Goal: Task Accomplishment & Management: Complete application form

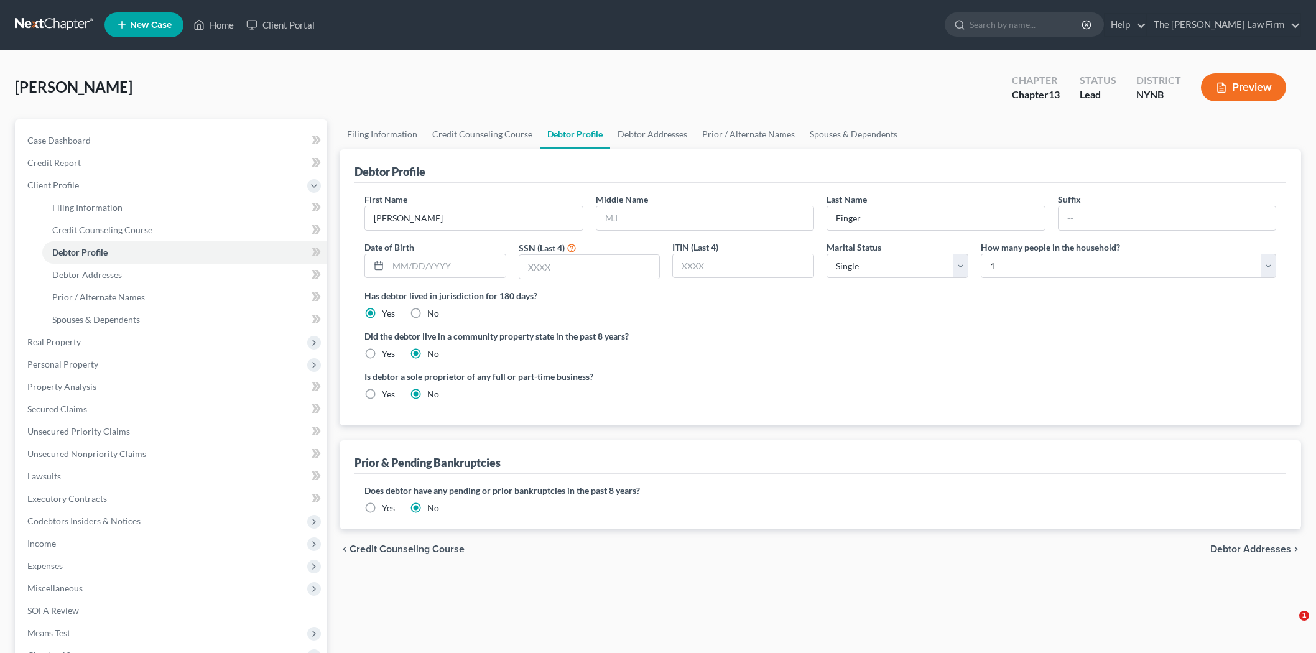
select select "0"
click at [457, 269] on input "text" at bounding box center [447, 266] width 118 height 24
type input "[DATE]"
type input "3330"
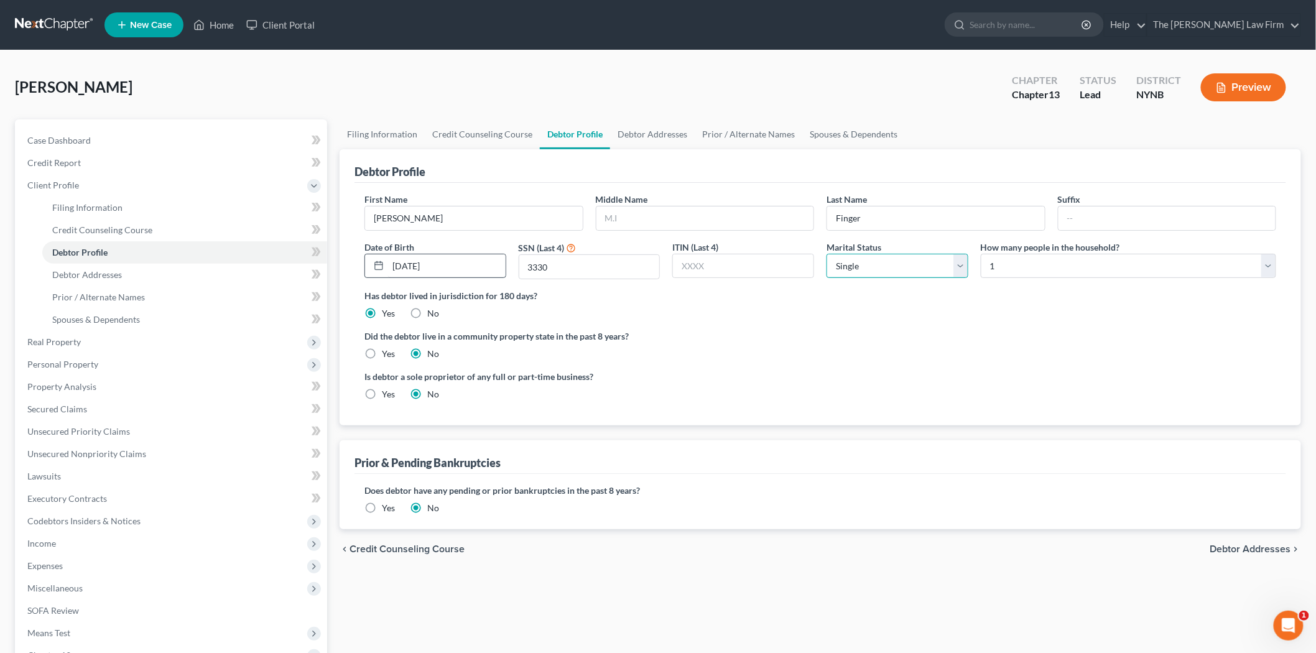
select select "1"
click at [1175, 262] on select "Select 1 2 3 4 5 6 7 8 9 10 11 12 13 14 15 16 17 18 19 20" at bounding box center [1128, 266] width 295 height 25
select select "1"
click at [981, 254] on select "Select 1 2 3 4 5 6 7 8 9 10 11 12 13 14 15 16 17 18 19 20" at bounding box center [1128, 266] width 295 height 25
click at [622, 131] on link "Debtor Addresses" at bounding box center [652, 134] width 85 height 30
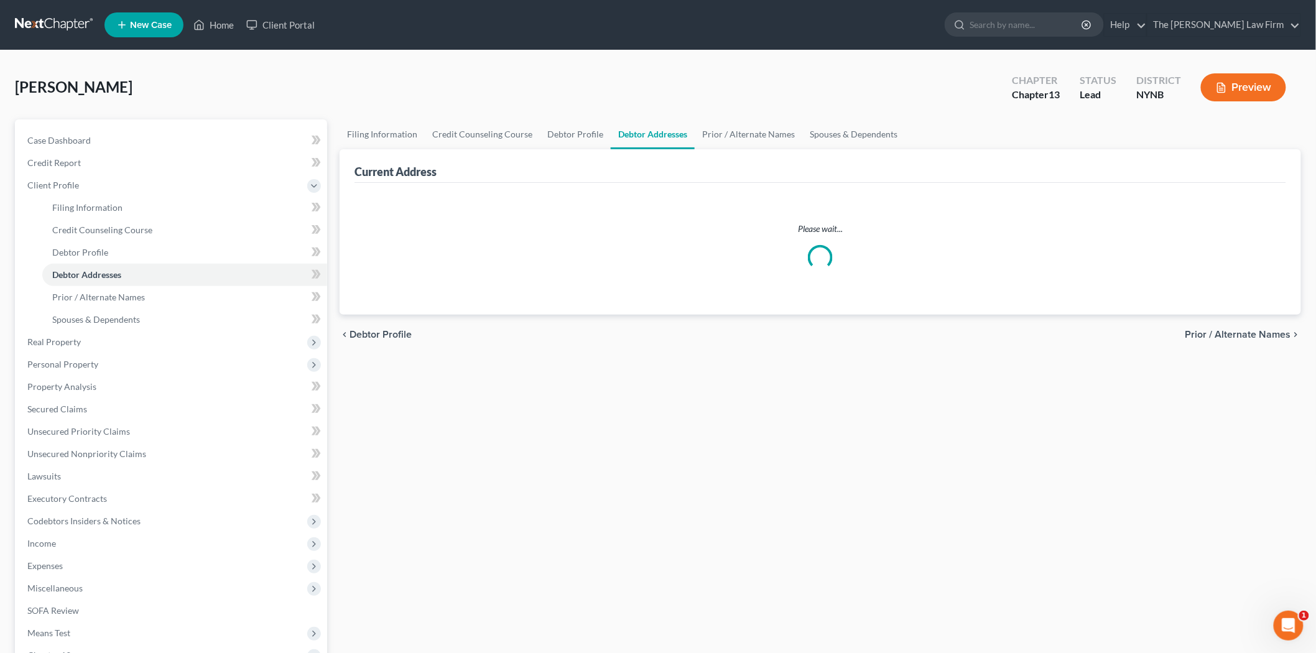
select select "0"
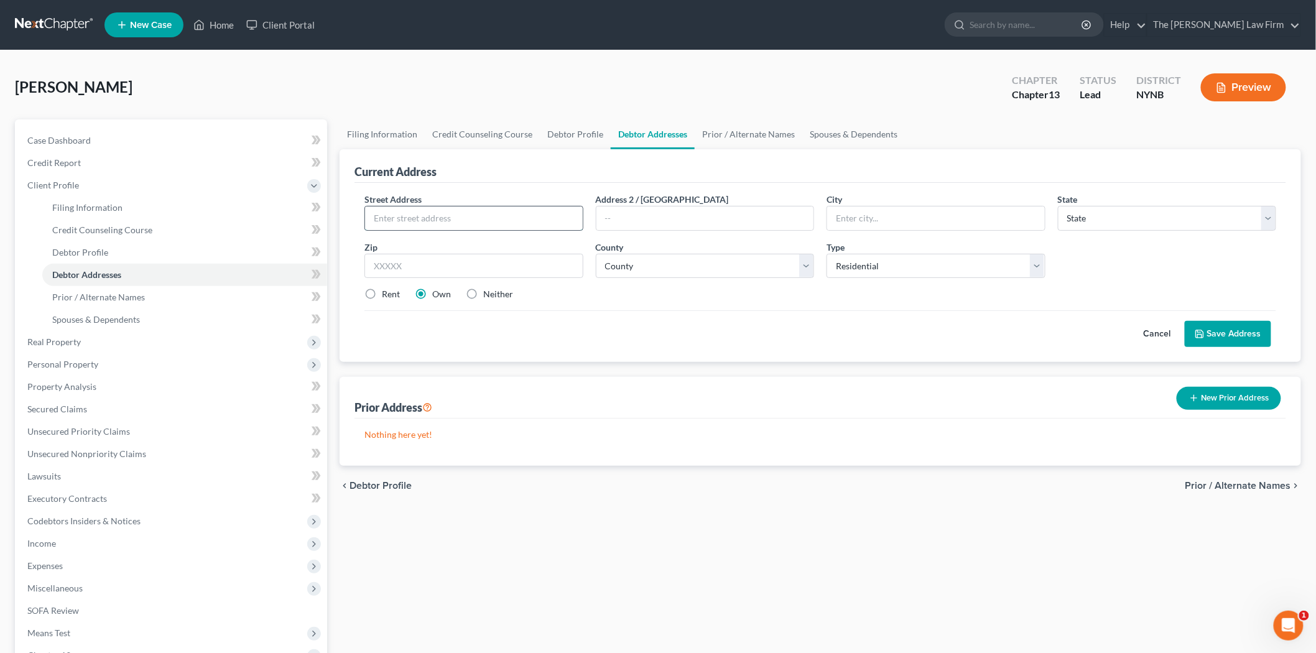
click at [420, 216] on input "text" at bounding box center [474, 218] width 218 height 24
type input "[STREET_ADDRESS]"
type input "[GEOGRAPHIC_DATA]"
select select "35"
type input "13365"
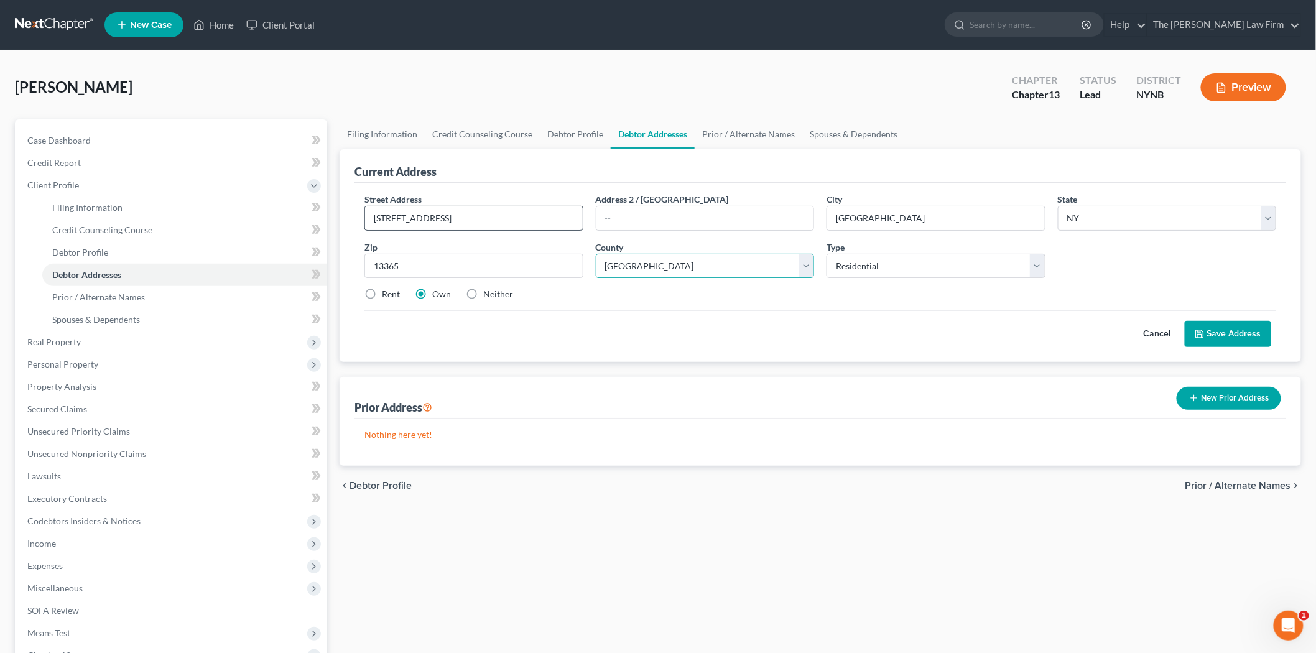
select select "21"
click at [1233, 336] on button "Save Address" at bounding box center [1228, 334] width 86 height 26
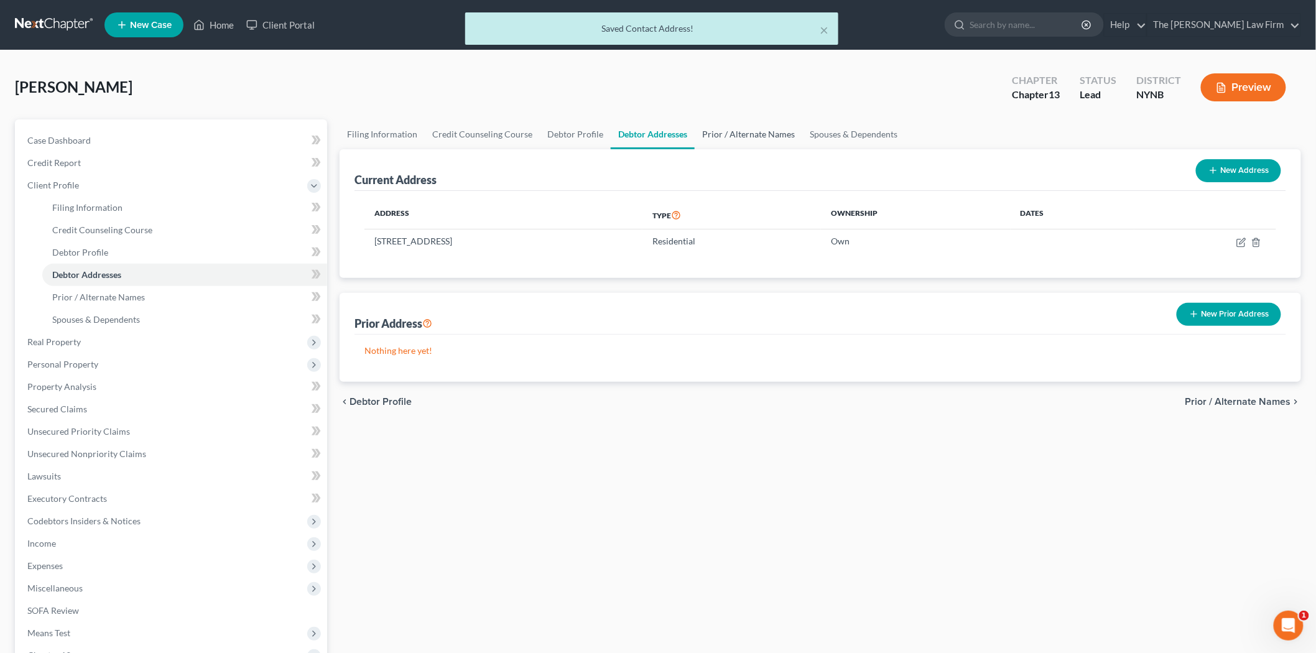
click at [754, 132] on link "Prior / Alternate Names" at bounding box center [749, 134] width 108 height 30
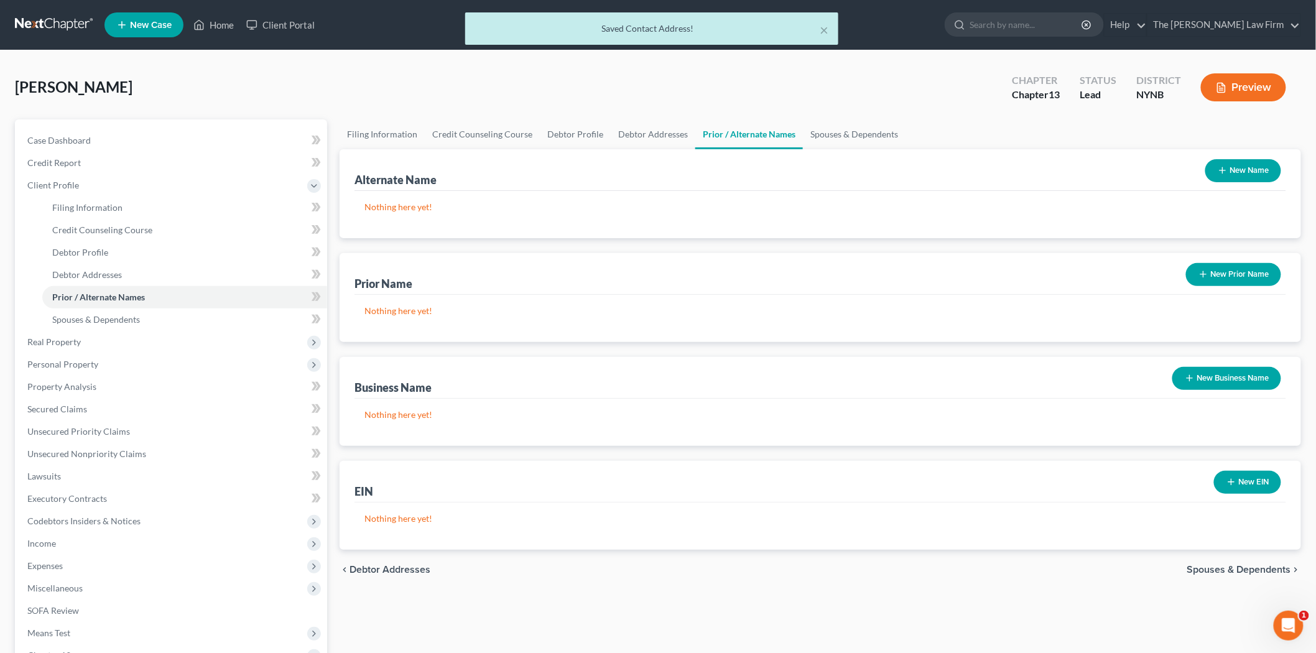
click at [1223, 167] on icon "button" at bounding box center [1223, 170] width 10 height 10
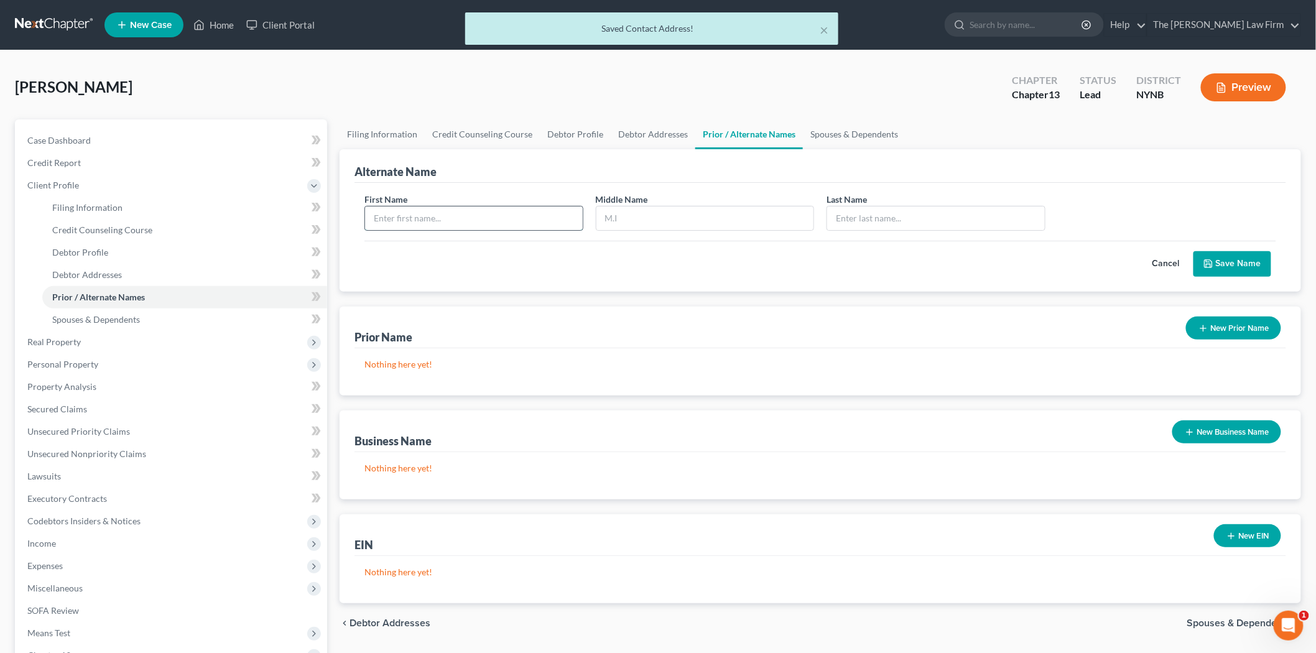
click at [428, 211] on input "text" at bounding box center [474, 218] width 218 height 24
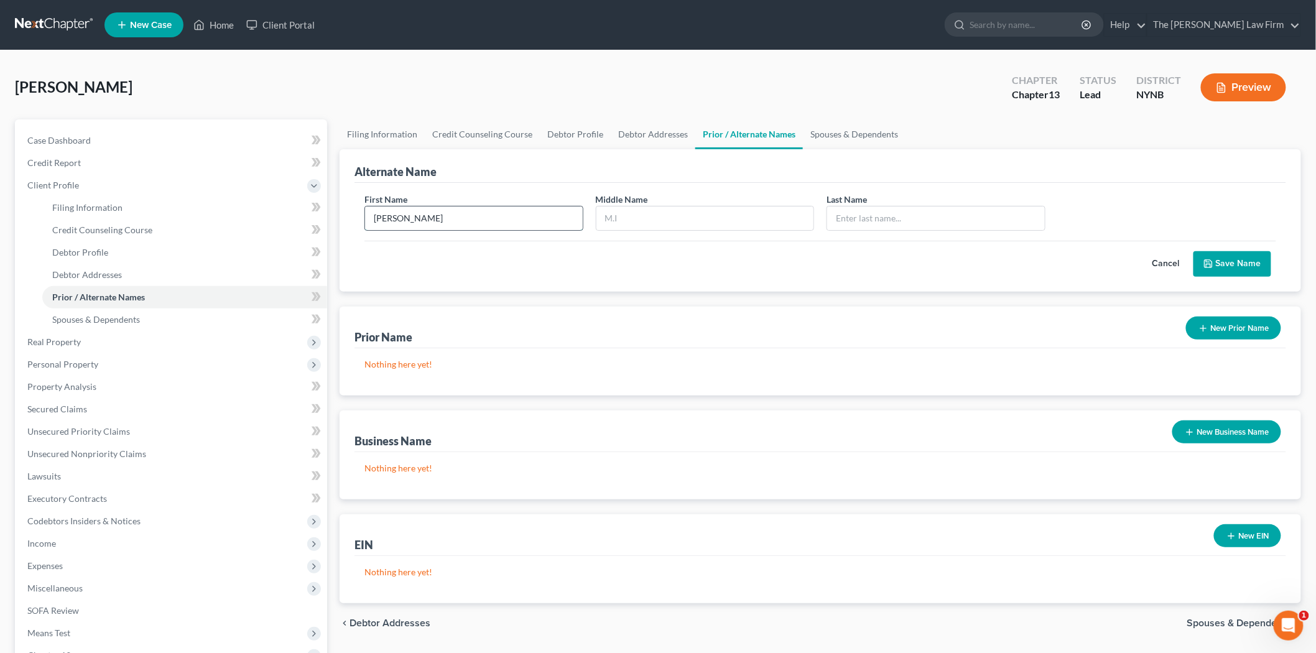
type input "[PERSON_NAME]"
type input "Orlando"
click at [1229, 255] on button "Save Name" at bounding box center [1233, 264] width 78 height 26
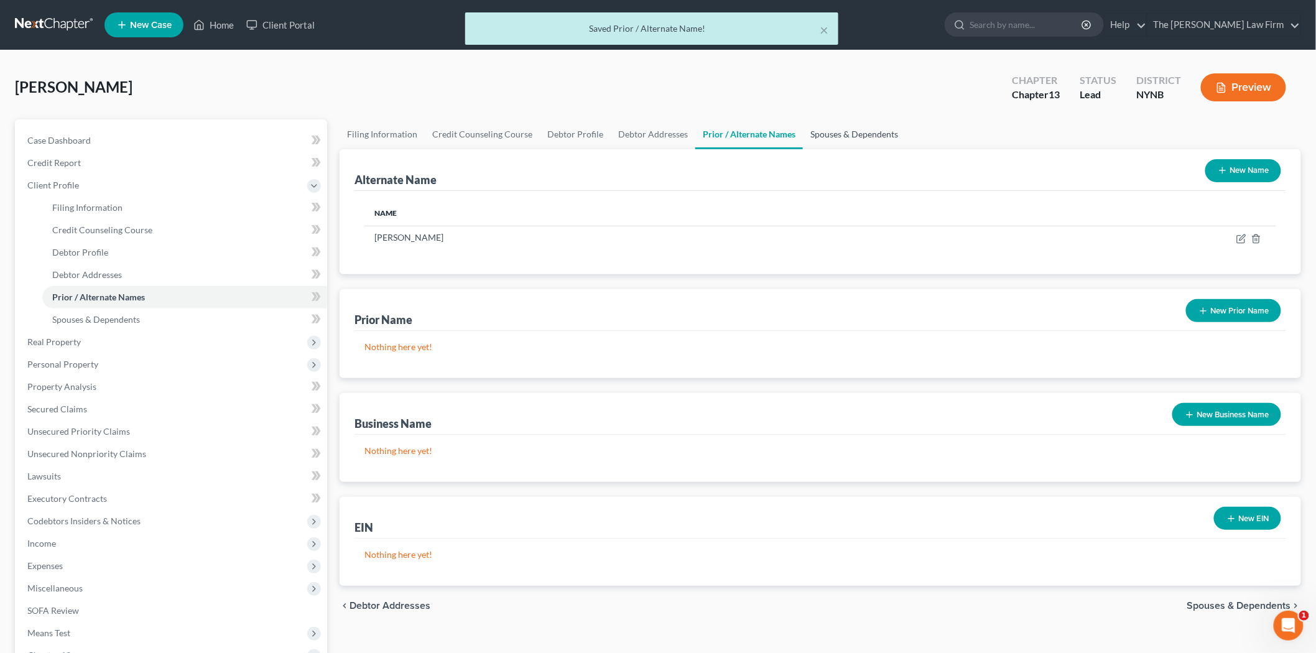
click at [810, 133] on link "Spouses & Dependents" at bounding box center [854, 134] width 103 height 30
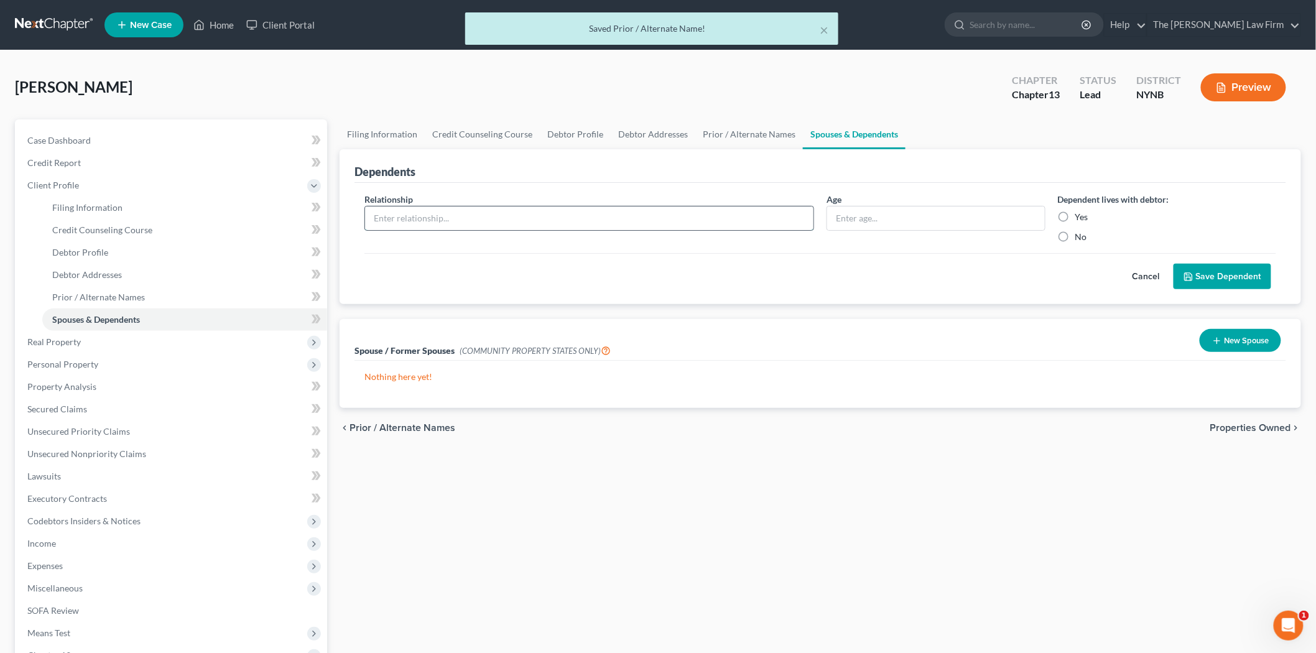
click at [427, 211] on input "text" at bounding box center [589, 218] width 448 height 24
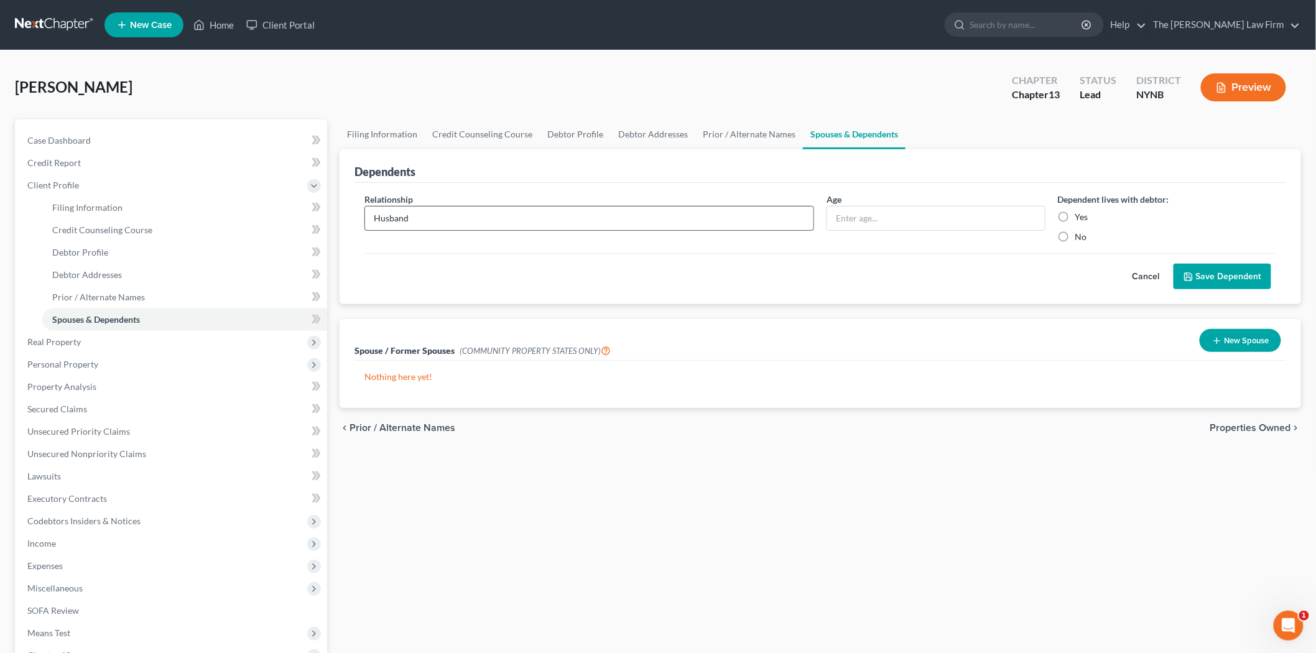
type input "Husband"
drag, startPoint x: 440, startPoint y: 215, endPoint x: 431, endPoint y: 215, distance: 8.7
click at [431, 215] on input "Husband" at bounding box center [589, 218] width 448 height 24
click at [1075, 213] on label "Yes" at bounding box center [1081, 217] width 13 height 12
click at [1080, 213] on input "Yes" at bounding box center [1084, 215] width 8 height 8
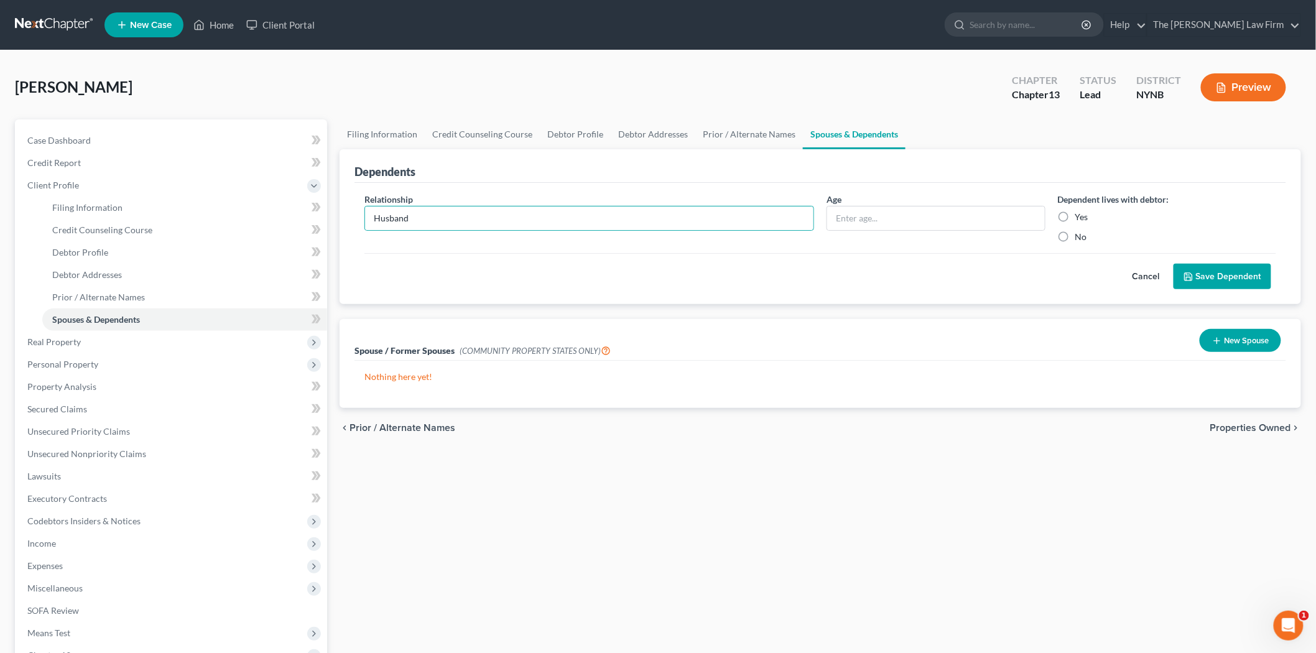
radio input "true"
click at [919, 215] on input "text" at bounding box center [936, 218] width 218 height 24
type input "73"
click at [1230, 280] on button "Save Dependent" at bounding box center [1223, 277] width 98 height 26
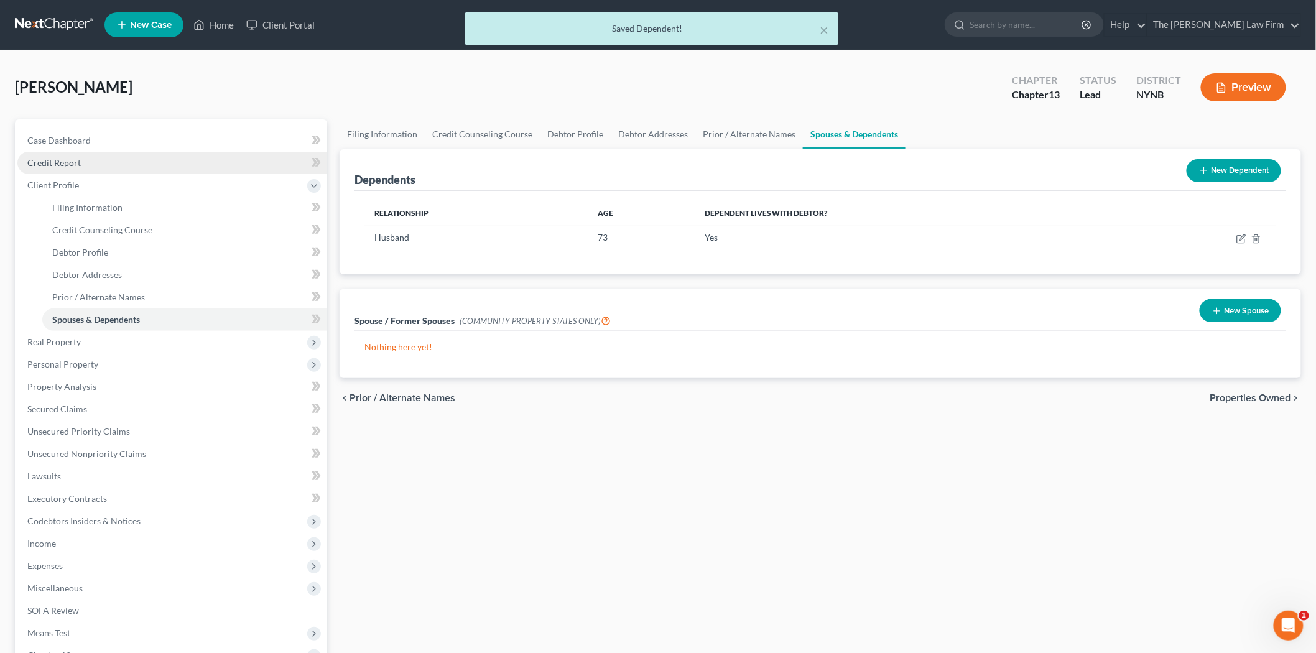
click at [90, 159] on link "Credit Report" at bounding box center [172, 163] width 310 height 22
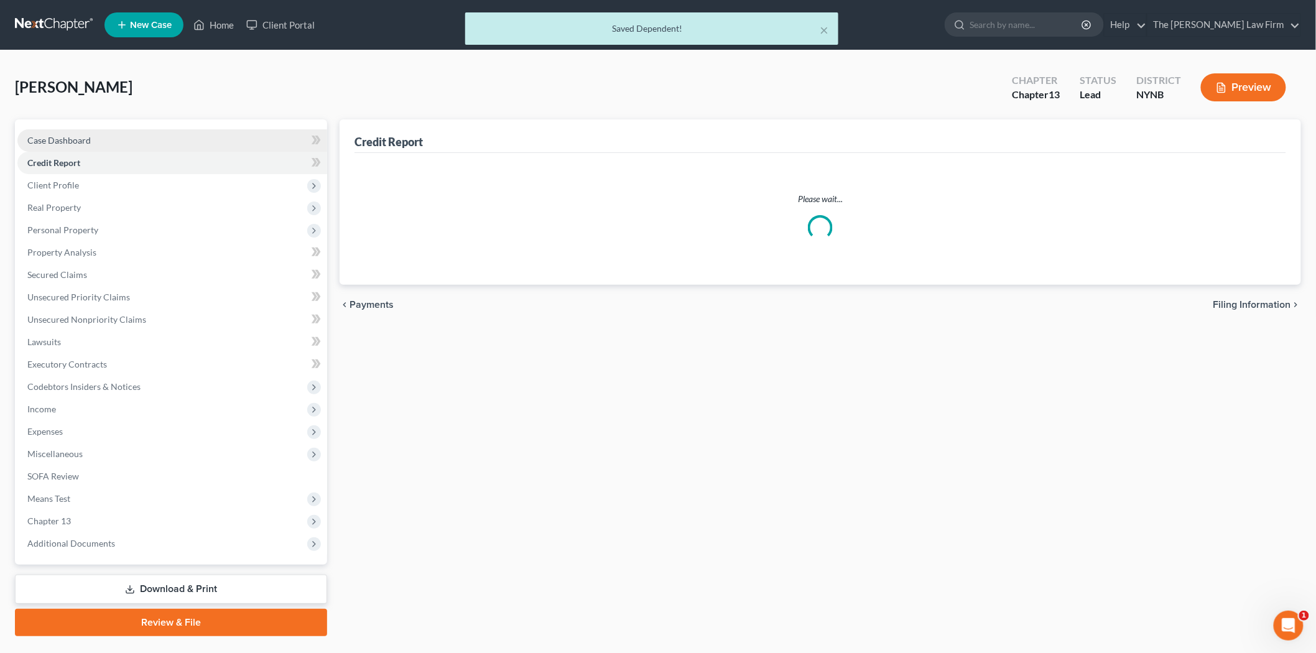
click at [96, 140] on link "Case Dashboard" at bounding box center [172, 140] width 310 height 22
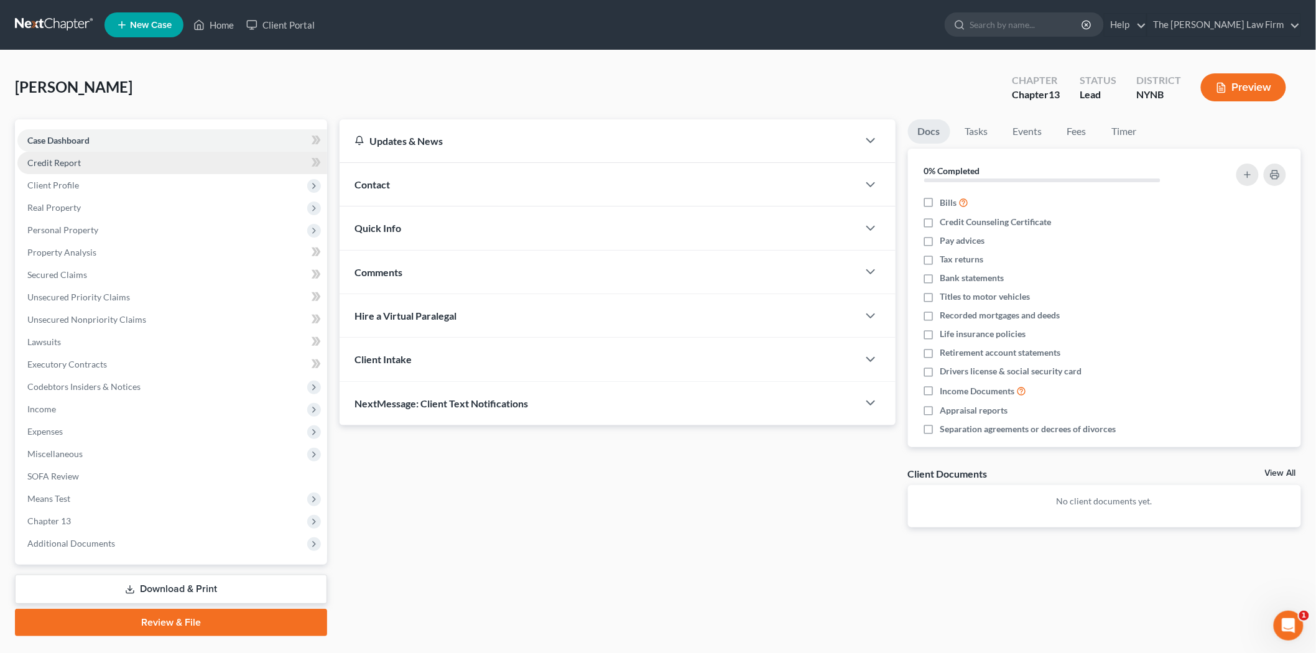
click at [180, 163] on link "Credit Report" at bounding box center [172, 163] width 310 height 22
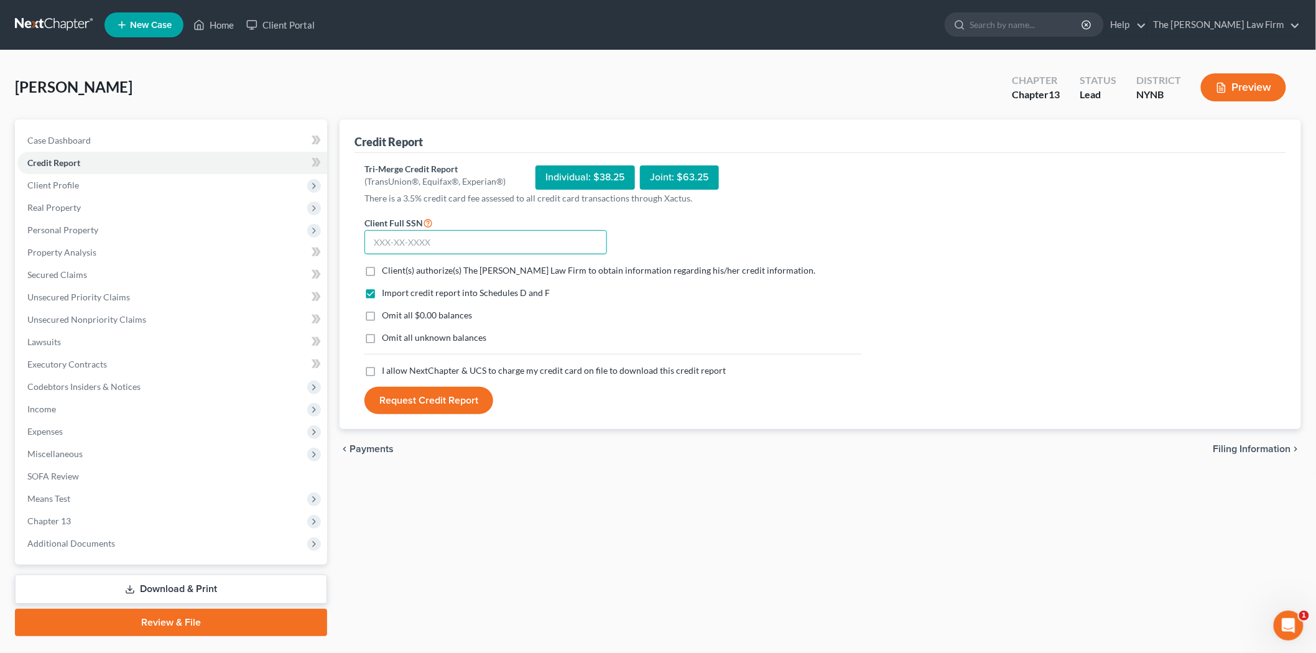
click at [518, 237] on input "text" at bounding box center [485, 242] width 243 height 25
click at [531, 269] on span "Client(s) authorize(s) The [PERSON_NAME] Law Firm to obtain information regardi…" at bounding box center [599, 270] width 434 height 11
click at [395, 269] on input "Client(s) authorize(s) The [PERSON_NAME] Law Firm to obtain information regardi…" at bounding box center [391, 268] width 8 height 8
checkbox input "true"
click at [486, 248] on input "text" at bounding box center [485, 242] width 243 height 25
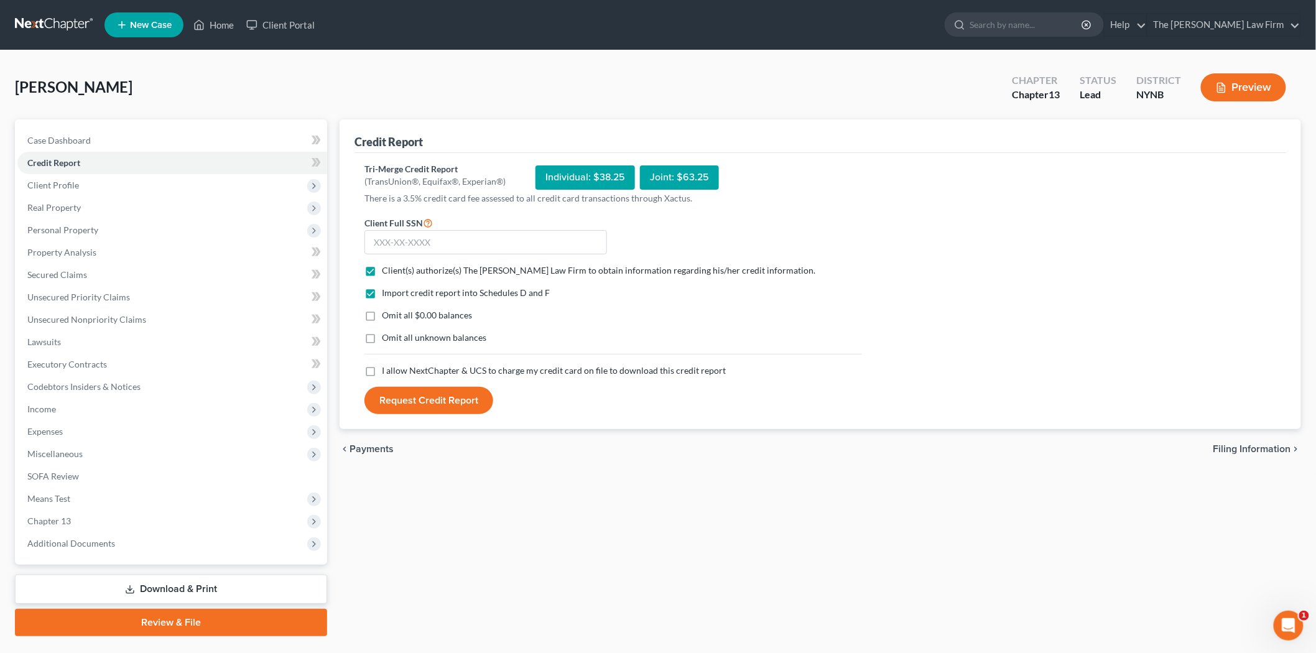
click at [444, 369] on span "I allow NextChapter & UCS to charge my credit card on file to download this cre…" at bounding box center [554, 370] width 344 height 11
click at [395, 369] on input "I allow NextChapter & UCS to charge my credit card on file to download this cre…" at bounding box center [391, 368] width 8 height 8
checkbox input "true"
click at [447, 239] on input "text" at bounding box center [485, 242] width 243 height 25
type input "090-44-3330"
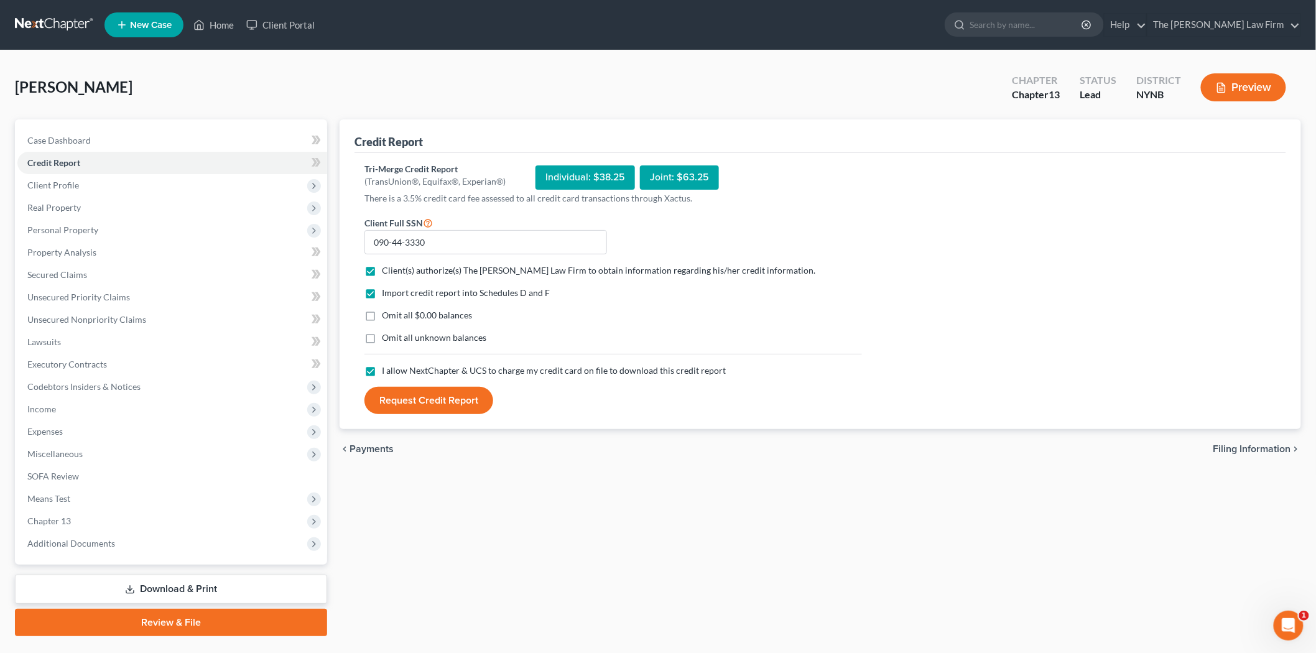
click at [429, 406] on button "Request Credit Report" at bounding box center [428, 400] width 129 height 27
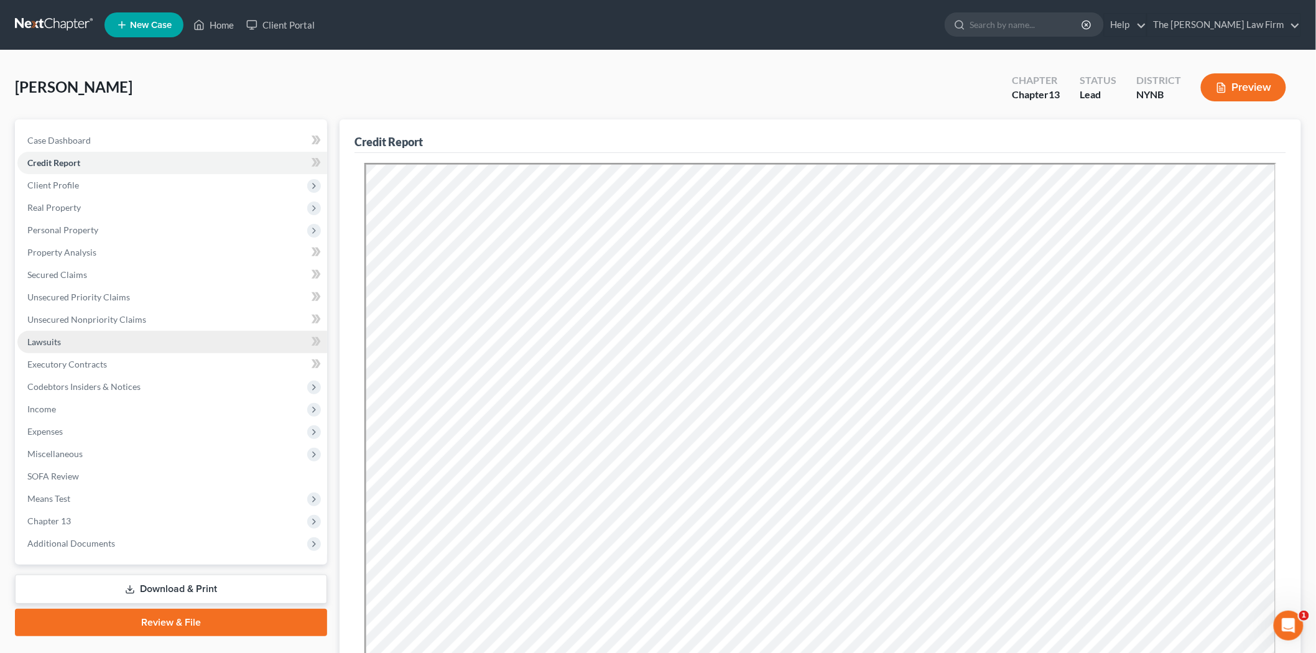
click at [91, 343] on link "Lawsuits" at bounding box center [172, 342] width 310 height 22
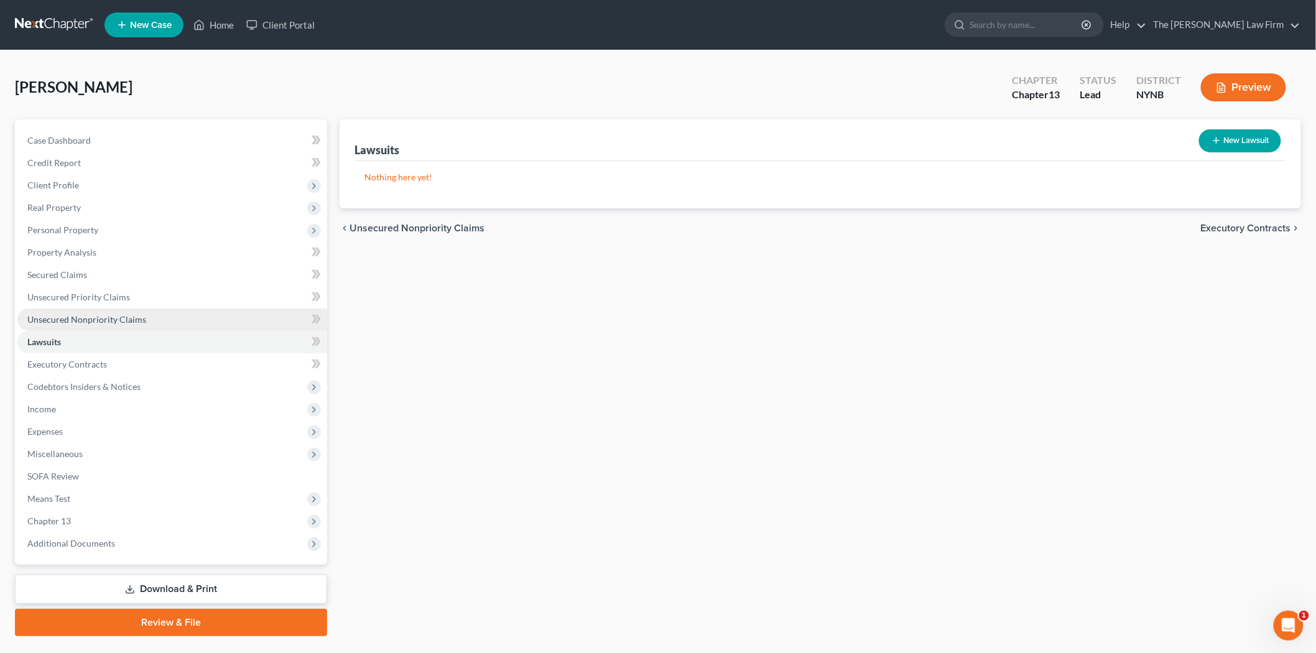
click at [96, 324] on link "Unsecured Nonpriority Claims" at bounding box center [172, 319] width 310 height 22
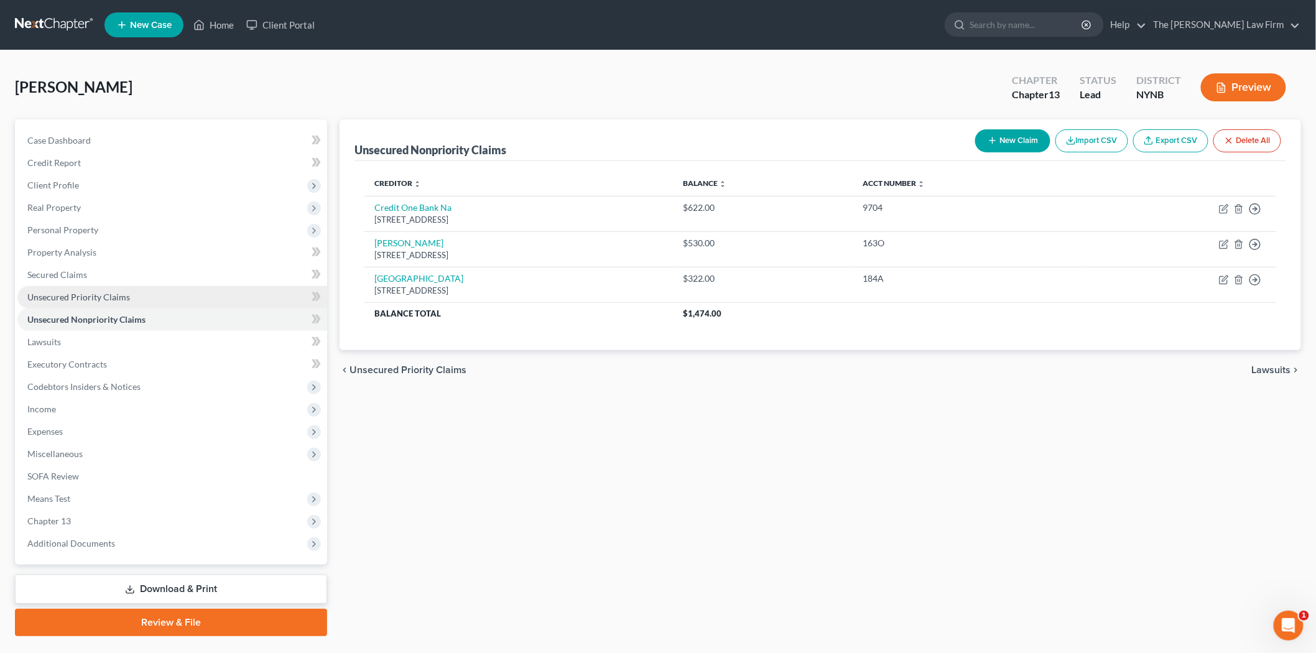
click at [100, 297] on span "Unsecured Priority Claims" at bounding box center [78, 297] width 103 height 11
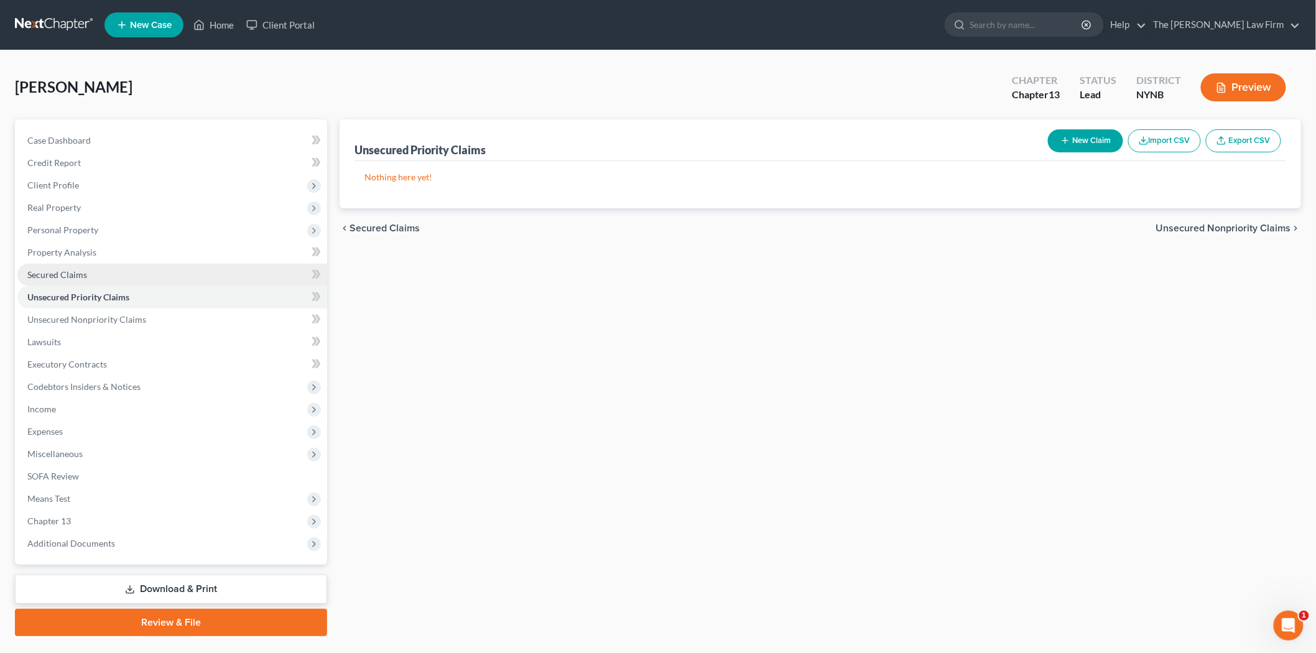
click at [95, 276] on link "Secured Claims" at bounding box center [172, 275] width 310 height 22
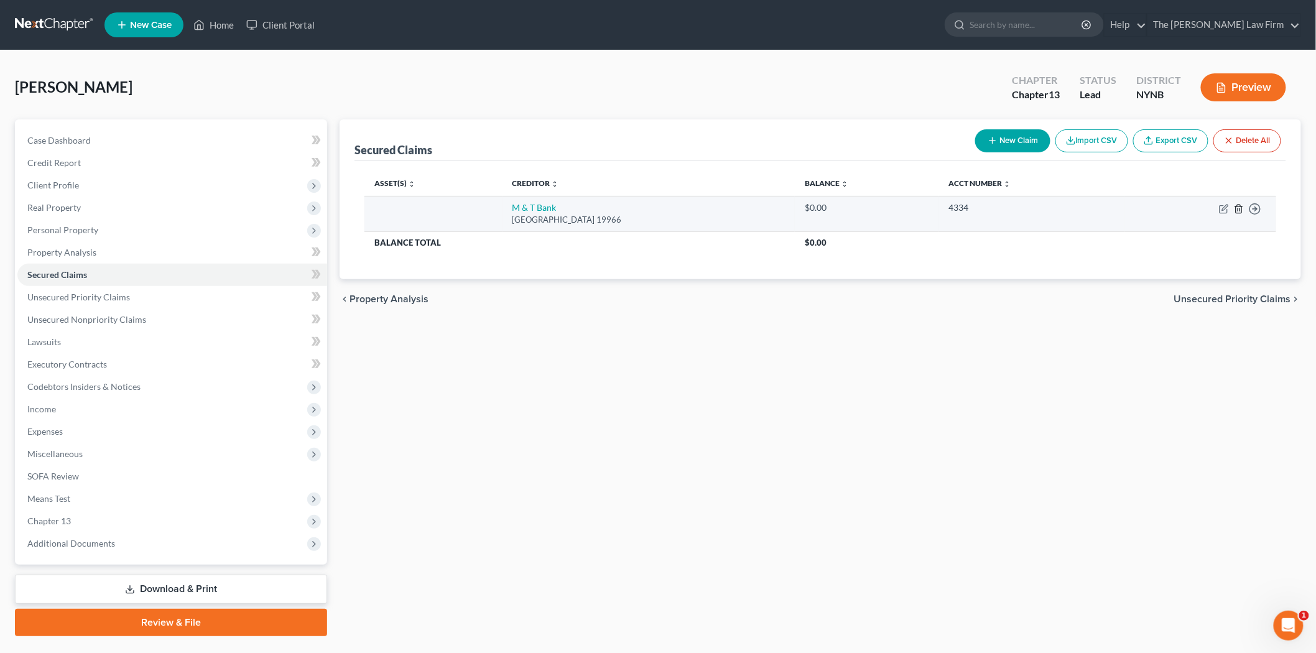
click at [1241, 210] on icon "button" at bounding box center [1239, 209] width 10 height 10
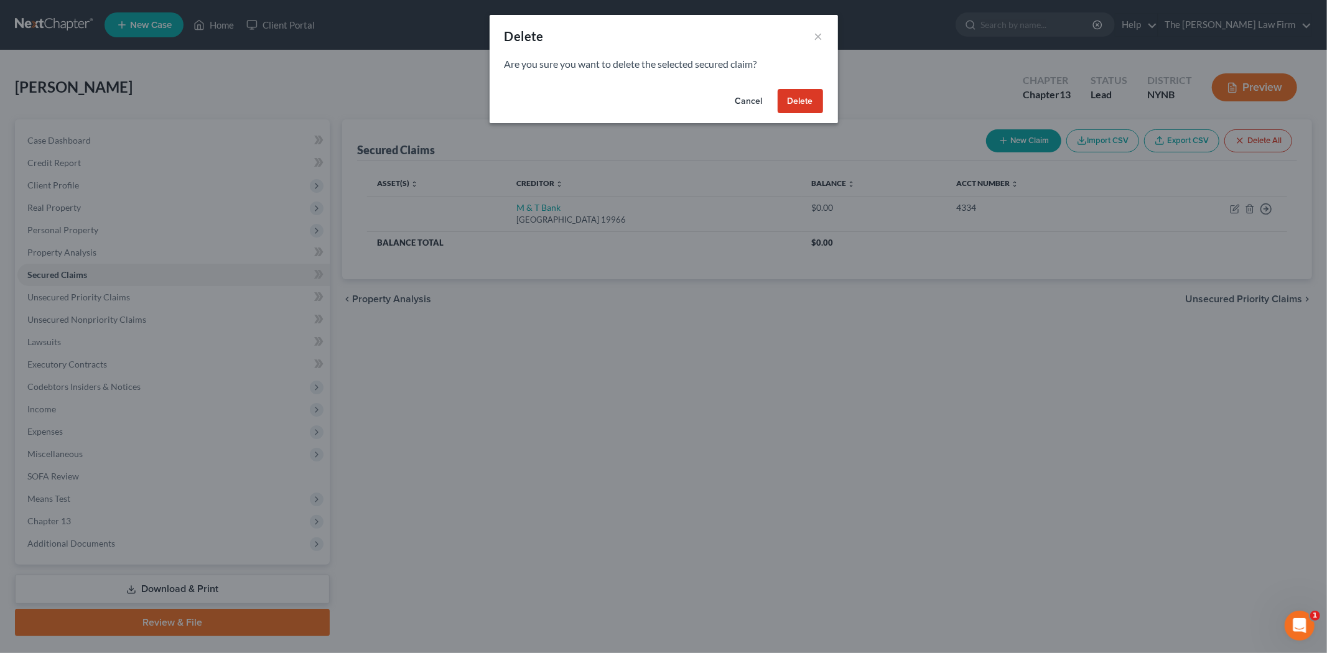
drag, startPoint x: 825, startPoint y: 106, endPoint x: 812, endPoint y: 104, distance: 13.2
click at [826, 106] on div "Cancel Delete" at bounding box center [663, 104] width 348 height 40
click at [809, 100] on button "Delete" at bounding box center [799, 101] width 45 height 25
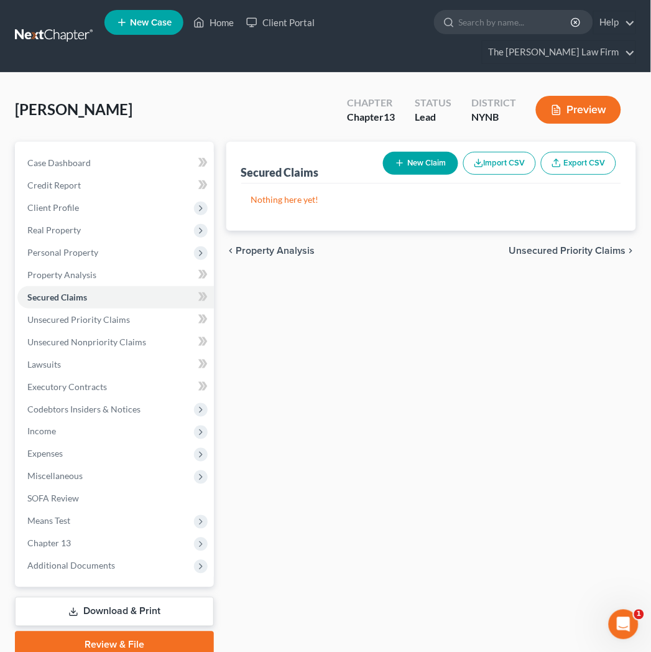
click at [401, 166] on icon "button" at bounding box center [400, 163] width 10 height 10
select select "0"
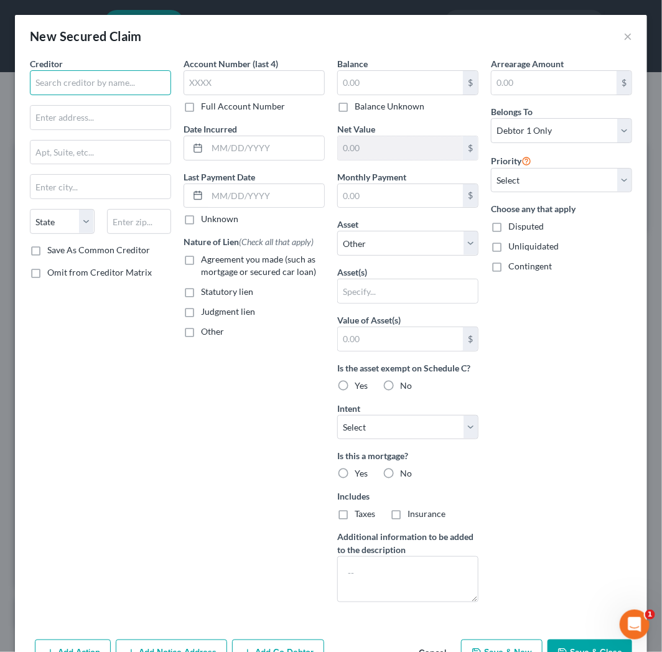
click at [56, 82] on input "text" at bounding box center [100, 82] width 141 height 25
type input "T"
click at [137, 86] on input "[GEOGRAPHIC_DATA]" at bounding box center [100, 82] width 141 height 25
type input "Herkimer County Tax Department"
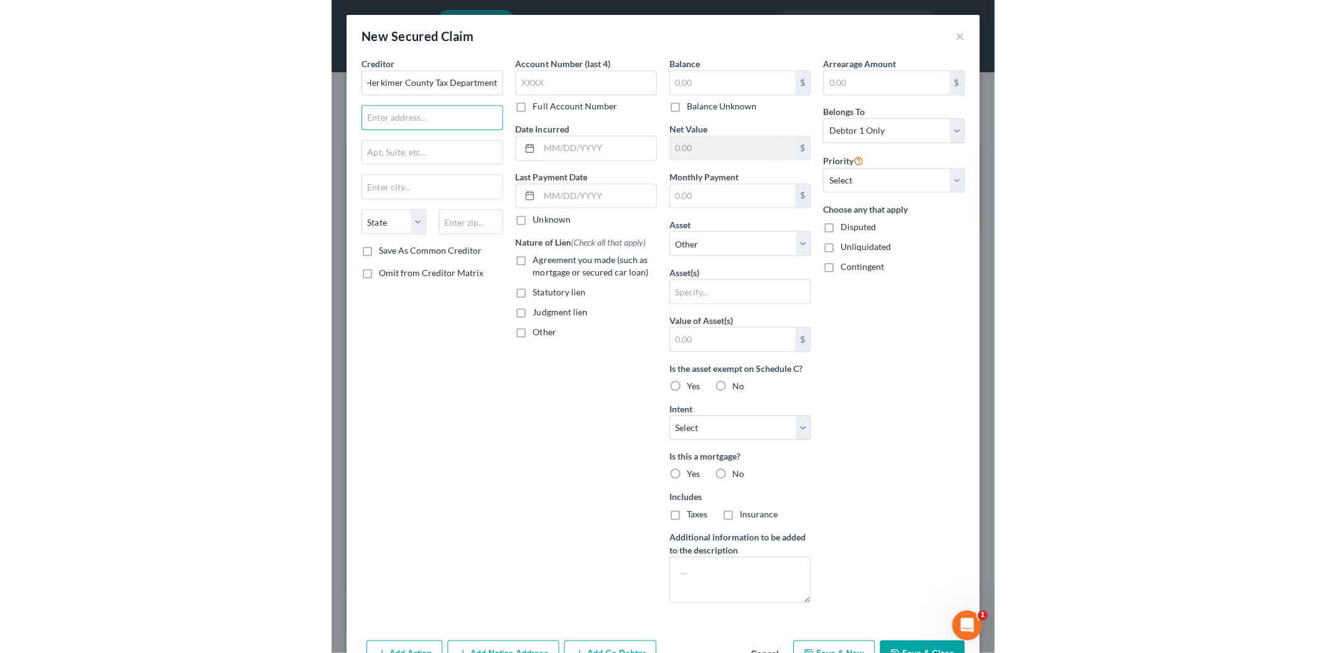
scroll to position [0, 0]
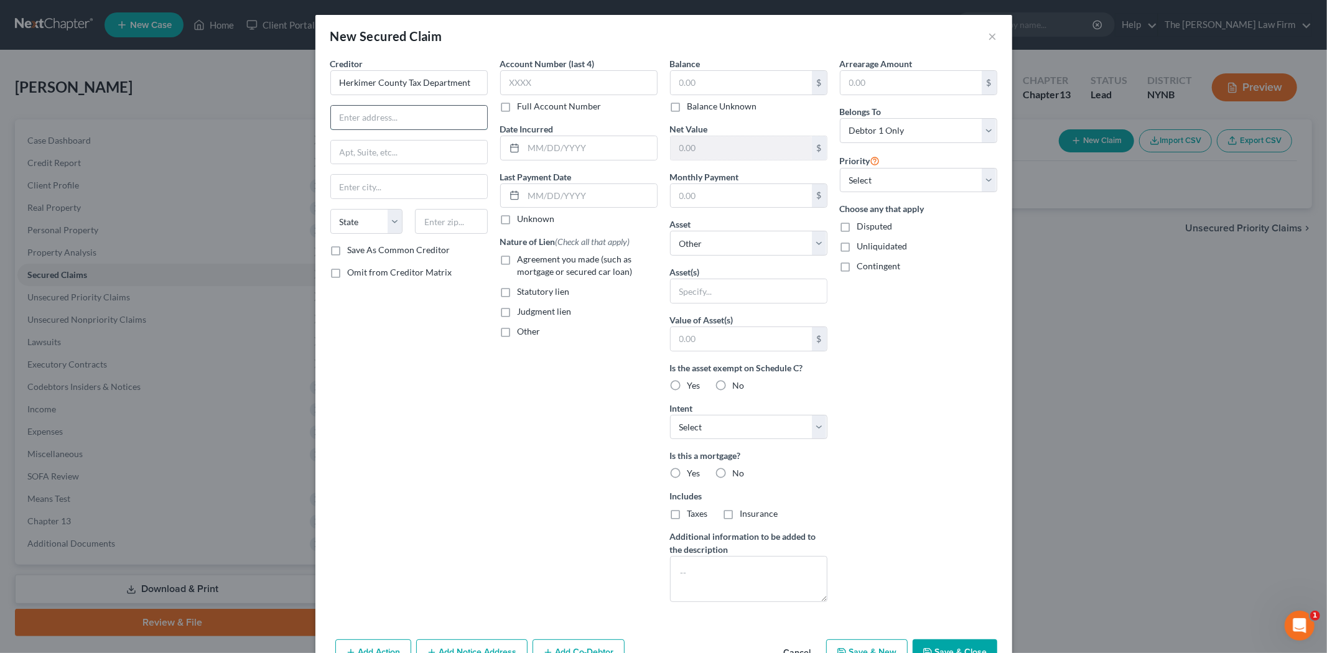
paste input "[STREET_ADDRESS][PERSON_NAME]"
drag, startPoint x: 364, startPoint y: 115, endPoint x: 392, endPoint y: 116, distance: 28.0
click at [392, 116] on input "[STREET_ADDRESS][PERSON_NAME]" at bounding box center [409, 118] width 156 height 24
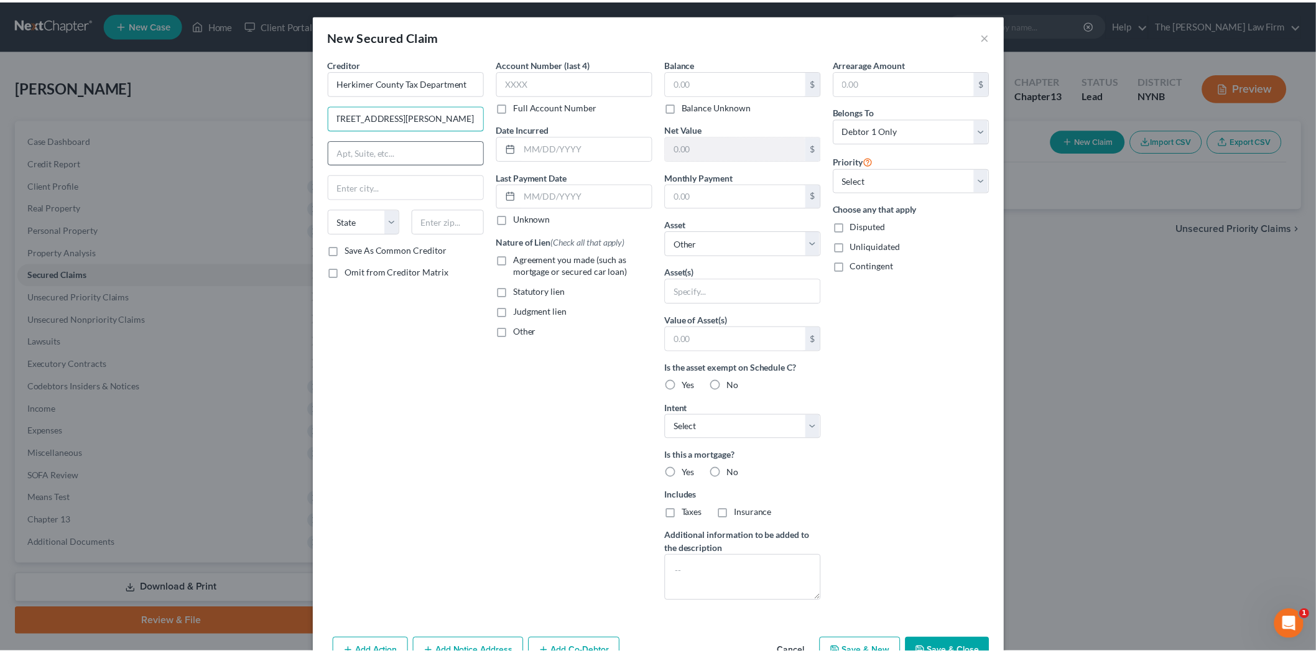
scroll to position [0, 0]
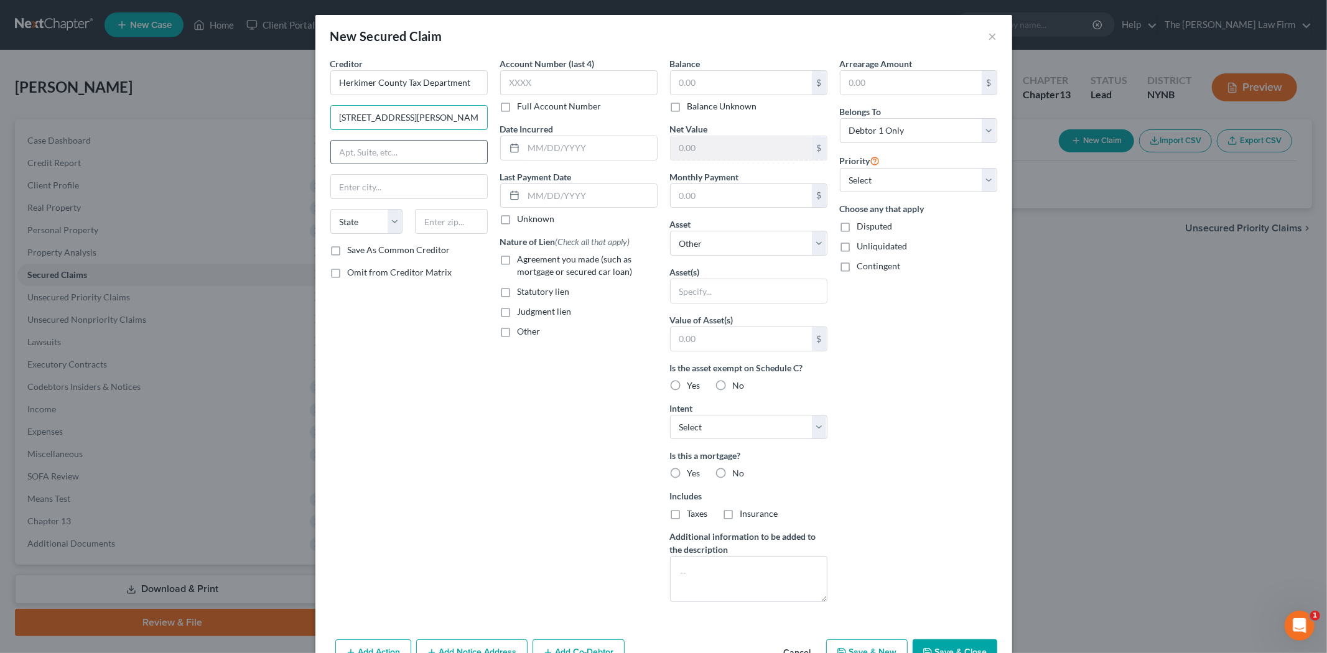
type input "[STREET_ADDRESS][PERSON_NAME]"
click at [388, 141] on input "text" at bounding box center [409, 153] width 156 height 24
paste input "#2419,"
type input "#2419,"
drag, startPoint x: 383, startPoint y: 116, endPoint x: 487, endPoint y: 122, distance: 104.7
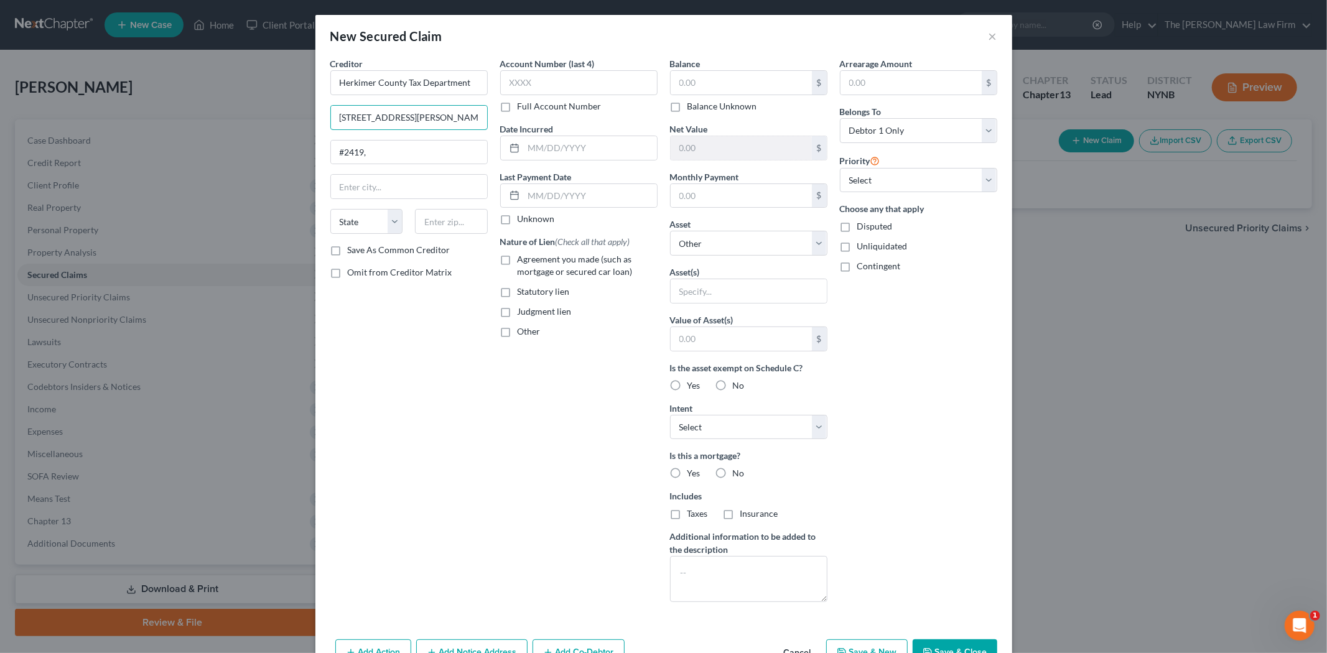
click at [486, 121] on div "Creditor * Herkimer County Tax Department [STREET_ADDRESS][PERSON_NAME], [GEOGR…" at bounding box center [409, 334] width 170 height 555
type input "[STREET_ADDRESS][PERSON_NAME]"
click at [355, 190] on input "text" at bounding box center [409, 187] width 156 height 24
paste input "Herkimer, [GEOGRAPHIC_DATA] 13350"
type input "Herkimer, [GEOGRAPHIC_DATA] 13350"
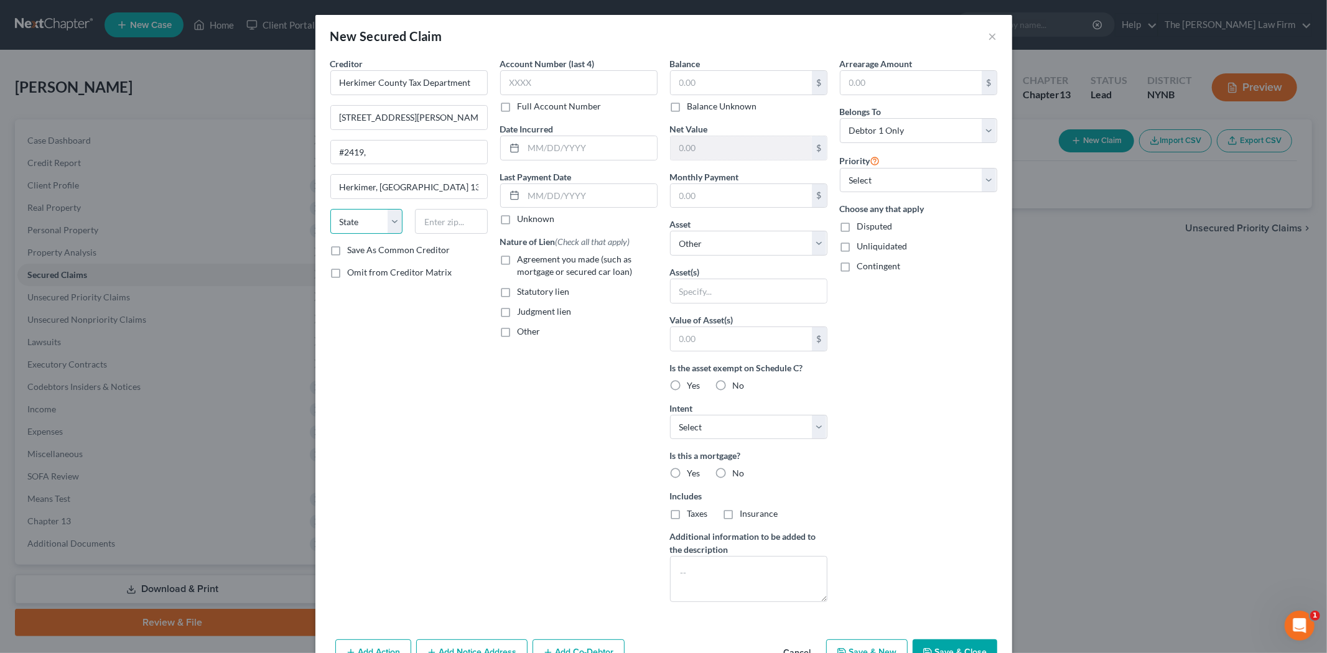
click at [389, 215] on select "State [US_STATE] AK AR AZ CA CO CT DE DC [GEOGRAPHIC_DATA] [GEOGRAPHIC_DATA] GU…" at bounding box center [366, 221] width 73 height 25
select select "35"
click at [330, 209] on select "State [US_STATE] AK AR AZ CA CO CT DE DC [GEOGRAPHIC_DATA] [GEOGRAPHIC_DATA] GU…" at bounding box center [366, 221] width 73 height 25
click at [415, 226] on input "text" at bounding box center [451, 221] width 73 height 25
type input "13350"
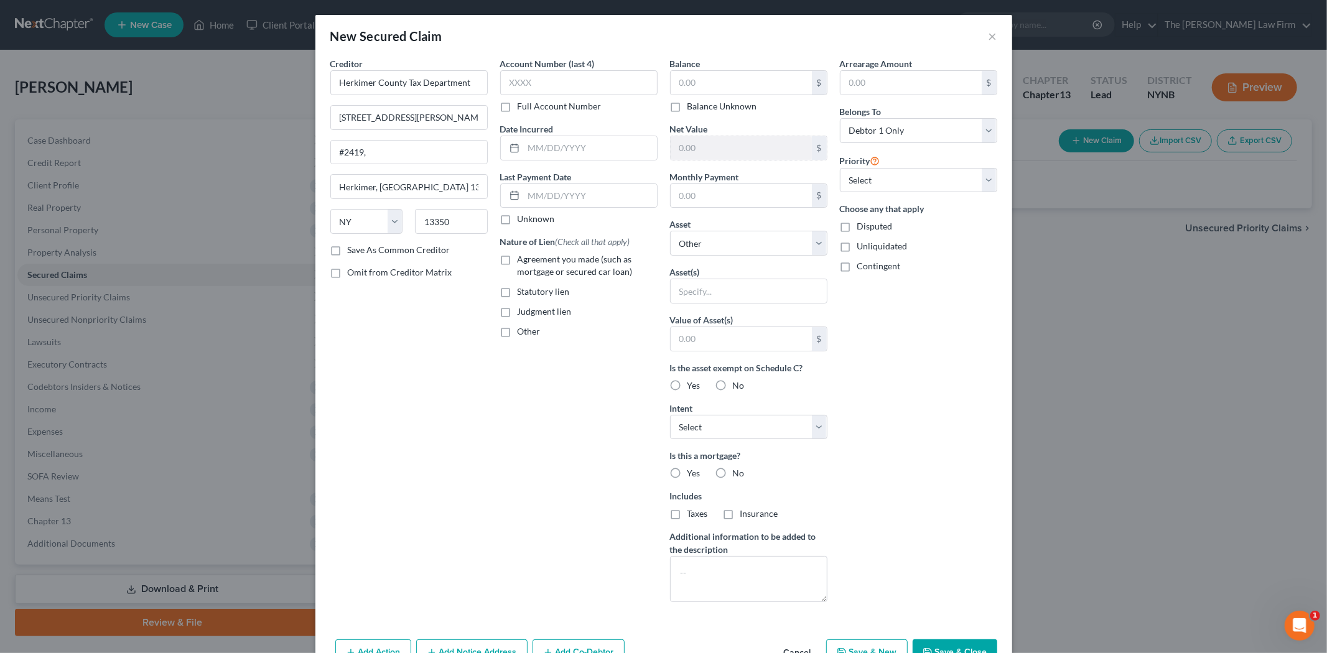
type input "Herkimer"
click at [387, 255] on label "Save As Common Creditor" at bounding box center [399, 250] width 103 height 12
click at [361, 252] on input "Save As Common Creditor" at bounding box center [357, 248] width 8 height 8
checkbox input "true"
click at [563, 82] on input "text" at bounding box center [578, 82] width 157 height 25
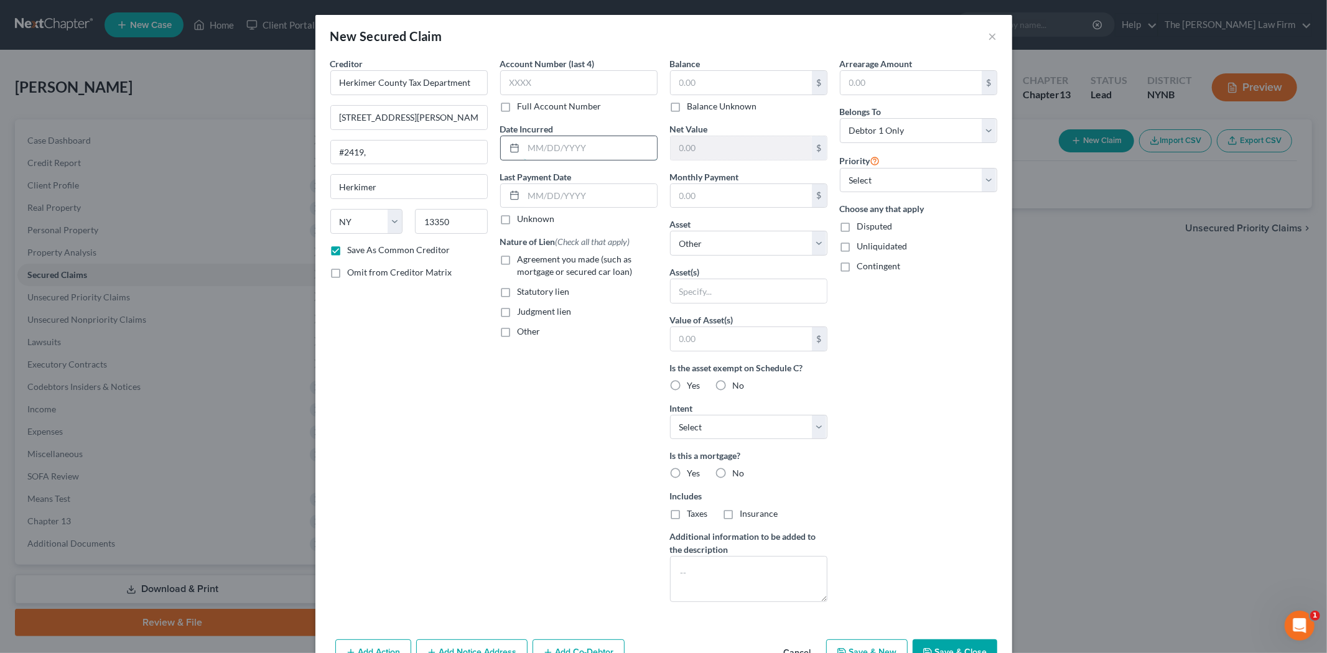
click at [558, 146] on input "text" at bounding box center [590, 148] width 133 height 24
click at [744, 106] on label "Balance Unknown" at bounding box center [722, 106] width 70 height 12
click at [700, 106] on input "Balance Unknown" at bounding box center [696, 104] width 8 height 8
checkbox input "true"
type input "0.00"
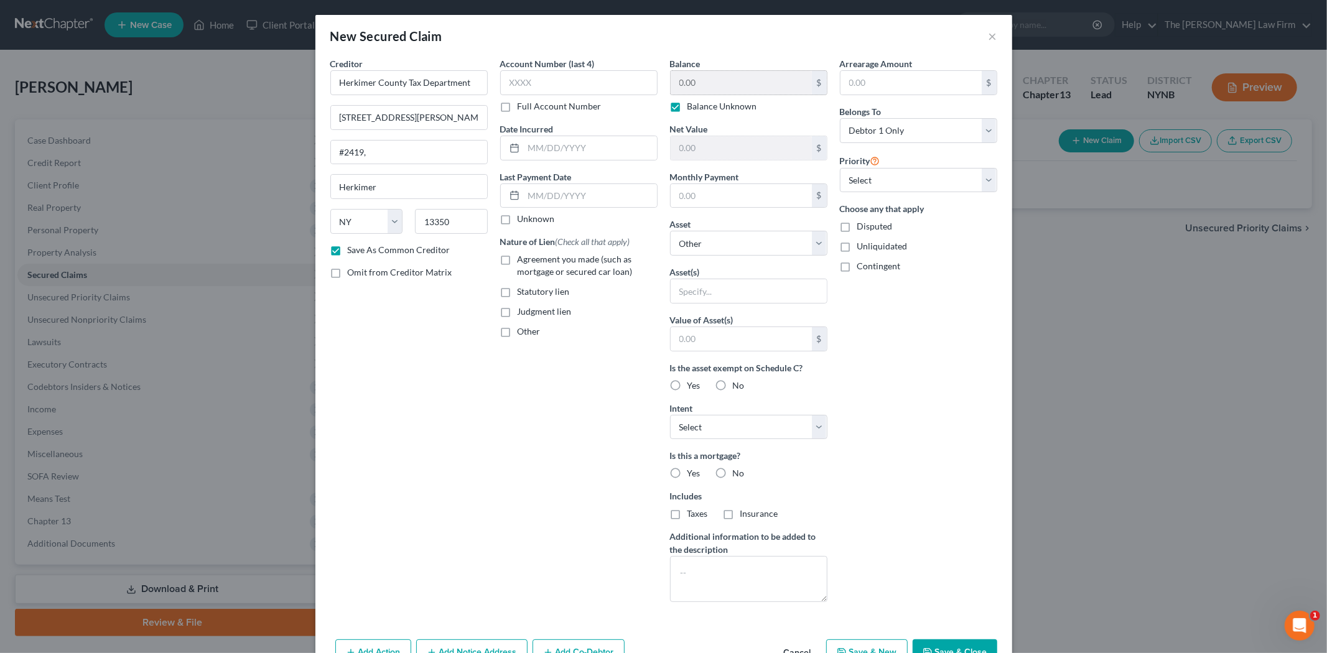
drag, startPoint x: 722, startPoint y: 108, endPoint x: 718, endPoint y: 86, distance: 22.7
click at [721, 108] on label "Balance Unknown" at bounding box center [722, 106] width 70 height 12
click at [700, 108] on input "Balance Unknown" at bounding box center [696, 104] width 8 height 8
checkbox input "false"
click at [718, 85] on input "0.00" at bounding box center [740, 83] width 141 height 24
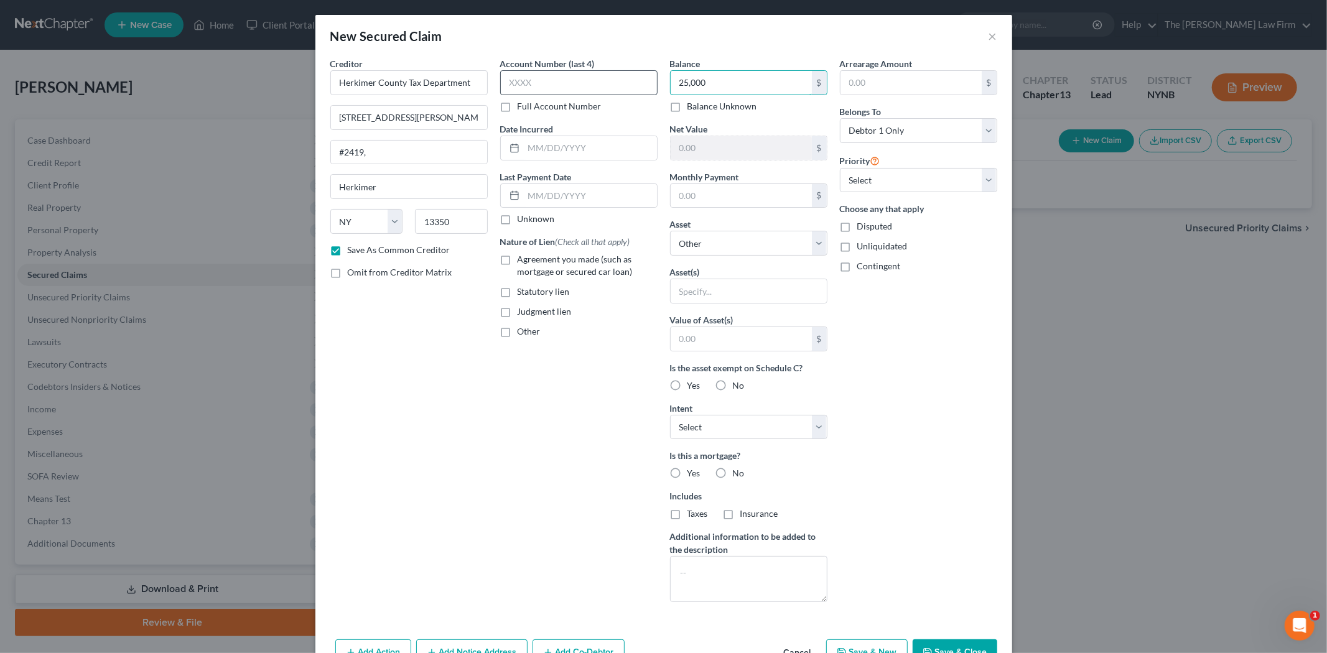
drag, startPoint x: 754, startPoint y: 83, endPoint x: 616, endPoint y: 70, distance: 138.7
click at [616, 70] on div "Creditor * Herkimer County Tax Department [STREET_ADDRESS][GEOGRAPHIC_DATA][PER…" at bounding box center [663, 334] width 679 height 555
type input "25,000"
click at [893, 131] on select "Select Debtor 1 Only Debtor 2 Only Debtor 1 And Debtor 2 Only At Least One Of T…" at bounding box center [918, 130] width 157 height 25
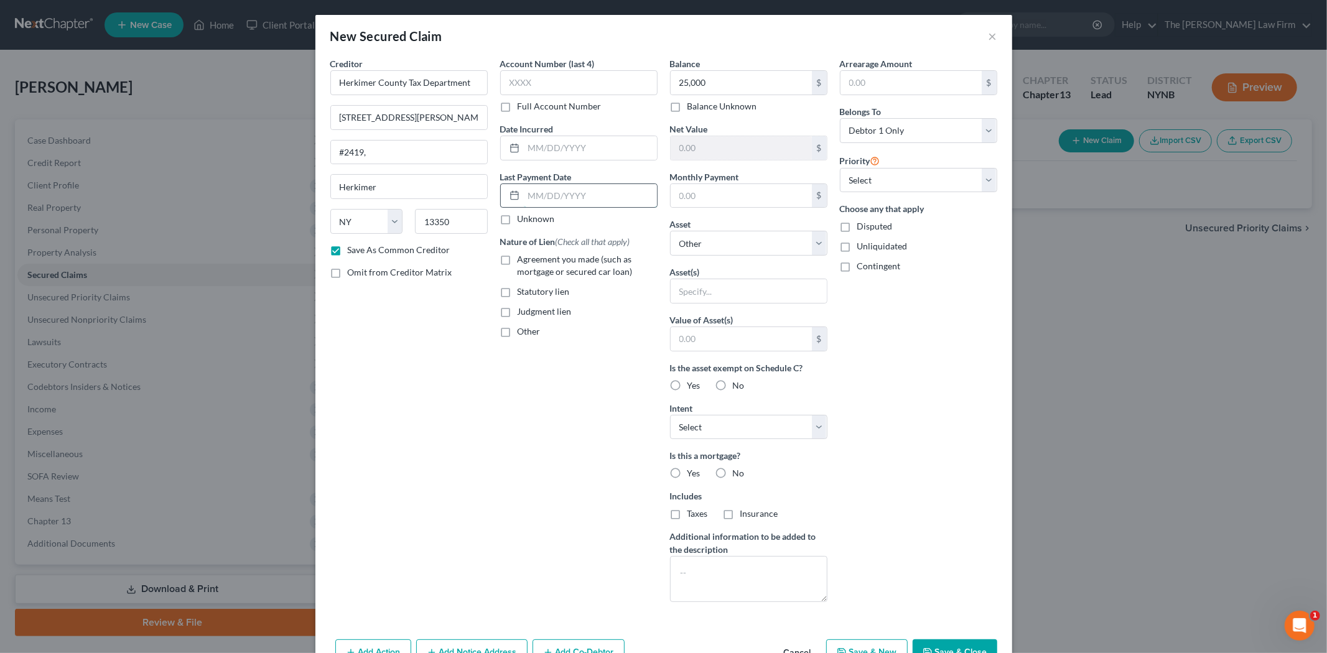
click at [571, 202] on input "text" at bounding box center [590, 196] width 133 height 24
click at [554, 155] on input "text" at bounding box center [590, 148] width 133 height 24
type input "2022"
click at [550, 203] on input "text" at bounding box center [590, 196] width 133 height 24
click at [517, 216] on label "Unknown" at bounding box center [535, 219] width 37 height 12
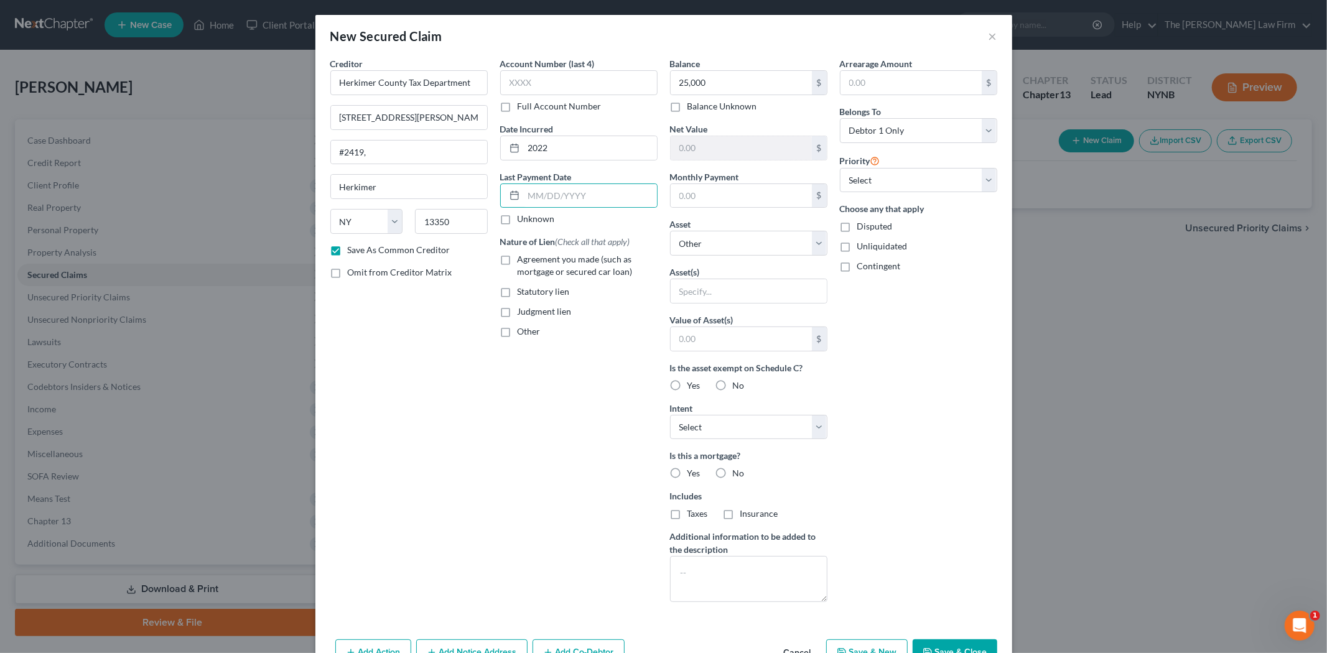
click at [522, 216] on input "Unknown" at bounding box center [526, 217] width 8 height 8
checkbox input "true"
click at [522, 327] on span "Other" at bounding box center [528, 331] width 23 height 11
click at [522, 327] on input "Other" at bounding box center [526, 329] width 8 height 8
checkbox input "true"
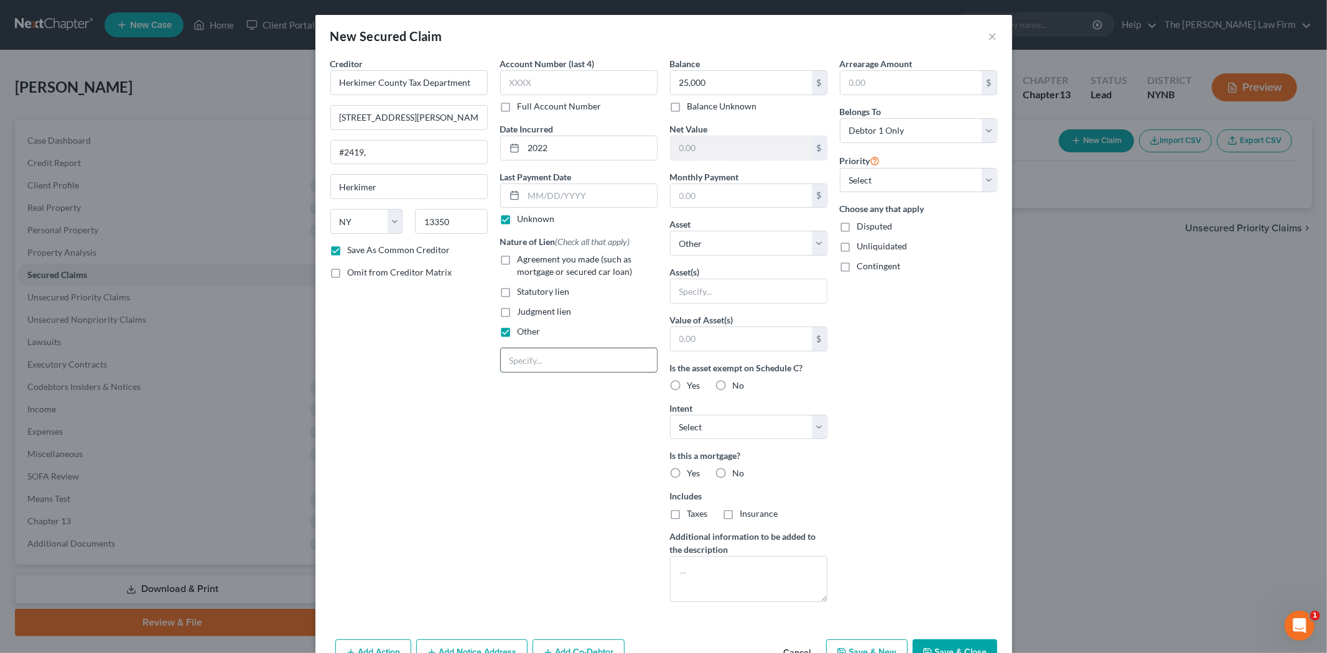
click at [518, 356] on input "text" at bounding box center [579, 360] width 156 height 24
type input "Back Taxes from 2022"
click at [687, 244] on select "Select Other Multiple Assets [STREET_ADDRESS] - $0.0" at bounding box center [748, 243] width 157 height 25
select select "2"
click at [670, 231] on select "Select Other Multiple Assets [STREET_ADDRESS] - $0.0" at bounding box center [748, 243] width 157 height 25
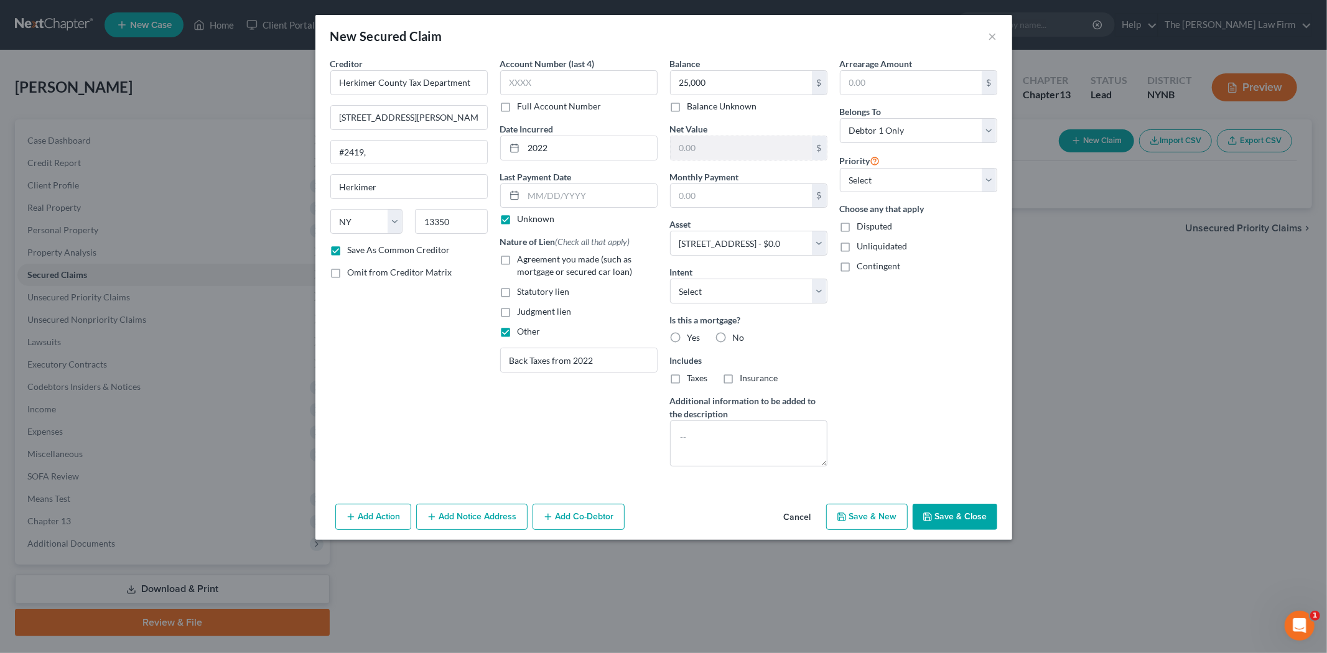
click at [705, 305] on div "Balance 25,000.00 $ Balance Unknown Balance Undetermined 25,000 $ Balance Unkno…" at bounding box center [749, 266] width 170 height 419
click at [706, 297] on select "Select Surrender Redeem Reaffirm Avoid Other" at bounding box center [748, 291] width 157 height 25
select select "4"
click at [670, 279] on select "Select Surrender Redeem Reaffirm Avoid Other" at bounding box center [748, 291] width 157 height 25
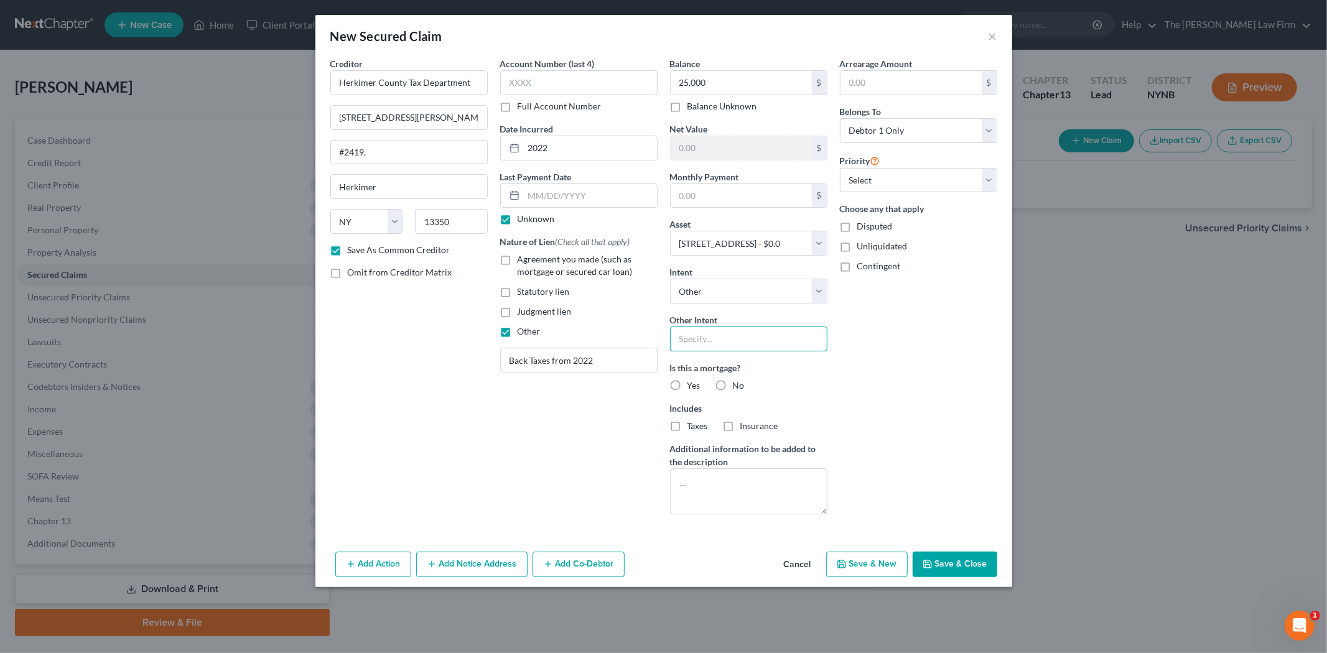
click at [712, 336] on input "text" at bounding box center [748, 339] width 157 height 25
click at [733, 386] on label "No" at bounding box center [739, 385] width 12 height 12
click at [738, 386] on input "No" at bounding box center [742, 383] width 8 height 8
radio input "true"
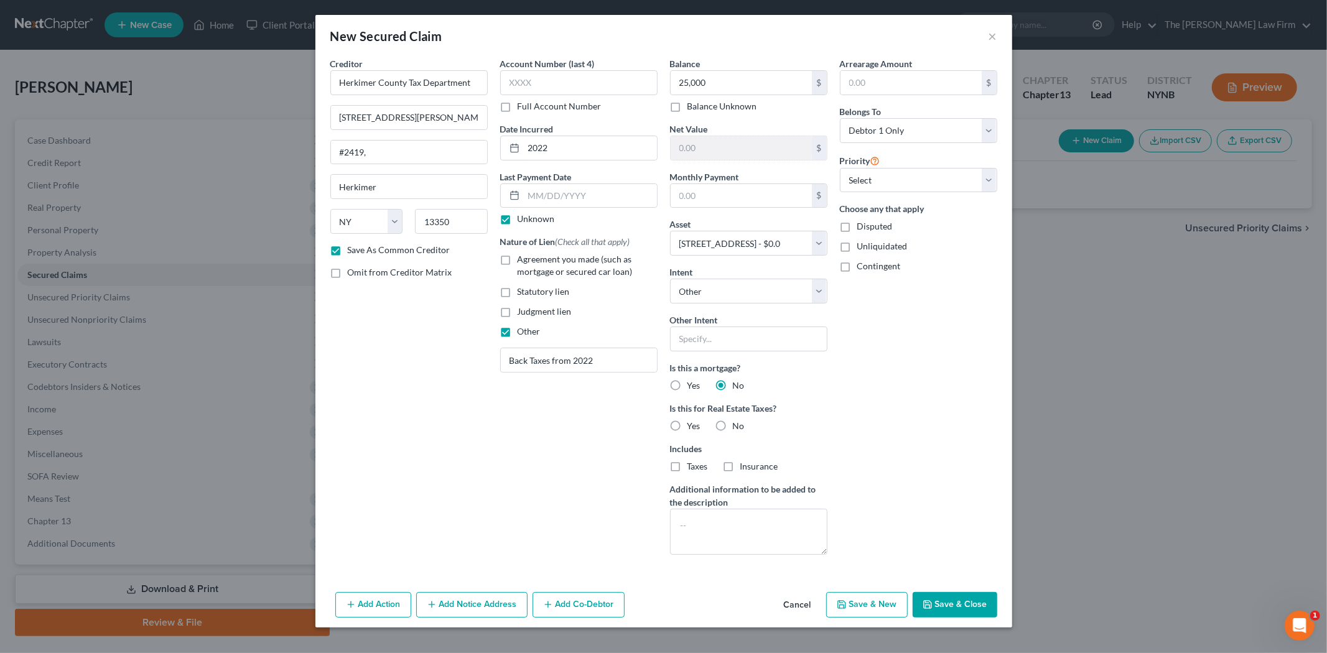
click at [687, 423] on label "Yes" at bounding box center [693, 426] width 13 height 12
click at [692, 423] on input "Yes" at bounding box center [696, 424] width 8 height 8
radio input "true"
click at [687, 465] on label "Taxes" at bounding box center [697, 466] width 21 height 12
click at [692, 465] on input "Taxes" at bounding box center [696, 464] width 8 height 8
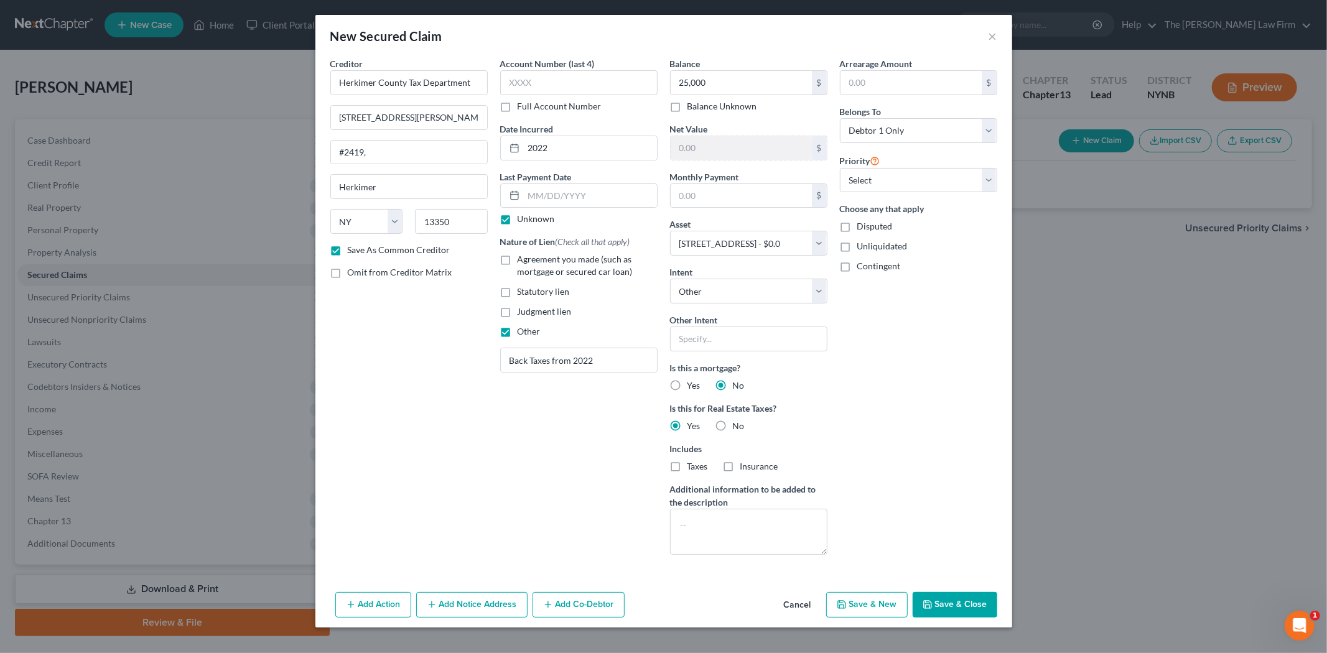
checkbox input "true"
click at [718, 341] on input "text" at bounding box center [748, 339] width 157 height 25
type input "Pay through Plan"
click at [885, 185] on select "Select 1st 2nd 3rd 4th 5th 6th 7th 8th 9th 10th 11th 12th 13th 14th 15th 16th 1…" at bounding box center [918, 180] width 157 height 25
select select "0"
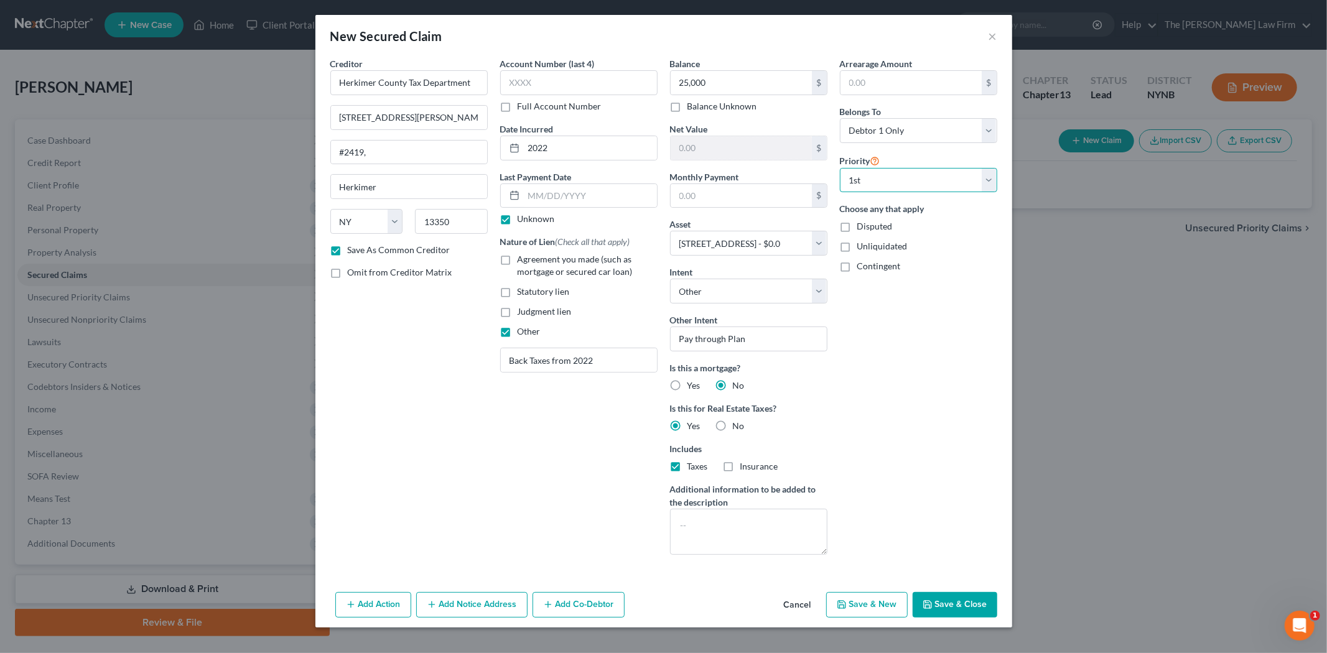
click at [840, 168] on select "Select 1st 2nd 3rd 4th 5th 6th 7th 8th 9th 10th 11th 12th 13th 14th 15th 16th 1…" at bounding box center [918, 180] width 157 height 25
click at [946, 123] on select "Select Debtor 1 Only Debtor 2 Only Debtor 1 And Debtor 2 Only At Least One Of T…" at bounding box center [918, 130] width 157 height 25
click at [946, 121] on select "Select Debtor 1 Only Debtor 2 Only Debtor 1 And Debtor 2 Only At Least One Of T…" at bounding box center [918, 130] width 157 height 25
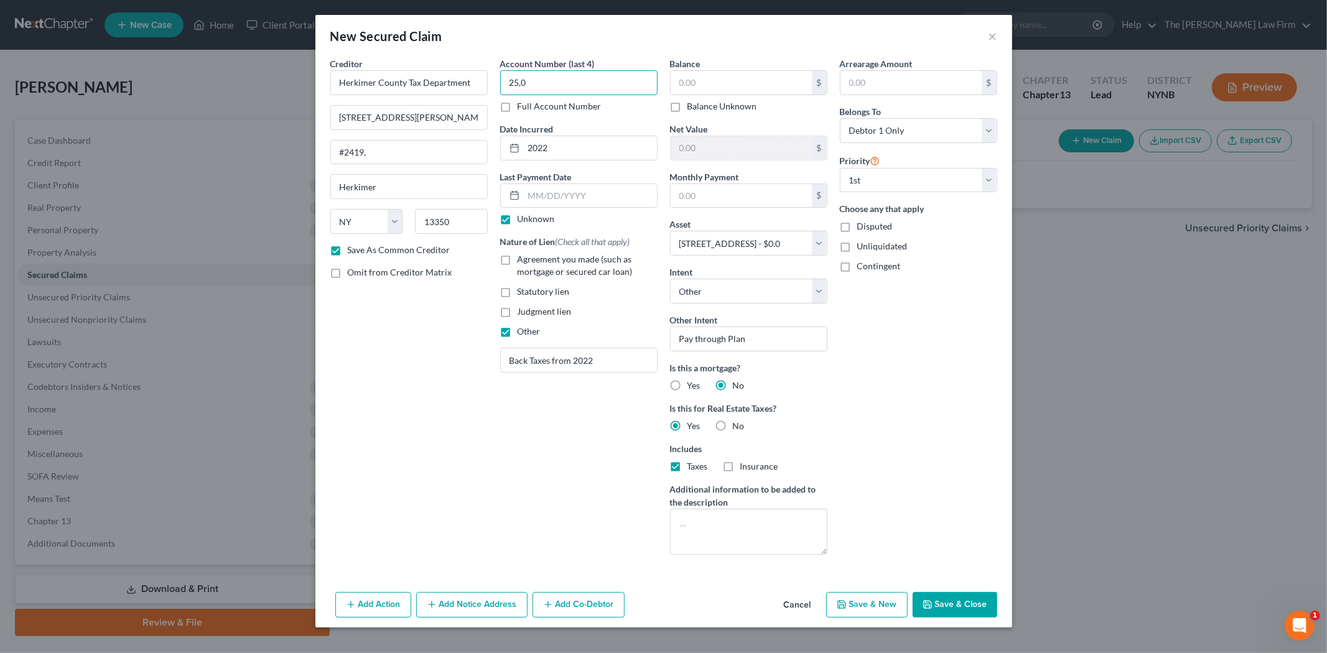
type input "25,0"
drag, startPoint x: 626, startPoint y: 90, endPoint x: 466, endPoint y: 66, distance: 161.1
click at [465, 79] on div "Creditor * Herkimer County Tax Department [STREET_ADDRESS][GEOGRAPHIC_DATA][PER…" at bounding box center [663, 311] width 679 height 508
click at [763, 78] on input "text" at bounding box center [740, 83] width 141 height 24
type input "15,000"
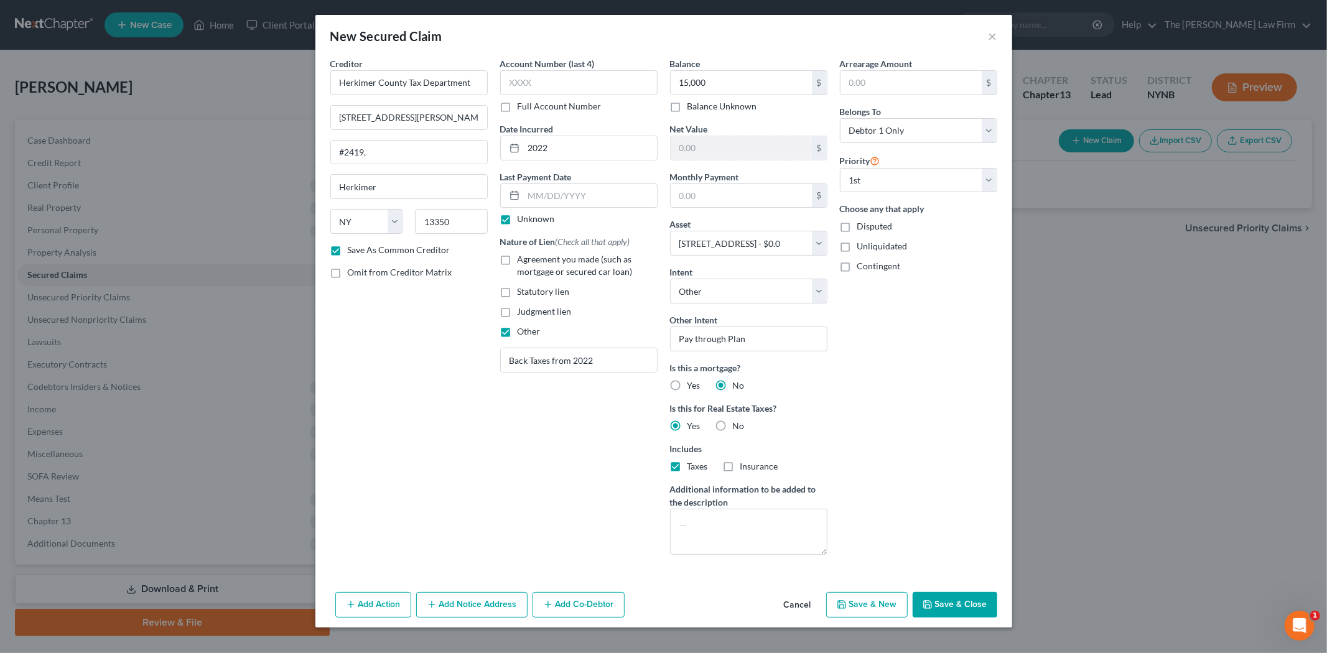
click at [871, 335] on div "Arrearage Amount $ Belongs To * Select Debtor 1 Only Debtor 2 Only Debtor 1 And…" at bounding box center [918, 311] width 170 height 508
click at [952, 605] on button "Save & Close" at bounding box center [954, 605] width 85 height 26
checkbox input "false"
select select
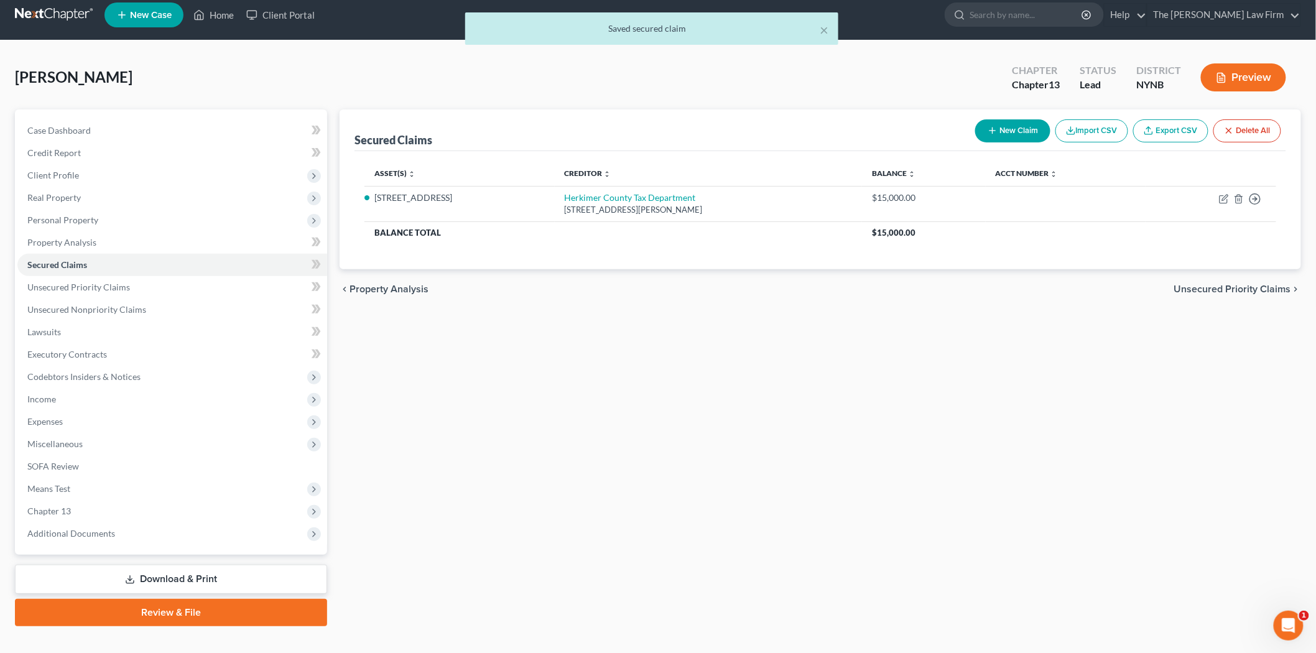
scroll to position [29, 0]
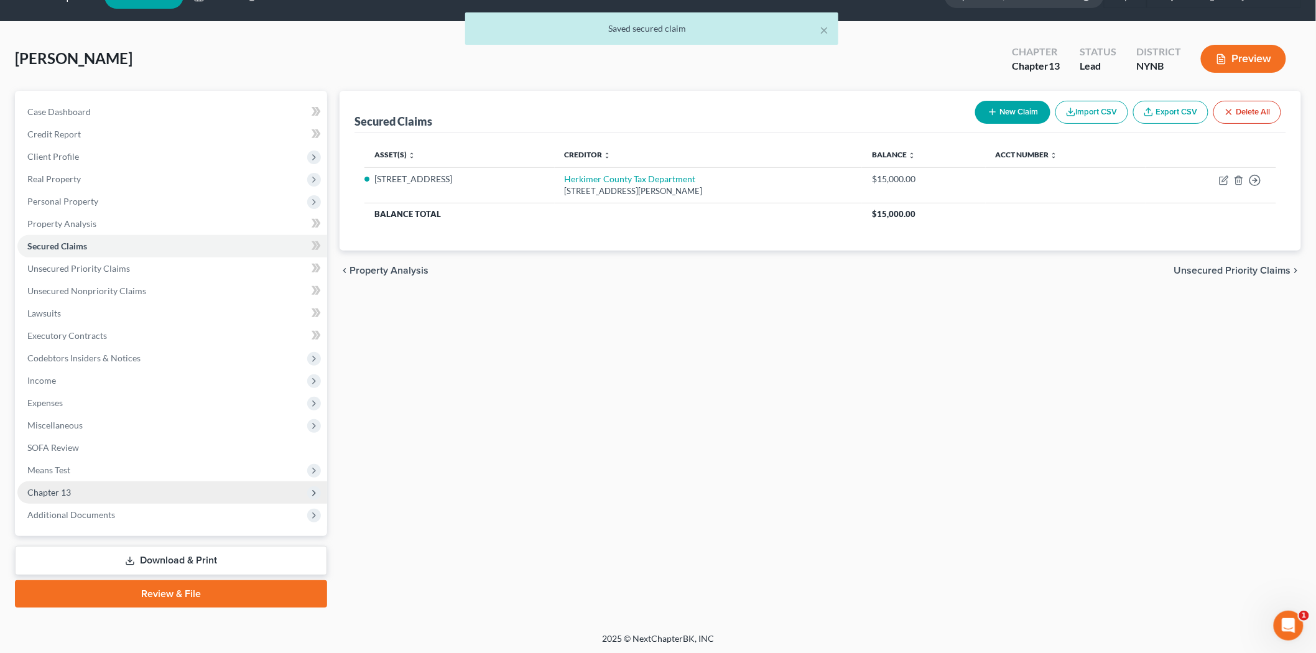
click at [132, 496] on span "Chapter 13" at bounding box center [172, 492] width 310 height 22
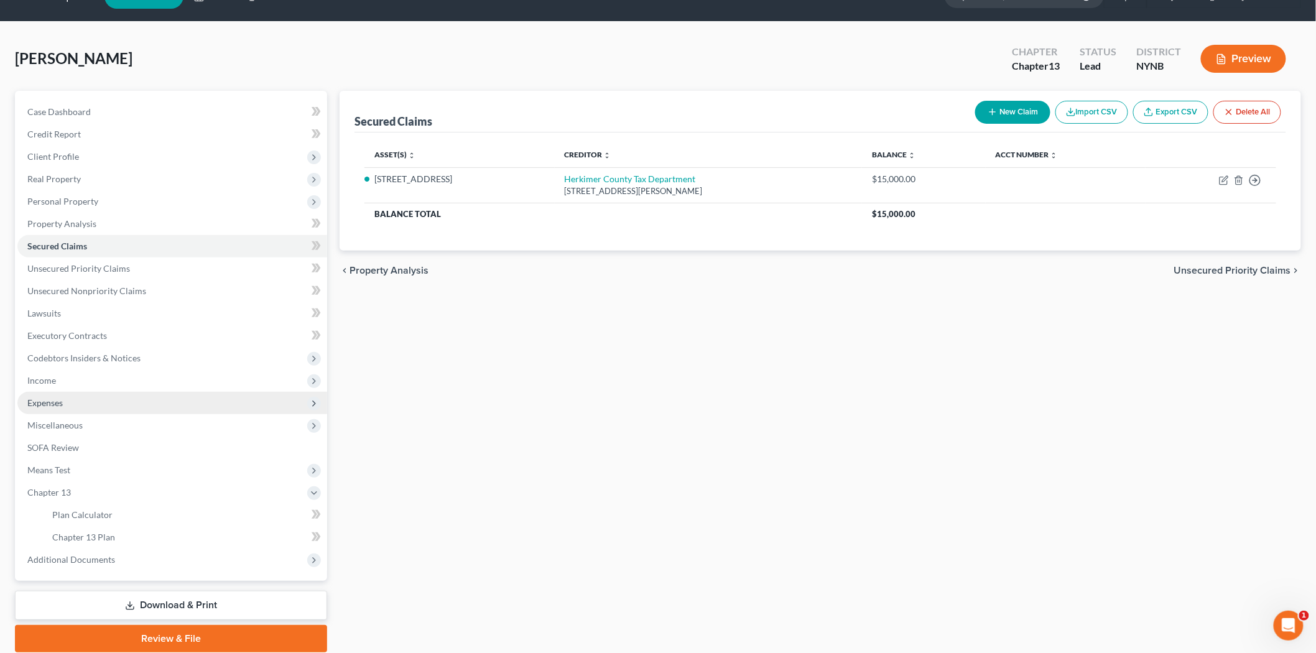
click at [100, 396] on span "Expenses" at bounding box center [172, 403] width 310 height 22
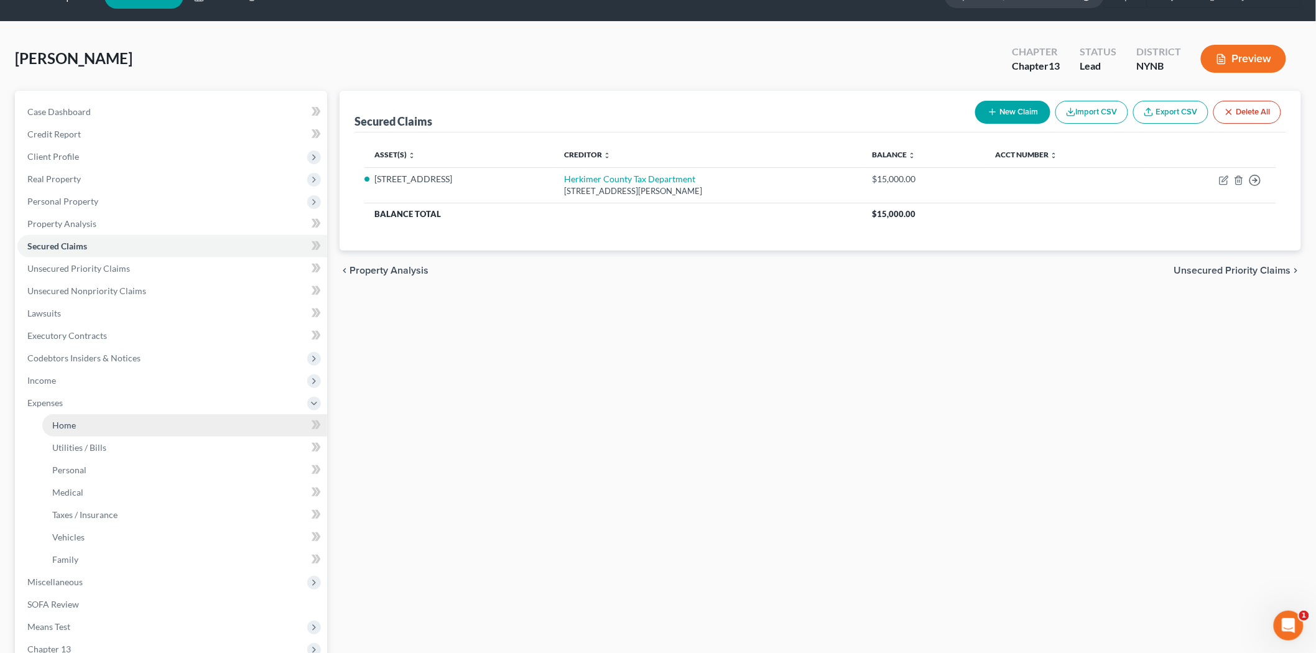
click at [158, 424] on link "Home" at bounding box center [184, 425] width 285 height 22
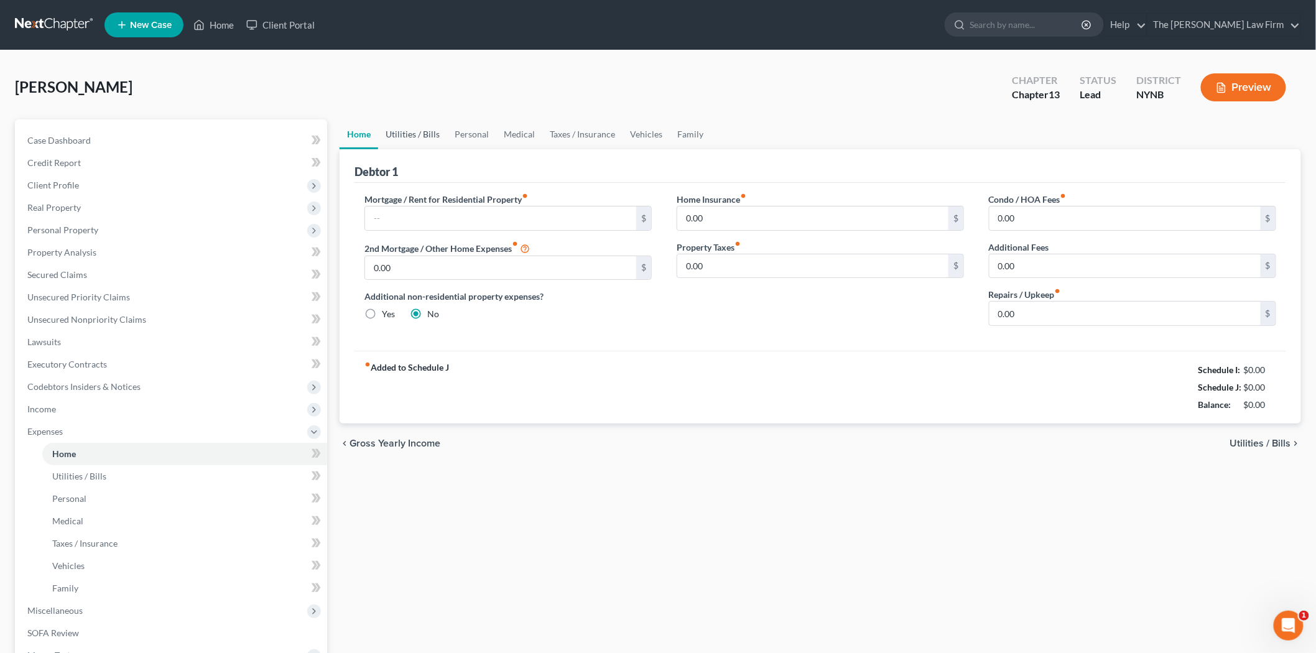
click at [402, 134] on link "Utilities / Bills" at bounding box center [412, 134] width 69 height 30
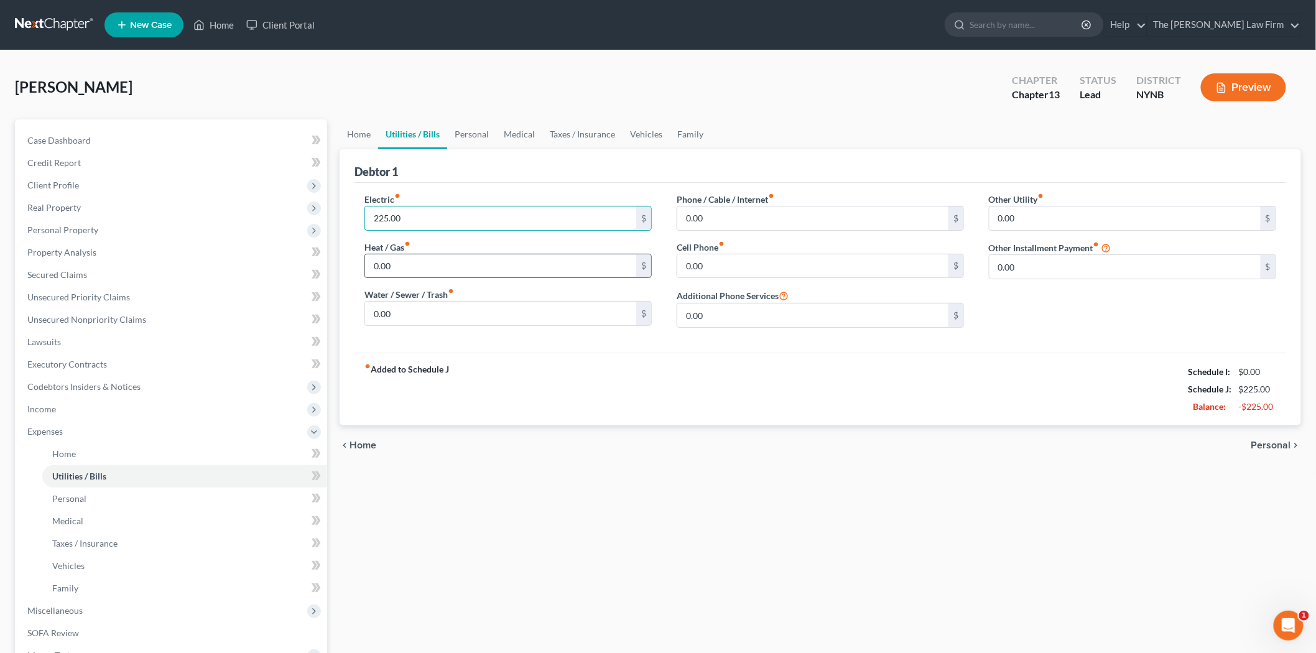
type input "225.00"
type input "200.00"
type input "230.00"
click at [478, 135] on link "Personal" at bounding box center [471, 134] width 49 height 30
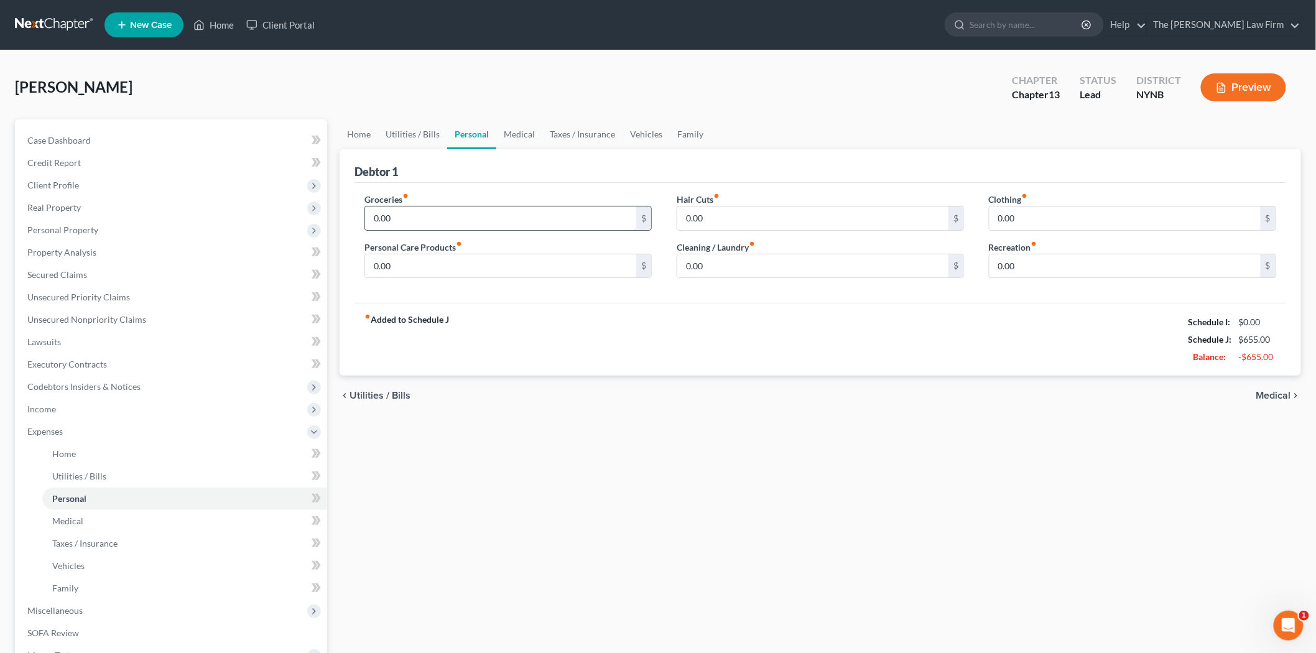
click at [457, 215] on input "0.00" at bounding box center [500, 218] width 271 height 24
type input "800.00"
click at [621, 425] on div "Home Utilities / Bills Personal Medical Taxes / Insurance Vehicles Family Debto…" at bounding box center [820, 456] width 974 height 674
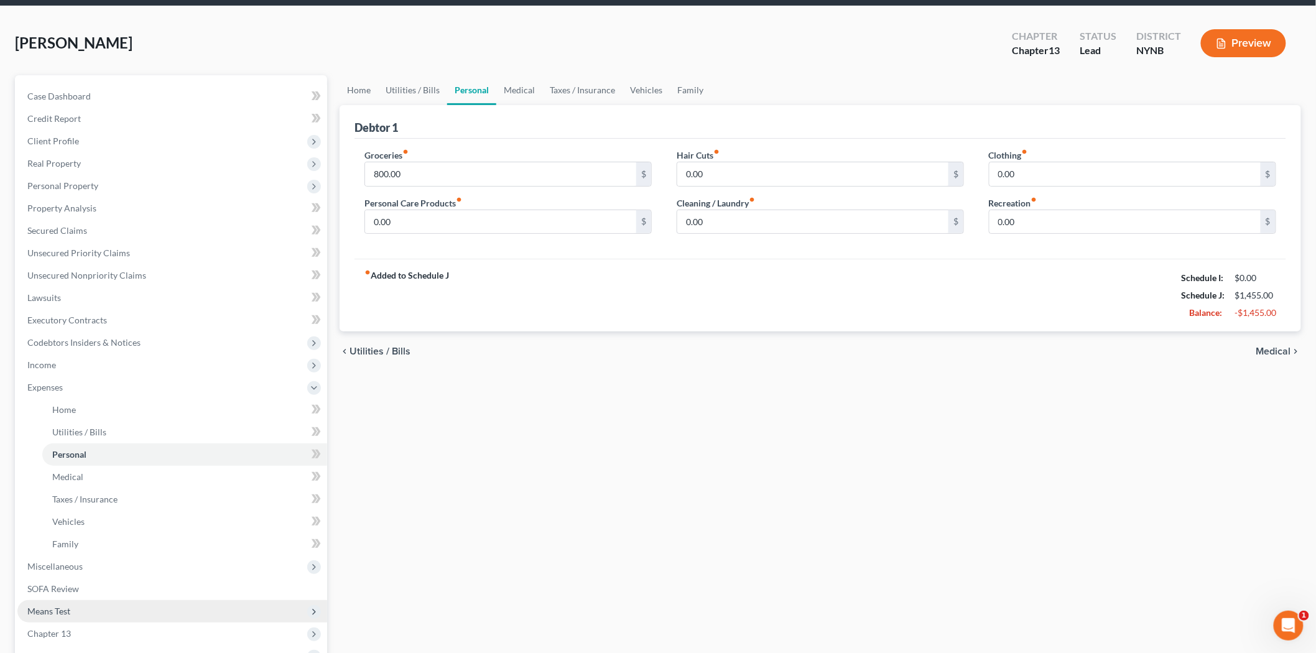
scroll to position [69, 0]
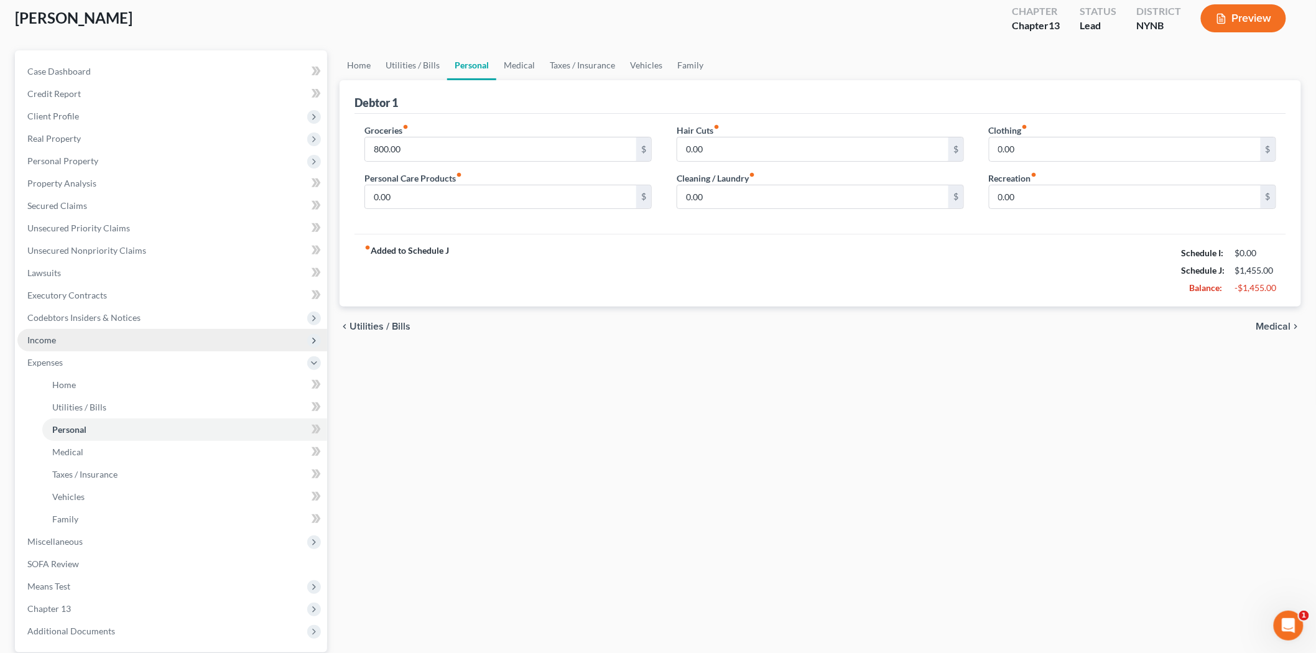
click at [100, 330] on span "Income" at bounding box center [172, 340] width 310 height 22
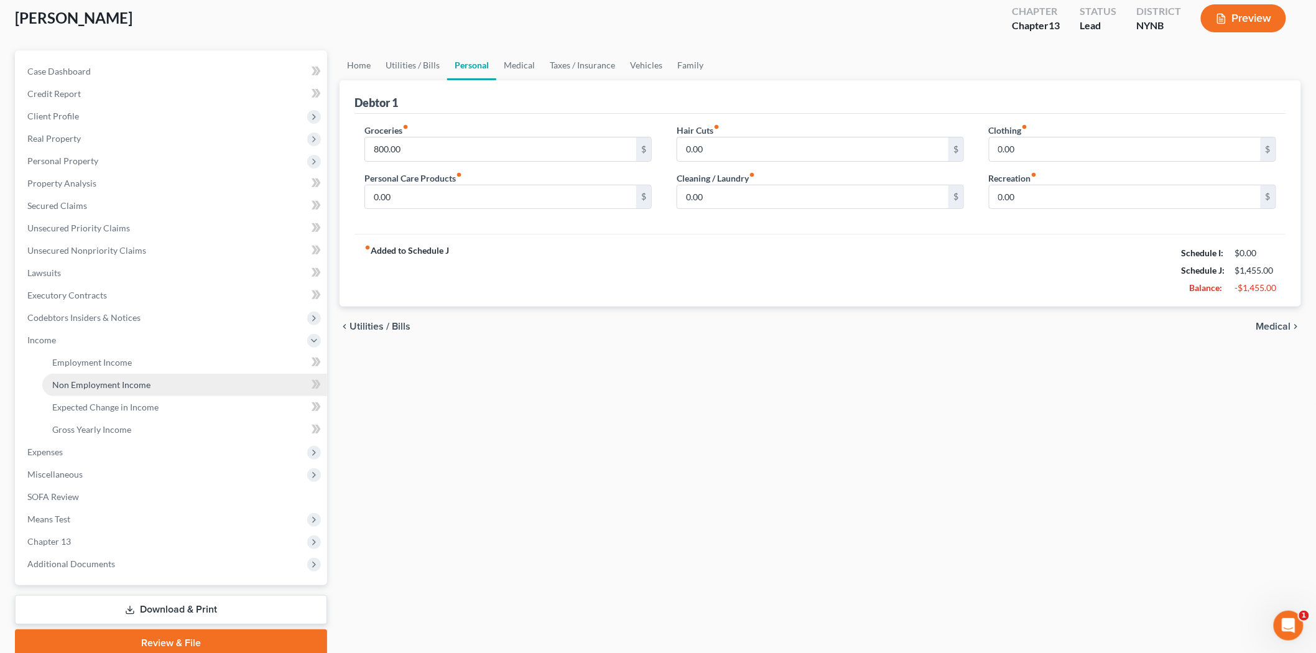
click at [95, 381] on span "Non Employment Income" at bounding box center [101, 384] width 98 height 11
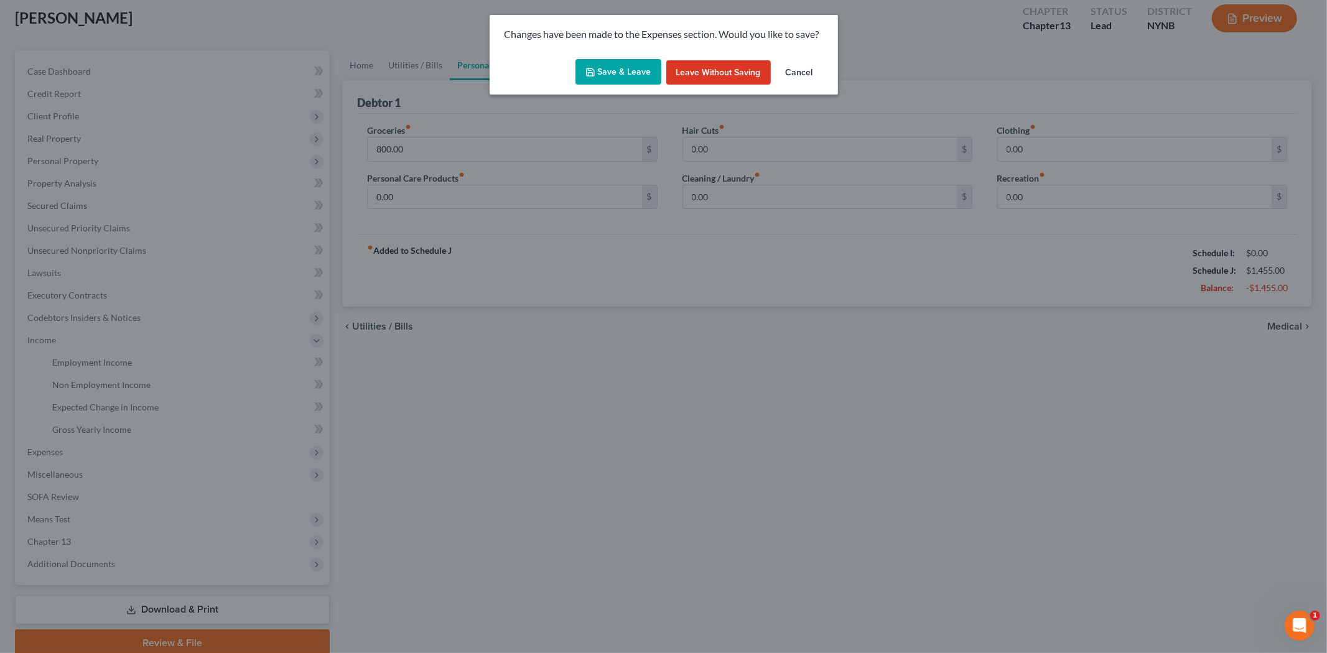
click at [625, 73] on button "Save & Leave" at bounding box center [618, 72] width 86 height 26
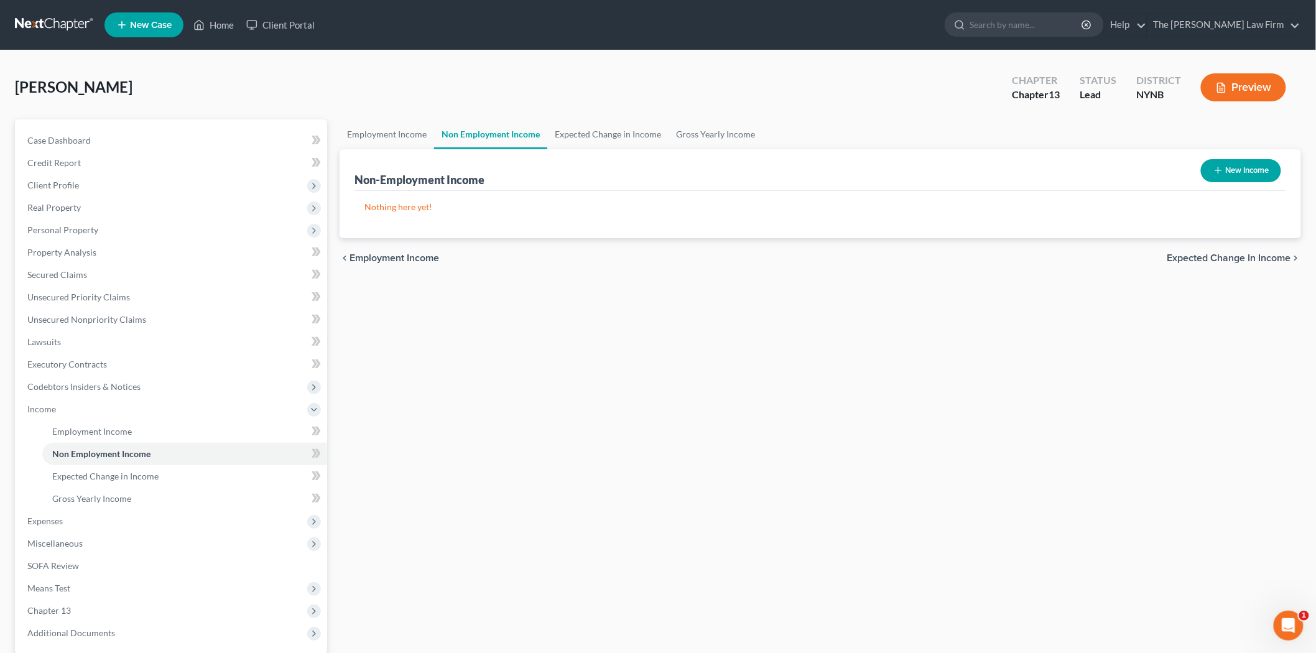
click at [1253, 176] on button "New Income" at bounding box center [1241, 170] width 80 height 23
select select "0"
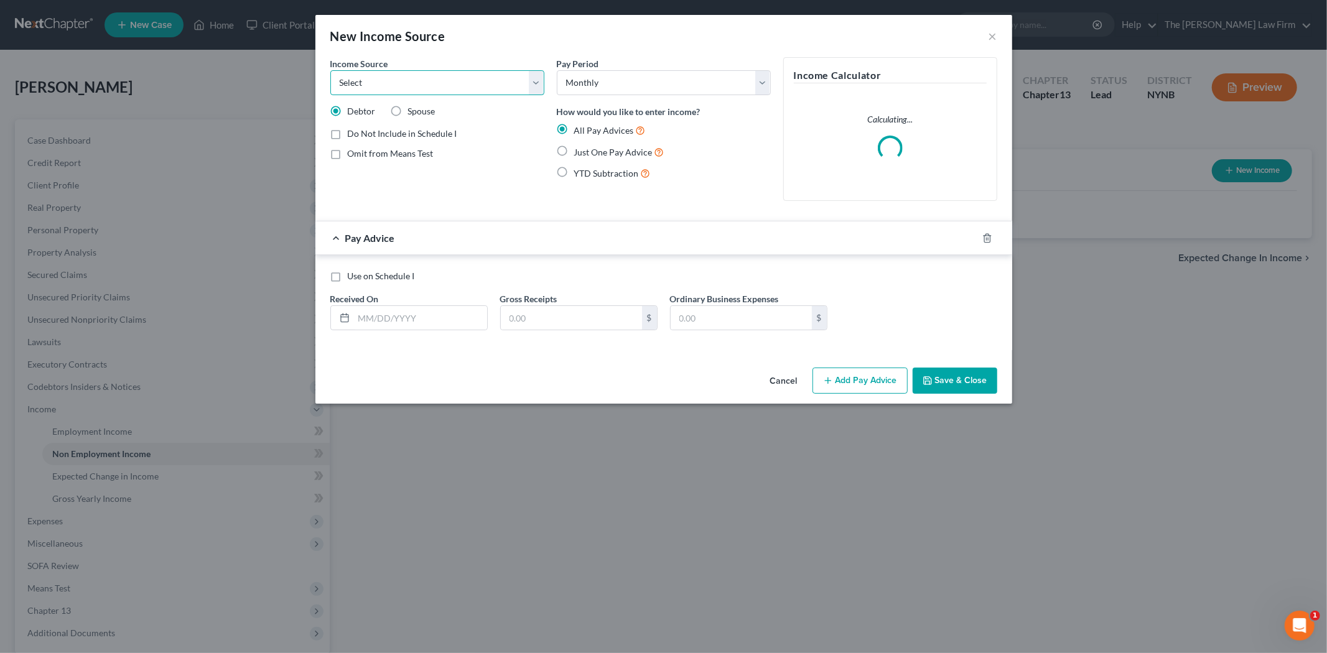
click at [414, 83] on select "Select Unemployment Disability (from employer) Pension Retirement Social Securi…" at bounding box center [437, 82] width 214 height 25
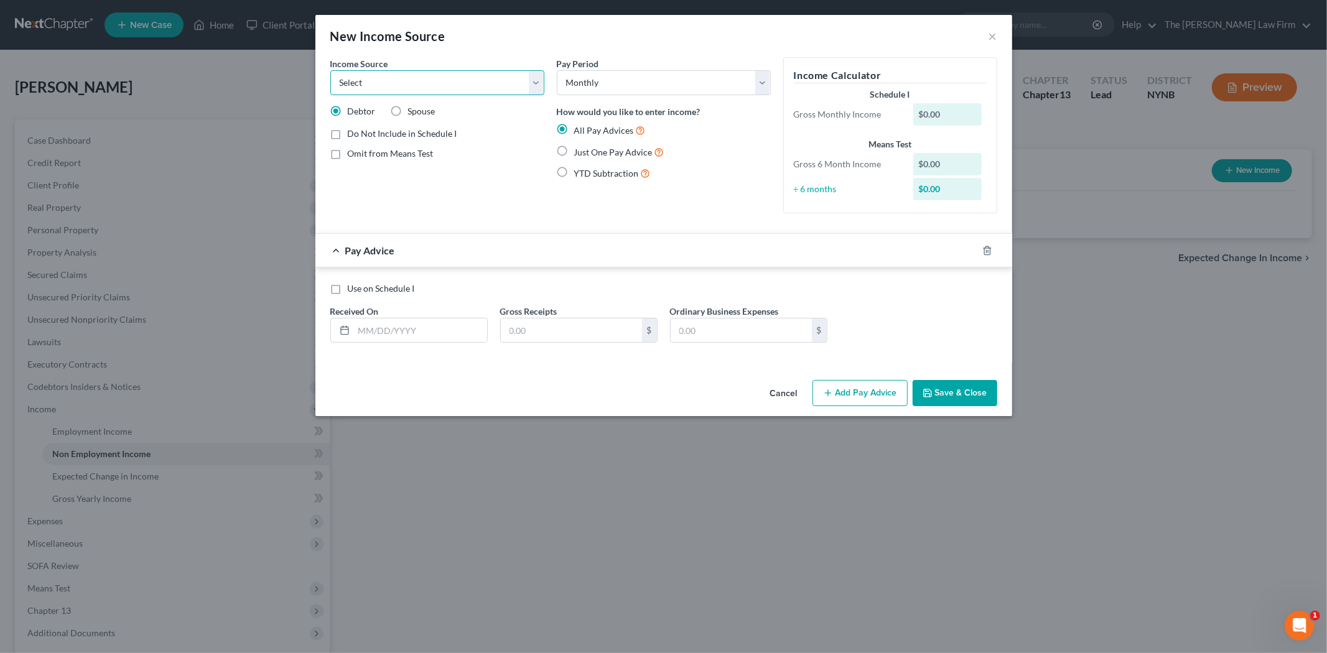
select select "2"
click at [330, 70] on select "Select Unemployment Disability (from employer) Pension Retirement Social Securi…" at bounding box center [437, 82] width 214 height 25
click at [430, 333] on input "text" at bounding box center [420, 330] width 133 height 24
type input "[DATE]"
type input "1,560.00"
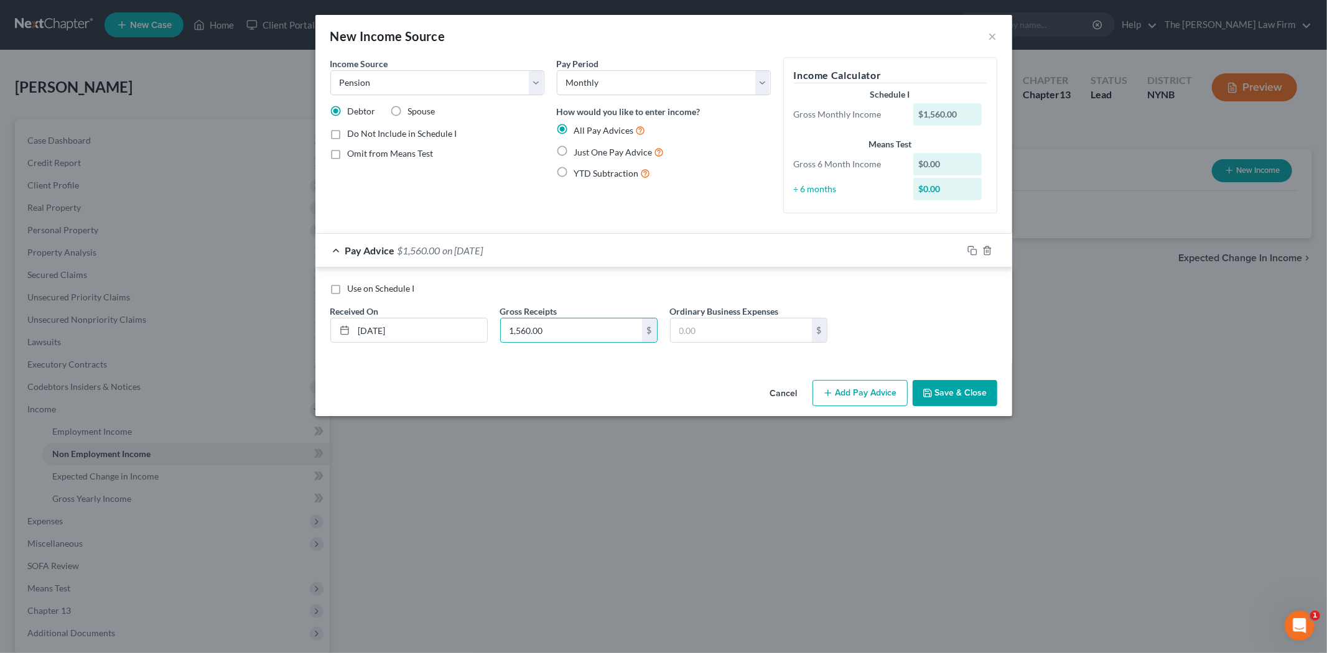
click at [869, 394] on button "Add Pay Advice" at bounding box center [859, 393] width 95 height 26
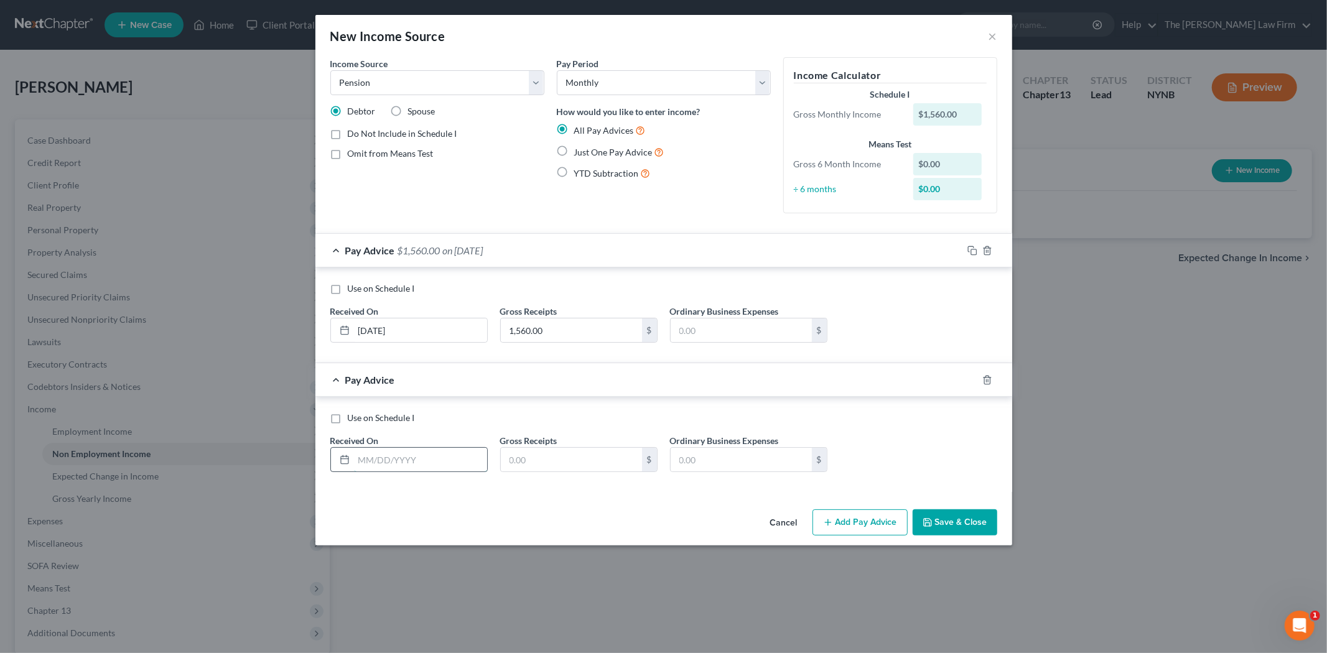
click at [364, 460] on input "text" at bounding box center [420, 460] width 133 height 24
click at [967, 247] on icon "button" at bounding box center [972, 251] width 10 height 10
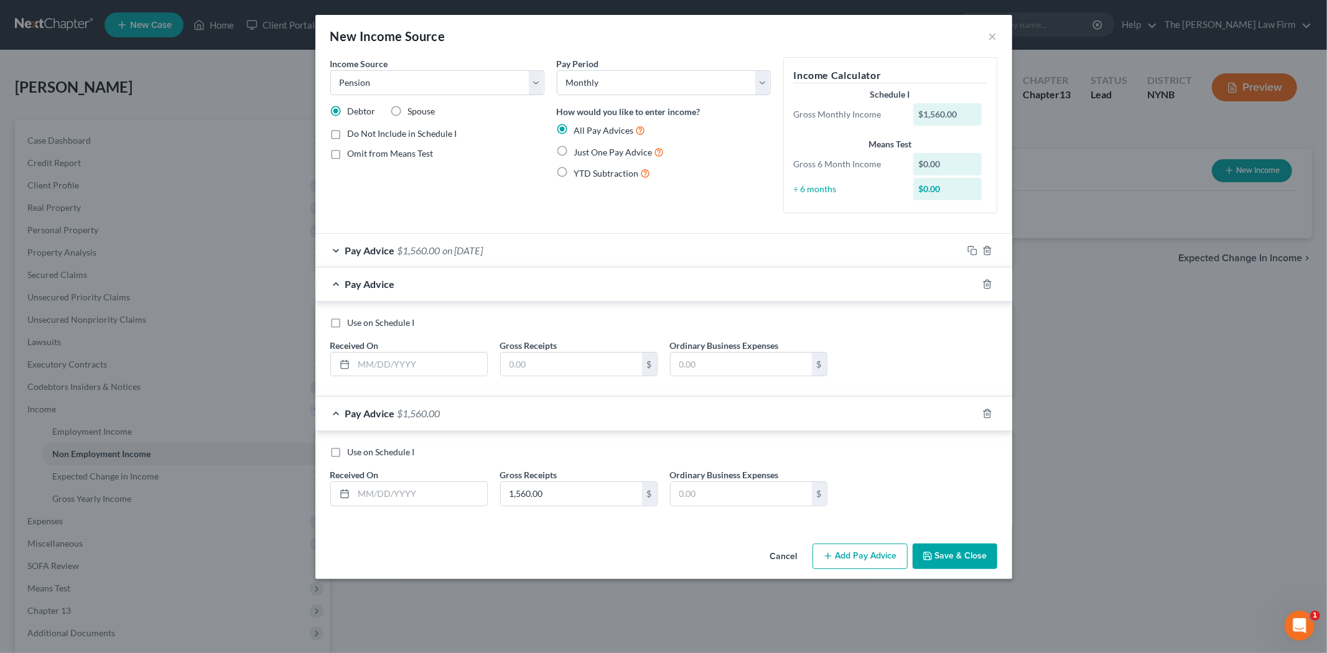
click at [405, 258] on div "Pay Advice $1,560.00 on [DATE]" at bounding box center [638, 250] width 647 height 33
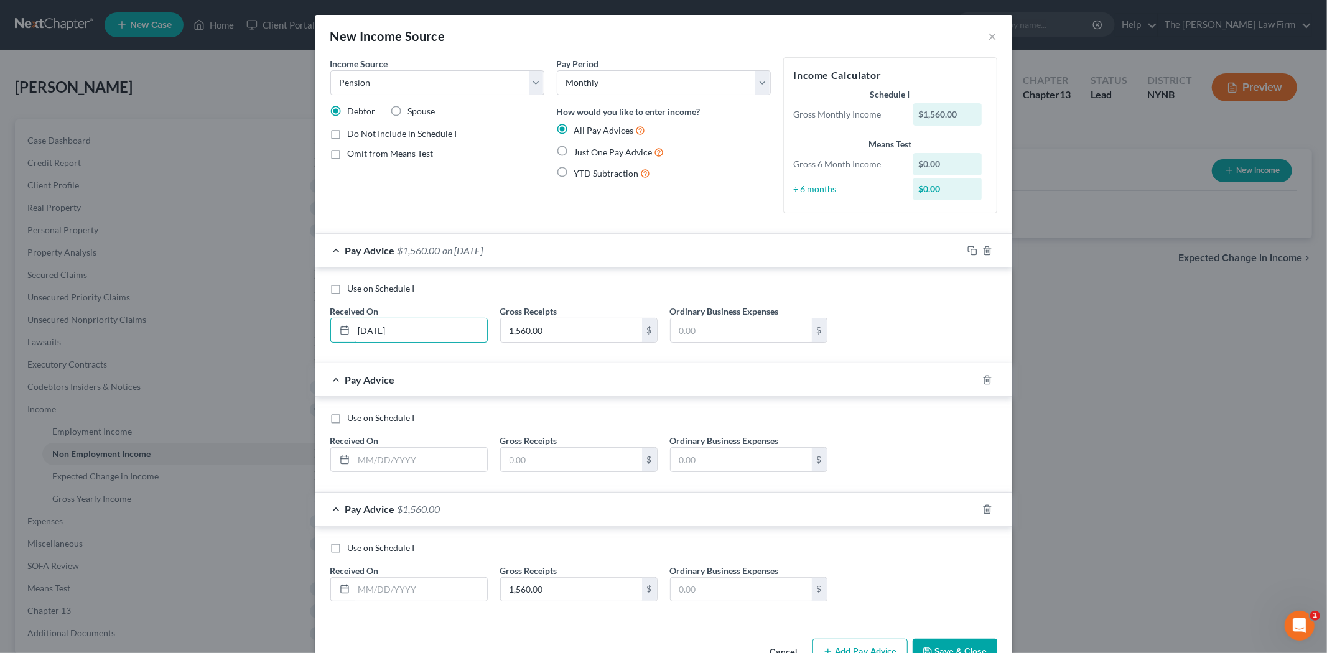
drag, startPoint x: 429, startPoint y: 330, endPoint x: 366, endPoint y: 314, distance: 65.3
click at [335, 328] on div "[DATE]" at bounding box center [408, 330] width 157 height 25
type input "[DATE]"
click at [379, 445] on div "Received On *" at bounding box center [409, 453] width 170 height 38
click at [378, 453] on input "text" at bounding box center [420, 460] width 133 height 24
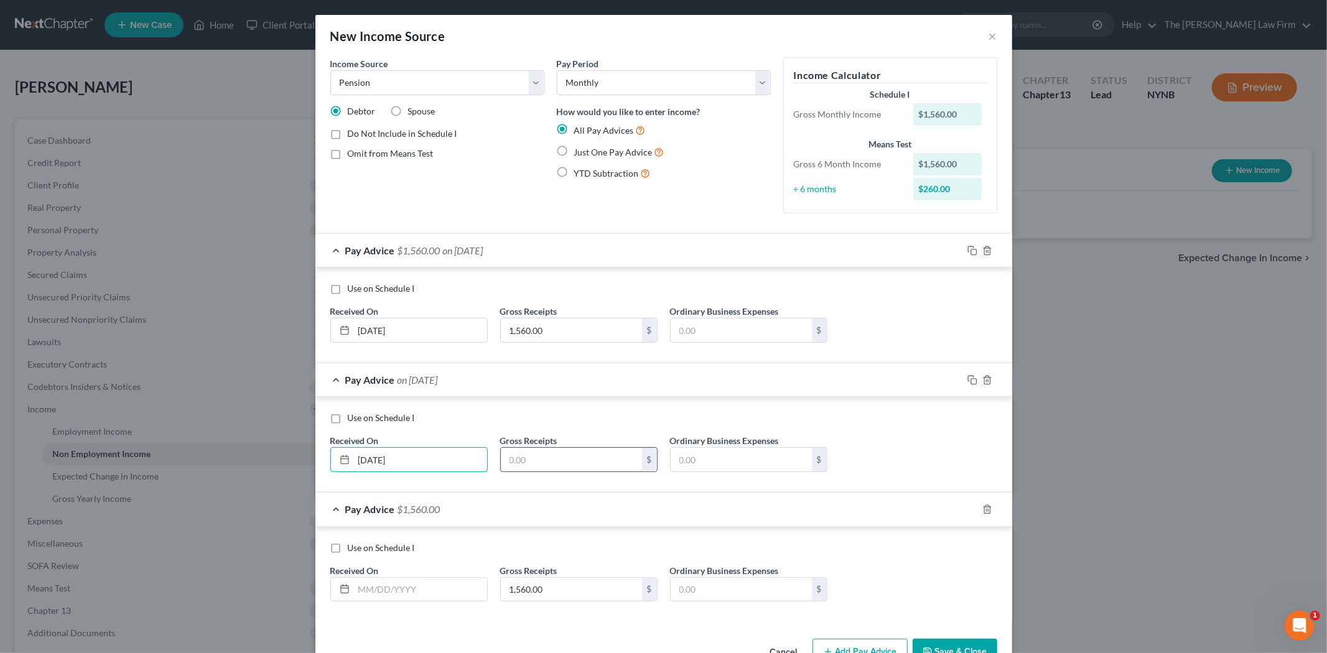
type input "[DATE]"
click at [536, 452] on input "text" at bounding box center [571, 460] width 141 height 24
type input "1,560"
click at [410, 589] on input "text" at bounding box center [420, 590] width 133 height 24
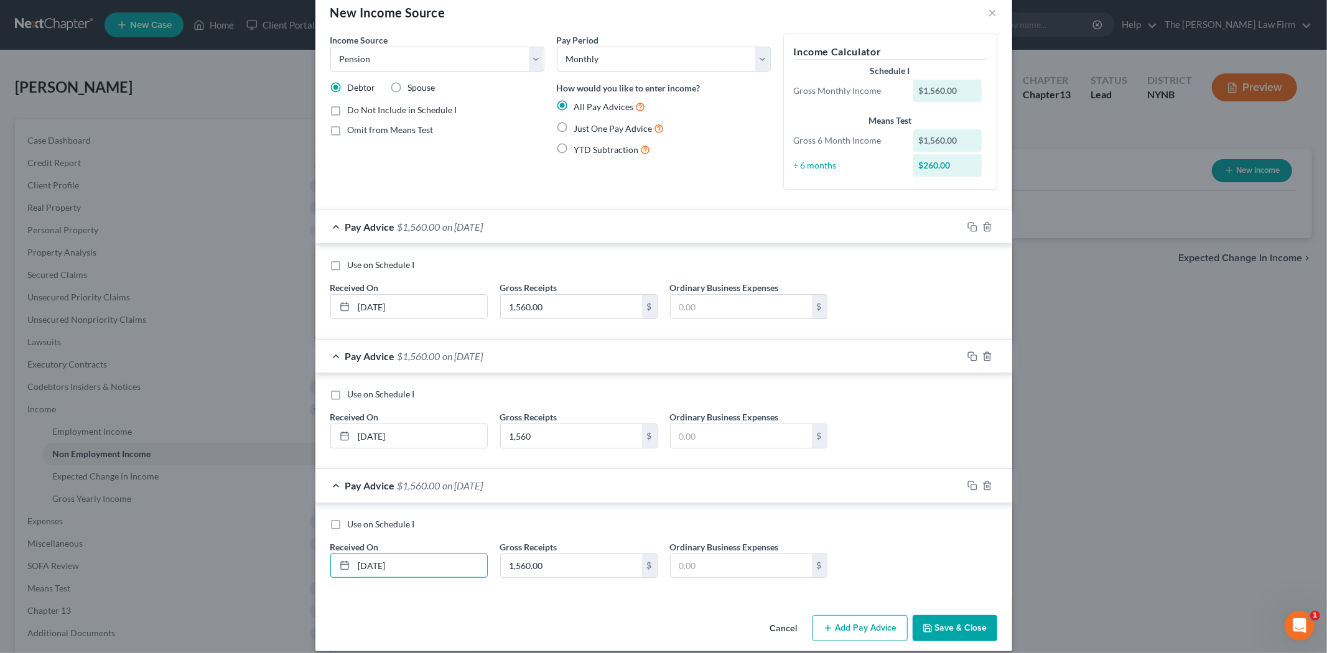
scroll to position [37, 0]
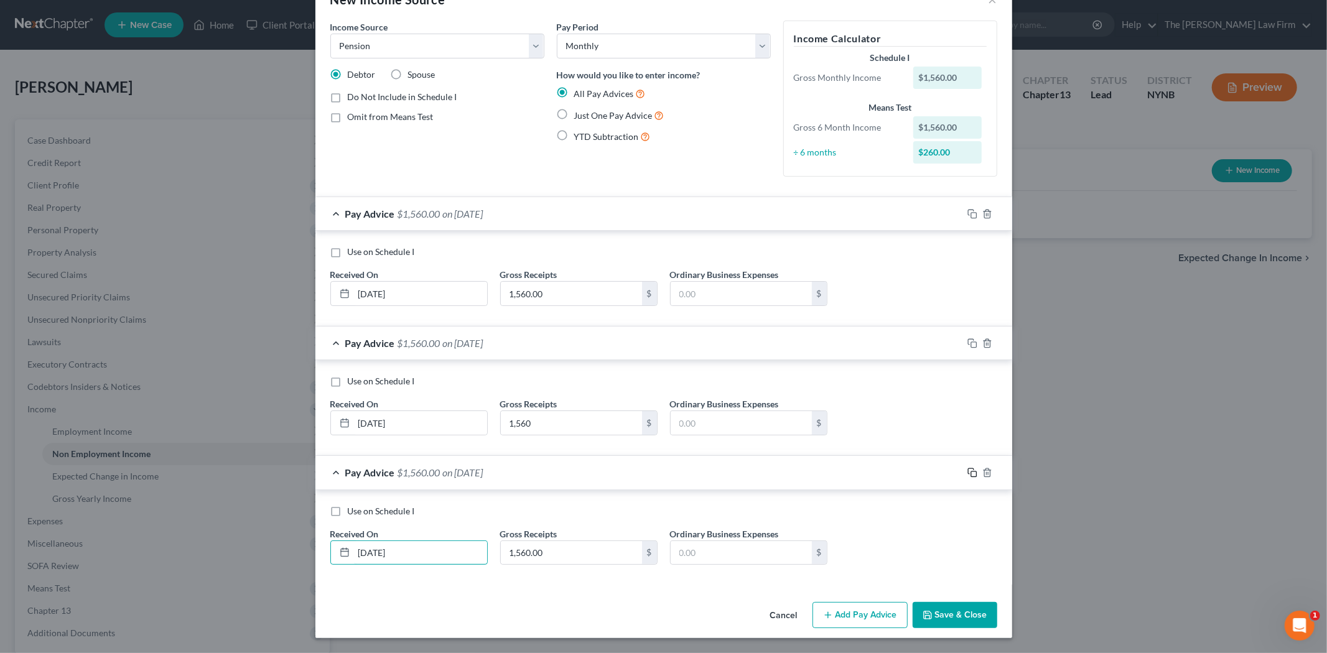
type input "[DATE]"
click at [967, 473] on icon "button" at bounding box center [972, 473] width 10 height 10
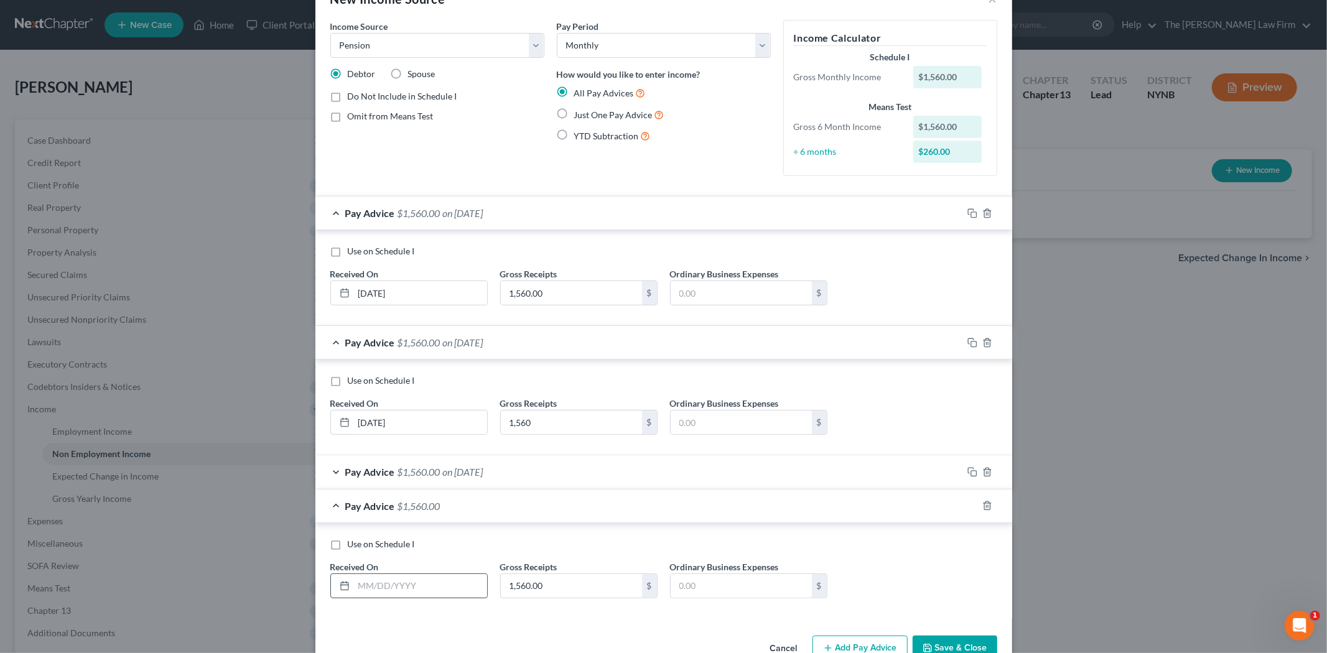
click at [378, 583] on input "text" at bounding box center [420, 586] width 133 height 24
type input "[DATE]"
click at [968, 506] on icon "button" at bounding box center [972, 506] width 10 height 10
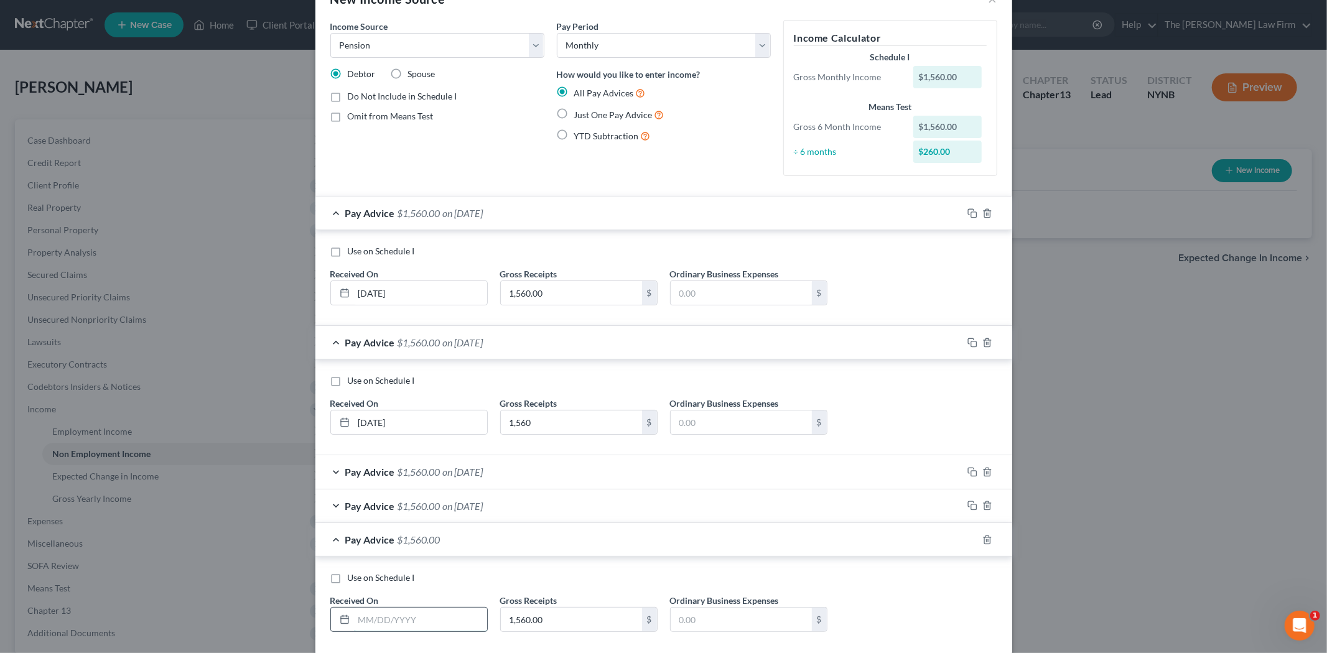
click at [401, 616] on input "text" at bounding box center [420, 620] width 133 height 24
type input "[DATE]"
click at [968, 539] on icon "button" at bounding box center [971, 539] width 6 height 6
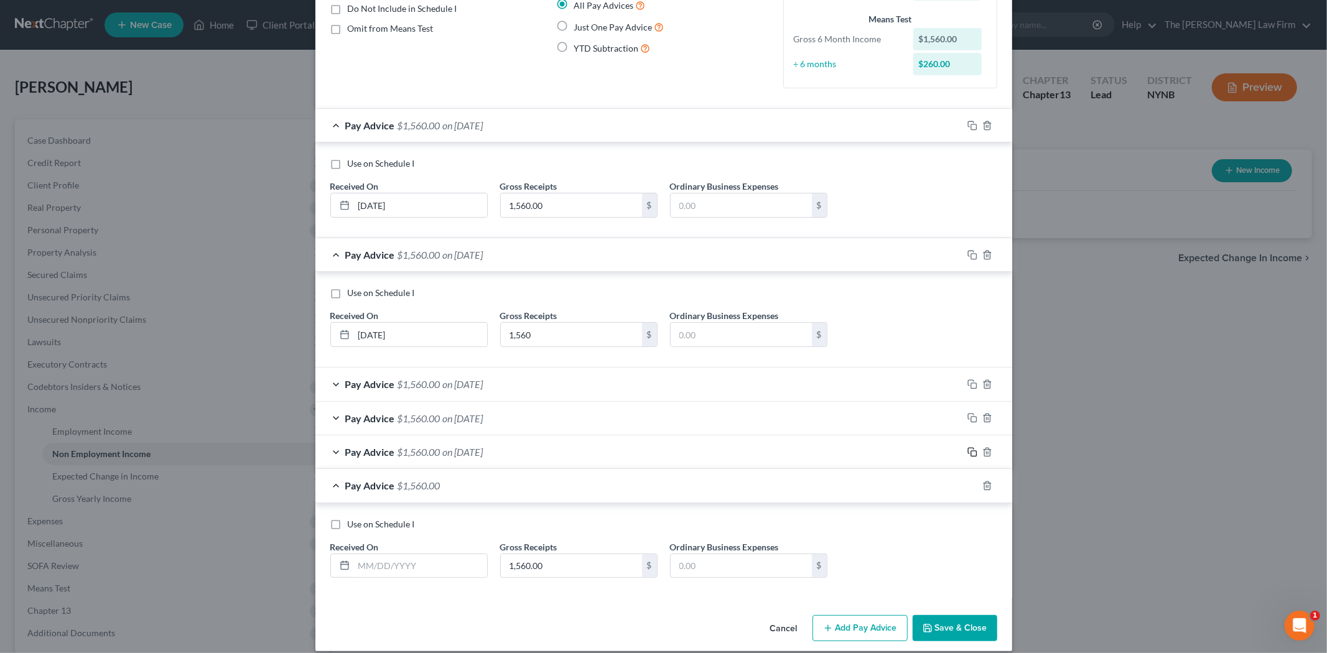
scroll to position [139, 0]
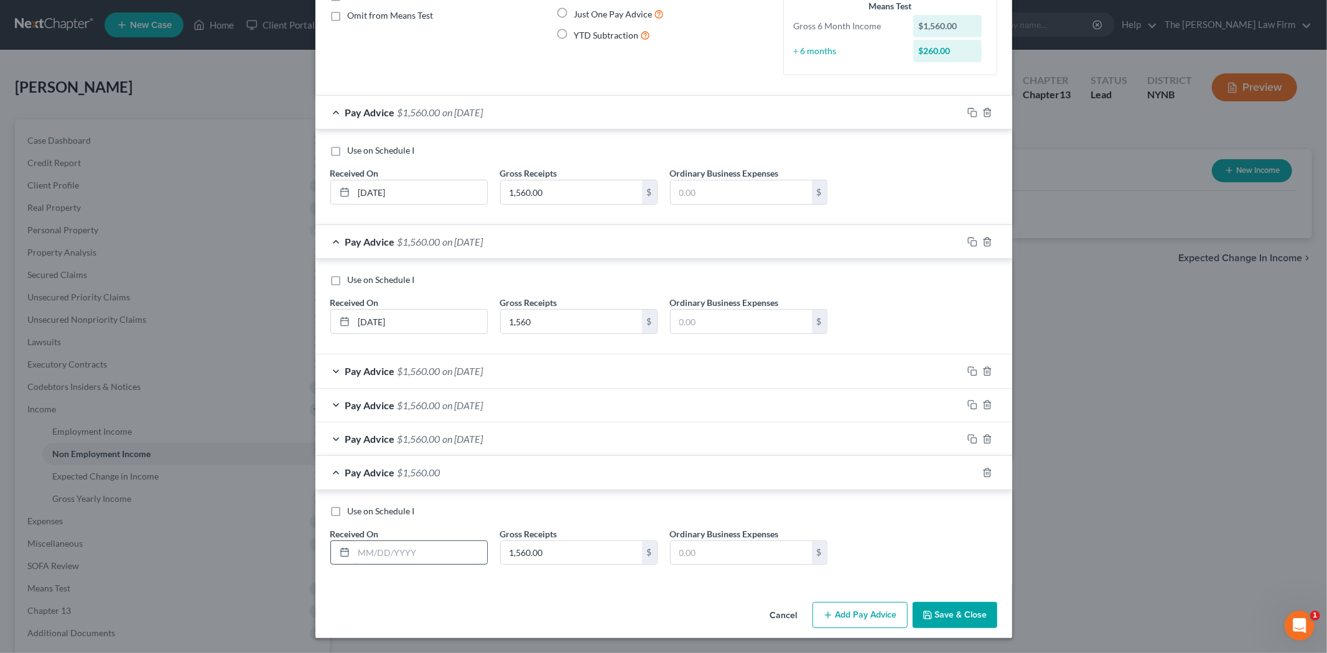
click at [362, 554] on input "text" at bounding box center [420, 553] width 133 height 24
type input "[DATE]"
click at [967, 475] on icon "button" at bounding box center [972, 473] width 10 height 10
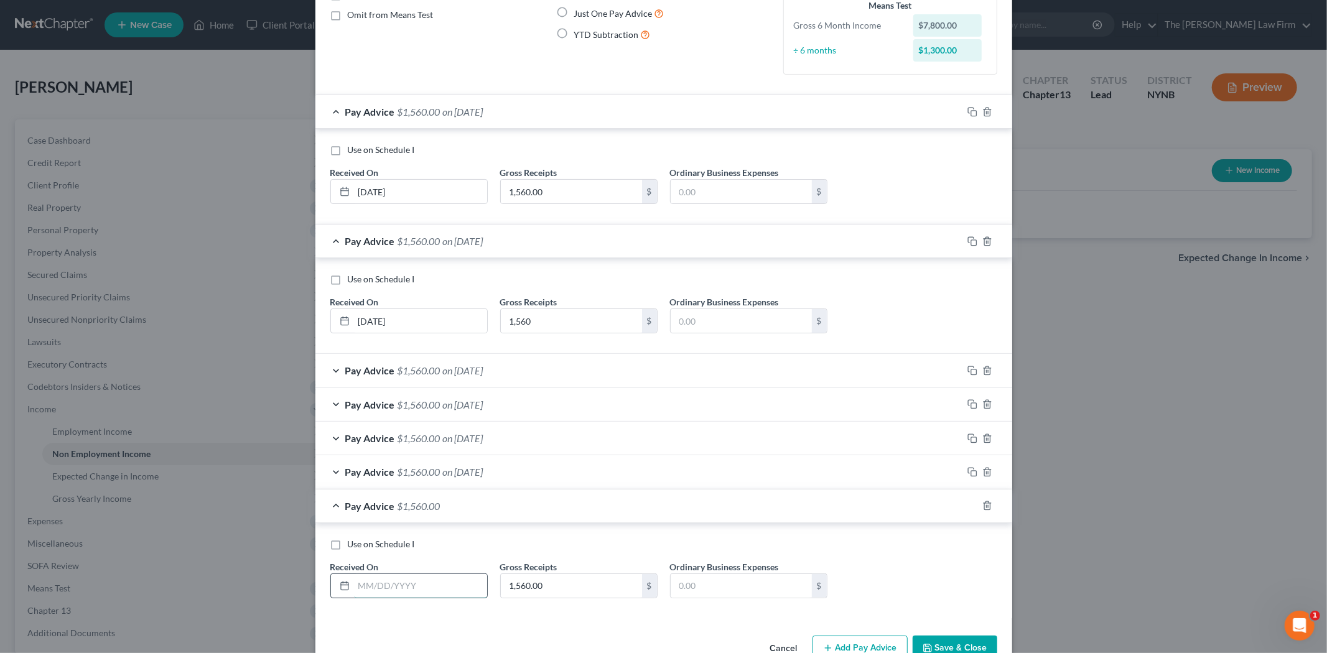
click at [414, 587] on input "text" at bounding box center [420, 586] width 133 height 24
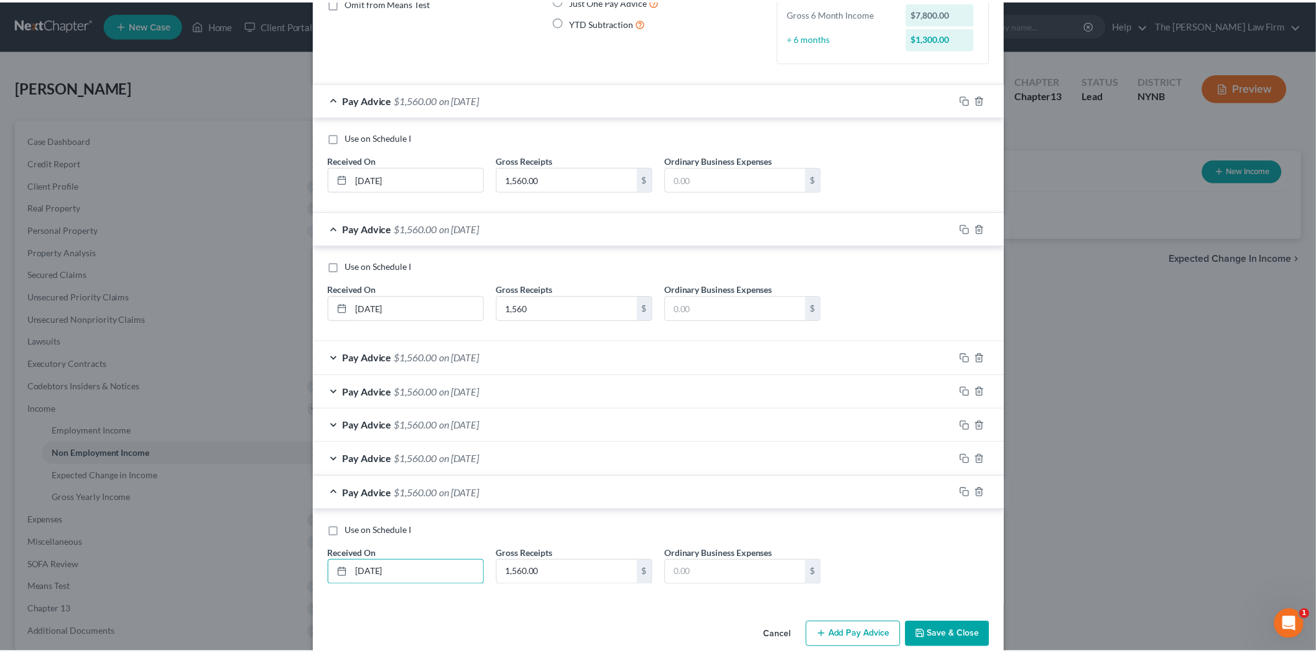
scroll to position [172, 0]
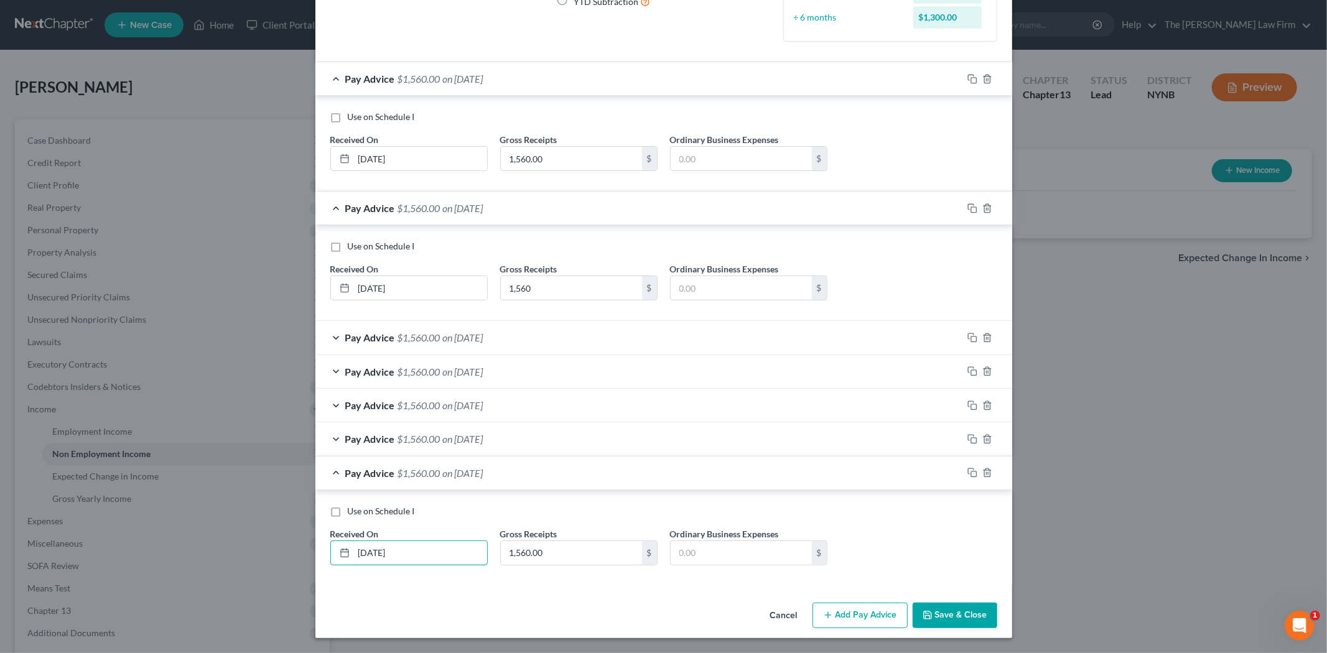
type input "[DATE]"
click at [956, 619] on button "Save & Close" at bounding box center [954, 616] width 85 height 26
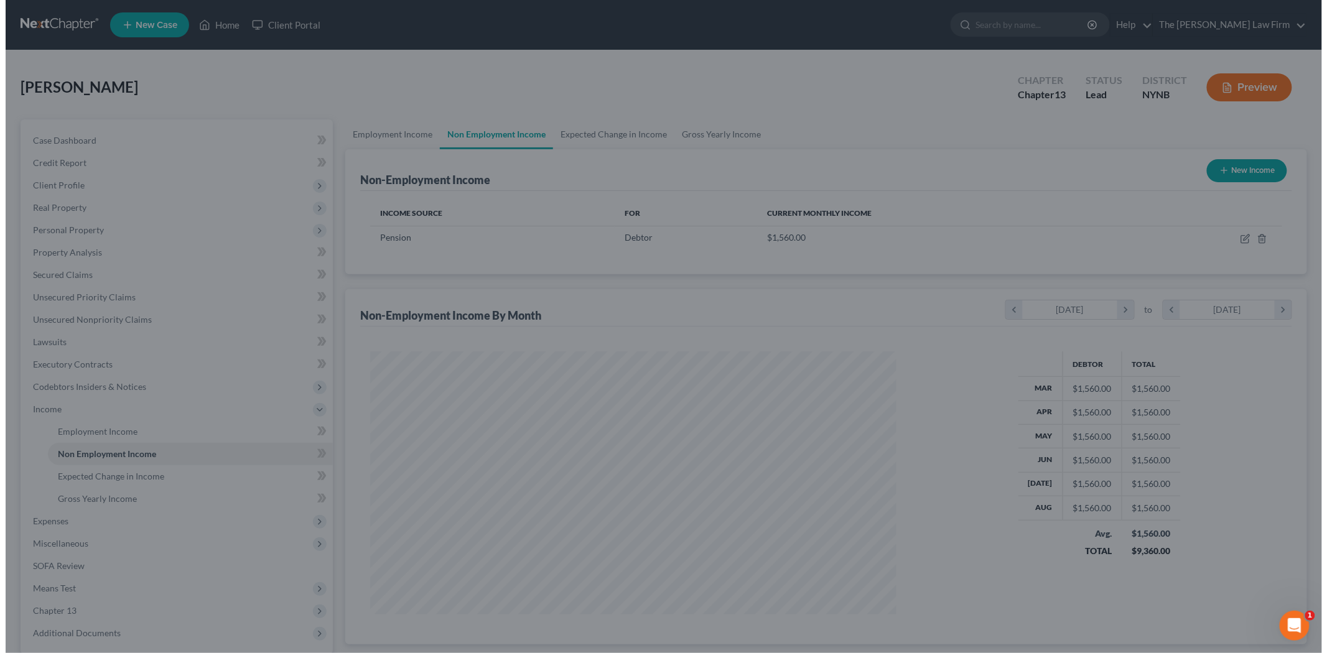
scroll to position [260, 546]
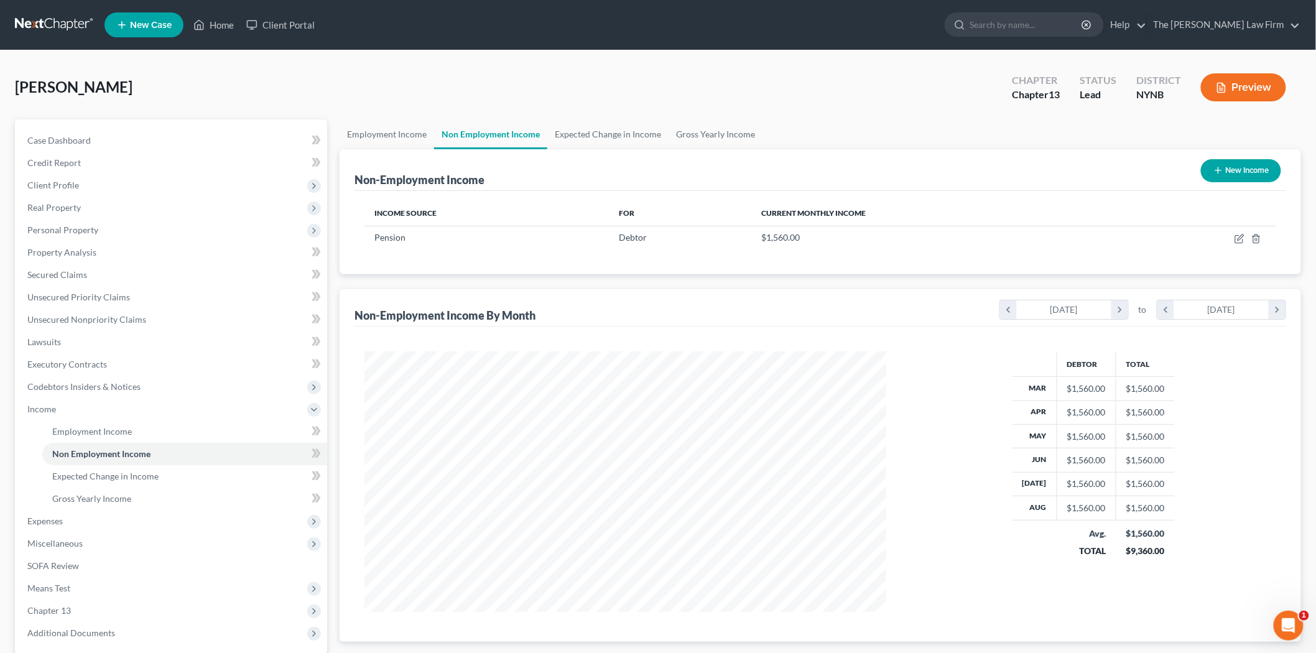
click at [1241, 177] on button "New Income" at bounding box center [1241, 170] width 80 height 23
select select "0"
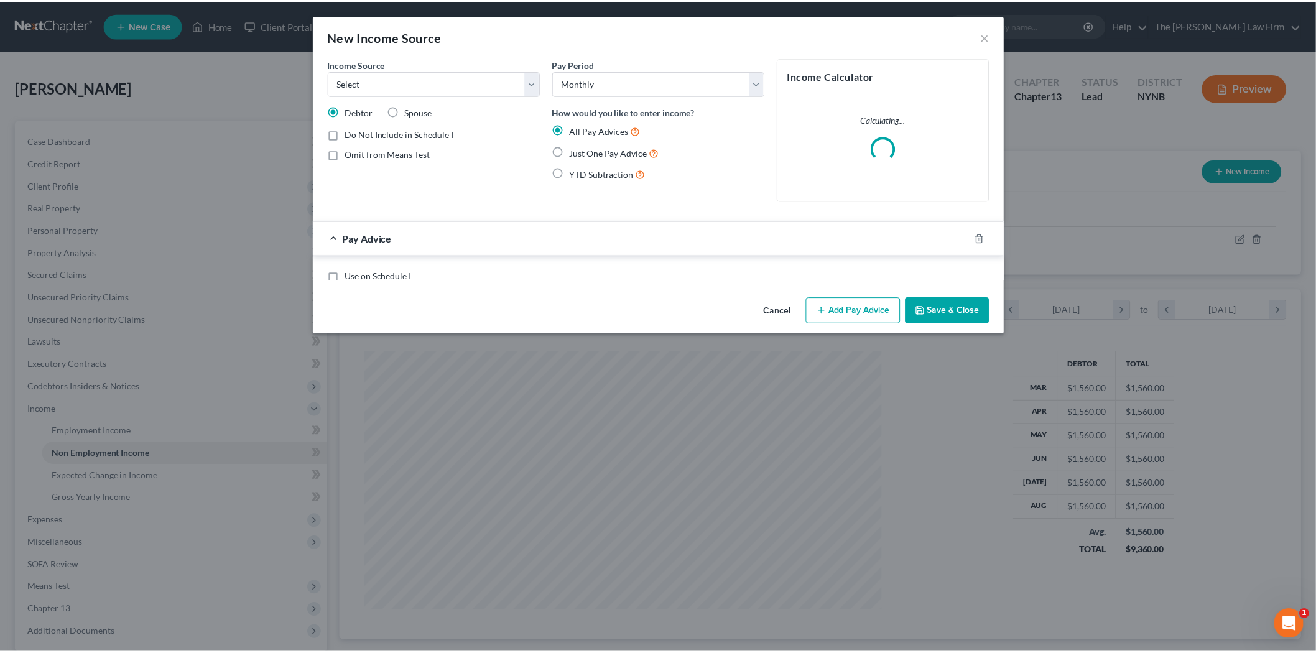
scroll to position [262, 551]
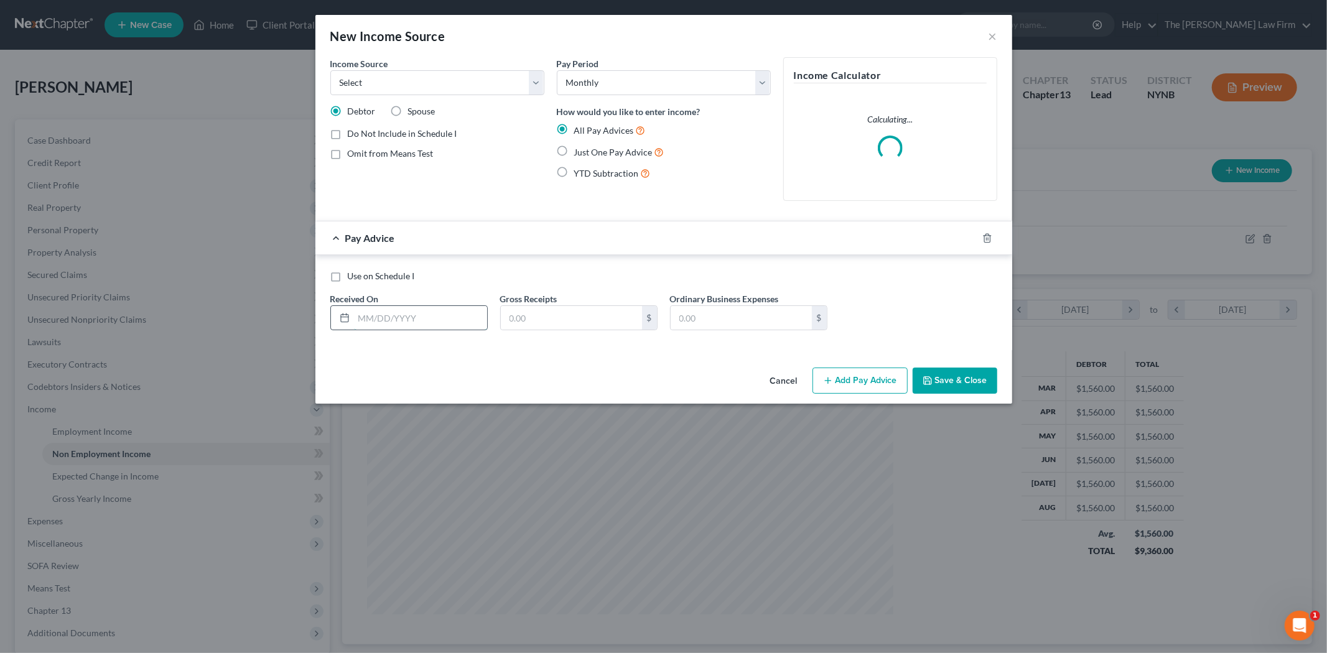
click at [413, 321] on input "text" at bounding box center [420, 318] width 133 height 24
click at [455, 81] on select "Select Unemployment Disability (from employer) Pension Retirement Social Securi…" at bounding box center [437, 82] width 214 height 25
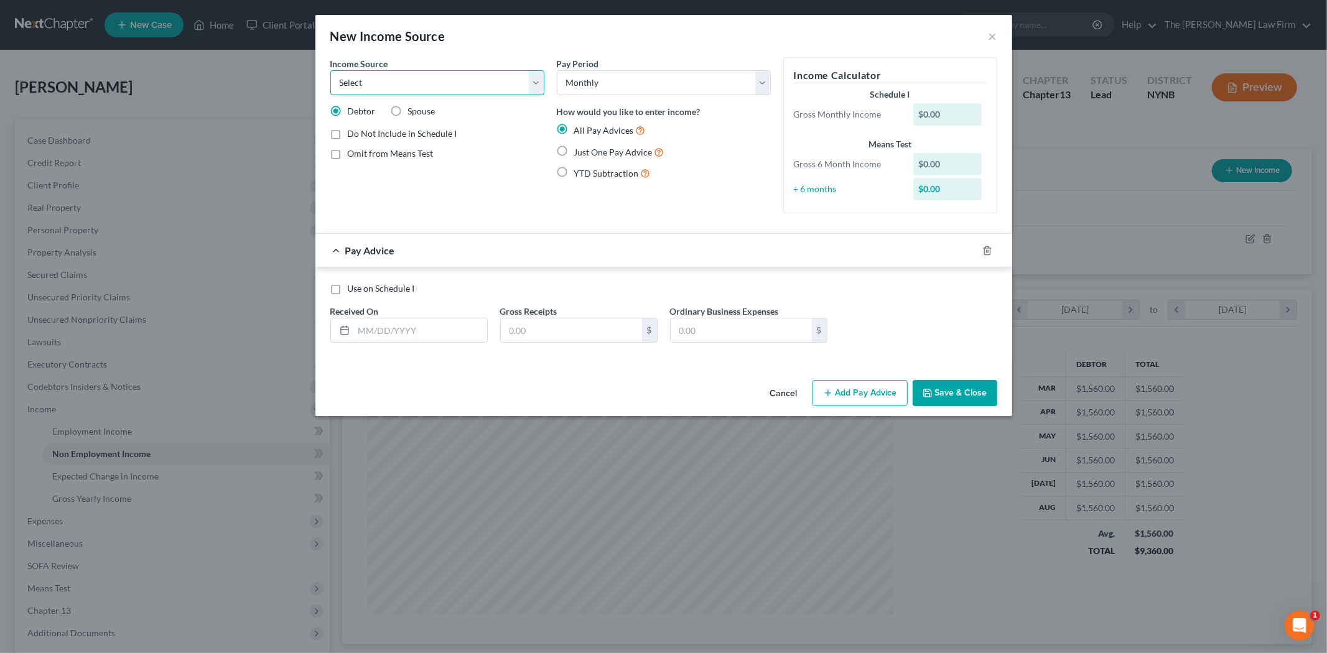
select select "4"
click at [330, 70] on select "Select Unemployment Disability (from employer) Pension Retirement Social Securi…" at bounding box center [437, 82] width 214 height 25
click at [647, 88] on select "Select Monthly Twice Monthly Every Other Week Weekly" at bounding box center [664, 82] width 214 height 25
click at [428, 326] on input "text" at bounding box center [420, 330] width 133 height 24
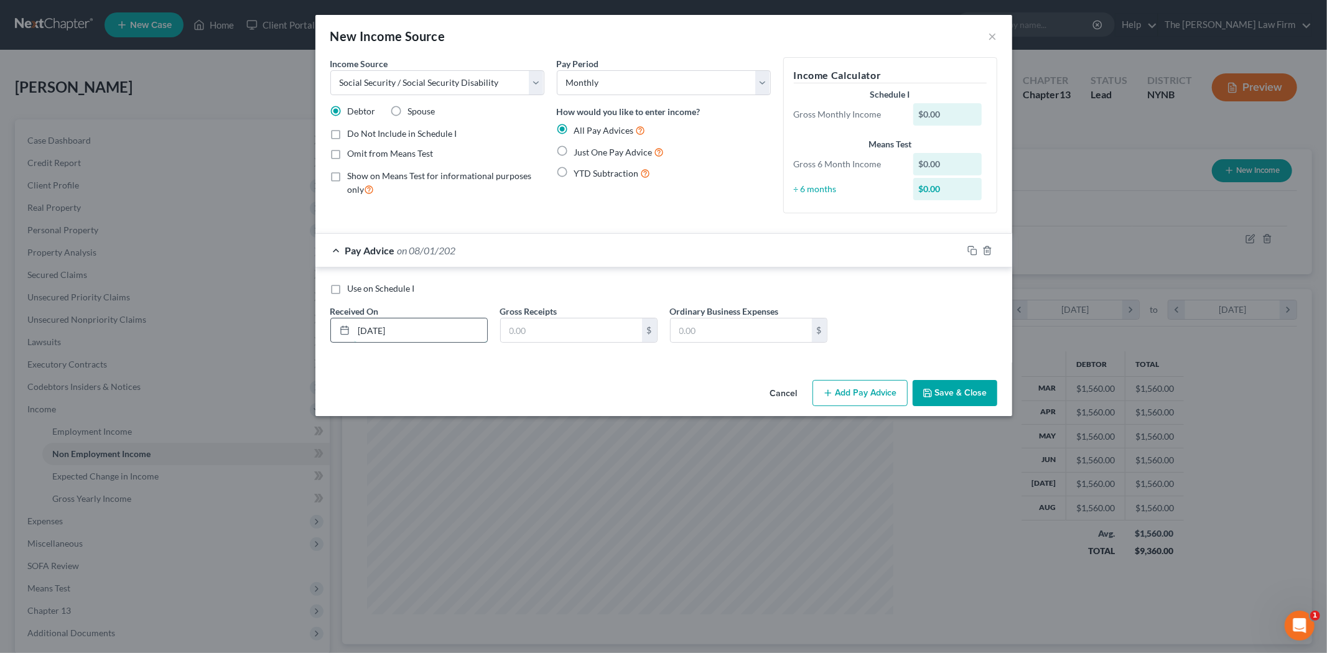
type input "[DATE]"
click at [772, 392] on button "Cancel" at bounding box center [783, 393] width 47 height 25
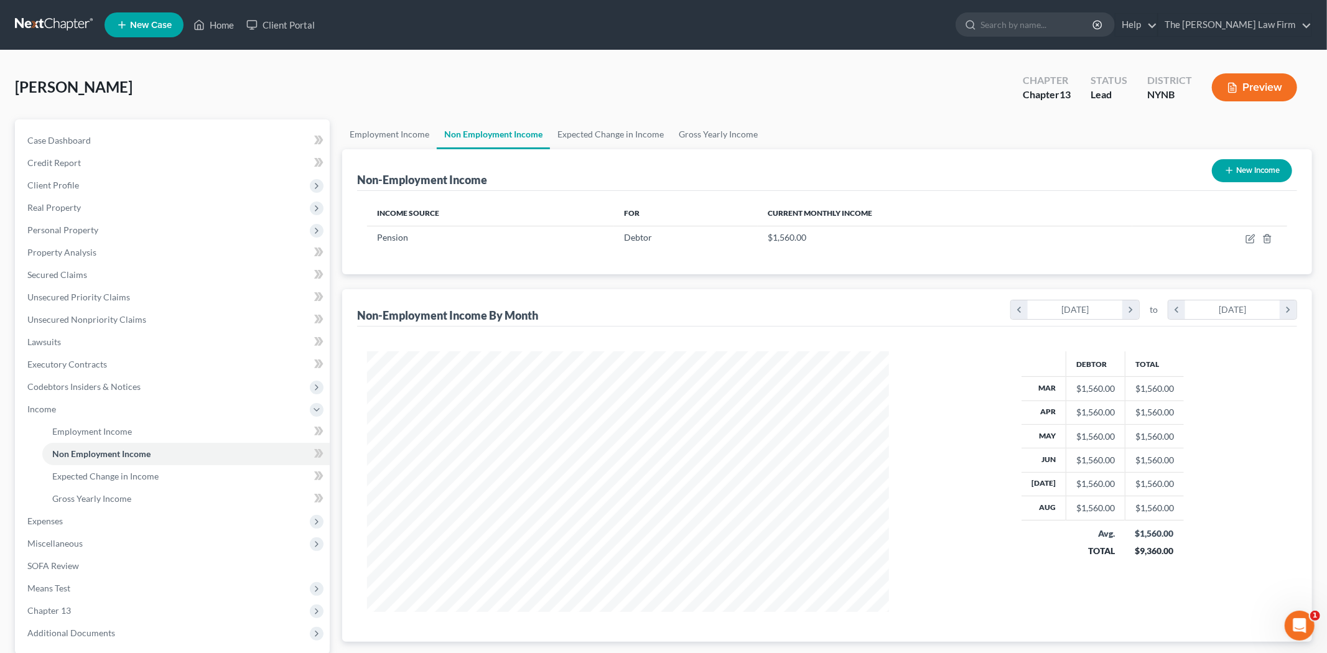
scroll to position [621695, 621409]
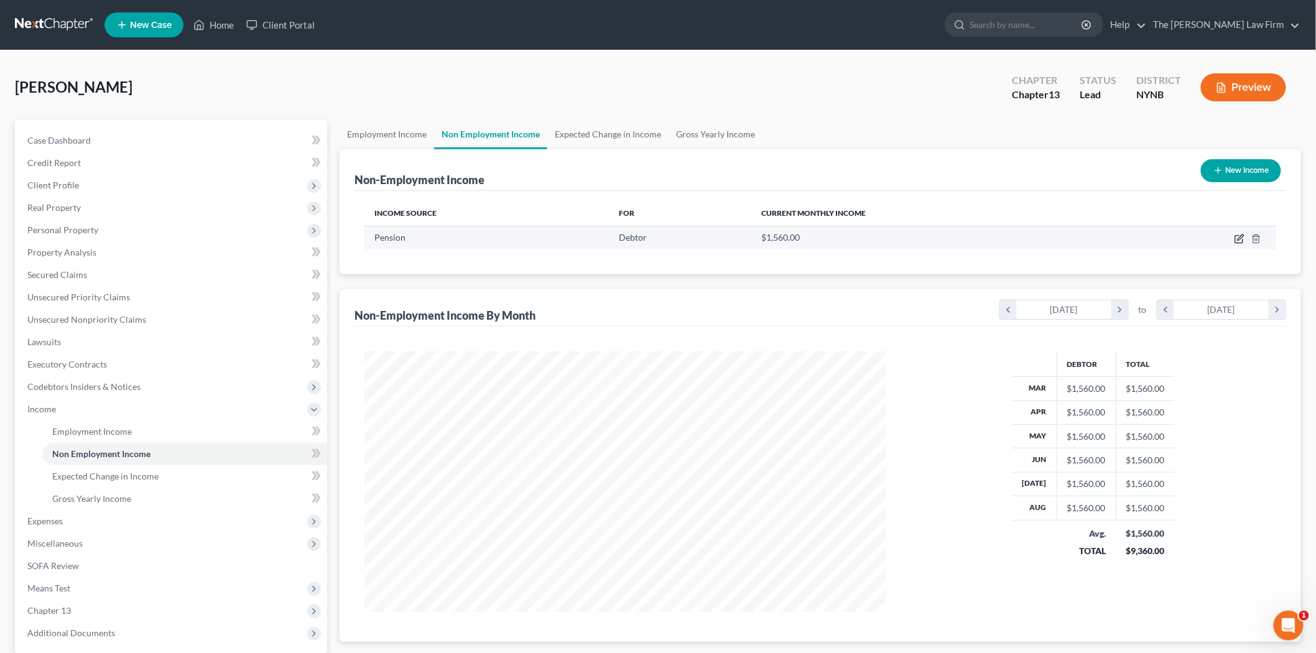
click at [1236, 239] on icon "button" at bounding box center [1240, 239] width 10 height 10
select select "2"
select select "0"
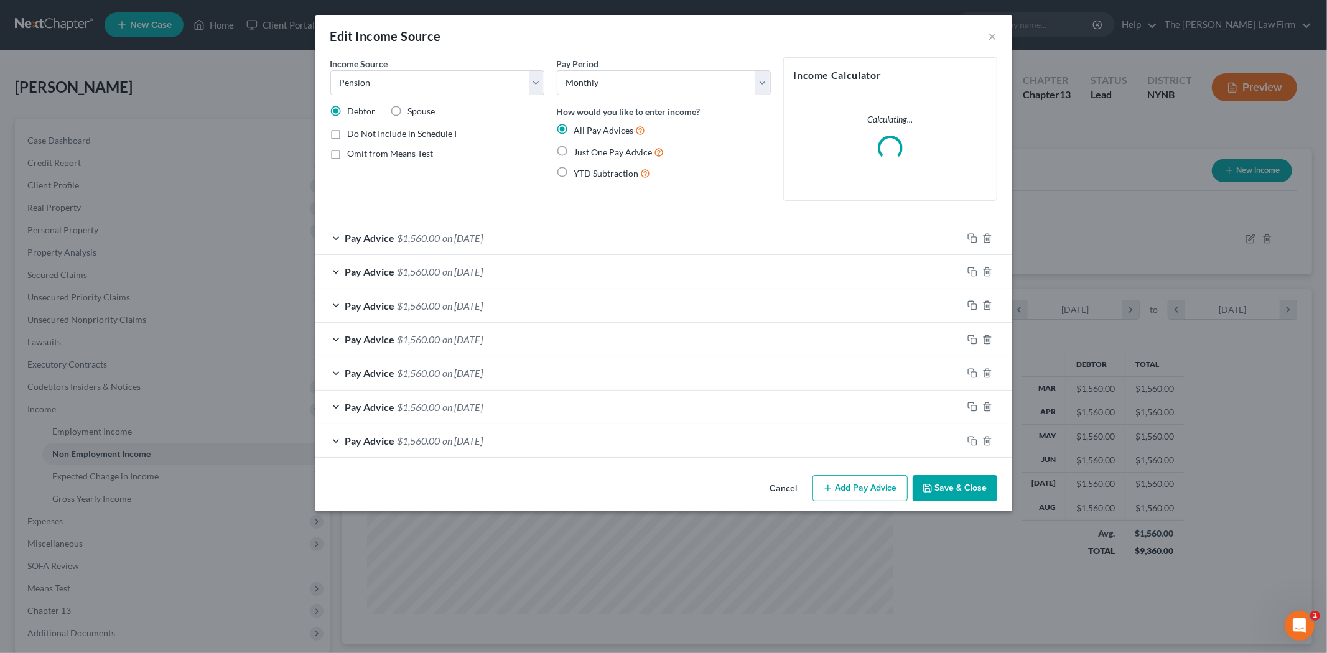
scroll to position [262, 551]
click at [533, 232] on div "Pay Advice $1,560.00 on [DATE]" at bounding box center [638, 237] width 647 height 33
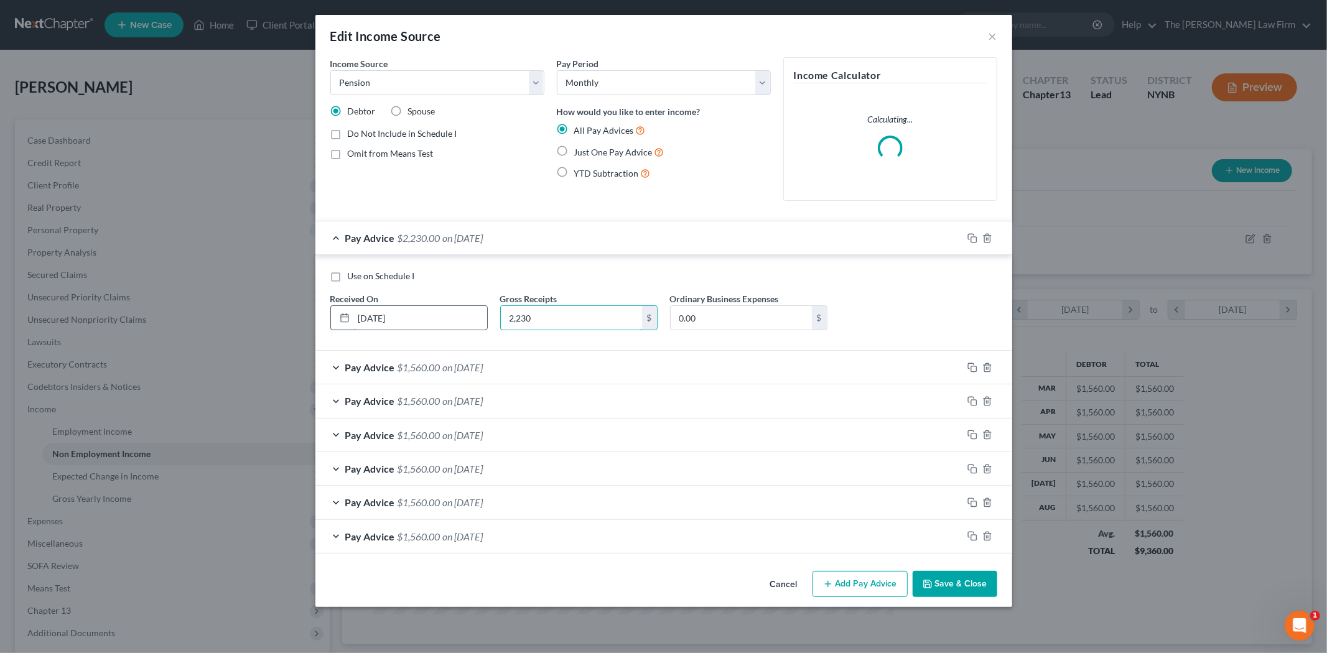
drag, startPoint x: 544, startPoint y: 313, endPoint x: 486, endPoint y: 313, distance: 58.5
click at [486, 313] on div "Use on Schedule I Received On * [DATE] Gross Receipts 2,230 $ Ordinary Business…" at bounding box center [663, 305] width 679 height 70
type input "2,230"
click at [554, 369] on div "Pay Advice $1,560.00 on [DATE]" at bounding box center [638, 367] width 647 height 33
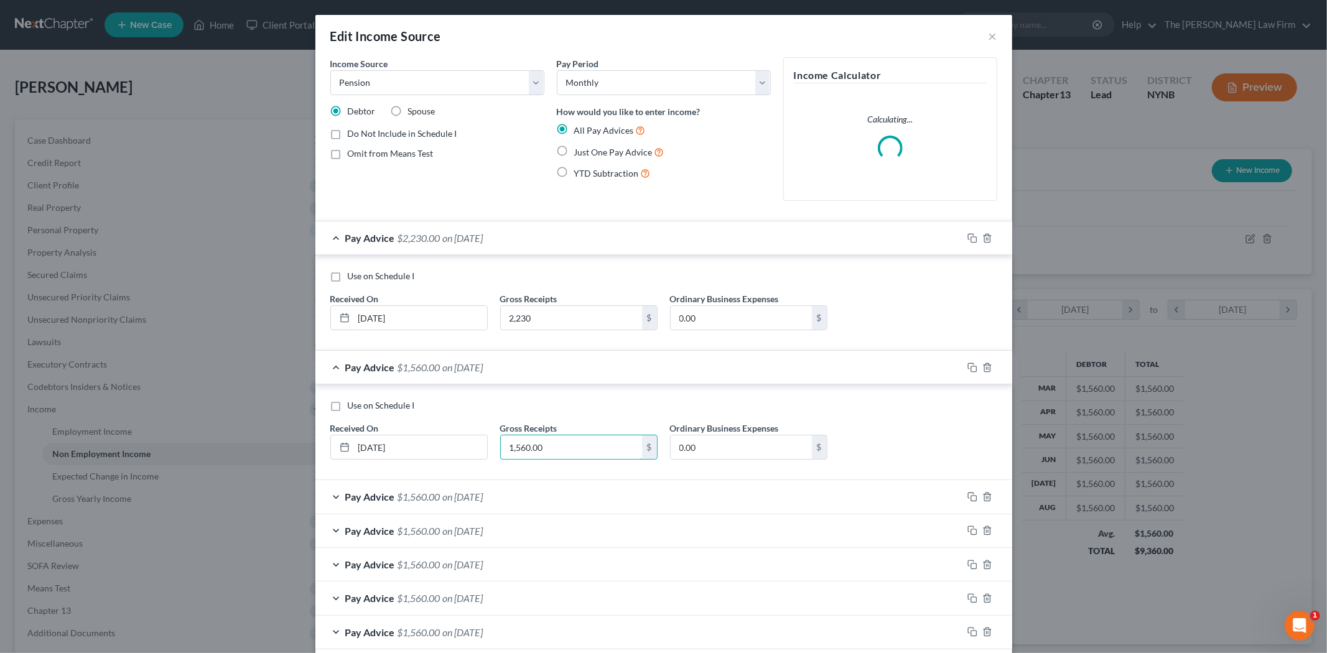
paste input "2,23"
type input "2,230"
click at [521, 499] on div "Pay Advice $1,560.00 on [DATE]" at bounding box center [638, 496] width 647 height 33
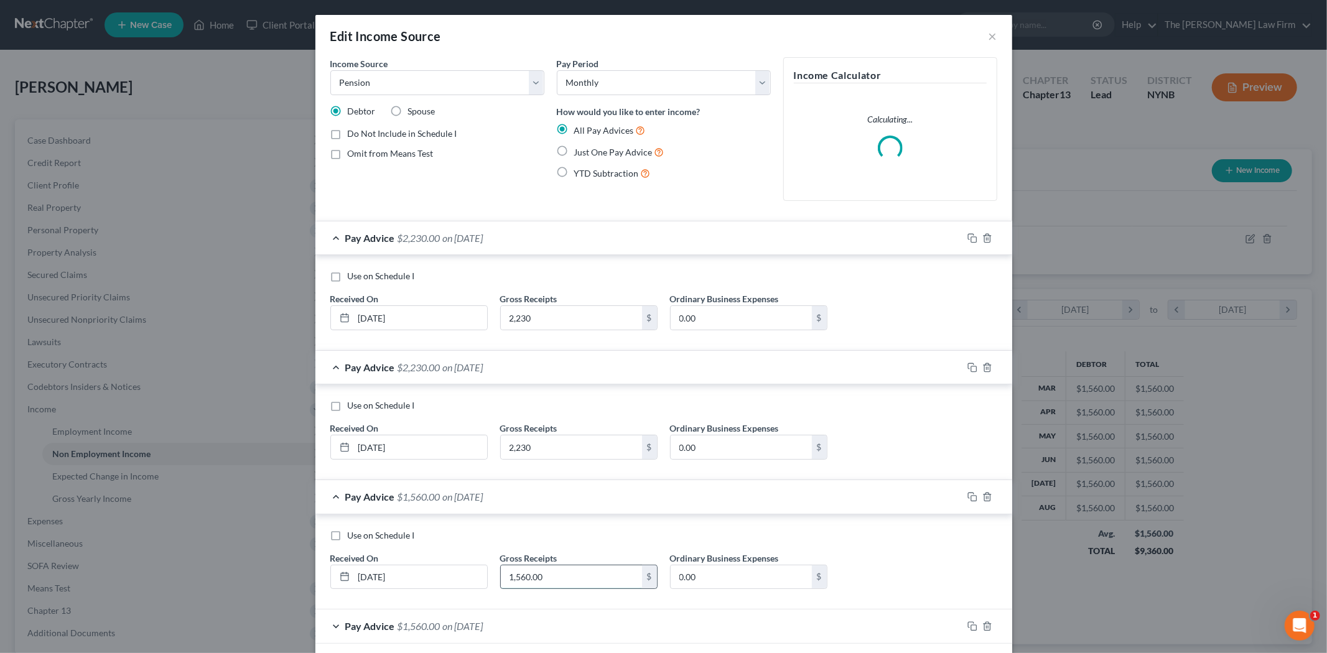
click at [563, 582] on input "1,560.00" at bounding box center [571, 577] width 141 height 24
paste input "2,23"
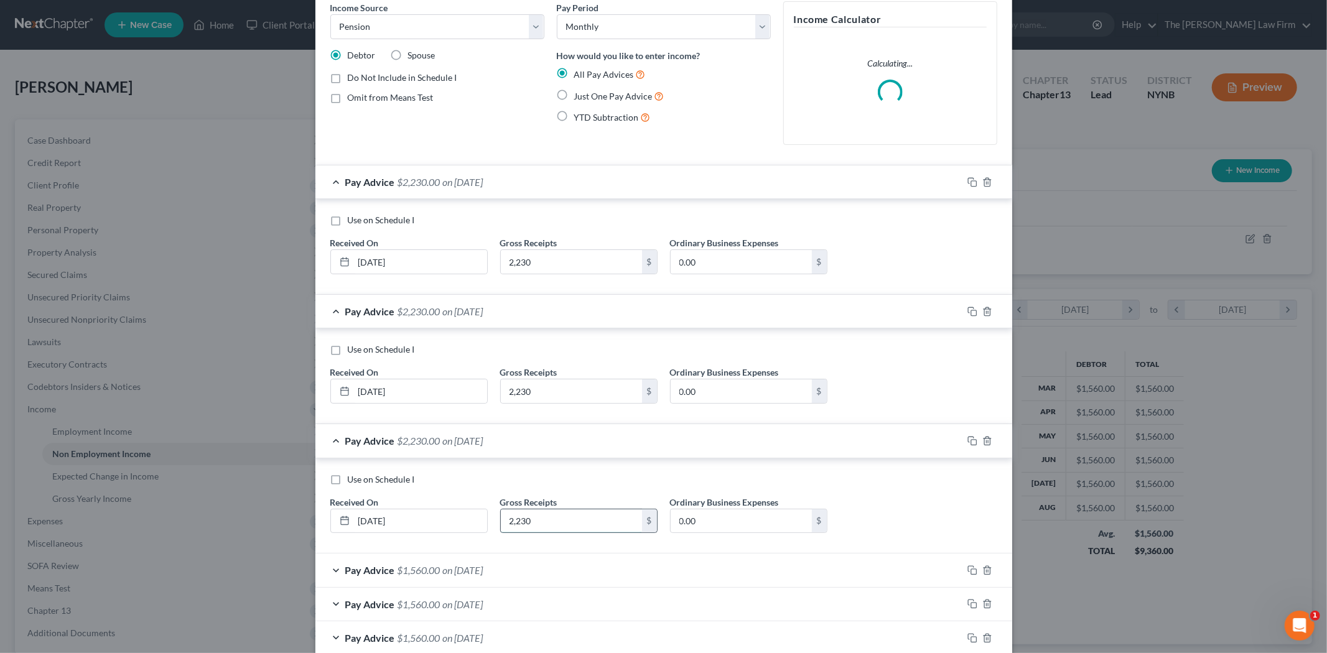
scroll to position [160, 0]
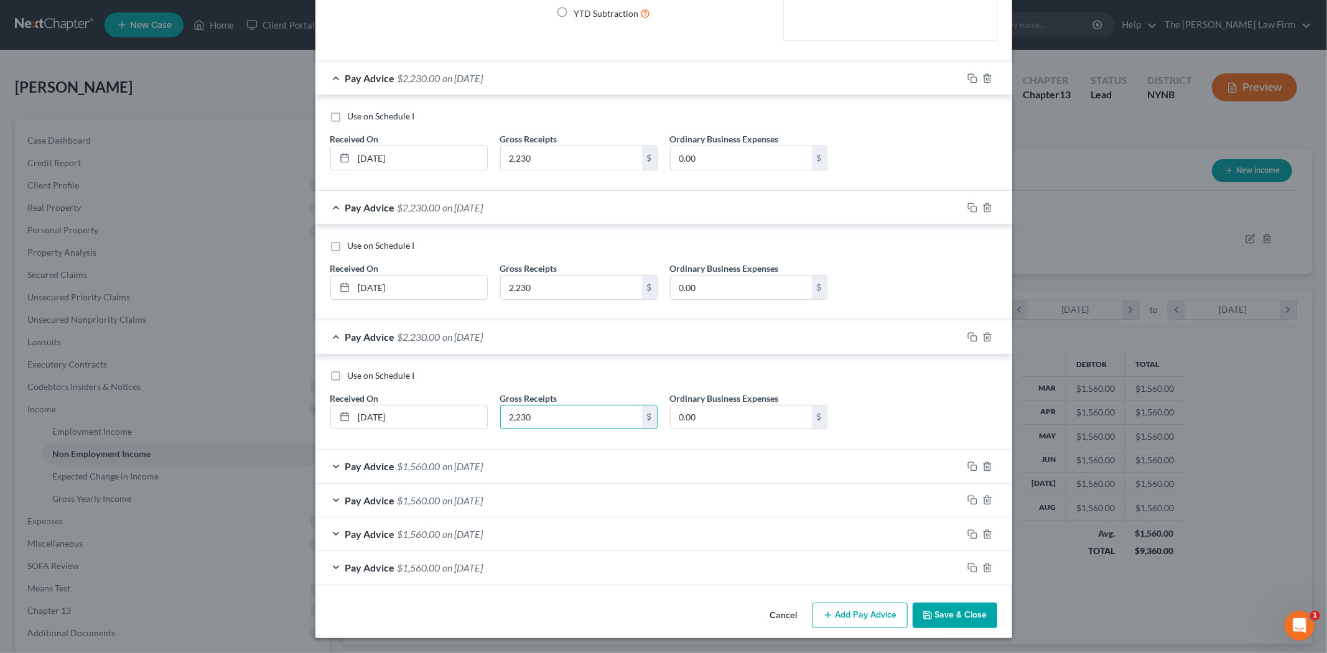
type input "2,230"
click at [559, 469] on div "Pay Advice $1,560.00 on [DATE]" at bounding box center [638, 466] width 647 height 33
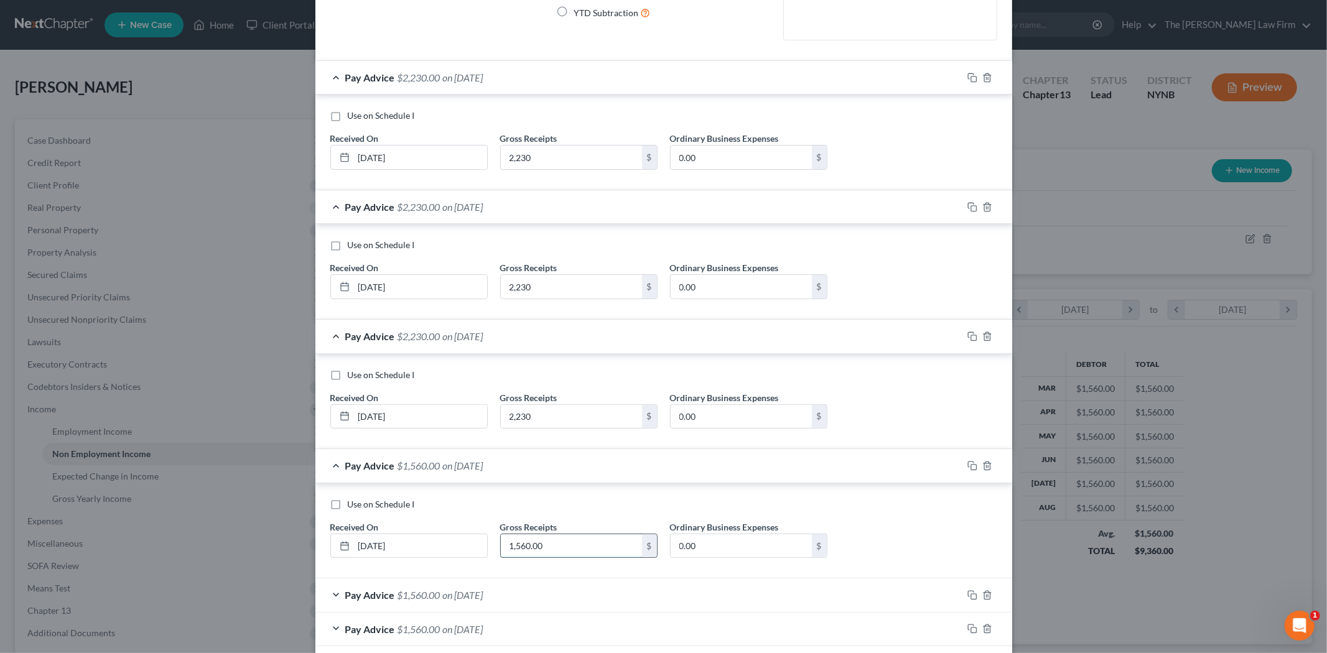
click at [576, 543] on input "1,560.00" at bounding box center [571, 546] width 141 height 24
paste input "2,23"
type input "2,230"
click at [540, 598] on div "Pay Advice $1,560.00 on [DATE]" at bounding box center [638, 594] width 647 height 33
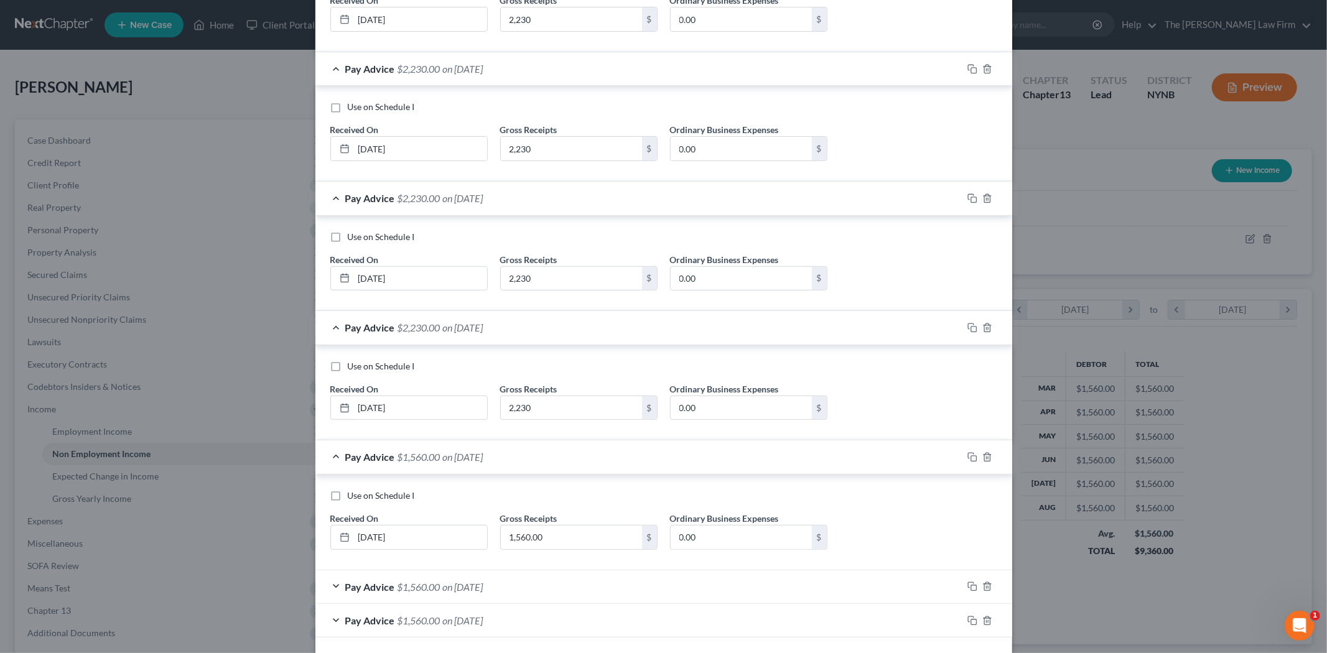
scroll to position [299, 0]
click at [575, 535] on input "1,560.00" at bounding box center [571, 537] width 141 height 24
paste input "2,23"
type input "2,230"
click at [513, 595] on div "Pay Advice $1,560.00 on [DATE]" at bounding box center [638, 586] width 647 height 33
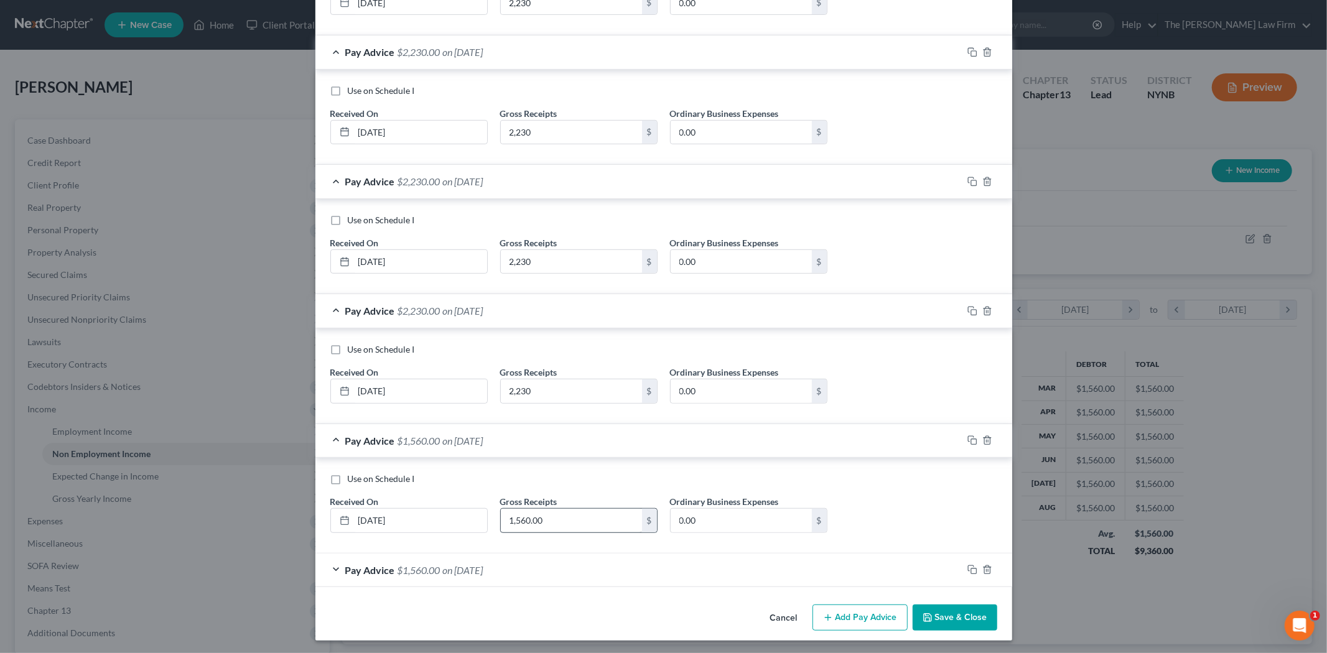
scroll to position [448, 0]
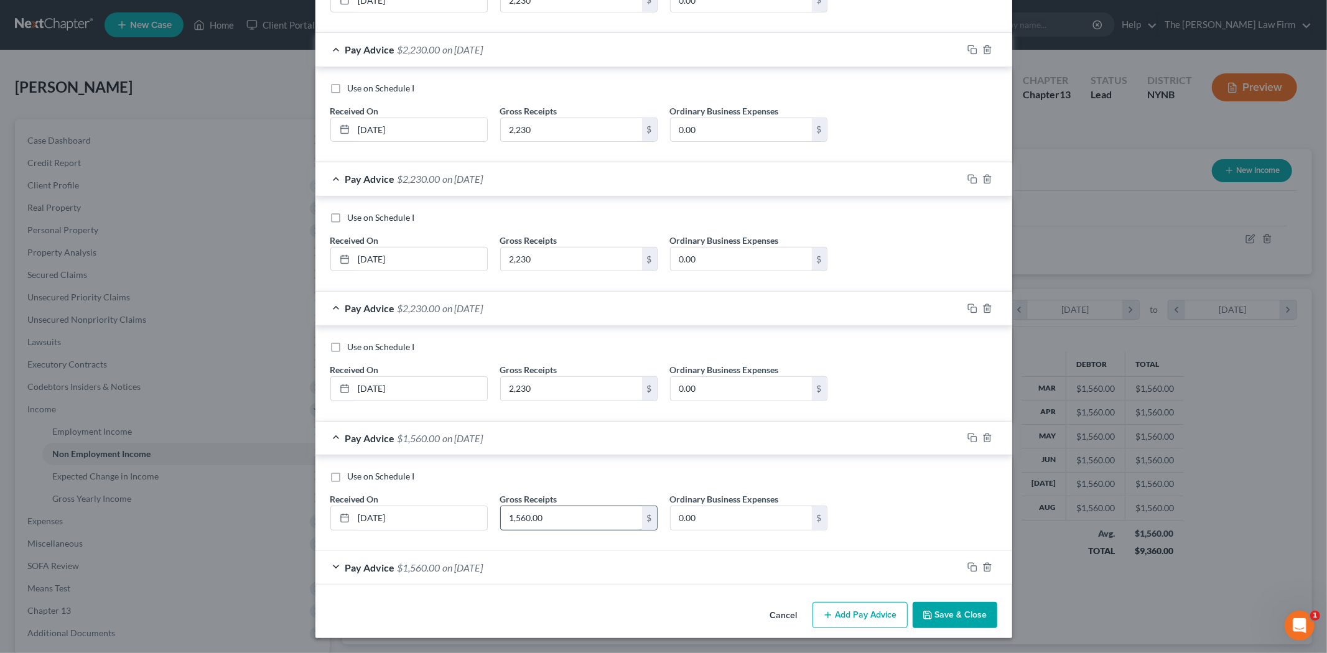
click at [556, 524] on input "1,560.00" at bounding box center [571, 518] width 141 height 24
paste input "2,23"
type input "2,230"
click at [512, 573] on div "Pay Advice $1,560.00 on [DATE]" at bounding box center [638, 567] width 647 height 33
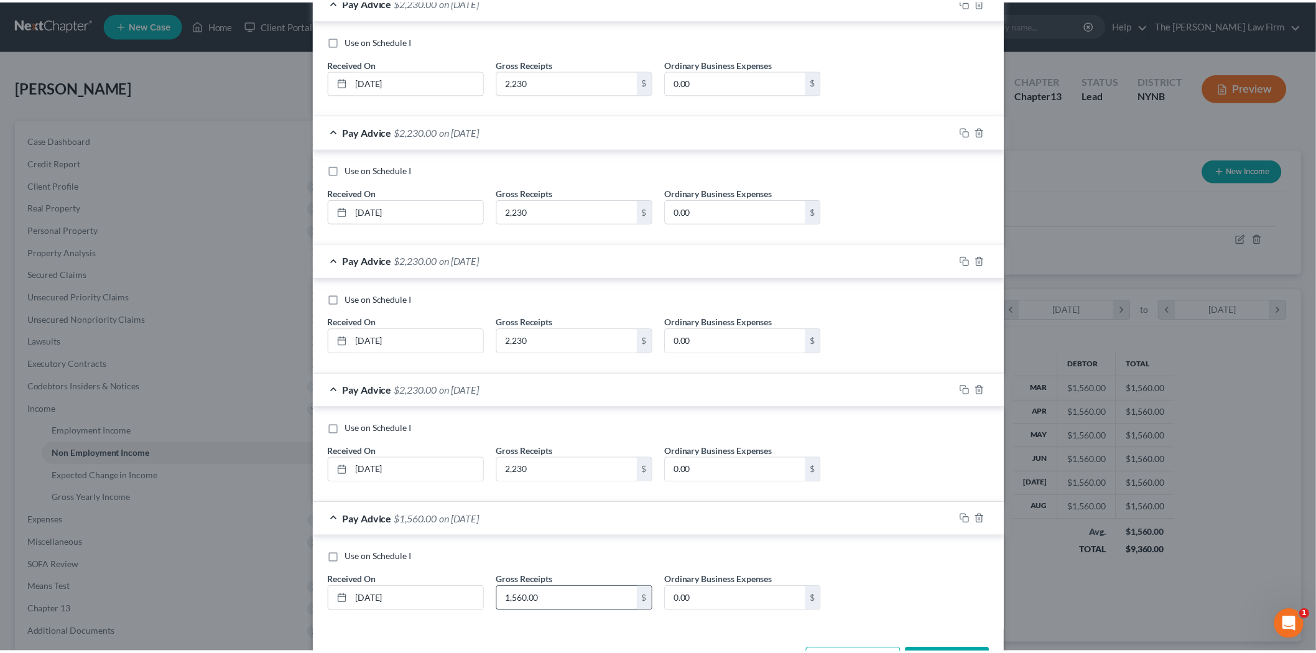
scroll to position [544, 0]
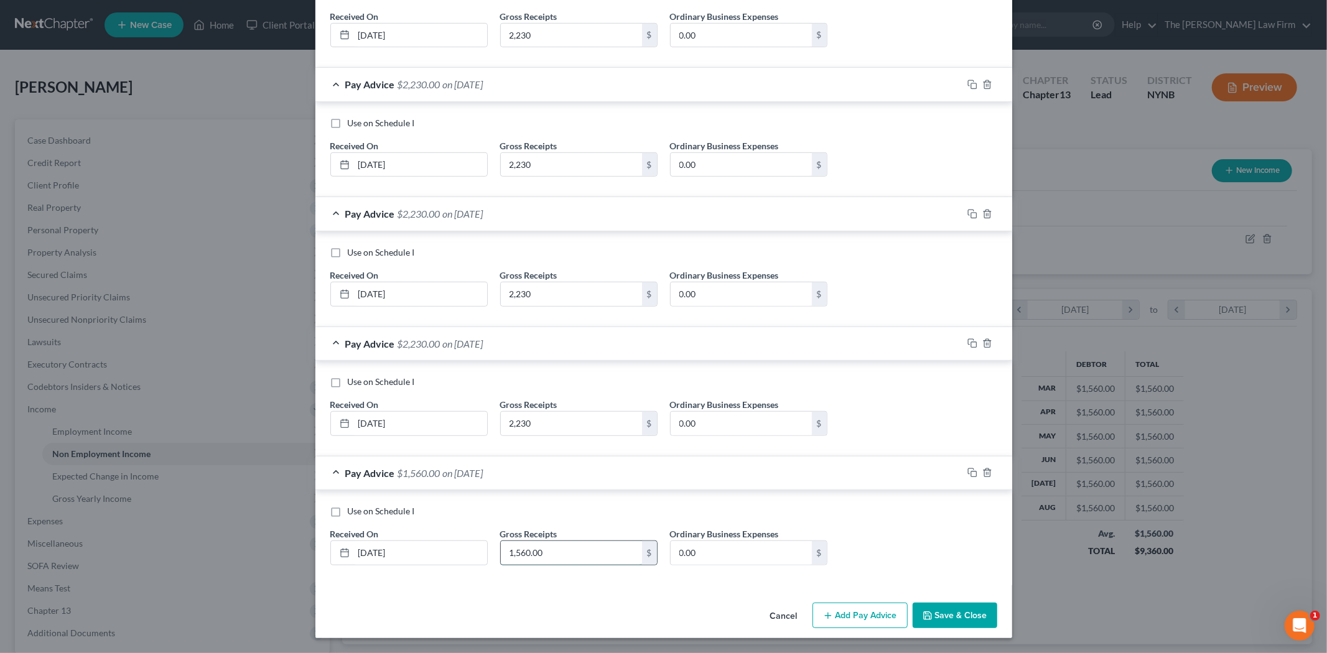
click at [546, 558] on input "1,560.00" at bounding box center [571, 553] width 141 height 24
paste input "2,23"
type input "2,230"
click at [932, 614] on button "Save & Close" at bounding box center [954, 616] width 85 height 26
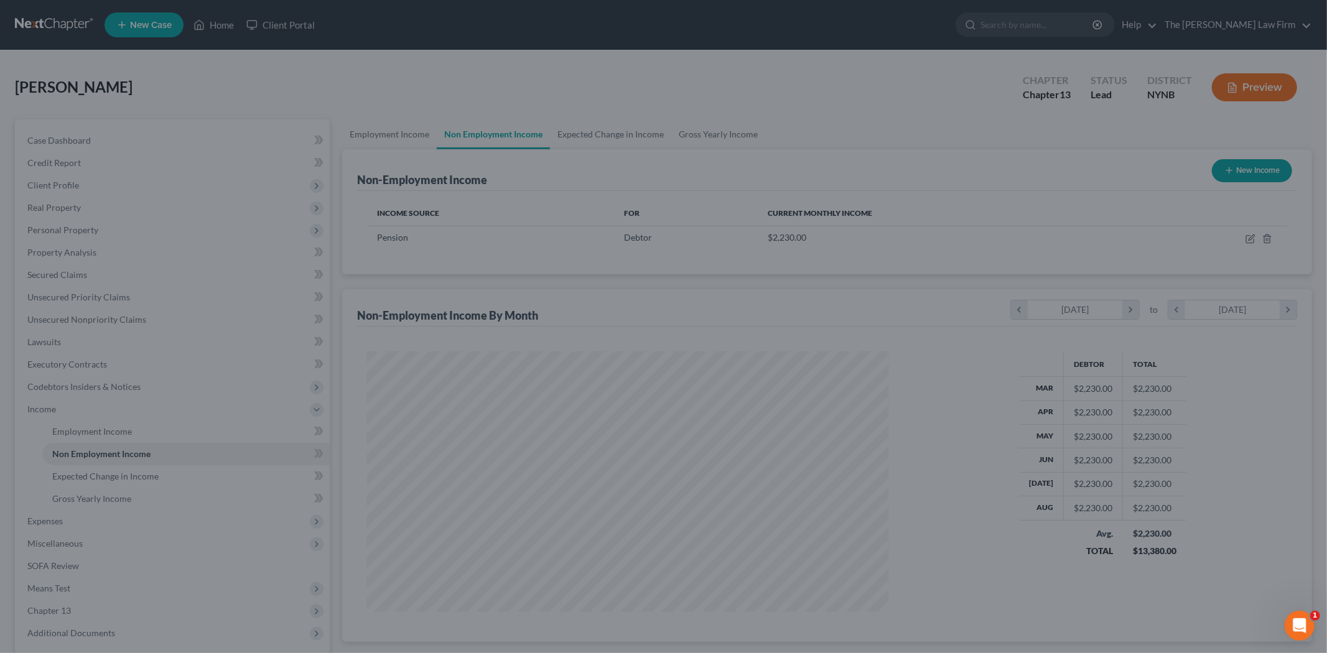
scroll to position [621695, 621409]
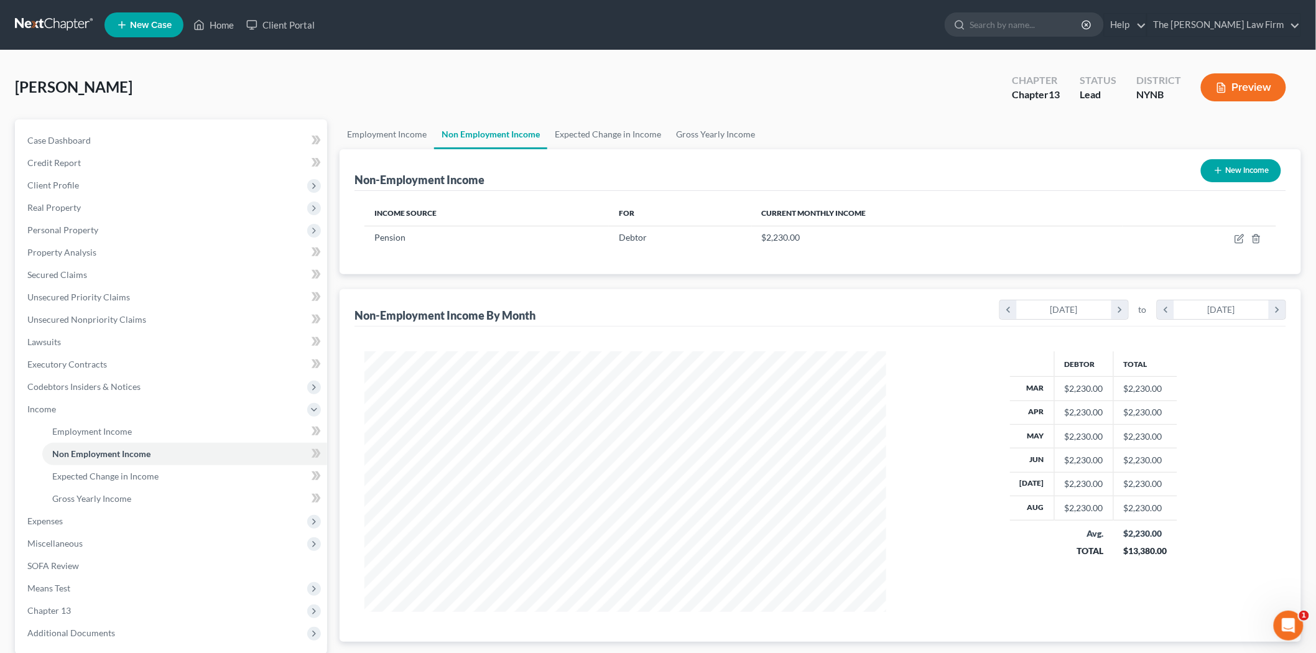
click at [1247, 166] on button "New Income" at bounding box center [1241, 170] width 80 height 23
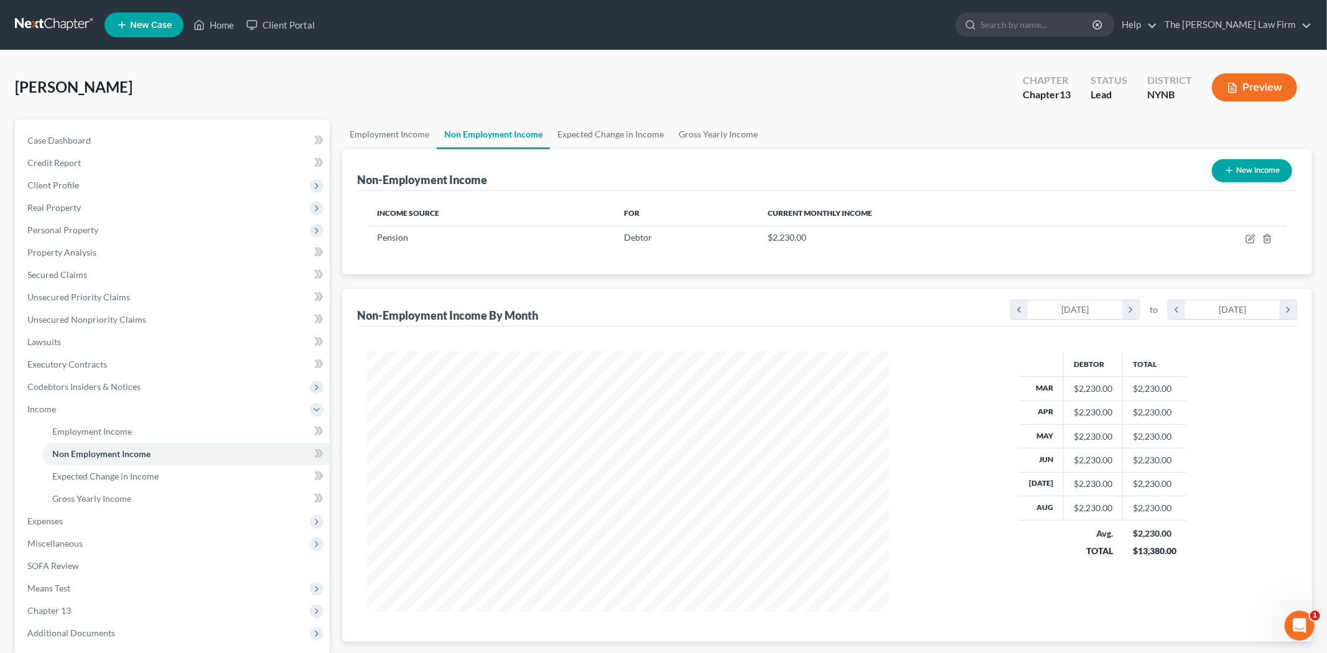
select select "0"
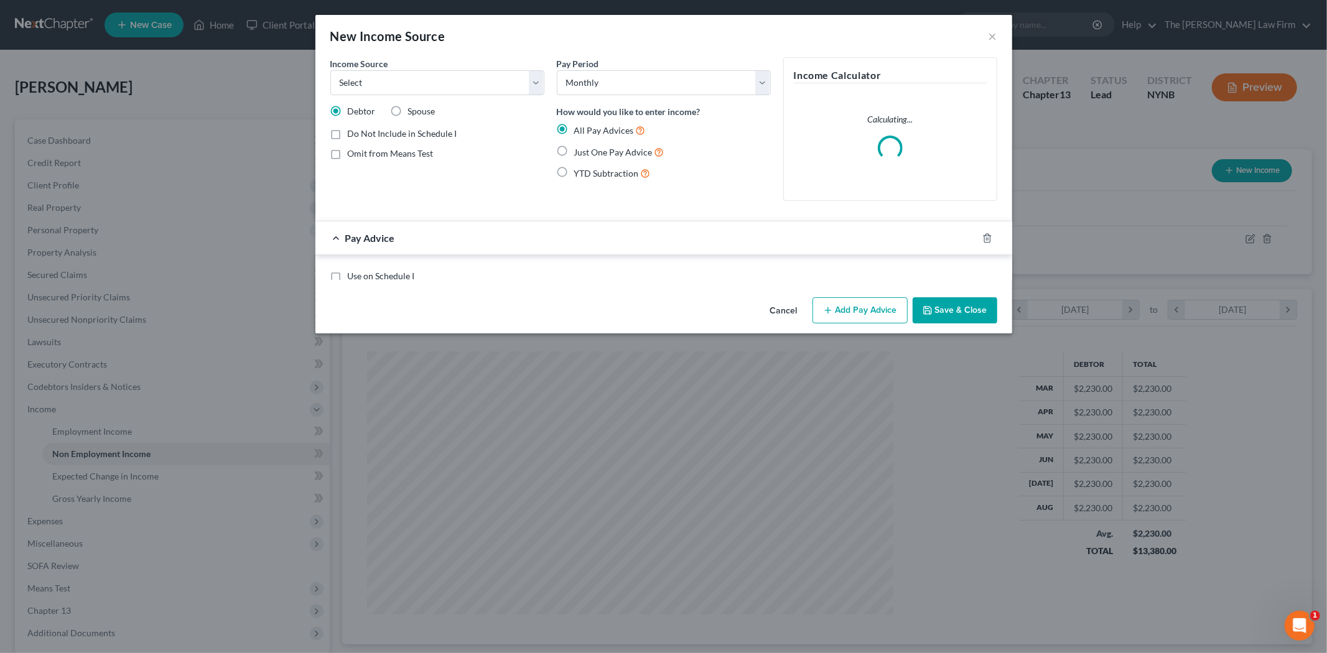
scroll to position [262, 551]
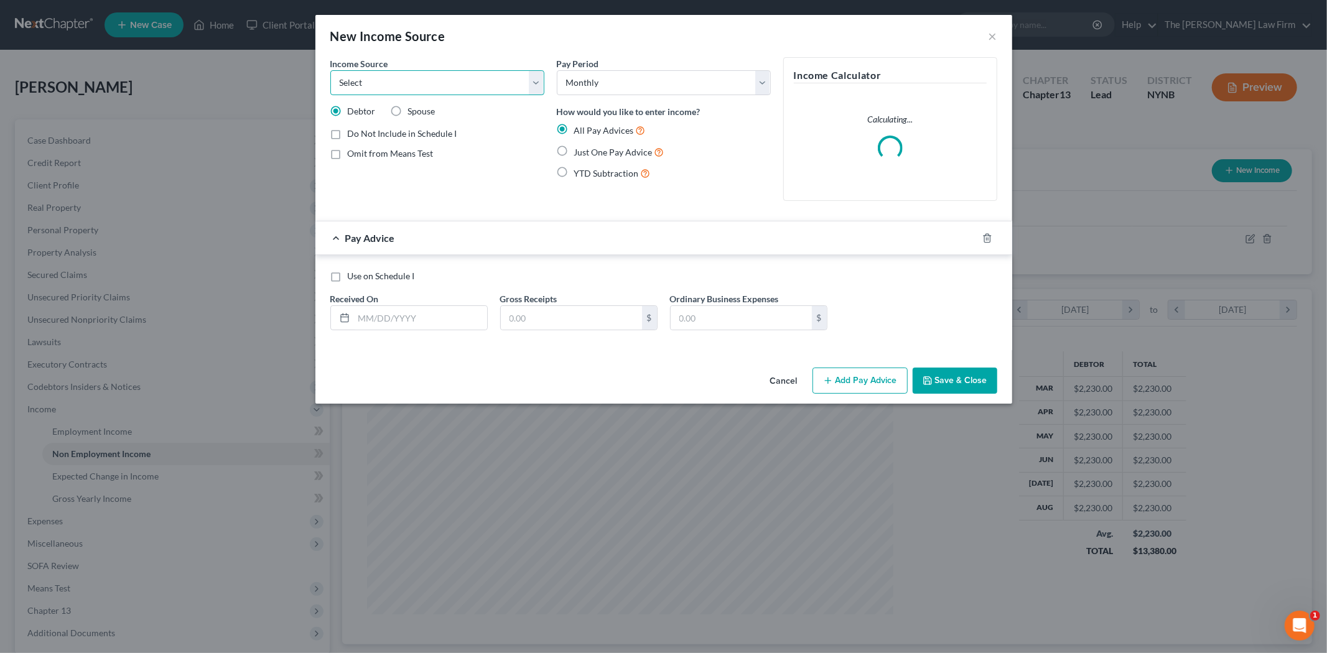
click at [414, 69] on div "Income Source * Select Unemployment Disability (from employer) Pension Retireme…" at bounding box center [437, 76] width 214 height 38
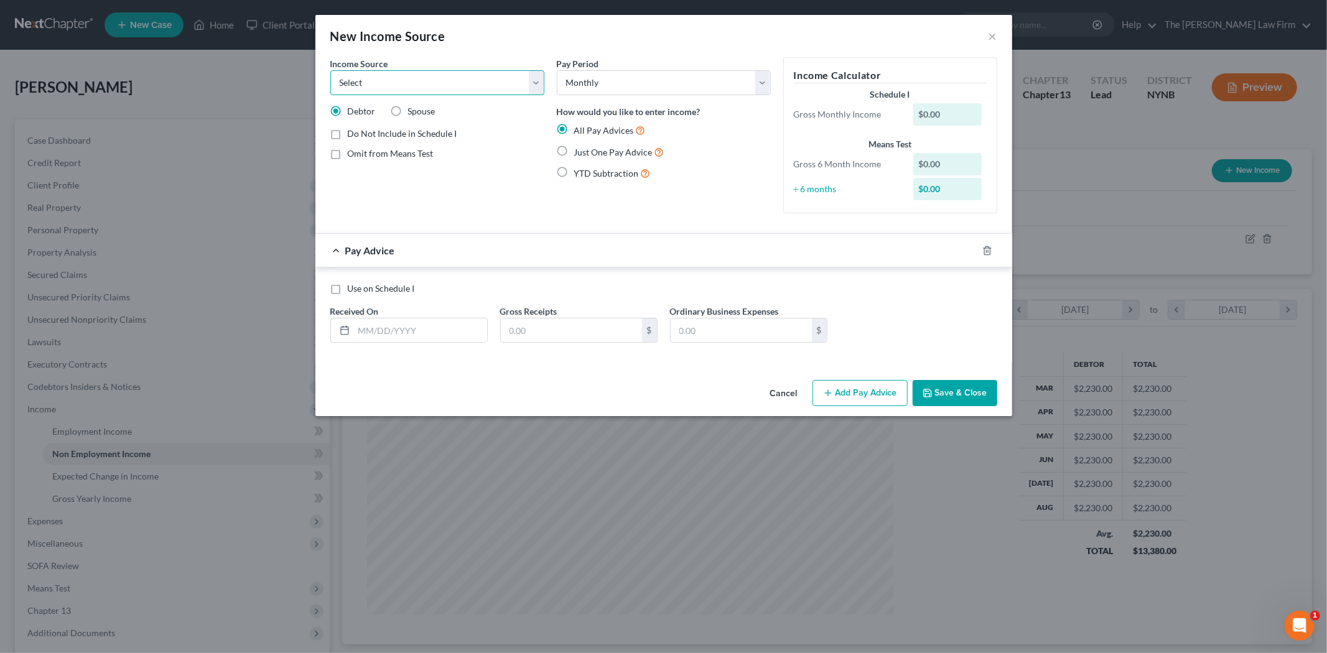
select select "4"
click at [330, 70] on select "Select Unemployment Disability (from employer) Pension Retirement Social Securi…" at bounding box center [437, 82] width 214 height 25
drag, startPoint x: 405, startPoint y: 328, endPoint x: 400, endPoint y: 305, distance: 23.5
click at [405, 328] on input "text" at bounding box center [420, 330] width 133 height 24
type input "[DATE]"
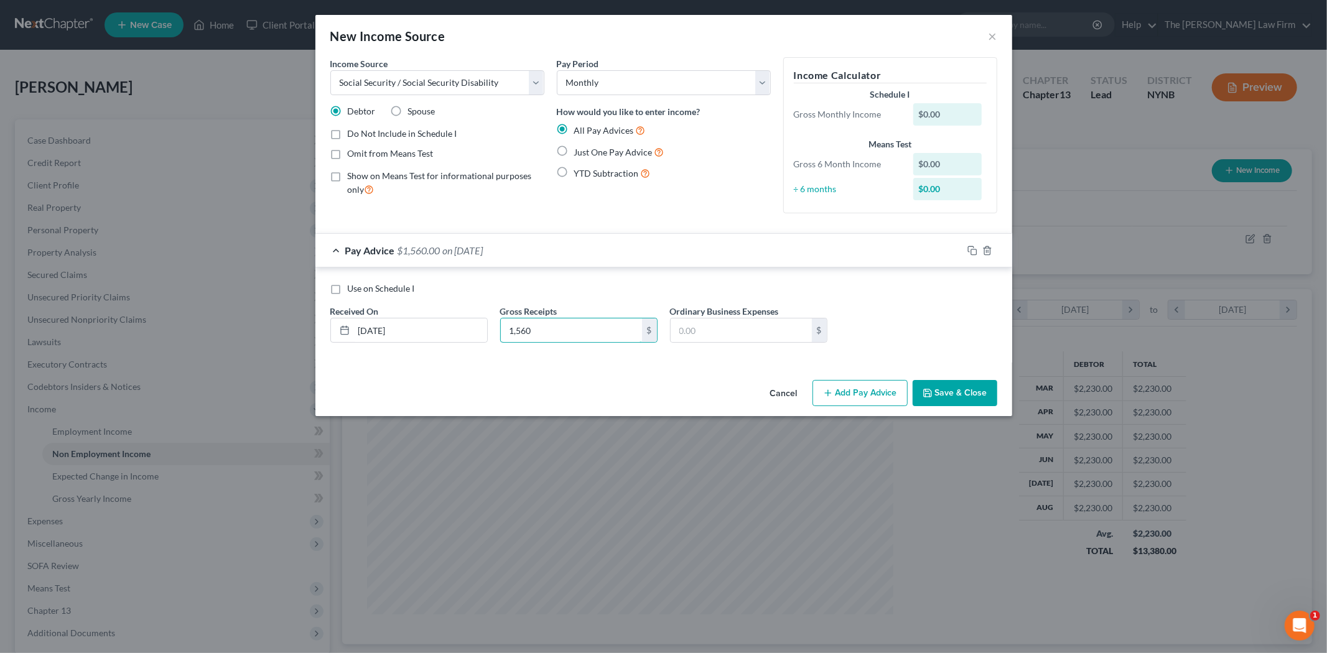
type input "1,560"
click at [830, 399] on button "Add Pay Advice" at bounding box center [859, 393] width 95 height 26
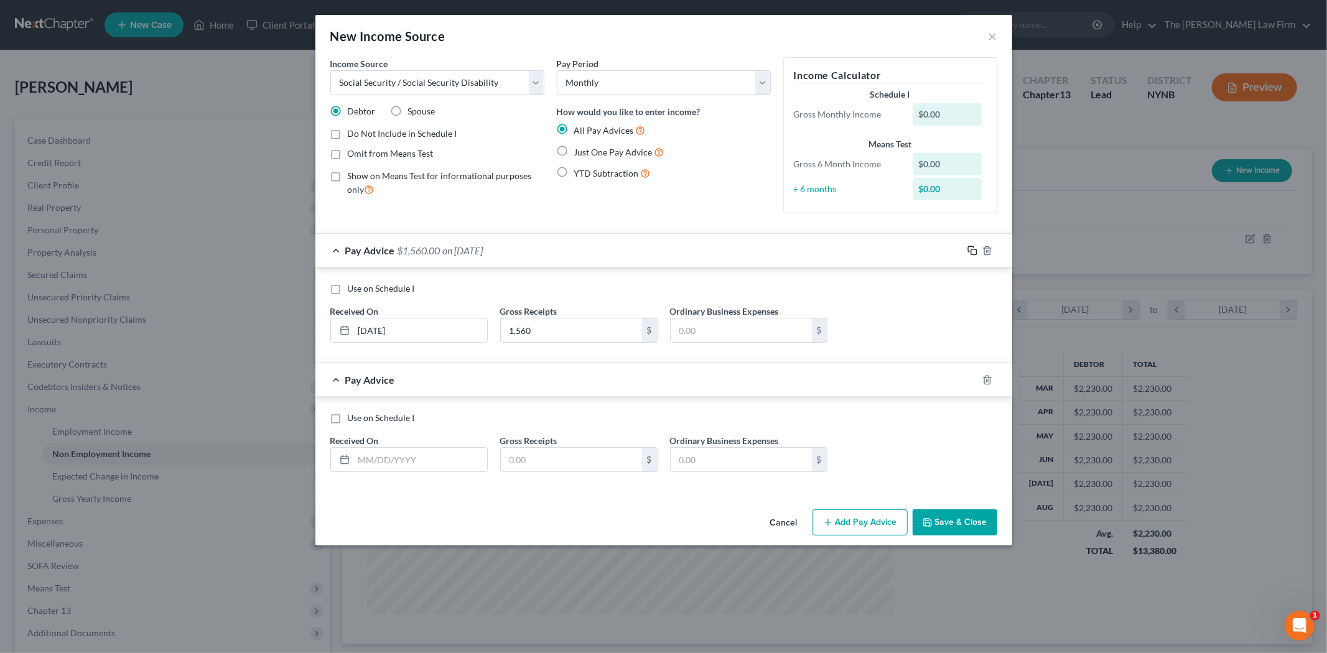
click at [968, 251] on icon "button" at bounding box center [971, 249] width 6 height 6
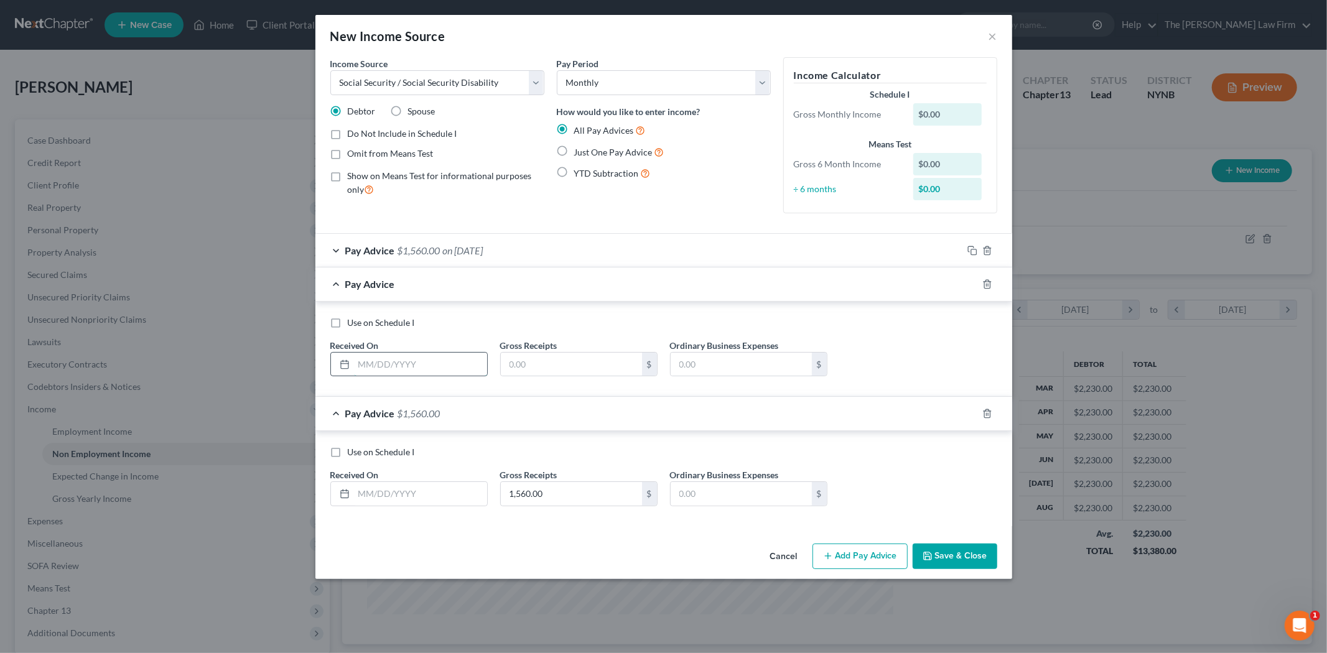
click at [375, 363] on input "text" at bounding box center [420, 365] width 133 height 24
type input "[DATE]"
type input "1,560"
click at [427, 500] on input "text" at bounding box center [420, 494] width 133 height 24
type input "[DATE]"
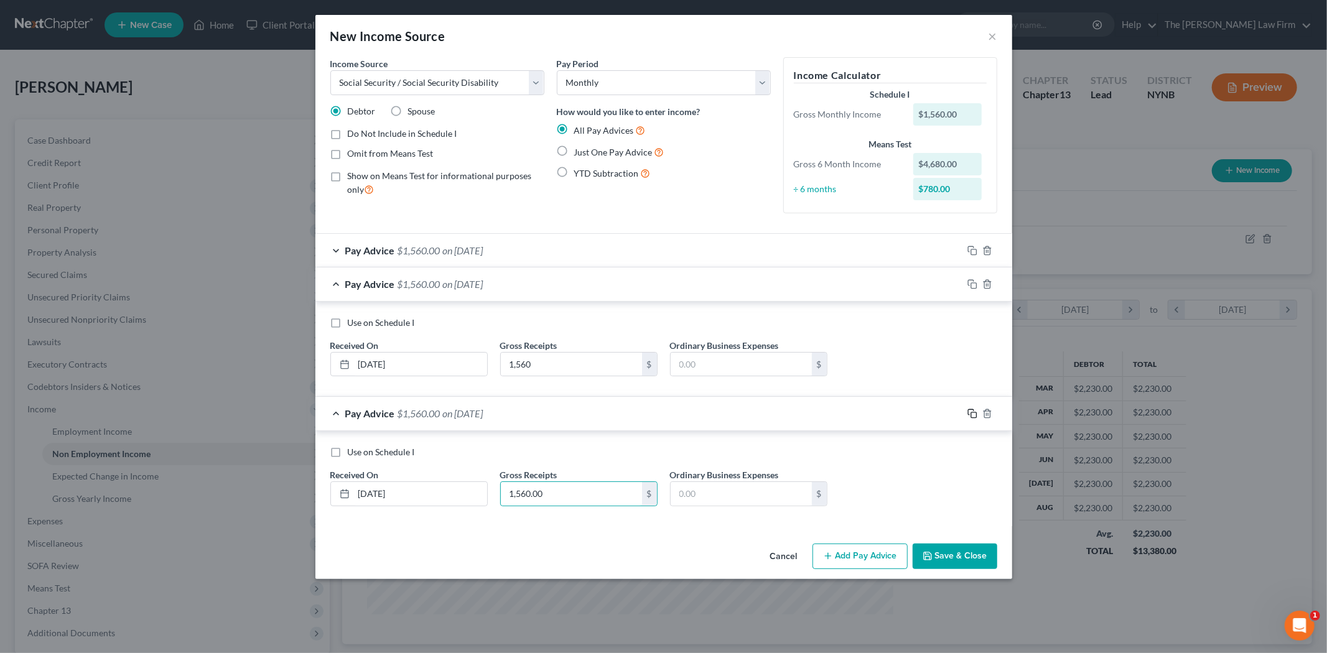
click at [972, 409] on icon "button" at bounding box center [971, 412] width 6 height 6
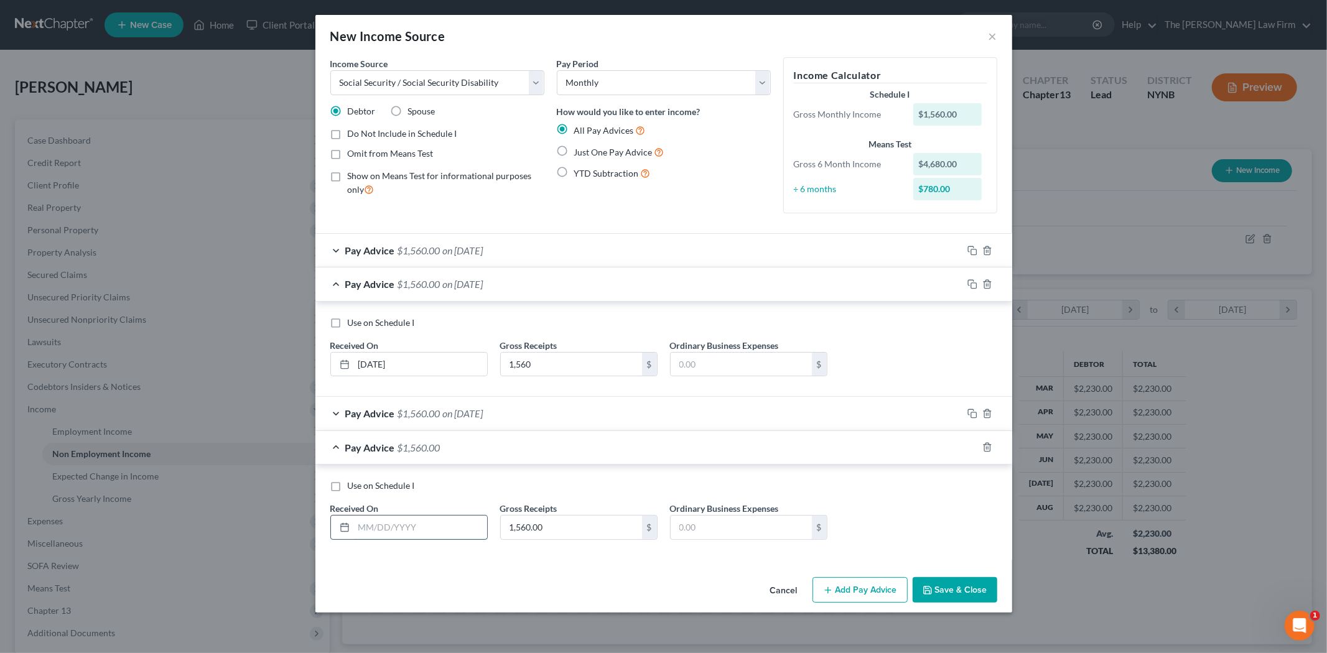
click at [468, 529] on input "text" at bounding box center [420, 528] width 133 height 24
type input "[DATE]"
drag, startPoint x: 981, startPoint y: 452, endPoint x: 957, endPoint y: 461, distance: 26.6
click at [960, 470] on div "Pay Advice $1,560.00 on [DATE] Use on Schedule I Received On * [DATE] Gross Rec…" at bounding box center [663, 495] width 697 height 129
click at [970, 448] on icon "button" at bounding box center [972, 447] width 10 height 10
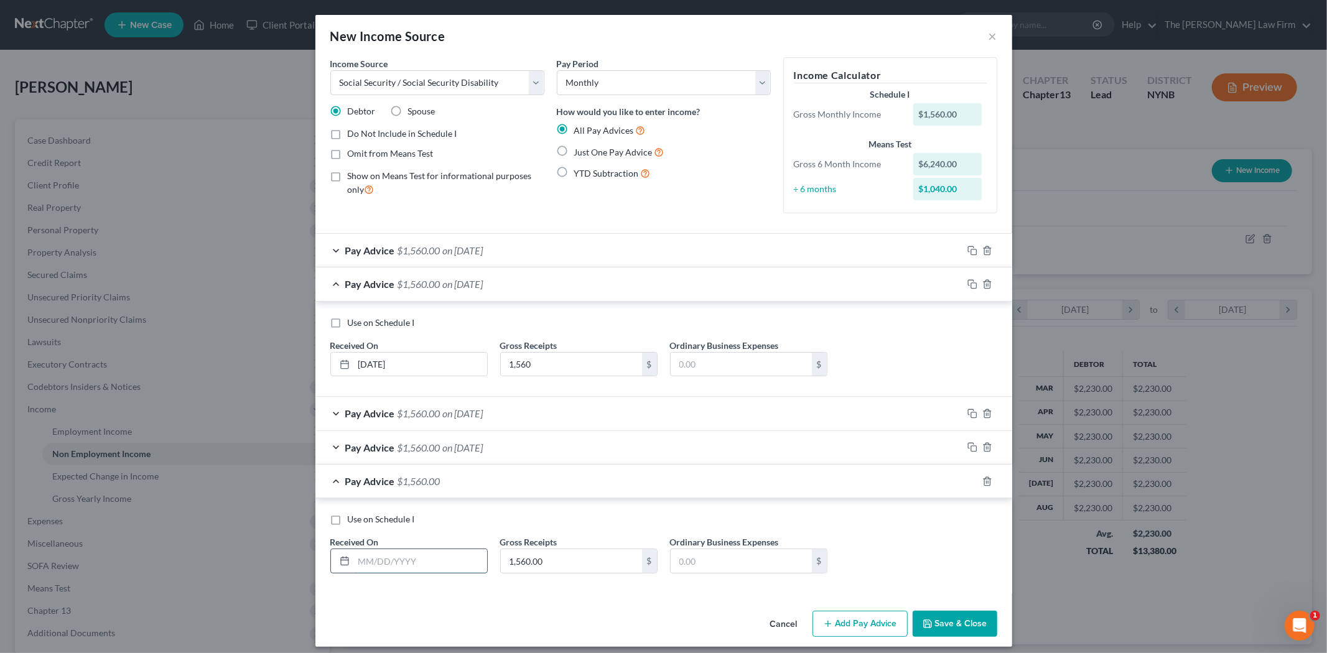
click at [411, 563] on input "text" at bounding box center [420, 561] width 133 height 24
type input "[DATE]"
click at [968, 476] on icon "button" at bounding box center [972, 481] width 10 height 10
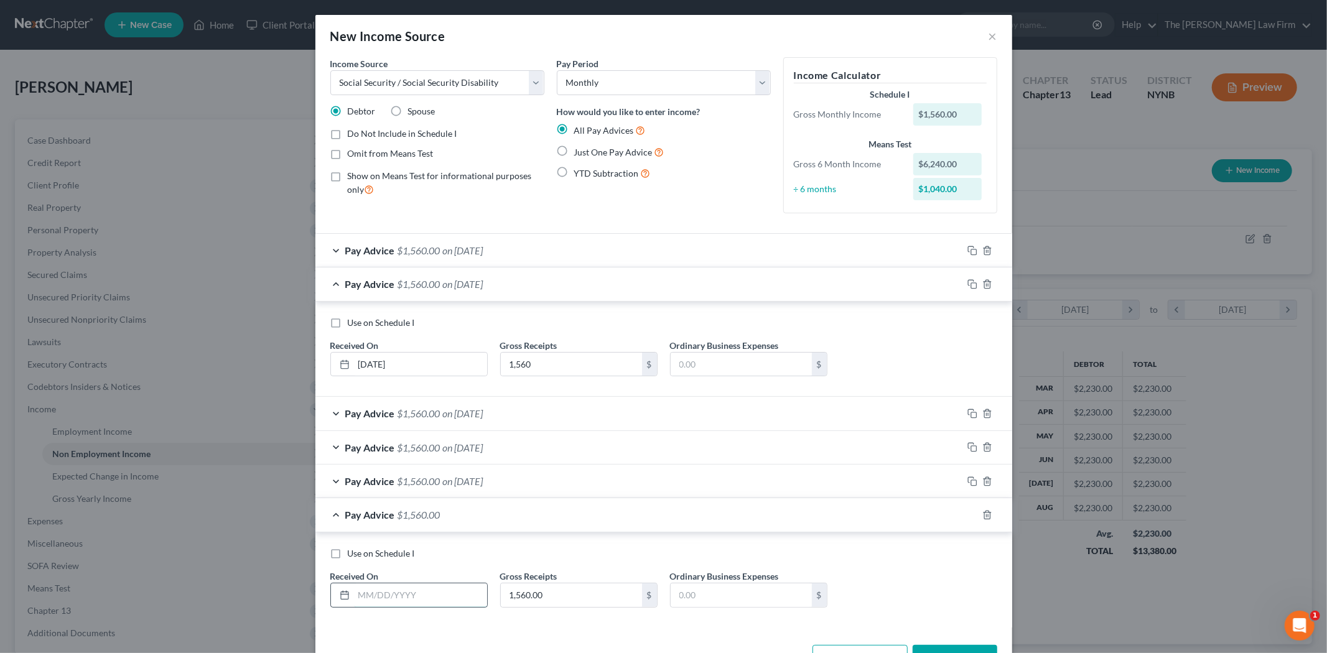
click at [412, 600] on input "text" at bounding box center [420, 595] width 133 height 24
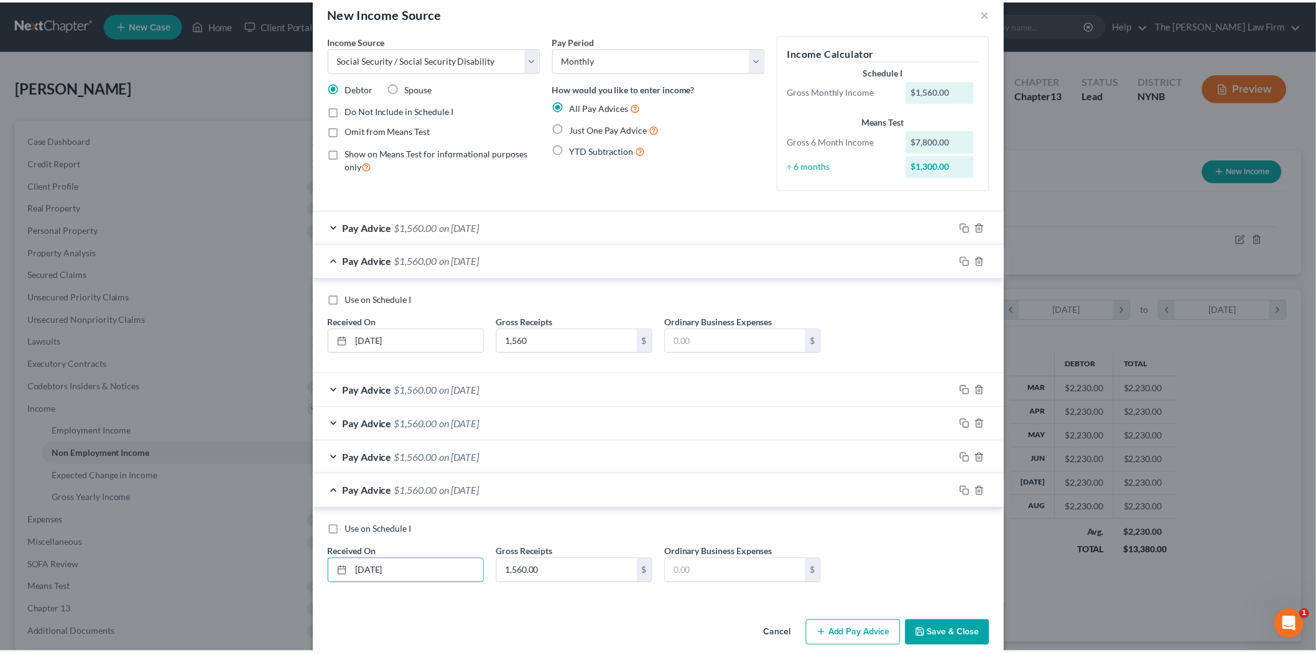
scroll to position [44, 0]
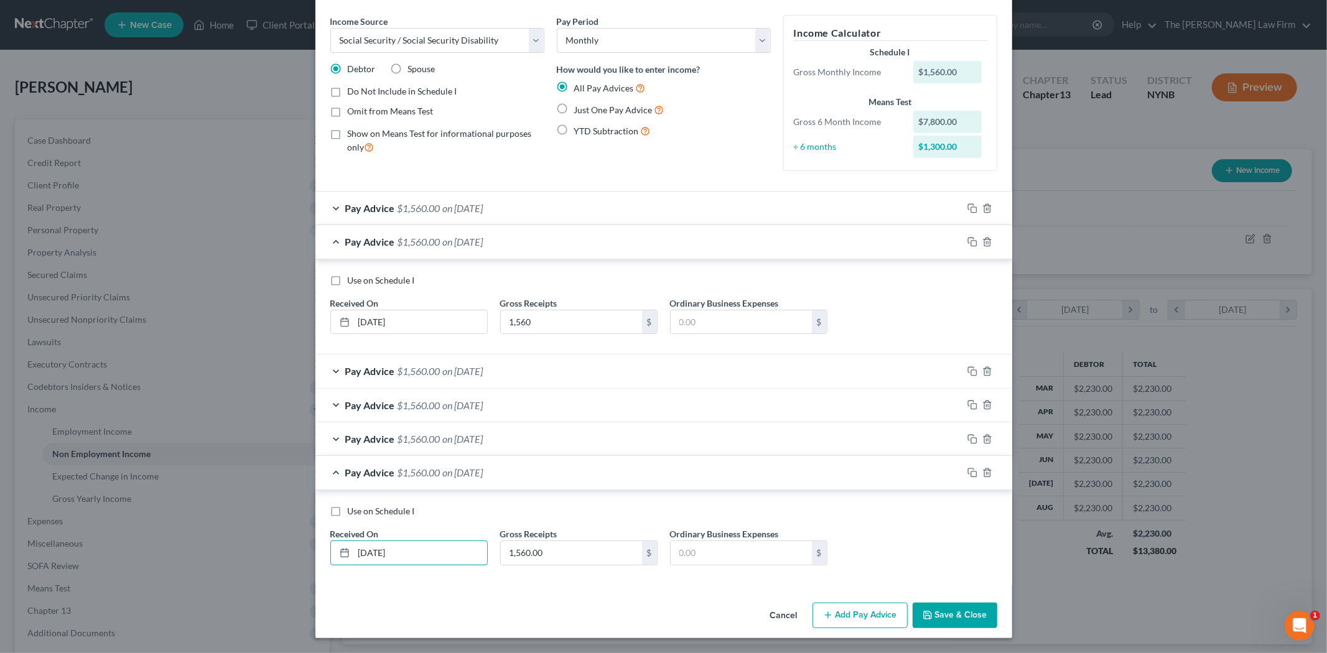
type input "[DATE]"
click at [912, 606] on button "Save & Close" at bounding box center [954, 616] width 85 height 26
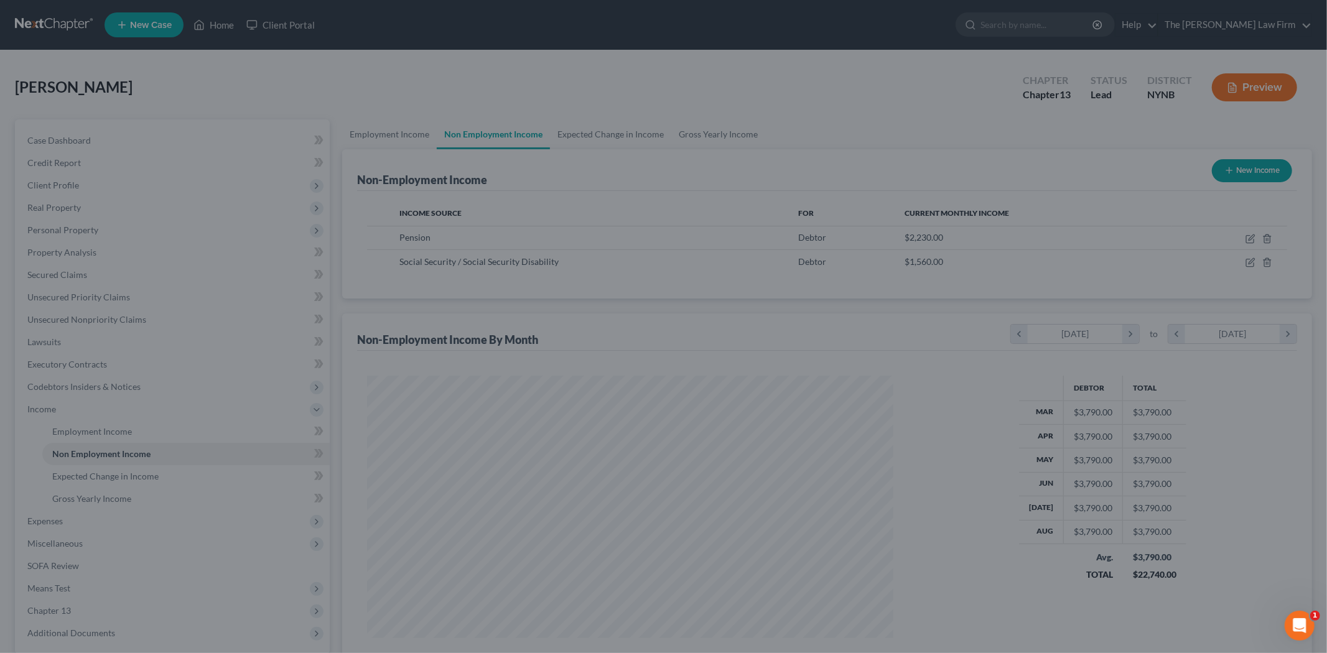
scroll to position [621695, 621409]
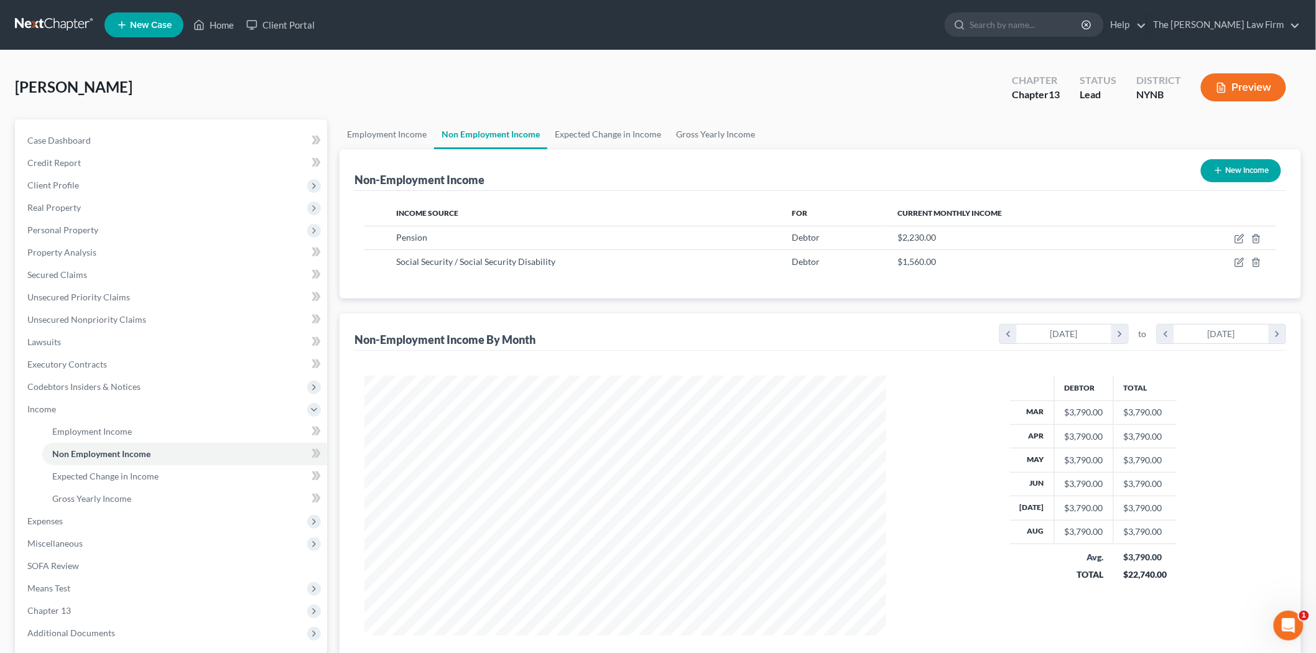
click at [1238, 165] on button "New Income" at bounding box center [1241, 170] width 80 height 23
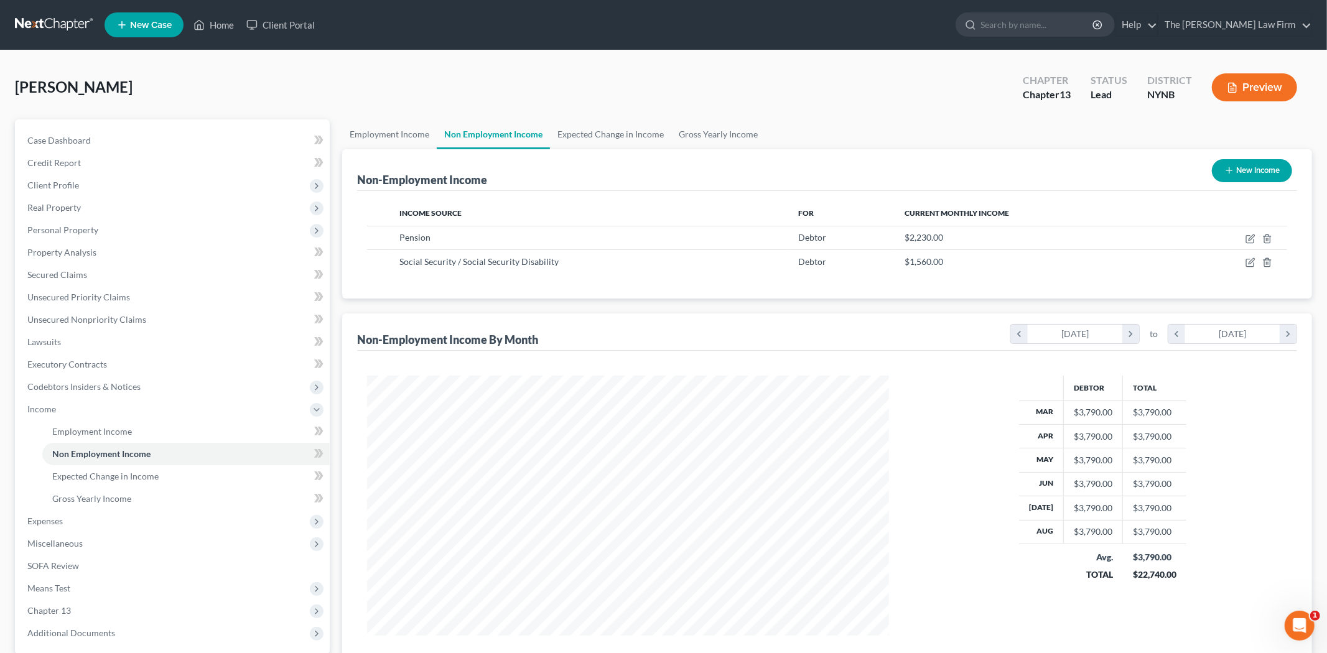
select select "0"
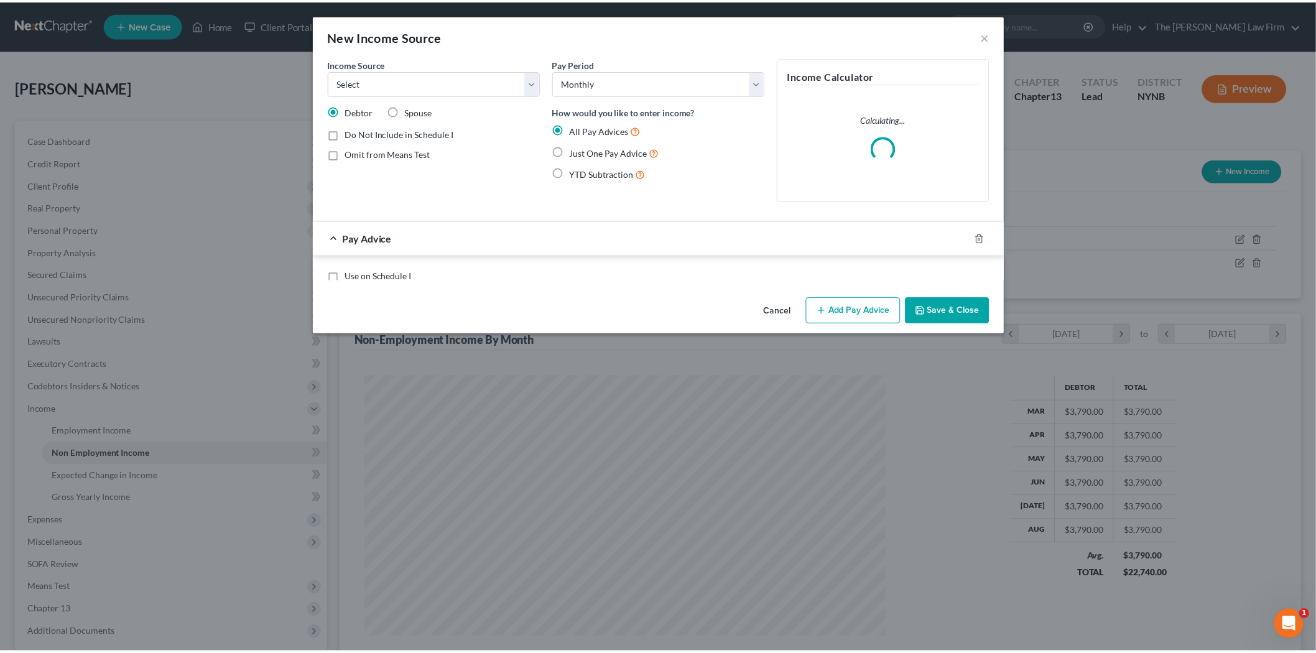
scroll to position [262, 551]
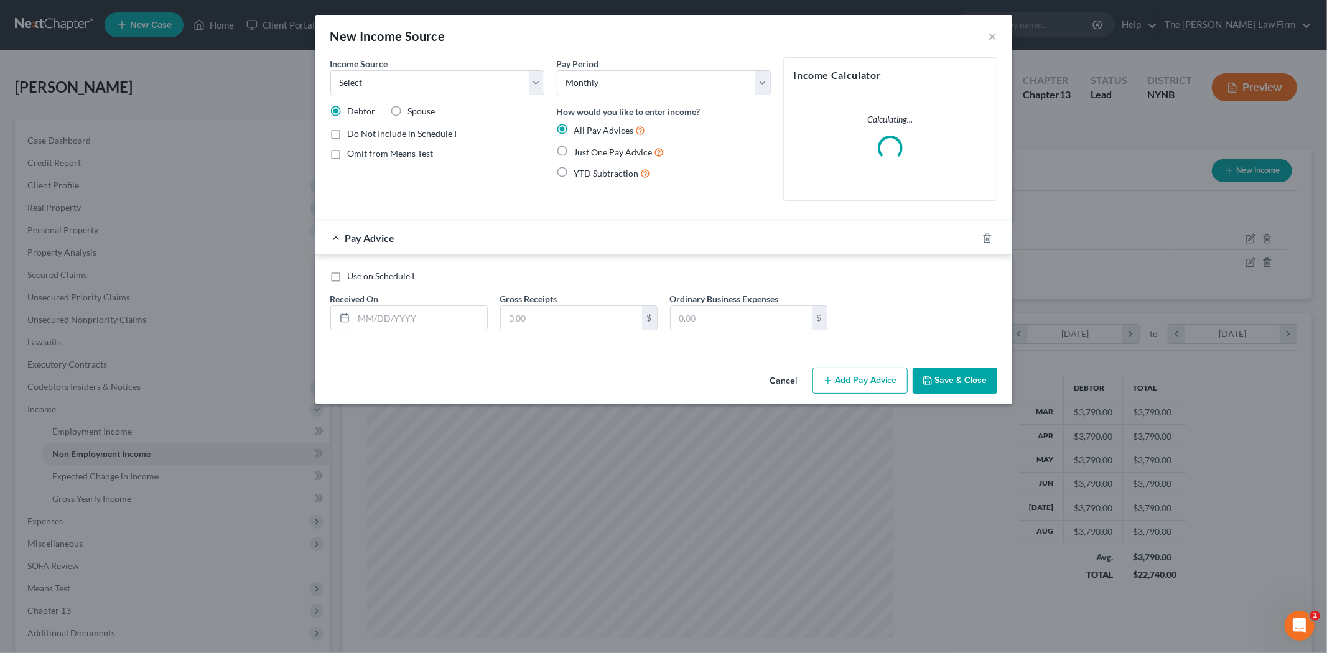
click at [429, 113] on span "Spouse" at bounding box center [421, 111] width 27 height 11
click at [421, 113] on input "Spouse" at bounding box center [417, 109] width 8 height 8
radio input "true"
click at [450, 83] on select "Select Unemployment Disability (from employer) Pension Retirement Social Securi…" at bounding box center [437, 82] width 214 height 25
select select "4"
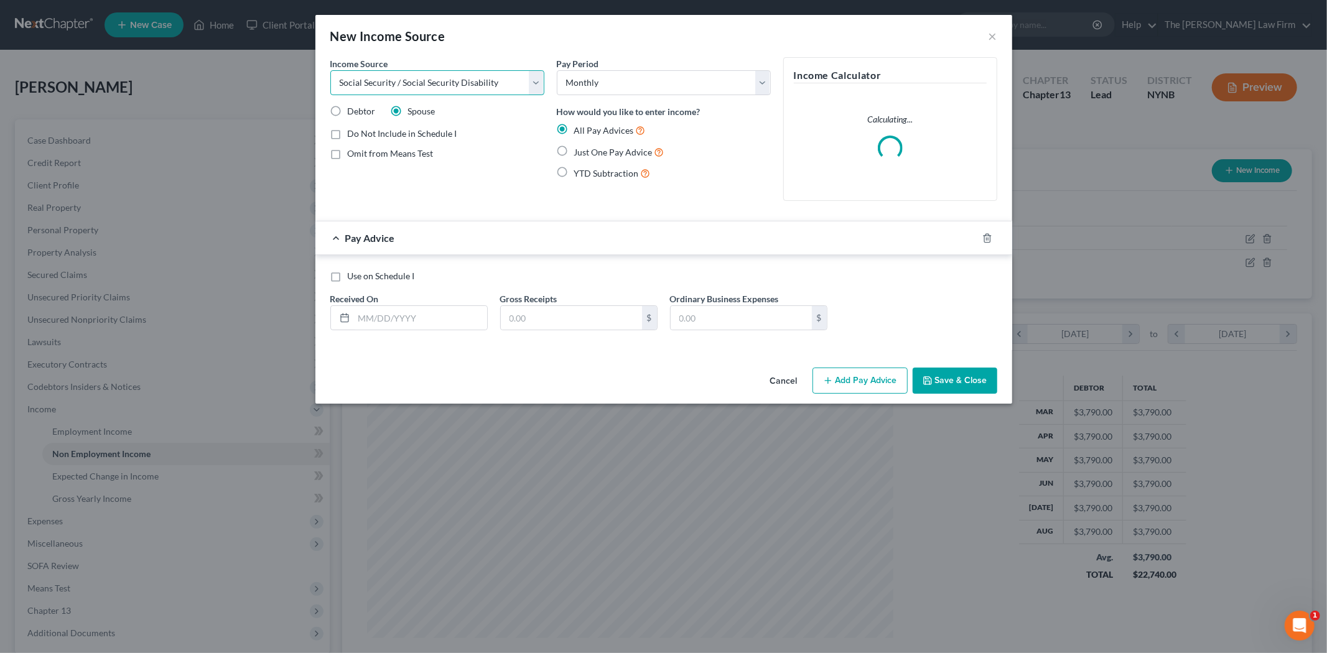
click at [330, 70] on select "Select Unemployment Disability (from employer) Pension Retirement Social Securi…" at bounding box center [437, 82] width 214 height 25
click at [675, 83] on select "Select Monthly Twice Monthly Every Other Week Weekly" at bounding box center [664, 82] width 214 height 25
click at [675, 82] on select "Select Monthly Twice Monthly Every Other Week Weekly" at bounding box center [664, 82] width 214 height 25
click at [422, 302] on div "Received On *" at bounding box center [409, 311] width 170 height 38
click at [420, 314] on input "text" at bounding box center [420, 318] width 133 height 24
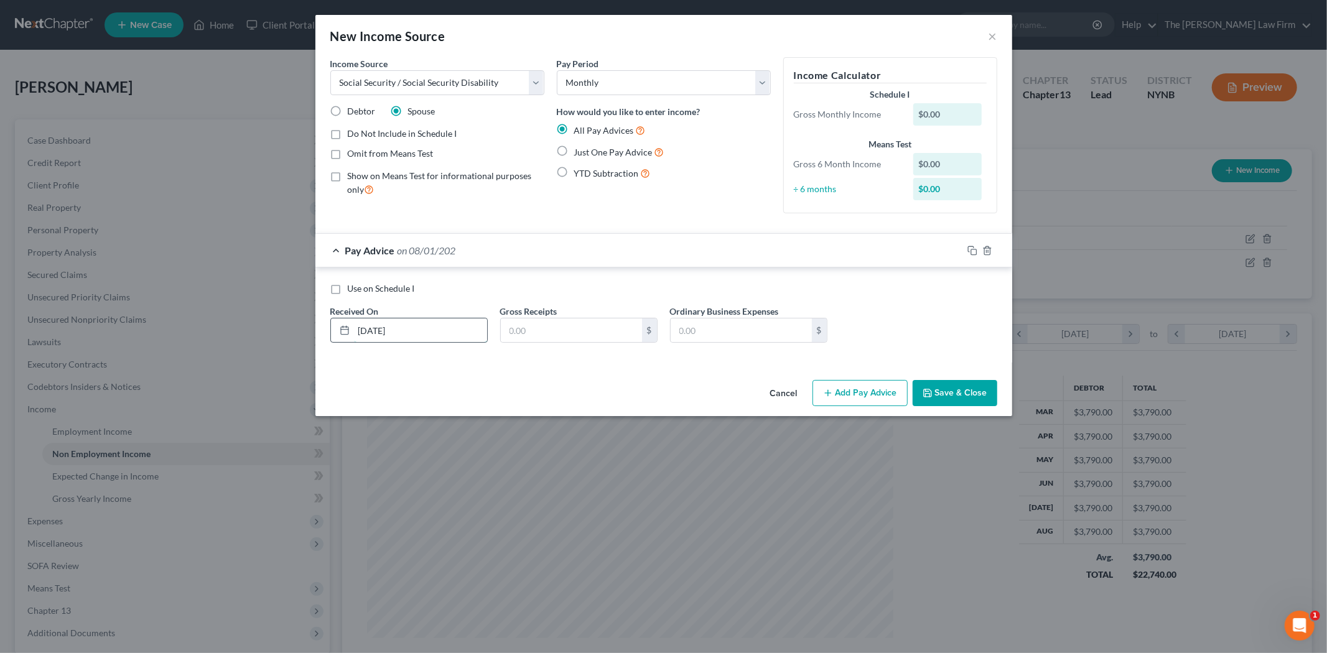
type input "[DATE]"
type input "1,000"
click at [972, 247] on icon "button" at bounding box center [972, 251] width 10 height 10
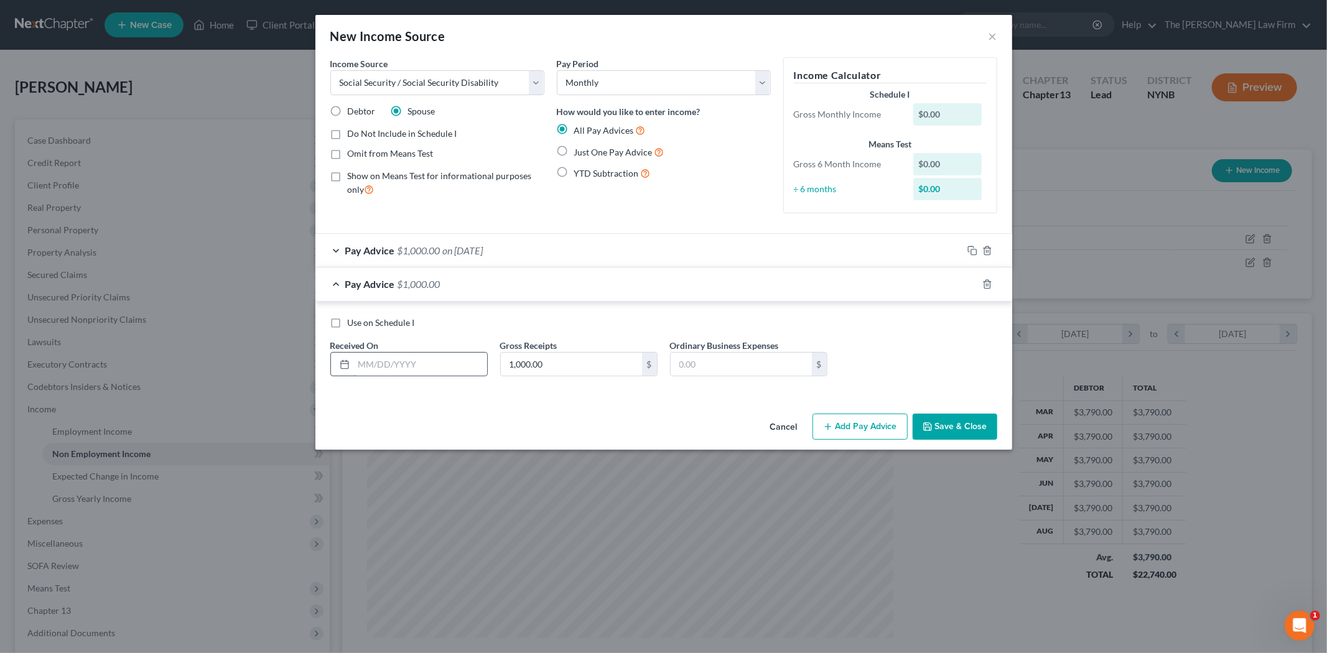
click at [449, 359] on input "text" at bounding box center [420, 365] width 133 height 24
type input "[DATE]"
click at [969, 288] on icon "button" at bounding box center [972, 284] width 10 height 10
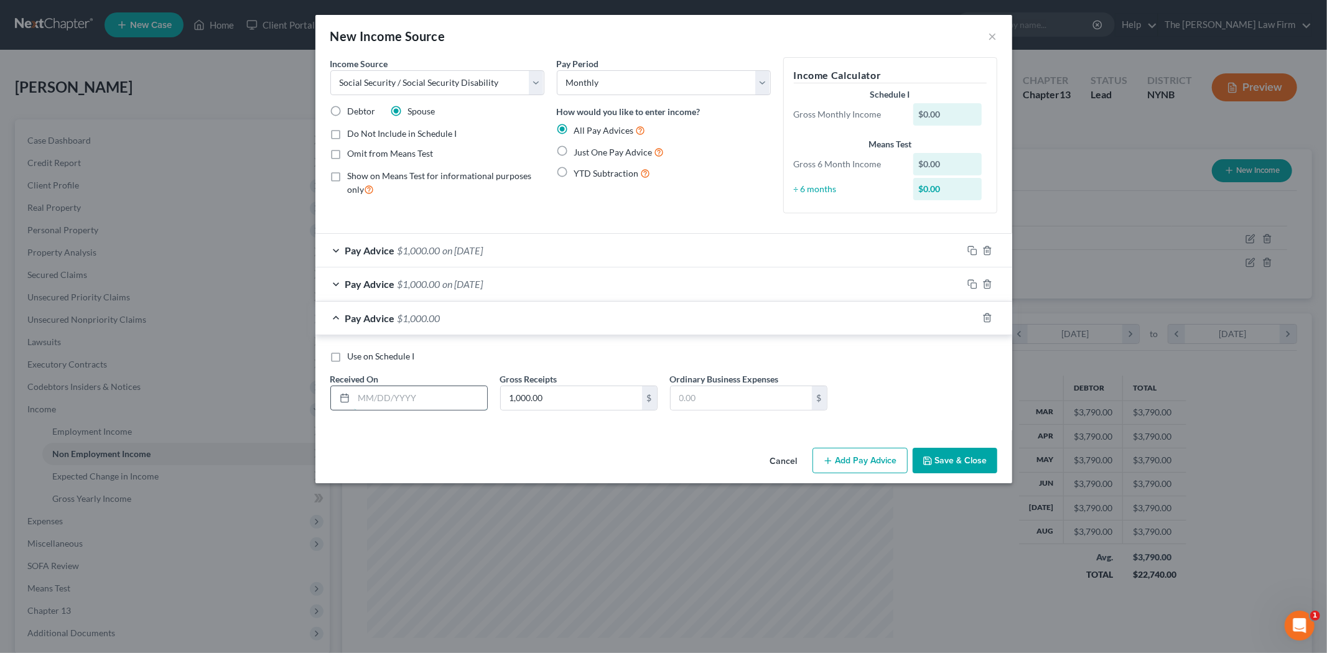
click at [372, 395] on input "text" at bounding box center [420, 398] width 133 height 24
type input "[DATE]"
click at [973, 315] on icon "button" at bounding box center [972, 318] width 10 height 10
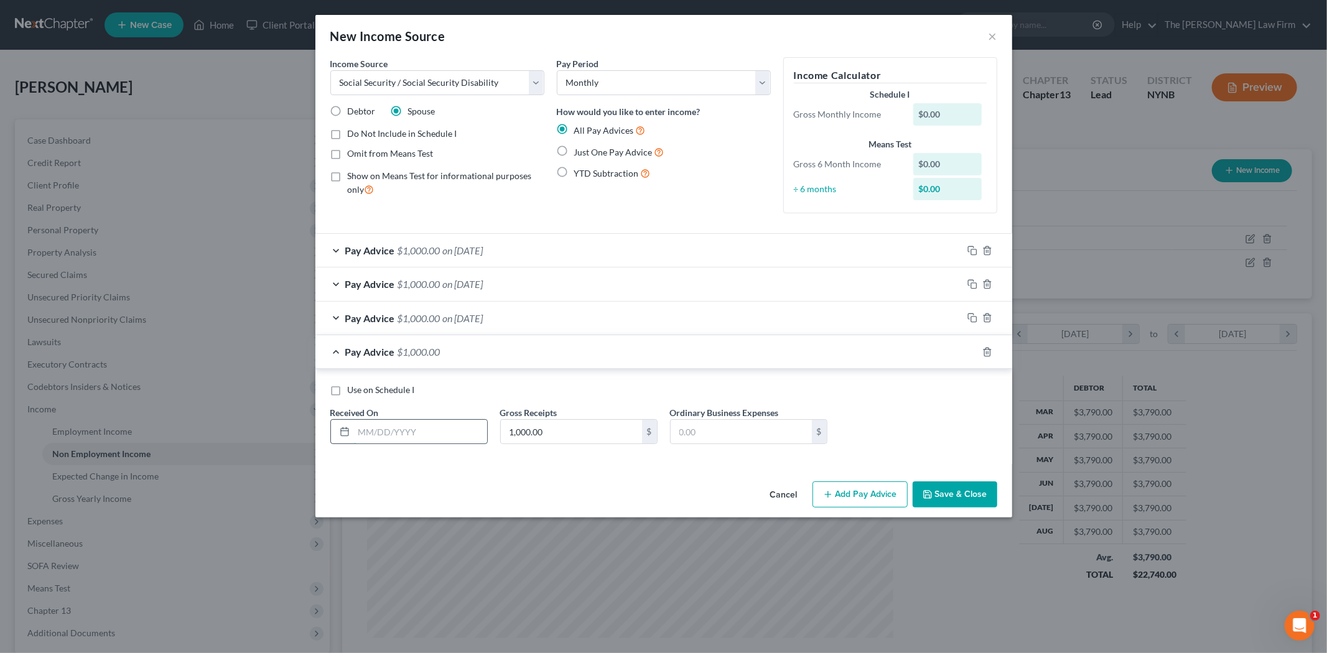
drag, startPoint x: 422, startPoint y: 432, endPoint x: 429, endPoint y: 430, distance: 7.7
click at [422, 432] on input "text" at bounding box center [420, 432] width 133 height 24
type input "[DATE]"
click at [963, 353] on div at bounding box center [987, 352] width 50 height 20
click at [967, 348] on icon "button" at bounding box center [972, 352] width 10 height 10
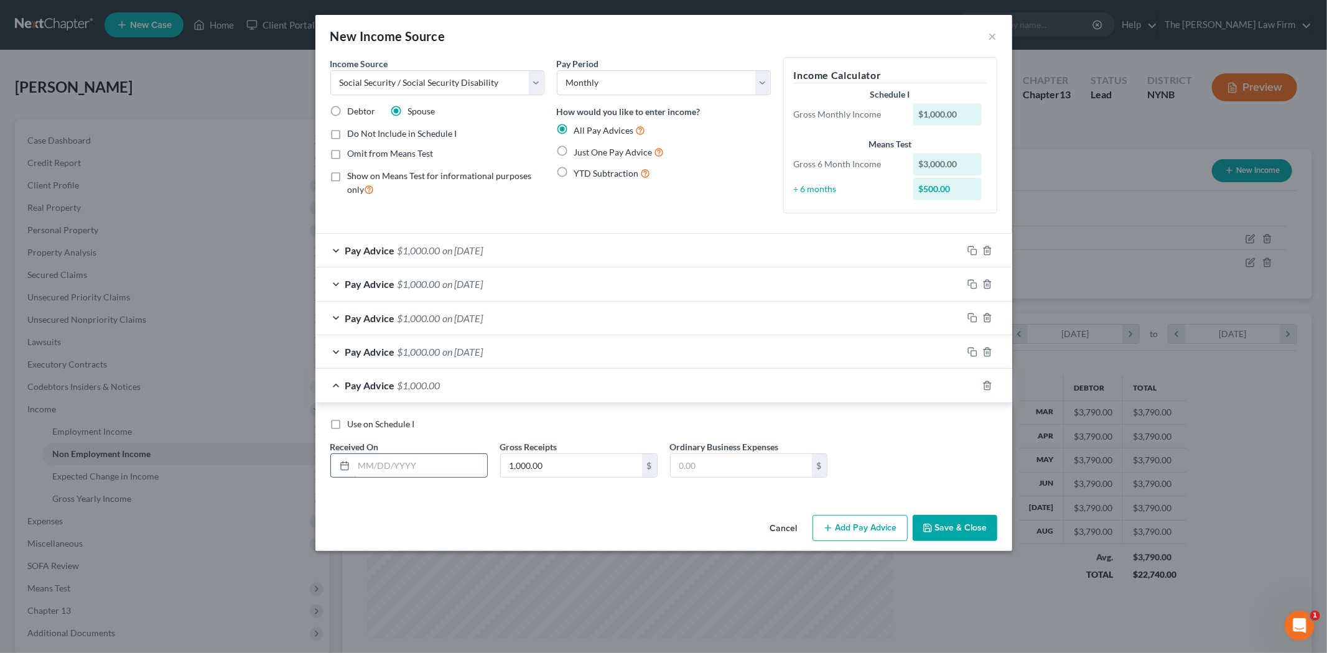
click at [413, 481] on div "Use on Schedule I Received On * Gross Receipts 1,000.00 $ Ordinary Business Exp…" at bounding box center [663, 453] width 679 height 70
click at [418, 473] on input "text" at bounding box center [420, 466] width 133 height 24
type input "[DATE]"
click at [974, 386] on icon "button" at bounding box center [972, 386] width 10 height 10
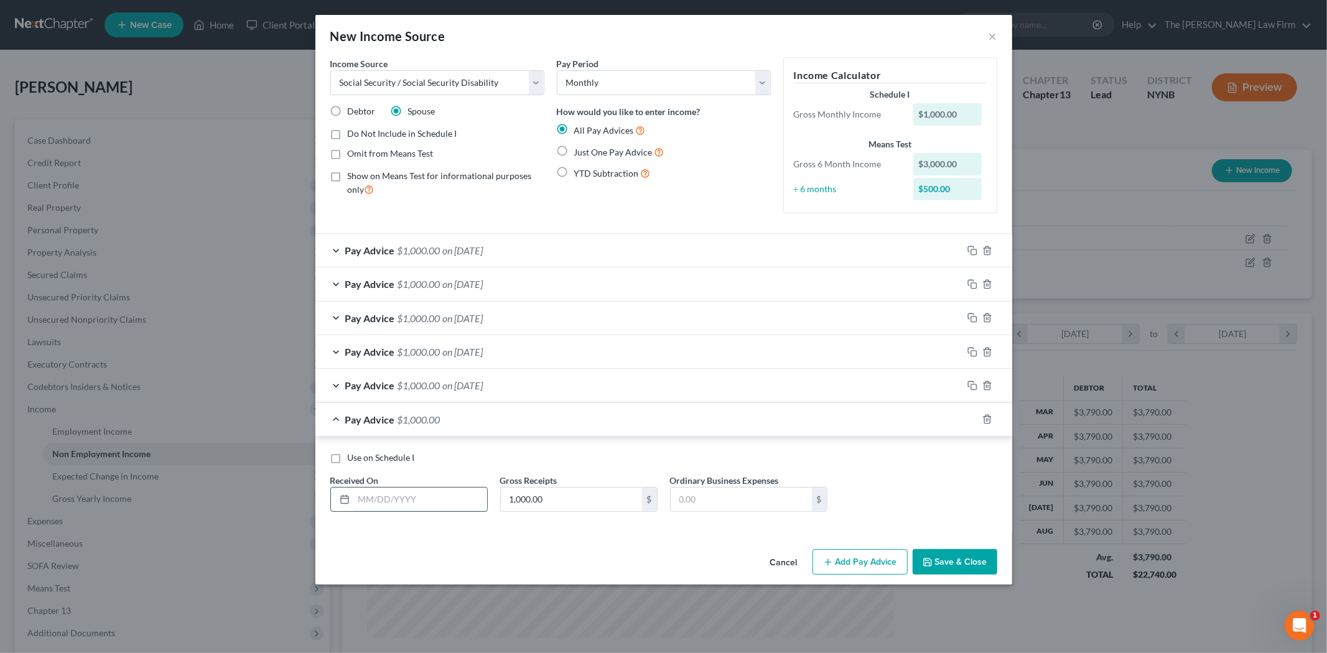
click at [381, 505] on input "text" at bounding box center [420, 500] width 133 height 24
type input "[DATE]"
click at [961, 417] on div "Pay Advice $1,000.00 on [DATE]" at bounding box center [638, 419] width 647 height 33
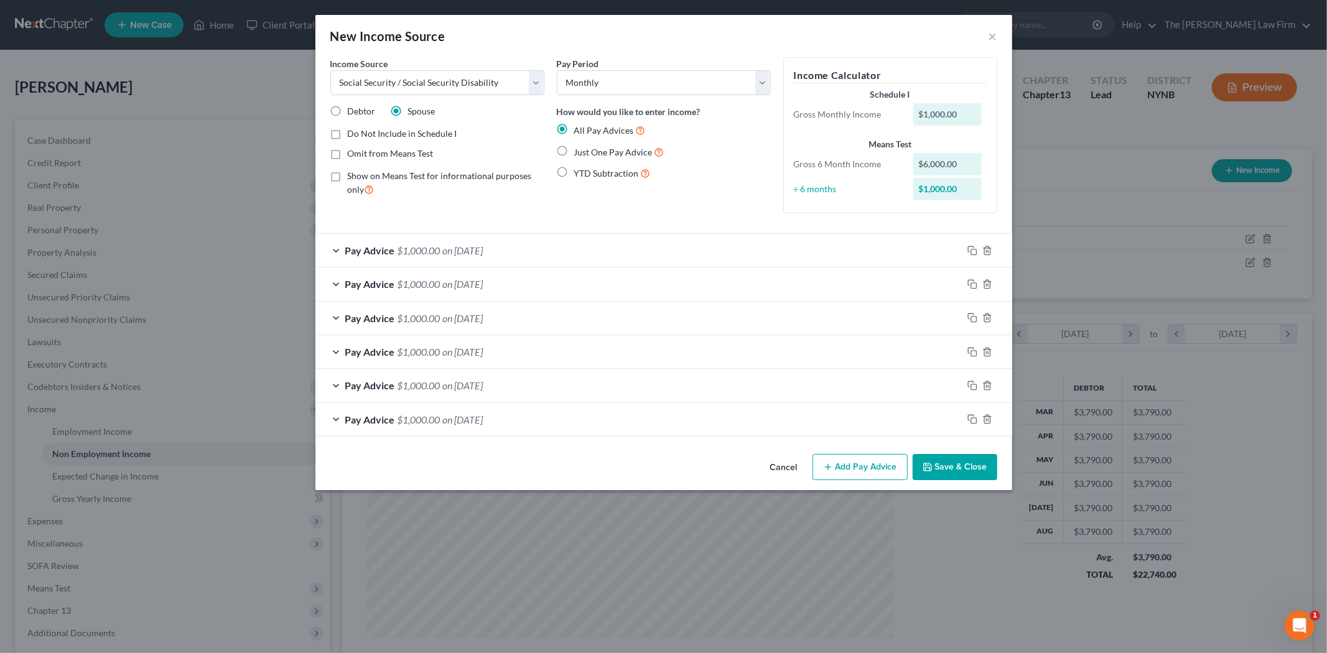
click at [957, 470] on button "Save & Close" at bounding box center [954, 467] width 85 height 26
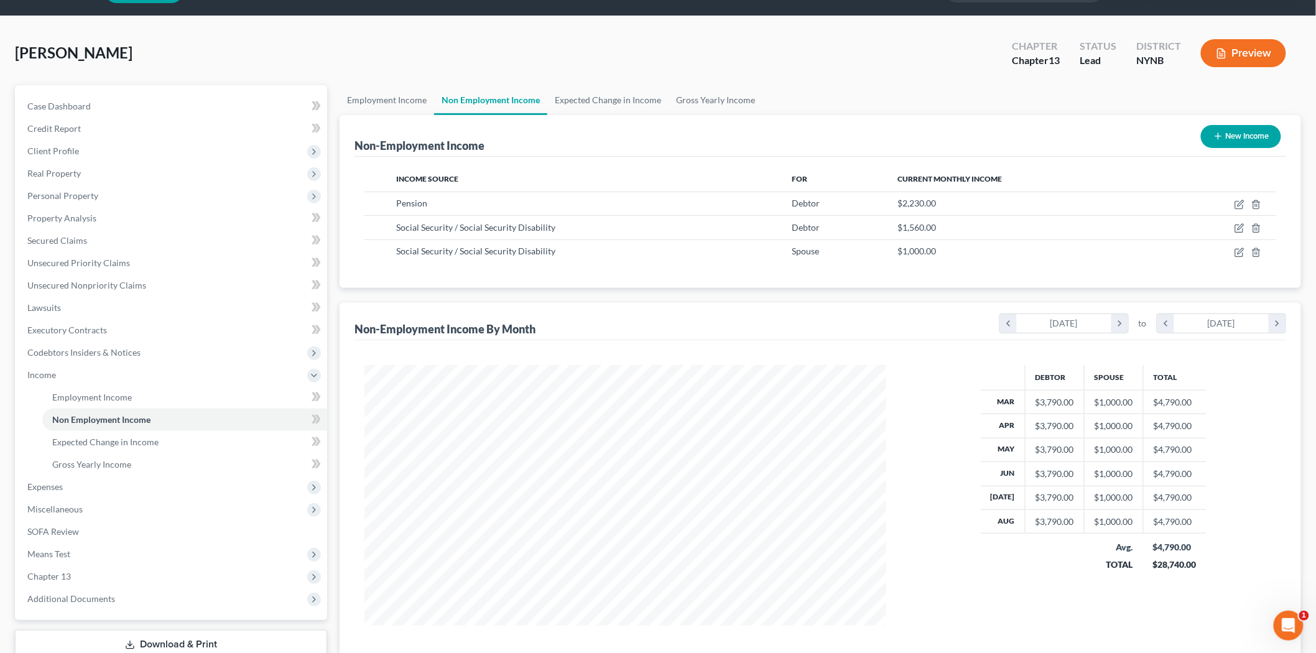
scroll to position [69, 0]
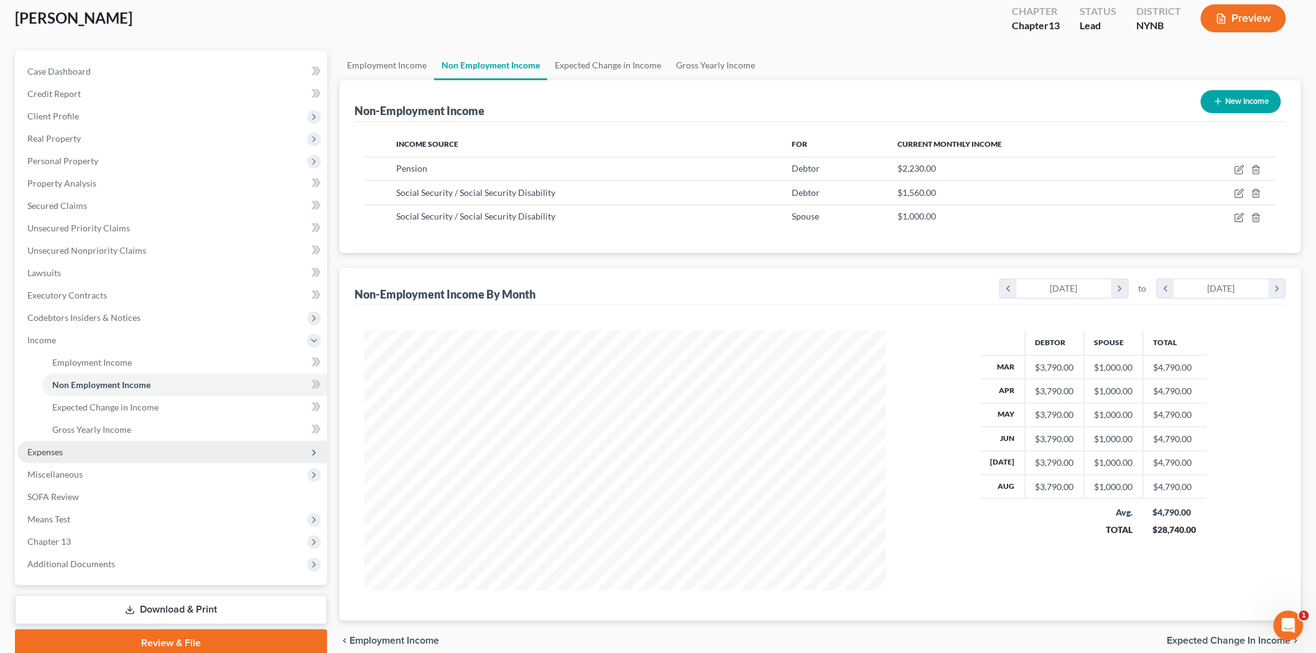
click at [89, 453] on span "Expenses" at bounding box center [172, 452] width 310 height 22
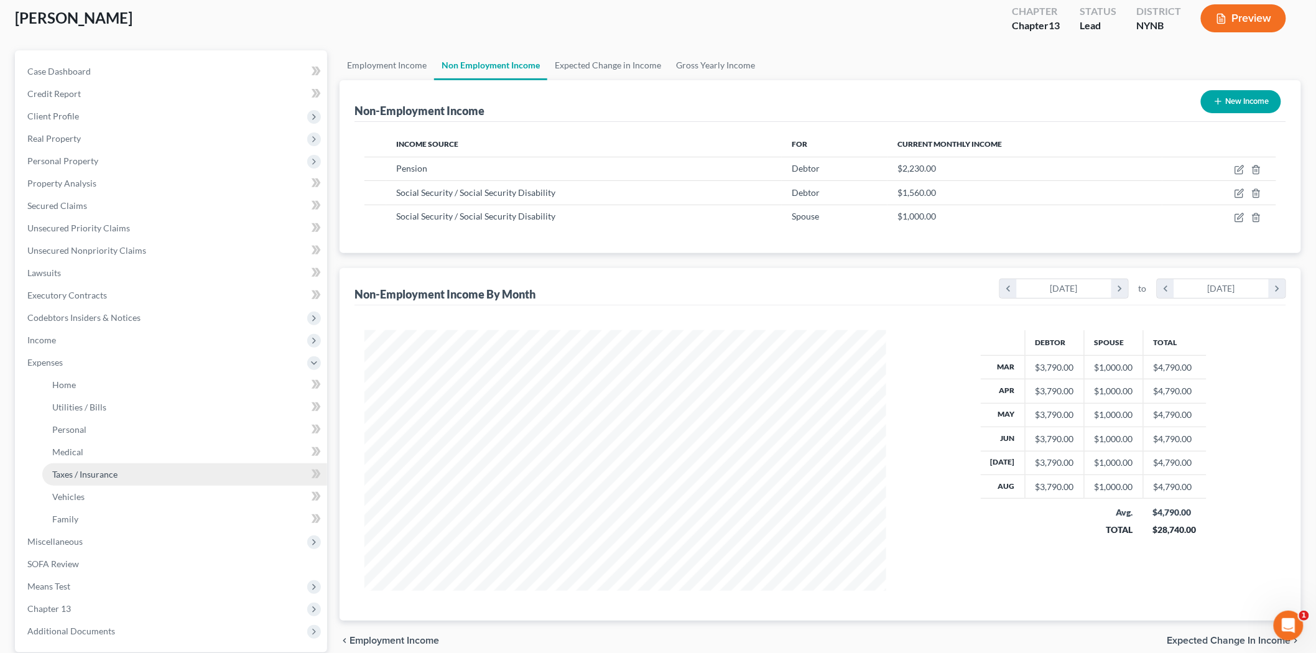
click at [85, 470] on span "Taxes / Insurance" at bounding box center [84, 474] width 65 height 11
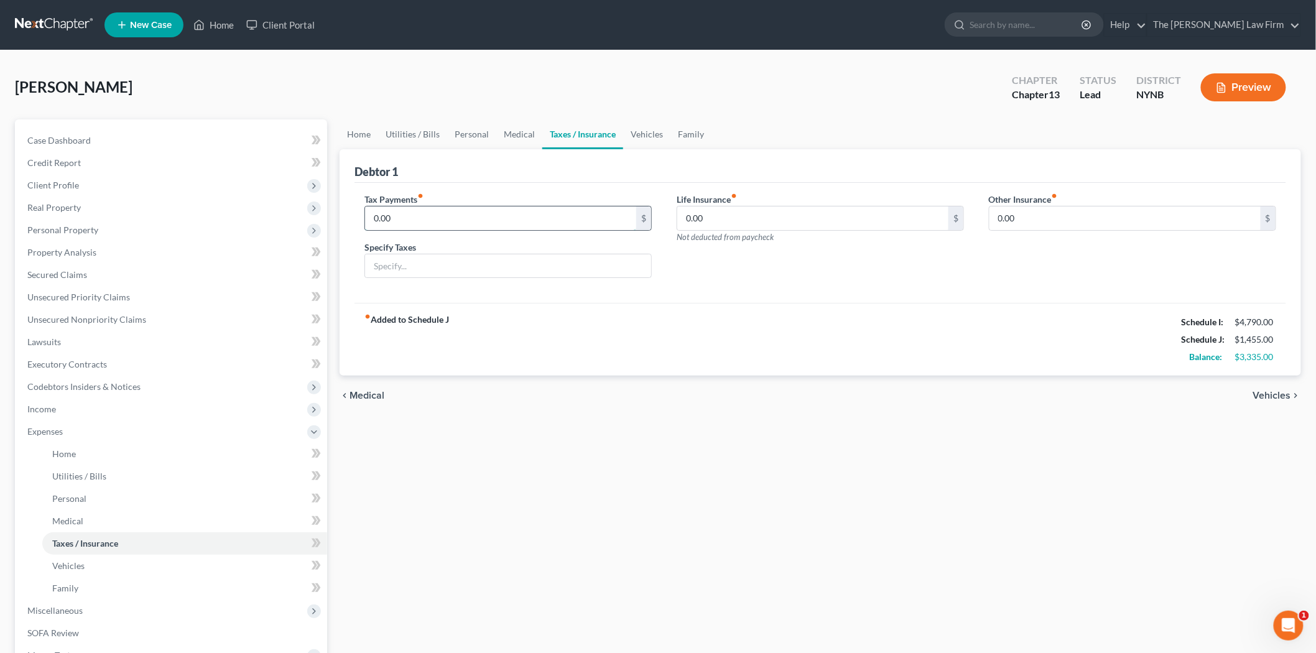
click at [513, 221] on input "0.00" at bounding box center [500, 218] width 271 height 24
type input "400.00"
click at [601, 320] on div "fiber_manual_record Added to Schedule J Schedule I: $4,790.00 Schedule J: $1,85…" at bounding box center [821, 339] width 932 height 73
click at [633, 136] on link "Vehicles" at bounding box center [646, 134] width 47 height 30
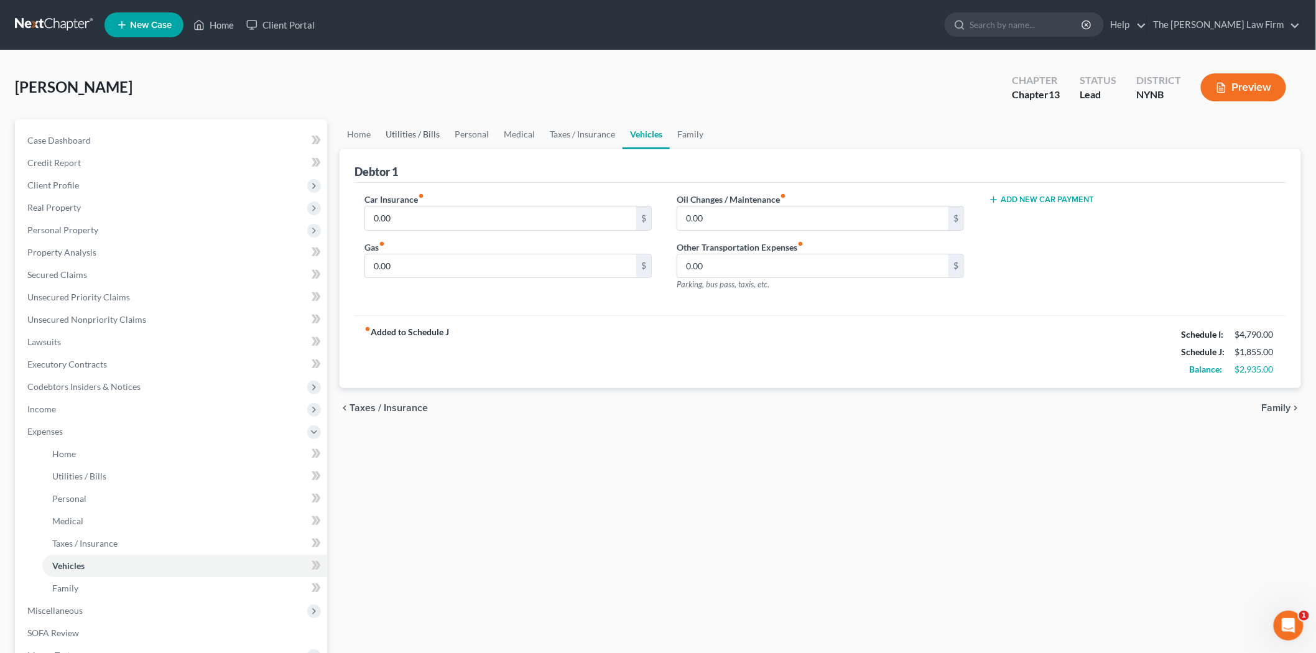
click at [381, 131] on link "Utilities / Bills" at bounding box center [412, 134] width 69 height 30
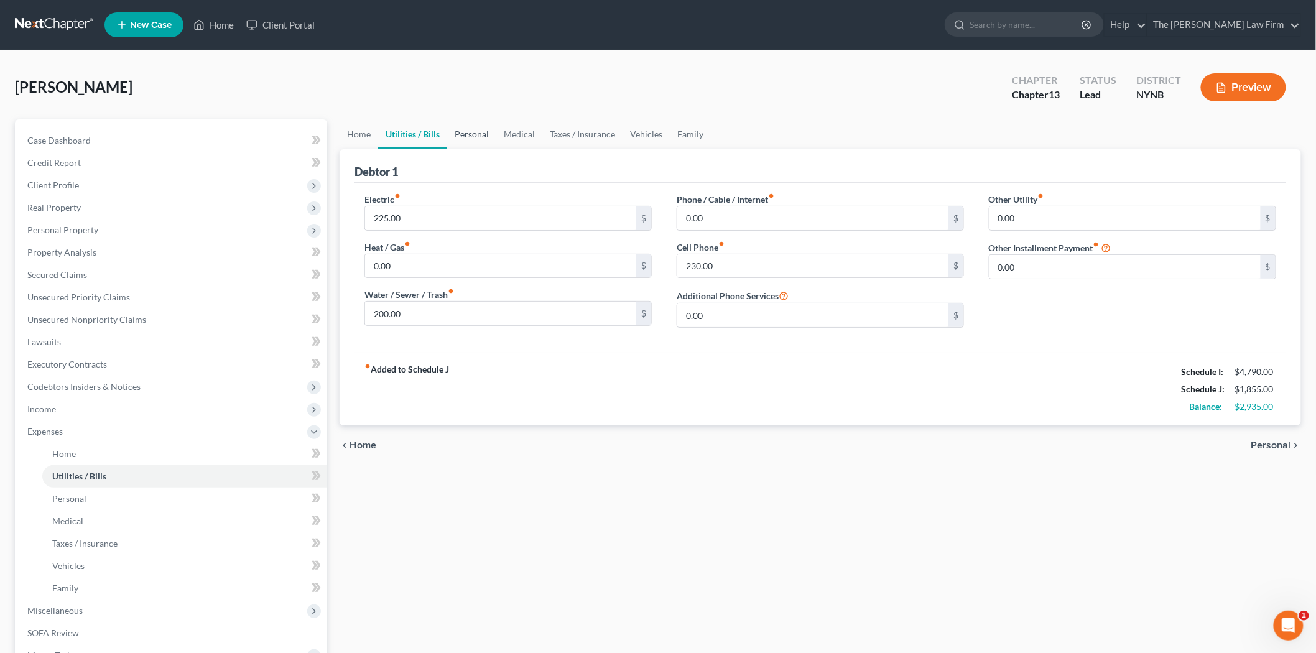
click at [471, 124] on link "Personal" at bounding box center [471, 134] width 49 height 30
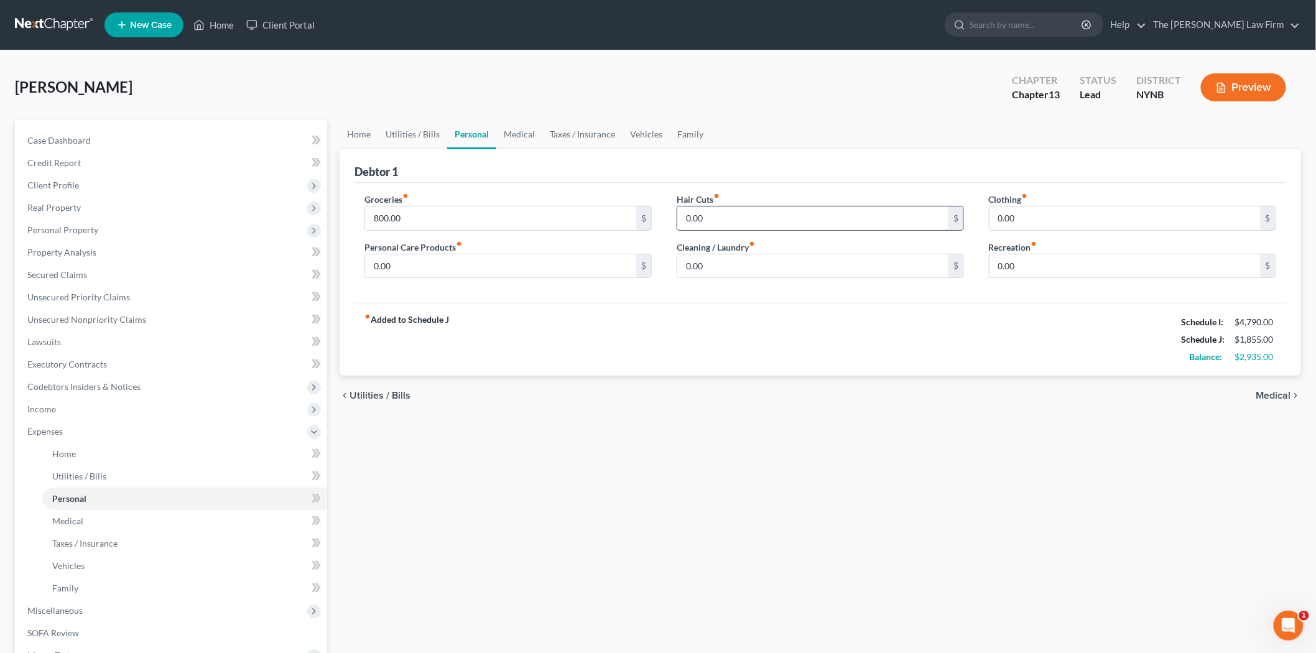
click at [729, 215] on input "0.00" at bounding box center [812, 218] width 271 height 24
type input "50.00"
type input "1"
type input "50.00"
click at [735, 269] on input "0.00" at bounding box center [812, 266] width 271 height 24
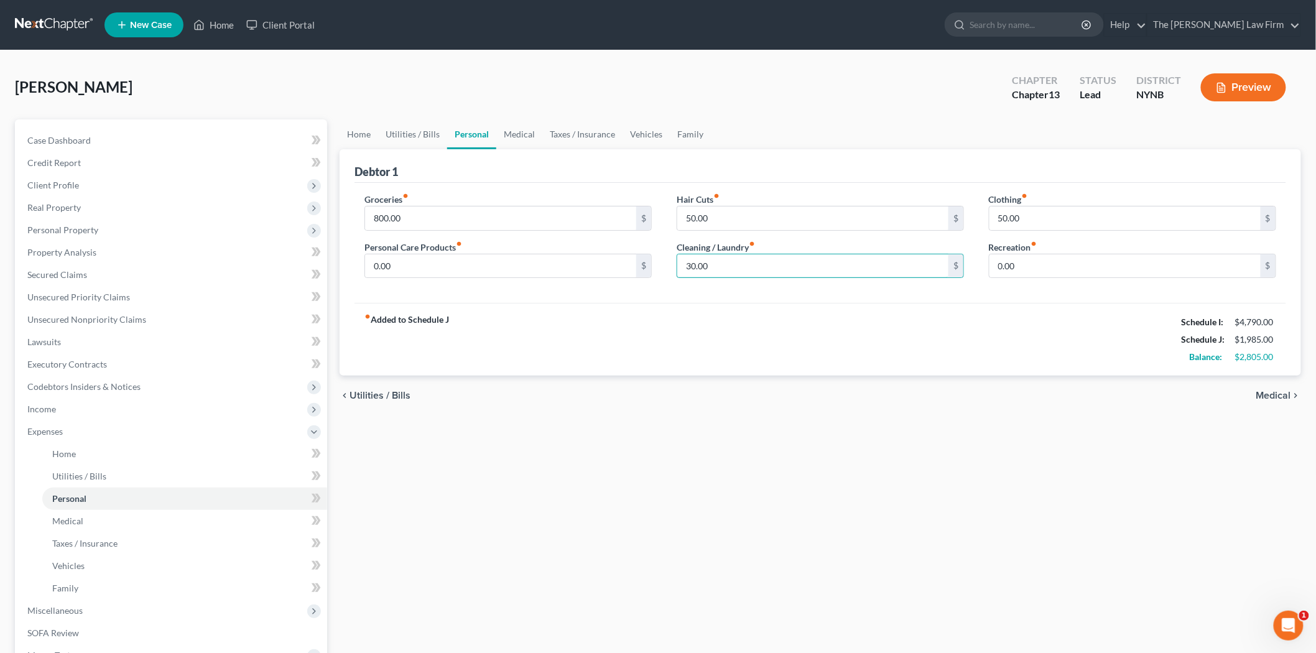
type input "30.00"
click at [527, 278] on div "Groceries fiber_manual_record 800.00 $ Personal Care Products fiber_manual_reco…" at bounding box center [508, 241] width 312 height 96
click at [520, 263] on input "0.00" at bounding box center [500, 266] width 271 height 24
type input "30.00"
click at [857, 423] on div "Home Utilities / Bills Personal Medical Taxes / Insurance Vehicles Family Debto…" at bounding box center [820, 456] width 974 height 674
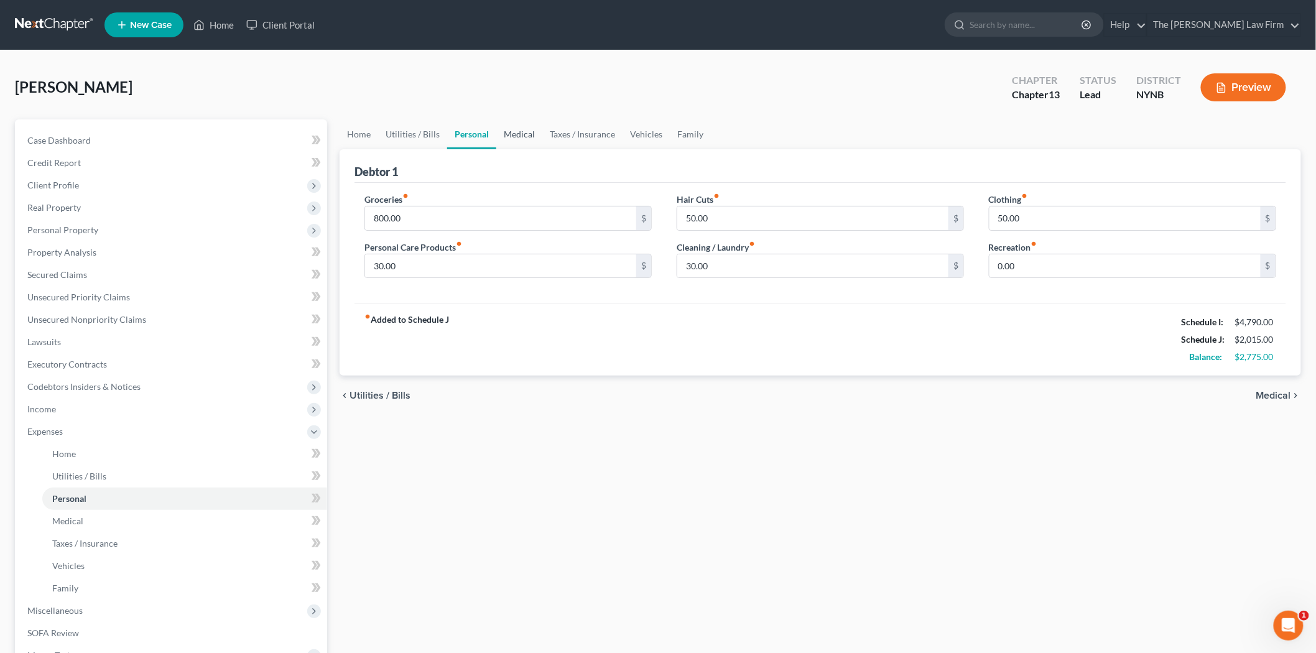
click at [526, 132] on link "Medical" at bounding box center [519, 134] width 46 height 30
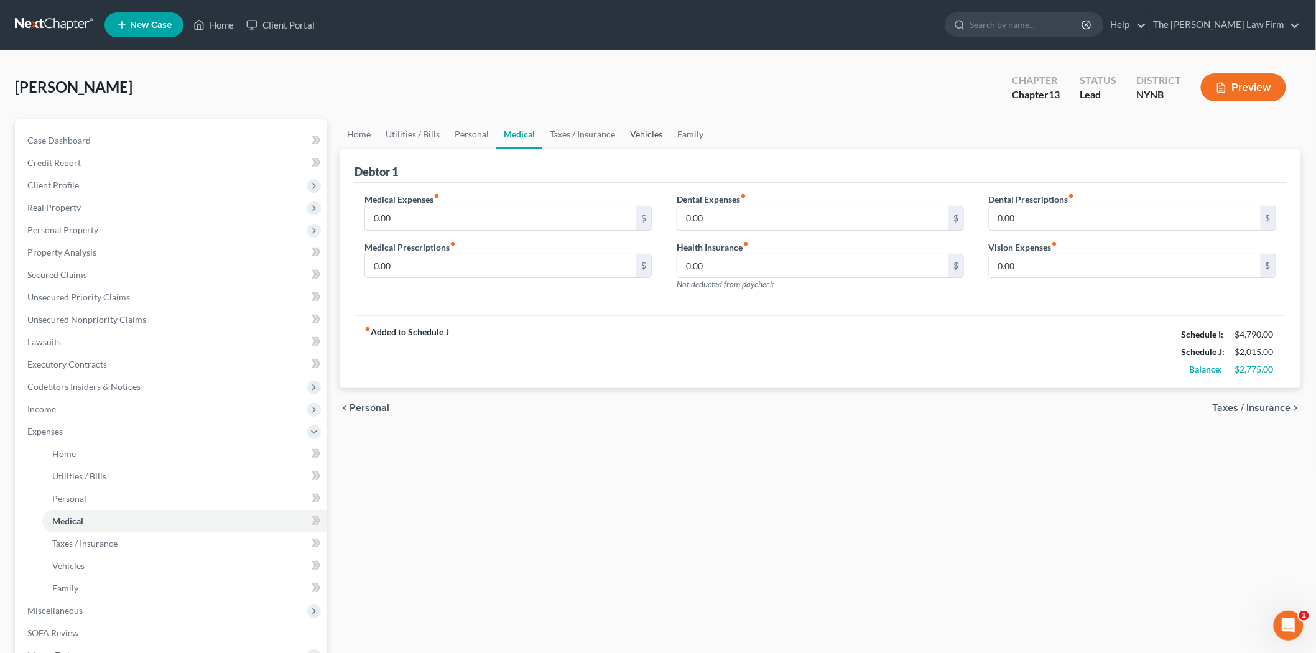
click at [623, 129] on link "Vehicles" at bounding box center [646, 134] width 47 height 30
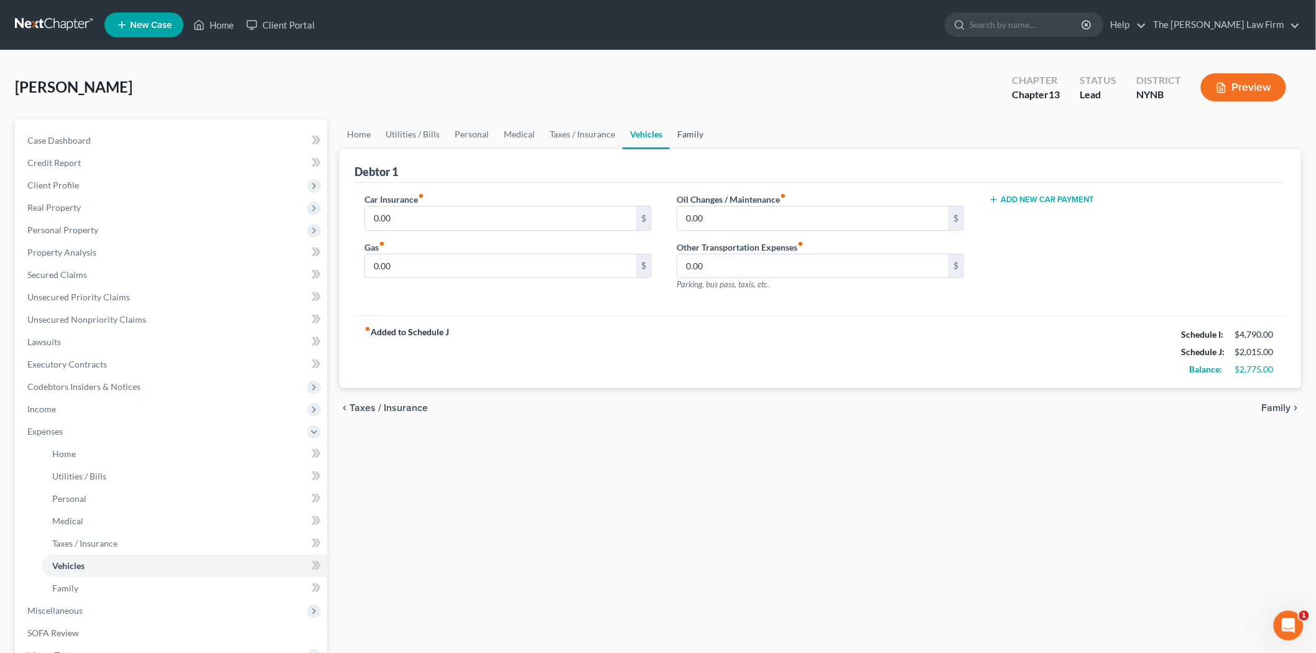
click at [688, 135] on link "Family" at bounding box center [690, 134] width 41 height 30
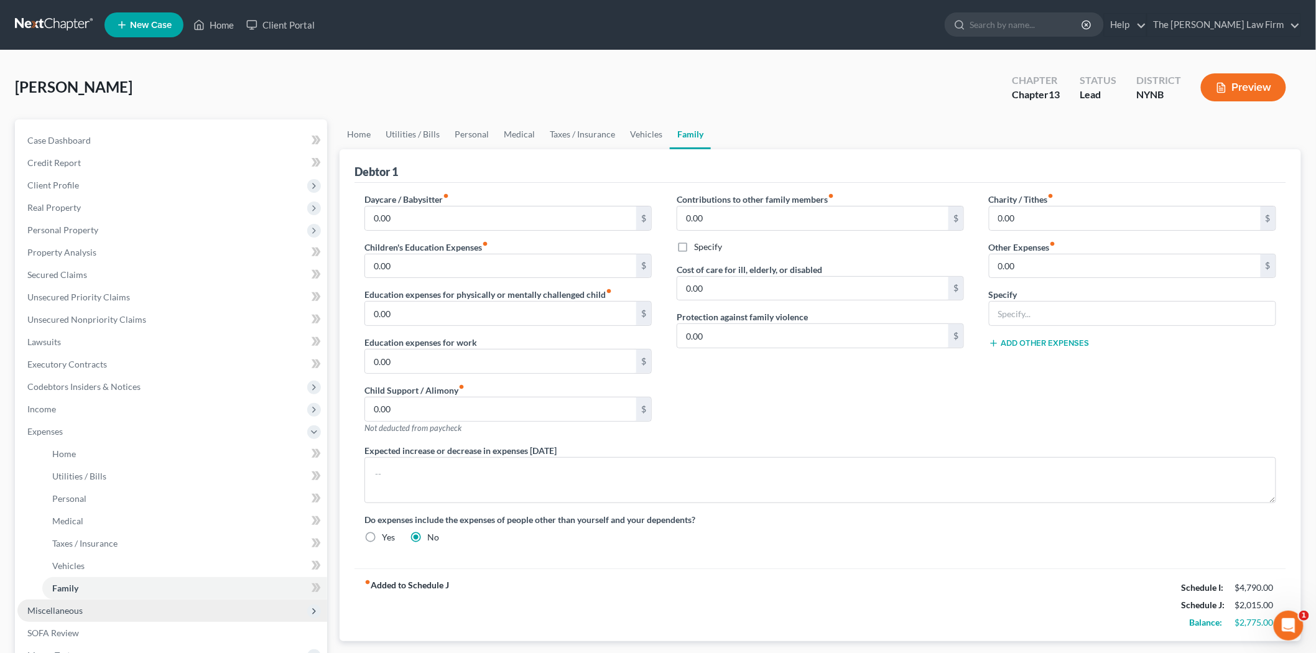
click at [78, 610] on span "Miscellaneous" at bounding box center [54, 610] width 55 height 11
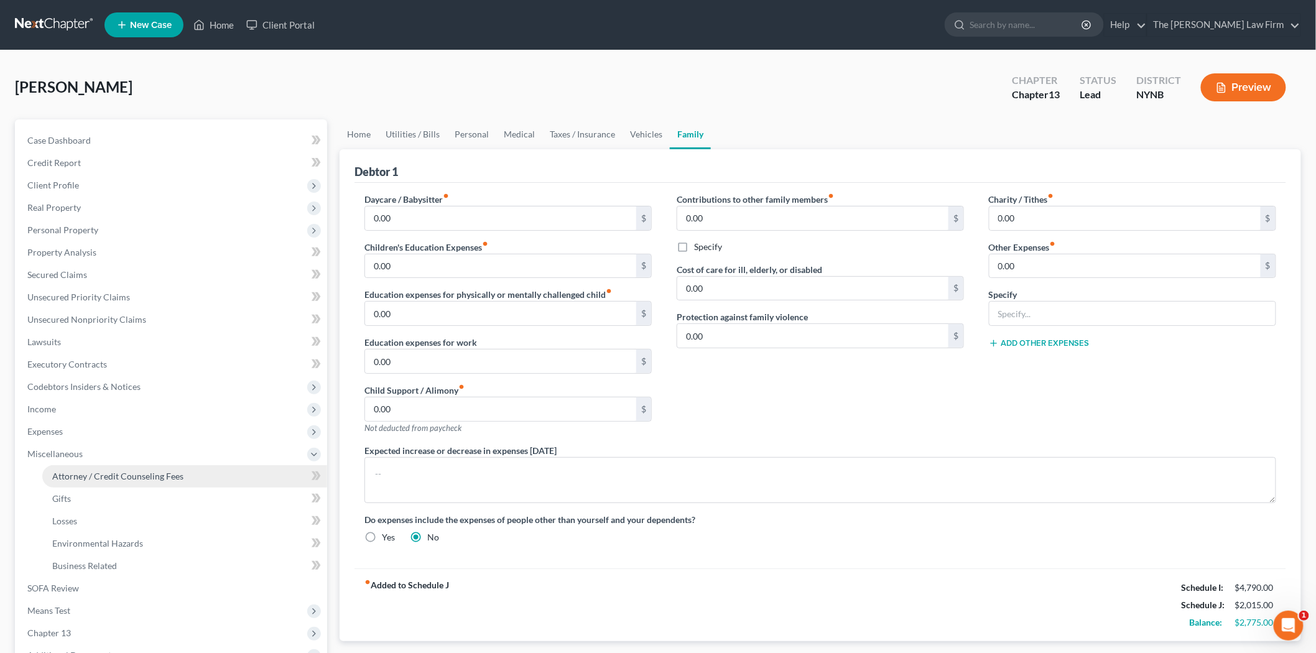
click at [126, 475] on span "Attorney / Credit Counseling Fees" at bounding box center [117, 476] width 131 height 11
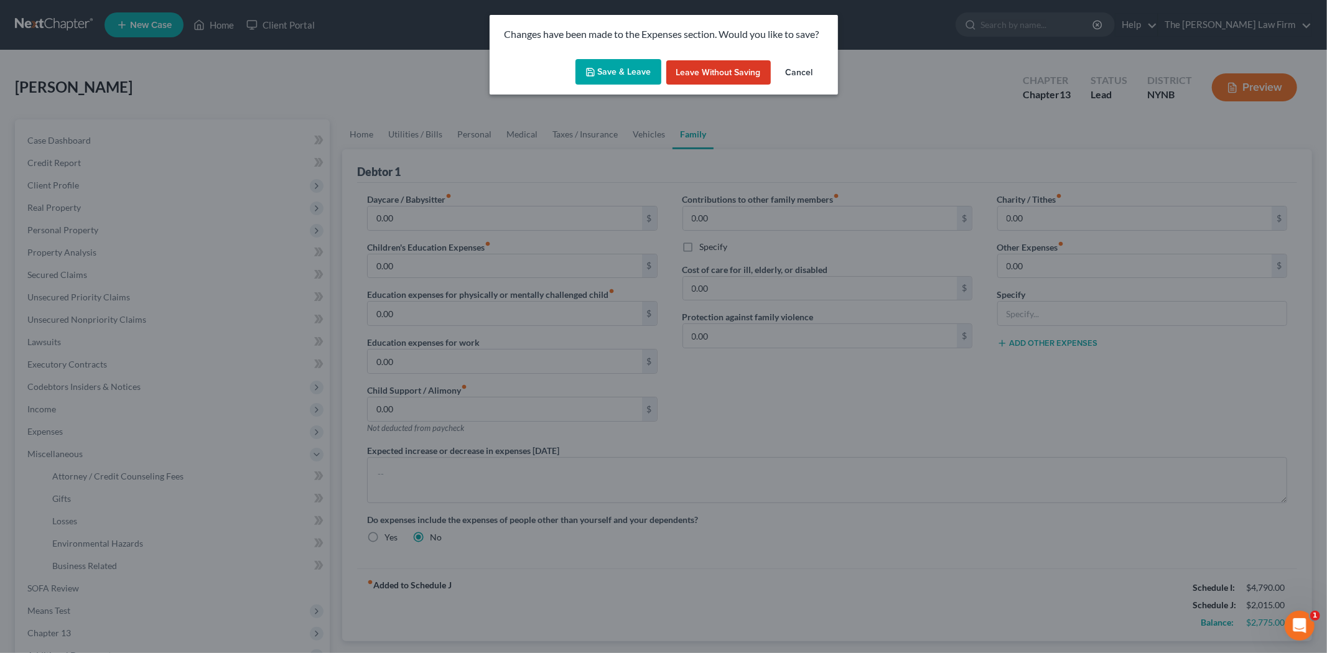
click at [631, 72] on button "Save & Leave" at bounding box center [618, 72] width 86 height 26
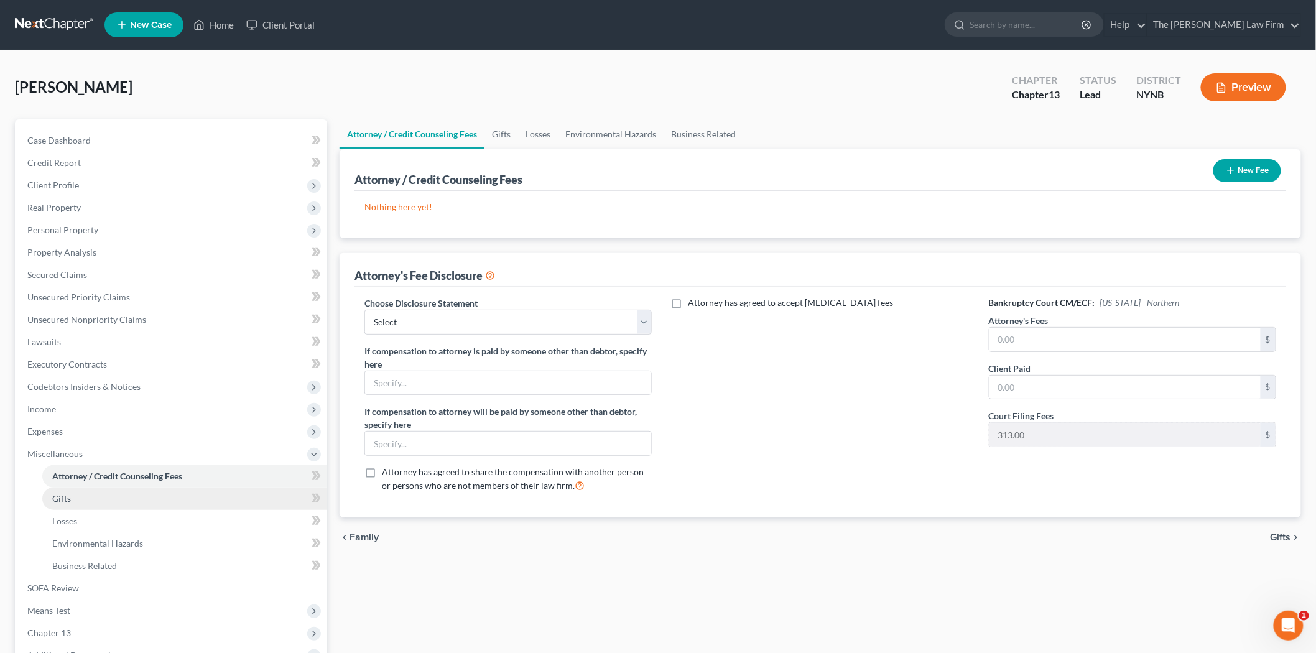
click at [122, 502] on link "Gifts" at bounding box center [184, 499] width 285 height 22
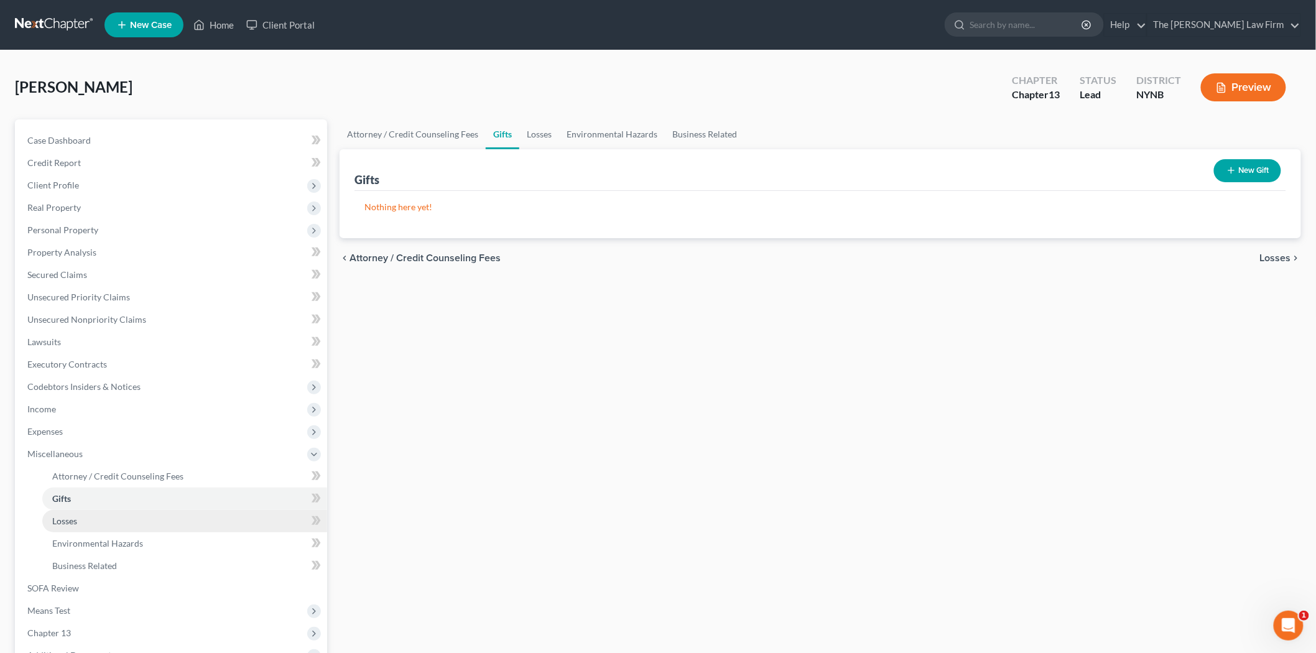
click at [119, 516] on link "Losses" at bounding box center [184, 521] width 285 height 22
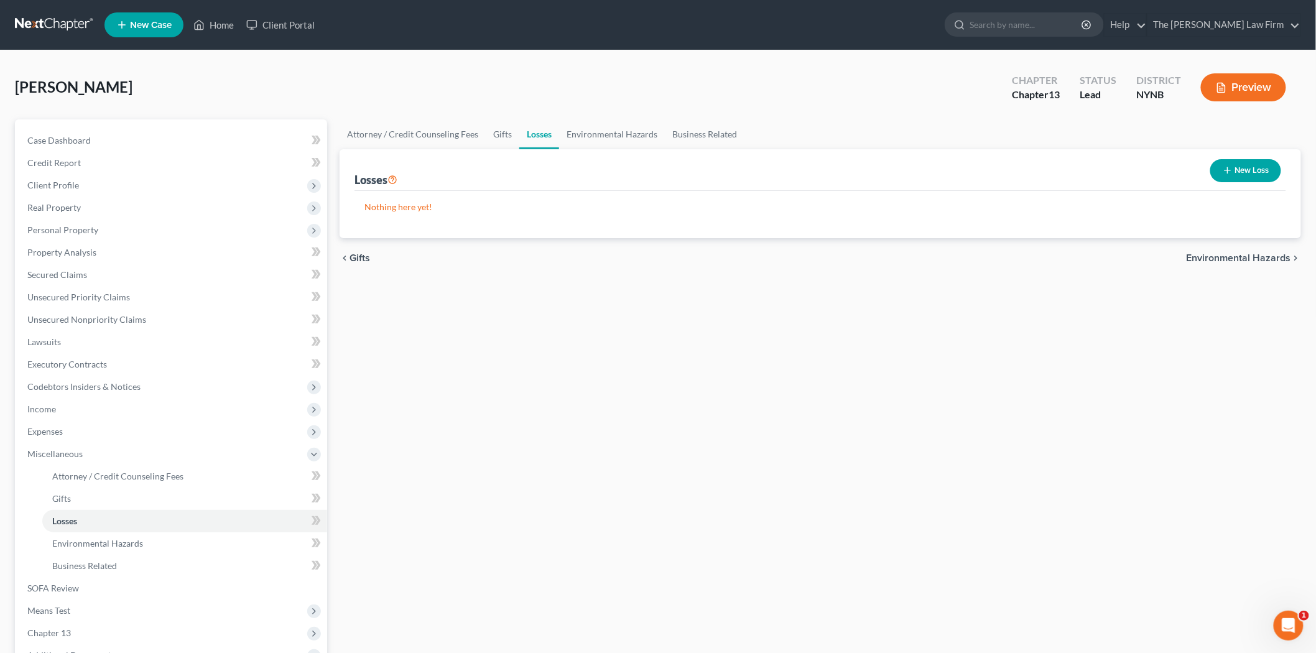
click at [1218, 175] on button "New Loss" at bounding box center [1245, 170] width 71 height 23
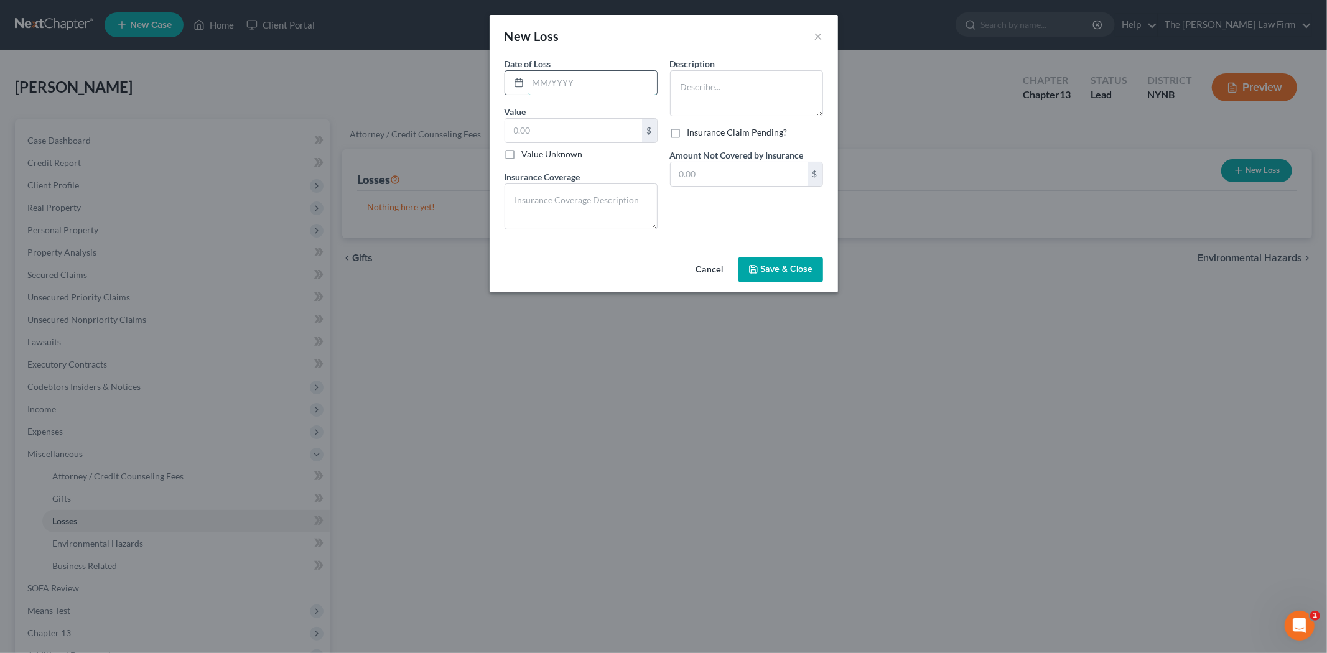
click at [623, 91] on input "text" at bounding box center [592, 83] width 129 height 24
click at [707, 268] on button "Cancel" at bounding box center [709, 270] width 47 height 25
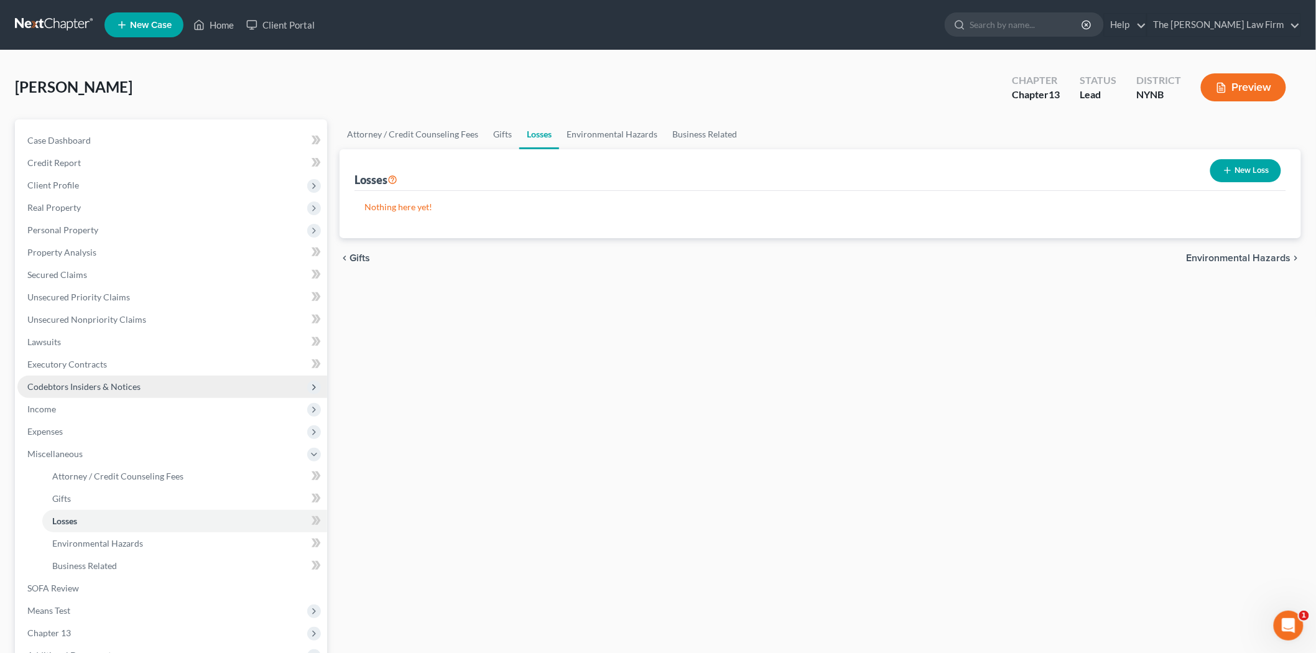
click at [90, 383] on span "Codebtors Insiders & Notices" at bounding box center [83, 386] width 113 height 11
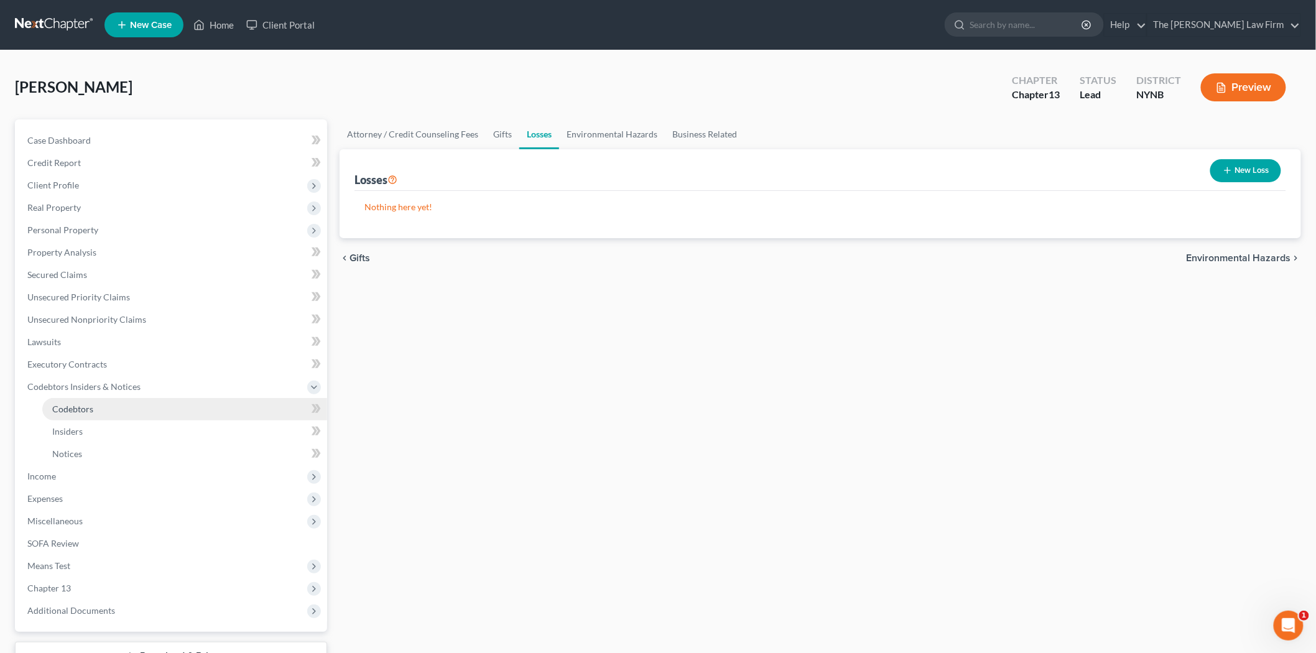
click at [87, 409] on span "Codebtors" at bounding box center [72, 409] width 41 height 11
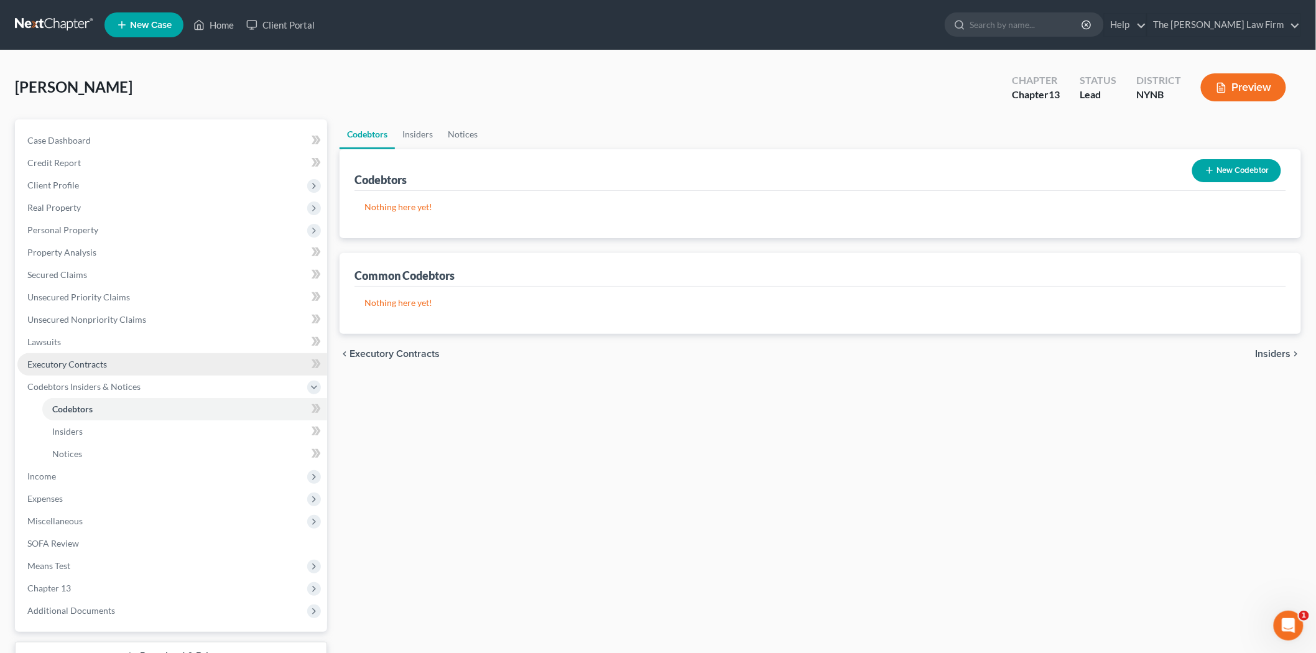
click at [109, 362] on link "Executory Contracts" at bounding box center [172, 364] width 310 height 22
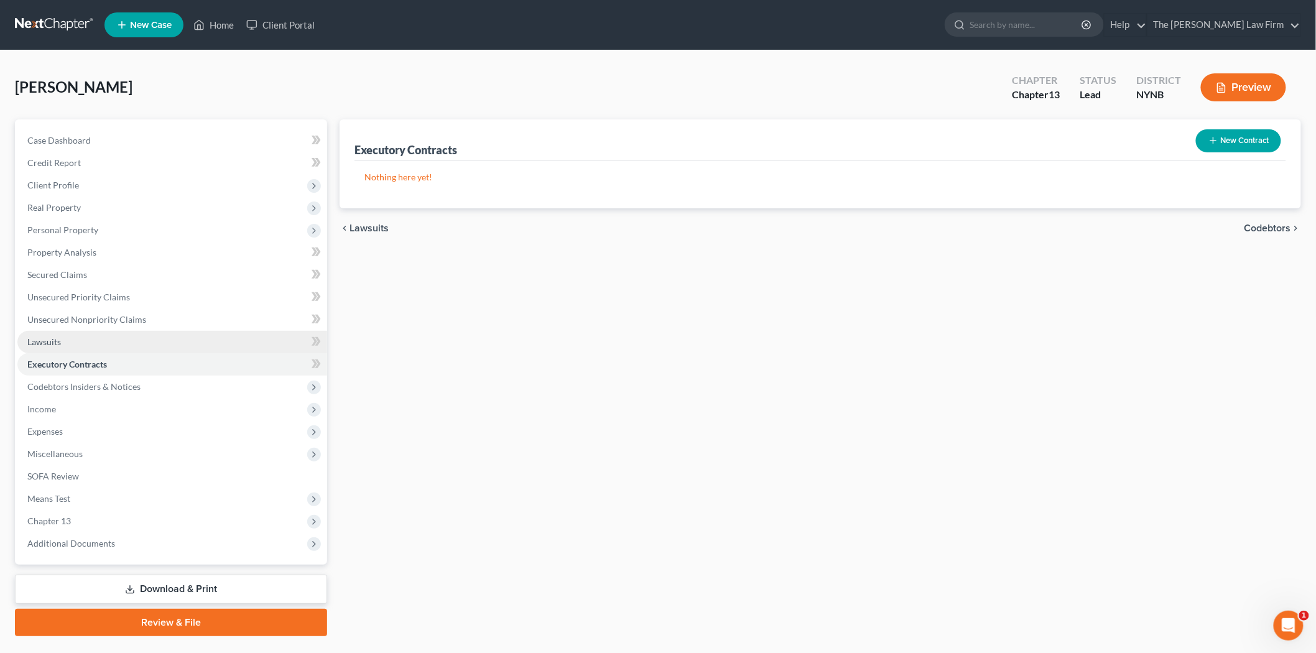
click at [107, 337] on link "Lawsuits" at bounding box center [172, 342] width 310 height 22
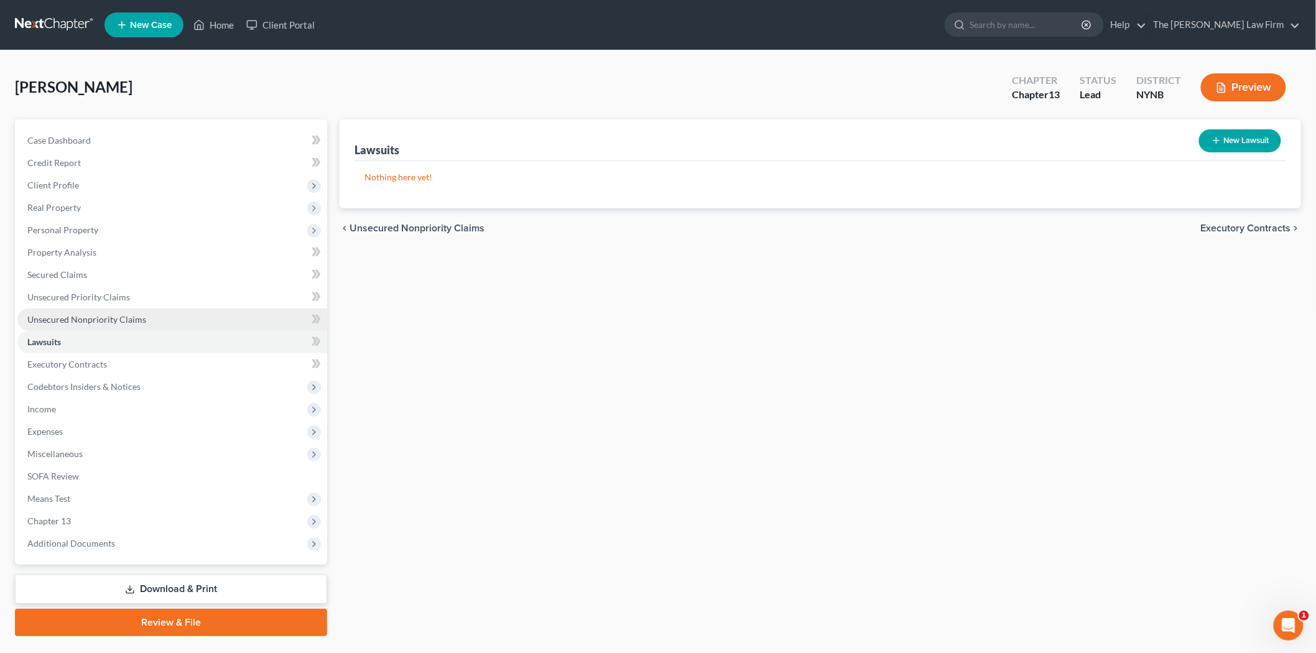
click at [107, 315] on span "Unsecured Nonpriority Claims" at bounding box center [86, 319] width 119 height 11
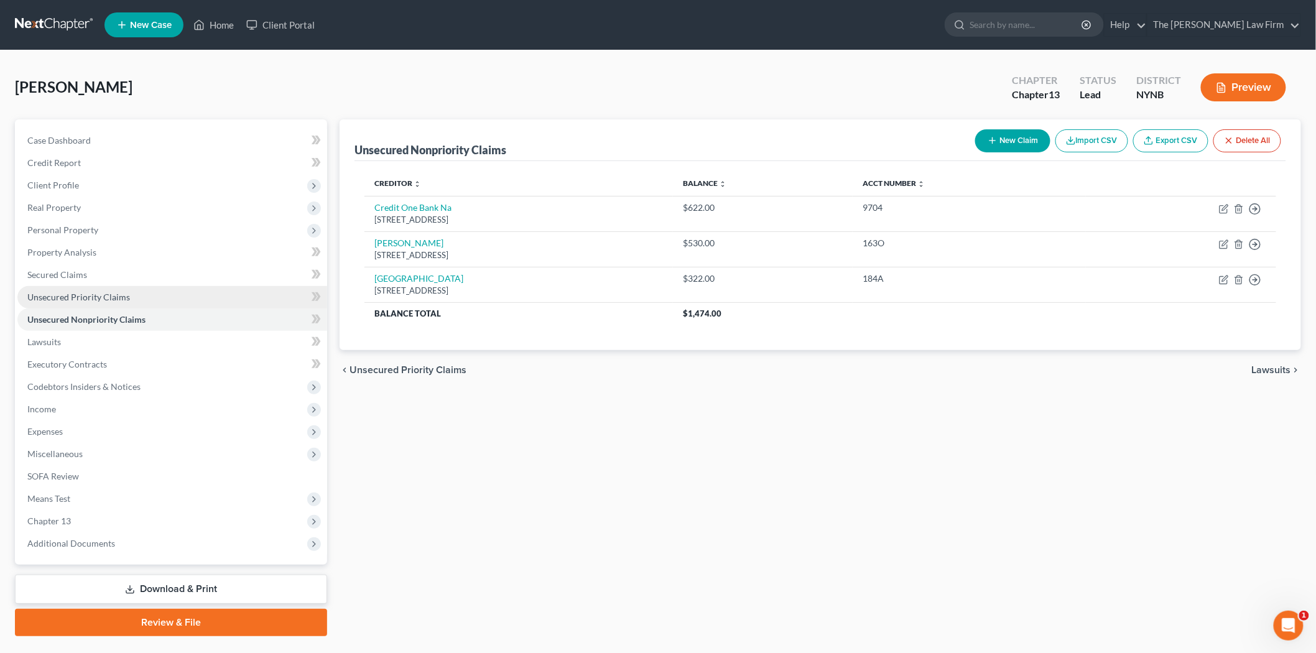
click at [131, 303] on link "Unsecured Priority Claims" at bounding box center [172, 297] width 310 height 22
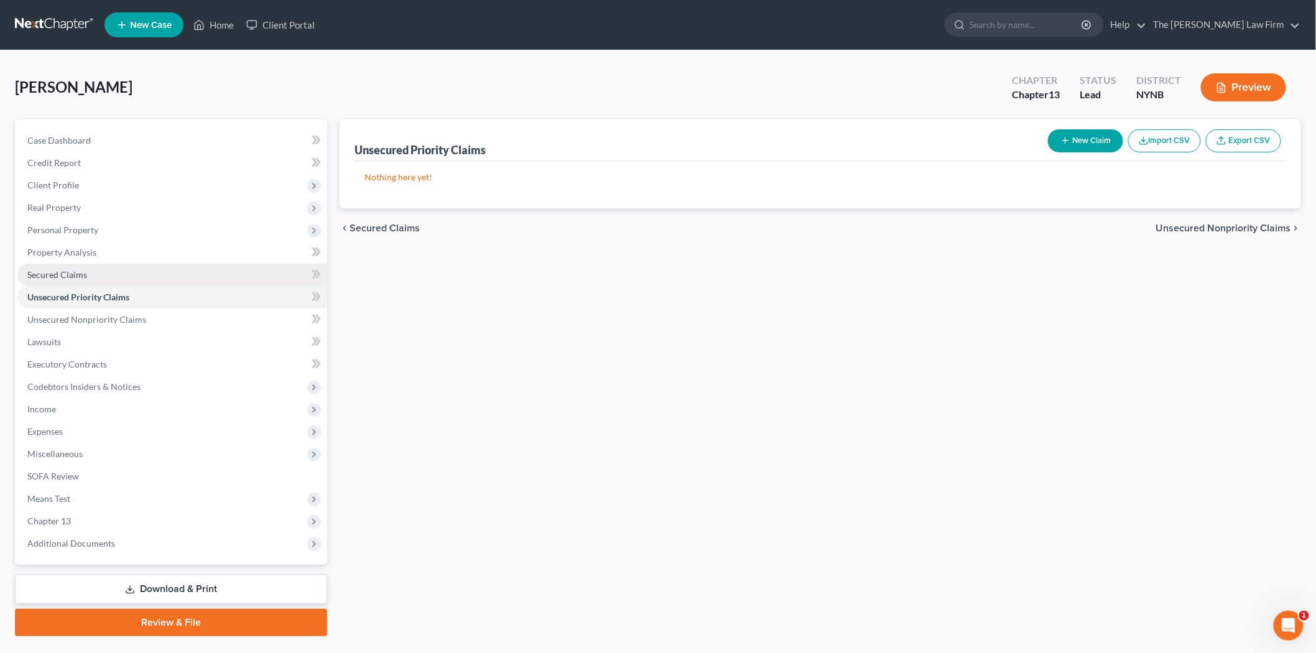
click at [132, 278] on link "Secured Claims" at bounding box center [172, 275] width 310 height 22
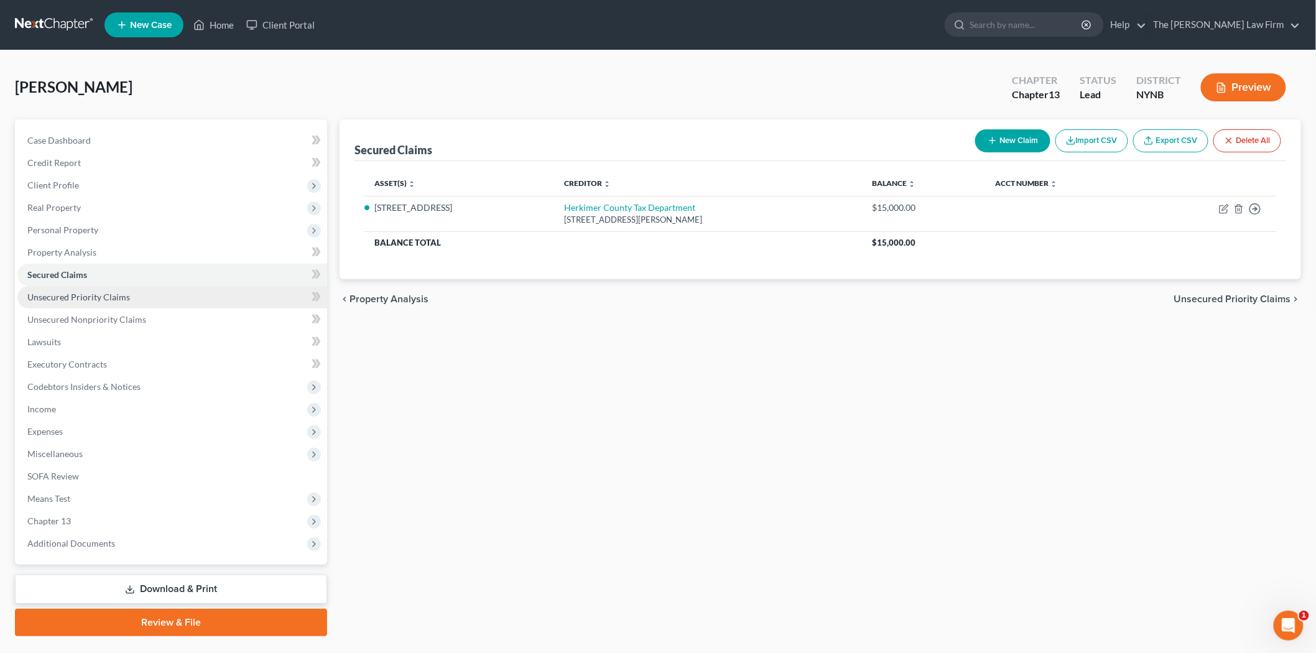
click at [108, 297] on span "Unsecured Priority Claims" at bounding box center [78, 297] width 103 height 11
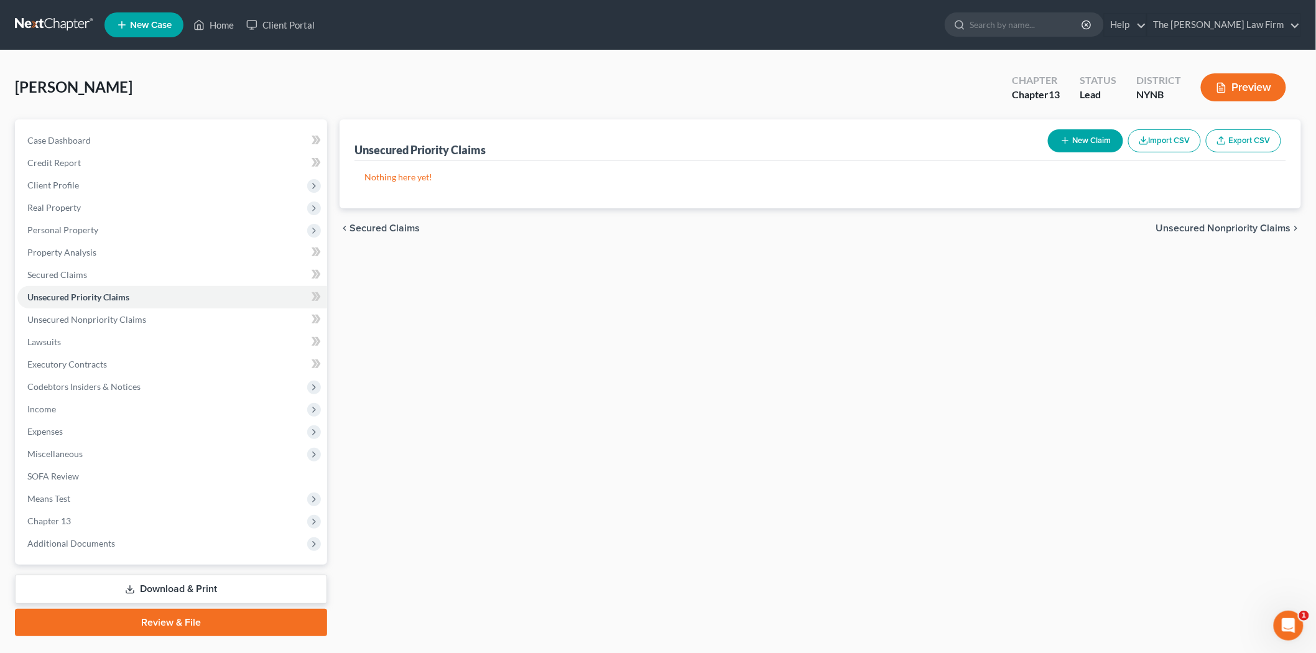
click at [1057, 138] on button "New Claim" at bounding box center [1085, 140] width 75 height 23
select select "0"
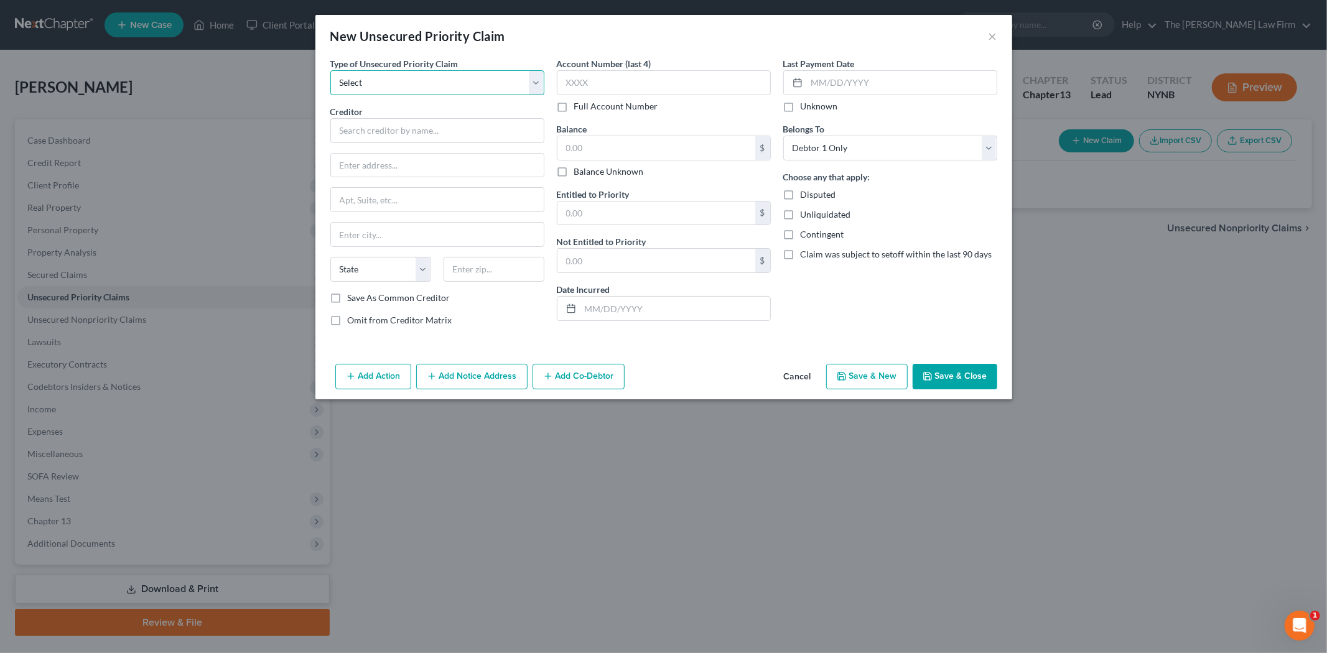
click at [357, 90] on select "Select Taxes & Other Government Units Domestic Support Obligations Extensions o…" at bounding box center [437, 82] width 214 height 25
select select "0"
click at [330, 70] on select "Select Taxes & Other Government Units Domestic Support Obligations Extensions o…" at bounding box center [437, 82] width 214 height 25
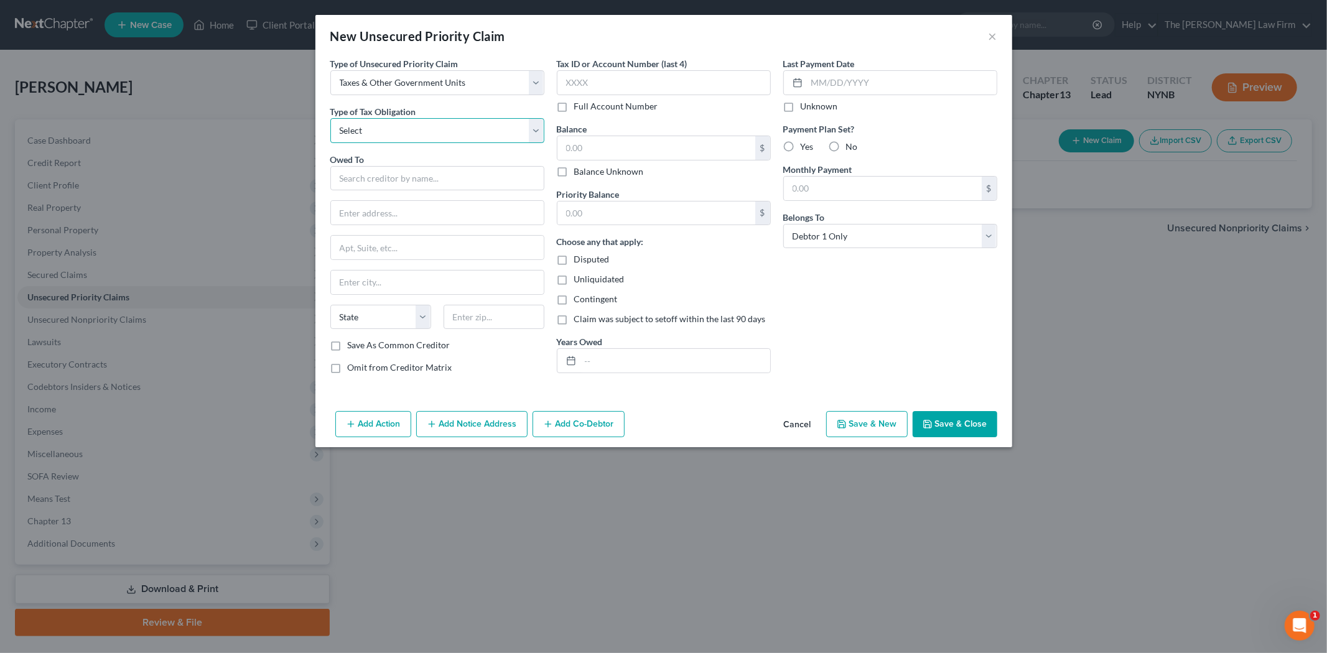
click at [364, 136] on select "Select Federal City State Franchise Tax Board Other" at bounding box center [437, 130] width 214 height 25
select select "0"
click at [330, 118] on select "Select Federal City State Franchise Tax Board Other" at bounding box center [437, 130] width 214 height 25
click at [359, 182] on input "text" at bounding box center [437, 178] width 214 height 25
type input "i"
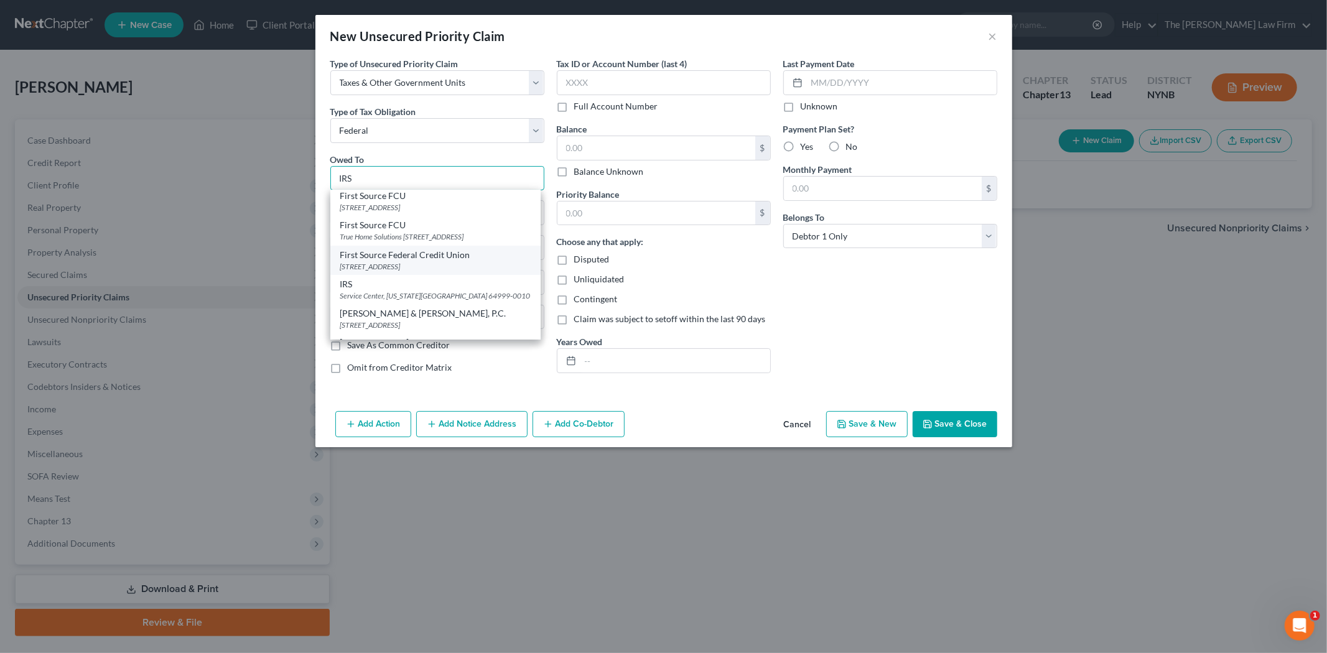
scroll to position [243, 0]
type input "IRS"
click at [473, 269] on div "Service Center, [US_STATE][GEOGRAPHIC_DATA] 64999-0010" at bounding box center [435, 272] width 190 height 11
type input "Service Center"
type input "[US_STATE][GEOGRAPHIC_DATA]"
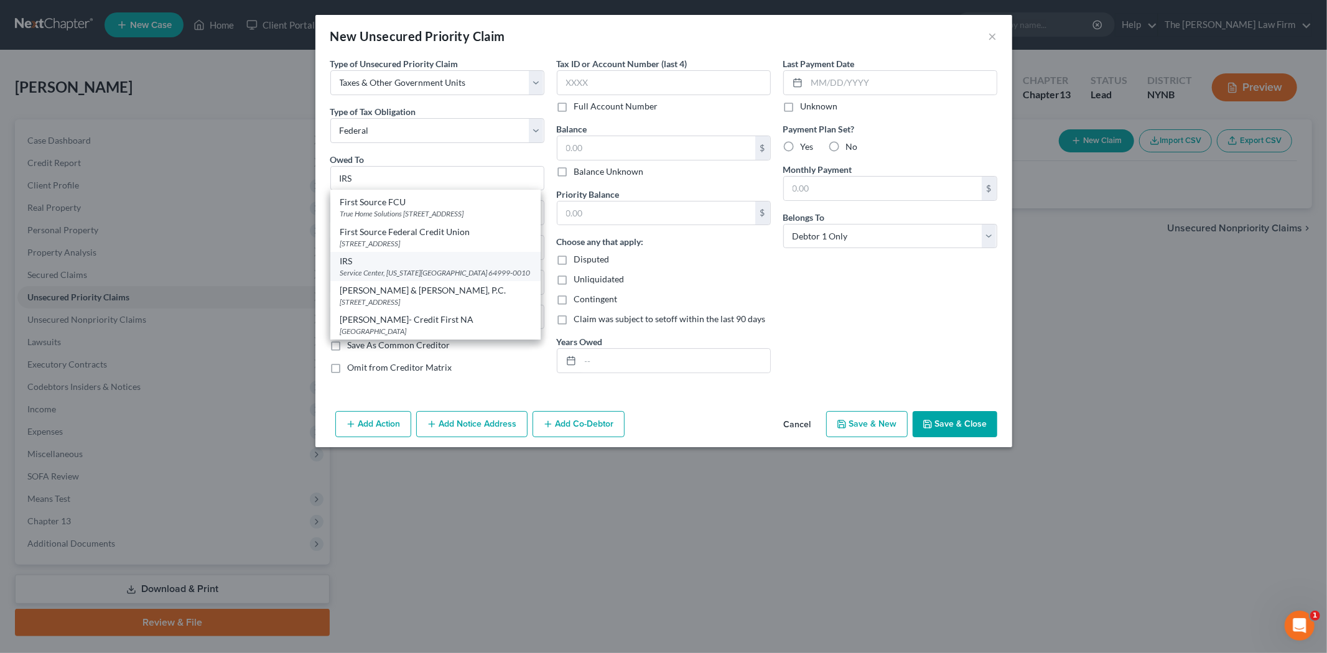
select select "26"
type input "64999-0010"
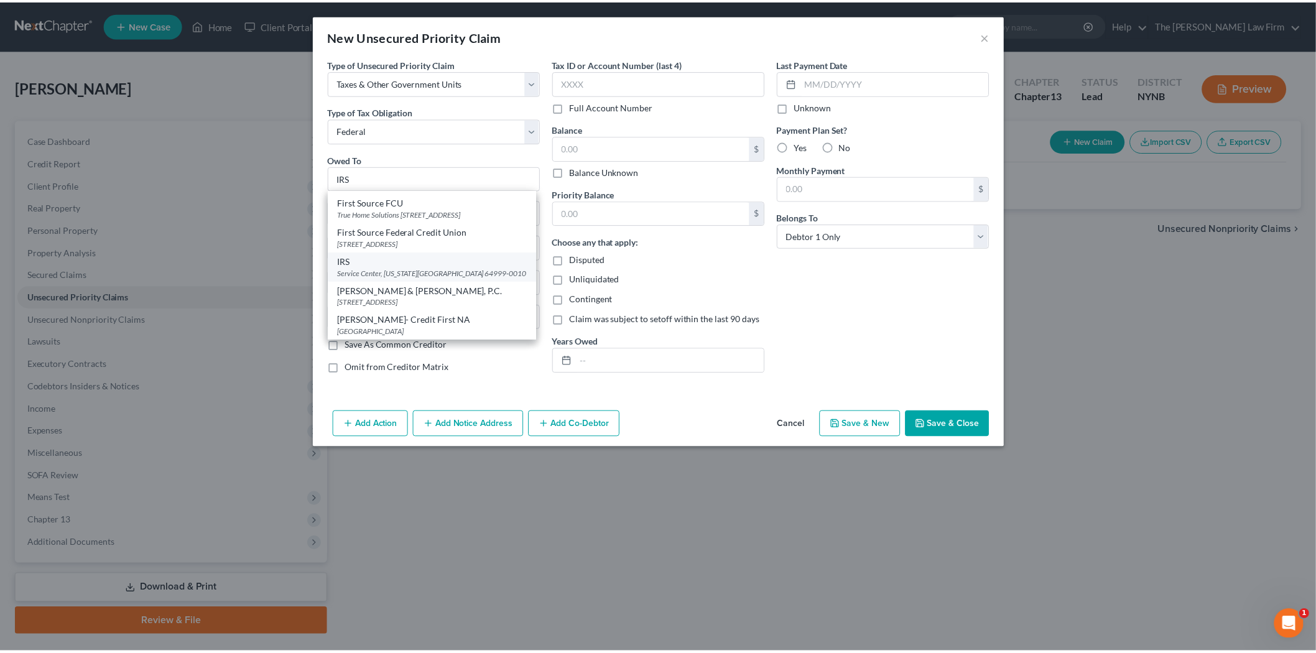
scroll to position [0, 0]
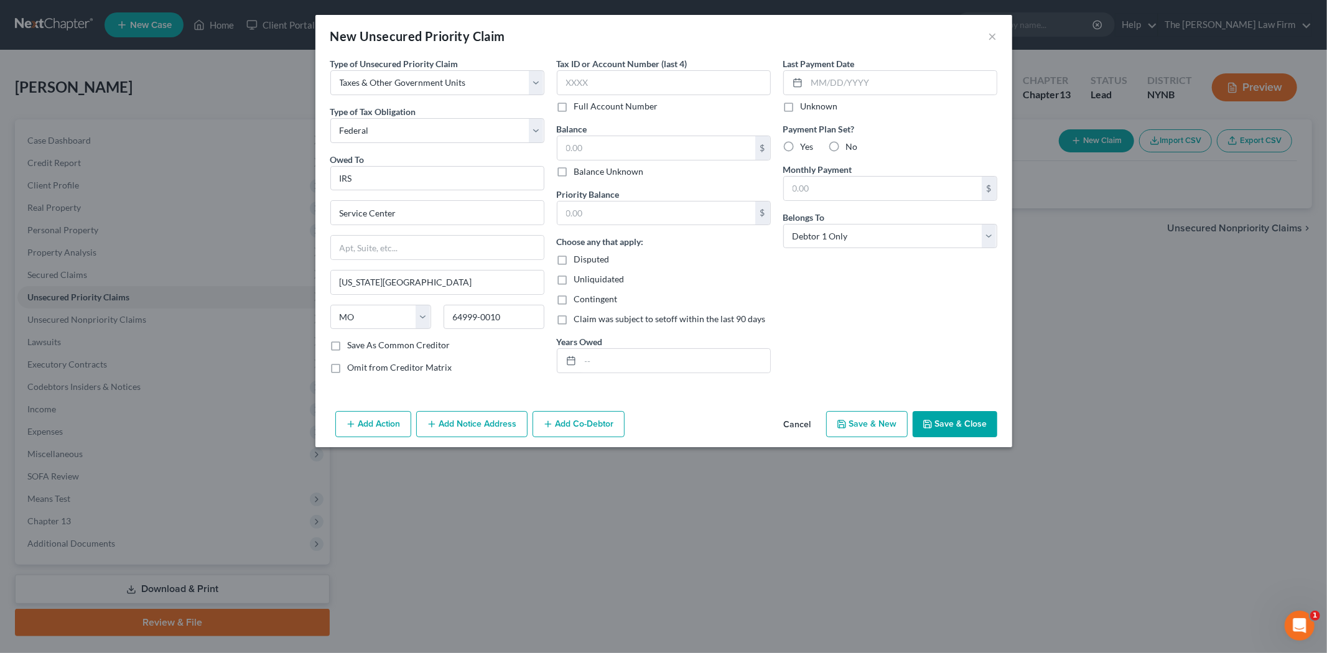
click at [598, 163] on div "$ Balance Unknown" at bounding box center [664, 157] width 214 height 42
click at [594, 168] on label "Balance Unknown" at bounding box center [609, 171] width 70 height 12
click at [587, 168] on input "Balance Unknown" at bounding box center [583, 169] width 8 height 8
checkbox input "true"
type input "0.00"
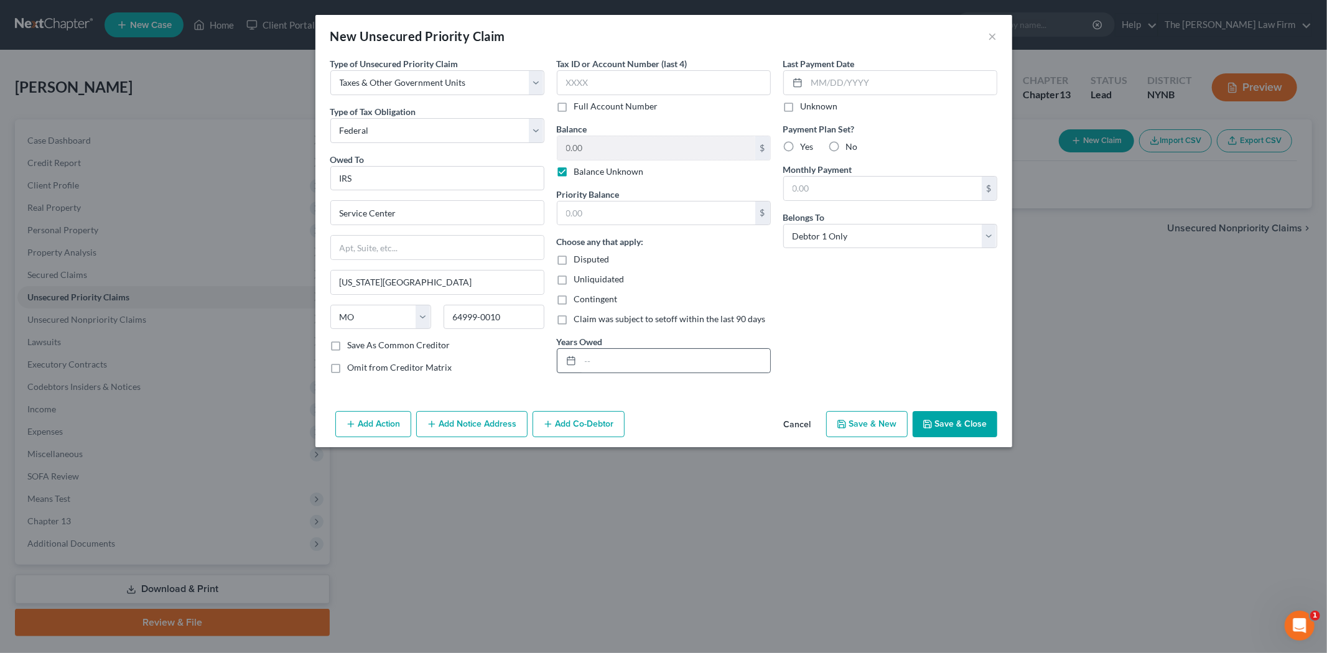
click at [579, 361] on div at bounding box center [568, 361] width 23 height 24
click at [570, 360] on line at bounding box center [570, 360] width 7 height 0
click at [598, 336] on label "Years Owed" at bounding box center [580, 341] width 46 height 13
click at [401, 131] on select "Select Federal City State Franchise Tax Board Other" at bounding box center [437, 130] width 214 height 25
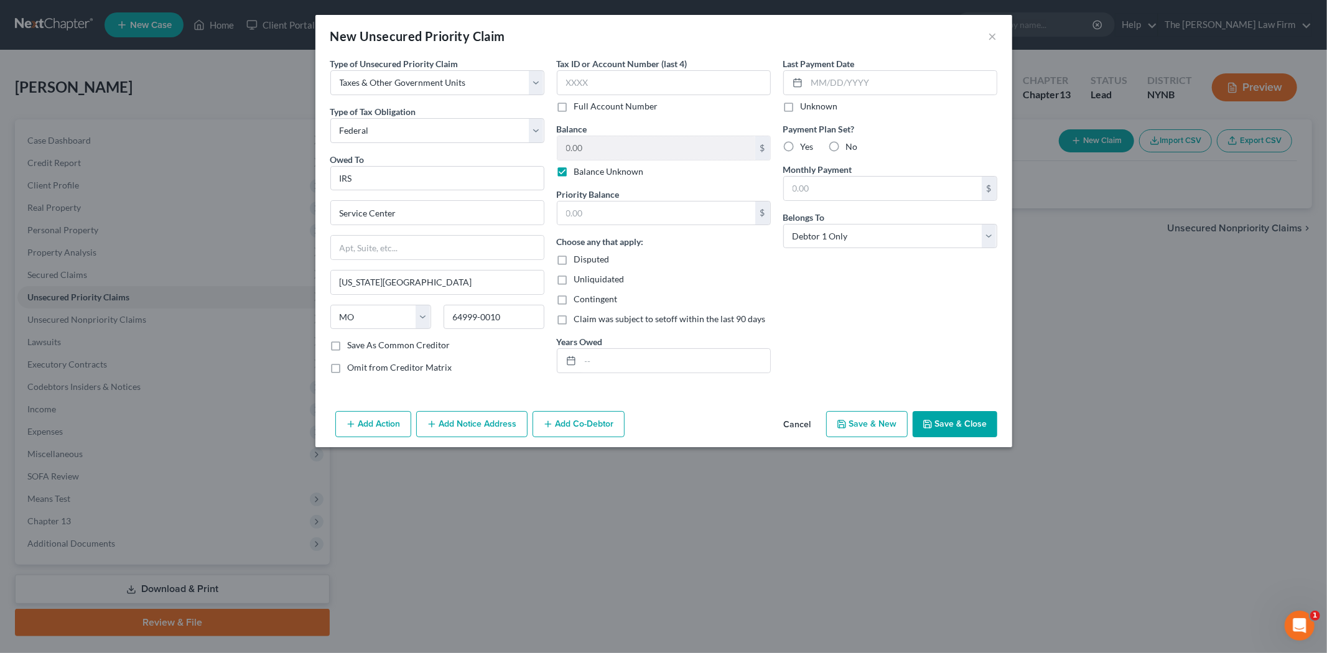
click at [800, 146] on label "Yes" at bounding box center [806, 147] width 13 height 12
click at [805, 146] on input "Yes" at bounding box center [809, 145] width 8 height 8
radio input "true"
click at [794, 195] on input "text" at bounding box center [883, 189] width 198 height 24
type input "400.00"
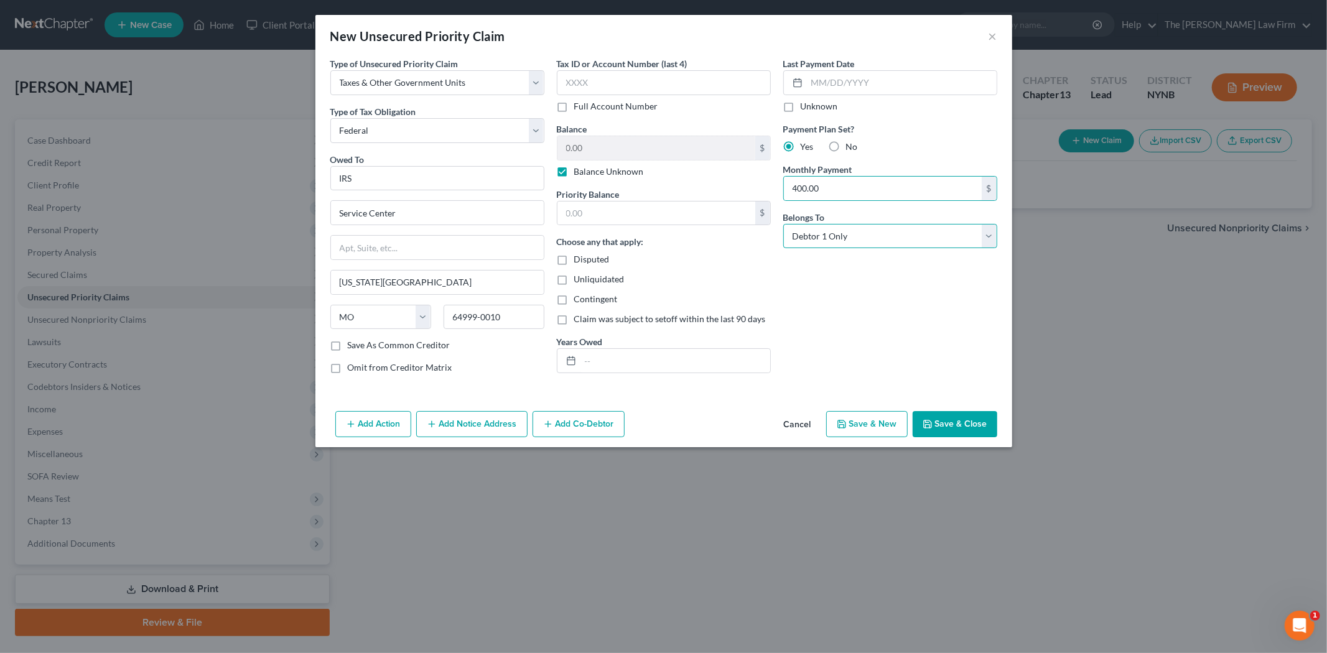
click at [837, 244] on select "Select Debtor 1 Only Debtor 2 Only Debtor 1 And Debtor 2 Only At Least One Of T…" at bounding box center [890, 236] width 214 height 25
select select "3"
click at [783, 224] on select "Select Debtor 1 Only Debtor 2 Only Debtor 1 And Debtor 2 Only At Least One Of T…" at bounding box center [890, 236] width 214 height 25
click at [964, 422] on button "Save & Close" at bounding box center [954, 424] width 85 height 26
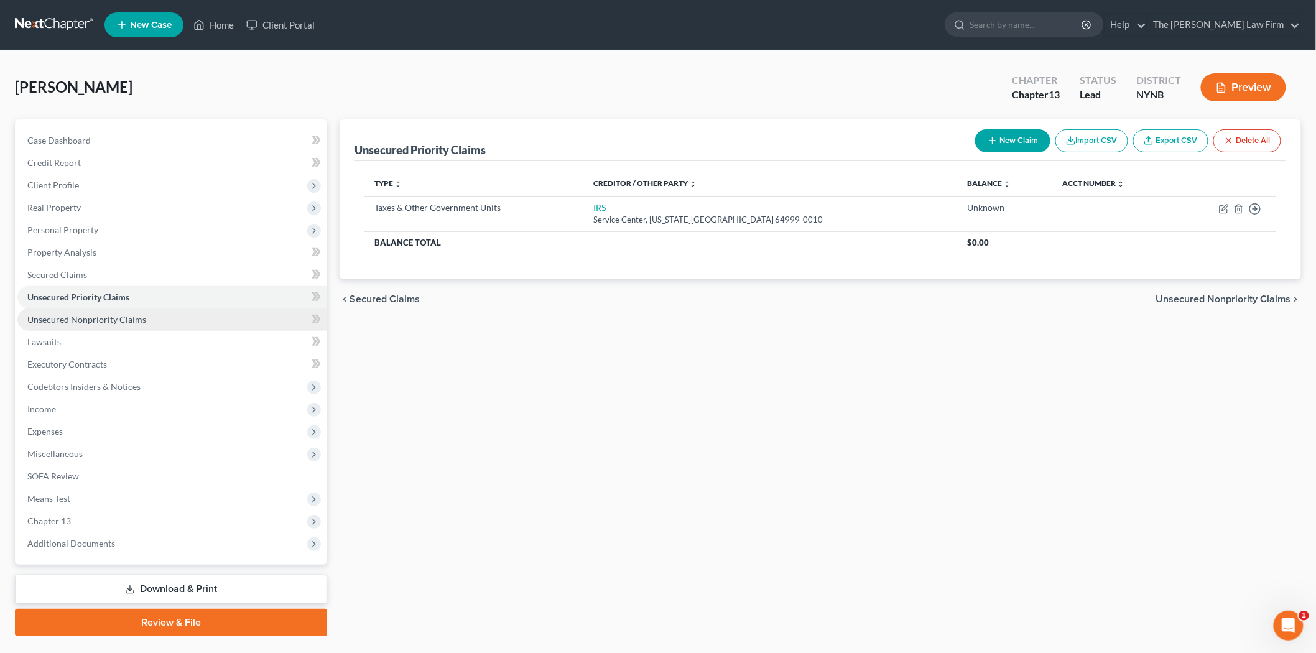
click at [113, 319] on span "Unsecured Nonpriority Claims" at bounding box center [86, 319] width 119 height 11
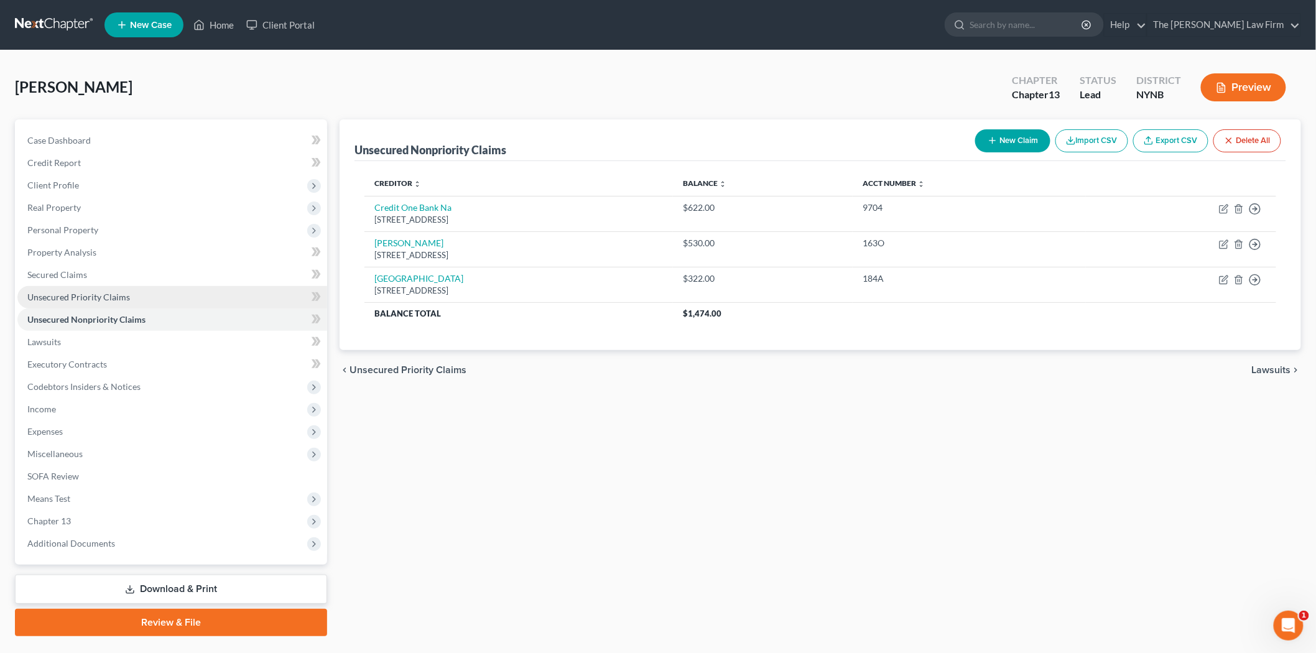
click at [83, 302] on link "Unsecured Priority Claims" at bounding box center [172, 297] width 310 height 22
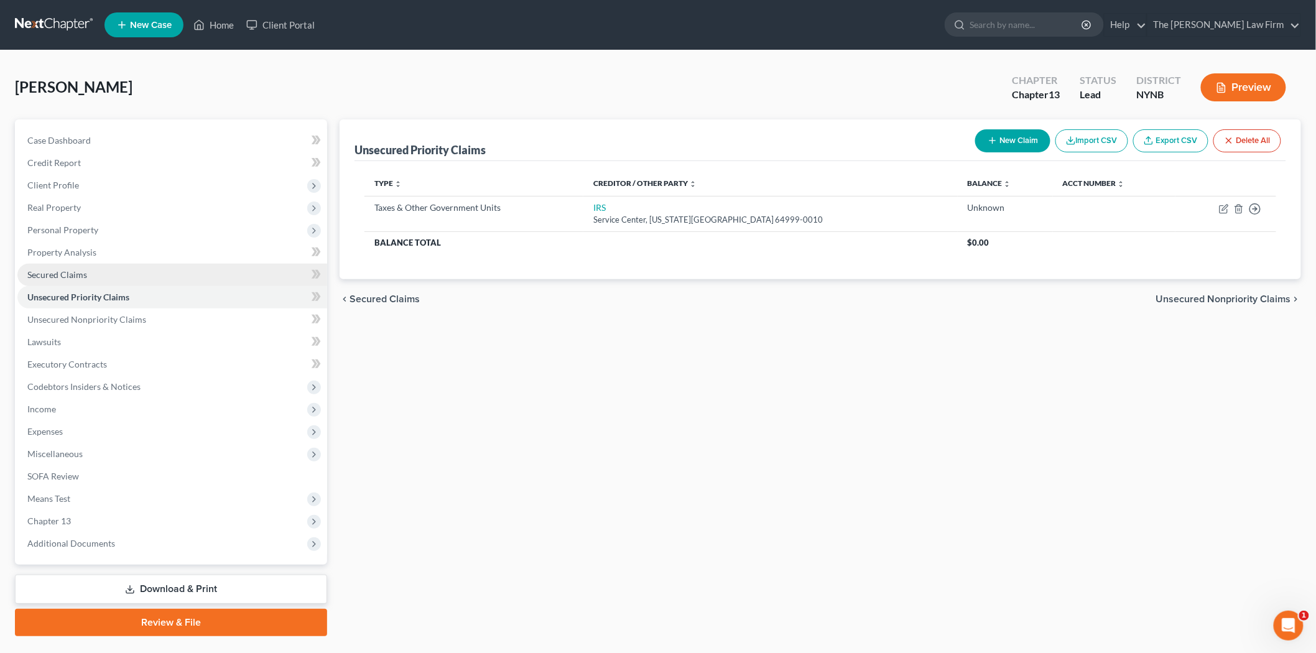
click at [84, 270] on span "Secured Claims" at bounding box center [57, 274] width 60 height 11
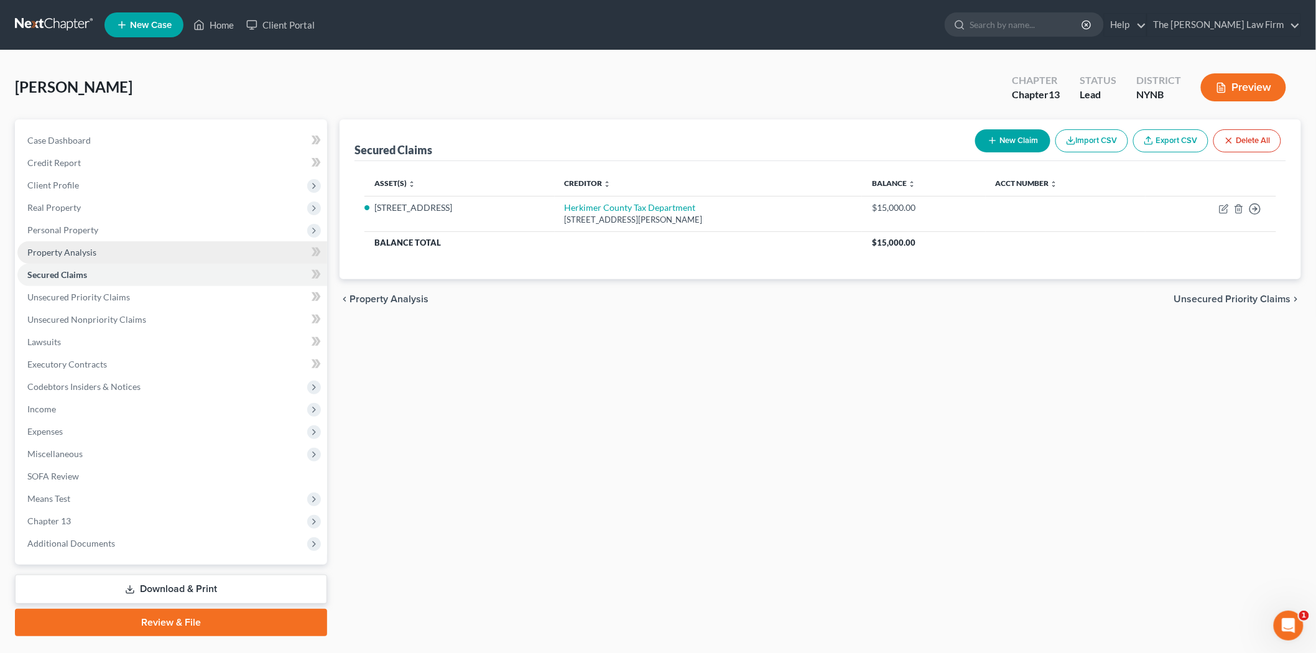
click at [88, 249] on span "Property Analysis" at bounding box center [61, 252] width 69 height 11
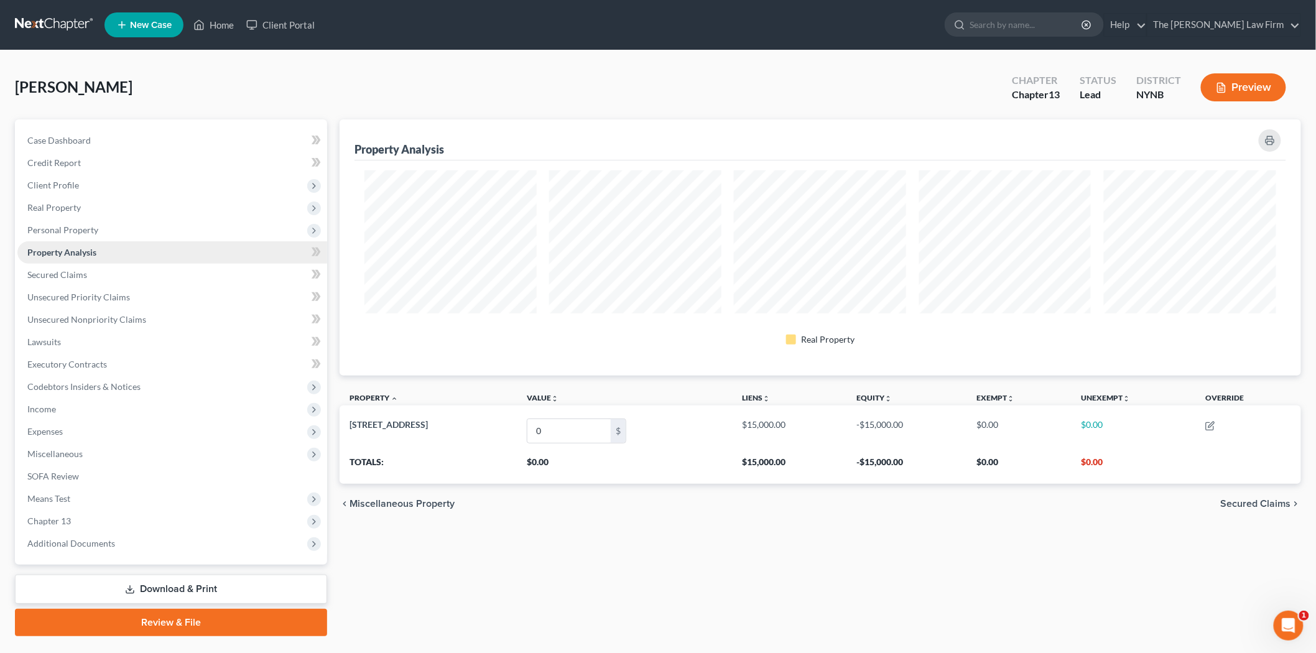
scroll to position [256, 962]
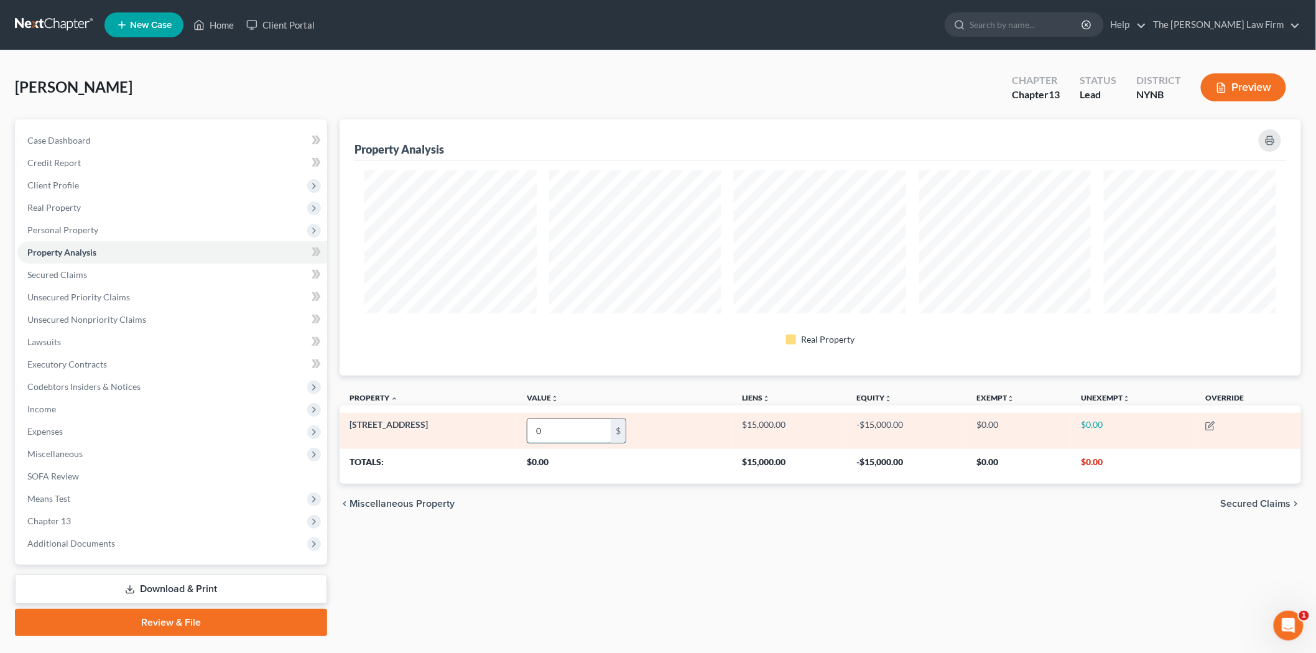
click at [578, 432] on input "0" at bounding box center [568, 431] width 83 height 24
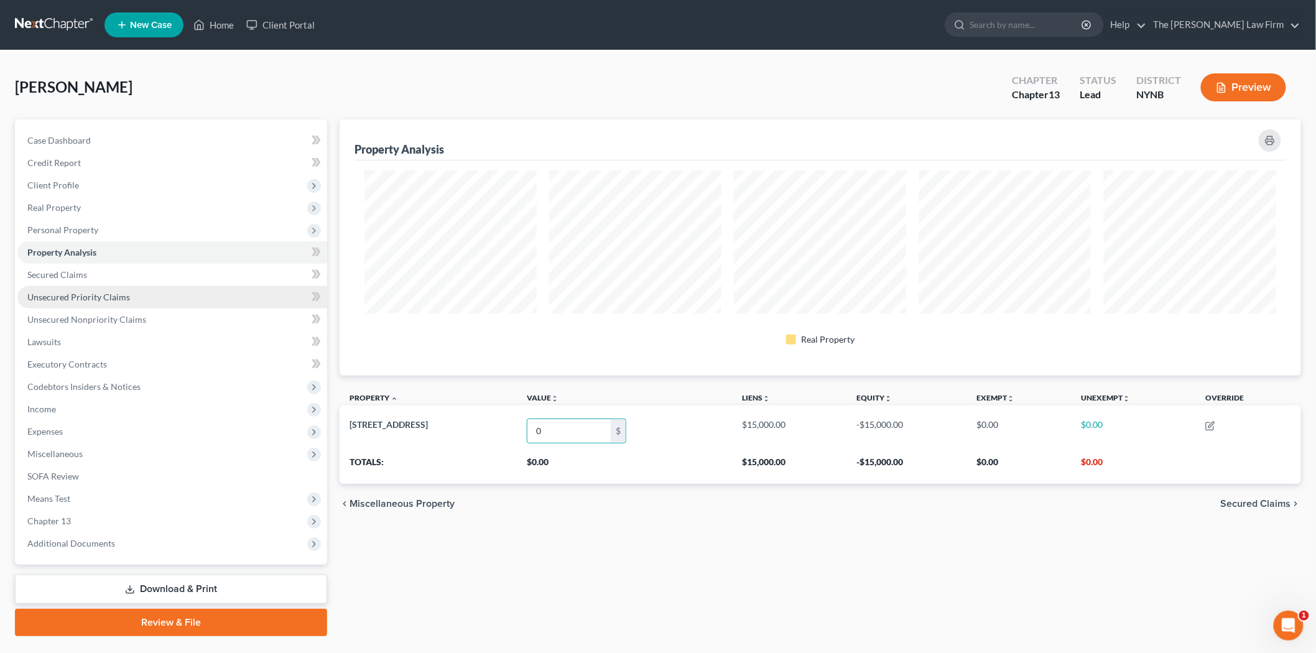
drag, startPoint x: 132, startPoint y: 290, endPoint x: 120, endPoint y: 303, distance: 17.6
click at [132, 290] on link "Unsecured Priority Claims" at bounding box center [172, 297] width 310 height 22
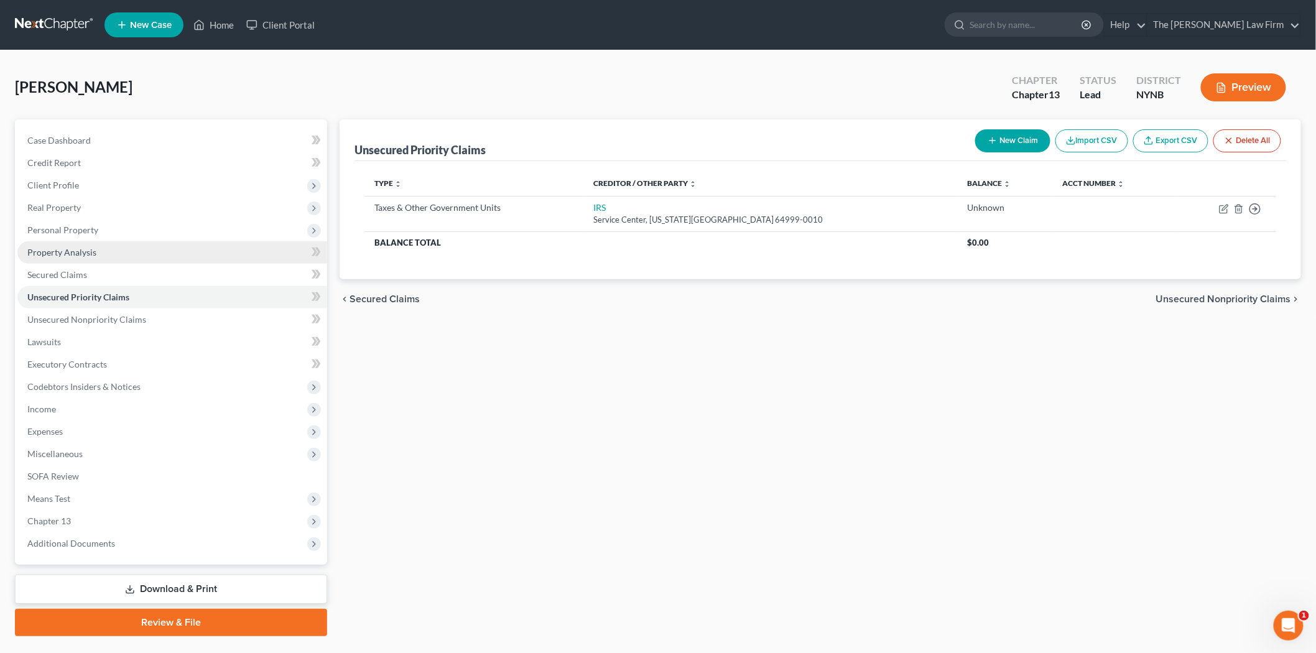
click at [104, 260] on link "Property Analysis" at bounding box center [172, 252] width 310 height 22
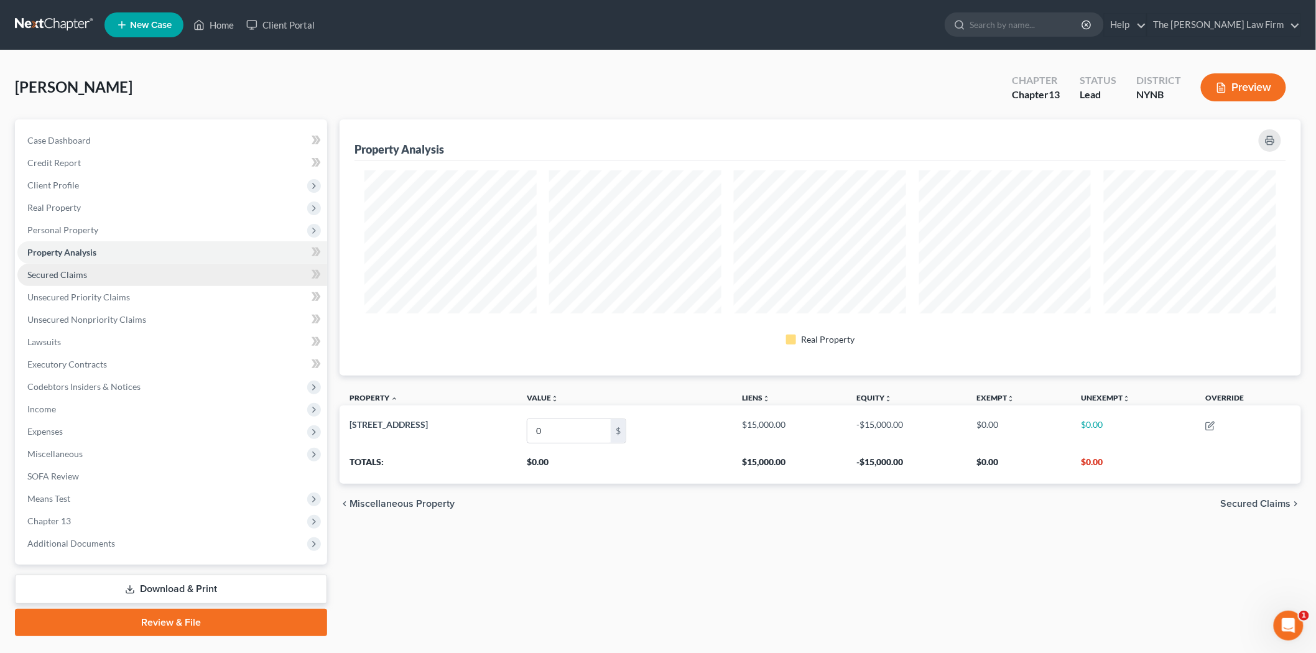
click at [85, 282] on link "Secured Claims" at bounding box center [172, 275] width 310 height 22
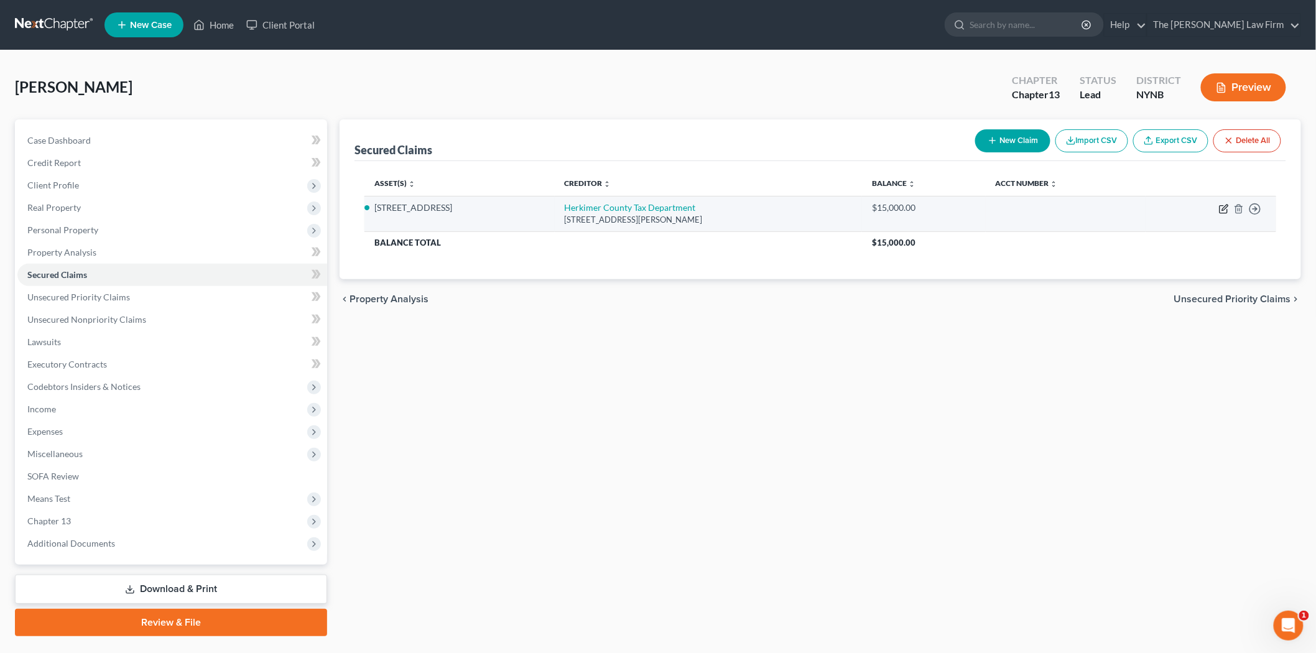
click at [1223, 208] on icon "button" at bounding box center [1224, 209] width 10 height 10
select select "35"
select select "2"
select select "4"
select select "0"
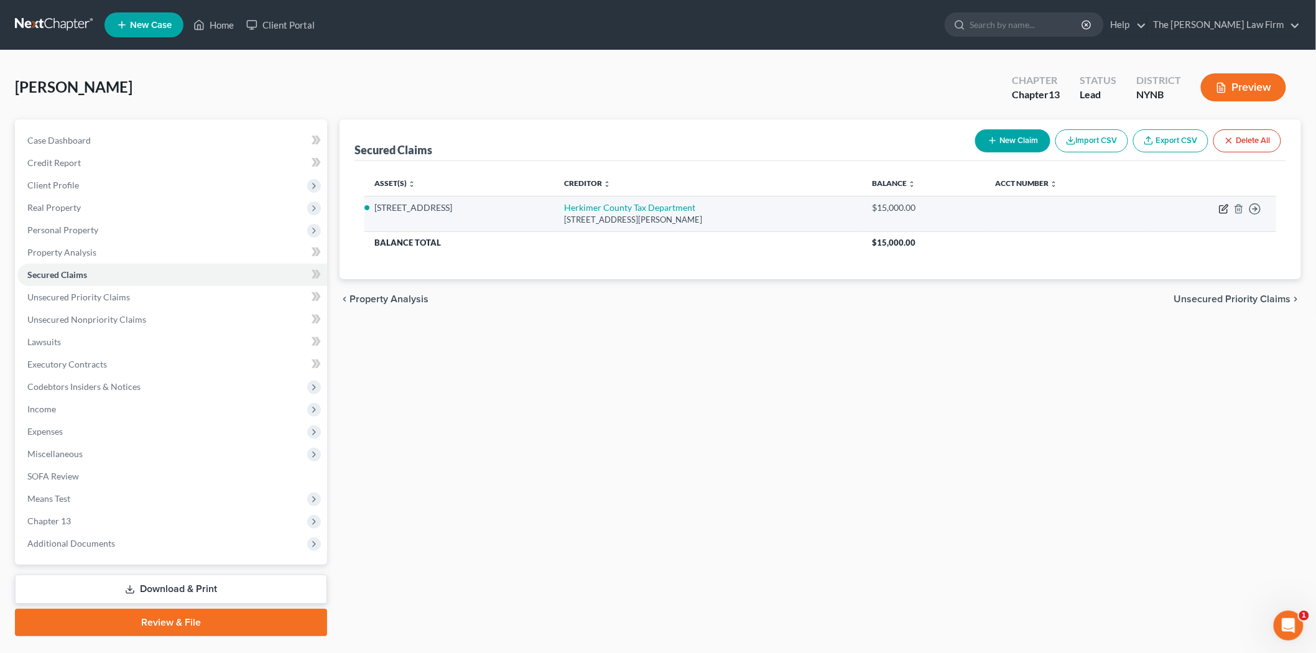
select select "0"
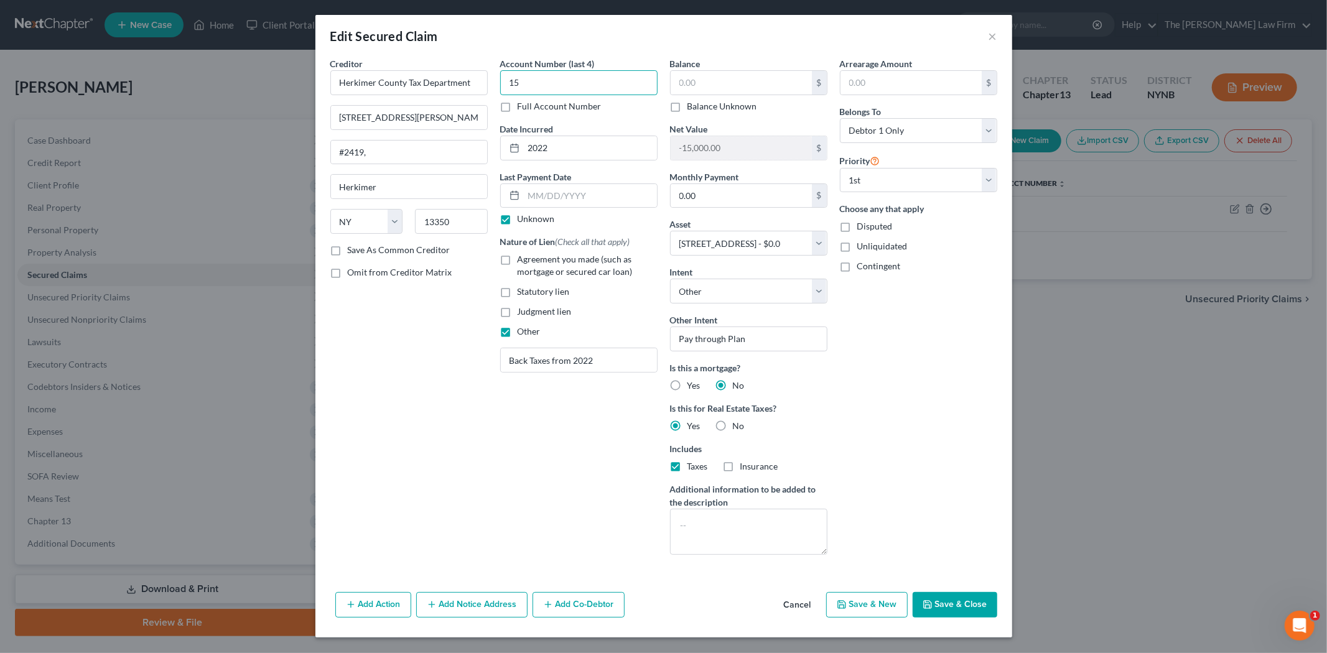
type input "1"
click at [741, 85] on input "text" at bounding box center [740, 83] width 141 height 24
type input "26,290.00"
click at [973, 610] on button "Save & Close" at bounding box center [954, 605] width 85 height 26
select select
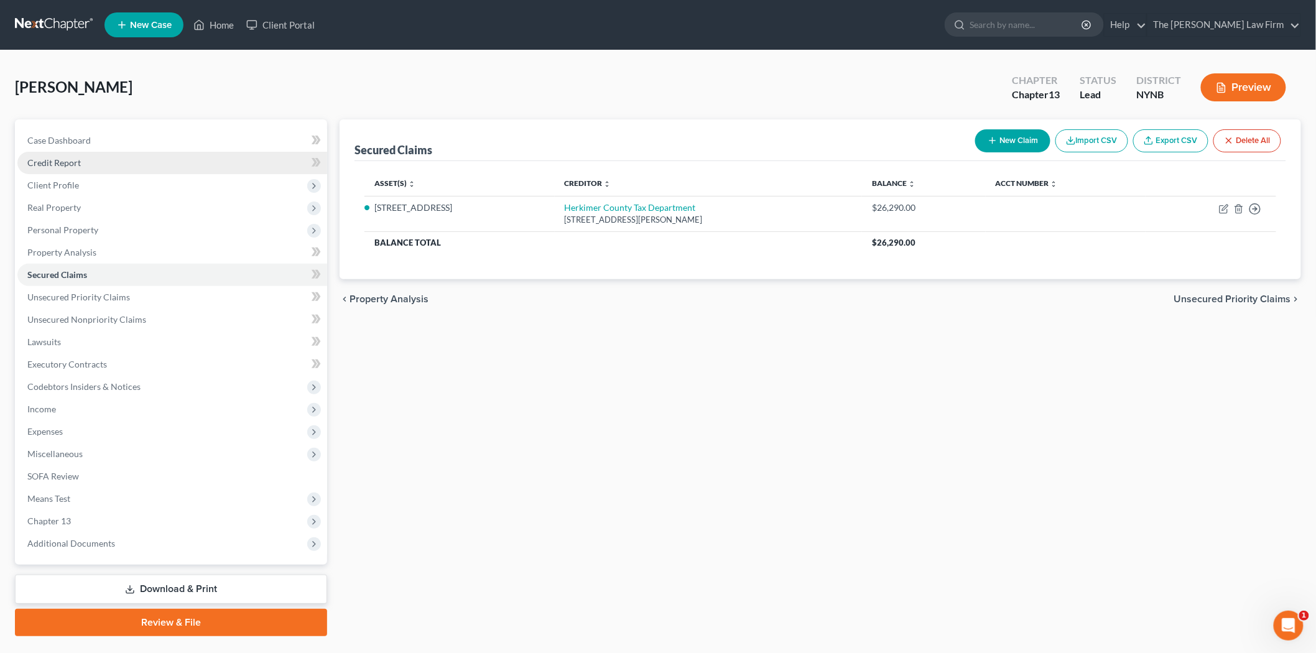
click at [90, 165] on link "Credit Report" at bounding box center [172, 163] width 310 height 22
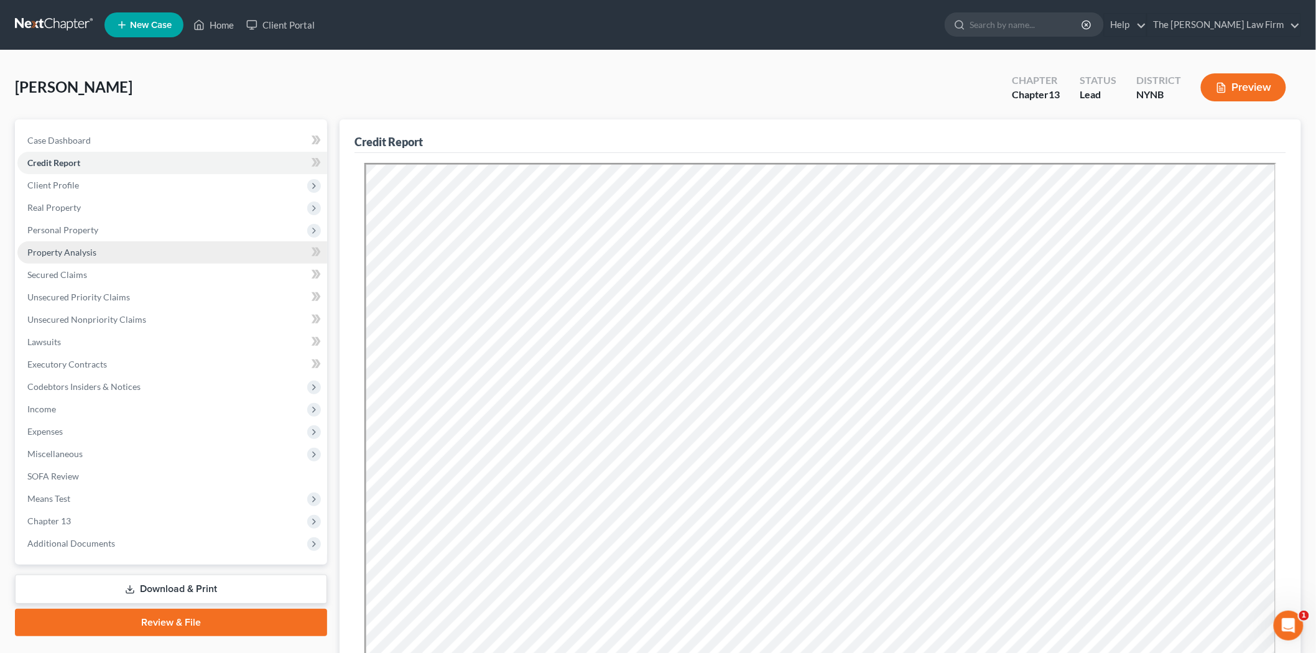
click at [95, 247] on span "Property Analysis" at bounding box center [61, 252] width 69 height 11
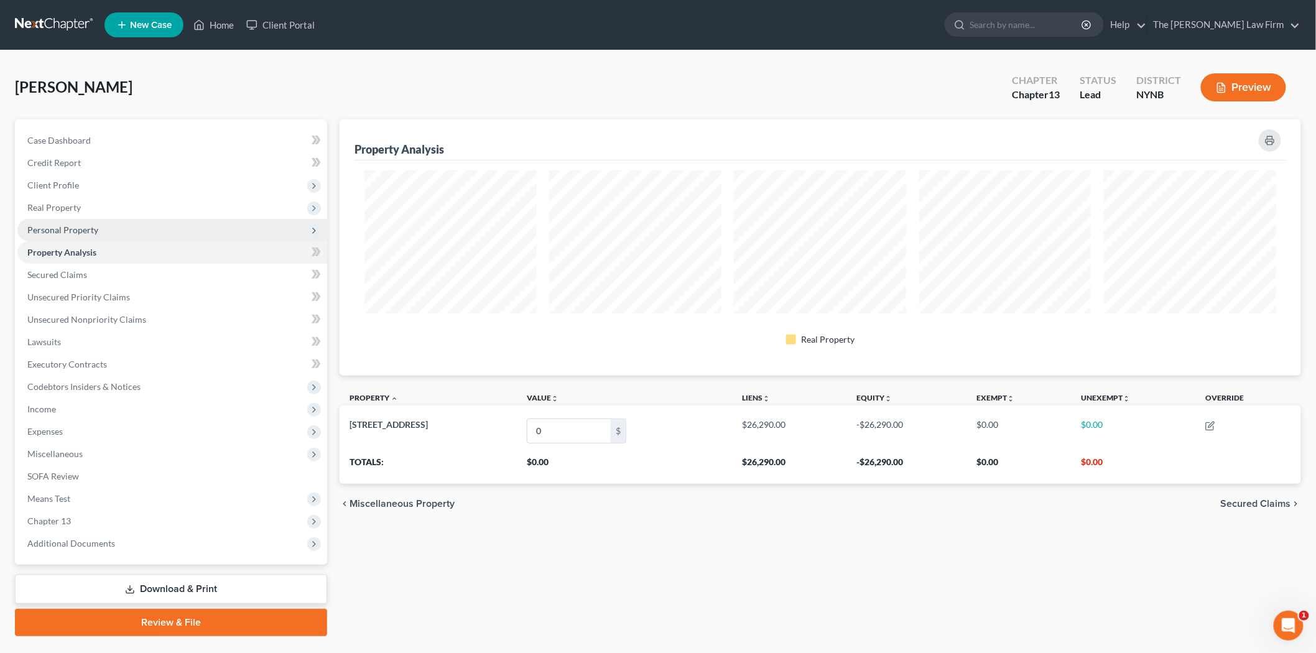
scroll to position [256, 962]
click at [96, 225] on span "Personal Property" at bounding box center [62, 230] width 71 height 11
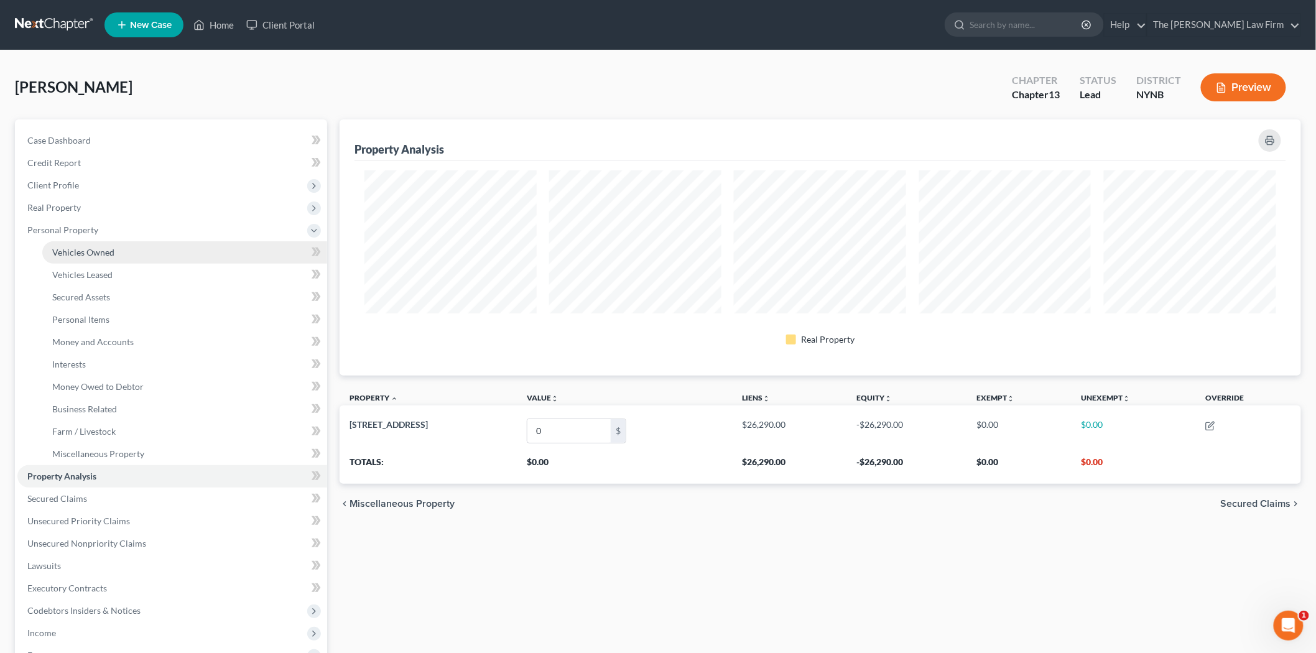
click at [101, 249] on span "Vehicles Owned" at bounding box center [83, 252] width 62 height 11
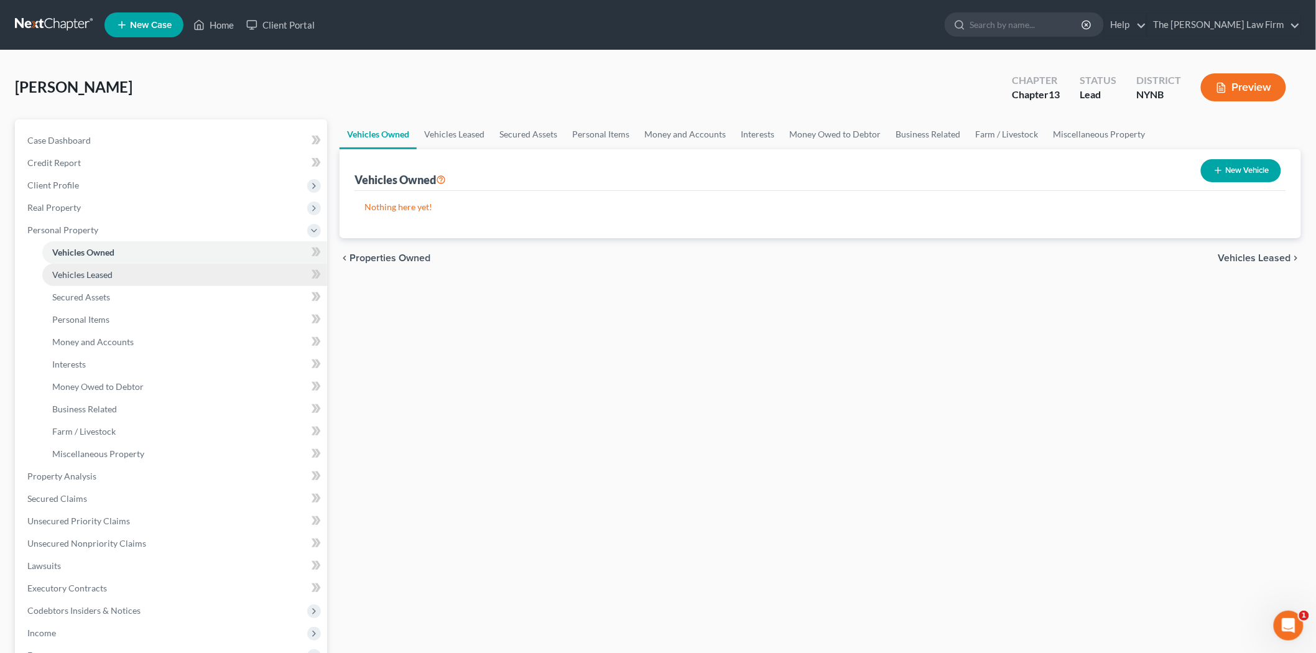
click at [106, 271] on span "Vehicles Leased" at bounding box center [82, 274] width 60 height 11
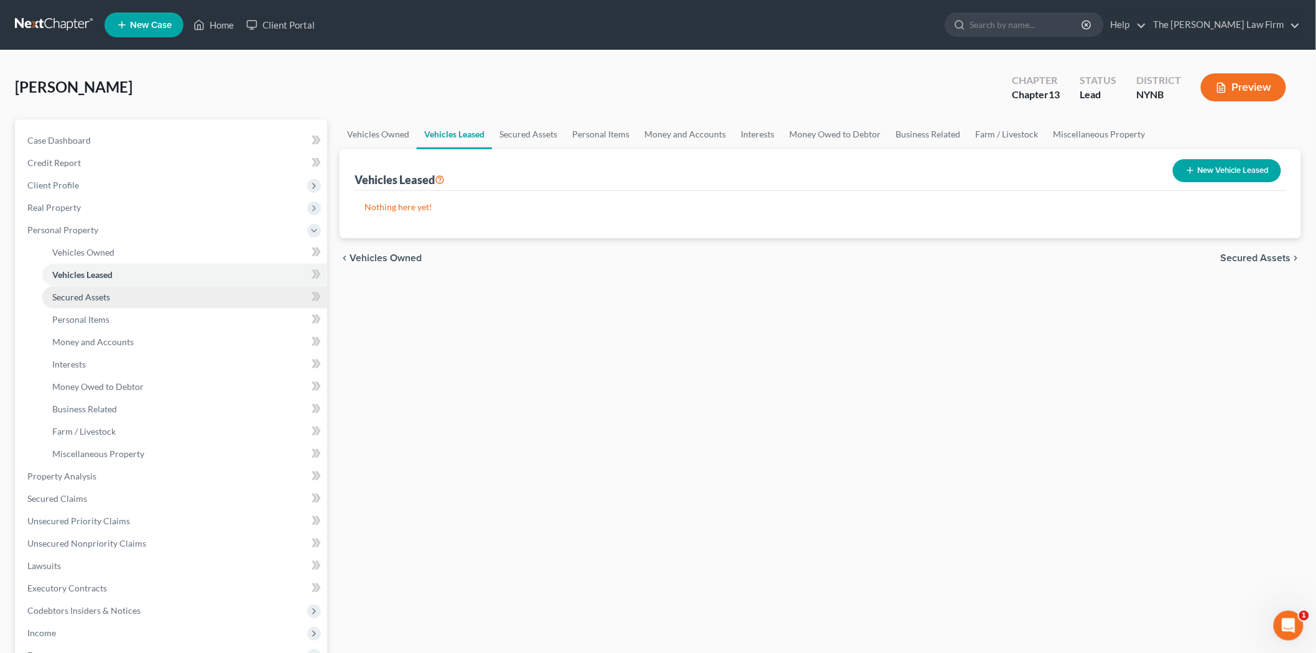
click at [98, 290] on link "Secured Assets" at bounding box center [184, 297] width 285 height 22
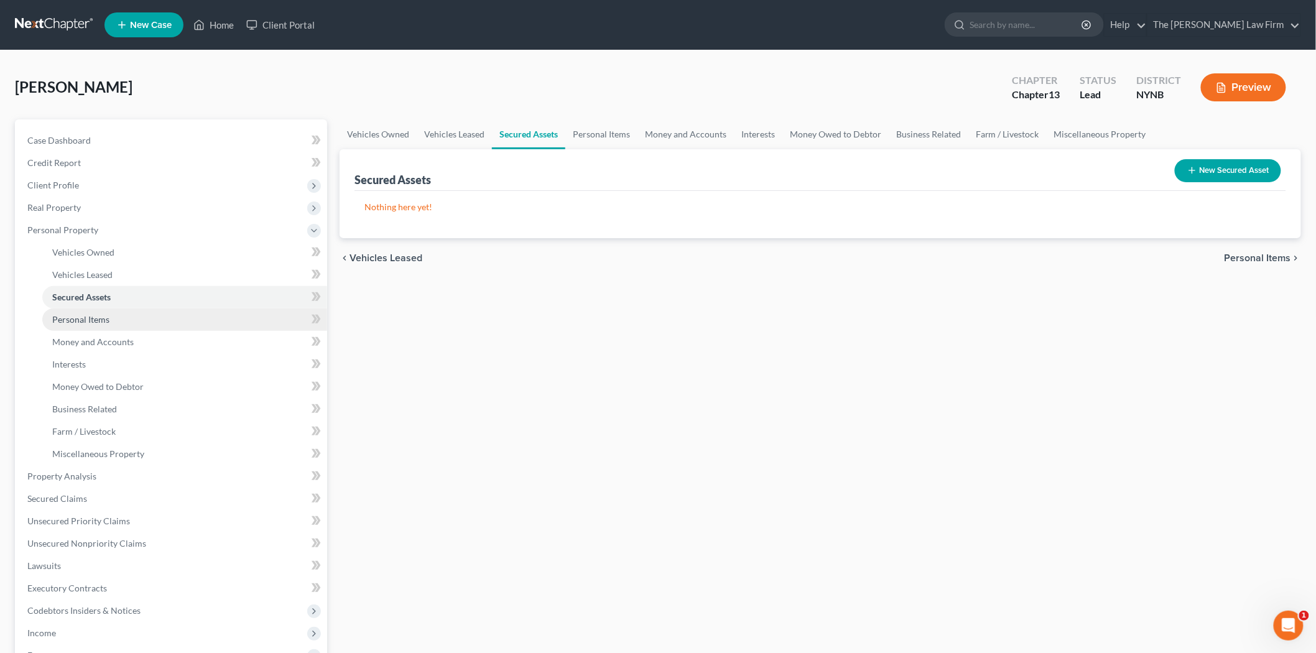
click at [102, 315] on span "Personal Items" at bounding box center [80, 319] width 57 height 11
click at [114, 290] on link "Secured Assets" at bounding box center [184, 297] width 285 height 22
click at [1224, 172] on button "New Secured Asset" at bounding box center [1228, 170] width 106 height 23
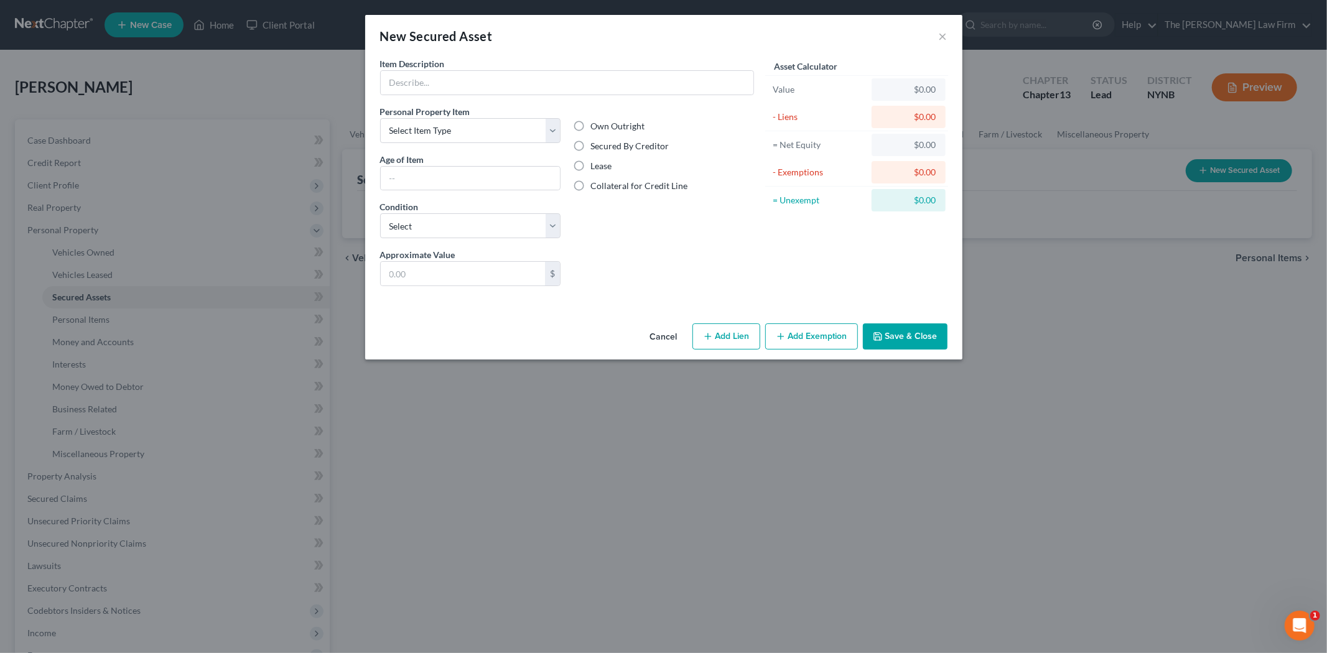
click at [603, 124] on label "Own Outright" at bounding box center [617, 126] width 54 height 12
click at [603, 124] on input "Own Outright" at bounding box center [599, 124] width 8 height 8
radio input "true"
click at [483, 123] on select "Select Item Type Clothing Collectibles Of Value Electronics Firearms Household …" at bounding box center [470, 130] width 181 height 25
select select "electronics"
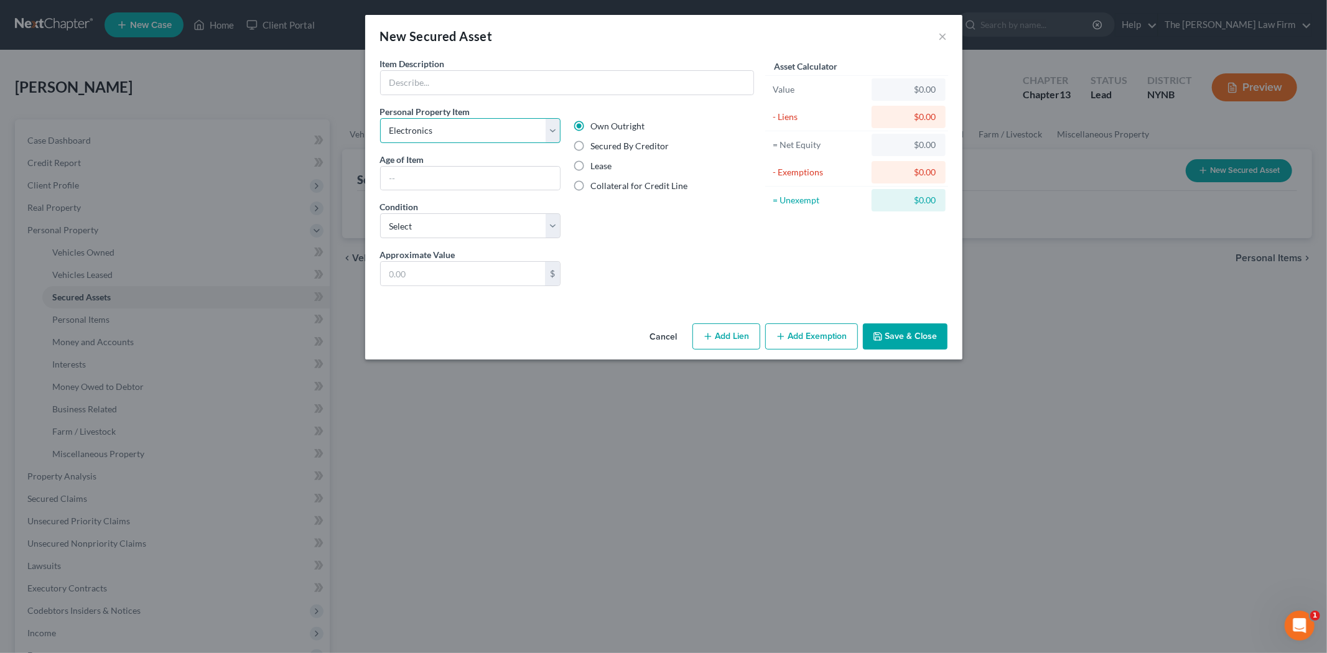
click at [380, 118] on select "Select Item Type Clothing Collectibles Of Value Electronics Firearms Household …" at bounding box center [470, 130] width 181 height 25
drag, startPoint x: 884, startPoint y: 321, endPoint x: 692, endPoint y: 296, distance: 193.2
click at [716, 282] on div "New Secured Asset × Item Description * Personal Property Item Select Item Type …" at bounding box center [663, 187] width 597 height 345
click at [661, 332] on button "Cancel" at bounding box center [663, 337] width 47 height 25
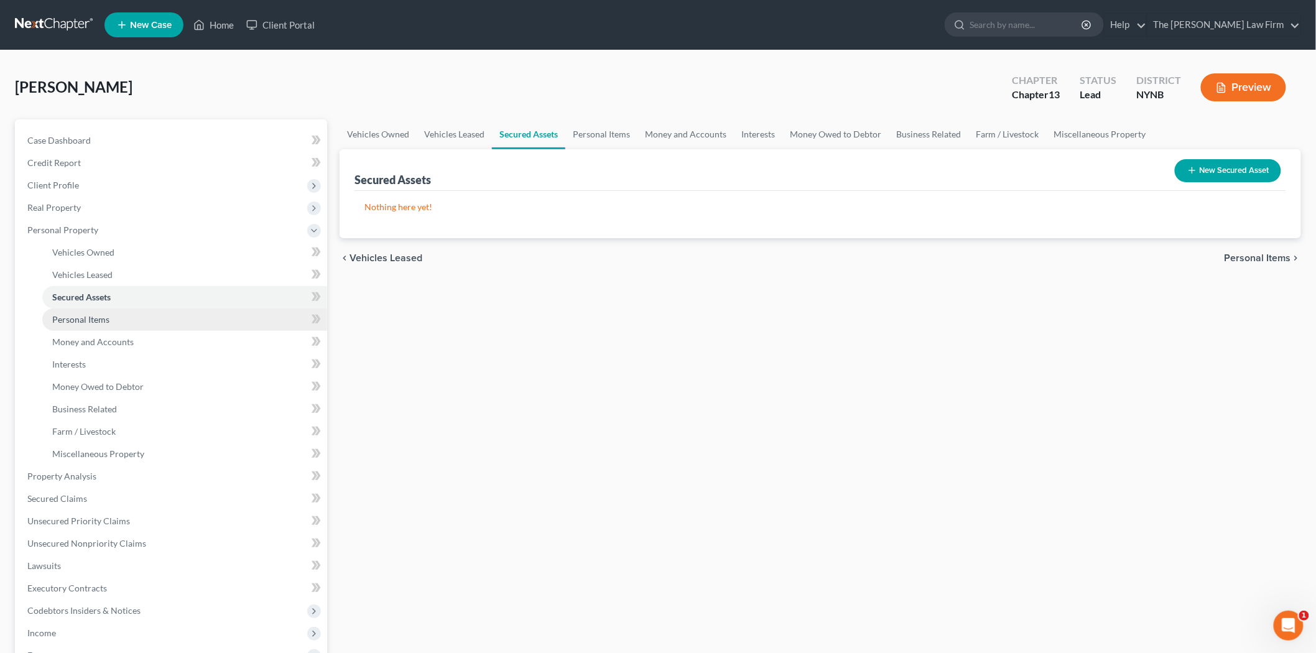
click at [80, 322] on span "Personal Items" at bounding box center [80, 319] width 57 height 11
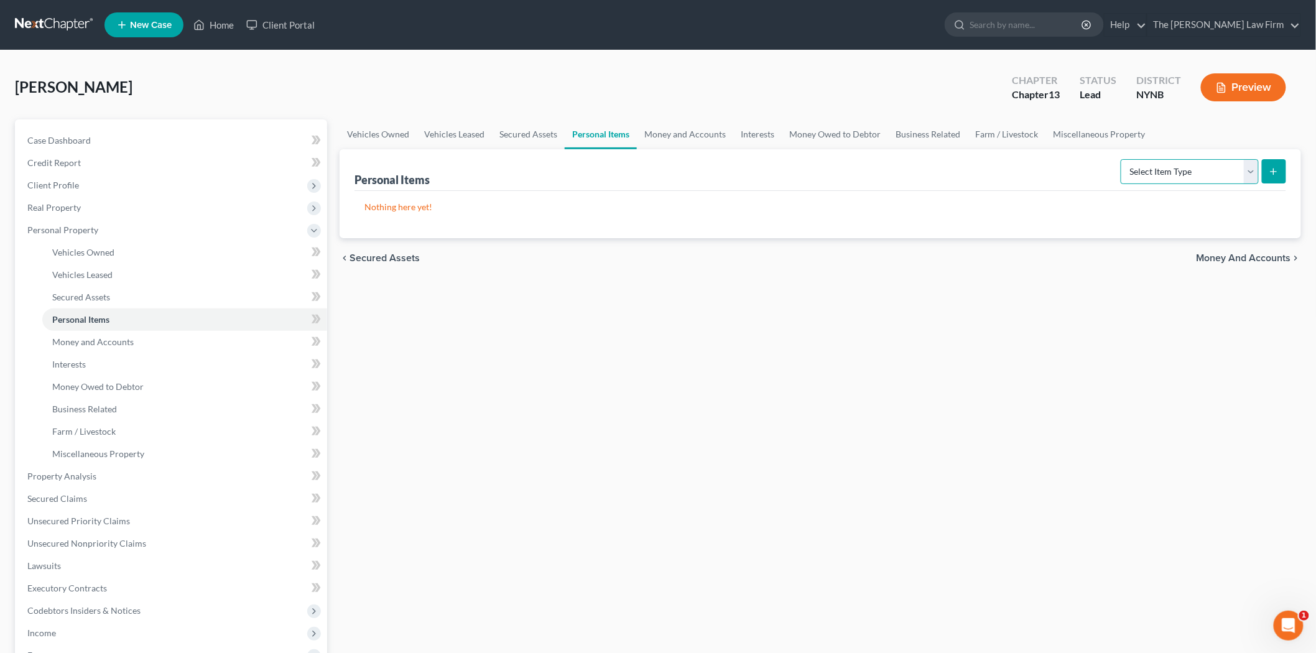
click at [1230, 175] on select "Select Item Type Clothing Collectibles Of Value Electronics Firearms Household …" at bounding box center [1190, 171] width 138 height 25
select select "clothing"
click at [1122, 159] on select "Select Item Type Clothing Collectibles Of Value Electronics Firearms Household …" at bounding box center [1190, 171] width 138 height 25
click at [1263, 169] on button "submit" at bounding box center [1274, 171] width 24 height 24
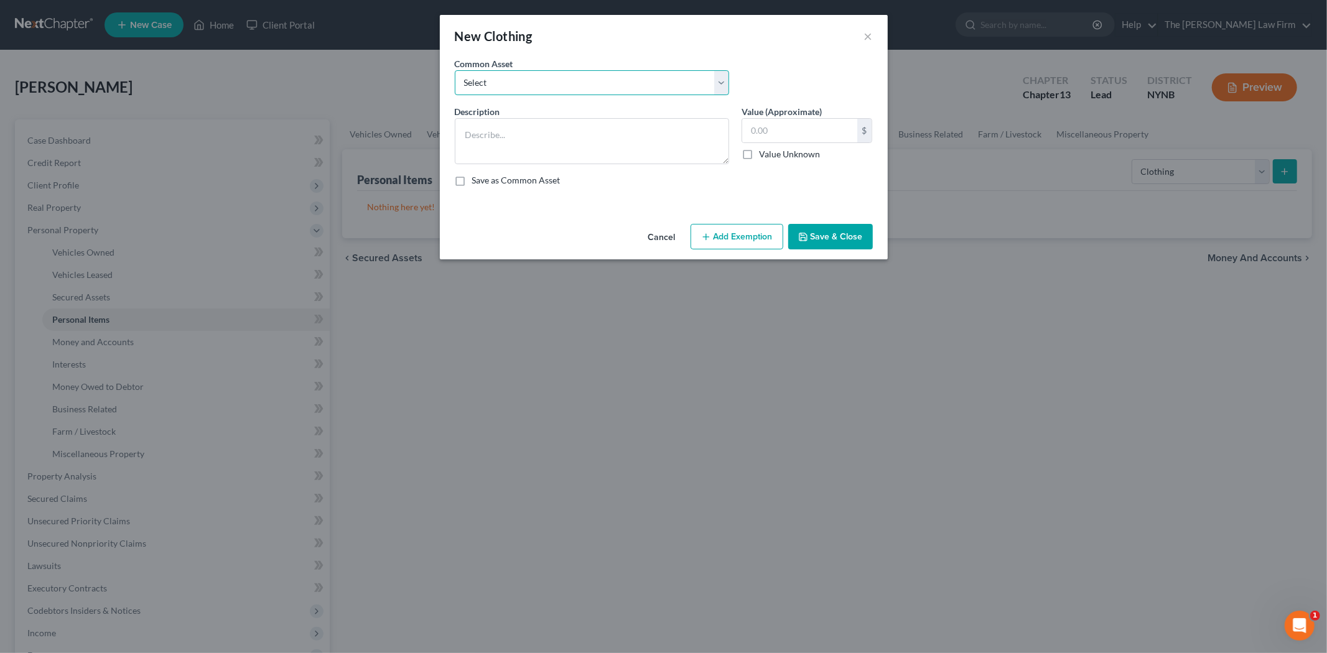
click at [577, 85] on select "Select Basic wardrobe, outerwear, shoes, boots" at bounding box center [592, 82] width 274 height 25
click at [555, 132] on textarea at bounding box center [592, 141] width 274 height 46
click at [573, 91] on select "Select Basic wardrobe, outerwear, shoes, boots" at bounding box center [592, 82] width 274 height 25
select select "0"
click at [455, 70] on select "Select Basic wardrobe, outerwear, shoes, boots" at bounding box center [592, 82] width 274 height 25
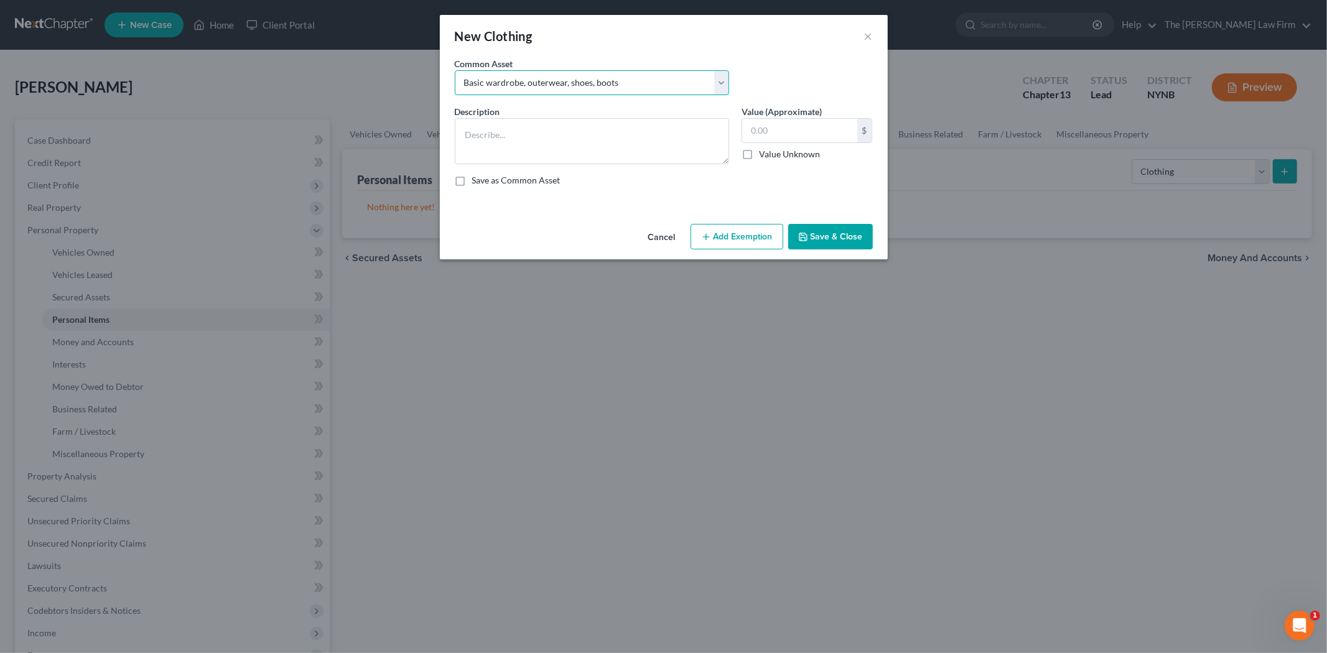
type textarea "Basic wardrobe, outerwear, shoes, boots"
type input "300.00"
click at [723, 243] on button "Add Exemption" at bounding box center [736, 237] width 93 height 26
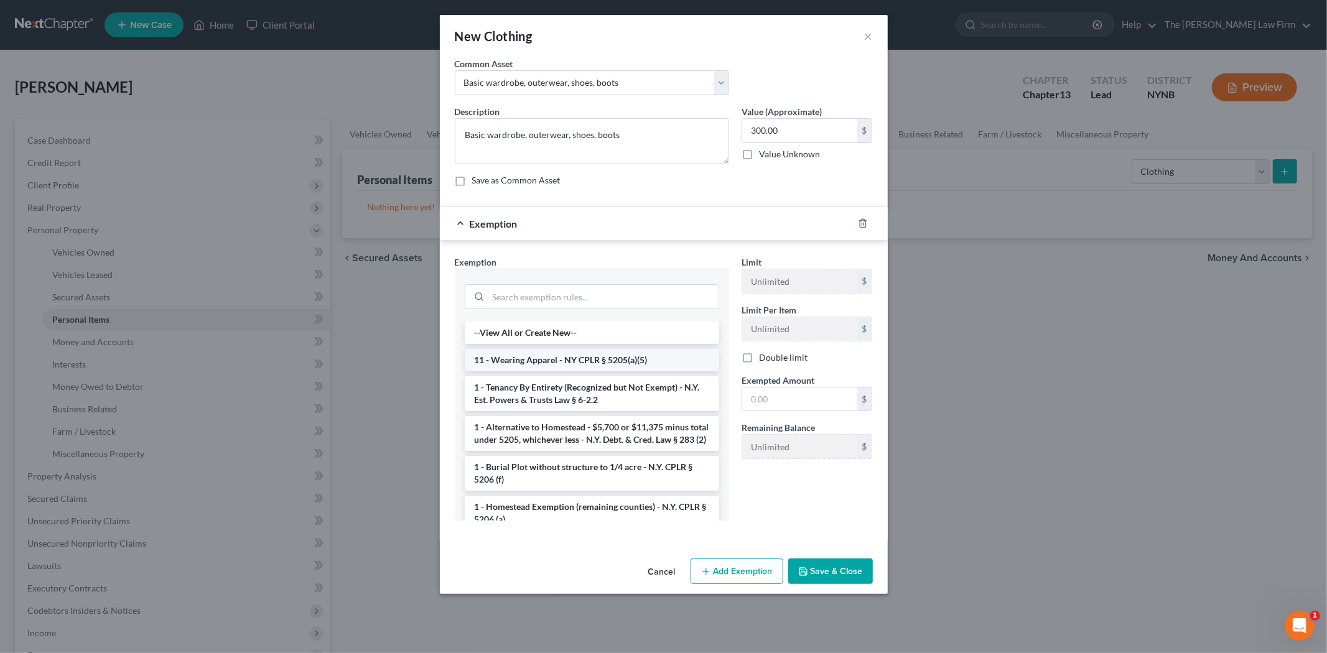
click at [566, 358] on li "11 - Wearing Apparel - NY CPLR § 5205(a)(5)" at bounding box center [592, 360] width 254 height 22
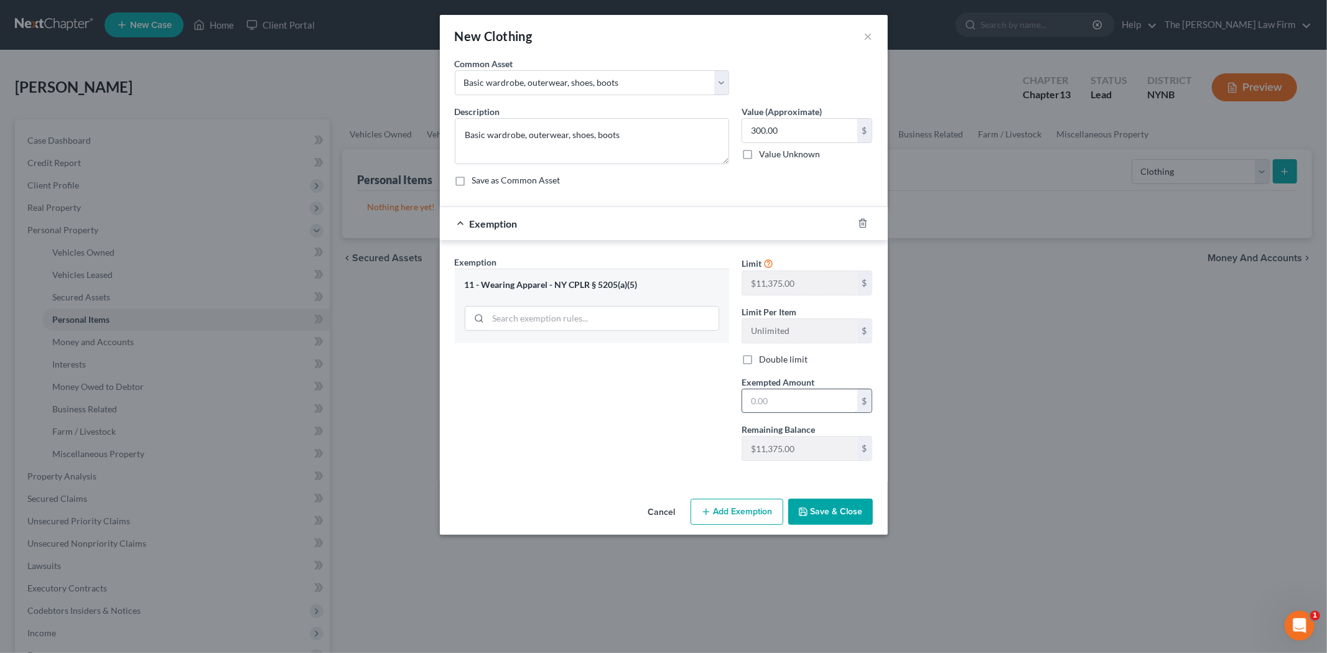
drag, startPoint x: 761, startPoint y: 407, endPoint x: 759, endPoint y: 399, distance: 9.1
click at [761, 407] on input "text" at bounding box center [799, 401] width 115 height 24
type input "300"
click at [819, 503] on button "Save & Close" at bounding box center [830, 512] width 85 height 26
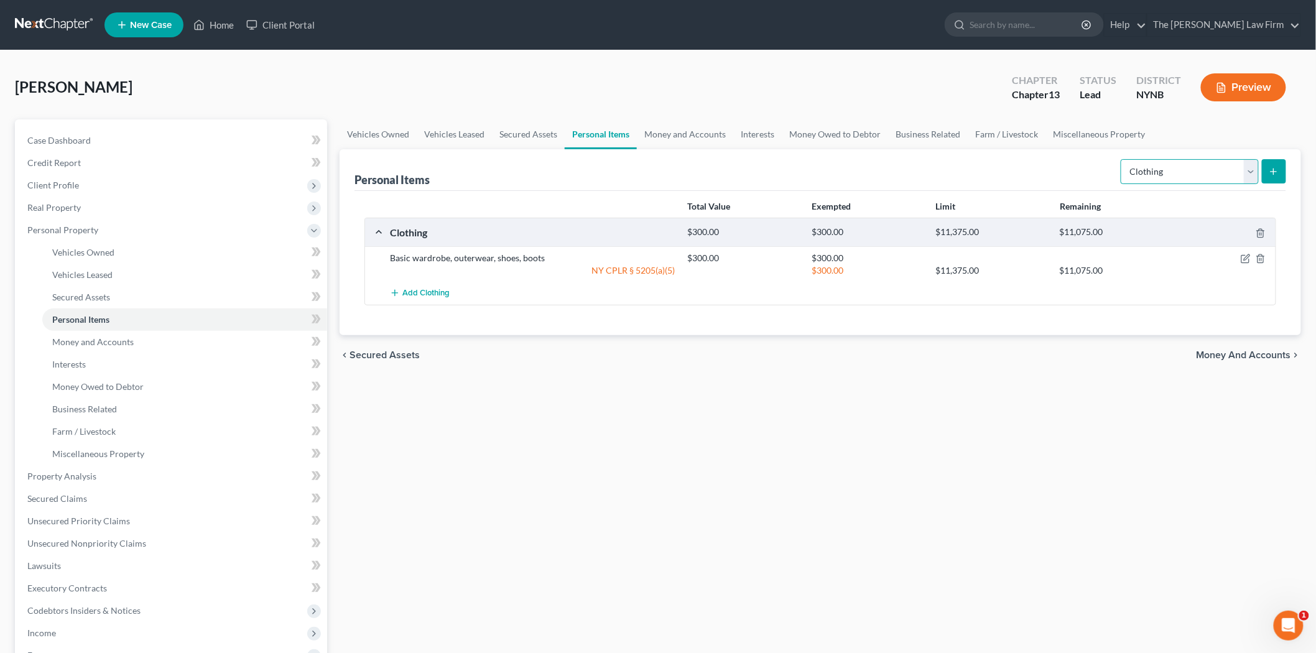
click at [1217, 176] on select "Select Item Type Clothing Collectibles Of Value Electronics Firearms Household …" at bounding box center [1190, 171] width 138 height 25
select select "electronics"
click at [1122, 159] on select "Select Item Type Clothing Collectibles Of Value Electronics Firearms Household …" at bounding box center [1190, 171] width 138 height 25
click at [1280, 184] on div "Select Item Type Clothing Collectibles Of Value Electronics Firearms Household …" at bounding box center [1201, 170] width 170 height 33
click at [1280, 169] on button "submit" at bounding box center [1274, 171] width 24 height 24
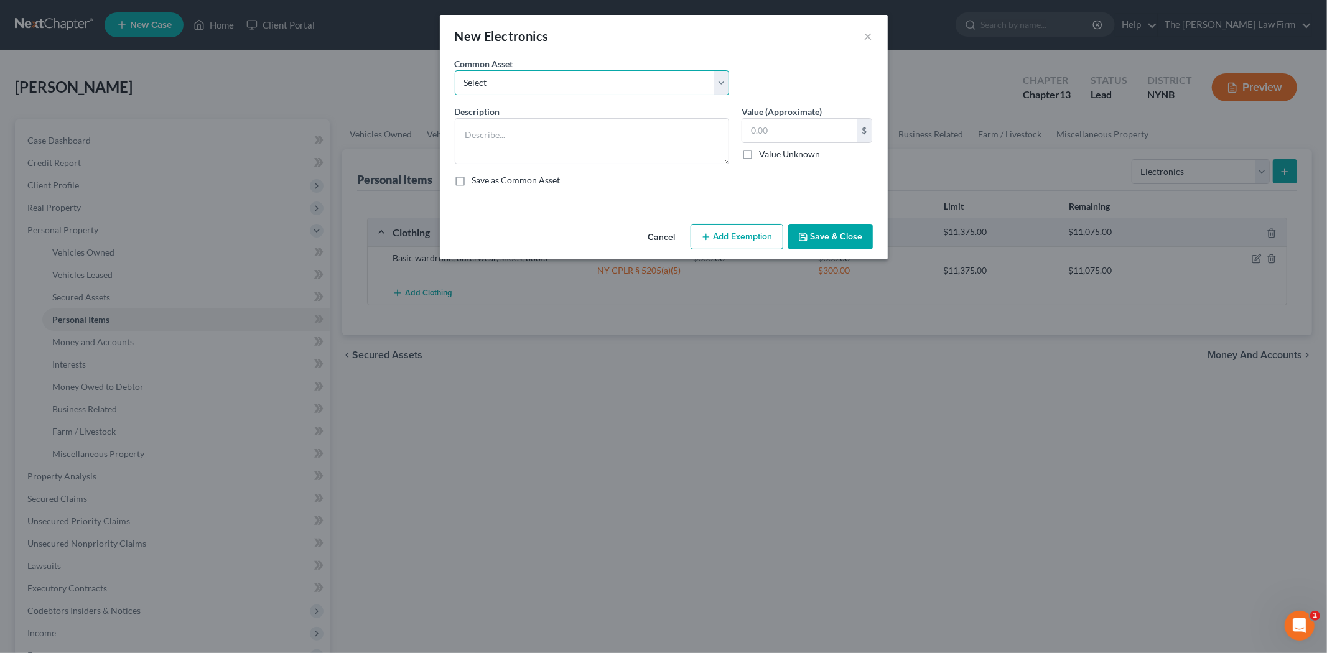
click at [684, 91] on select "Select TVs, laptop, cell phones" at bounding box center [592, 82] width 274 height 25
select select "0"
click at [455, 70] on select "Select TVs, laptop, cell phones" at bounding box center [592, 82] width 274 height 25
type textarea "TVs, laptop, cell phones"
type input "400.00"
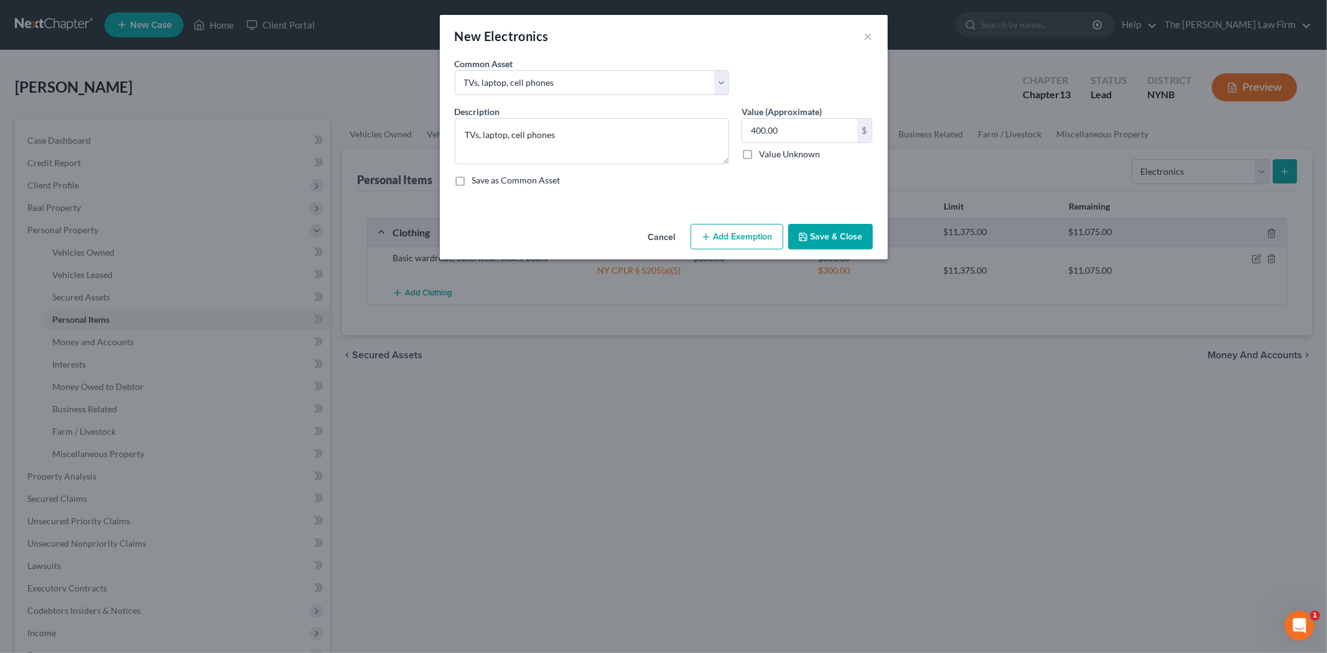
click at [735, 236] on button "Add Exemption" at bounding box center [736, 237] width 93 height 26
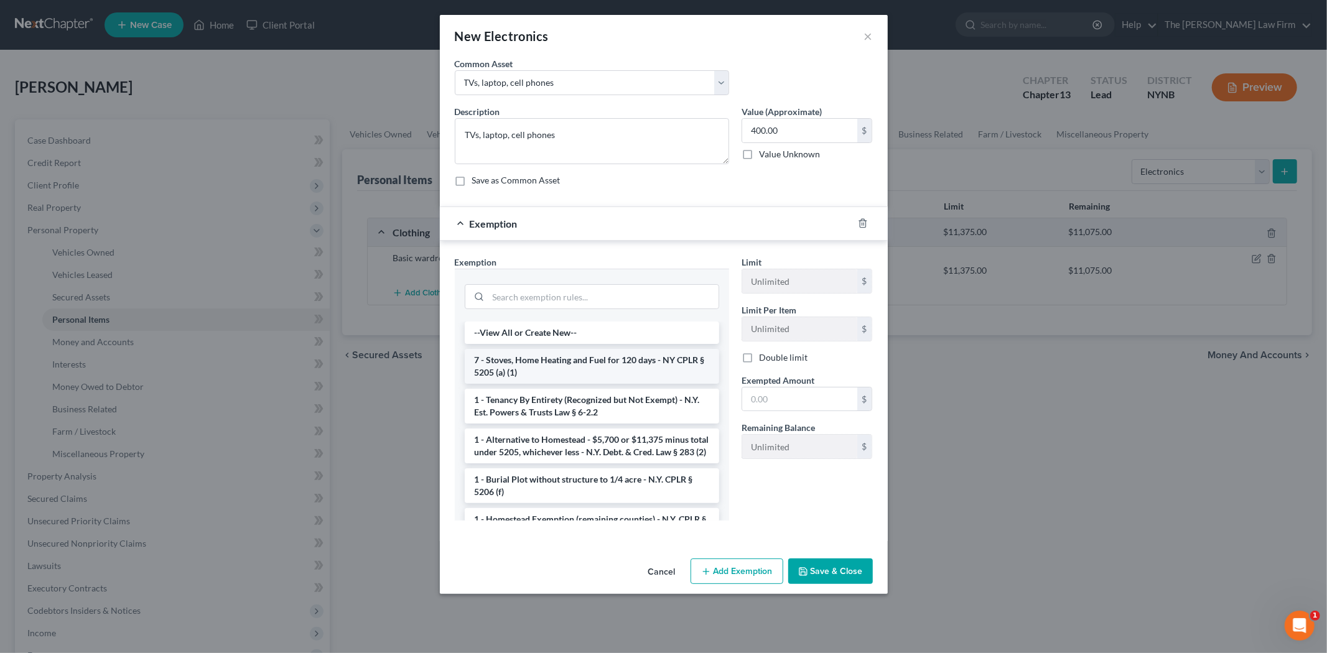
click at [599, 371] on li "7 - Stoves, Home Heating and Fuel for 120 days - NY CPLR § 5205 (a) (1)" at bounding box center [592, 366] width 254 height 35
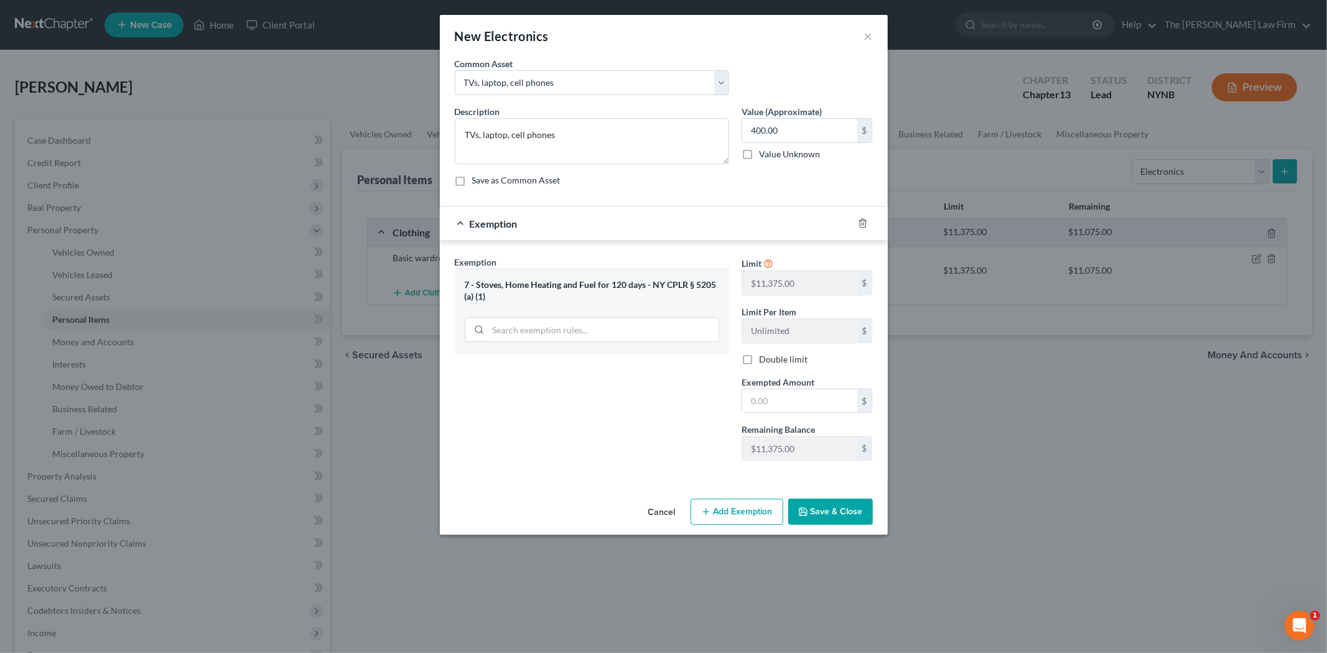
click at [855, 218] on div at bounding box center [870, 223] width 35 height 20
click at [861, 223] on icon "button" at bounding box center [863, 223] width 10 height 10
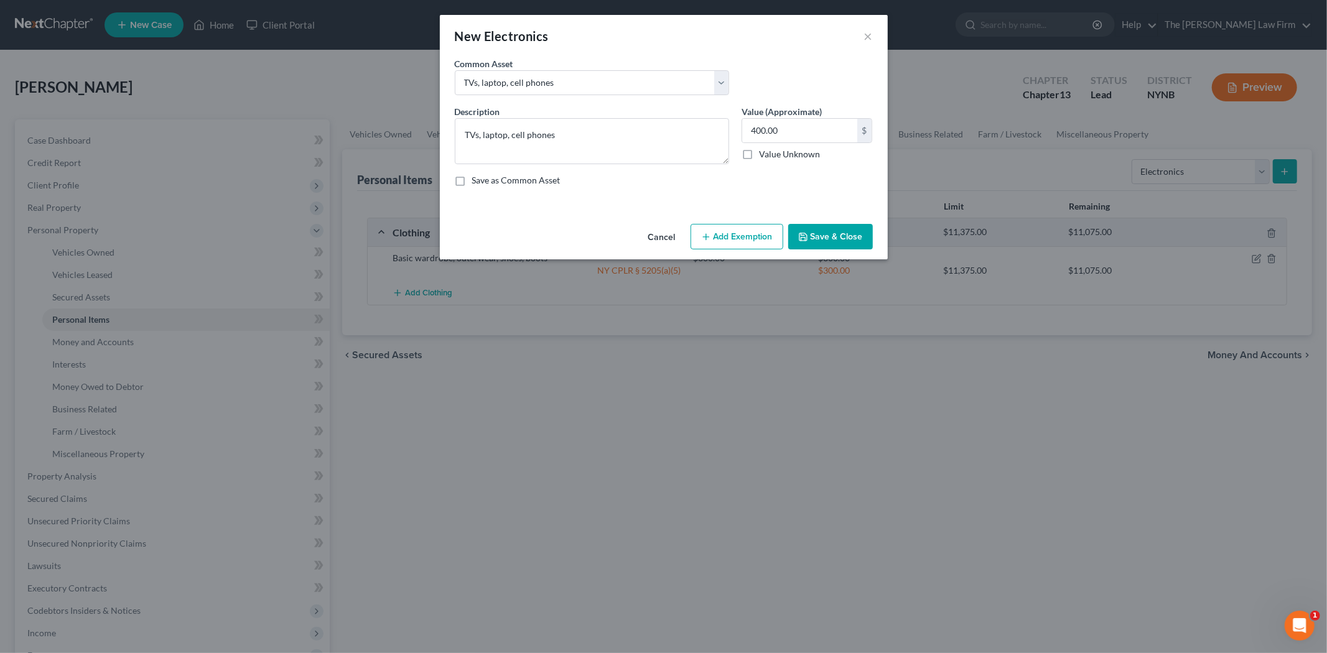
click at [718, 239] on button "Add Exemption" at bounding box center [736, 237] width 93 height 26
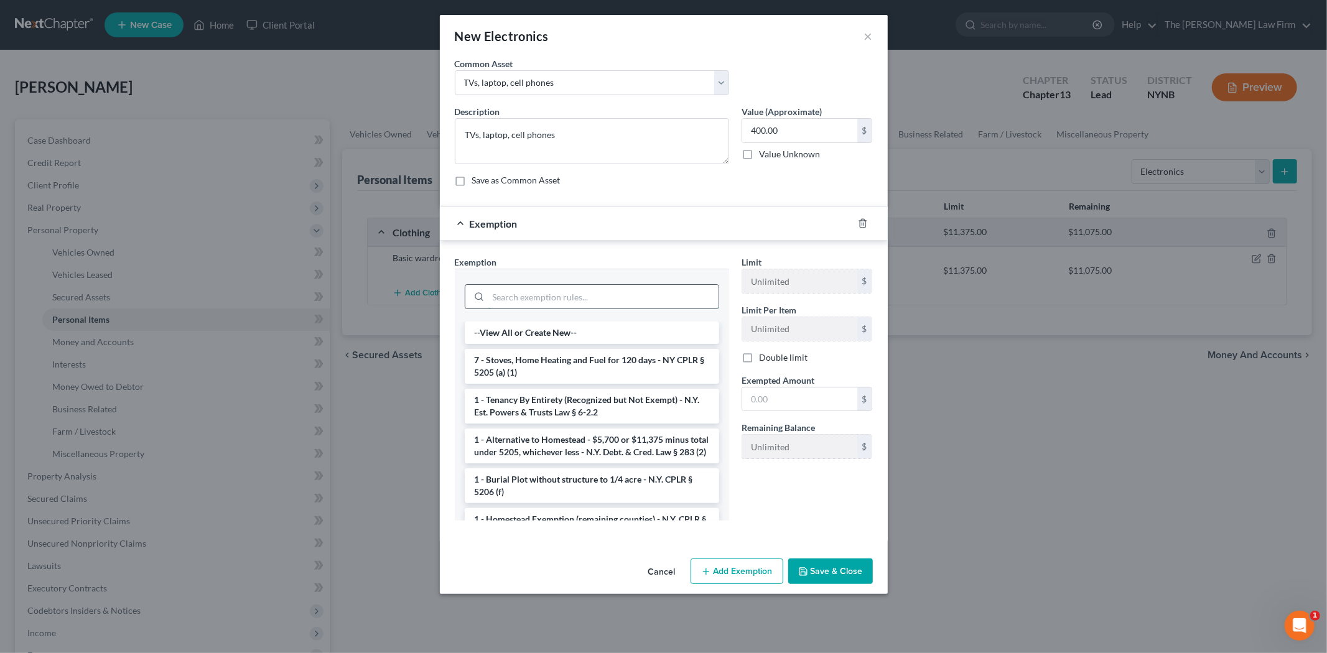
click at [566, 302] on input "search" at bounding box center [603, 297] width 230 height 24
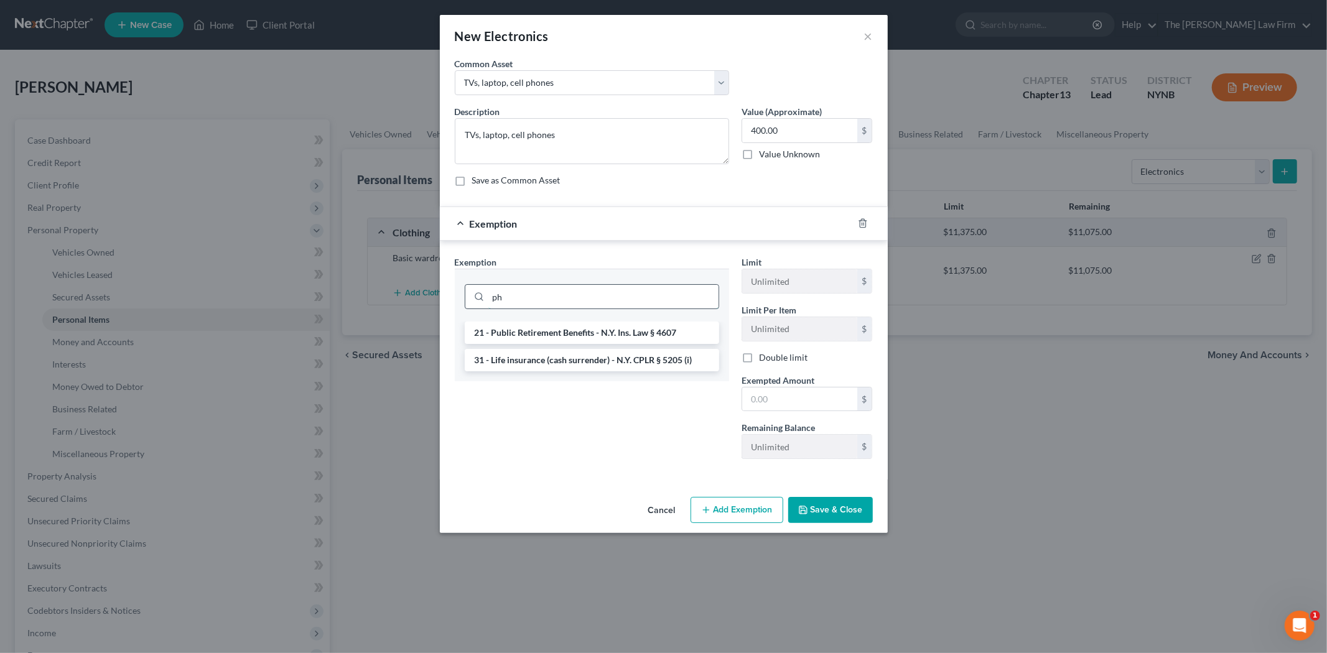
type input "p"
type input "ele"
click at [587, 375] on li "6 - Household Goods and Furnishings - NY CPLR § 5205" at bounding box center [592, 372] width 254 height 22
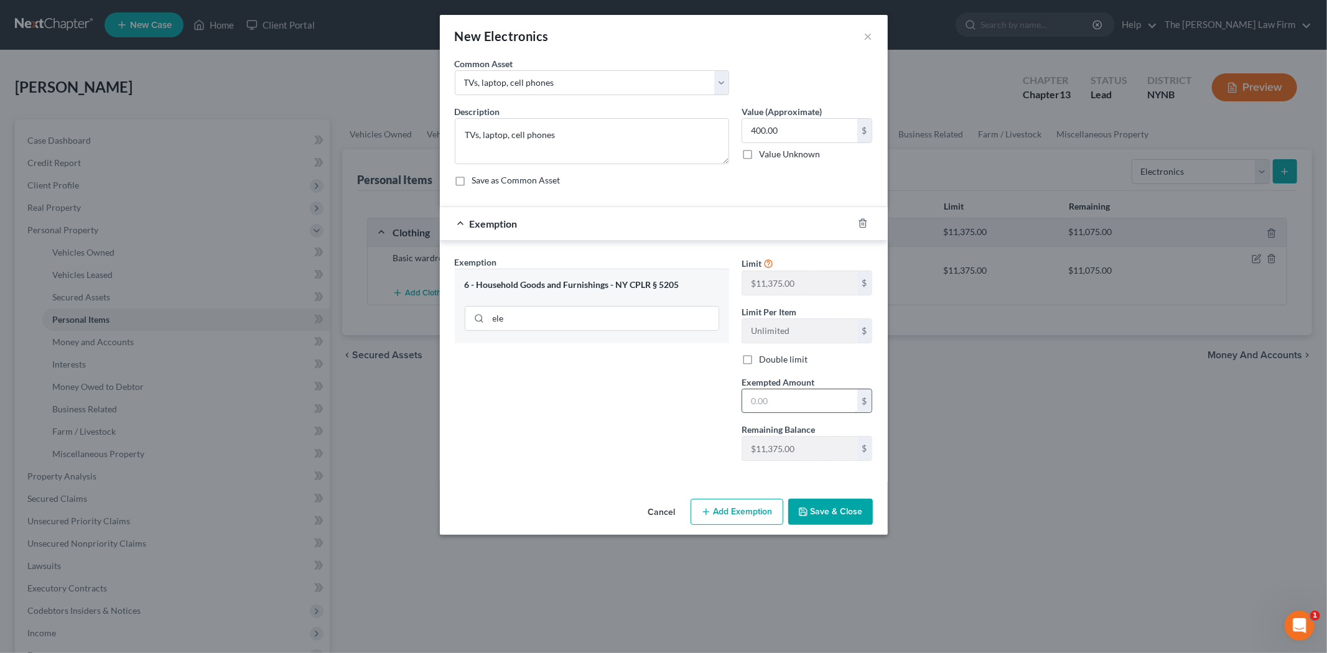
click at [768, 398] on input "text" at bounding box center [799, 401] width 115 height 24
type input "1"
type input "400"
click at [810, 508] on button "Save & Close" at bounding box center [830, 512] width 85 height 26
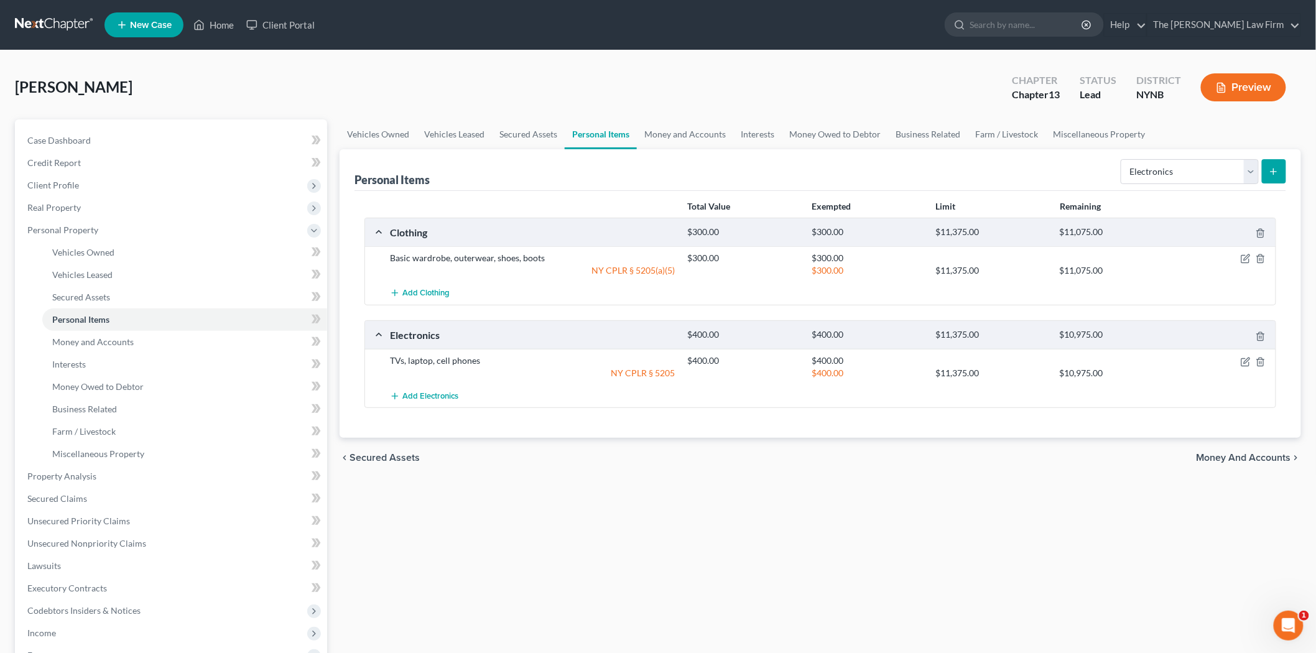
click at [1265, 170] on button "submit" at bounding box center [1274, 171] width 24 height 24
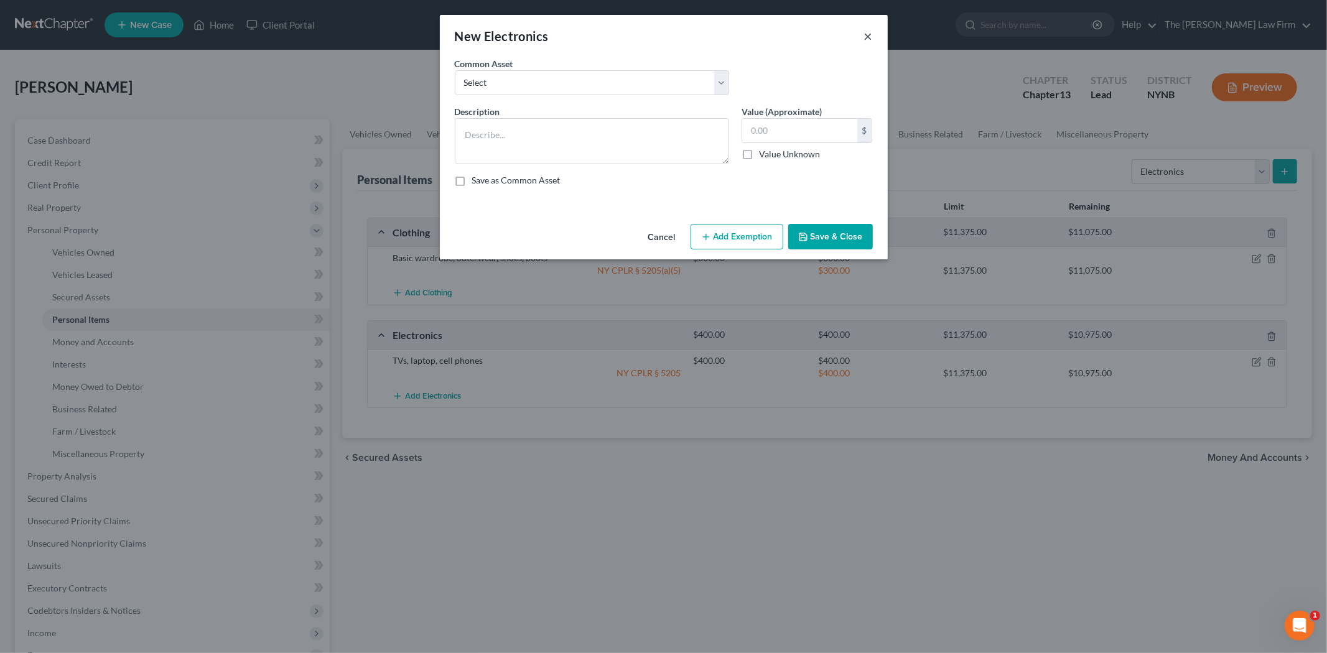
click at [866, 39] on button "×" at bounding box center [868, 36] width 9 height 15
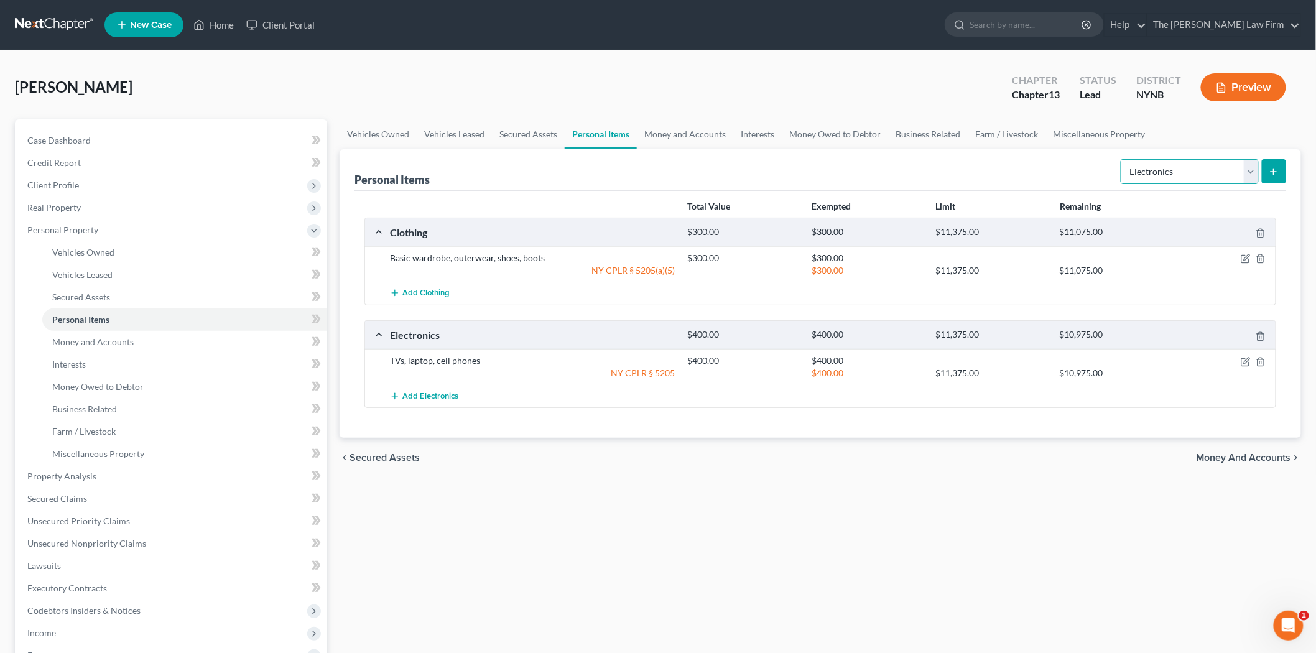
click at [1180, 176] on select "Select Item Type Clothing Collectibles Of Value Electronics Firearms Household …" at bounding box center [1190, 171] width 138 height 25
click at [1122, 159] on select "Select Item Type Clothing Collectibles Of Value Electronics Firearms Household …" at bounding box center [1190, 171] width 138 height 25
click at [1255, 177] on select "Select Item Type Clothing Collectibles Of Value Electronics Firearms Household …" at bounding box center [1190, 171] width 138 height 25
select select "jewelry"
click at [1122, 159] on select "Select Item Type Clothing Collectibles Of Value Electronics Firearms Household …" at bounding box center [1190, 171] width 138 height 25
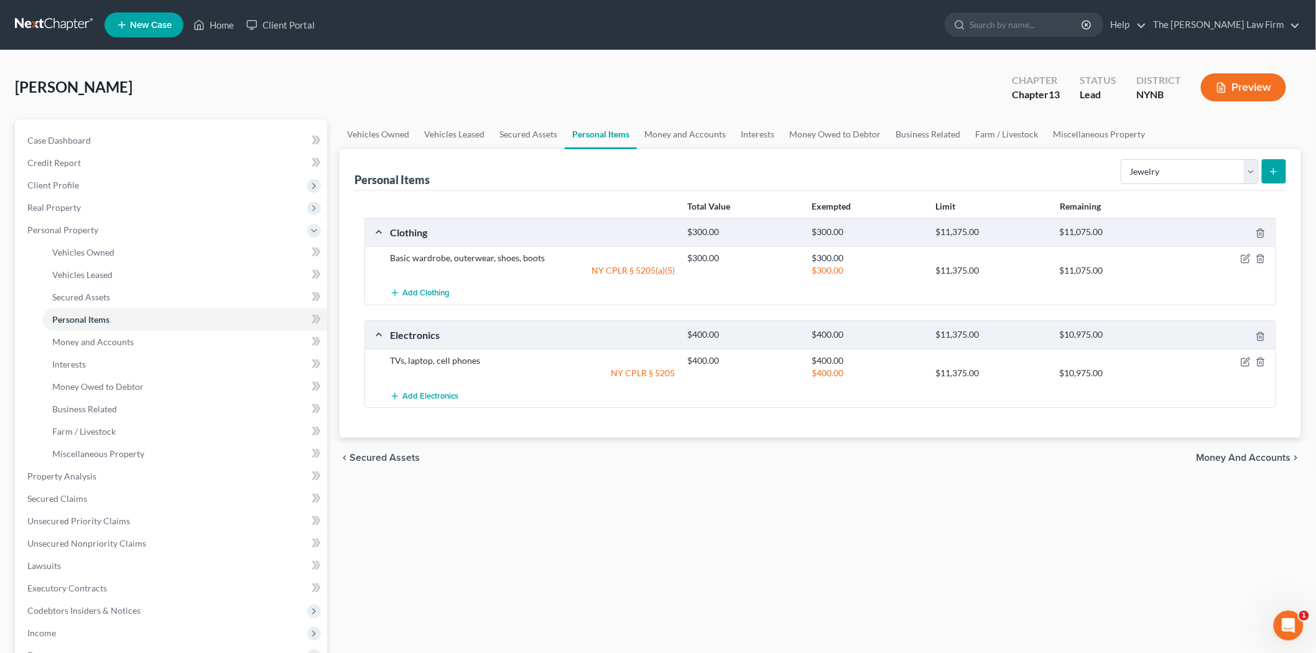
click at [1277, 164] on button "submit" at bounding box center [1274, 171] width 24 height 24
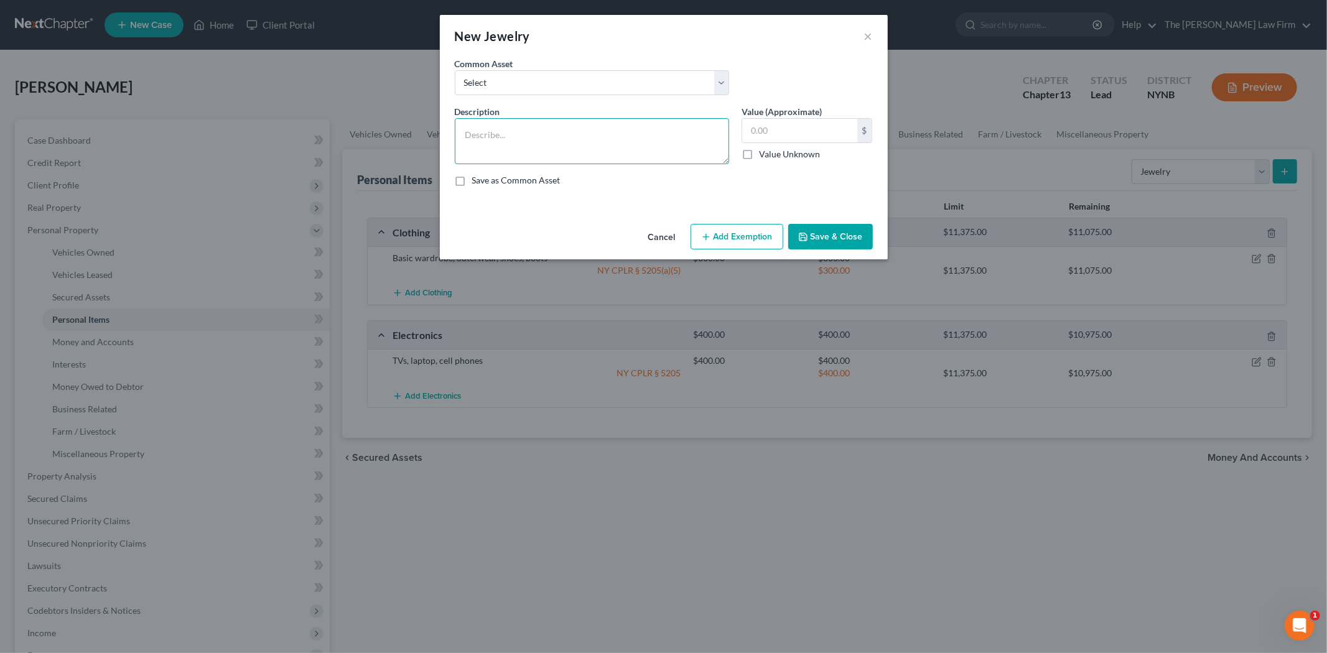
drag, startPoint x: 463, startPoint y: 145, endPoint x: 473, endPoint y: 139, distance: 10.9
click at [463, 144] on textarea at bounding box center [592, 141] width 274 height 46
type textarea "Engagement ring"
click at [550, 89] on select "Select Wedding rings, some costume jewelry - rings, necklaces" at bounding box center [592, 82] width 274 height 25
select select "0"
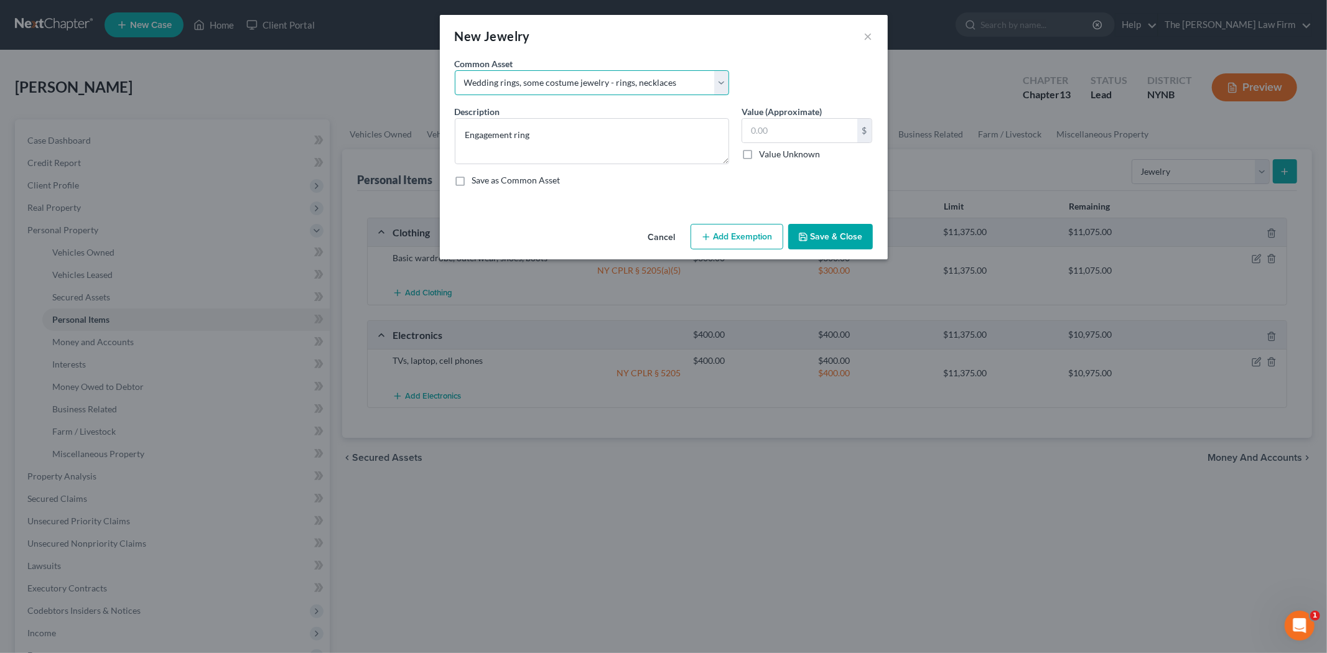
click at [455, 70] on select "Select Wedding rings, some costume jewelry - rings, necklaces" at bounding box center [592, 82] width 274 height 25
type textarea "Wedding rings, some costume jewelry - rings, necklaces"
type input "1,500.00"
type textarea "Wedding rings, some costume jewelry - rings, necklaces"
type input "650"
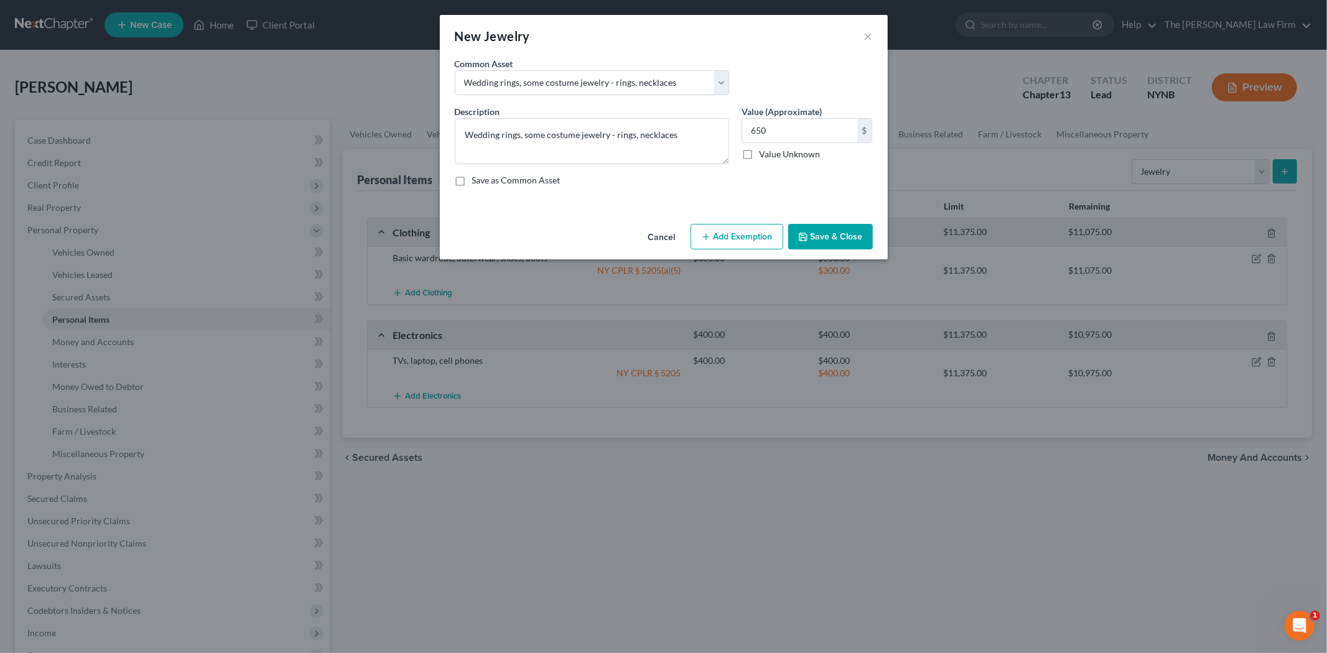
click at [781, 234] on button "Add Exemption" at bounding box center [736, 237] width 93 height 26
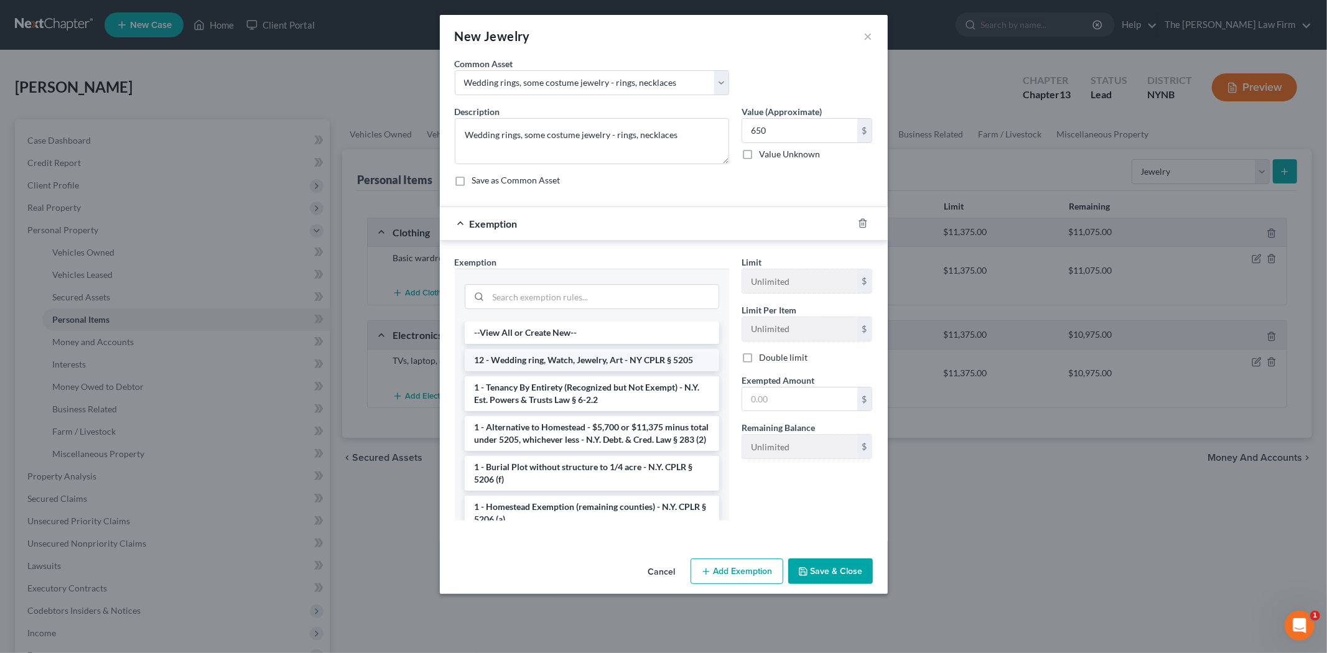
click at [604, 355] on li "12 - Wedding ring, Watch, Jewelry, Art - NY CPLR § 5205" at bounding box center [592, 360] width 254 height 22
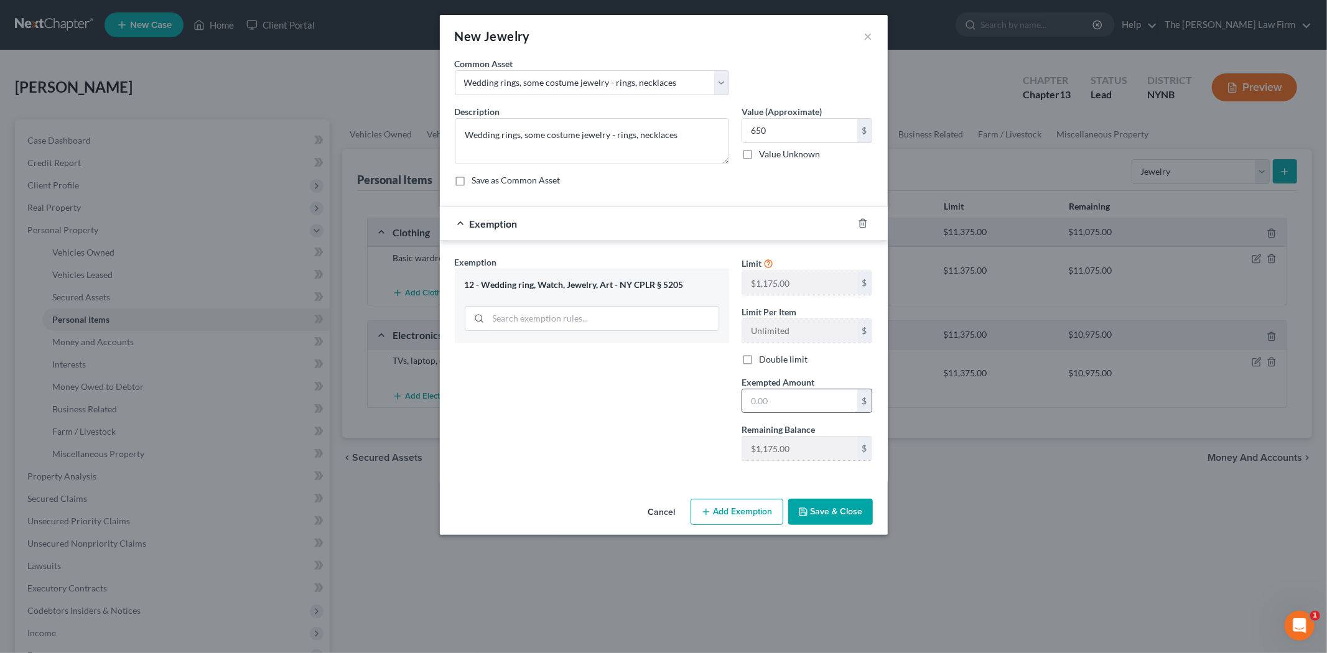
click at [809, 408] on input "text" at bounding box center [799, 401] width 115 height 24
type input "650"
click at [809, 519] on button "Save & Close" at bounding box center [830, 512] width 85 height 26
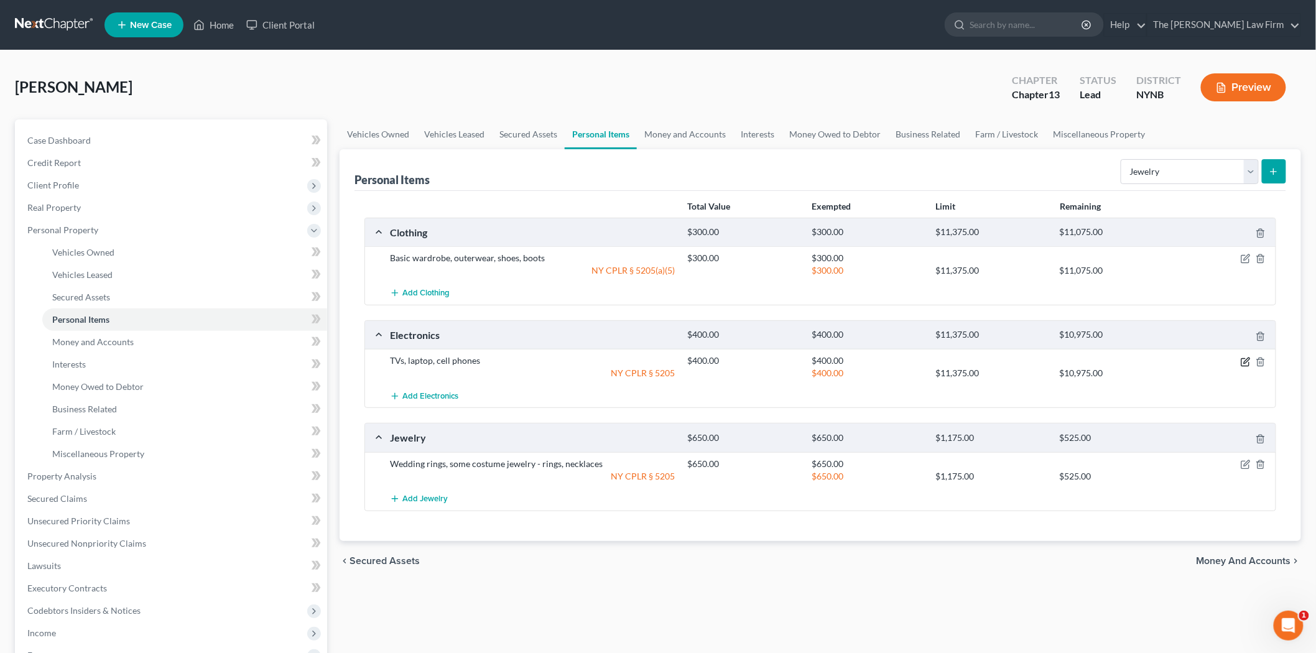
click at [1245, 364] on icon "button" at bounding box center [1246, 362] width 10 height 10
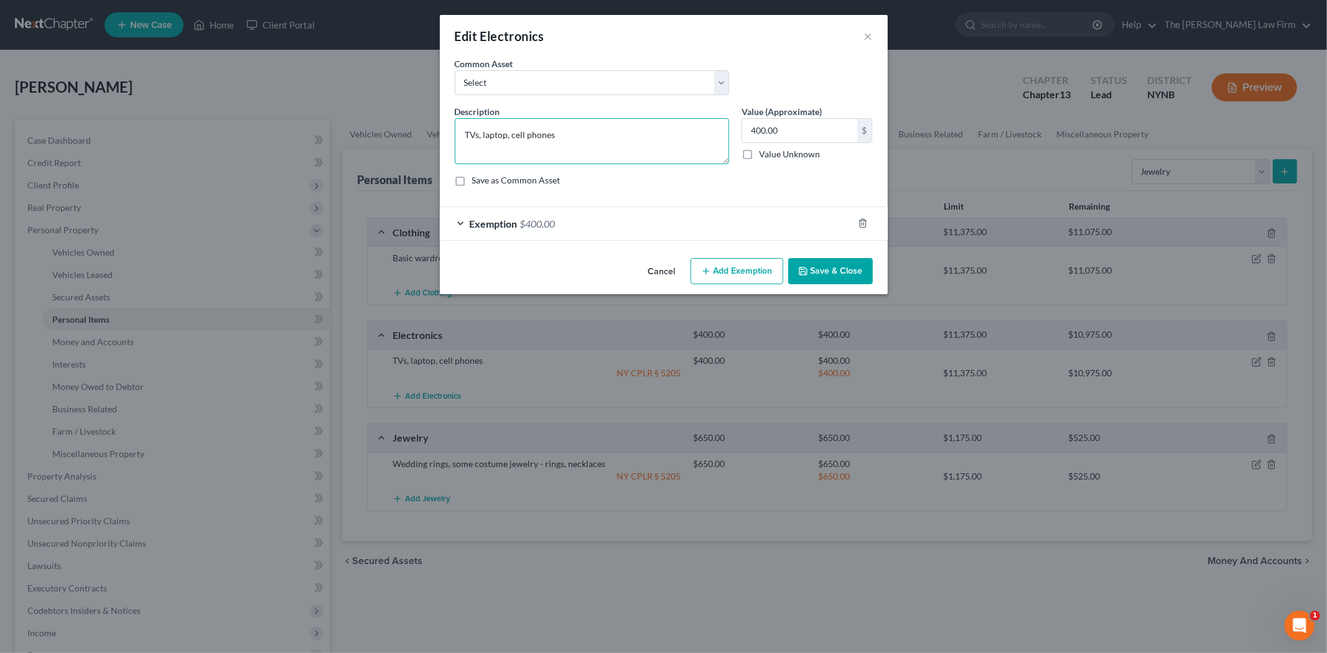
drag, startPoint x: 481, startPoint y: 132, endPoint x: 514, endPoint y: 132, distance: 33.0
click at [514, 132] on textarea "TVs, laptop, cell phones" at bounding box center [592, 141] width 274 height 46
type textarea "TVs, and cell phones"
click at [822, 276] on button "Save & Close" at bounding box center [830, 271] width 85 height 26
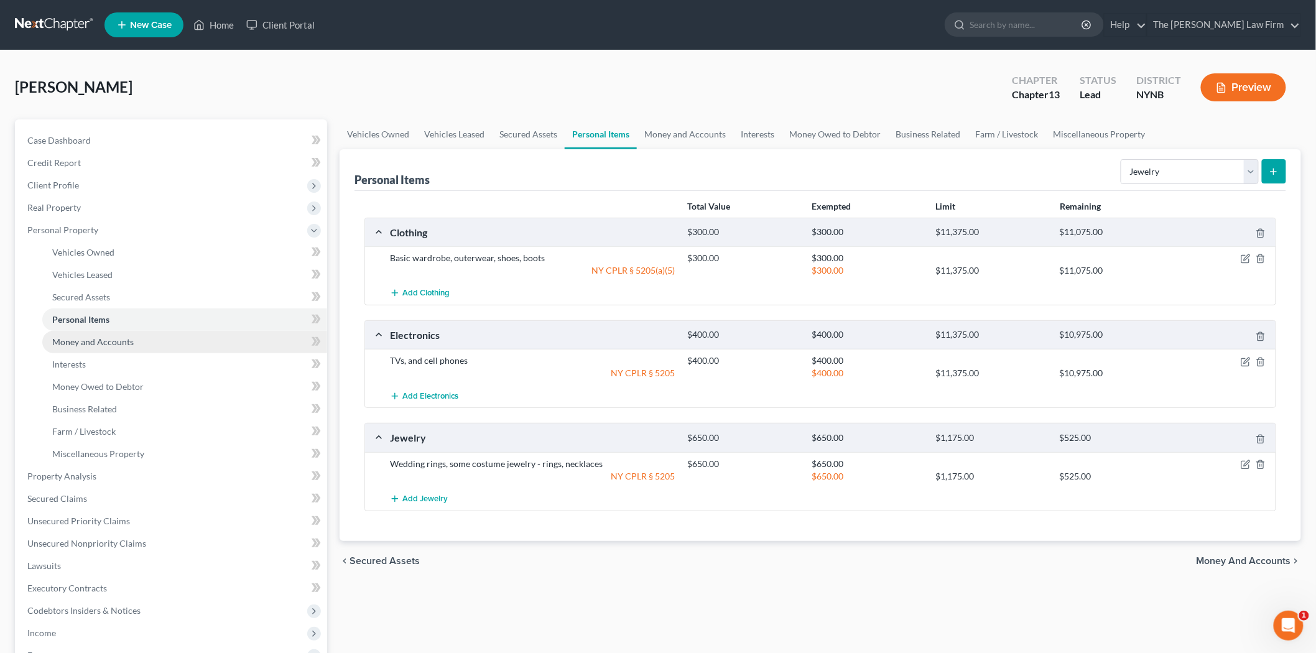
click at [83, 342] on span "Money and Accounts" at bounding box center [92, 341] width 81 height 11
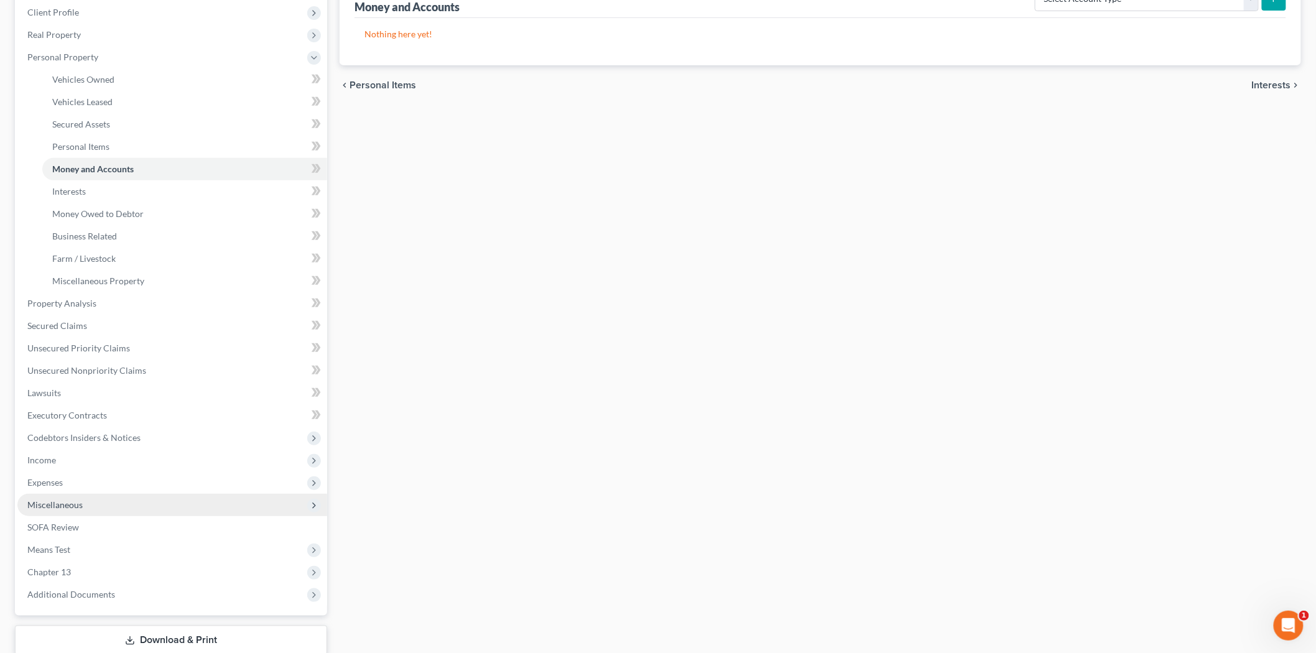
scroll to position [207, 0]
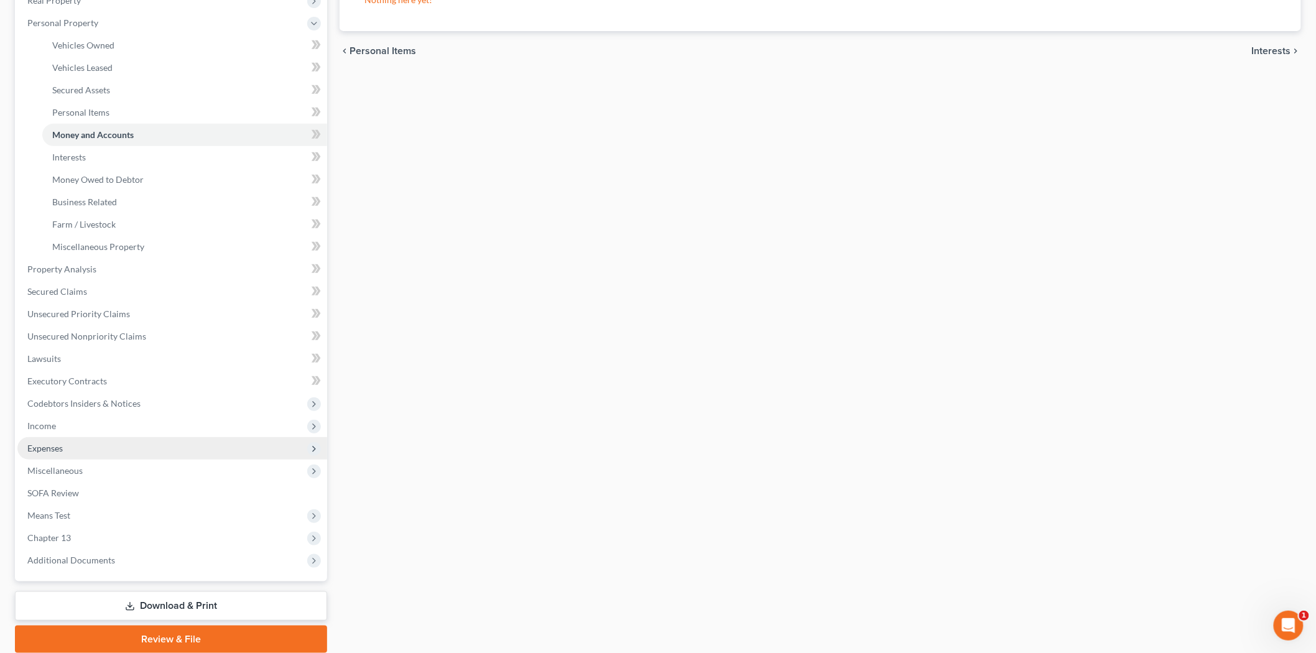
click at [98, 451] on span "Expenses" at bounding box center [172, 448] width 310 height 22
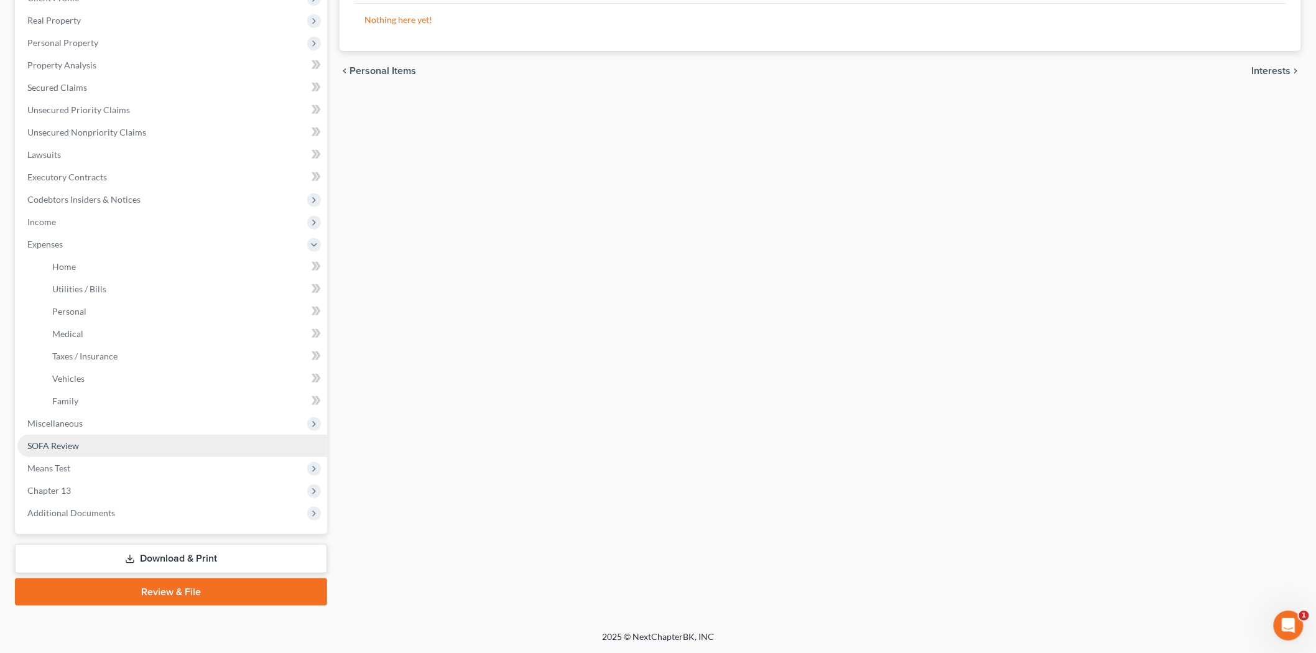
scroll to position [185, 0]
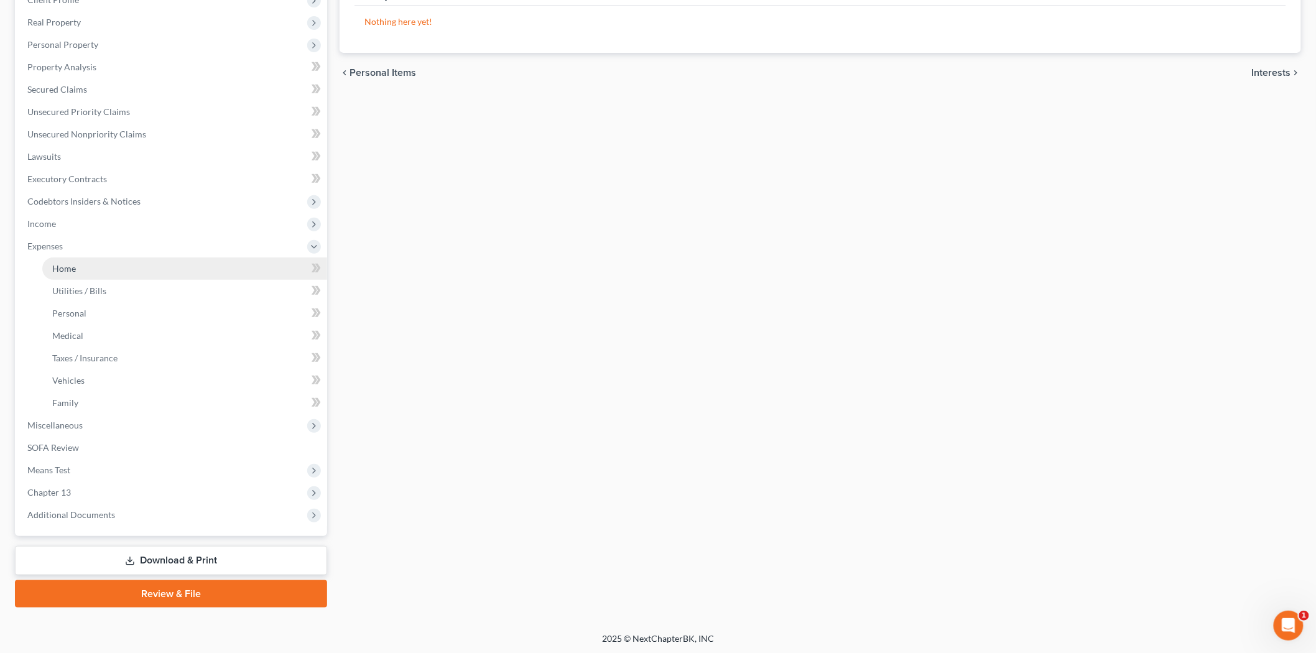
click at [63, 264] on span "Home" at bounding box center [64, 268] width 24 height 11
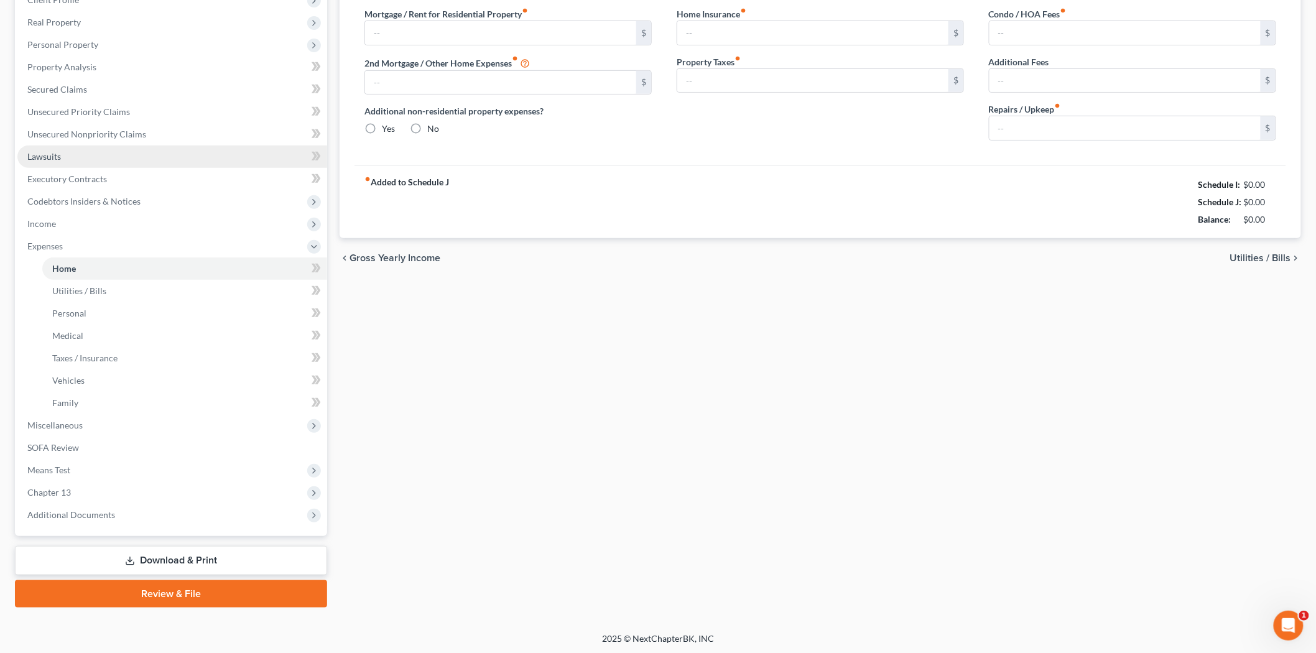
type input "0.00"
radio input "true"
type input "0.00"
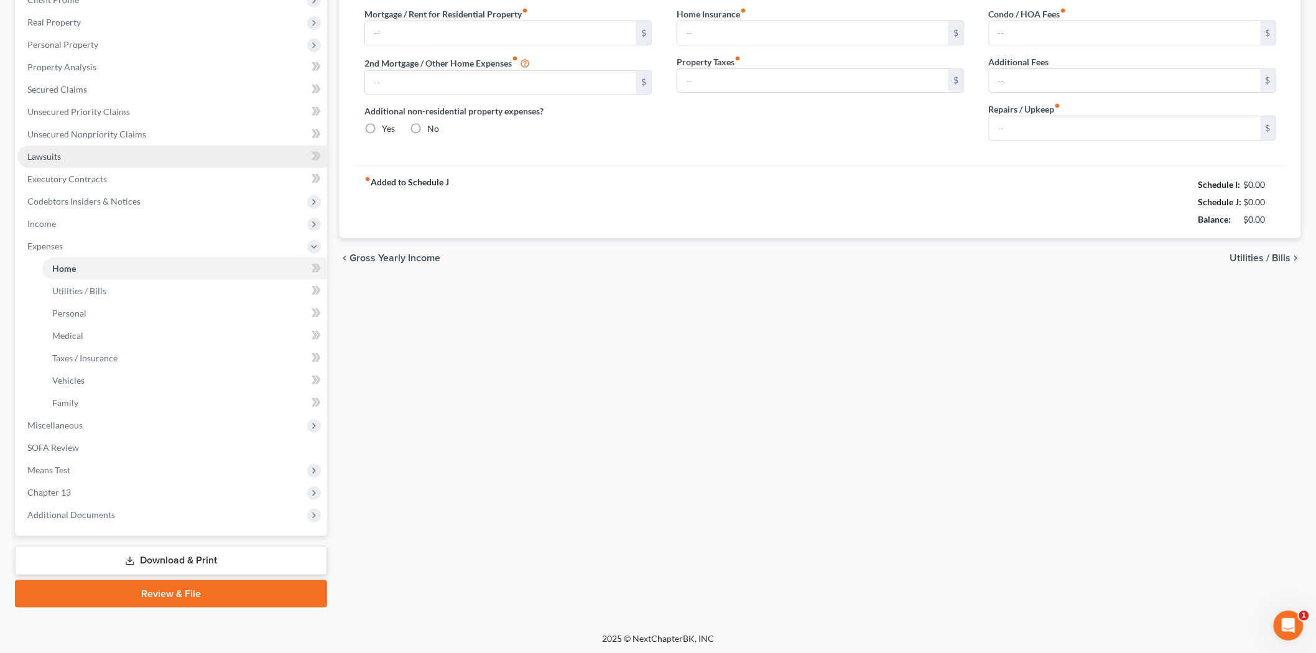
type input "0.00"
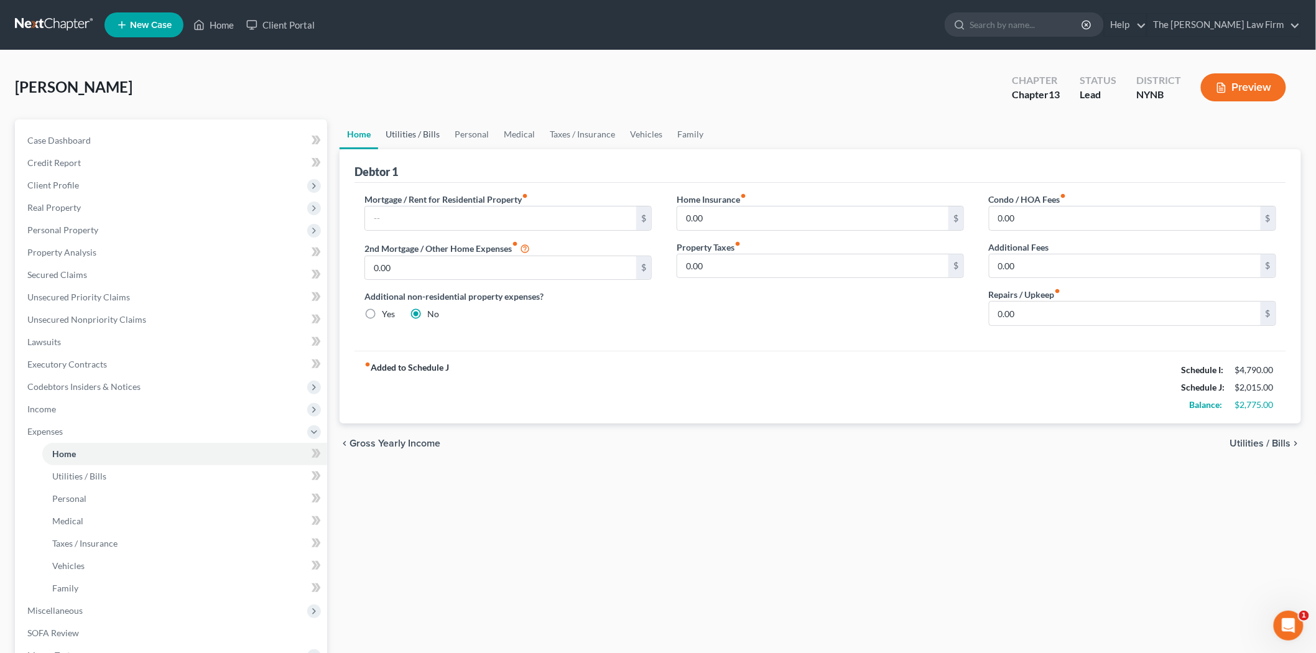
click at [406, 132] on link "Utilities / Bills" at bounding box center [412, 134] width 69 height 30
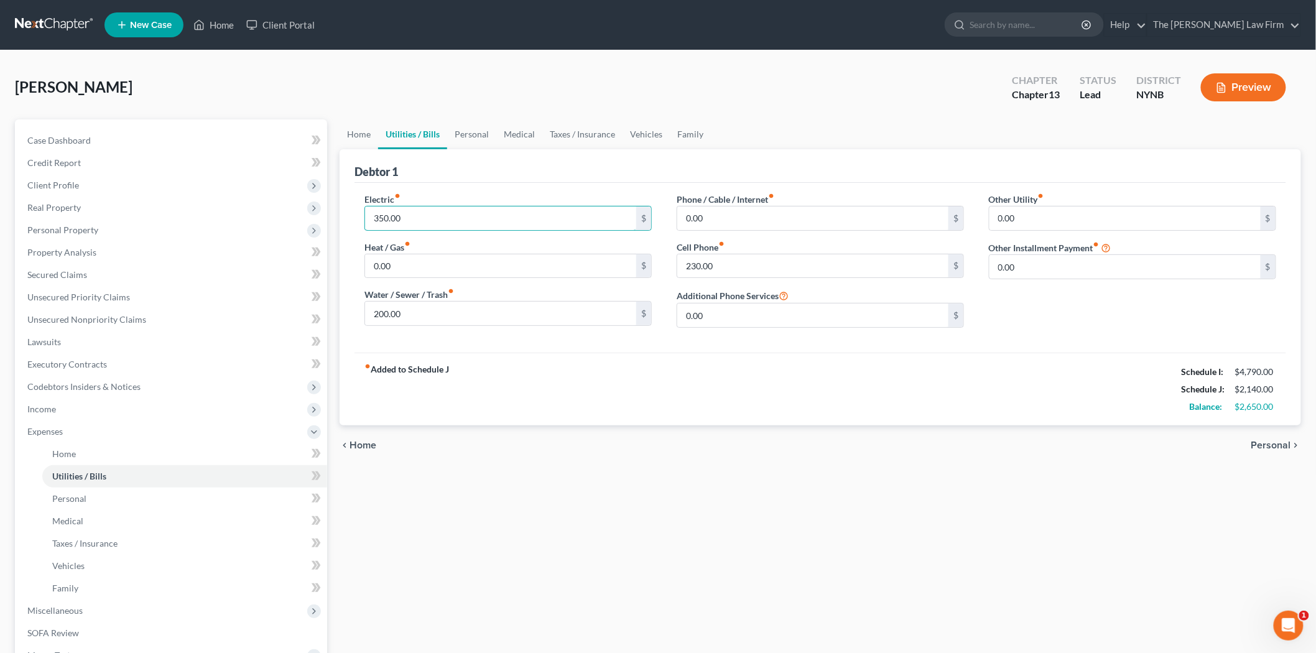
type input "350.00"
click at [542, 376] on div "fiber_manual_record Added to Schedule J Schedule I: $4,790.00 Schedule J: $2,14…" at bounding box center [821, 389] width 932 height 73
click at [461, 135] on link "Personal" at bounding box center [471, 134] width 49 height 30
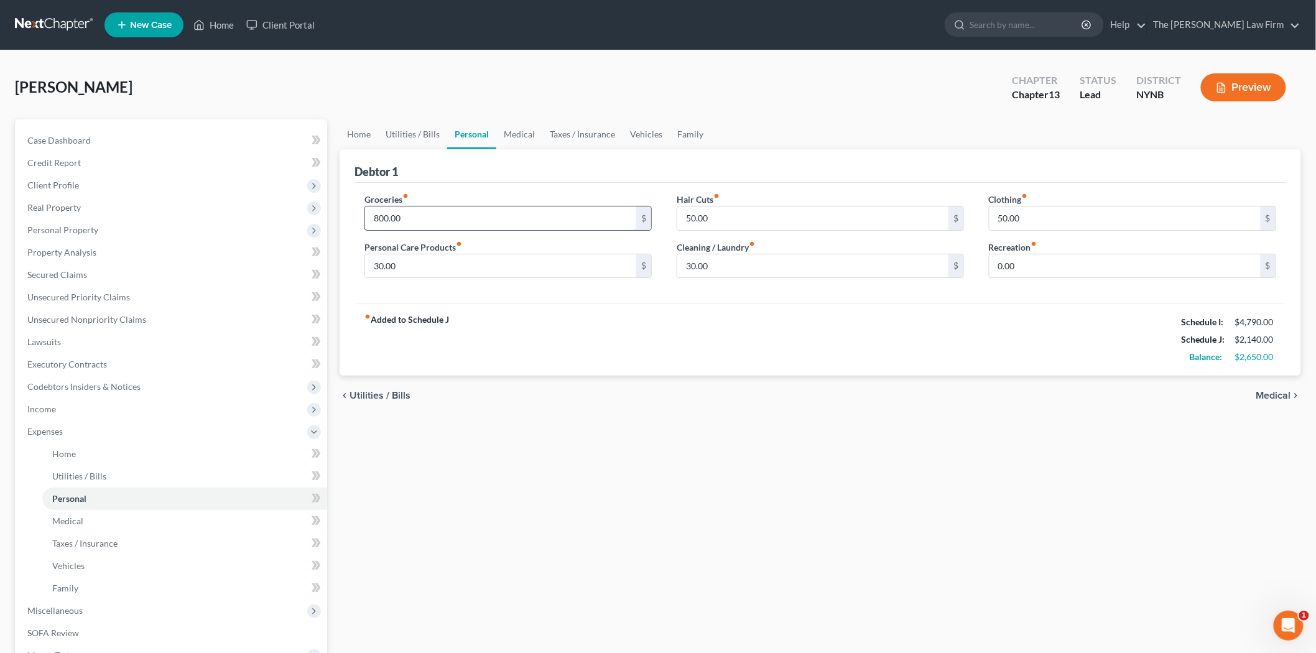
click at [381, 216] on input "800.00" at bounding box center [500, 218] width 271 height 24
type input "850.00"
click at [607, 409] on div "chevron_left Utilities / Bills Medical chevron_right" at bounding box center [821, 396] width 962 height 40
click at [1015, 263] on input "0.00" at bounding box center [1125, 266] width 271 height 24
type input "30.00"
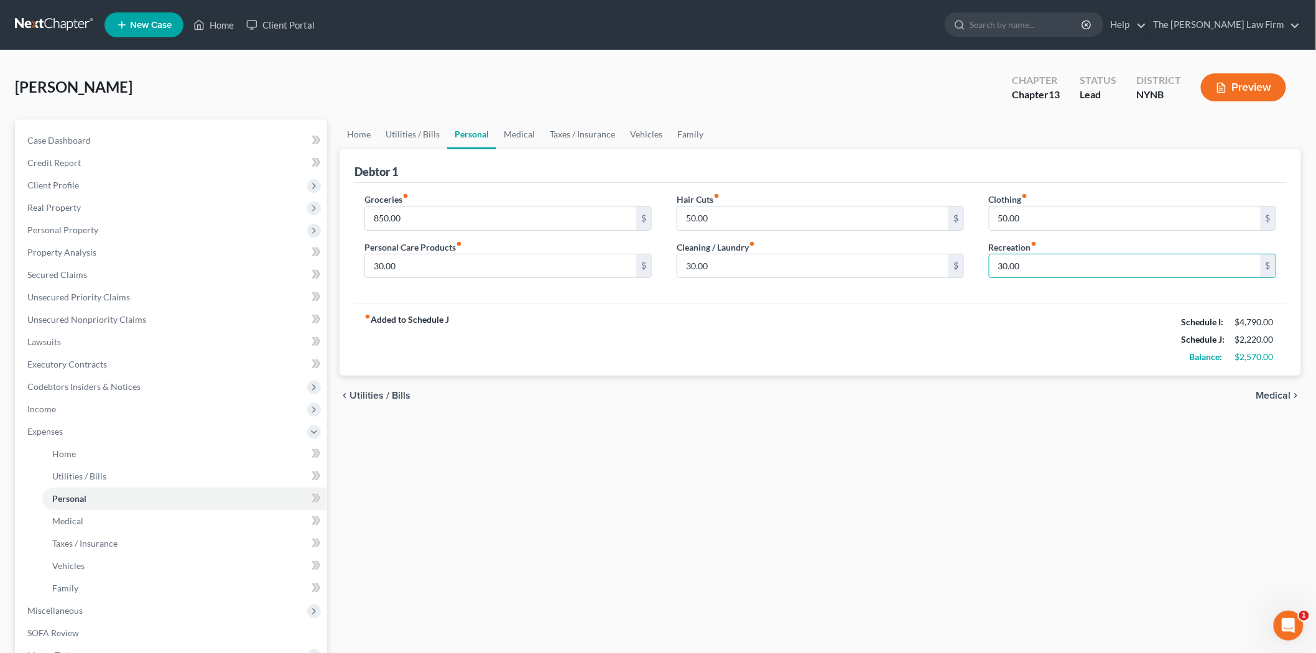
click at [911, 307] on div "fiber_manual_record Added to Schedule J Schedule I: $4,790.00 Schedule J: $2,22…" at bounding box center [821, 339] width 932 height 73
click at [529, 128] on link "Medical" at bounding box center [519, 134] width 46 height 30
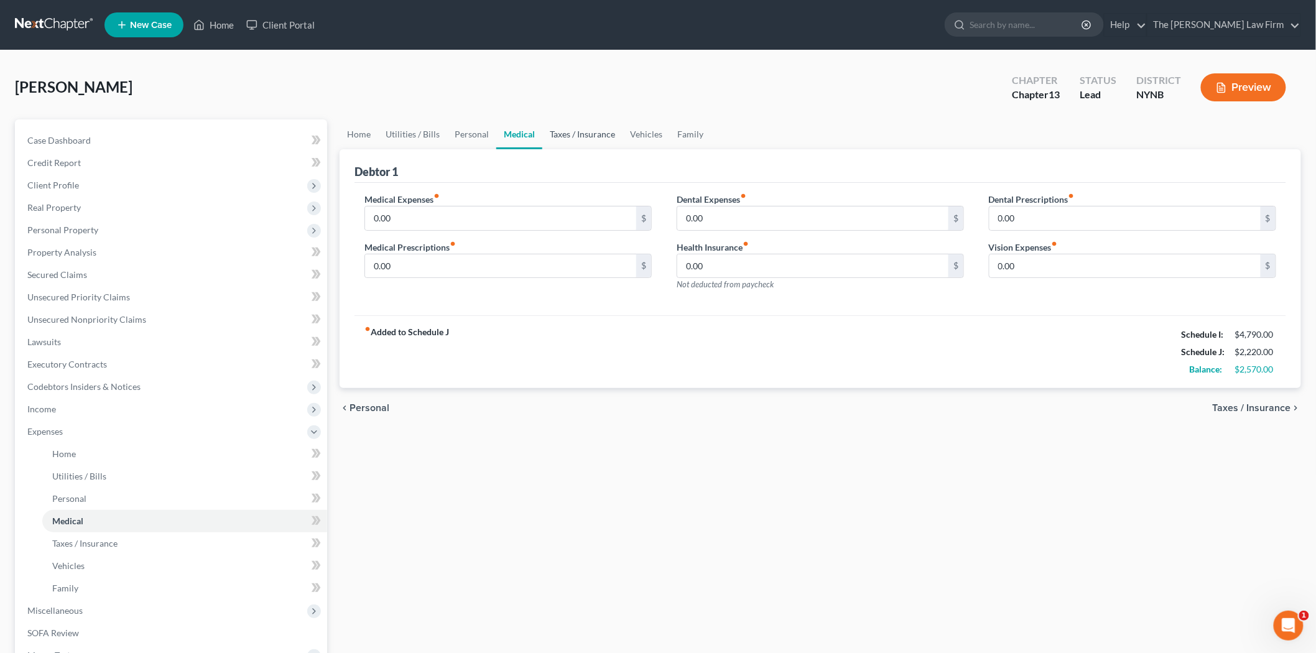
click at [574, 143] on link "Taxes / Insurance" at bounding box center [582, 134] width 80 height 30
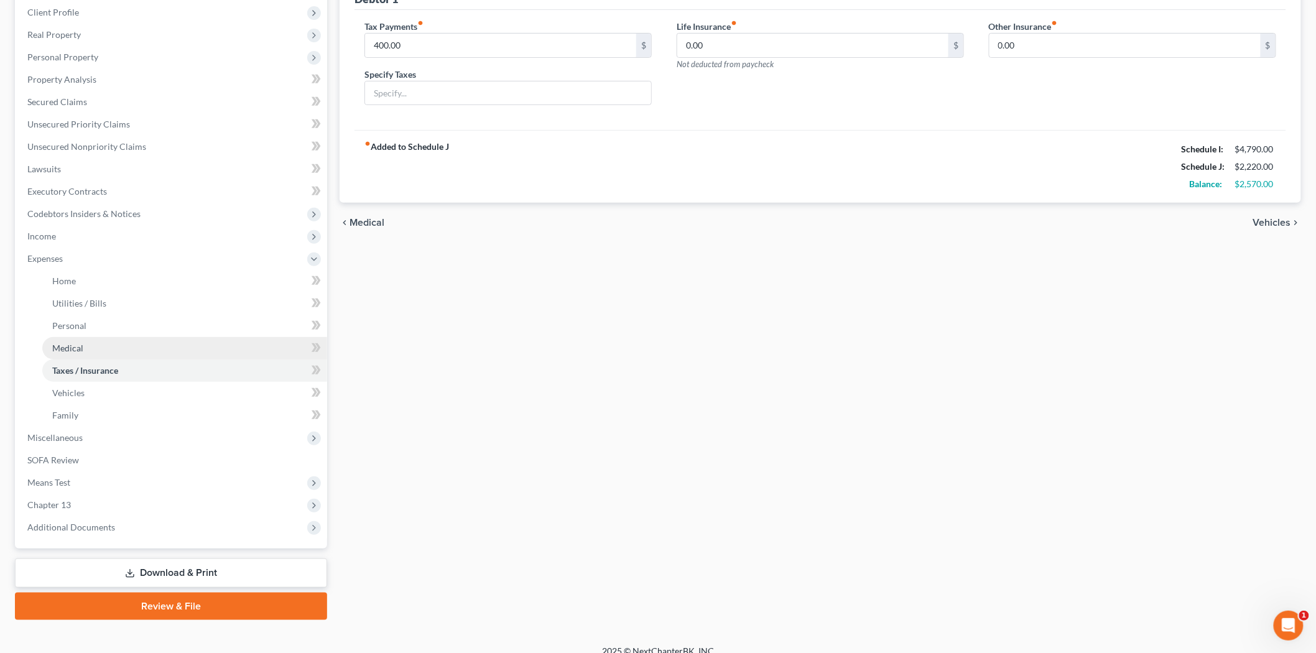
scroll to position [185, 0]
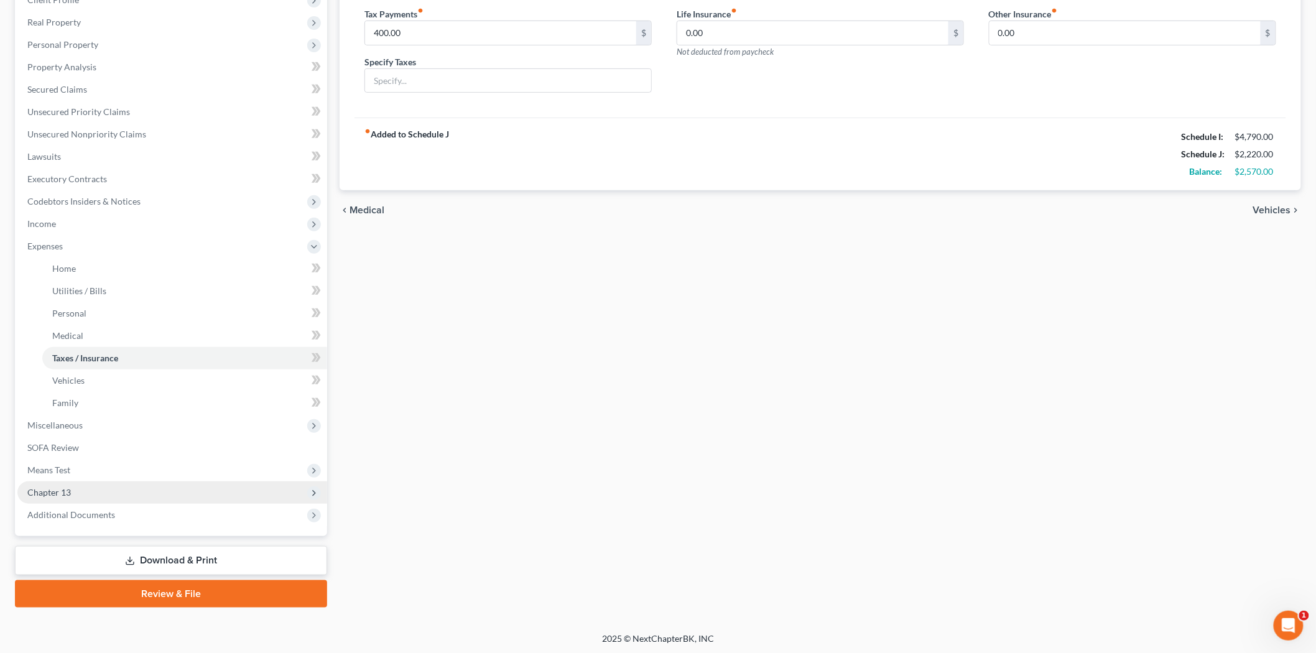
click at [91, 494] on span "Chapter 13" at bounding box center [172, 492] width 310 height 22
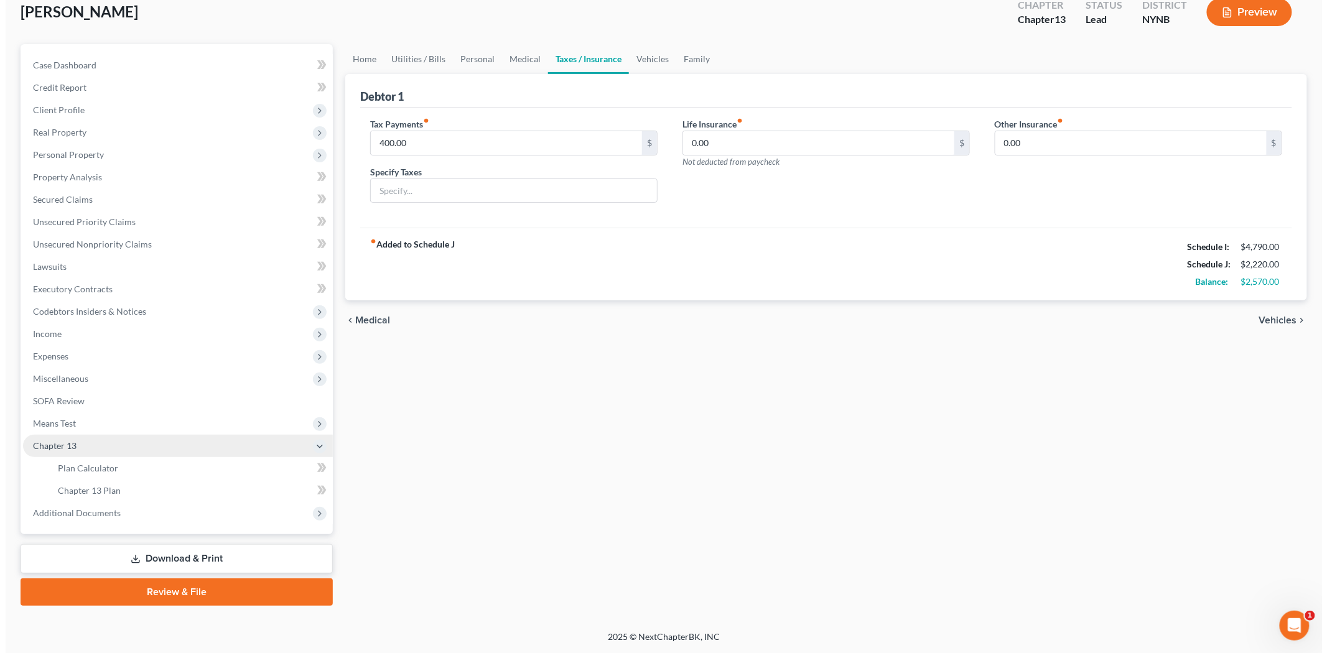
scroll to position [73, 0]
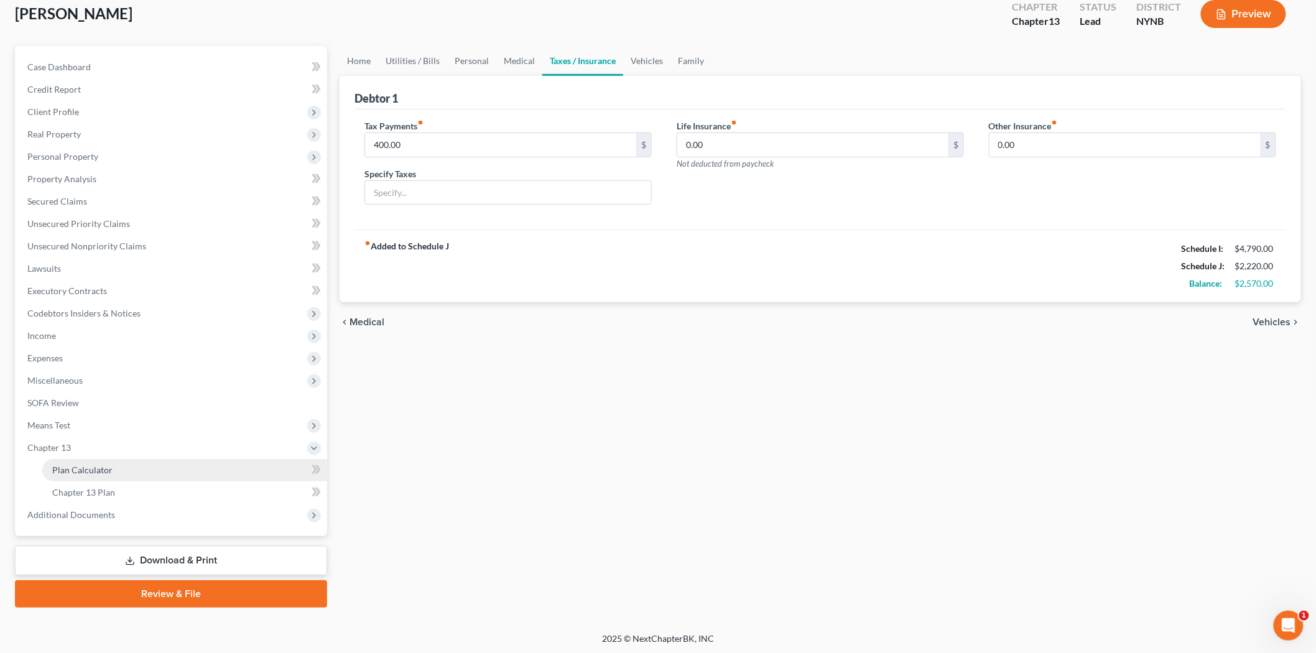
click at [126, 469] on link "Plan Calculator" at bounding box center [184, 470] width 285 height 22
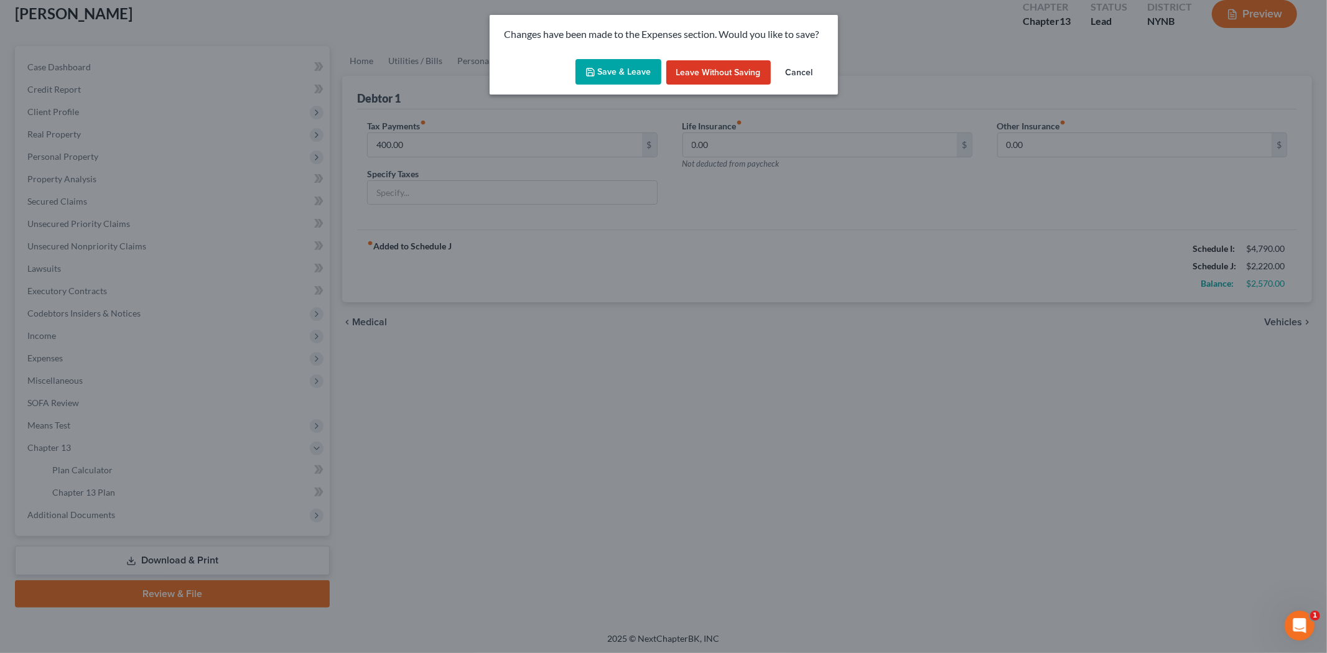
click at [613, 73] on button "Save & Leave" at bounding box center [618, 72] width 86 height 26
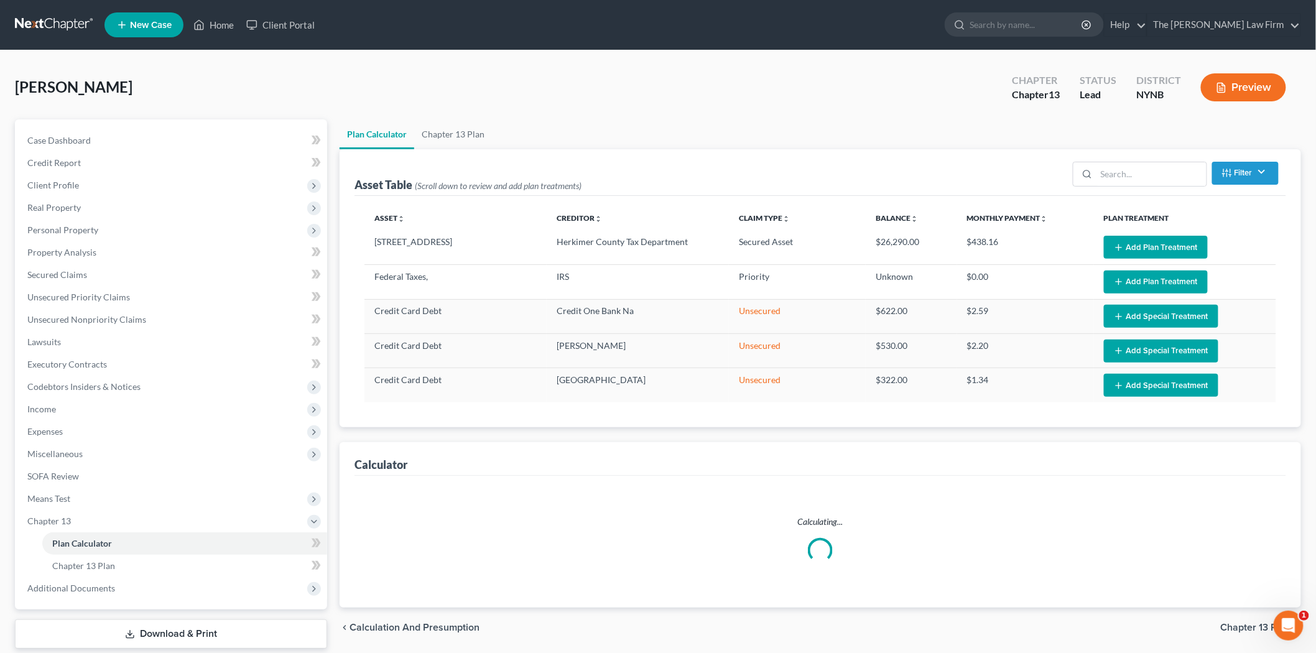
select select "59"
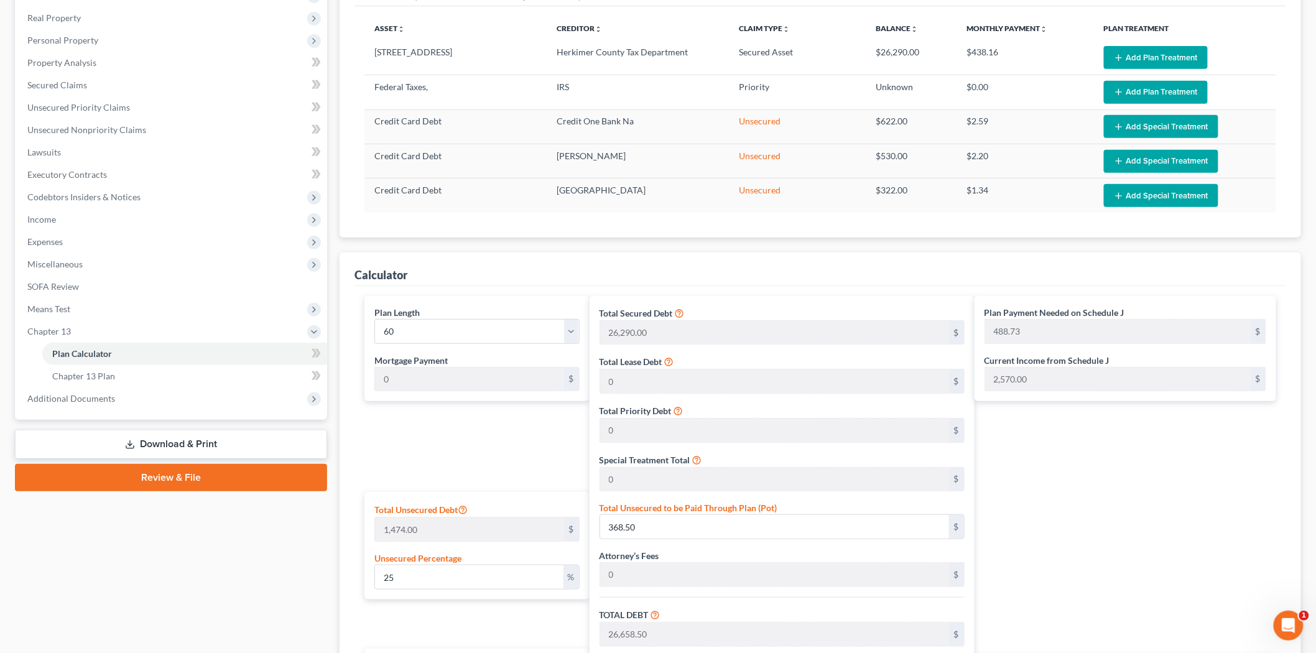
scroll to position [165, 0]
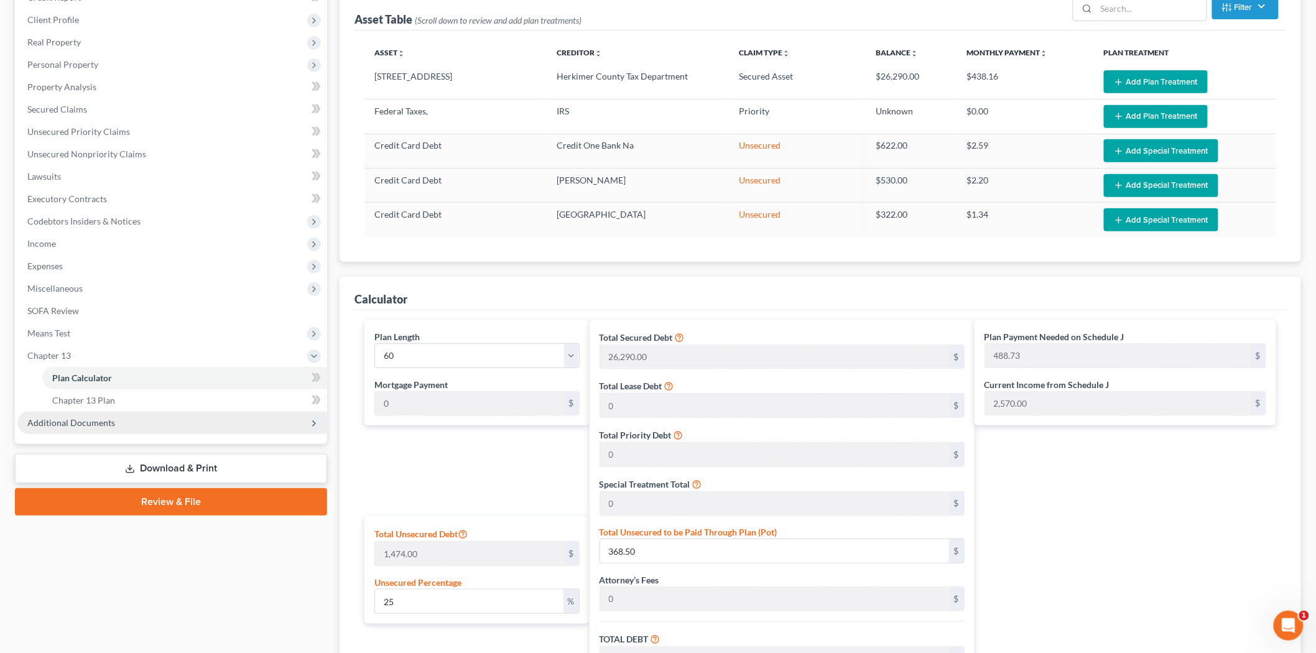
click at [72, 430] on span "Additional Documents" at bounding box center [172, 423] width 310 height 22
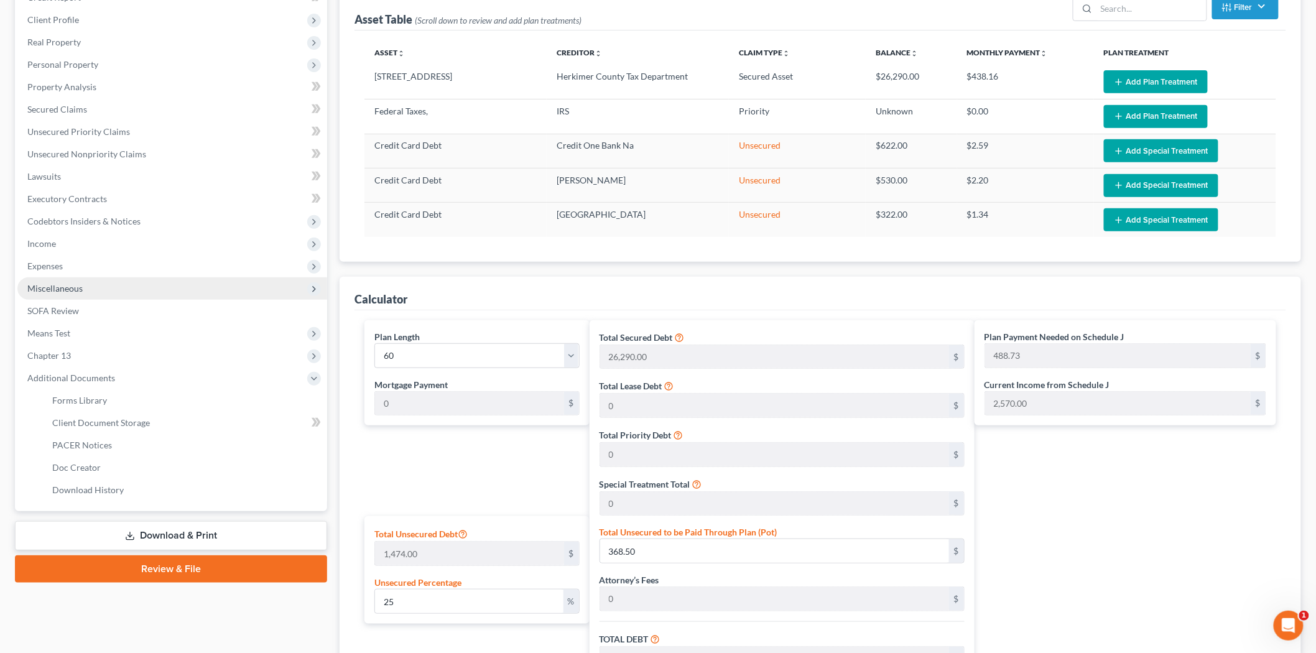
click at [108, 295] on span "Miscellaneous" at bounding box center [172, 288] width 310 height 22
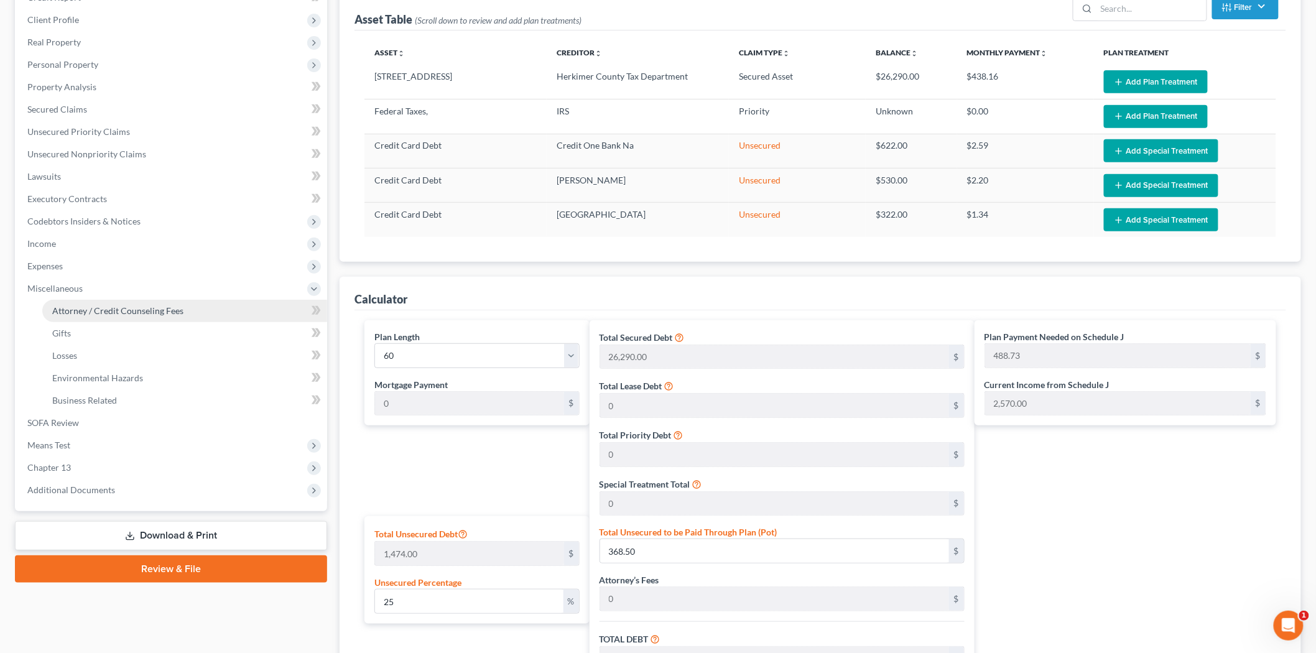
click at [94, 315] on link "Attorney / Credit Counseling Fees" at bounding box center [184, 311] width 285 height 22
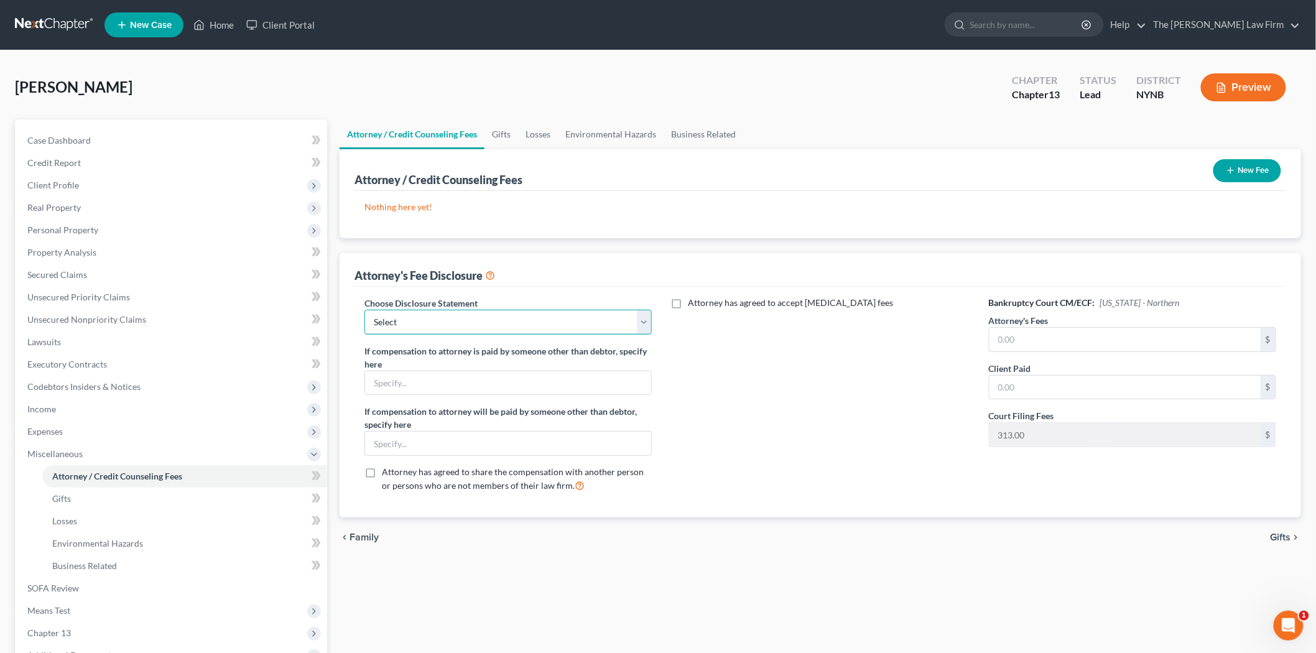
click at [440, 319] on select "Select Disclosure" at bounding box center [507, 322] width 287 height 25
select select "0"
click at [364, 310] on select "Select Disclosure" at bounding box center [507, 322] width 287 height 25
click at [688, 303] on label "Attorney has agreed to accept [MEDICAL_DATA] fees" at bounding box center [790, 303] width 205 height 12
click at [693, 303] on input "Attorney has agreed to accept [MEDICAL_DATA] fees" at bounding box center [697, 301] width 8 height 8
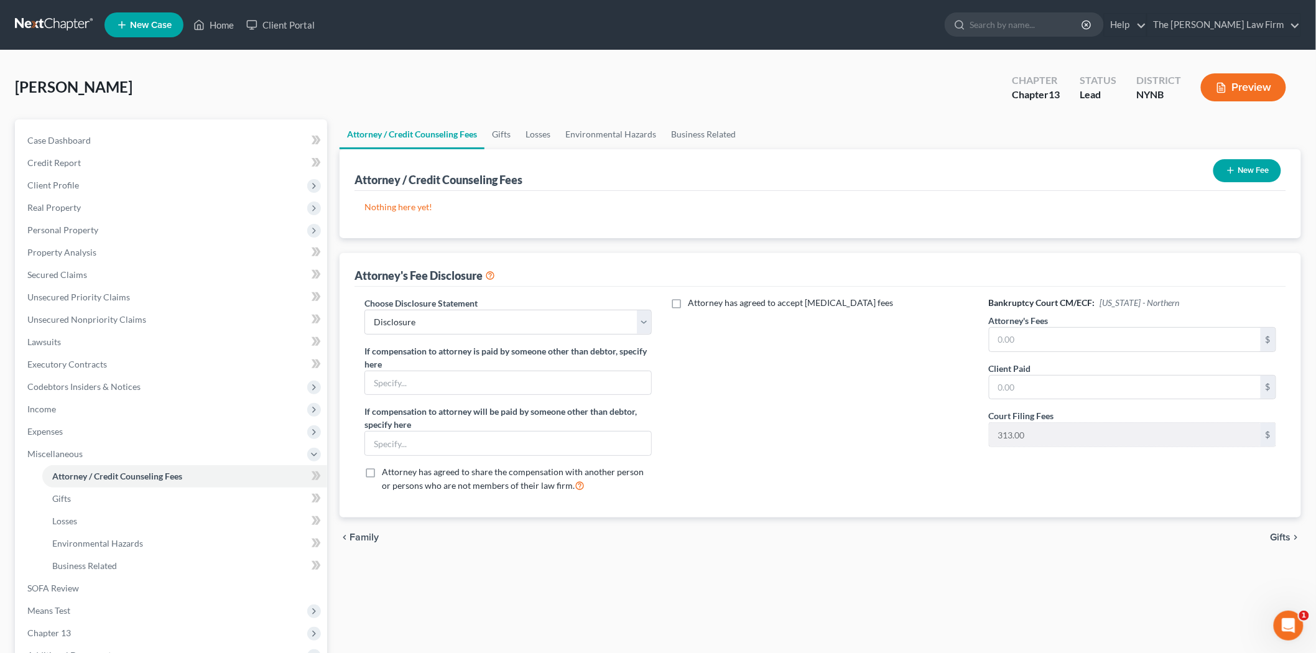
checkbox input "true"
click at [1057, 330] on input "text" at bounding box center [1125, 340] width 271 height 24
type input "5,000"
click at [1049, 389] on input "text" at bounding box center [1125, 388] width 271 height 24
type input "1,400.00"
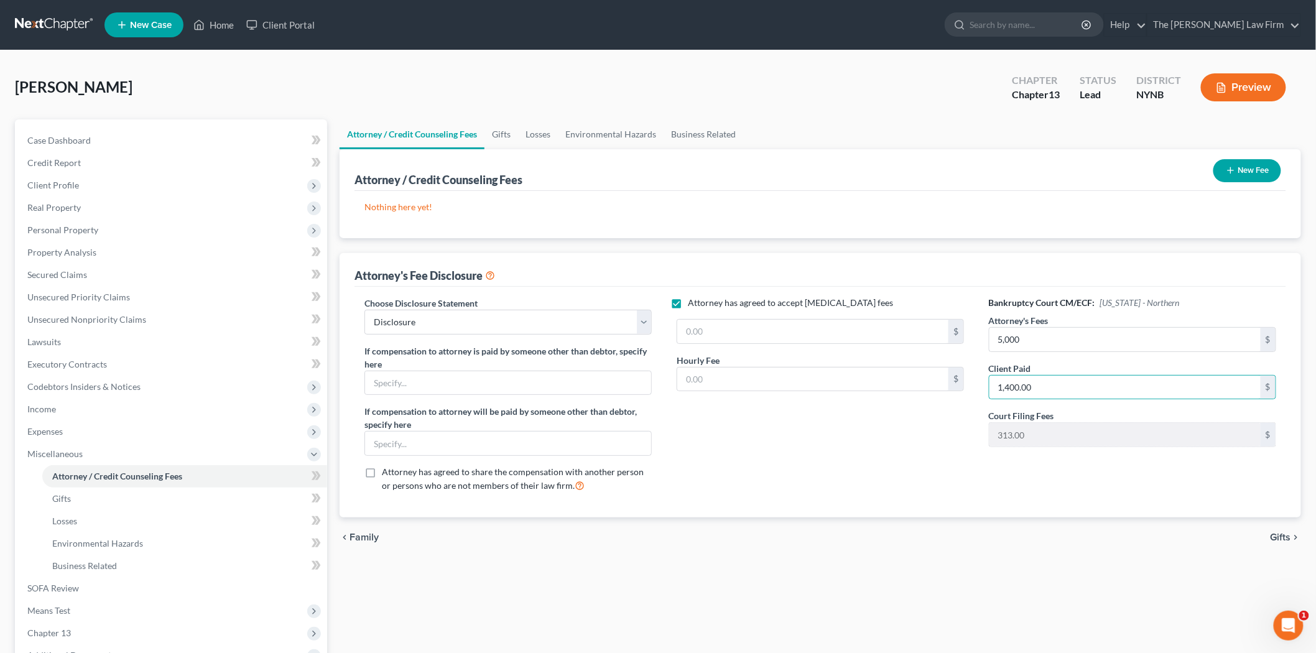
click at [907, 427] on div "Attorney has agreed to accept [MEDICAL_DATA] fees $ Hourly Fee $" at bounding box center [820, 400] width 312 height 206
click at [738, 335] on input "text" at bounding box center [812, 332] width 271 height 24
type input "5,000"
click at [718, 369] on input "text" at bounding box center [812, 380] width 271 height 24
click at [730, 417] on div "Attorney has agreed to accept [MEDICAL_DATA] fees 5,000 $ Hourly Fee $" at bounding box center [820, 400] width 312 height 206
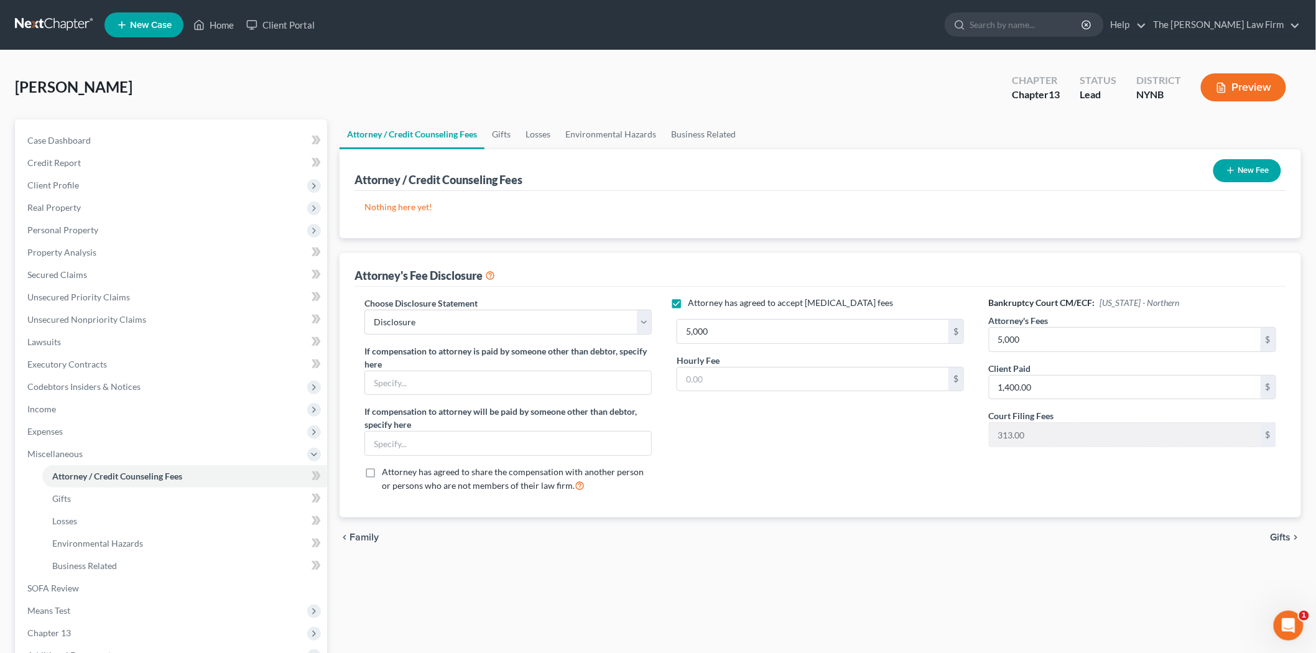
click at [1242, 179] on button "New Fee" at bounding box center [1247, 170] width 68 height 23
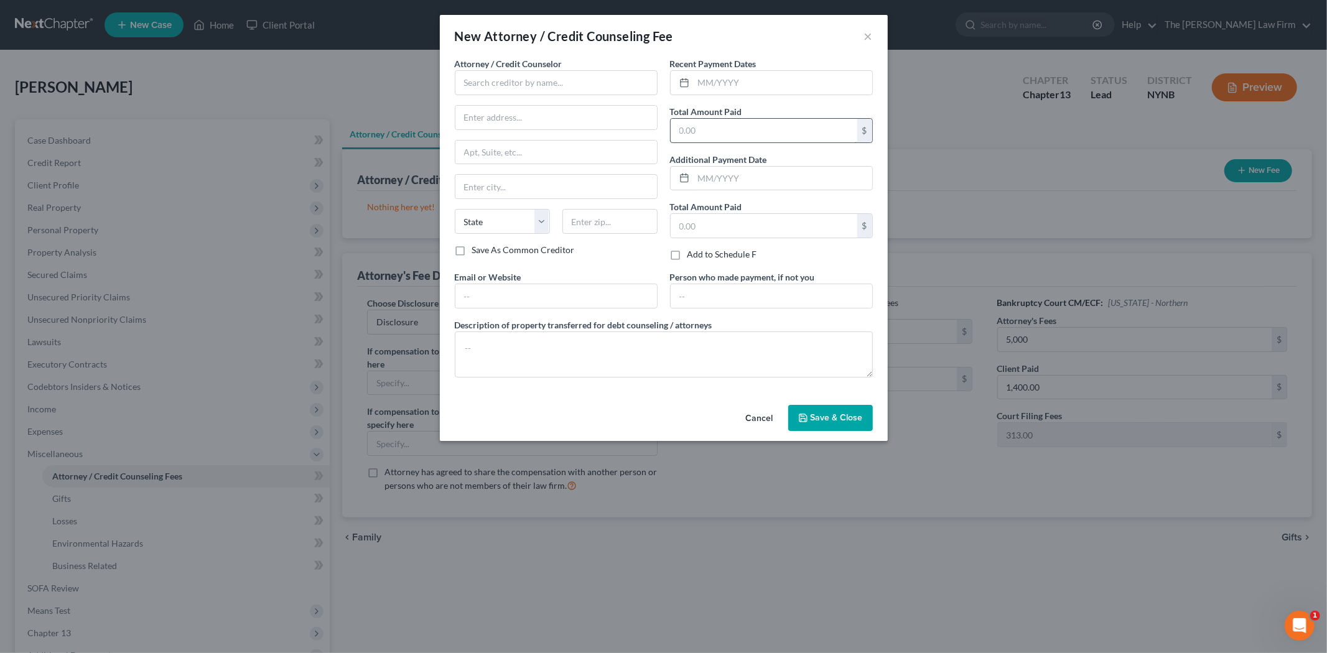
click at [700, 131] on input "text" at bounding box center [763, 131] width 187 height 24
click at [543, 86] on input "text" at bounding box center [556, 82] width 203 height 25
click at [519, 114] on div "[PERSON_NAME]." at bounding box center [529, 123] width 149 height 19
type input "[PERSON_NAME]."
type input "[STREET_ADDRESS]"
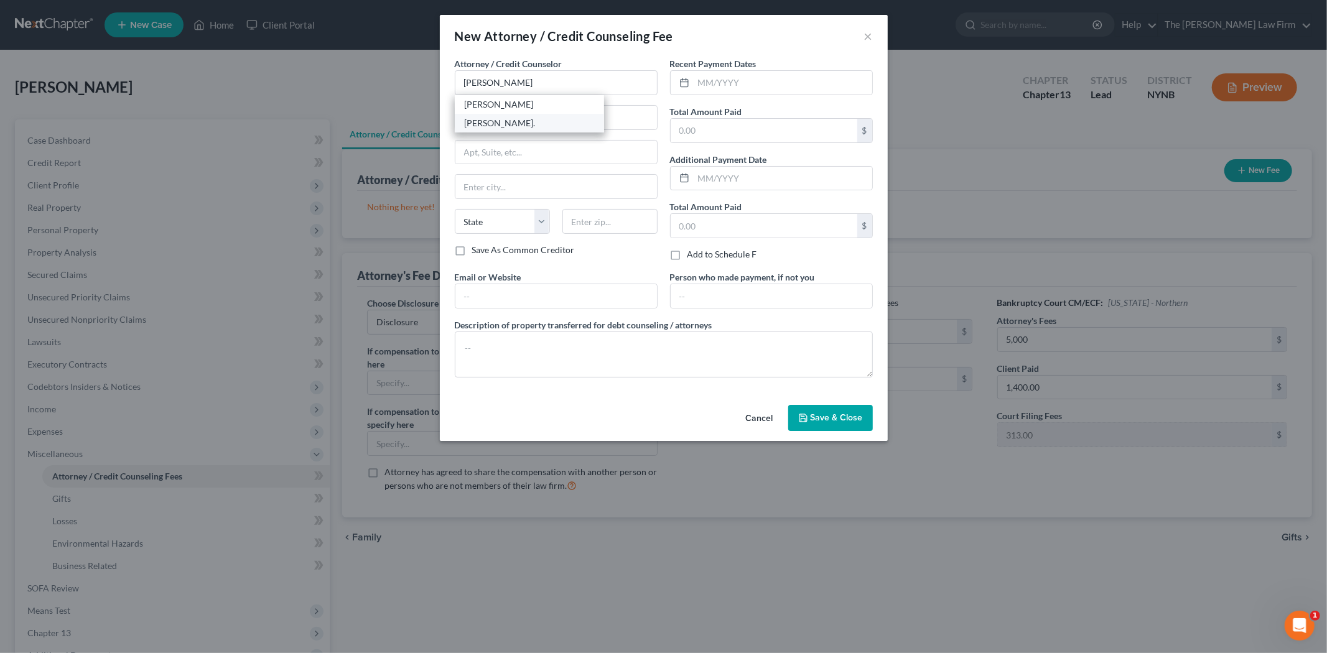
type input "Herkimer"
select select "35"
type input "13350"
click at [720, 255] on label "Add to Schedule F" at bounding box center [722, 254] width 70 height 12
click at [700, 255] on input "Add to Schedule F" at bounding box center [696, 252] width 8 height 8
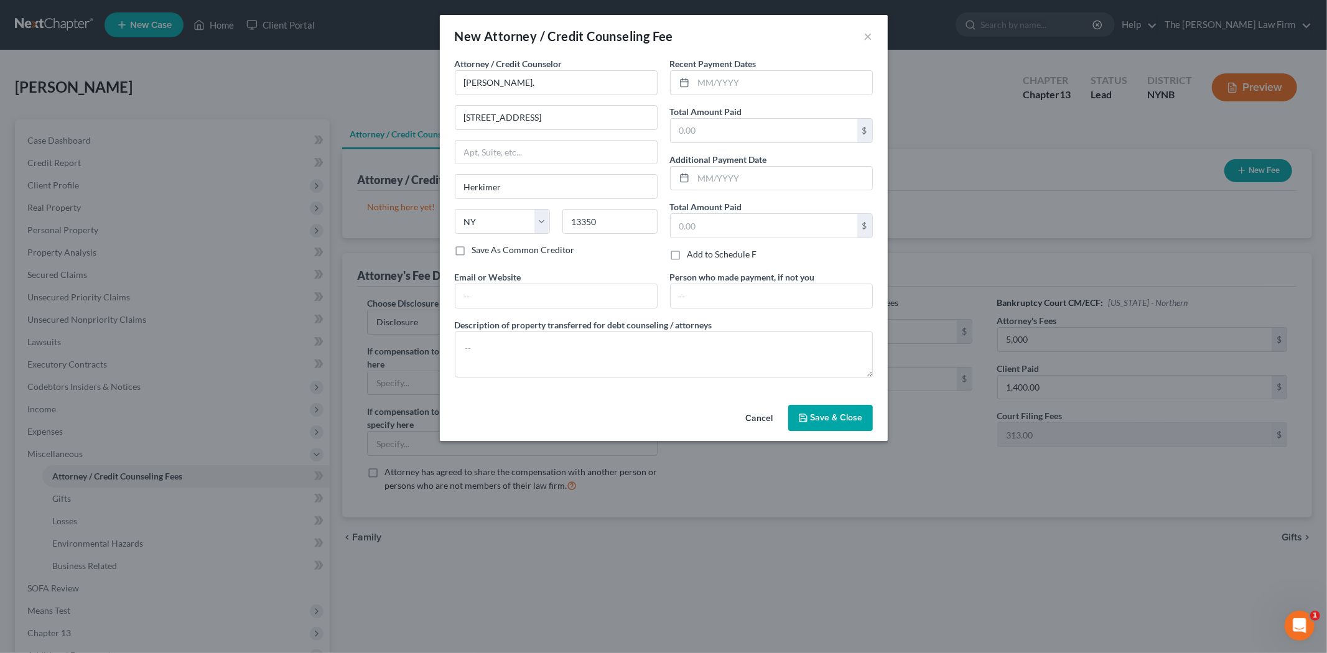
checkbox input "true"
click at [728, 131] on input "text" at bounding box center [763, 131] width 187 height 24
type input "1,400.00"
click at [834, 419] on span "Save & Close" at bounding box center [836, 417] width 52 height 11
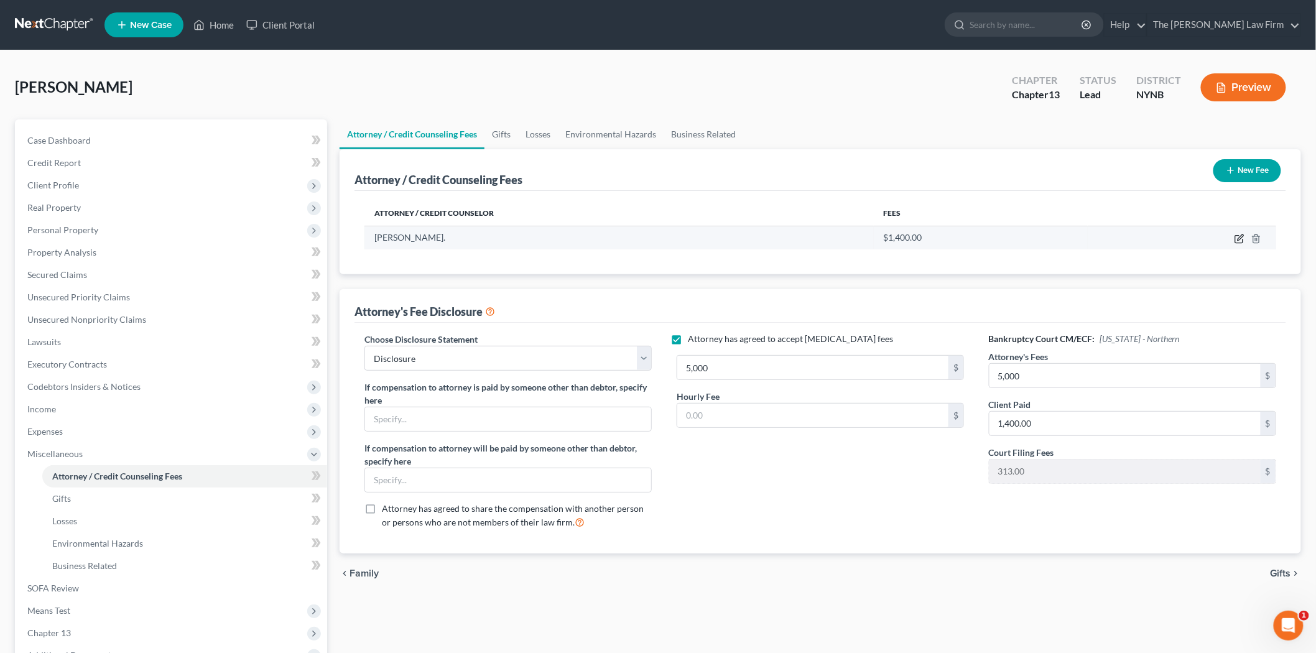
click at [1241, 239] on icon "button" at bounding box center [1240, 239] width 10 height 10
select select "35"
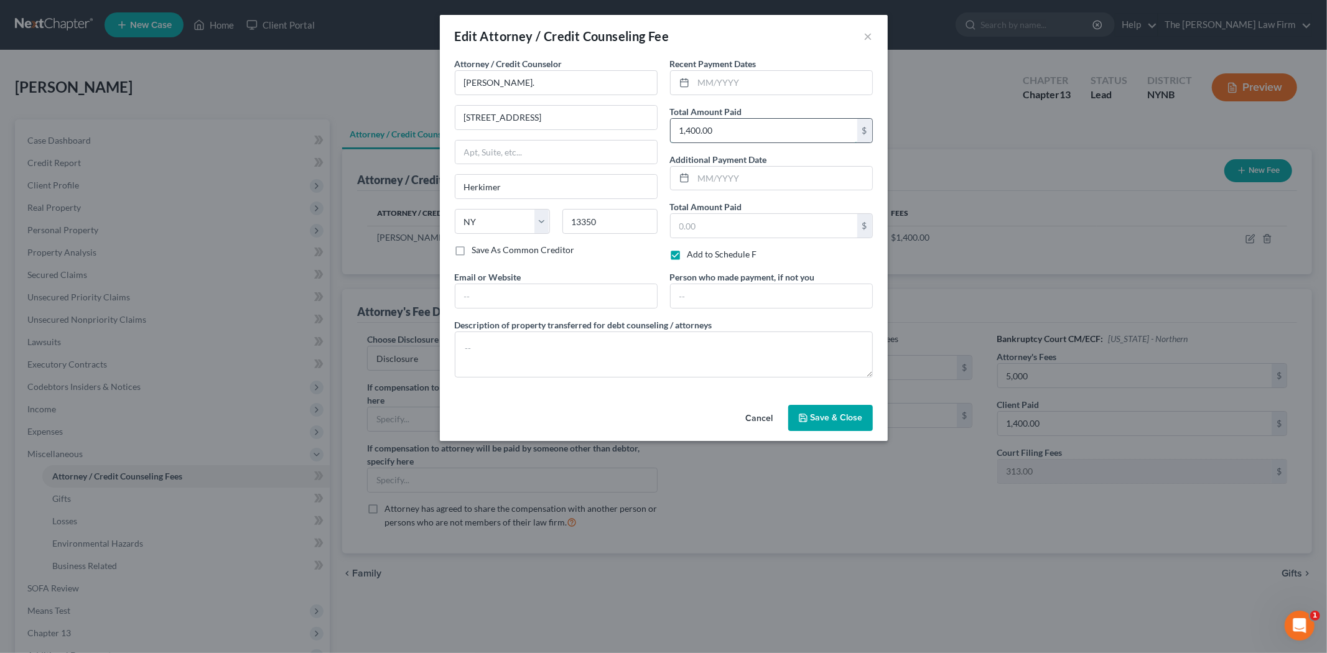
type input "5"
drag, startPoint x: 929, startPoint y: 502, endPoint x: 913, endPoint y: 465, distance: 40.7
click at [929, 502] on div "Edit Attorney / Credit Counseling Fee × Attorney / Credit Counselor * [PERSON_N…" at bounding box center [663, 326] width 1327 height 653
click at [772, 133] on input "text" at bounding box center [763, 131] width 187 height 24
type input "1,400"
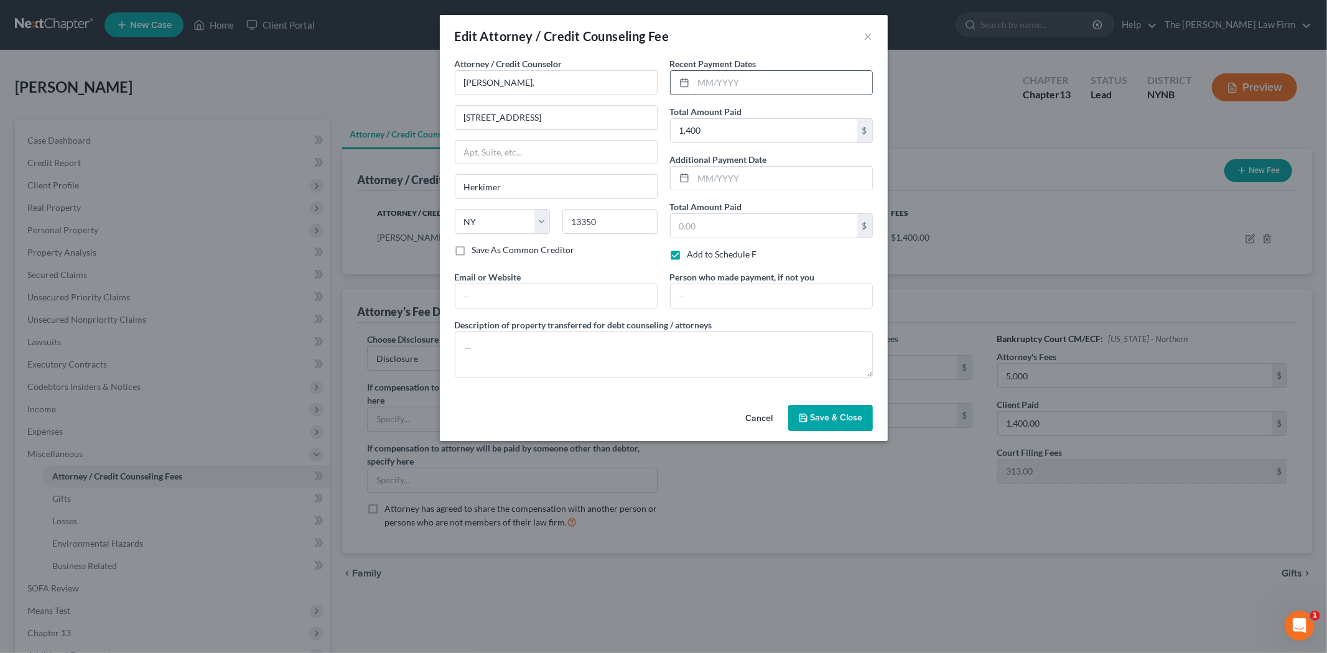
click at [834, 88] on input "text" at bounding box center [782, 83] width 179 height 24
type input "[DATE]"
click at [825, 424] on button "Save & Close" at bounding box center [830, 418] width 85 height 26
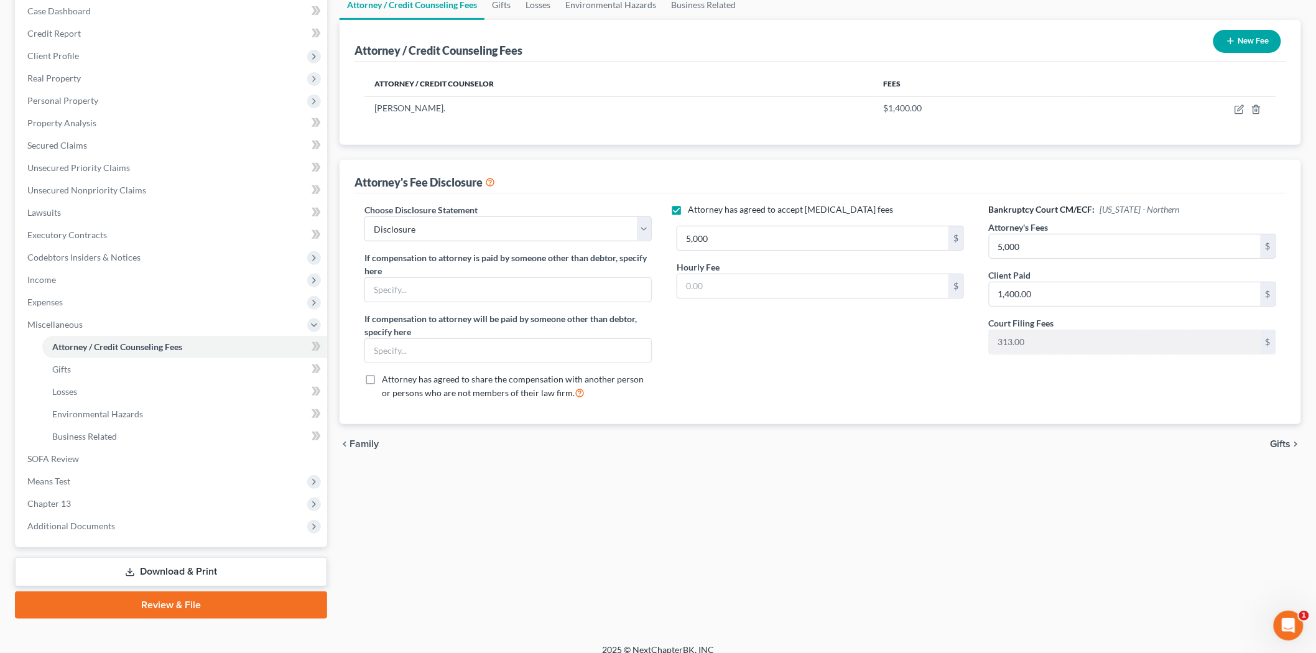
scroll to position [141, 0]
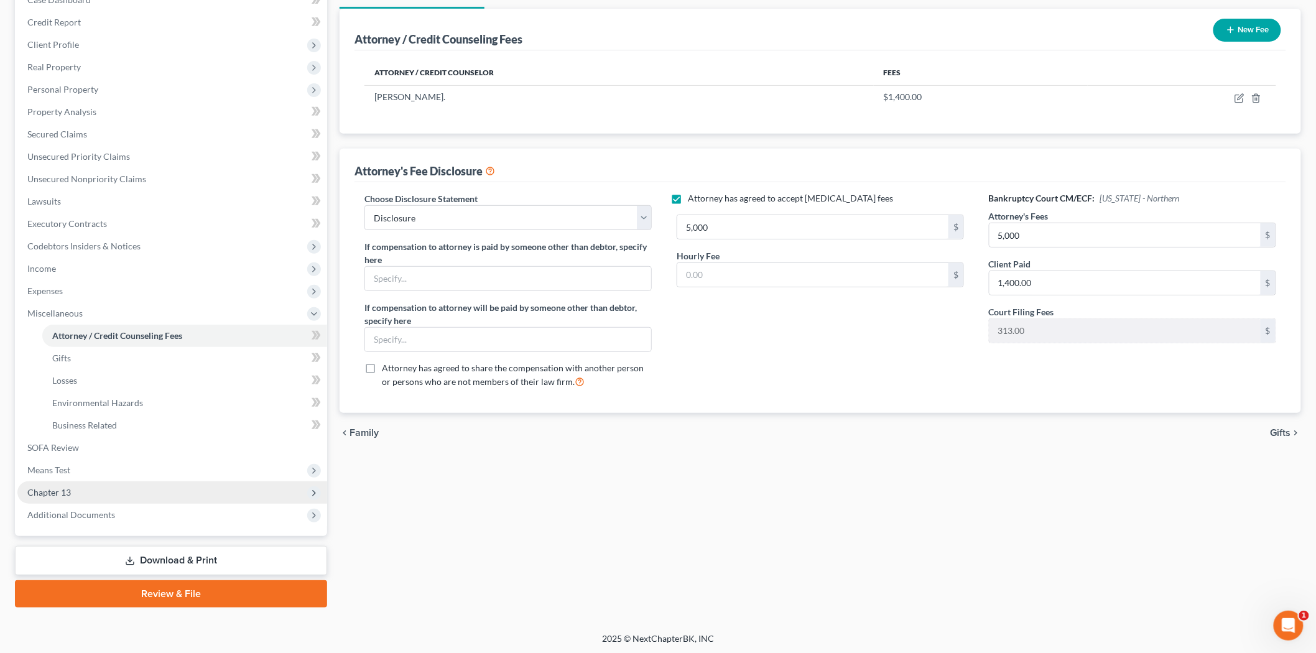
click at [107, 486] on span "Chapter 13" at bounding box center [172, 492] width 310 height 22
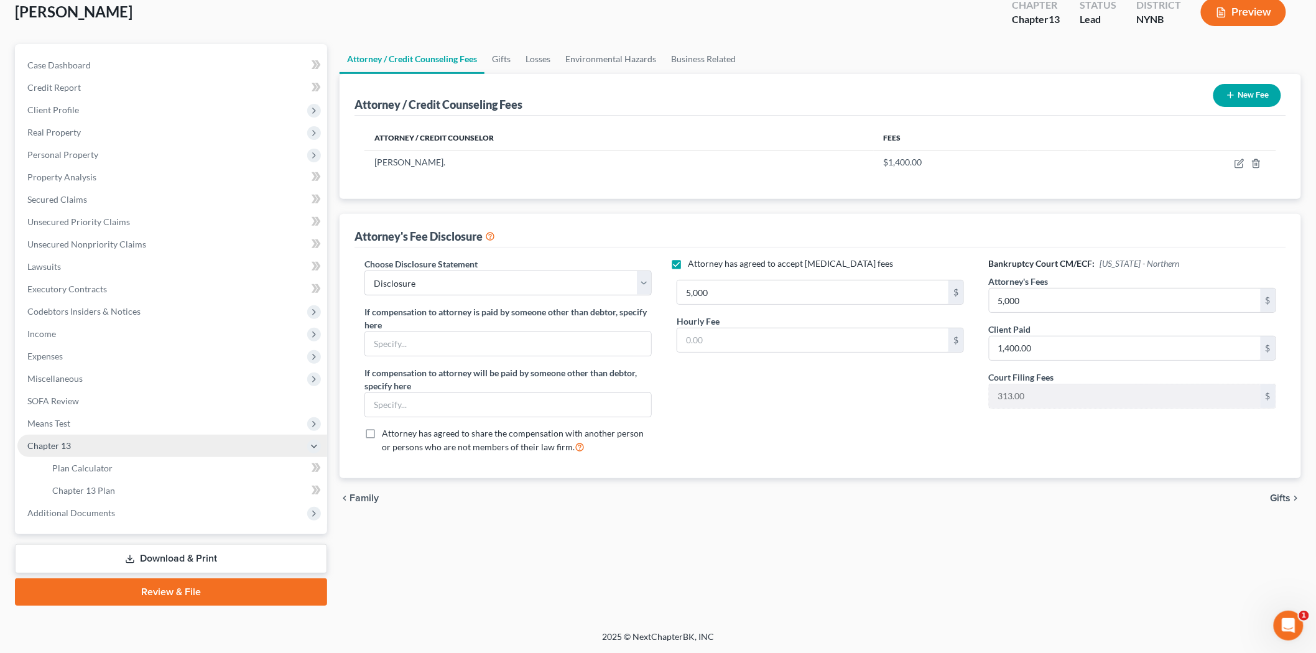
scroll to position [73, 0]
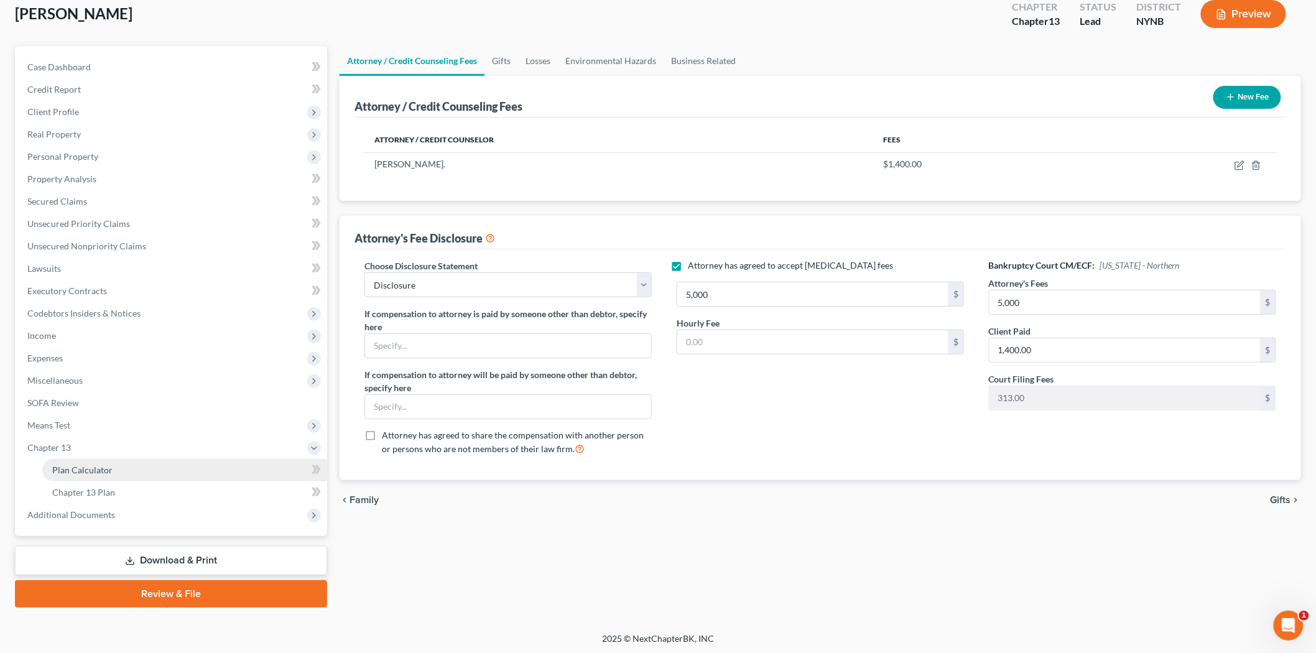
click at [109, 477] on link "Plan Calculator" at bounding box center [184, 470] width 285 height 22
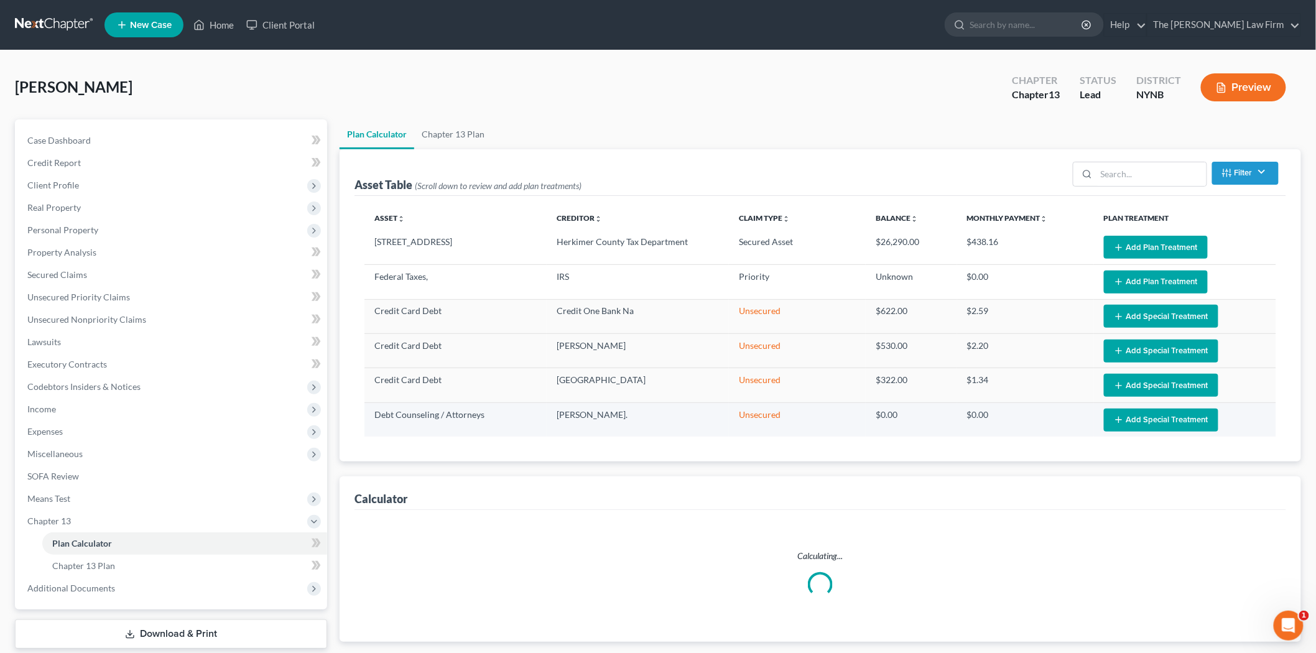
select select "59"
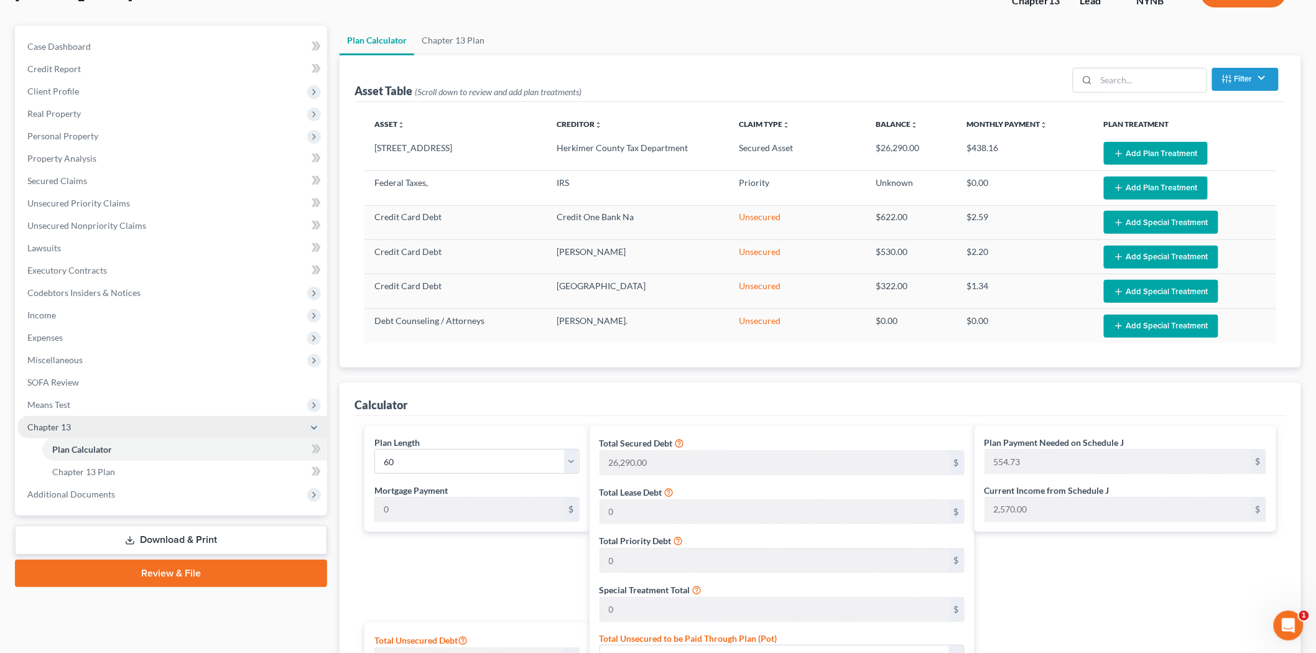
scroll to position [69, 0]
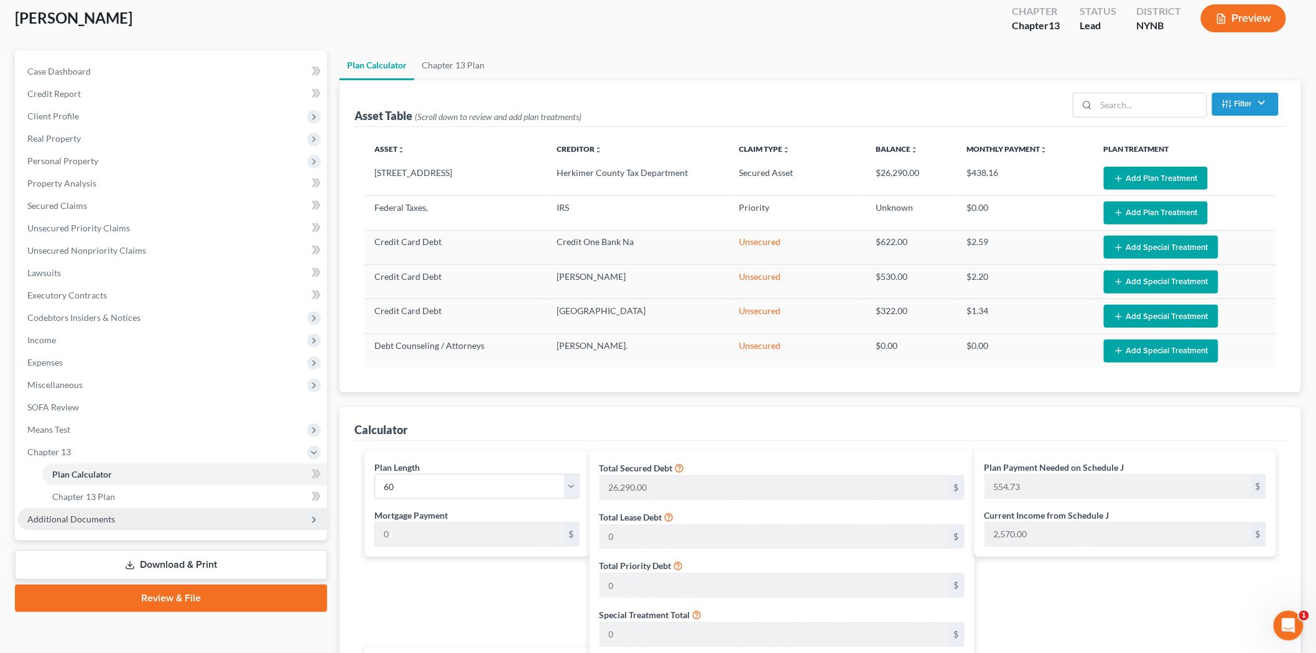
click at [63, 514] on span "Additional Documents" at bounding box center [71, 519] width 88 height 11
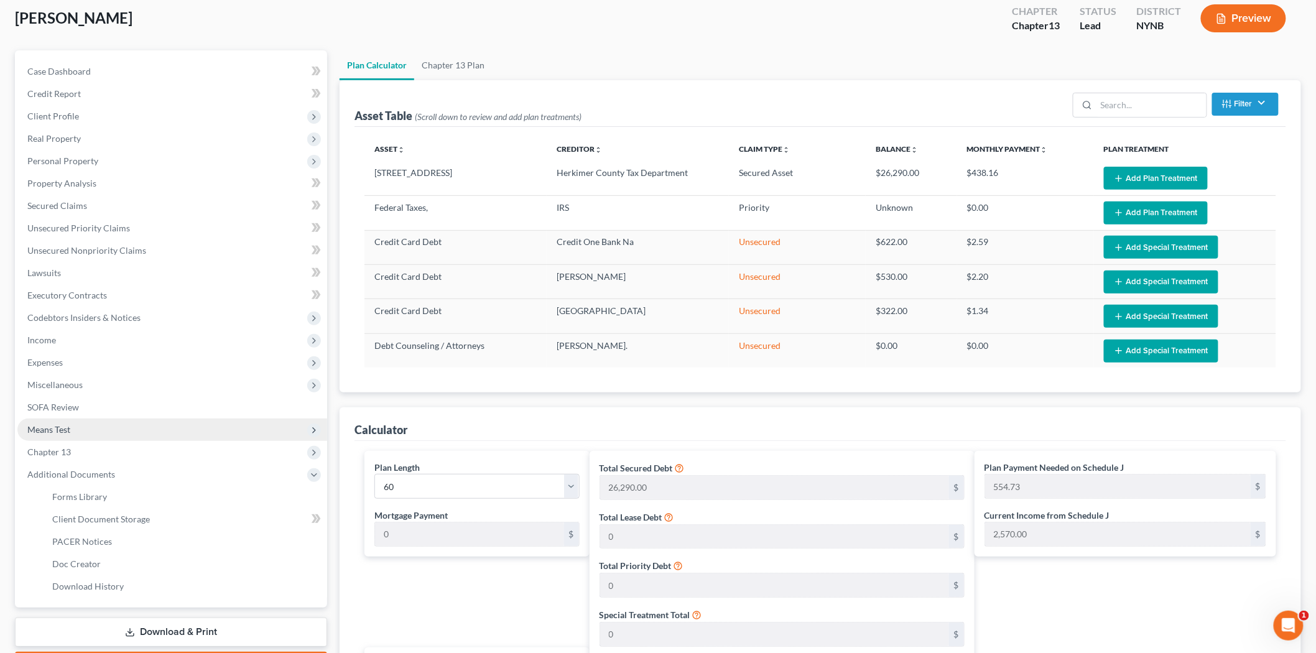
click at [76, 420] on span "Means Test" at bounding box center [172, 430] width 310 height 22
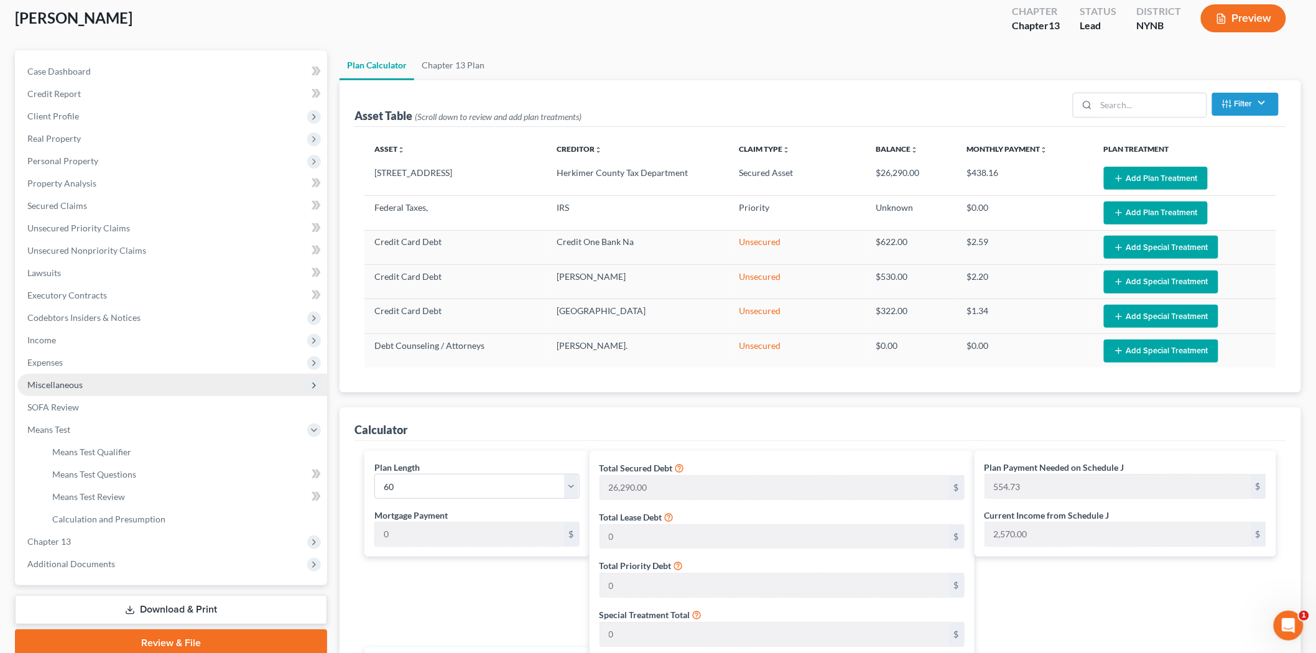
click at [77, 388] on span "Miscellaneous" at bounding box center [54, 384] width 55 height 11
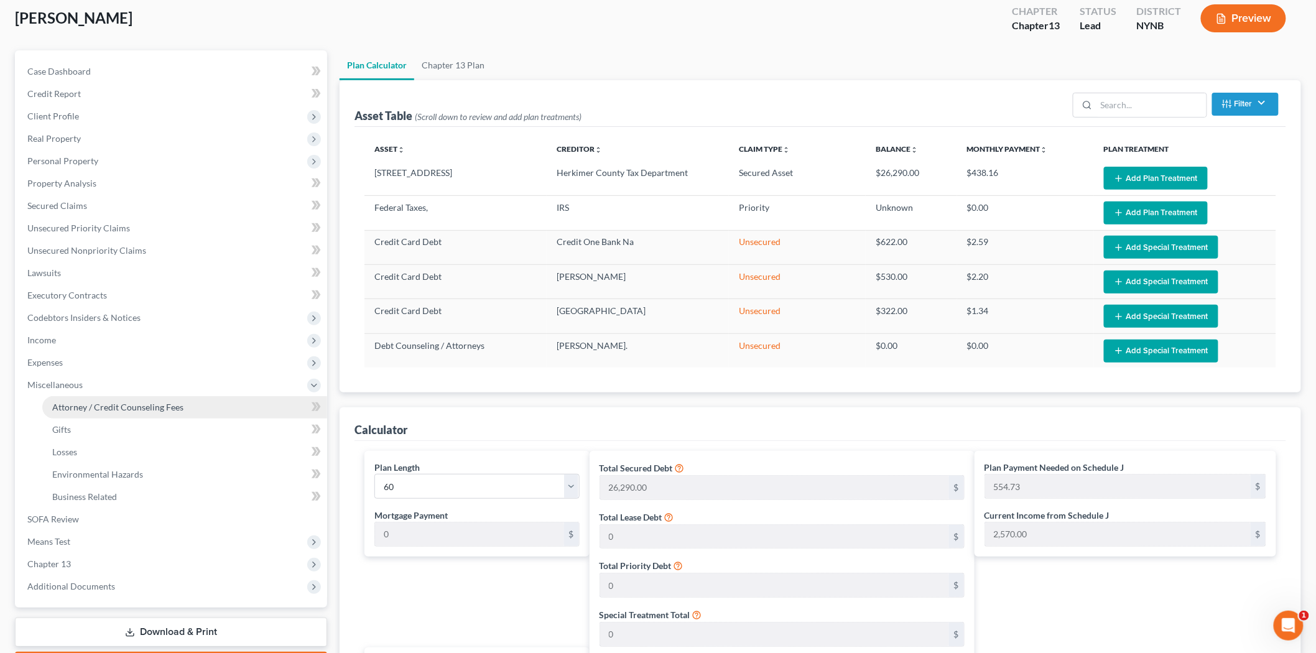
click at [73, 413] on link "Attorney / Credit Counseling Fees" at bounding box center [184, 407] width 285 height 22
select select "0"
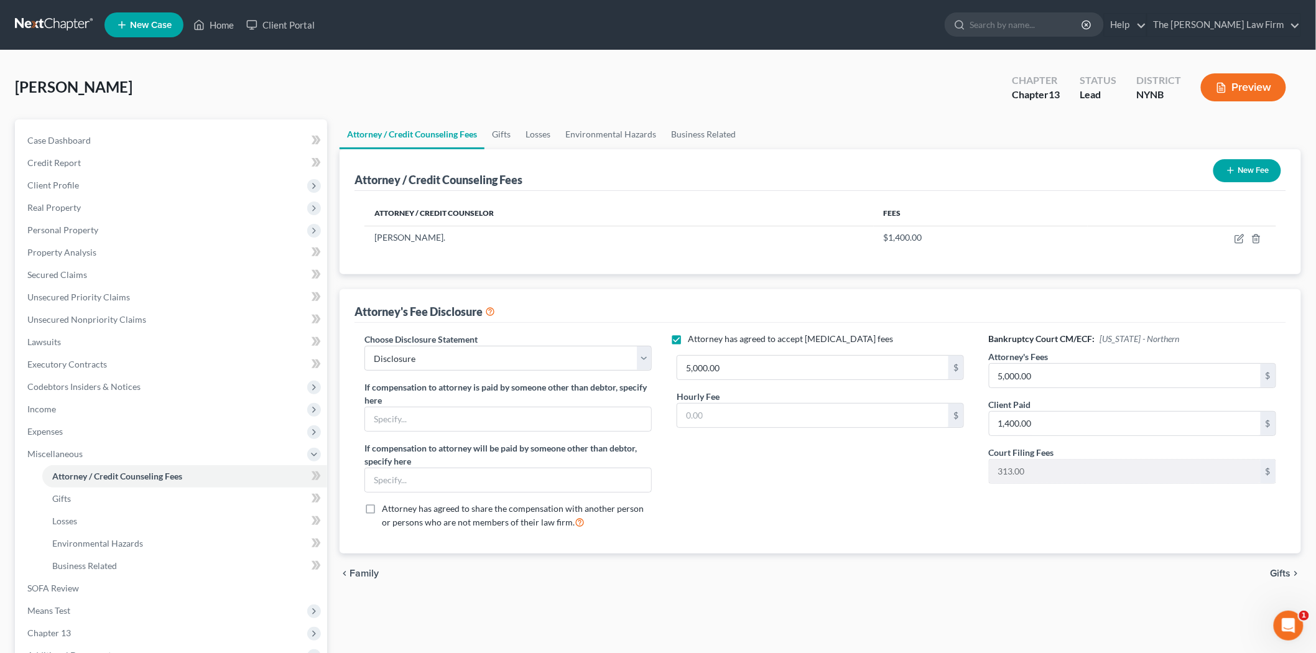
click at [1240, 176] on button "New Fee" at bounding box center [1247, 170] width 68 height 23
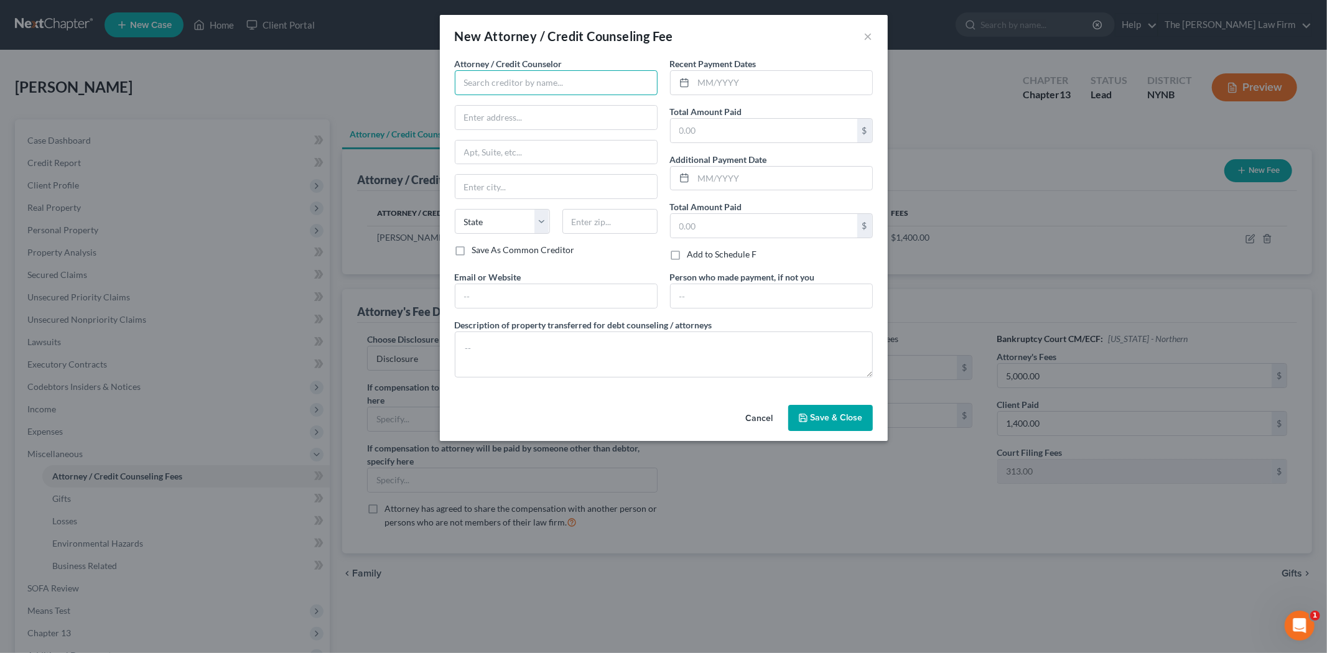
click at [552, 88] on input "text" at bounding box center [556, 82] width 203 height 25
click at [513, 119] on div "[PERSON_NAME]." at bounding box center [529, 123] width 129 height 12
type input "[PERSON_NAME]."
type input "[STREET_ADDRESS]"
type input "Herkimer"
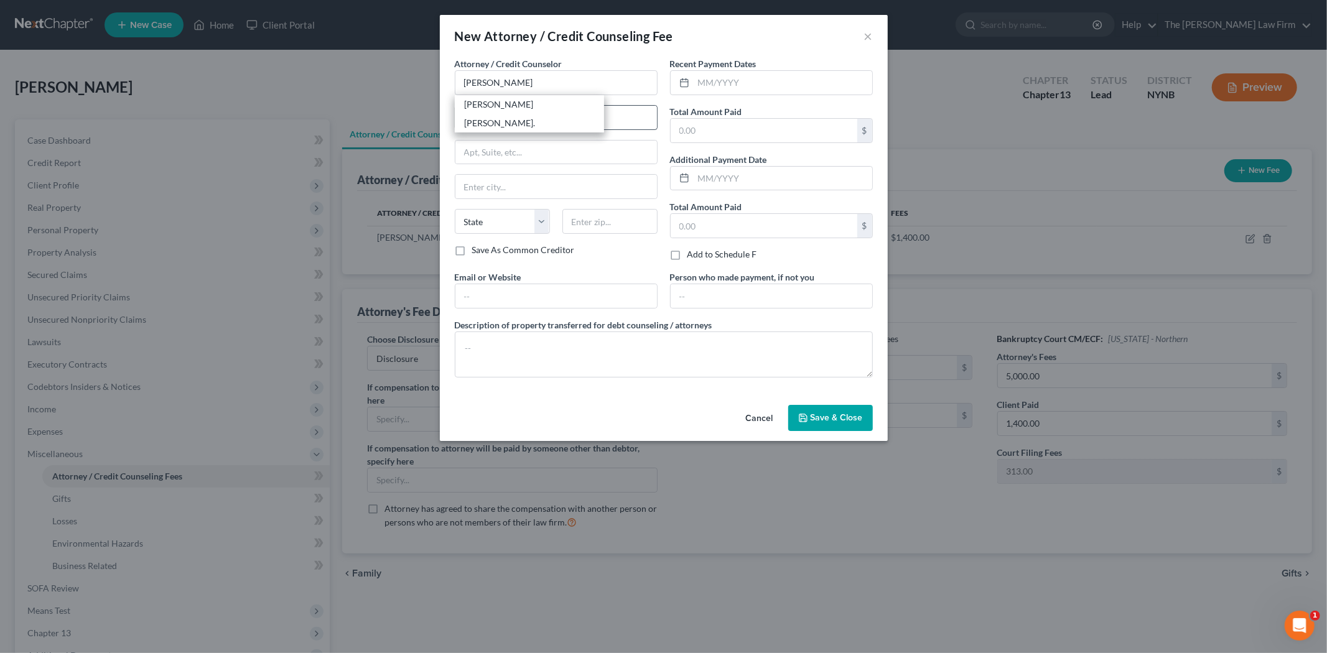
select select "35"
type input "13350"
click at [725, 131] on input "text" at bounding box center [763, 131] width 187 height 24
click at [815, 414] on span "Save & Close" at bounding box center [836, 417] width 52 height 11
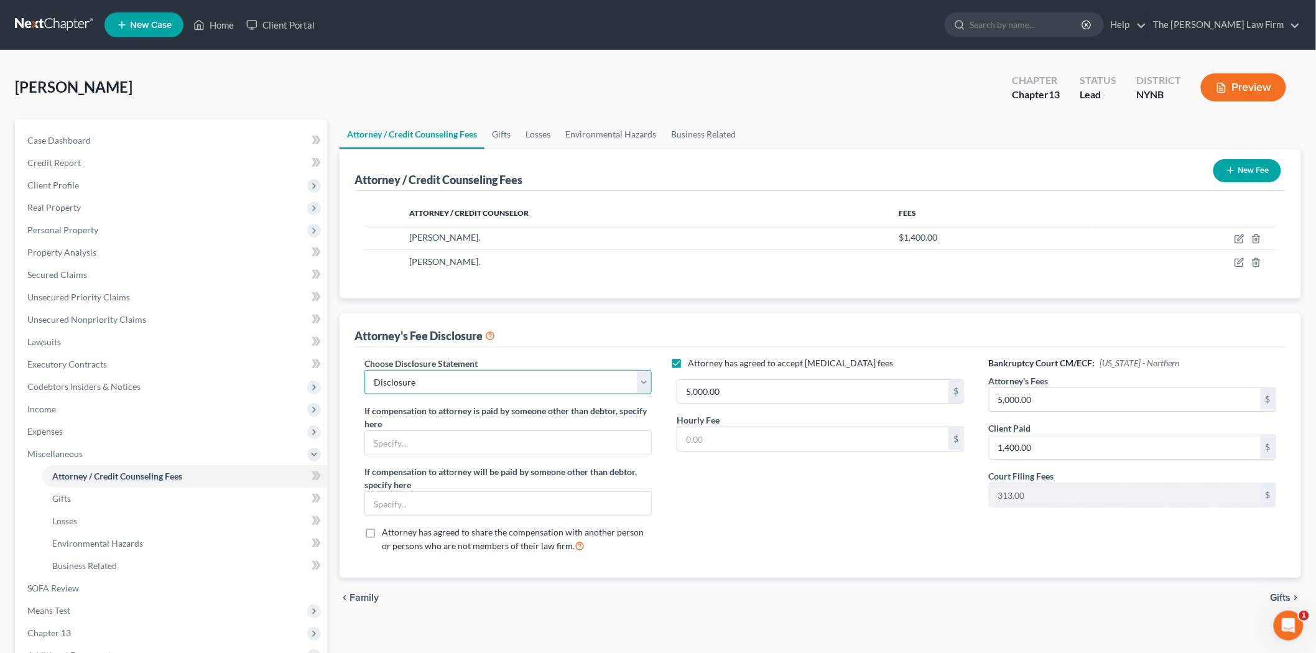
click at [545, 381] on select "Select Disclosure" at bounding box center [507, 382] width 287 height 25
drag, startPoint x: 1245, startPoint y: 261, endPoint x: 1238, endPoint y: 261, distance: 7.5
click at [1245, 261] on td at bounding box center [1186, 262] width 182 height 24
click at [1238, 261] on icon "button" at bounding box center [1240, 262] width 10 height 10
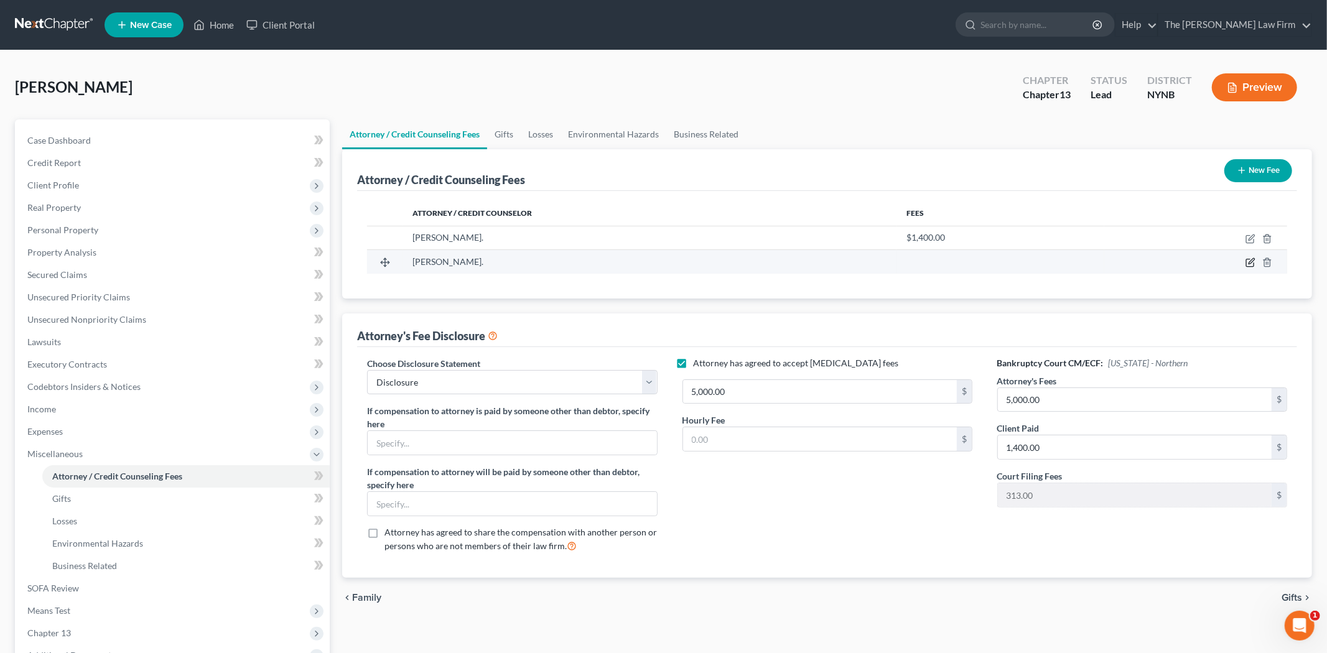
select select "35"
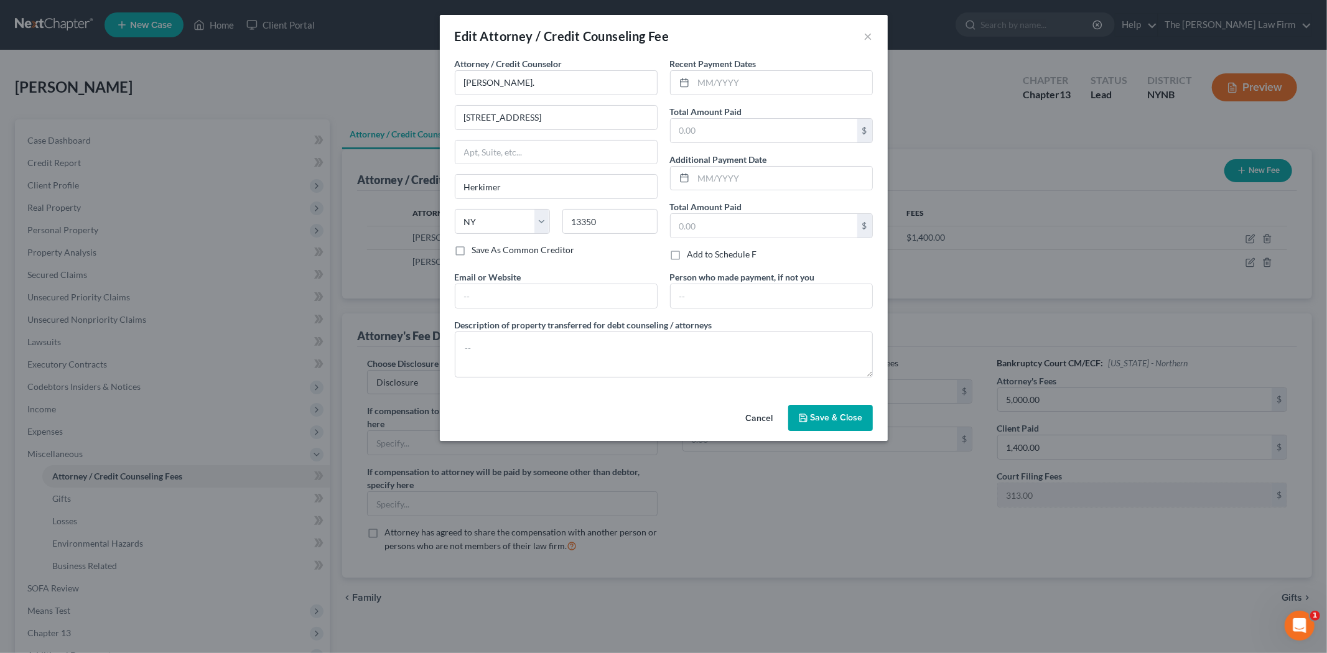
drag, startPoint x: 764, startPoint y: 419, endPoint x: 729, endPoint y: 425, distance: 35.5
click at [763, 418] on button "Cancel" at bounding box center [759, 418] width 47 height 25
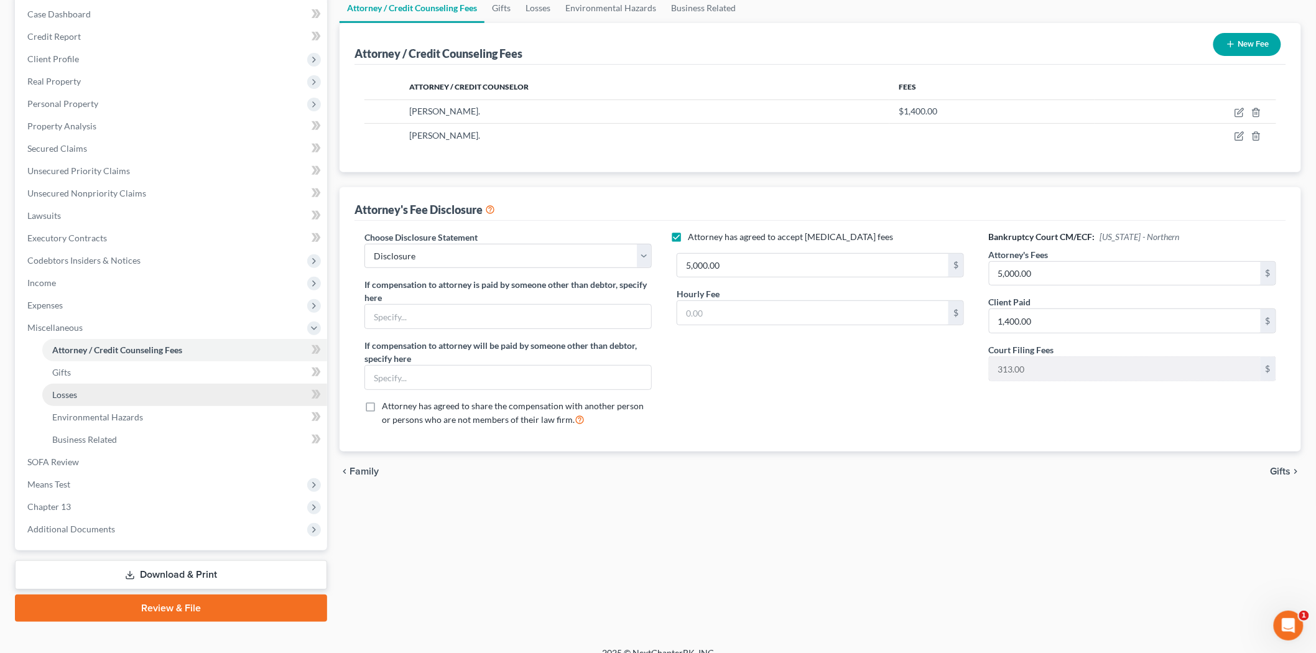
scroll to position [138, 0]
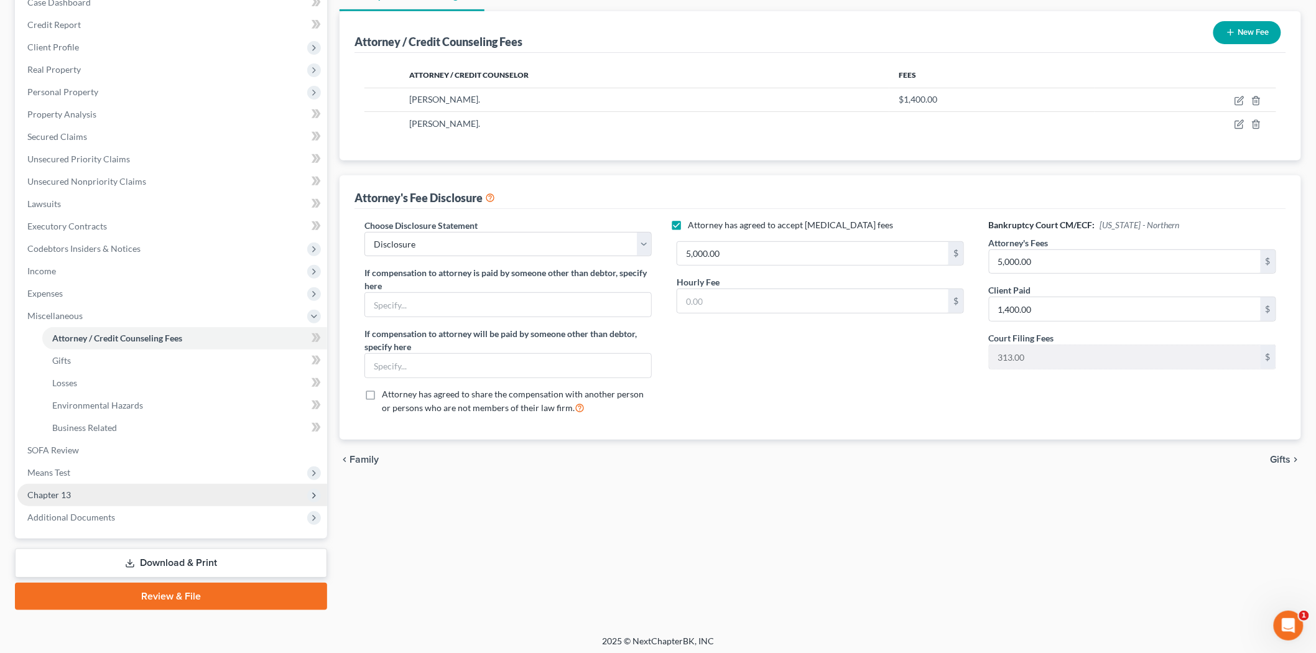
click at [139, 498] on span "Chapter 13" at bounding box center [172, 495] width 310 height 22
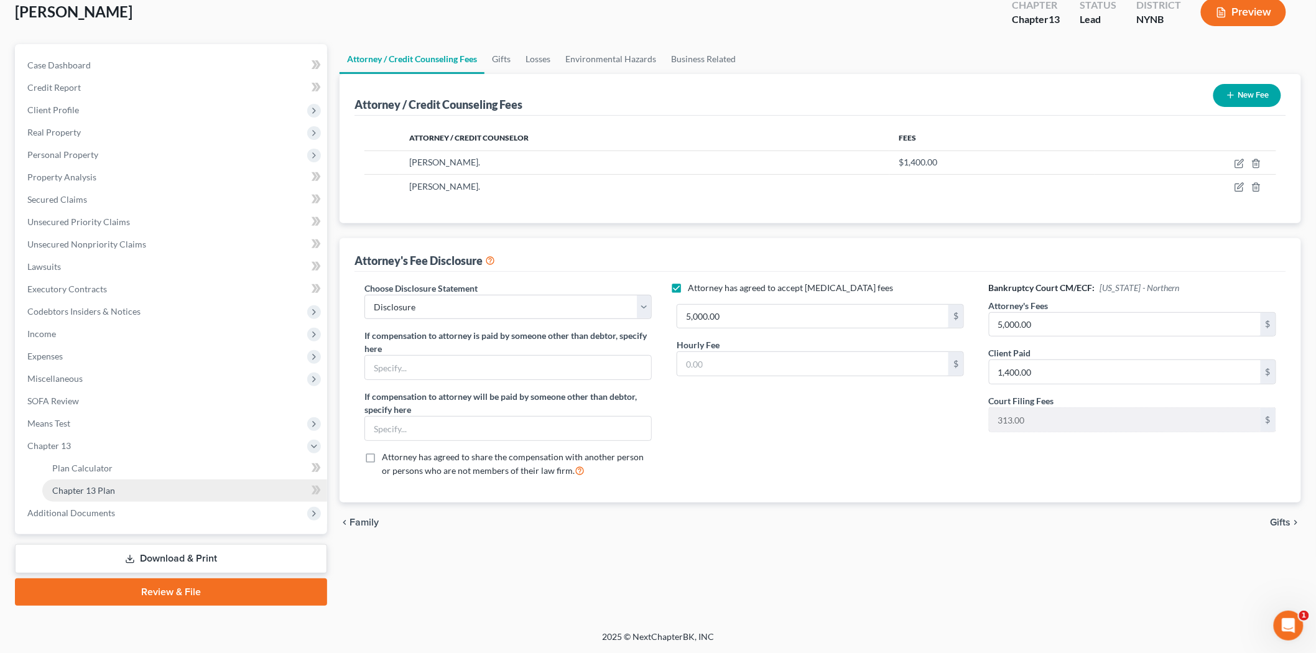
scroll to position [73, 0]
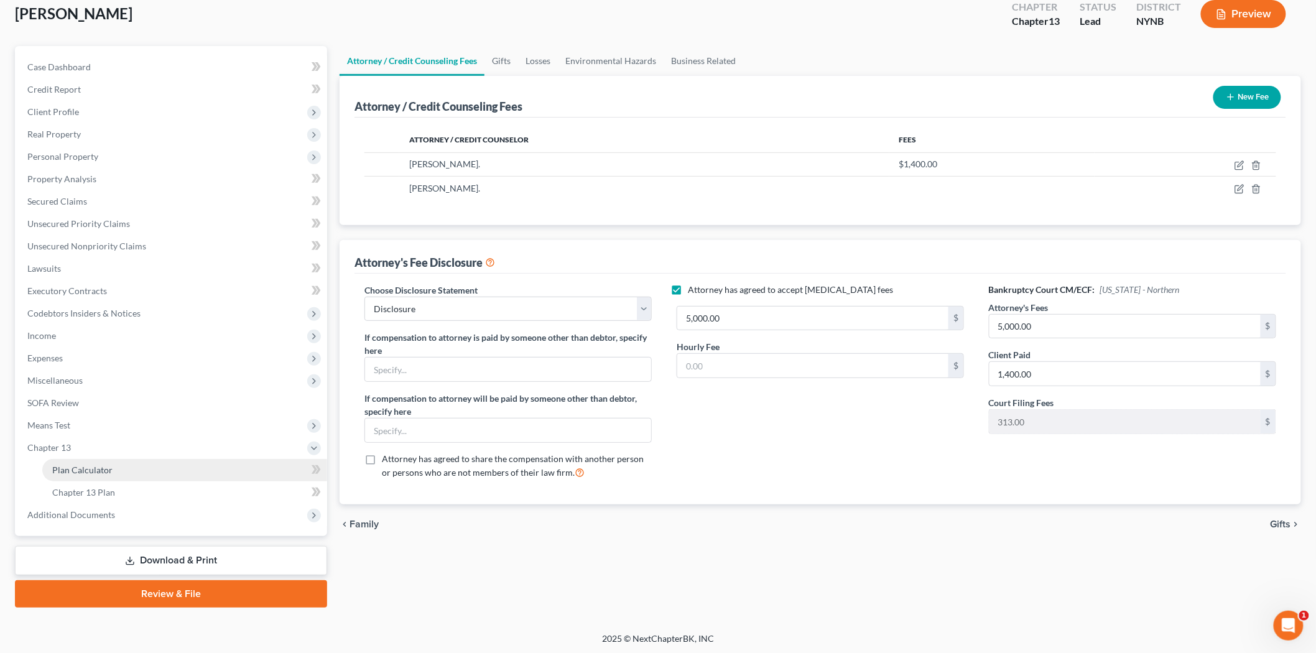
click at [112, 471] on link "Plan Calculator" at bounding box center [184, 470] width 285 height 22
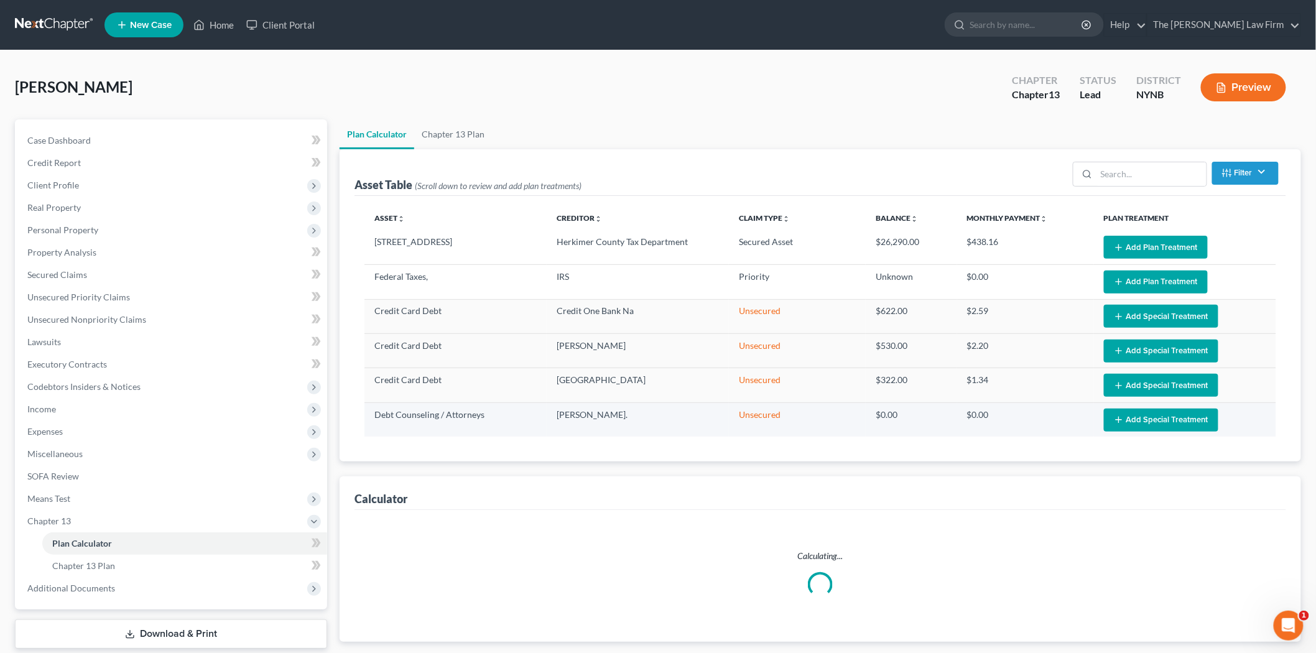
select select "59"
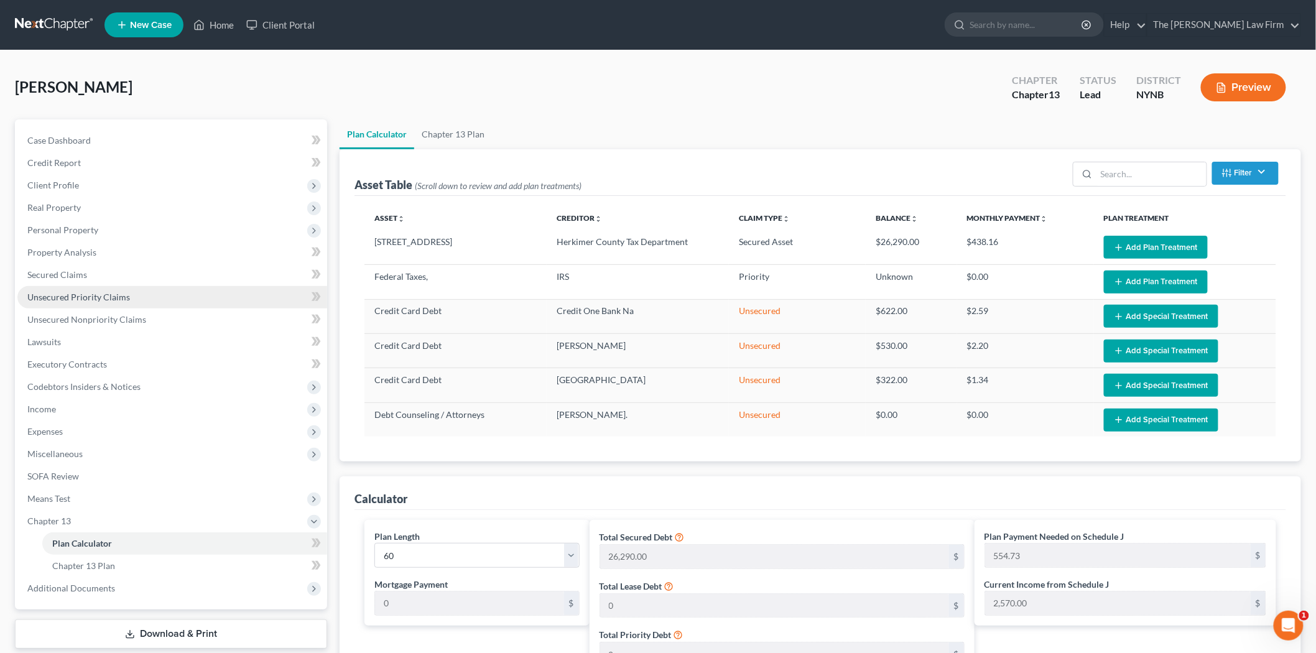
click at [78, 301] on span "Unsecured Priority Claims" at bounding box center [78, 297] width 103 height 11
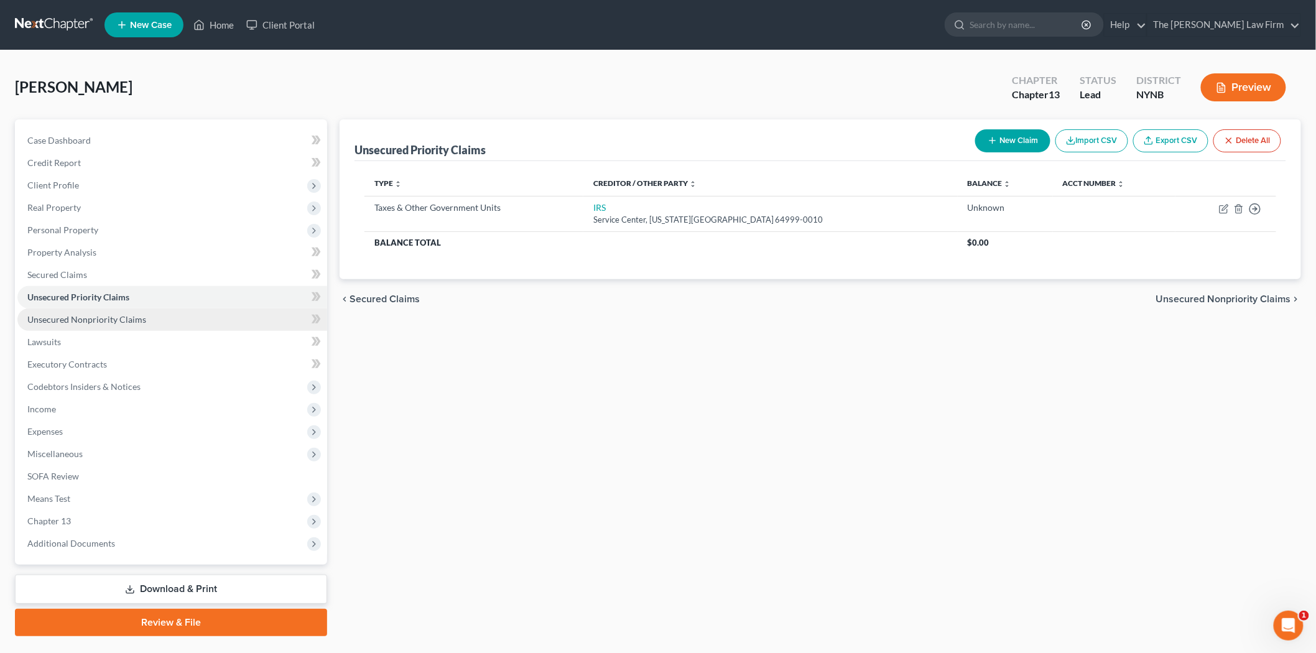
click at [85, 311] on link "Unsecured Nonpriority Claims" at bounding box center [172, 319] width 310 height 22
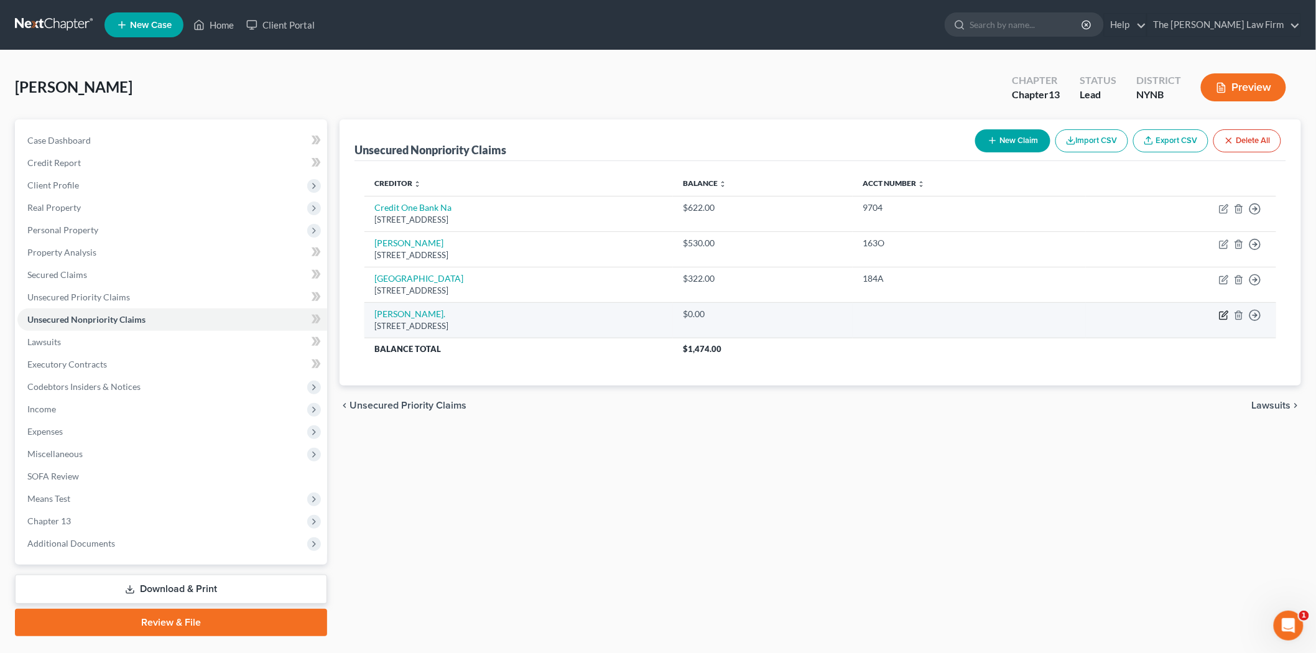
click at [1222, 315] on icon "button" at bounding box center [1224, 315] width 10 height 10
select select "35"
select select "3"
select select "0"
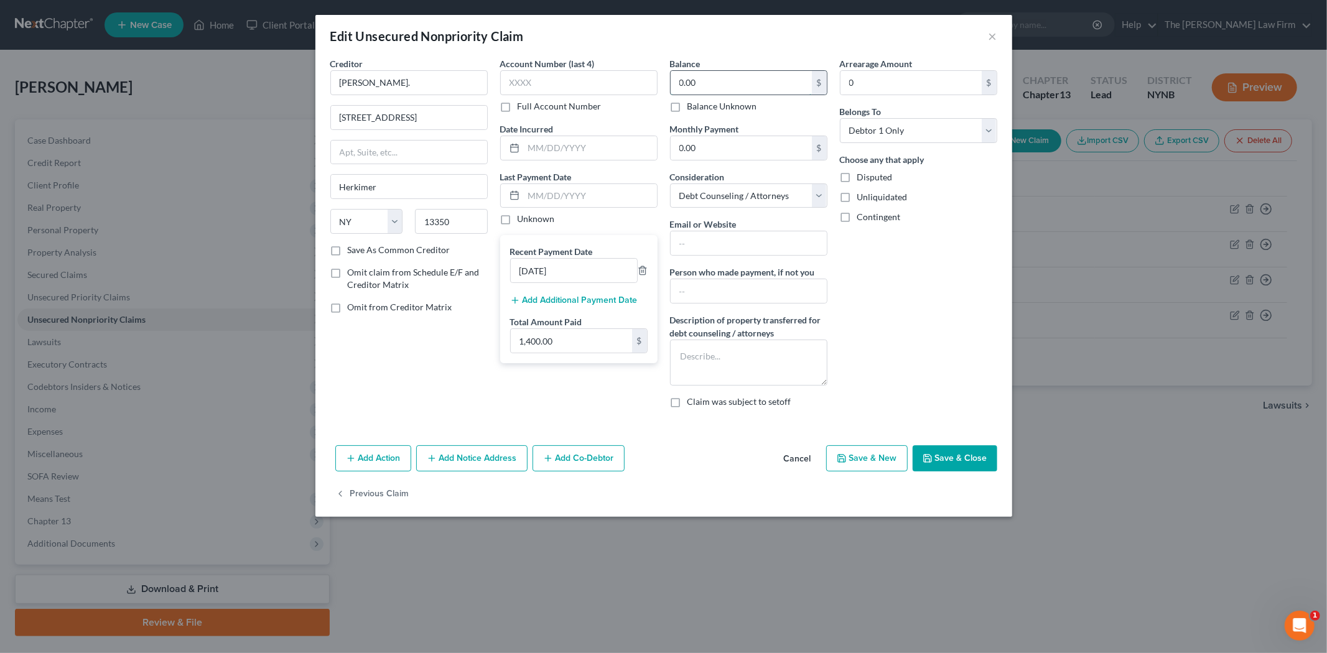
click at [719, 79] on input "0.00" at bounding box center [740, 83] width 141 height 24
click at [947, 455] on button "Save & Close" at bounding box center [954, 458] width 85 height 26
type input "3,600.00"
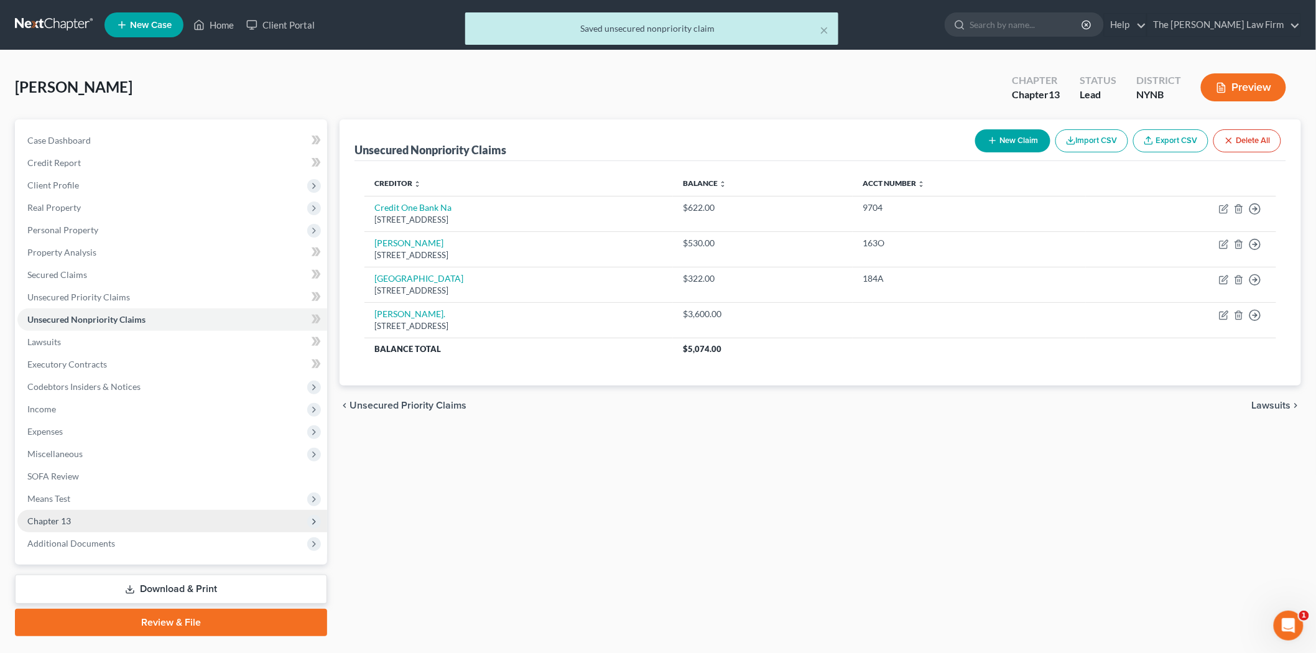
click at [57, 512] on span "Chapter 13" at bounding box center [172, 521] width 310 height 22
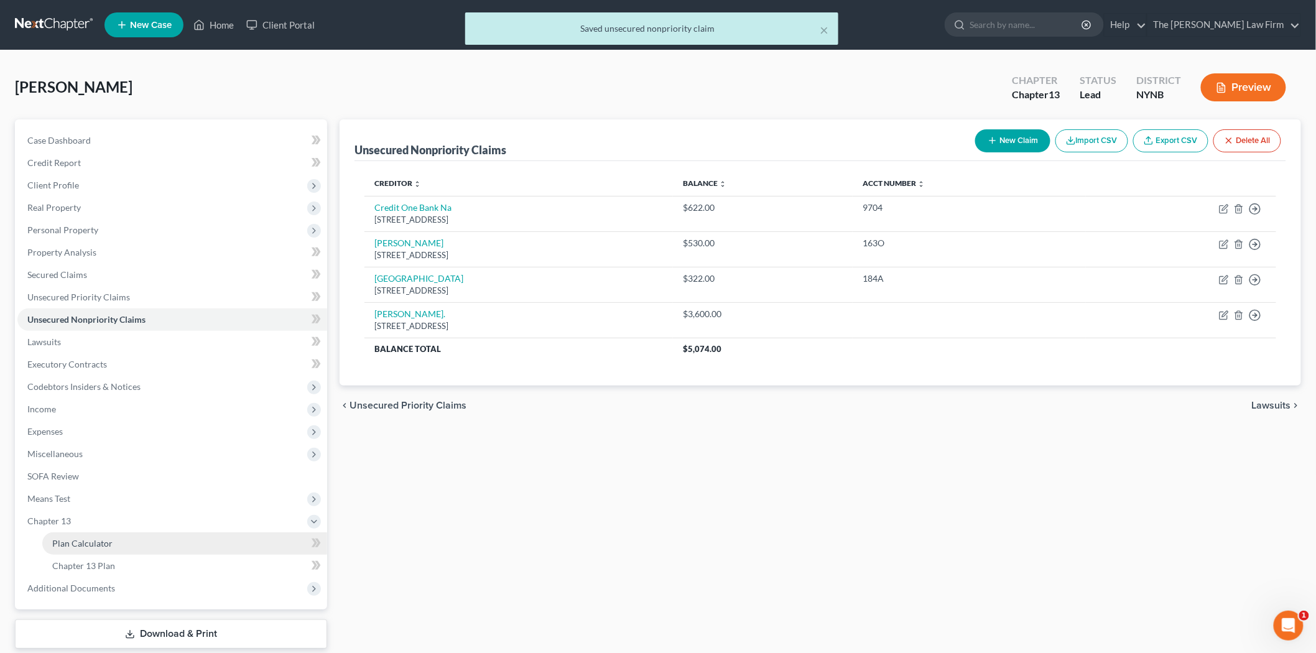
click at [53, 536] on link "Plan Calculator" at bounding box center [184, 543] width 285 height 22
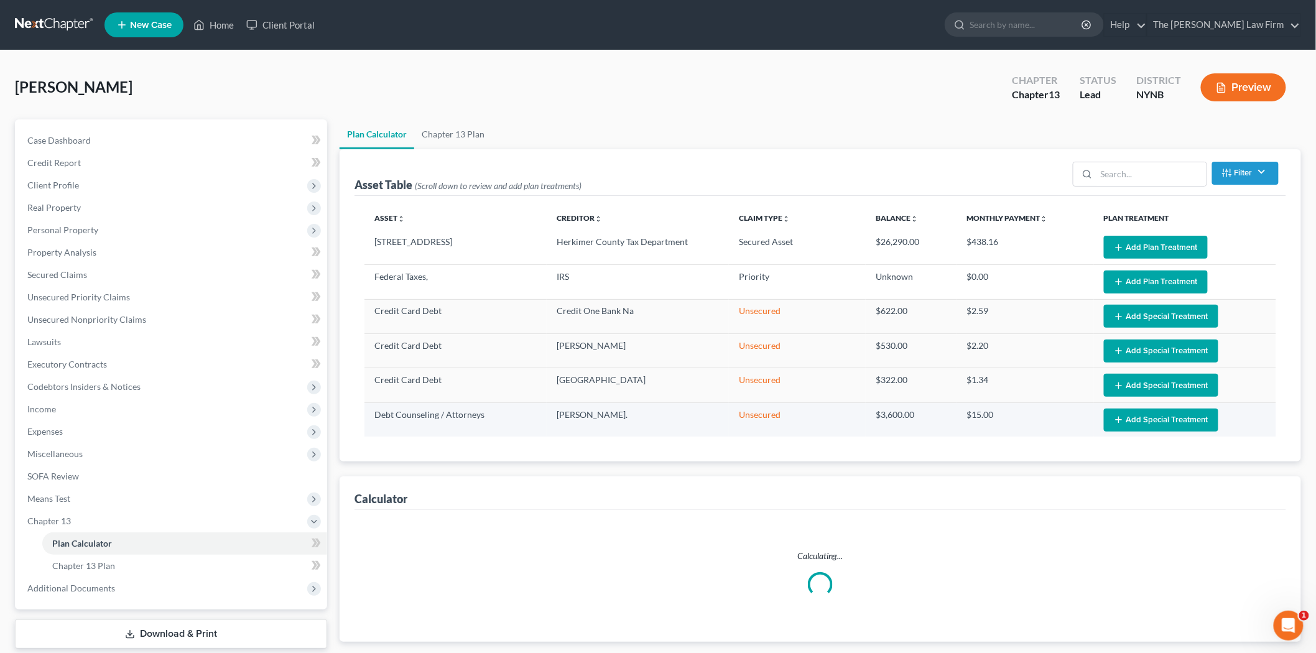
select select "59"
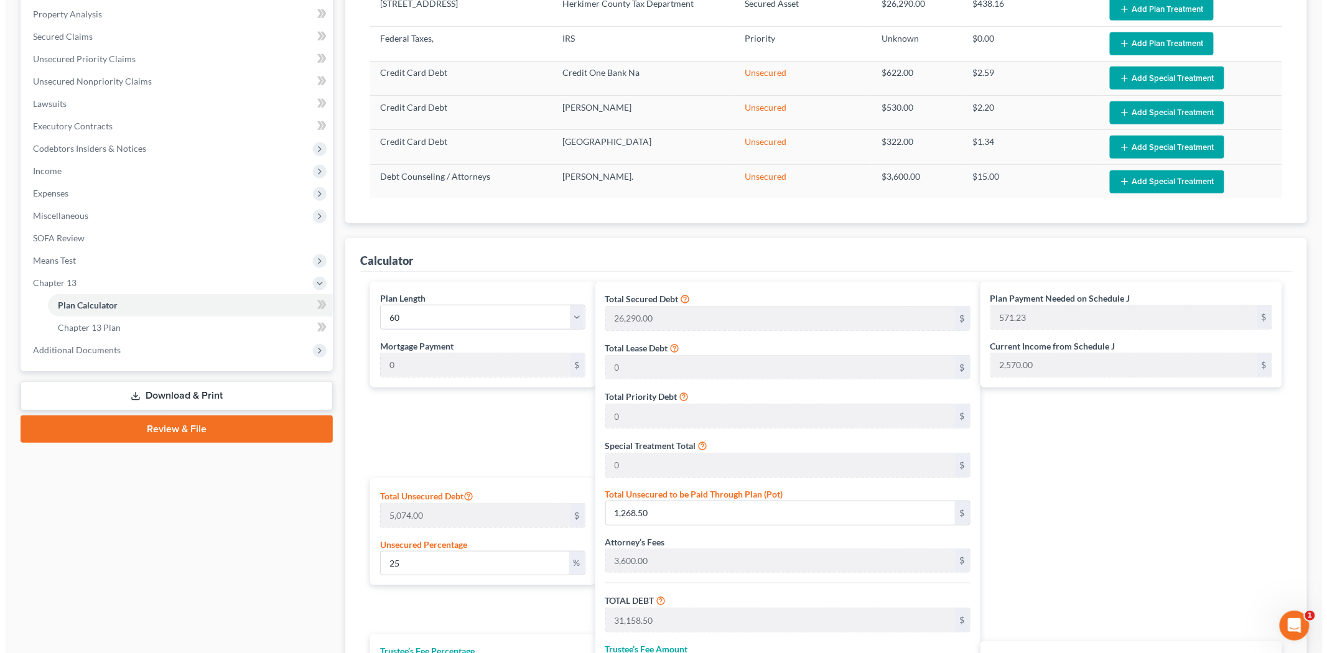
scroll to position [200, 0]
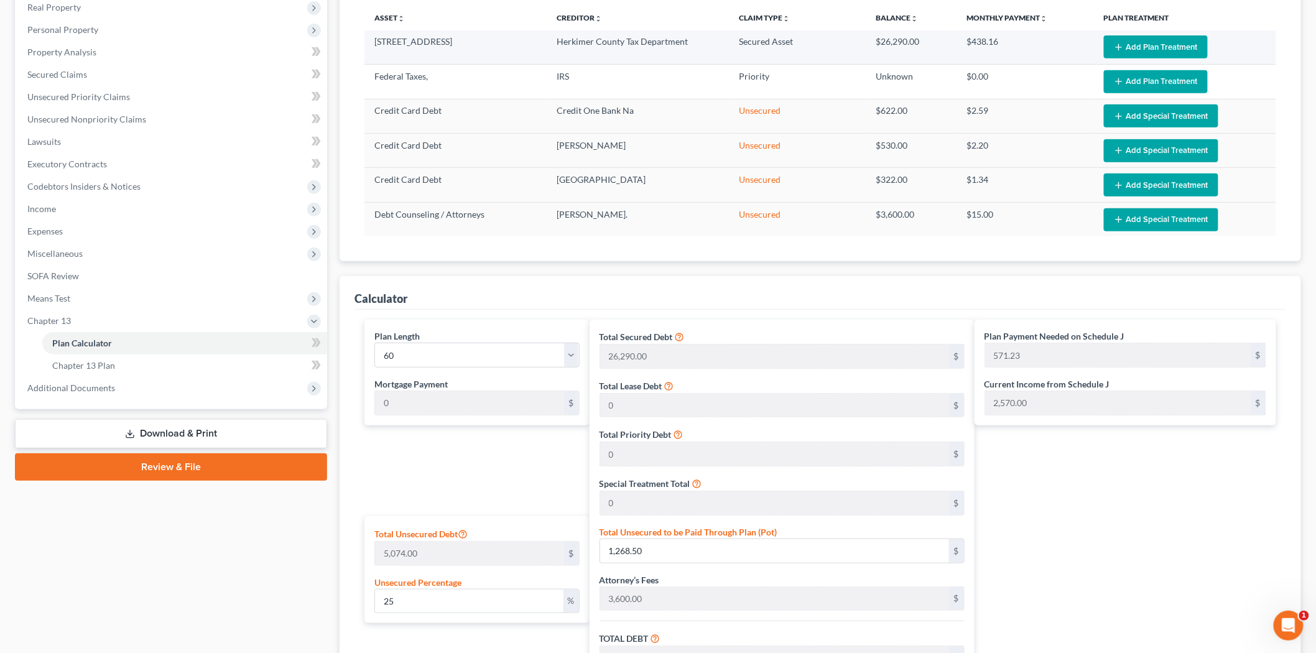
click at [1165, 45] on button "Add Plan Treatment" at bounding box center [1156, 46] width 104 height 23
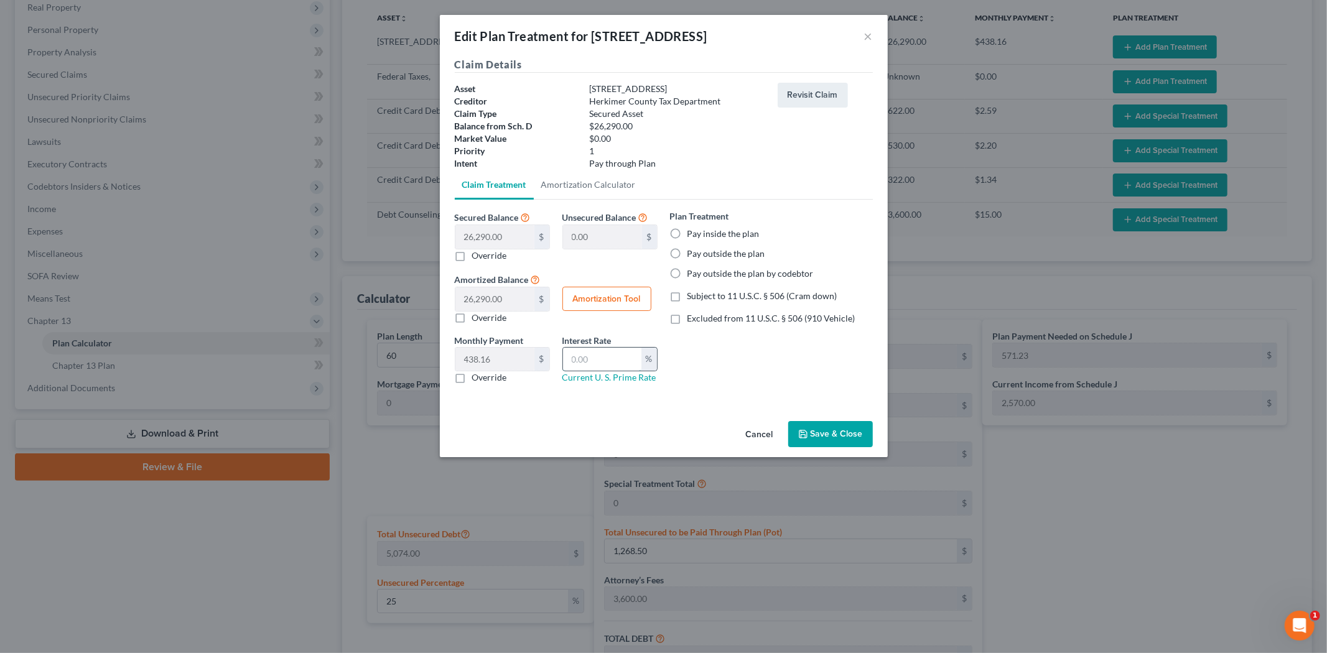
click at [596, 361] on input "text" at bounding box center [602, 360] width 78 height 24
click at [721, 228] on label "Pay inside the plan" at bounding box center [723, 234] width 72 height 12
click at [700, 228] on input "Pay inside the plan" at bounding box center [696, 232] width 8 height 8
click at [852, 452] on div "Cancel Save & Close" at bounding box center [664, 436] width 448 height 41
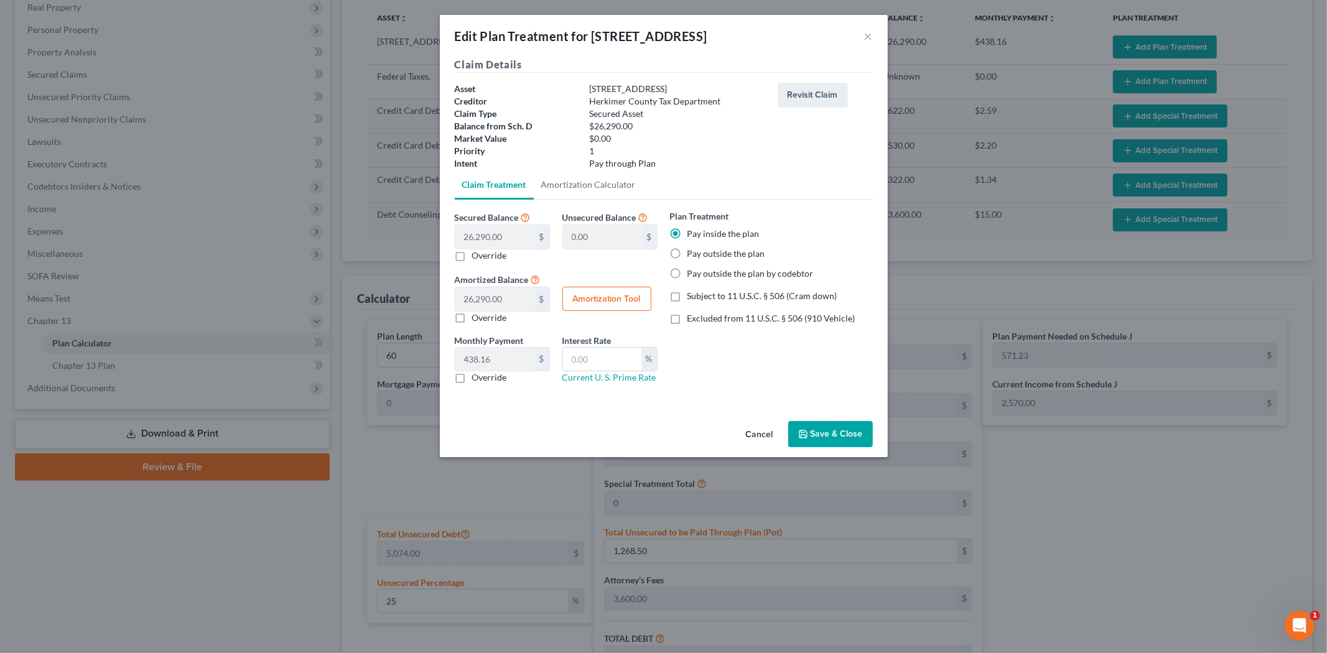
click at [848, 432] on button "Save & Close" at bounding box center [830, 434] width 85 height 26
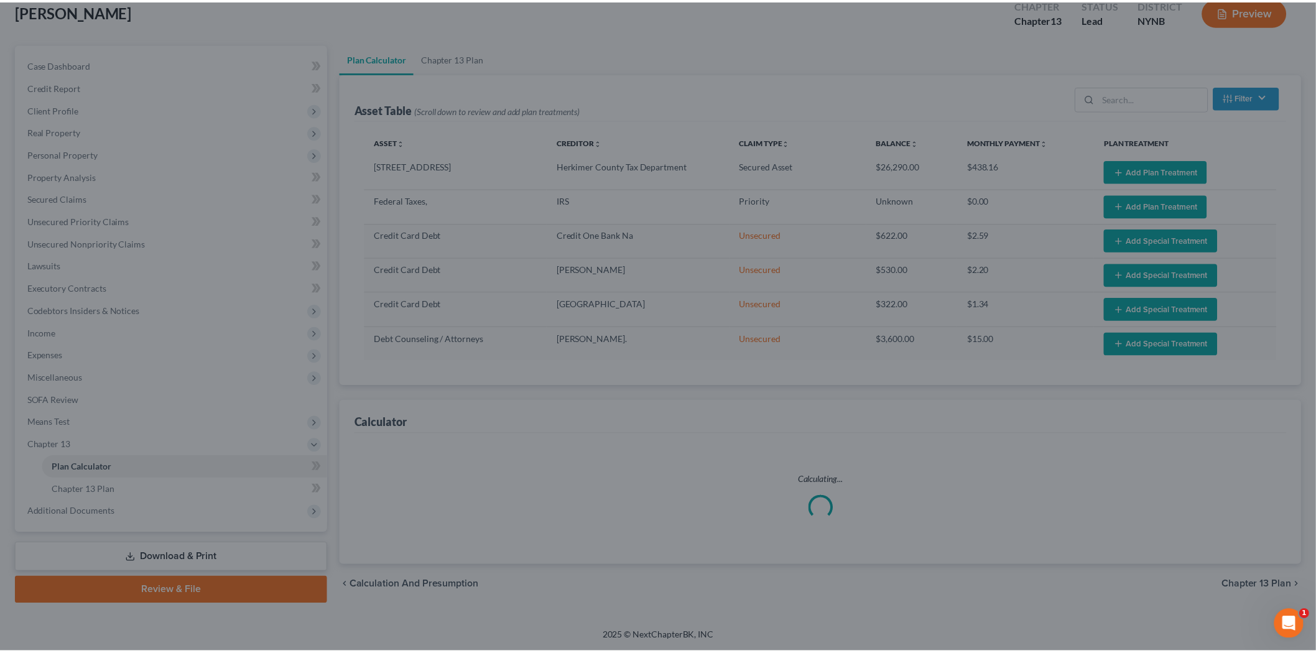
scroll to position [77, 0]
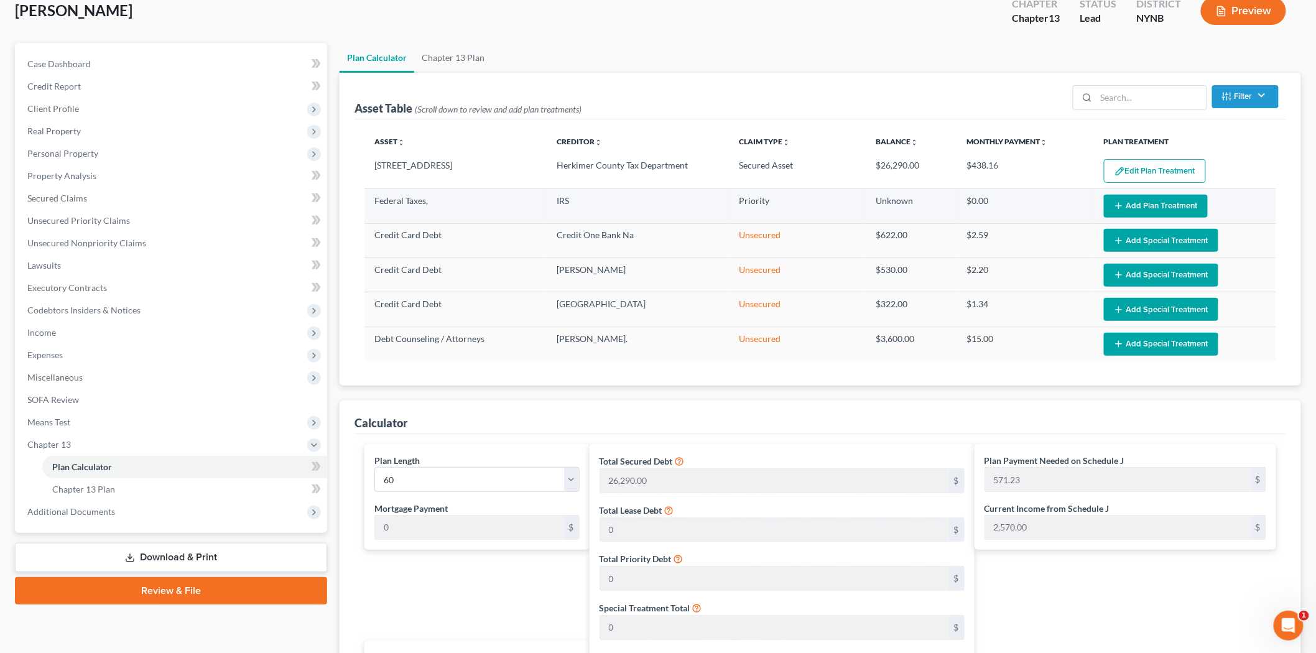
click at [1123, 197] on button "Add Plan Treatment" at bounding box center [1156, 206] width 104 height 23
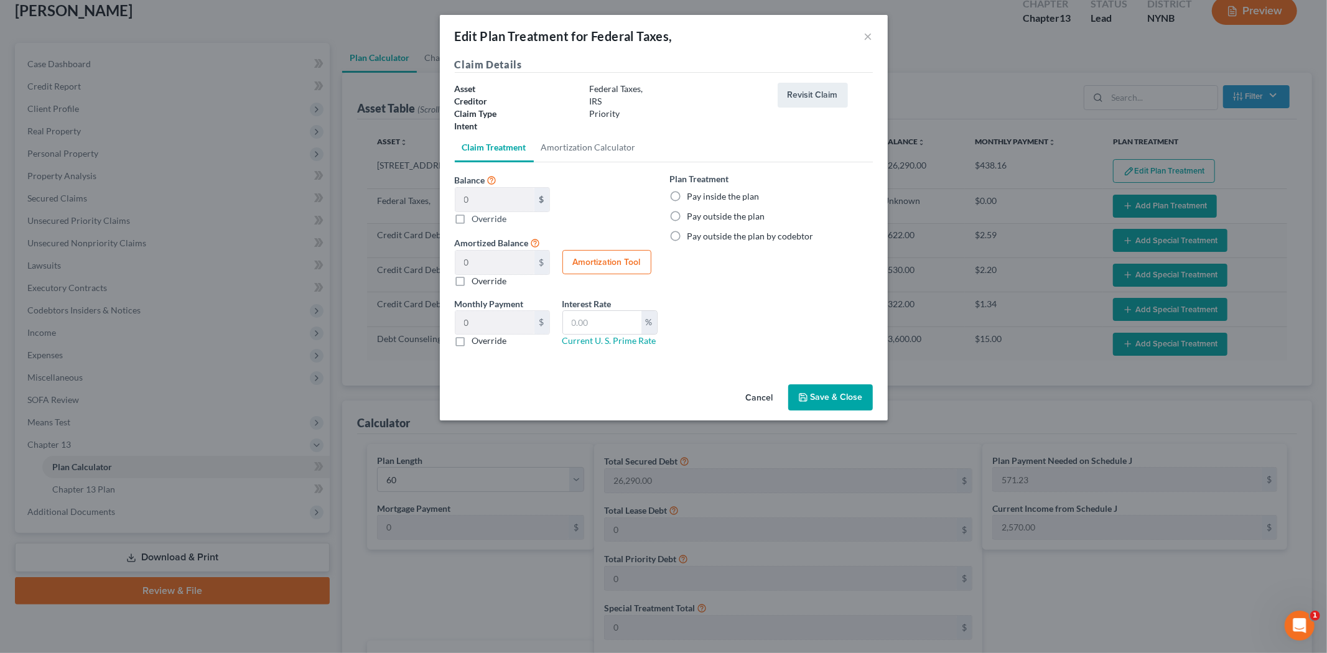
click at [707, 212] on label "Pay outside the plan" at bounding box center [726, 216] width 78 height 12
click at [700, 212] on input "Pay outside the plan" at bounding box center [696, 214] width 8 height 8
click at [837, 396] on button "Save & Close" at bounding box center [830, 397] width 85 height 26
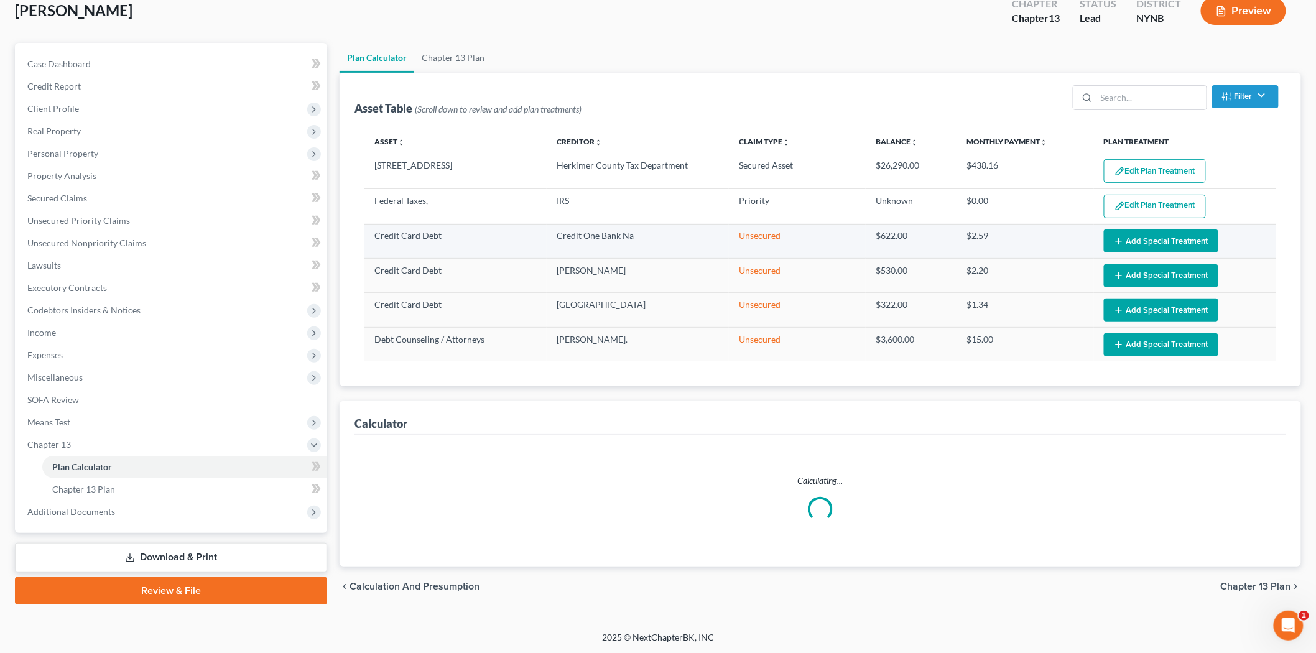
click at [1136, 246] on button "Add Special Treatment" at bounding box center [1161, 241] width 114 height 23
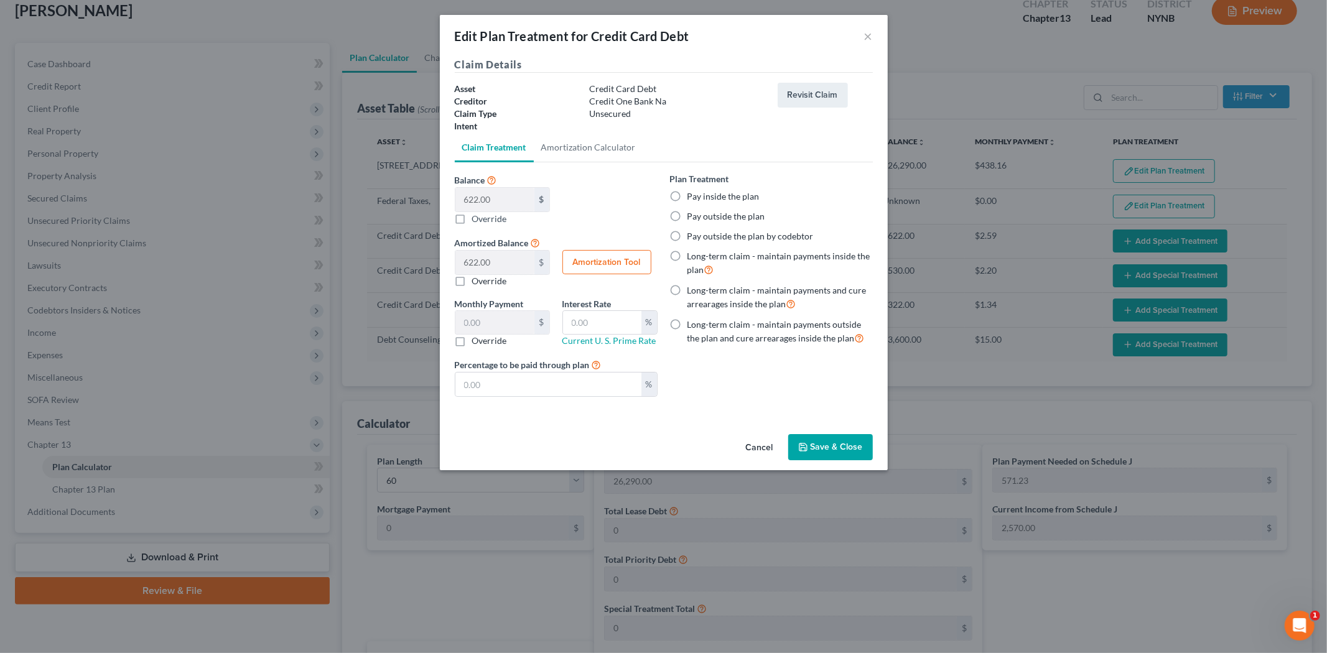
click at [687, 195] on label "Pay inside the plan" at bounding box center [723, 196] width 72 height 12
click at [692, 195] on input "Pay inside the plan" at bounding box center [696, 194] width 8 height 8
click at [746, 444] on button "Cancel" at bounding box center [759, 447] width 47 height 25
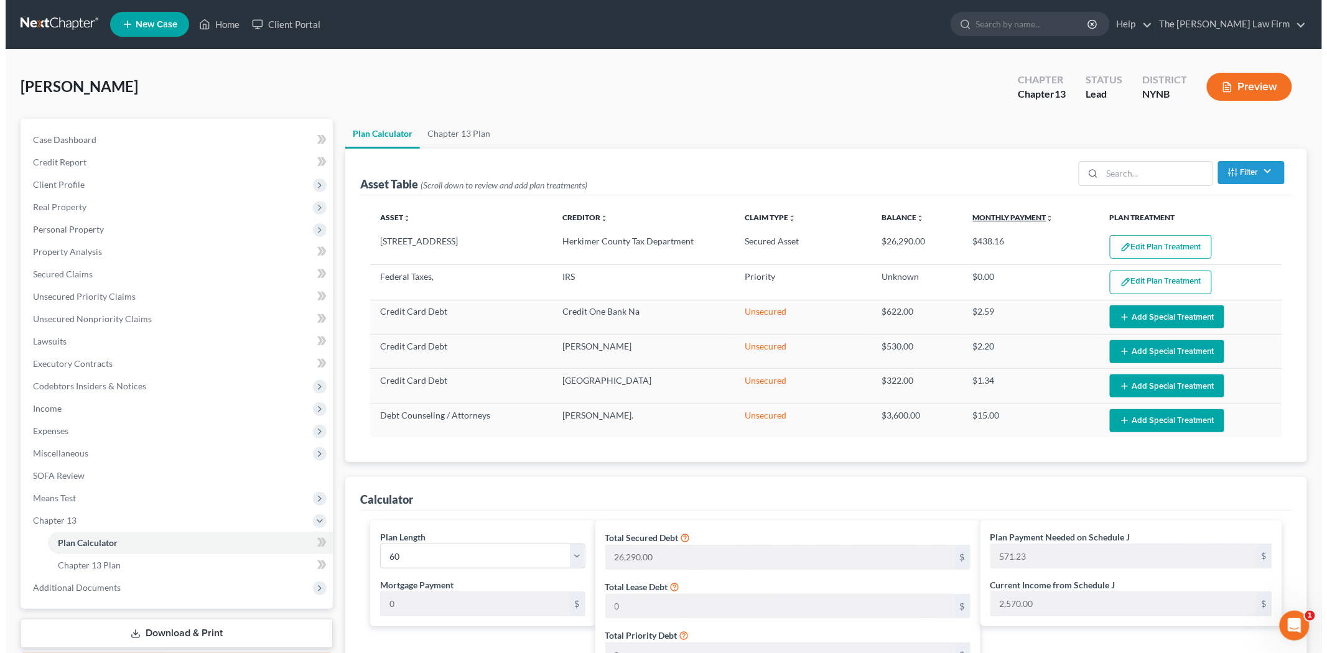
scroll to position [0, 0]
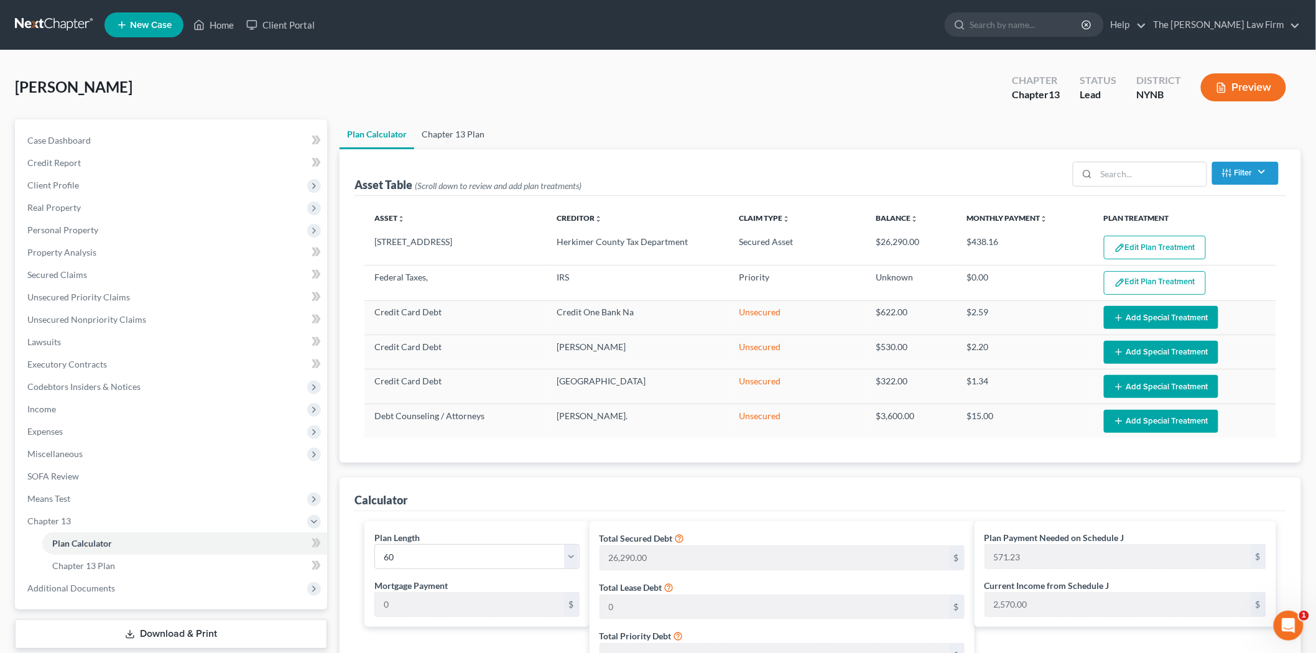
click at [442, 137] on link "Chapter 13 Plan" at bounding box center [453, 134] width 78 height 30
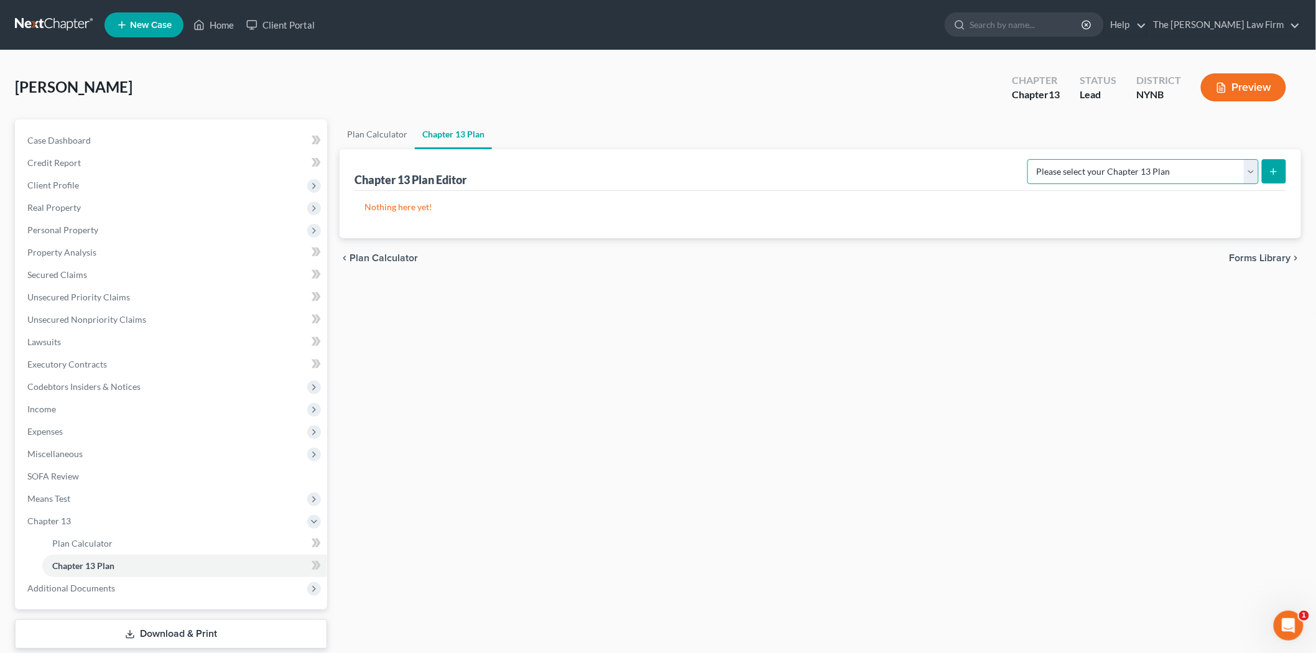
click at [1235, 171] on select "Please select your Chapter 13 Plan National Form Plan - Official Form 113 [US_S…" at bounding box center [1142, 171] width 231 height 25
click at [1040, 159] on select "Please select your Chapter 13 Plan National Form Plan - Official Form 113 [US_S…" at bounding box center [1142, 171] width 231 height 25
click at [1271, 163] on button "submit" at bounding box center [1274, 171] width 24 height 24
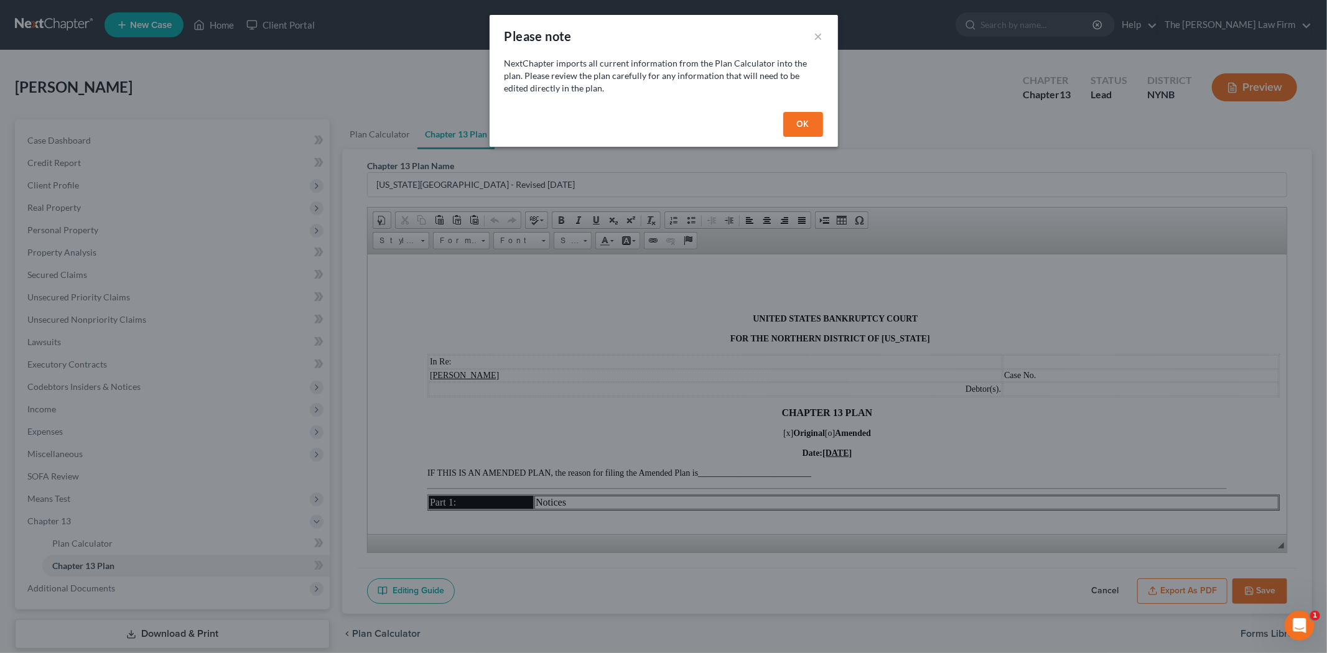
click at [806, 118] on button "OK" at bounding box center [803, 124] width 40 height 25
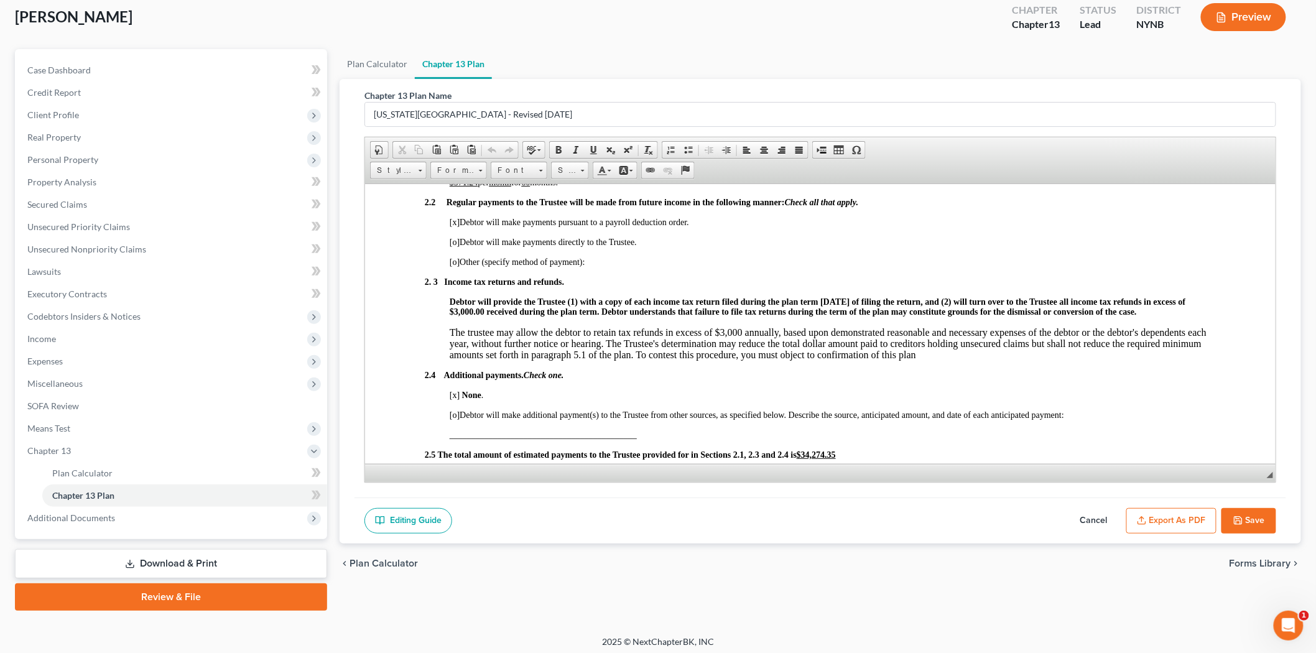
scroll to position [73, 0]
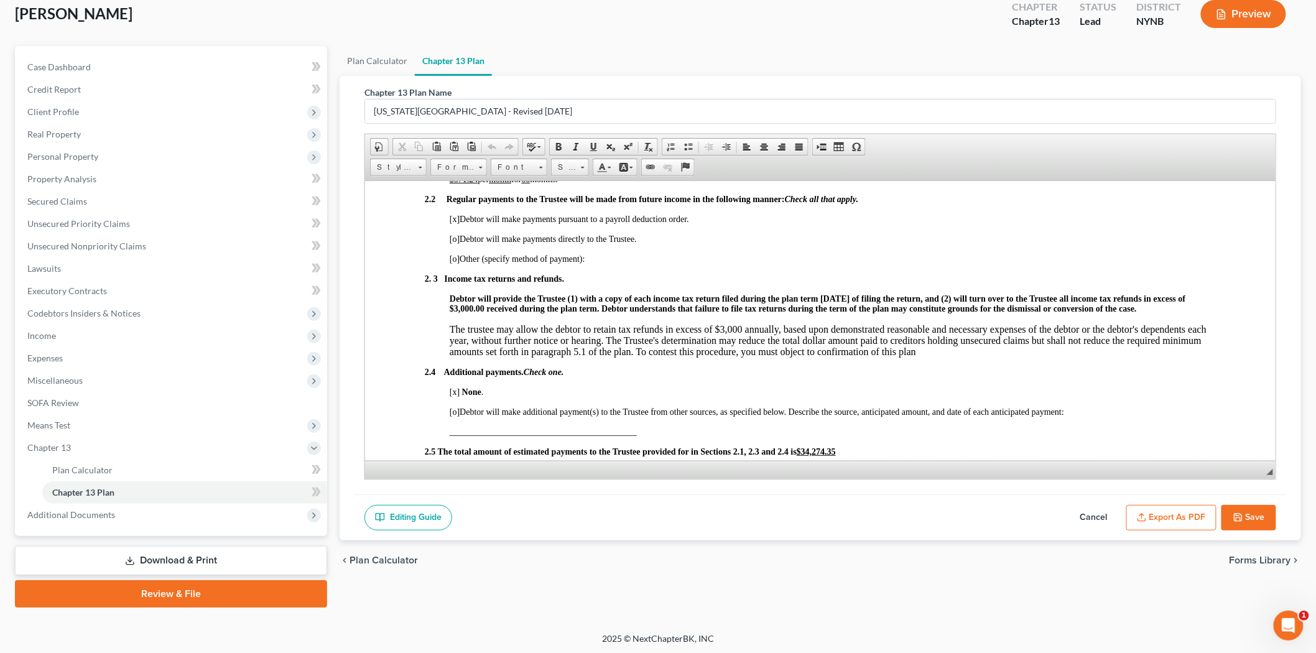
click at [1240, 510] on button "Save" at bounding box center [1249, 518] width 55 height 26
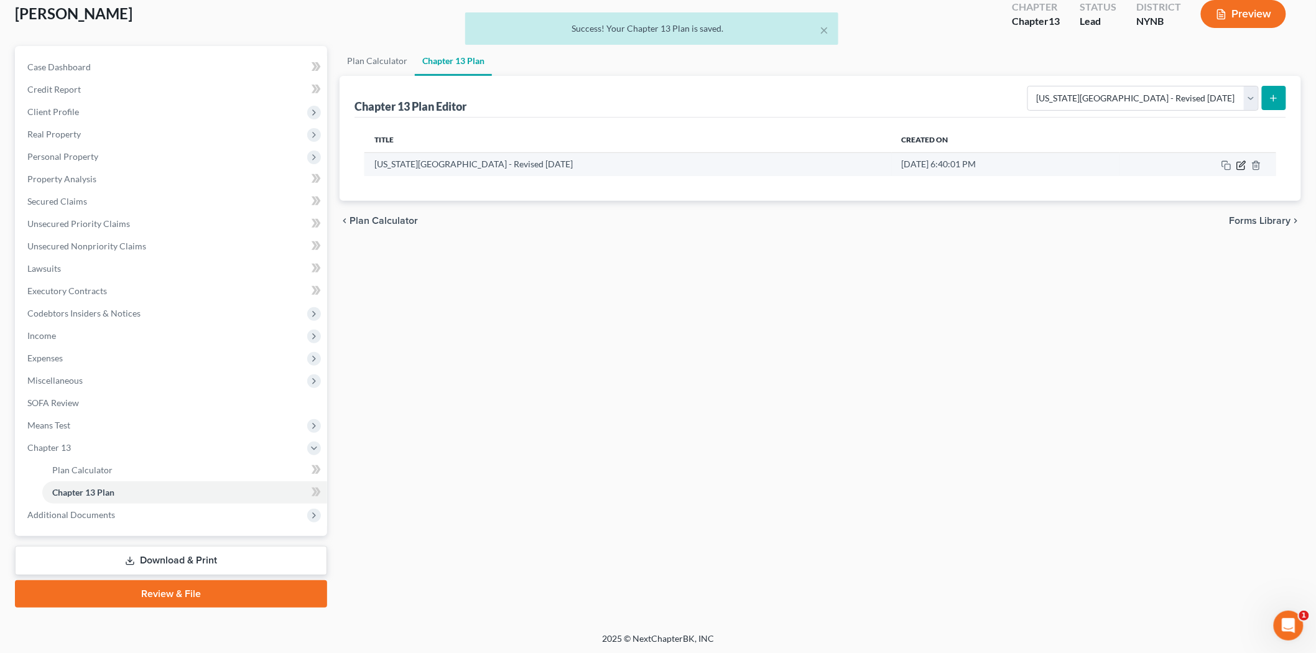
click at [1238, 166] on icon "button" at bounding box center [1240, 165] width 7 height 7
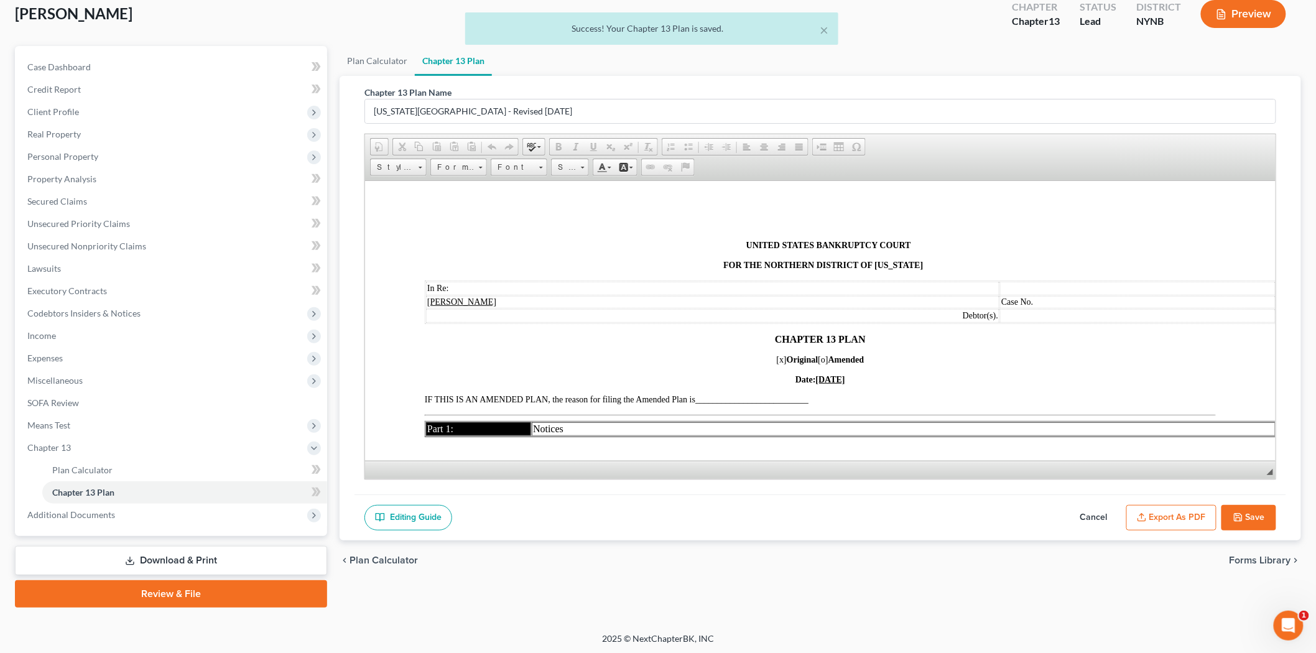
scroll to position [0, 0]
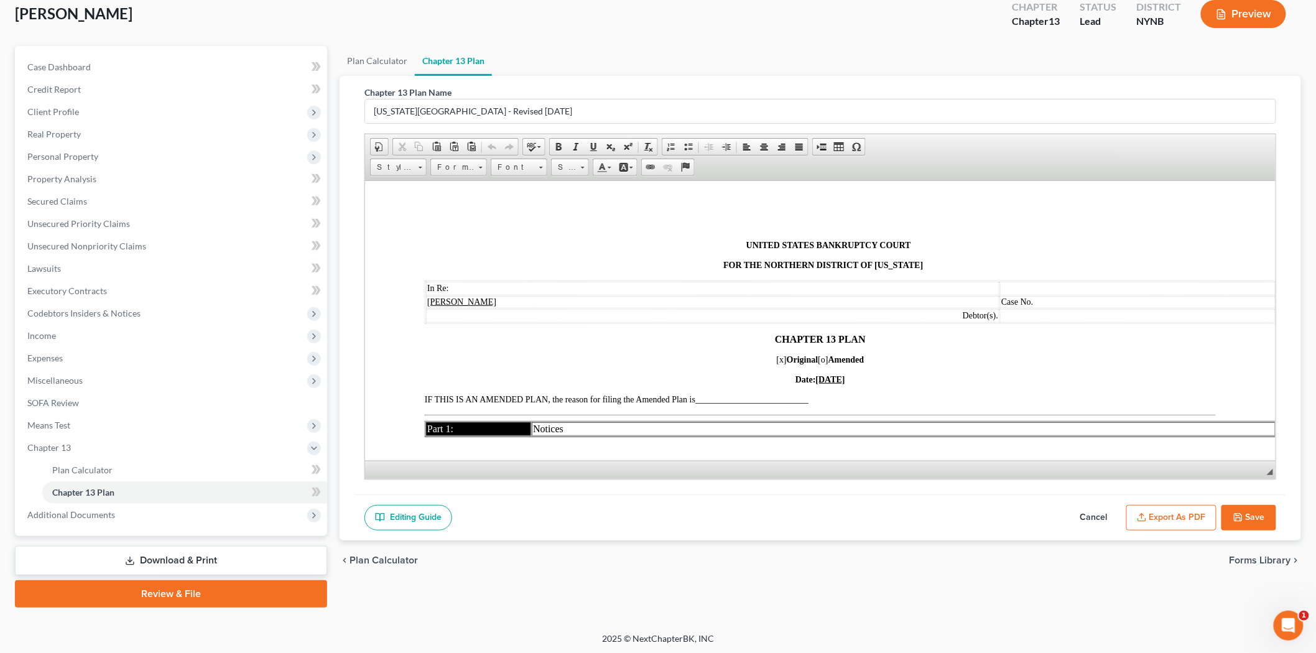
click at [1164, 512] on button "Export as PDF" at bounding box center [1171, 518] width 90 height 26
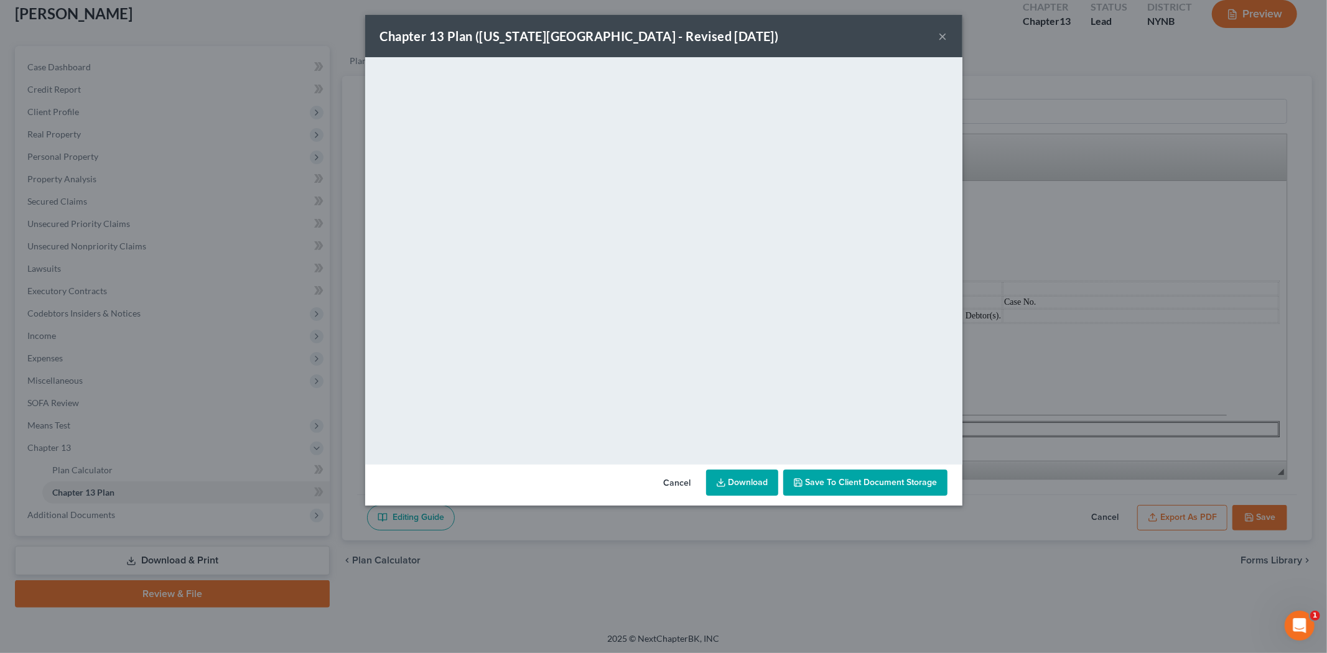
click at [749, 485] on link "Download" at bounding box center [742, 483] width 72 height 26
click at [945, 38] on button "×" at bounding box center [943, 36] width 9 height 15
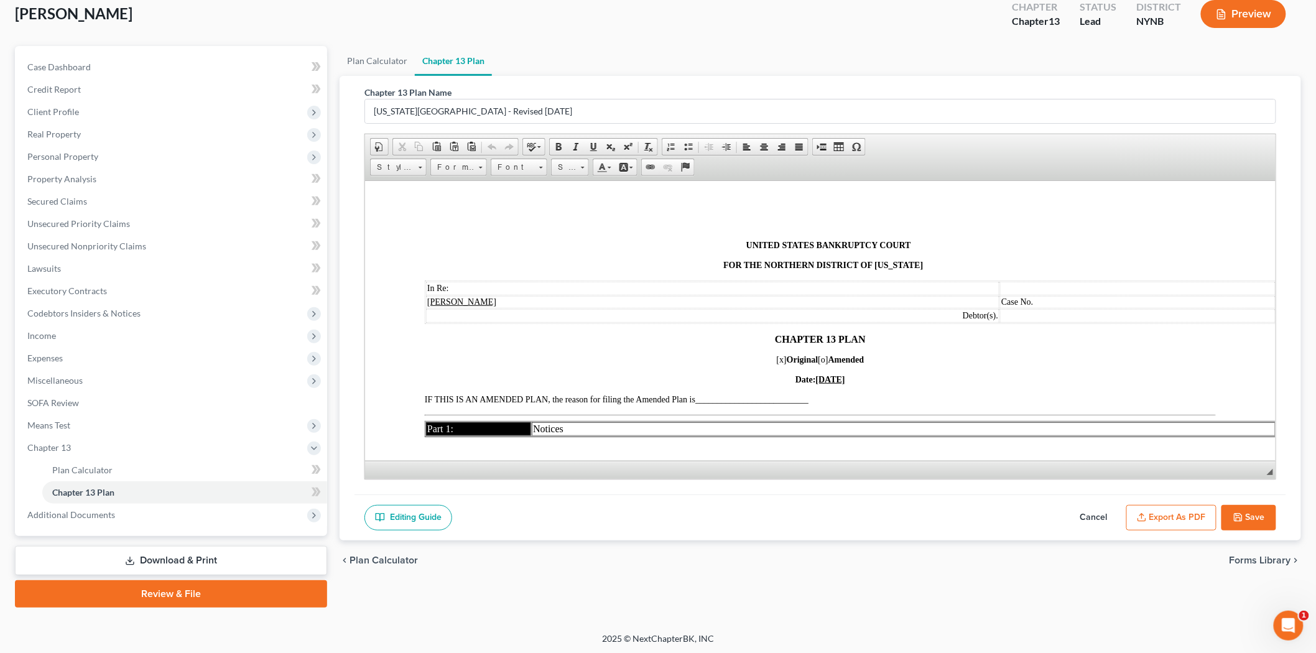
click at [148, 546] on link "Download & Print" at bounding box center [171, 560] width 312 height 29
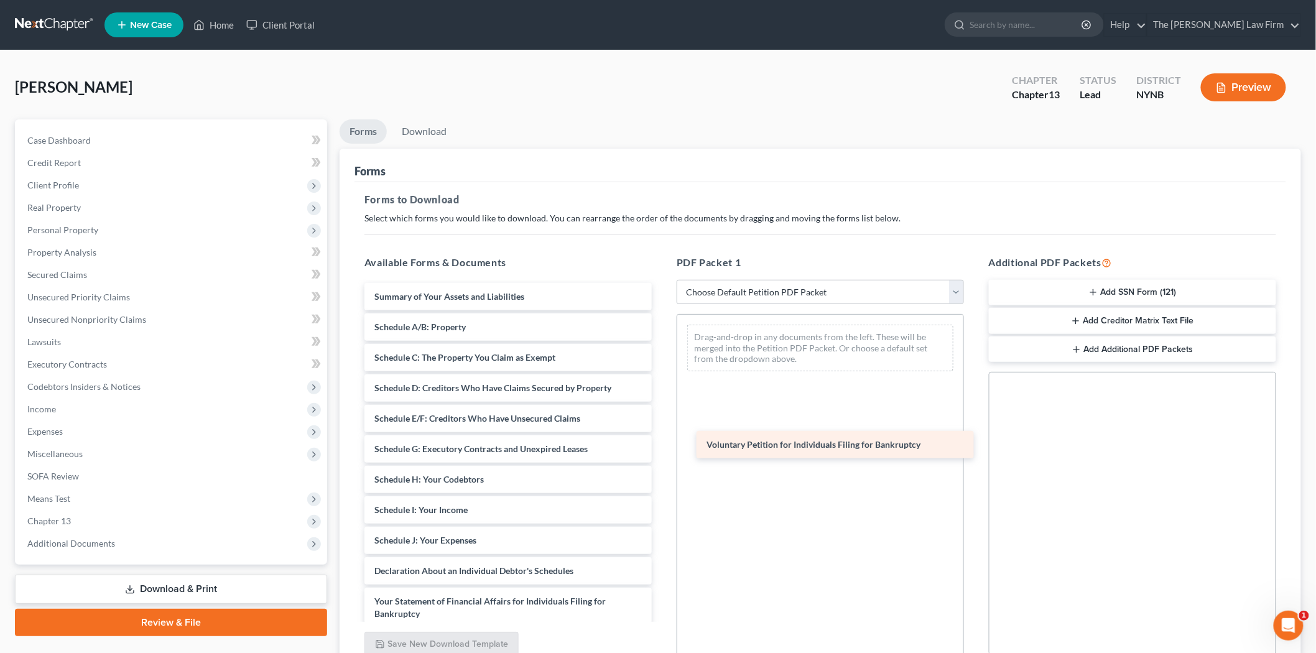
drag, startPoint x: 481, startPoint y: 300, endPoint x: 813, endPoint y: 449, distance: 363.9
click at [662, 449] on div "Voluntary Petition for Individuals Filing for Bankruptcy Voluntary Petition for…" at bounding box center [508, 537] width 307 height 509
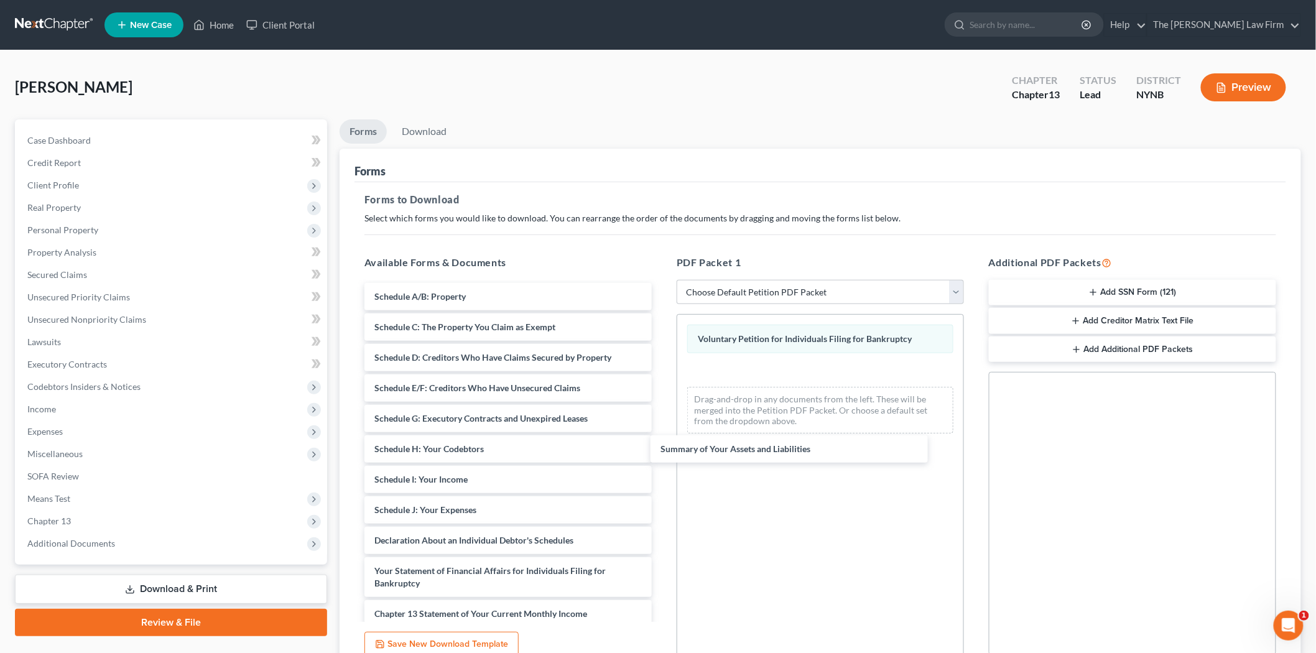
drag, startPoint x: 494, startPoint y: 293, endPoint x: 756, endPoint y: 415, distance: 288.3
click at [662, 446] on div "Summary of Your Assets and Liabilities Summary of Your Assets and Liabilities S…" at bounding box center [508, 522] width 307 height 479
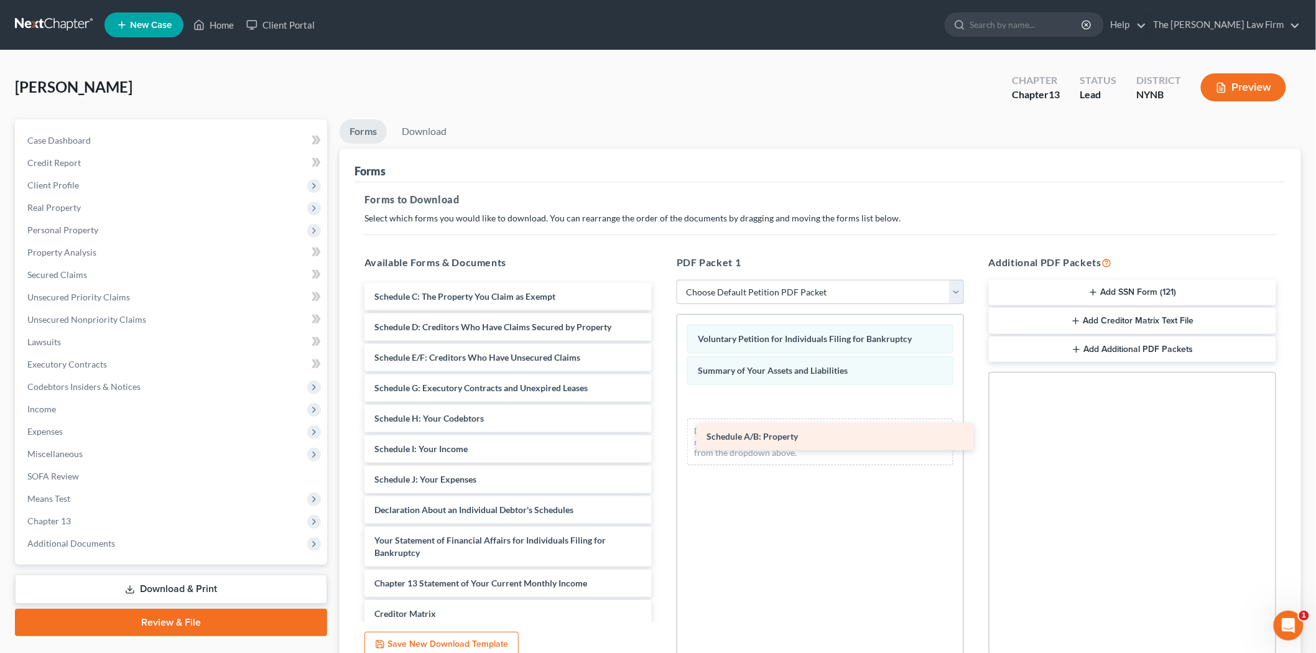
drag, startPoint x: 517, startPoint y: 332, endPoint x: 810, endPoint y: 442, distance: 312.9
click at [662, 442] on div "Schedule A/B: Property Schedule A/B: Property Schedule C: The Property You Clai…" at bounding box center [508, 507] width 307 height 448
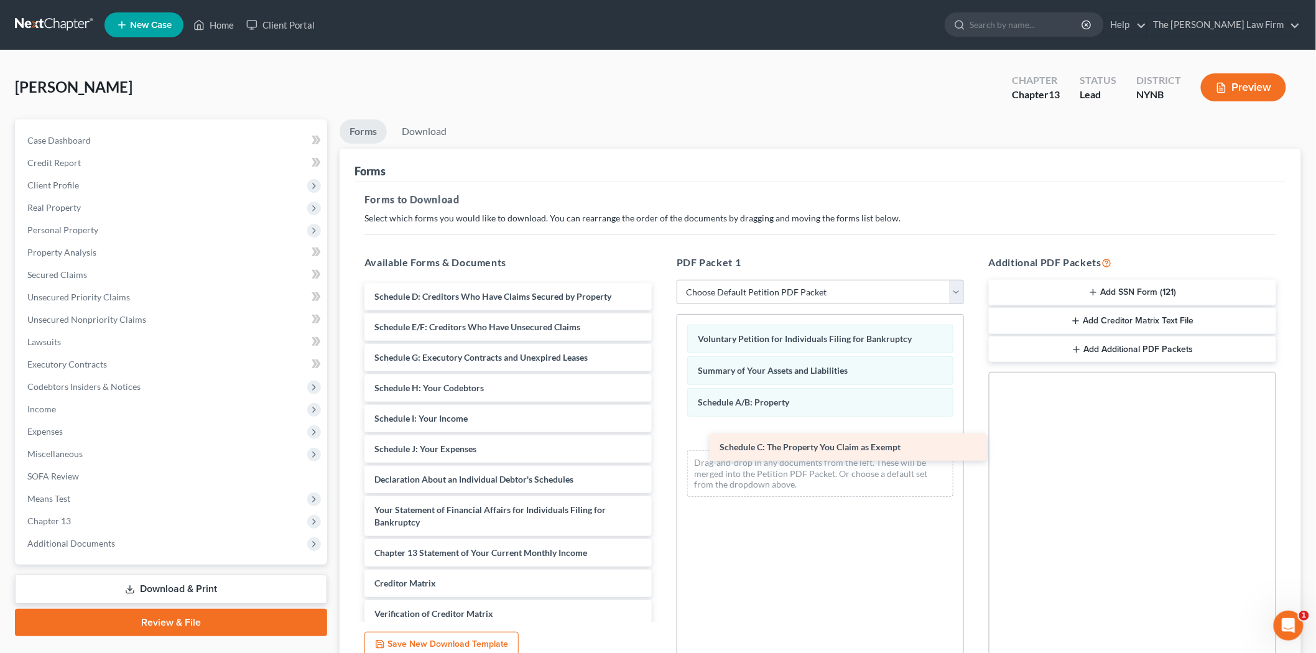
drag, startPoint x: 532, startPoint y: 306, endPoint x: 877, endPoint y: 457, distance: 376.8
click at [662, 457] on div "Schedule C: The Property You Claim as Exempt Schedule C: The Property You Claim…" at bounding box center [508, 492] width 307 height 418
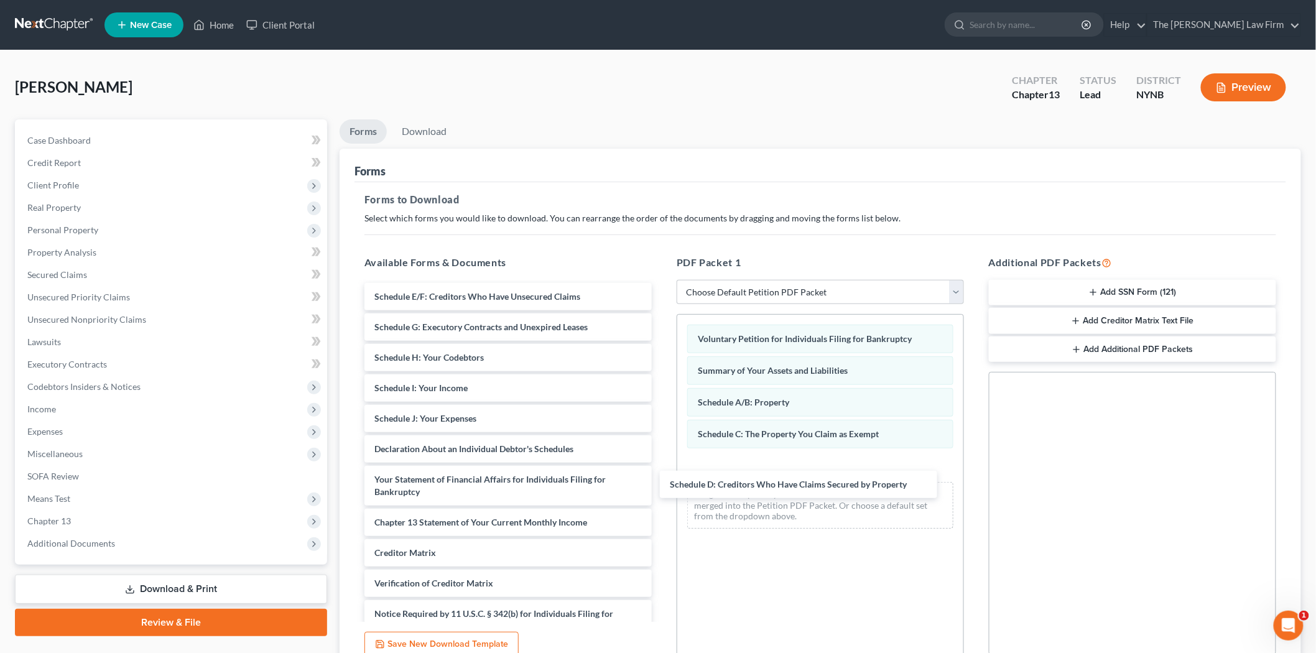
drag, startPoint x: 499, startPoint y: 301, endPoint x: 657, endPoint y: 415, distance: 194.6
click at [662, 488] on div "Schedule D: Creditors Who Have Claims Secured by Property Schedule D: Creditors…" at bounding box center [508, 476] width 307 height 387
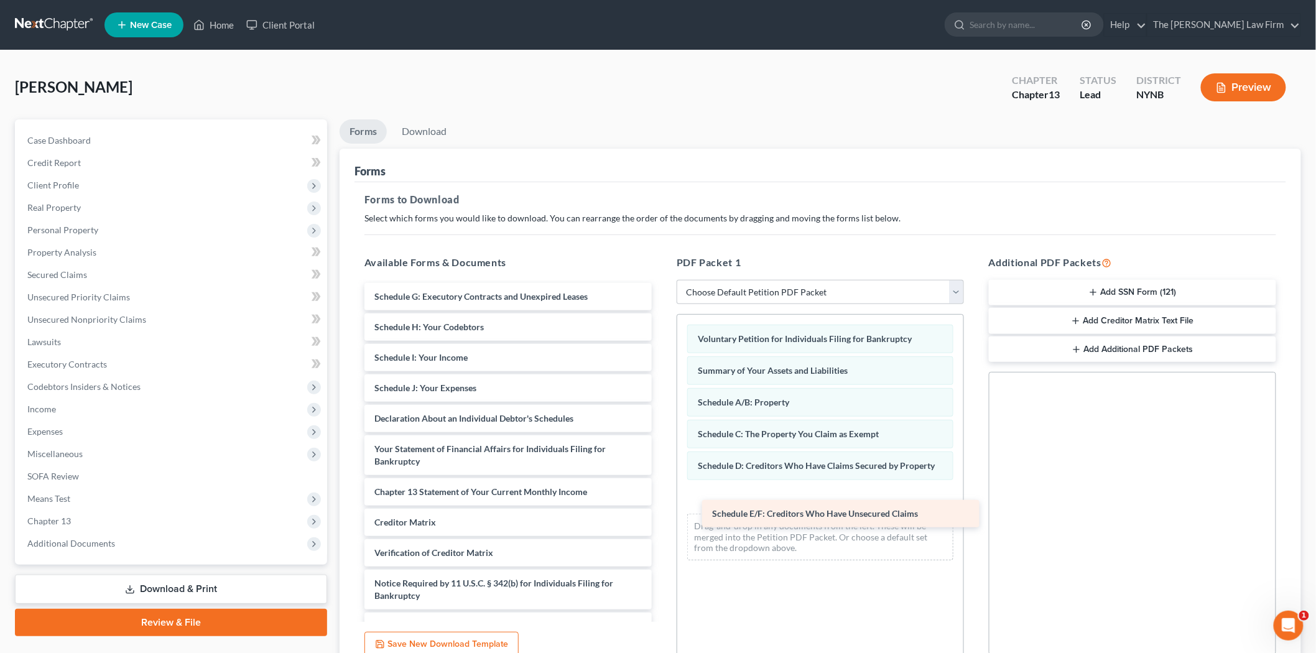
drag, startPoint x: 486, startPoint y: 296, endPoint x: 822, endPoint y: 505, distance: 395.6
click at [662, 505] on div "Schedule E/F: Creditors Who Have Unsecured Claims Schedule E/F: Creditors Who H…" at bounding box center [508, 461] width 307 height 357
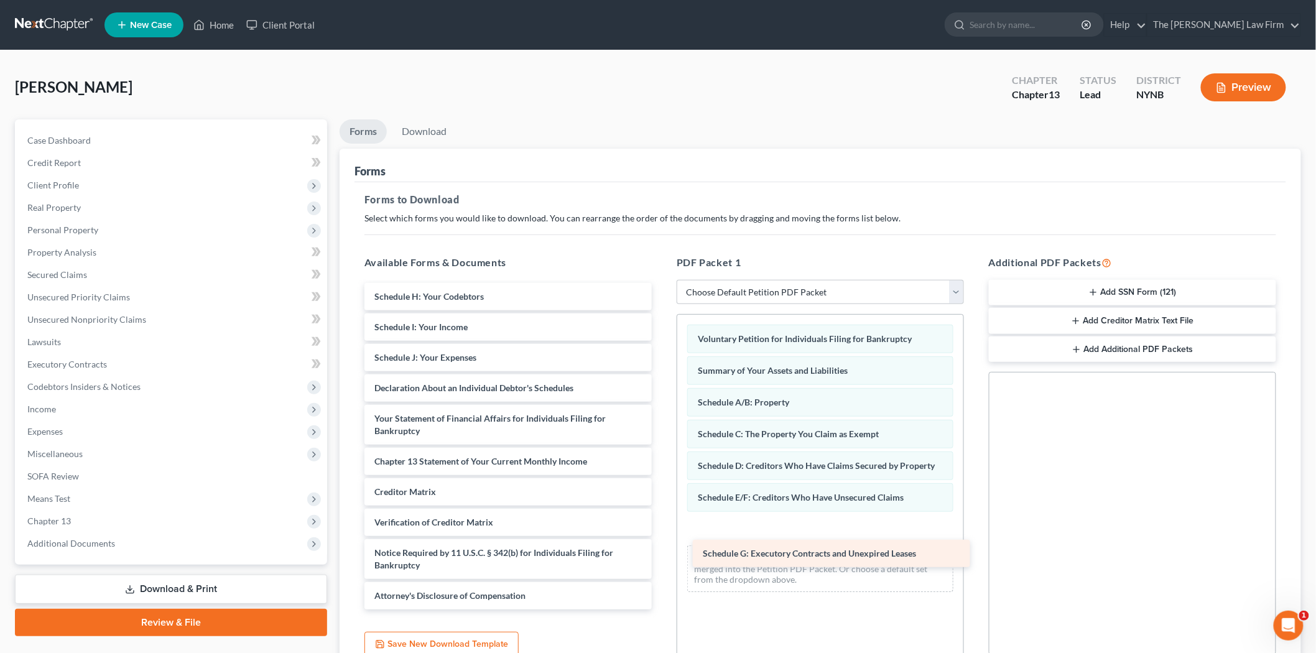
drag, startPoint x: 514, startPoint y: 307, endPoint x: 830, endPoint y: 547, distance: 397.7
click at [662, 555] on div "Schedule G: Executory Contracts and Unexpired Leases Schedule G: Executory Cont…" at bounding box center [508, 446] width 307 height 327
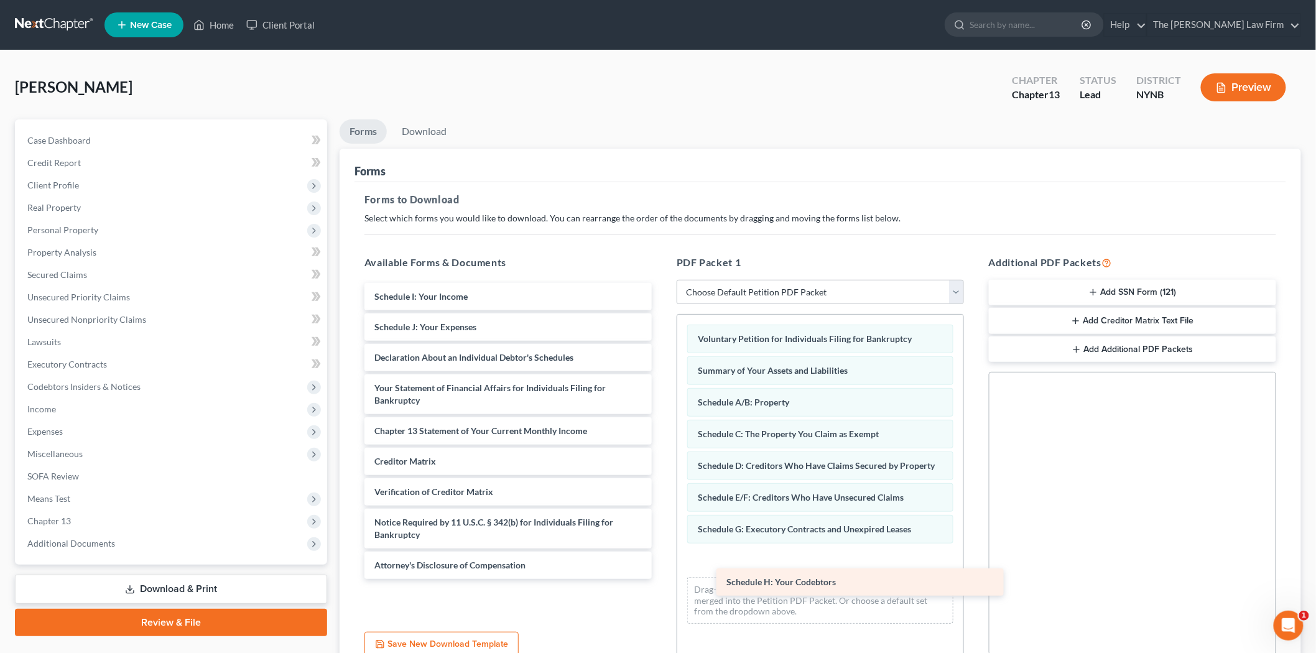
drag, startPoint x: 438, startPoint y: 303, endPoint x: 763, endPoint y: 573, distance: 421.7
click at [662, 579] on div "Schedule H: Your Codebtors Schedule H: Your Codebtors Schedule I: Your Income S…" at bounding box center [508, 431] width 307 height 296
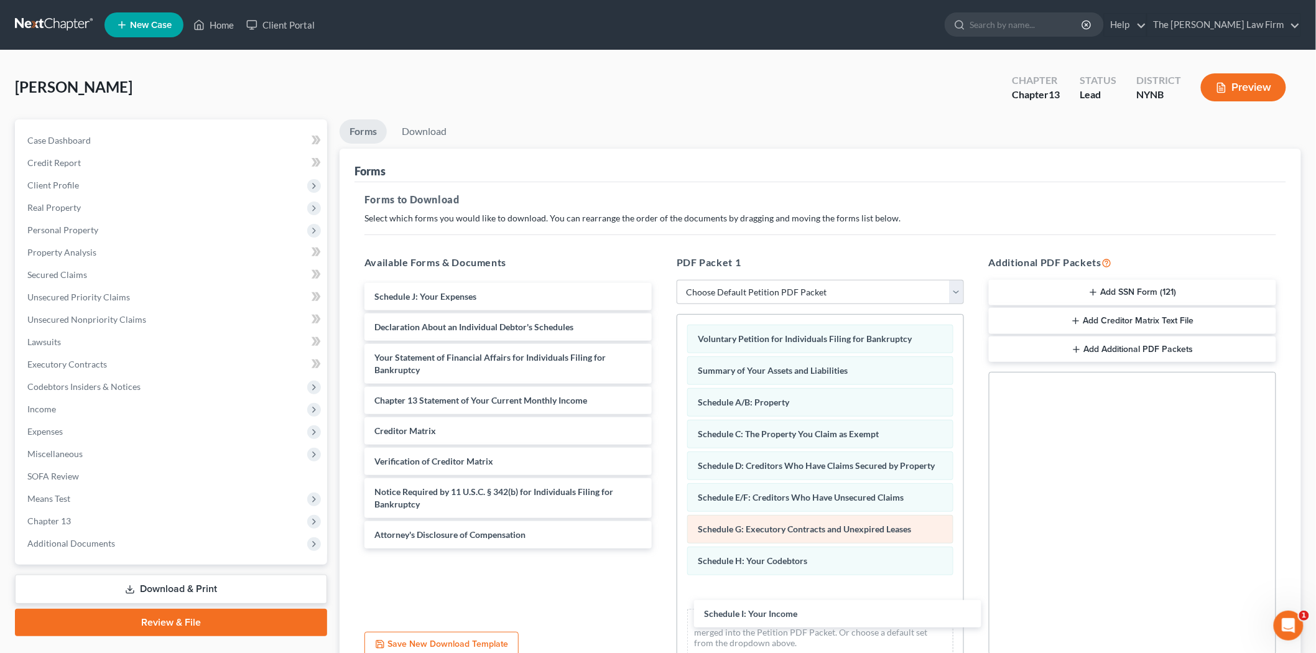
drag, startPoint x: 486, startPoint y: 303, endPoint x: 730, endPoint y: 534, distance: 335.7
click at [662, 549] on div "Schedule I: Your Income Schedule I: Your Income Schedule J: Your Expenses Decla…" at bounding box center [508, 416] width 307 height 266
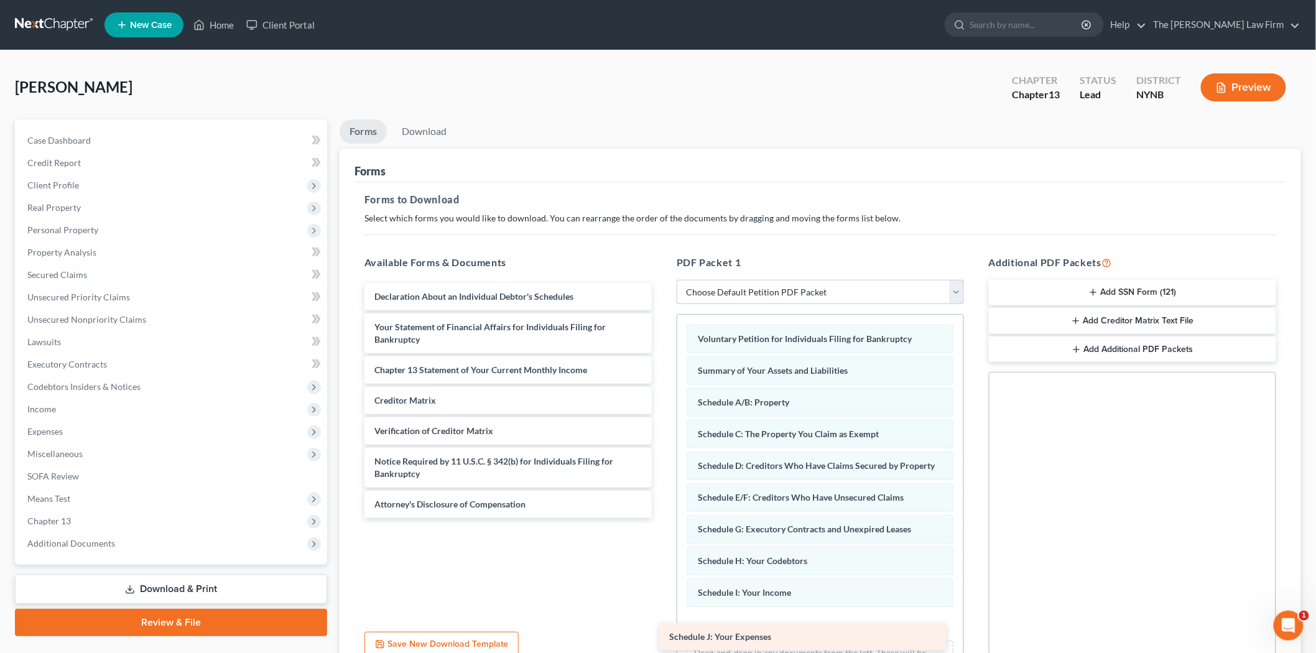
drag, startPoint x: 504, startPoint y: 301, endPoint x: 799, endPoint y: 642, distance: 450.6
click at [662, 518] on div "Schedule J: Your Expenses Schedule J: Your Expenses Declaration About an Indivi…" at bounding box center [508, 400] width 307 height 235
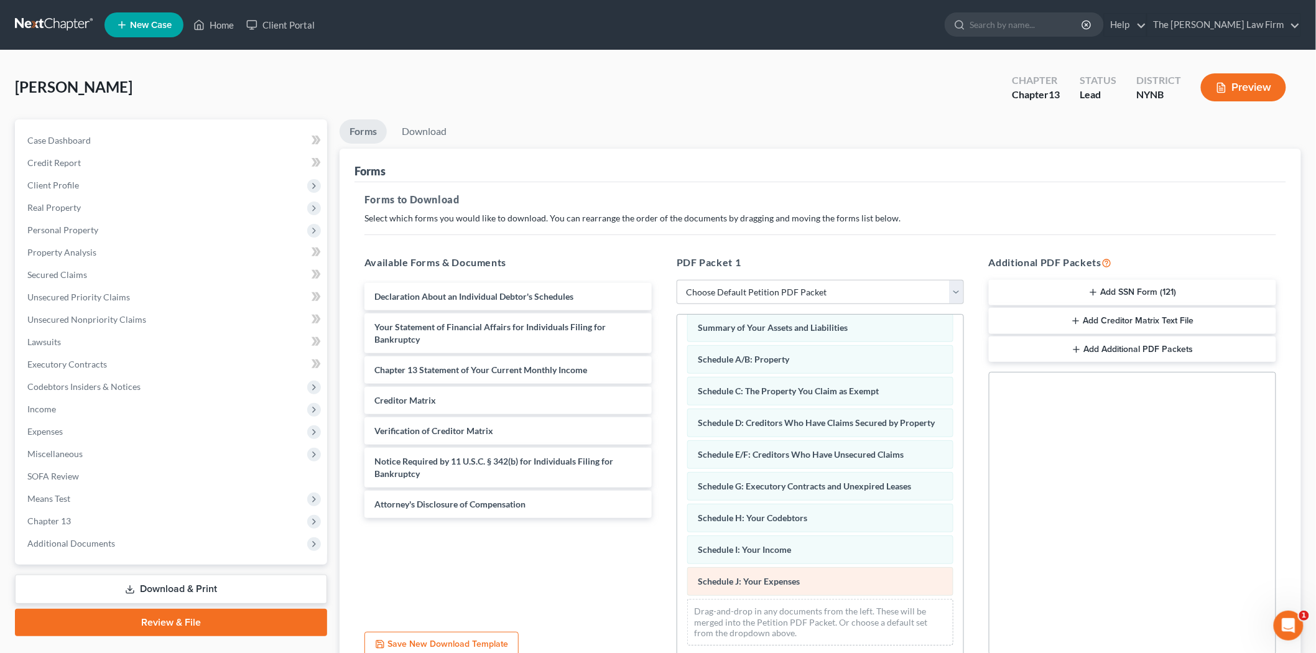
scroll to position [69, 0]
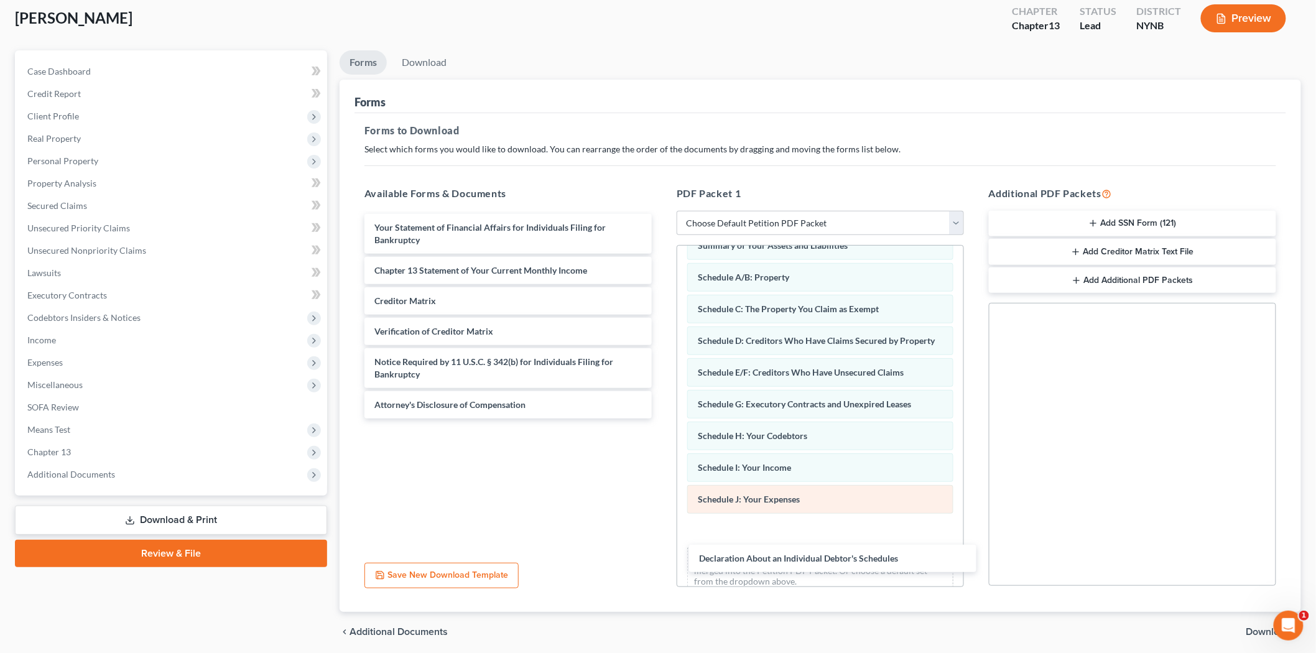
drag, startPoint x: 461, startPoint y: 231, endPoint x: 732, endPoint y: 526, distance: 401.0
click at [662, 419] on div "Declaration About an Individual Debtor's Schedules Declaration About an Individ…" at bounding box center [508, 316] width 307 height 205
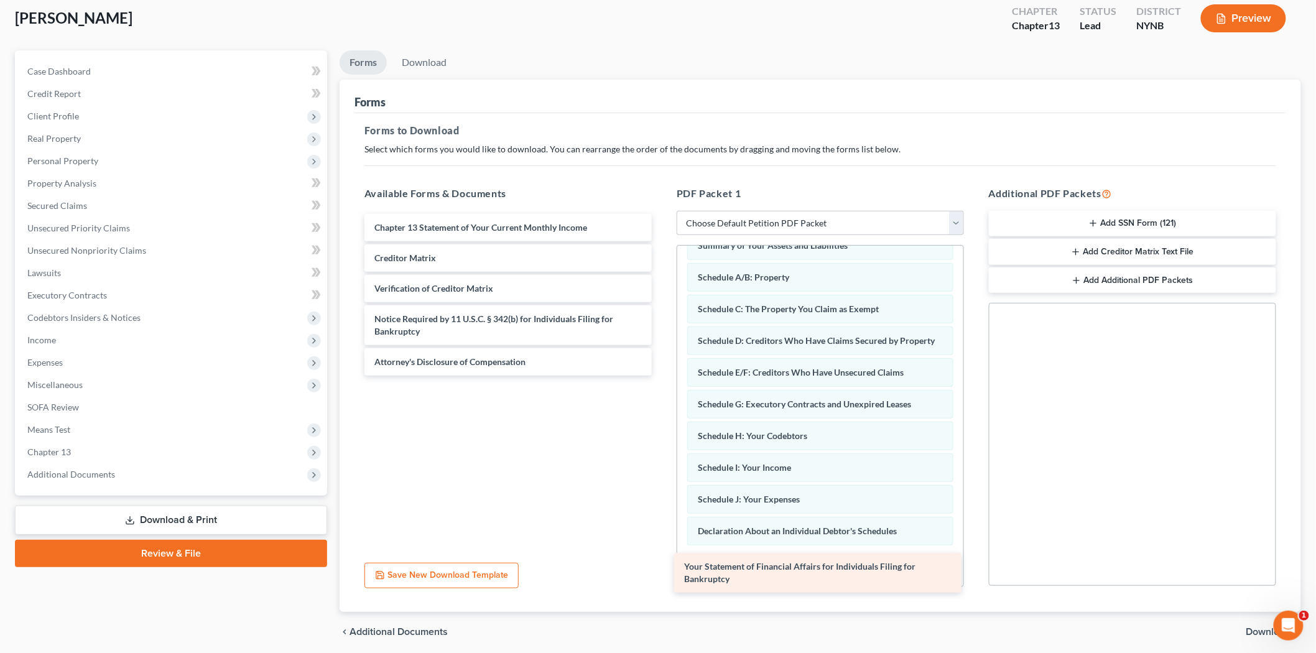
drag, startPoint x: 544, startPoint y: 350, endPoint x: 739, endPoint y: 576, distance: 298.1
click at [662, 376] on div "Your Statement of Financial Affairs for Individuals Filing for Bankruptcy Your …" at bounding box center [508, 295] width 307 height 162
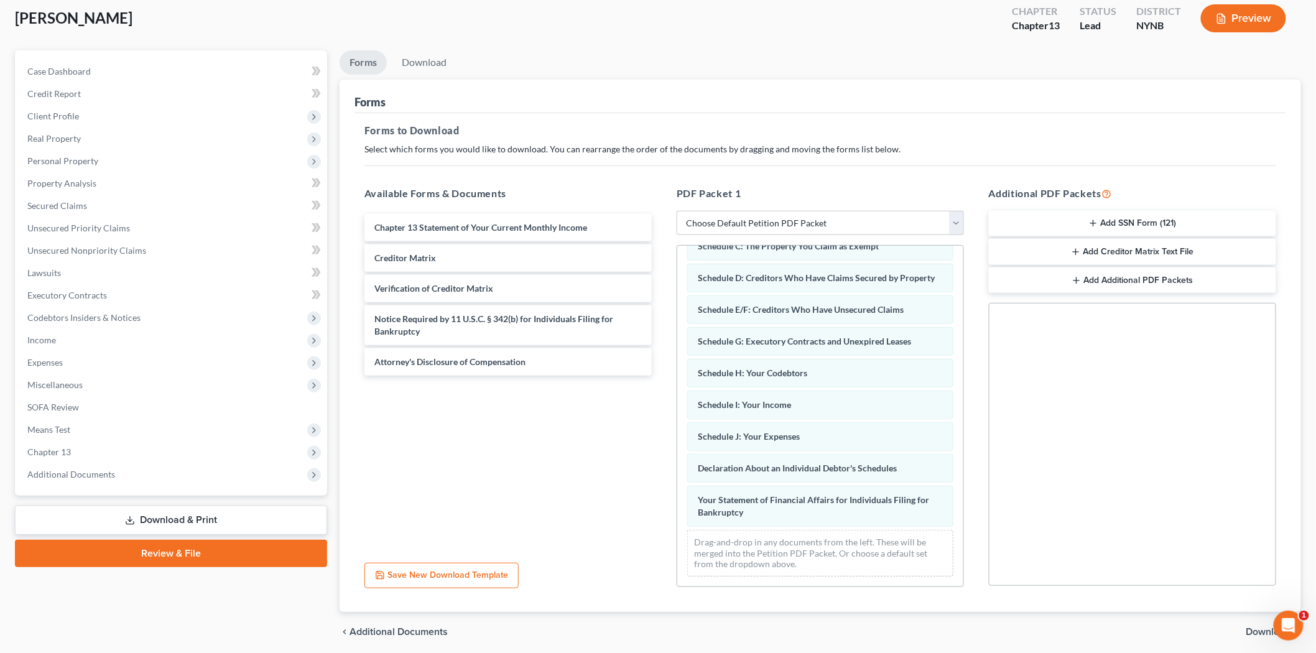
scroll to position [132, 0]
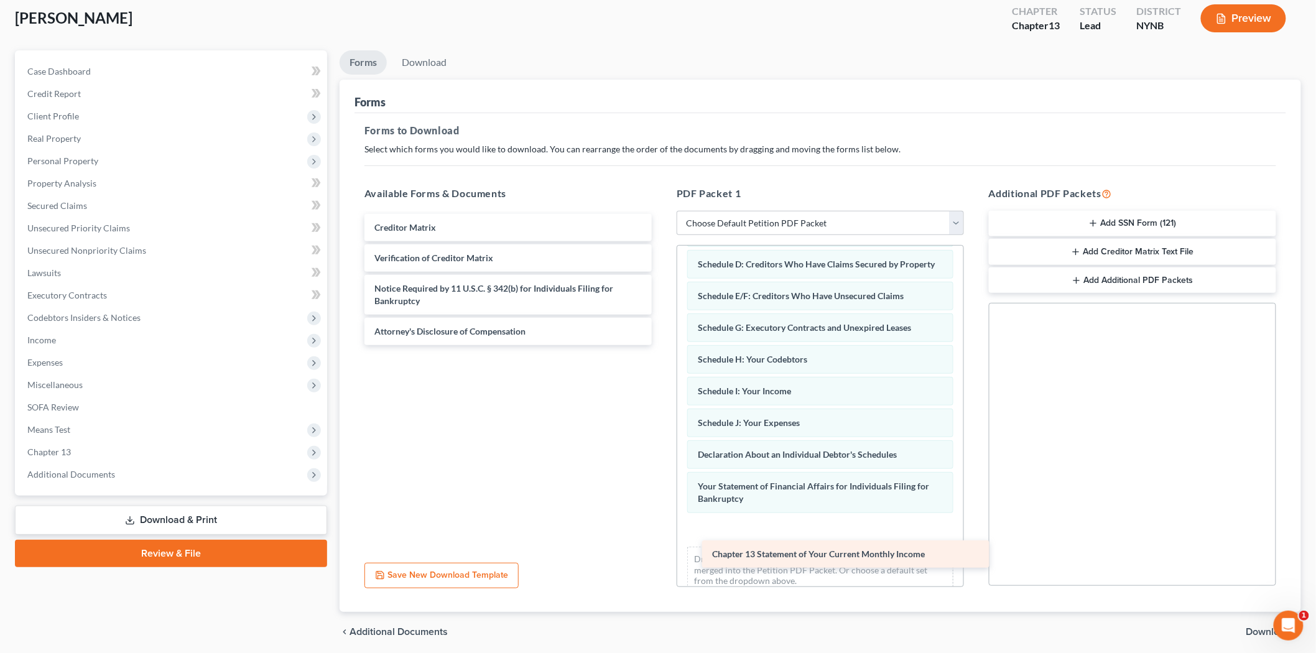
drag, startPoint x: 427, startPoint y: 230, endPoint x: 765, endPoint y: 557, distance: 470.2
click at [662, 345] on div "Chapter 13 Statement of Your Current Monthly Income Chapter 13 Statement of You…" at bounding box center [508, 279] width 307 height 131
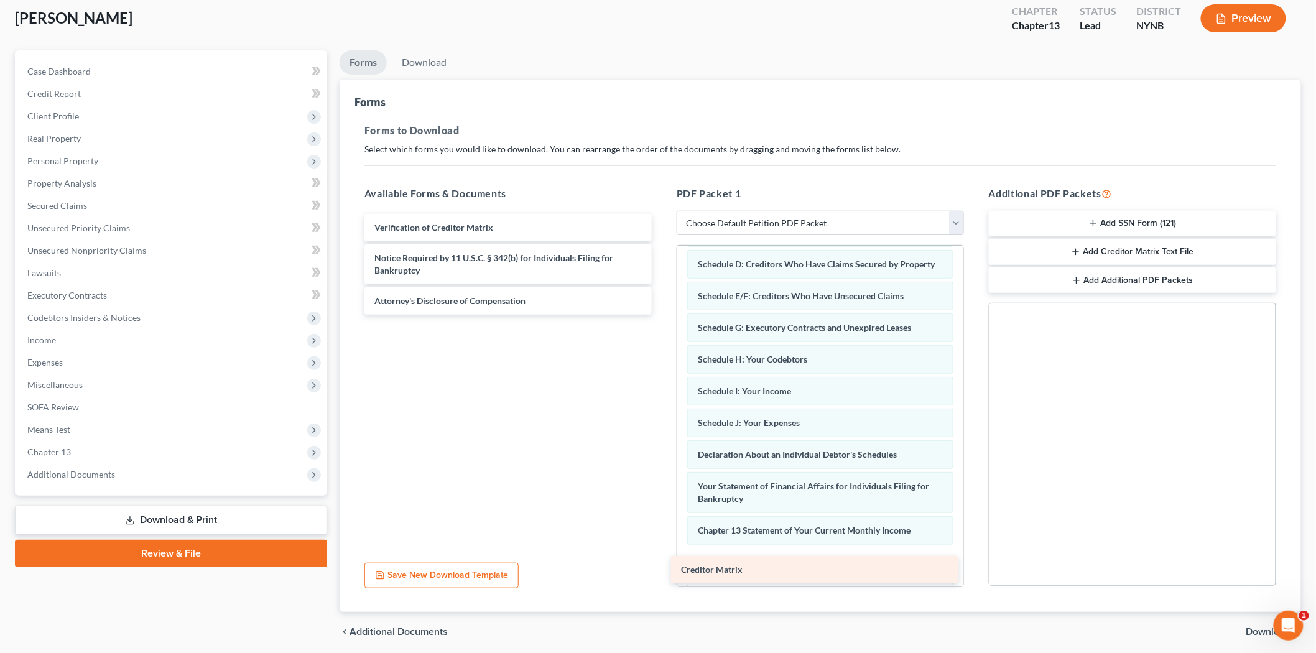
drag, startPoint x: 470, startPoint y: 233, endPoint x: 776, endPoint y: 575, distance: 459.4
click at [662, 315] on div "Creditor Matrix Creditor Matrix Verification of Creditor Matrix Notice Required…" at bounding box center [508, 264] width 307 height 101
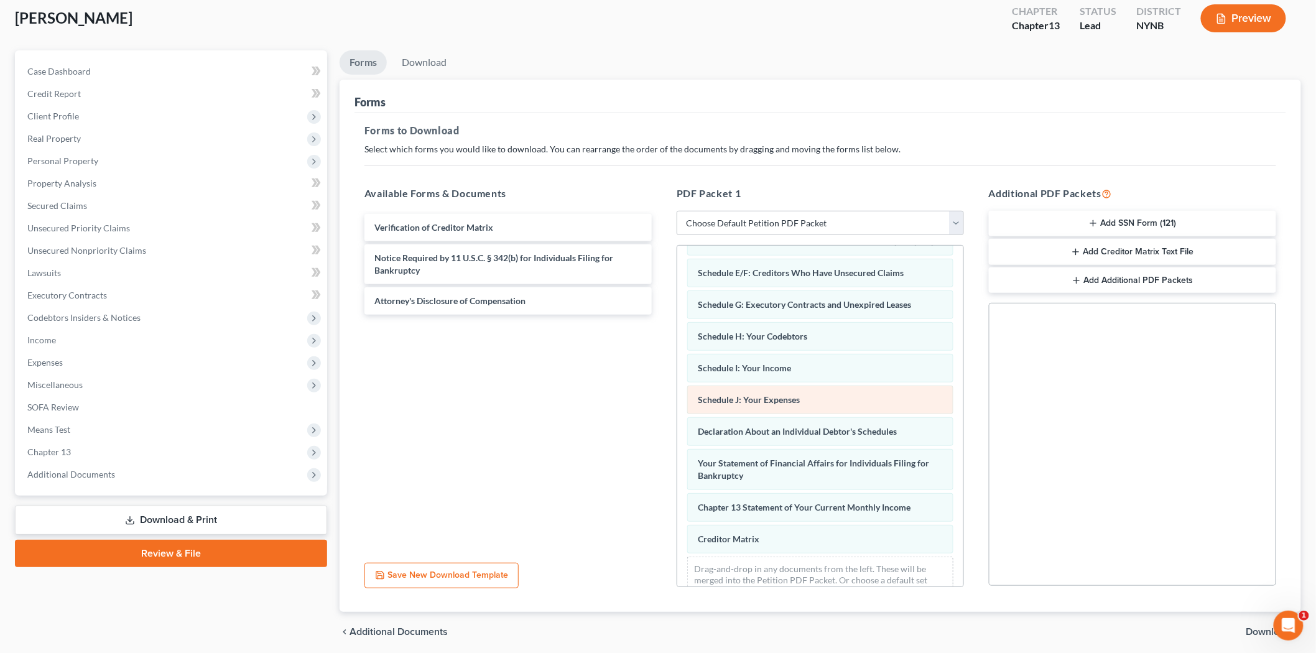
scroll to position [196, 0]
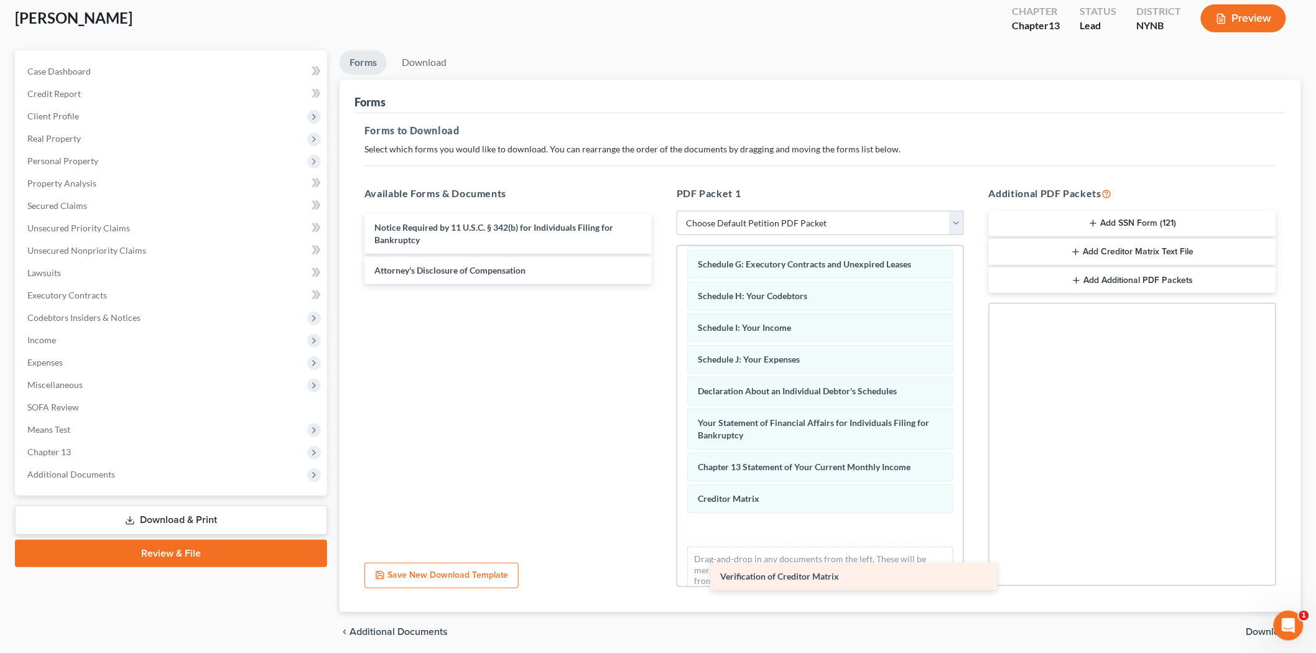
drag, startPoint x: 461, startPoint y: 228, endPoint x: 807, endPoint y: 577, distance: 490.8
click at [662, 284] on div "Verification of Creditor Matrix Verification of Creditor Matrix Notice Required…" at bounding box center [508, 249] width 307 height 70
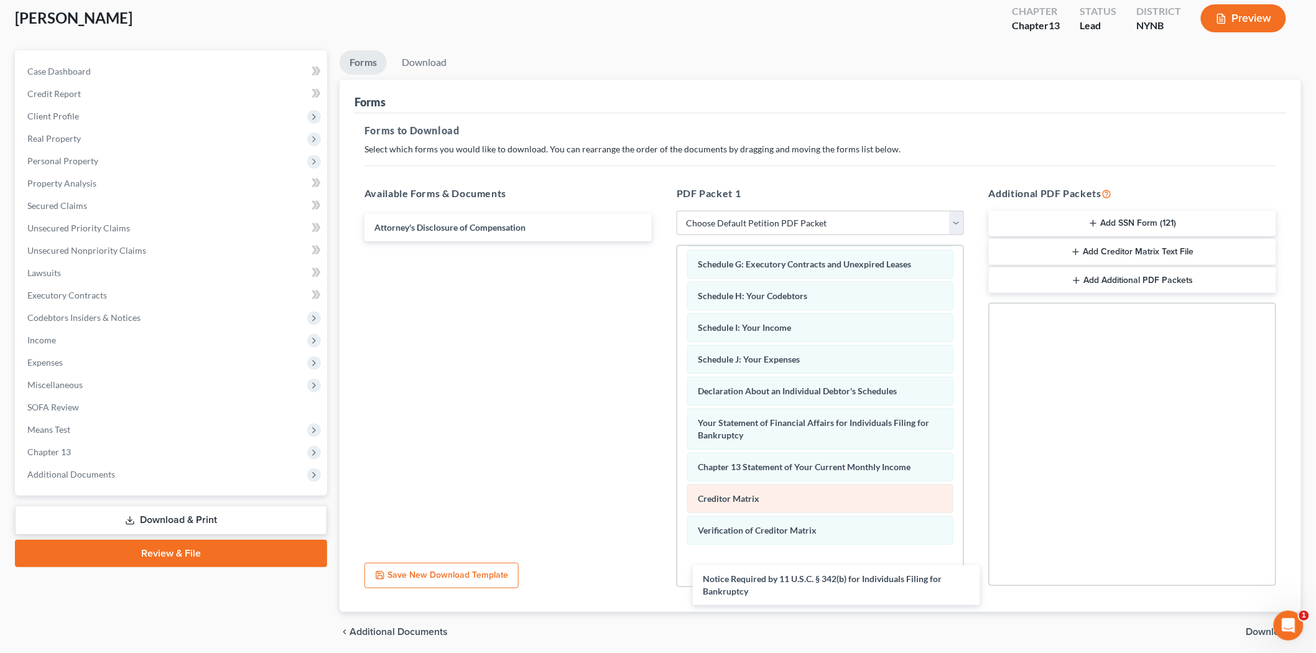
drag, startPoint x: 454, startPoint y: 233, endPoint x: 726, endPoint y: 511, distance: 389.2
click at [662, 241] on div "Notice Required by 11 U.S.C. § 342(b) for Individuals Filing for Bankruptcy Not…" at bounding box center [508, 227] width 307 height 27
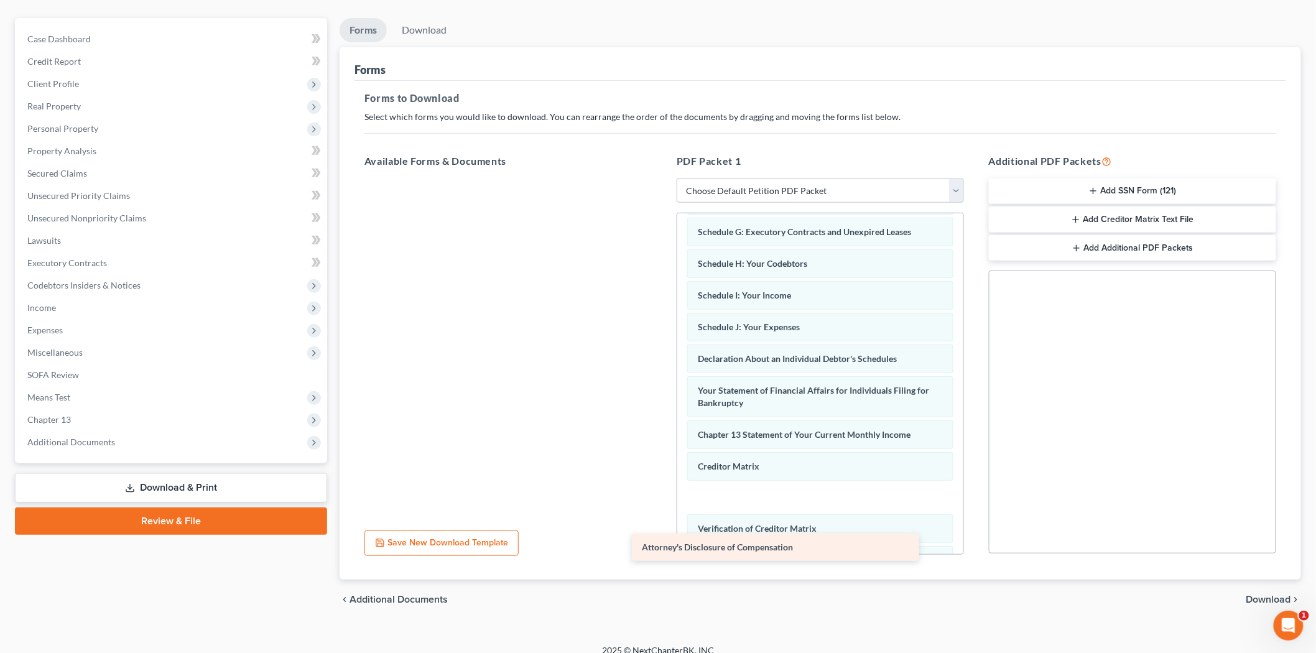
scroll to position [115, 0]
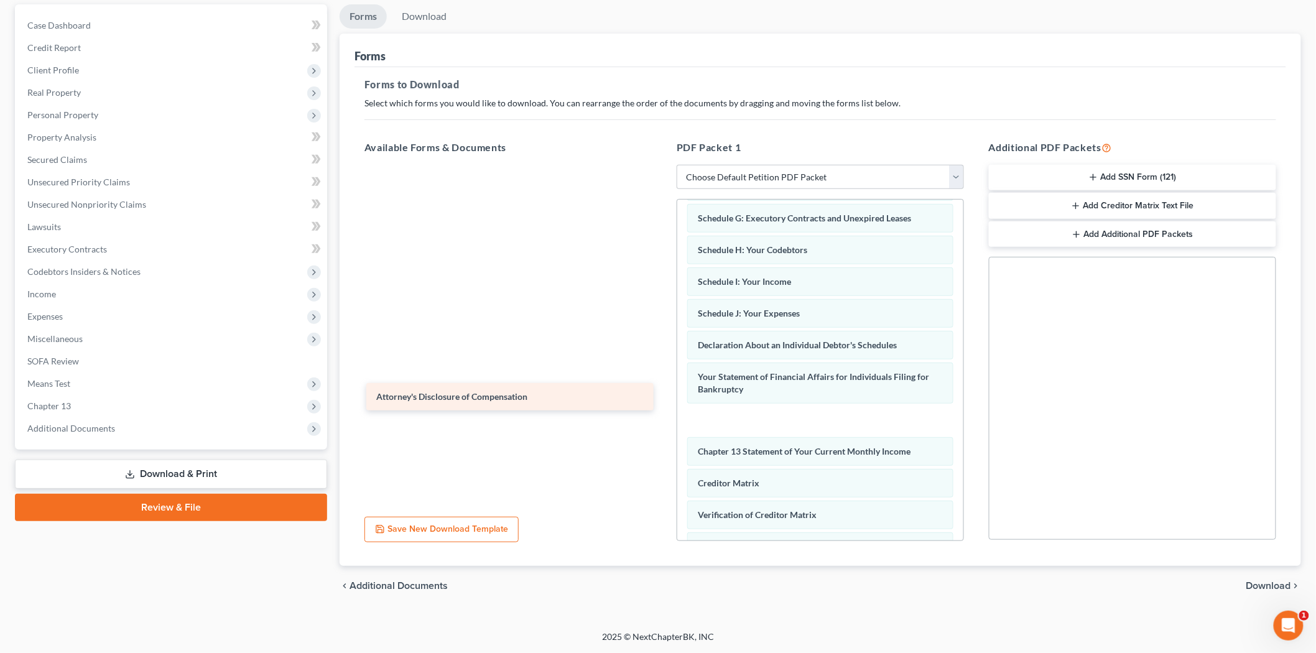
drag, startPoint x: 555, startPoint y: 228, endPoint x: 557, endPoint y: 398, distance: 169.8
click at [557, 165] on div "Attorney's Disclosure of Compensation Attorney's Disclosure of Compensation" at bounding box center [508, 165] width 307 height 0
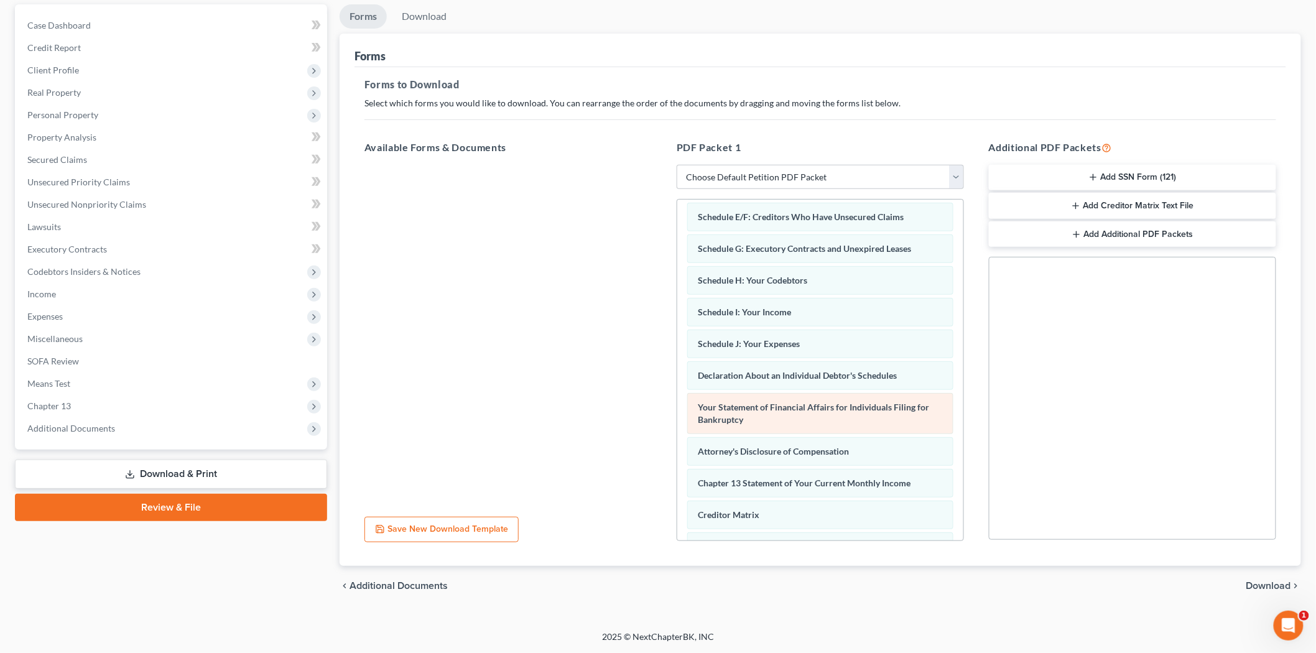
scroll to position [304, 0]
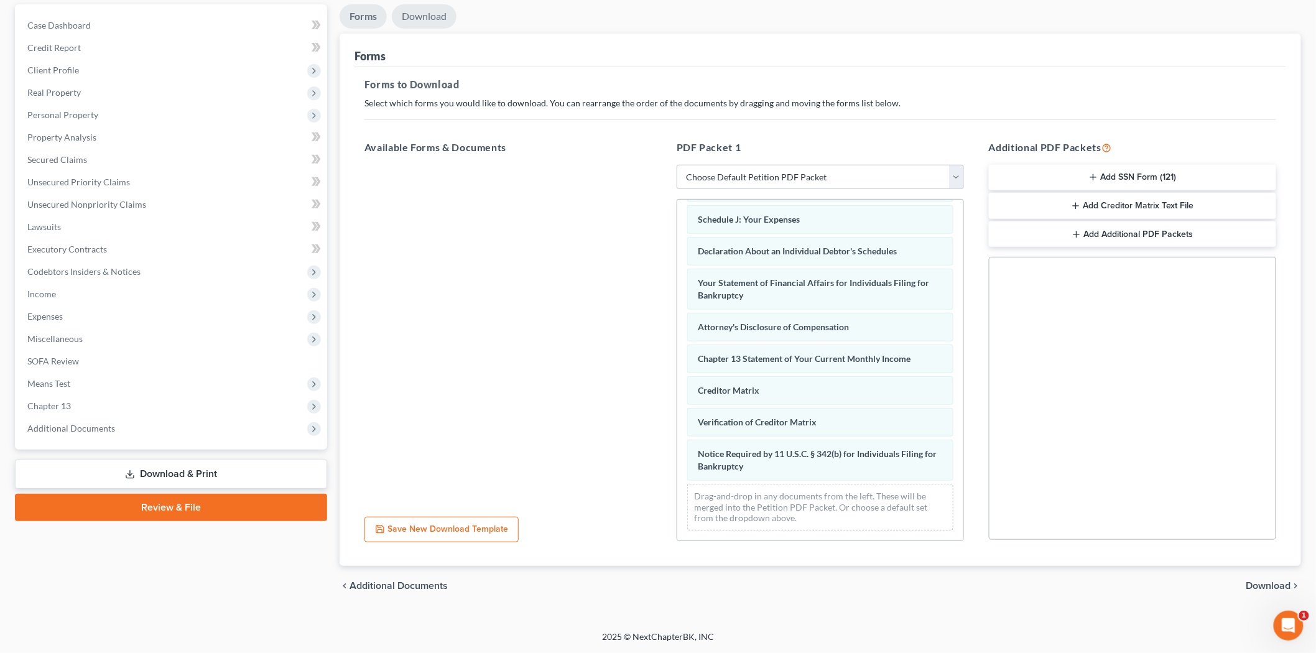
click at [404, 21] on link "Download" at bounding box center [424, 16] width 65 height 24
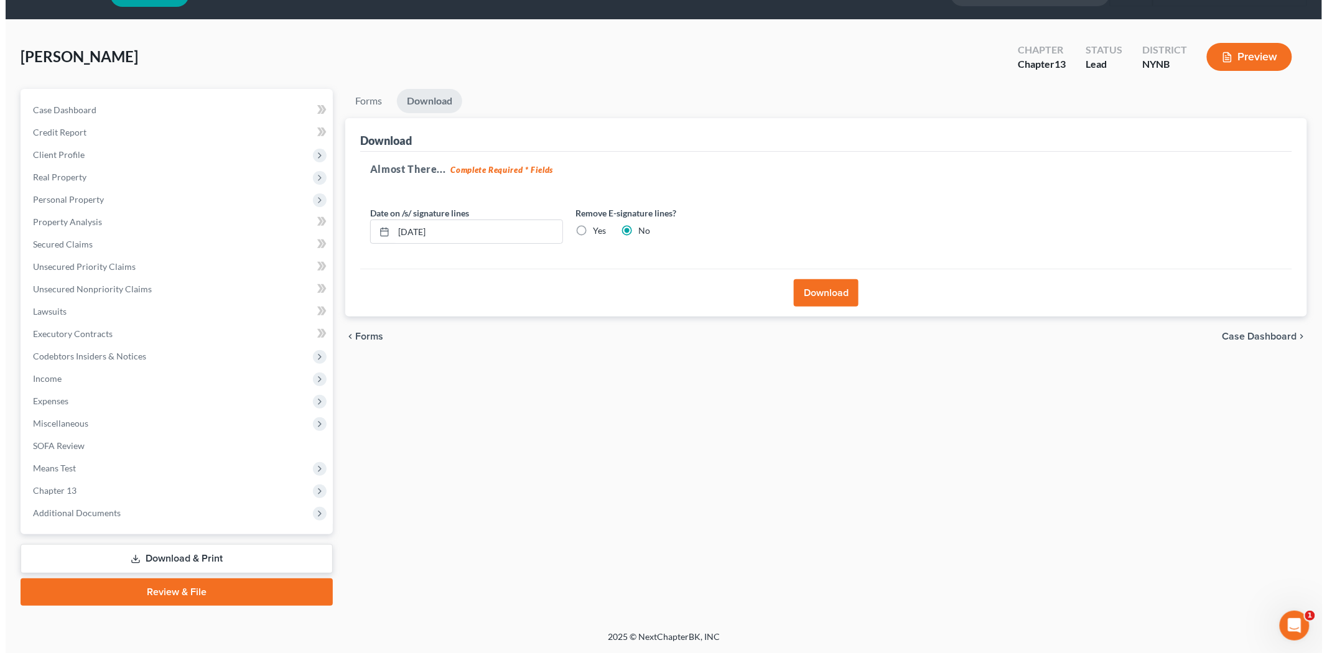
scroll to position [29, 0]
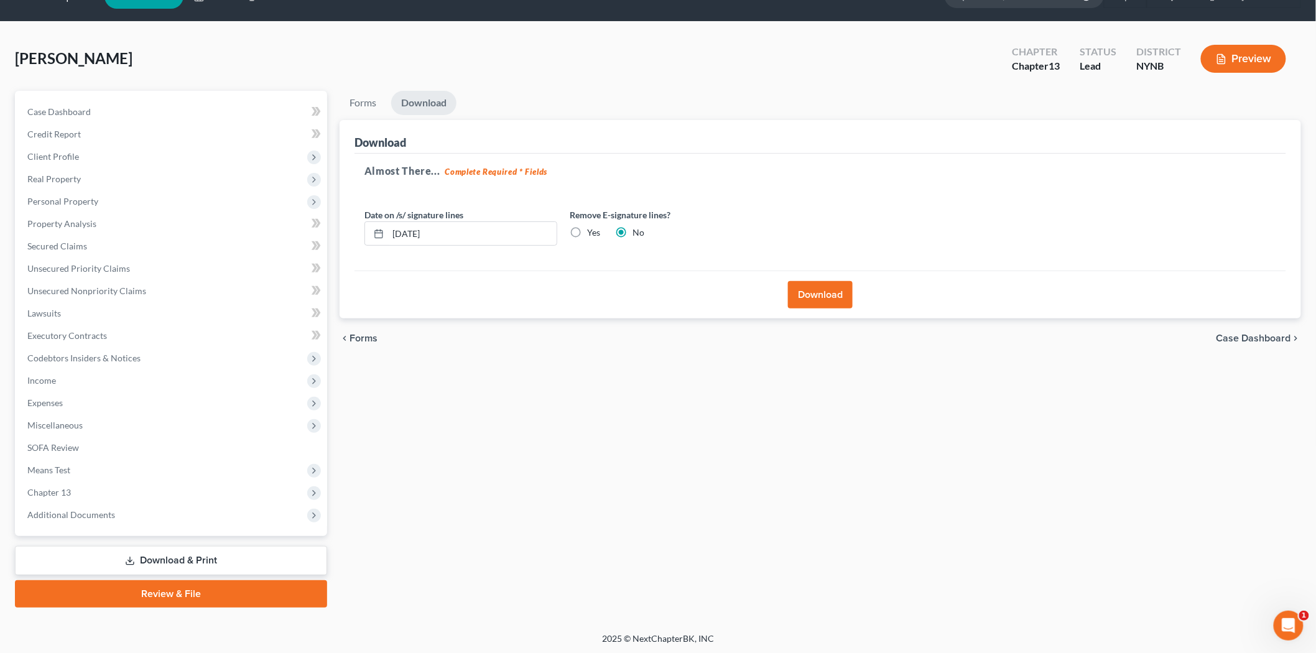
click at [842, 295] on button "Download" at bounding box center [820, 294] width 65 height 27
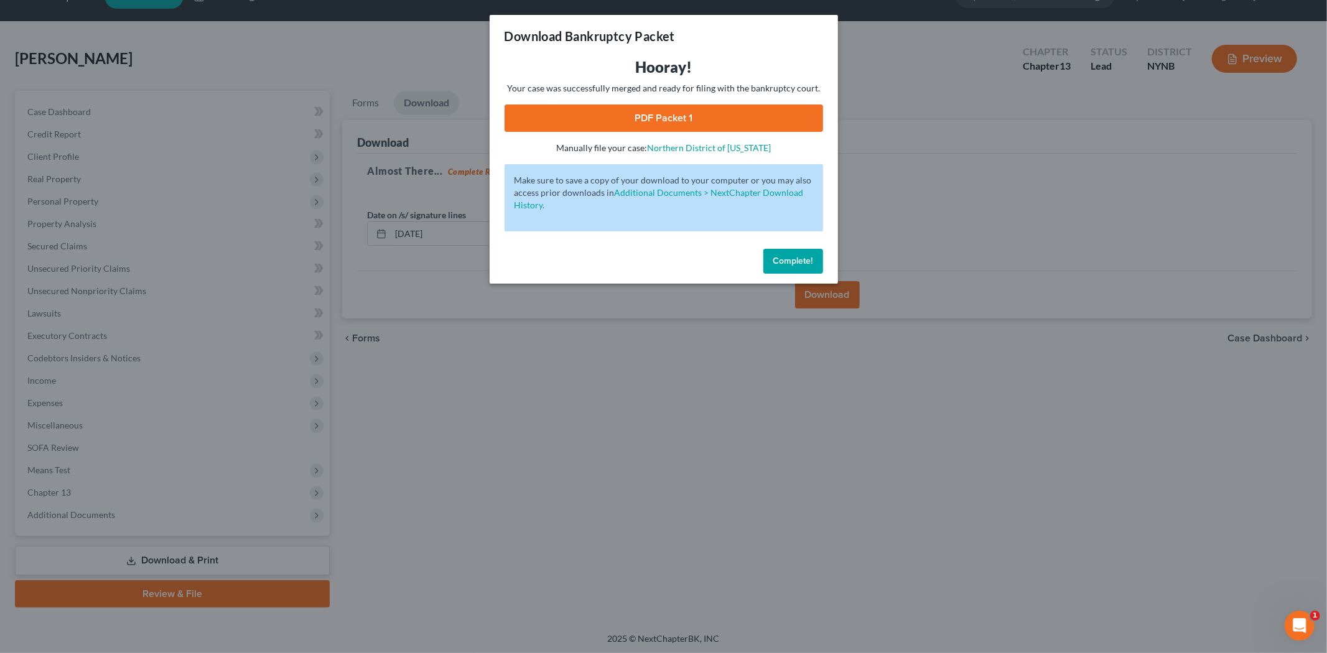
click at [680, 127] on link "PDF Packet 1" at bounding box center [663, 117] width 318 height 27
